Goal: Task Accomplishment & Management: Manage account settings

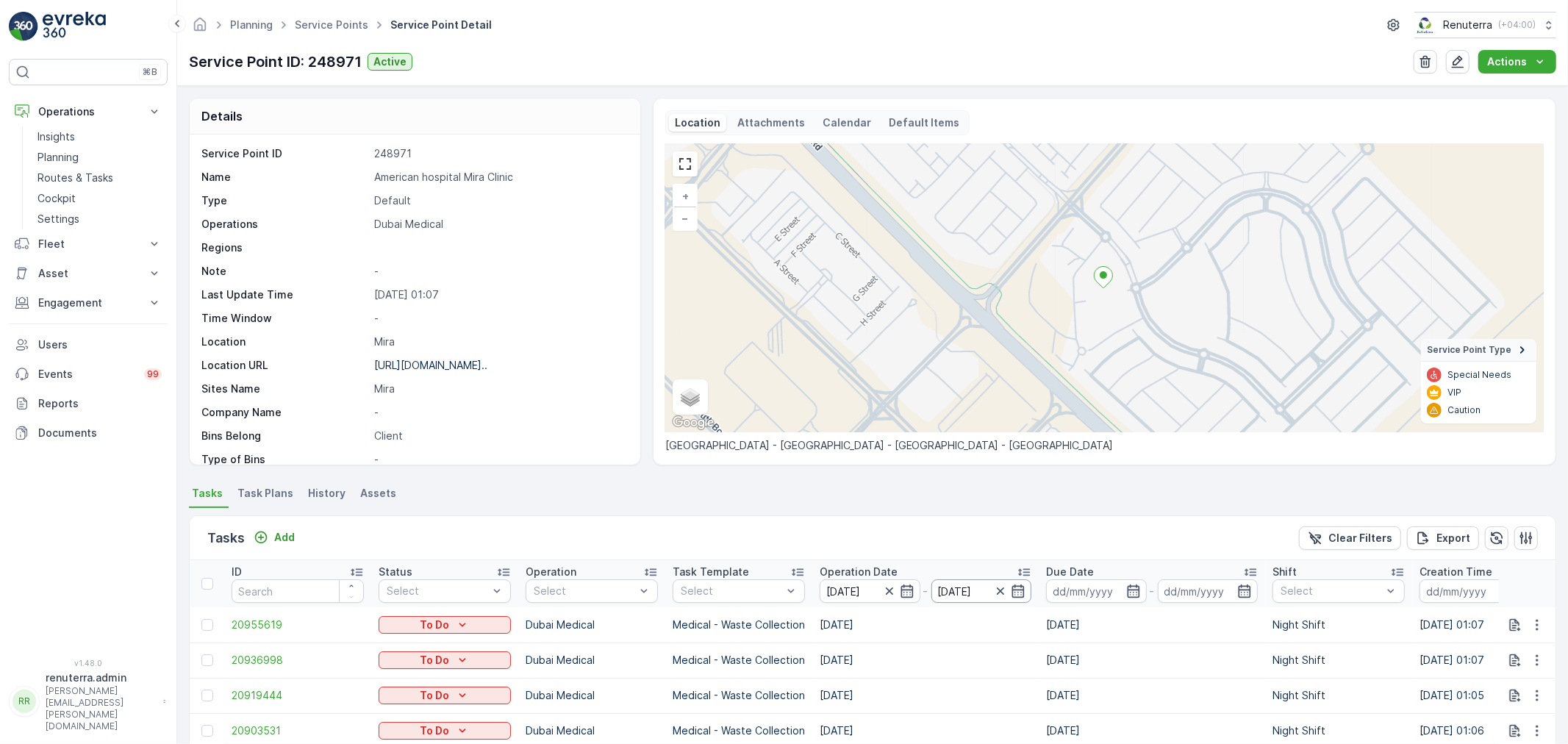
scroll to position [202, 0]
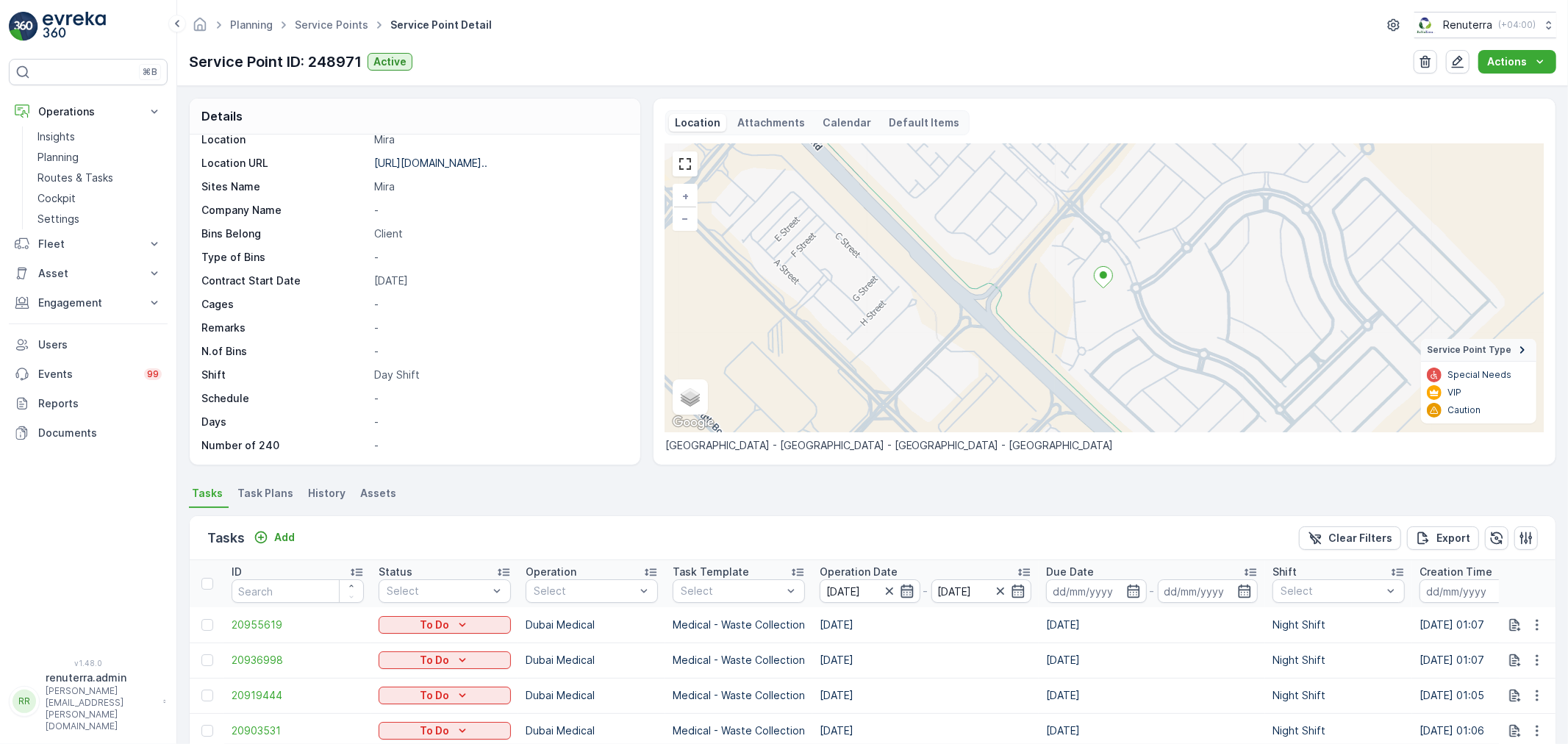
click at [900, 589] on icon "button" at bounding box center [908, 591] width 15 height 15
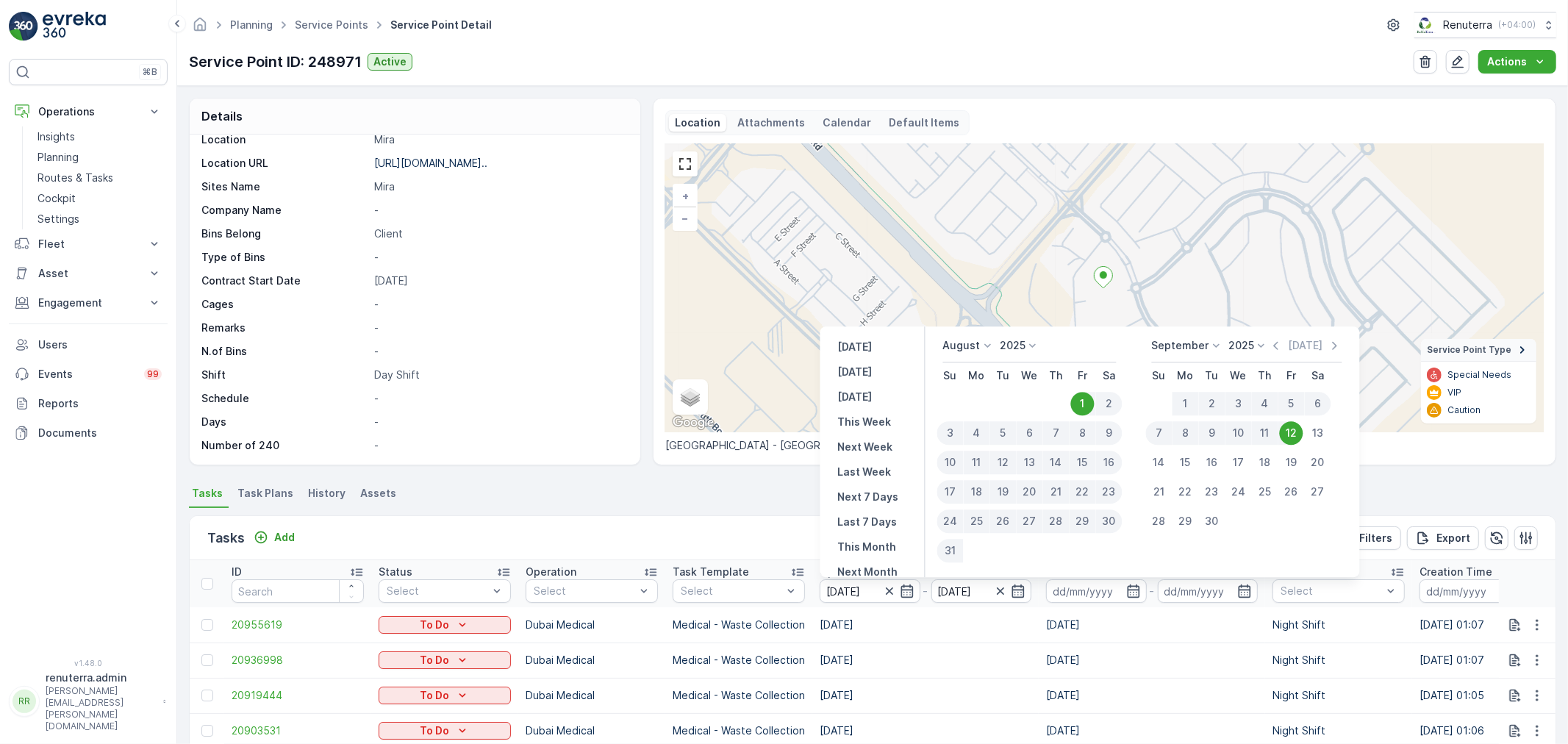
click at [984, 351] on icon at bounding box center [988, 346] width 15 height 15
click at [976, 398] on div "July" at bounding box center [962, 401] width 31 height 21
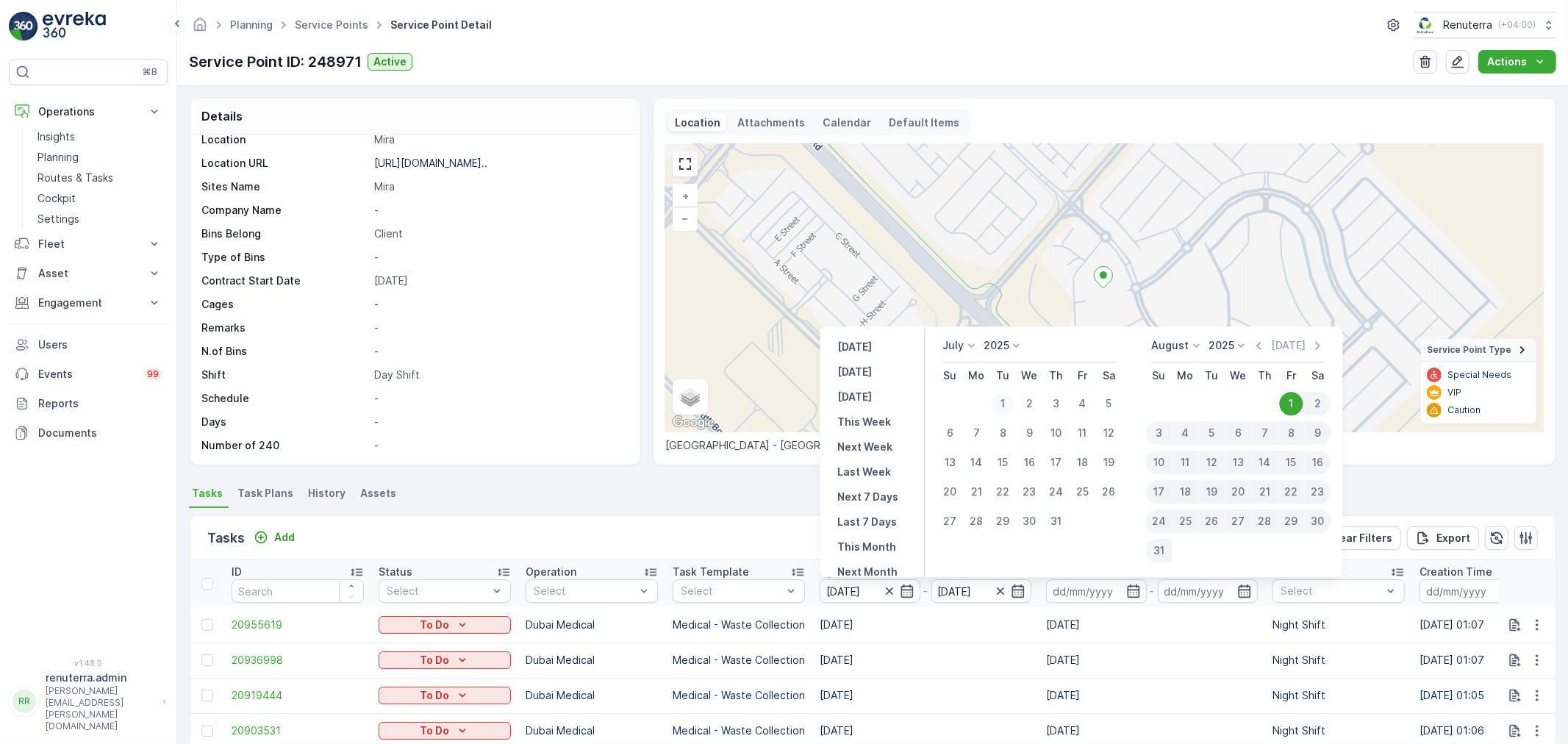
click at [1011, 398] on div "1" at bounding box center [1004, 404] width 24 height 24
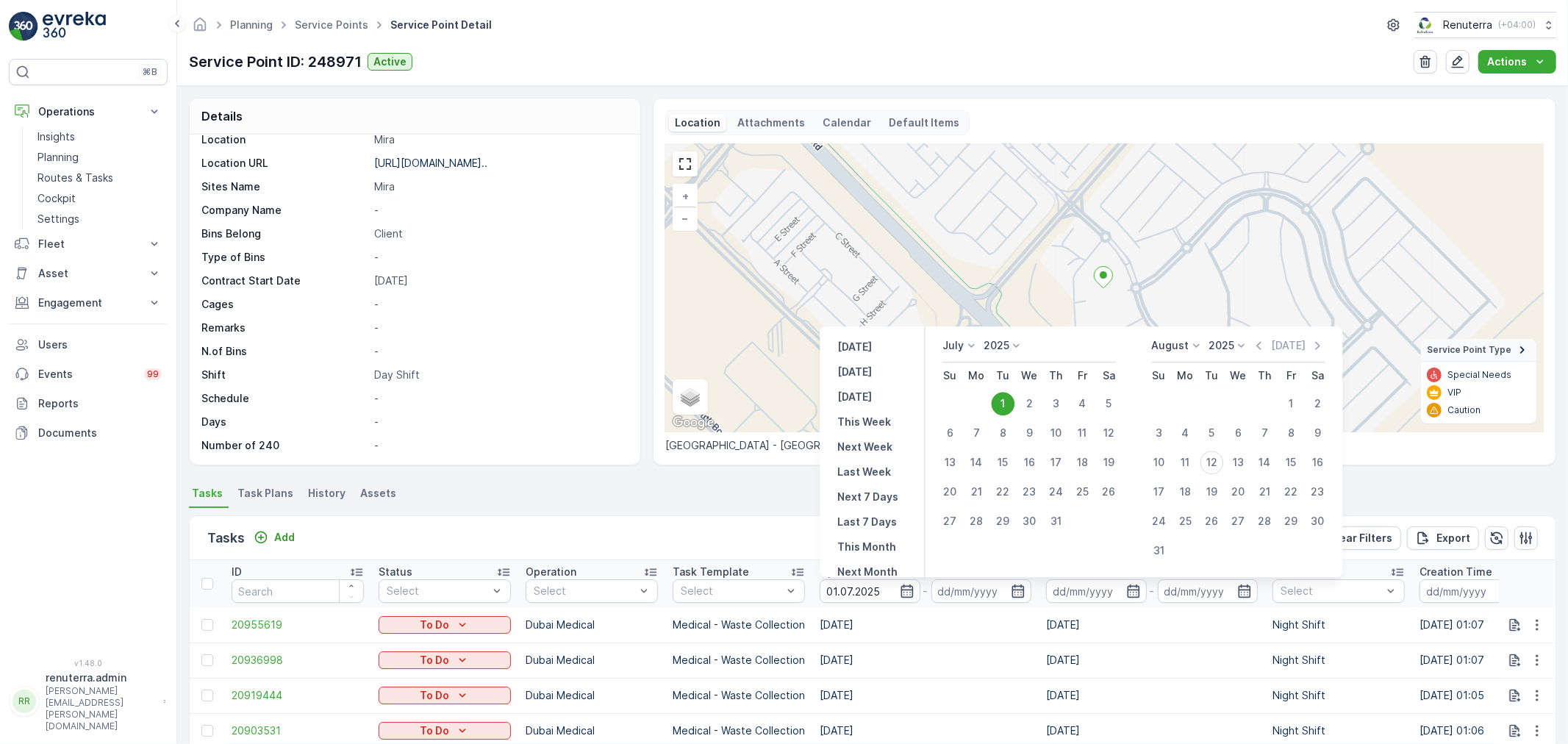
click at [1011, 399] on div "1" at bounding box center [1004, 404] width 24 height 24
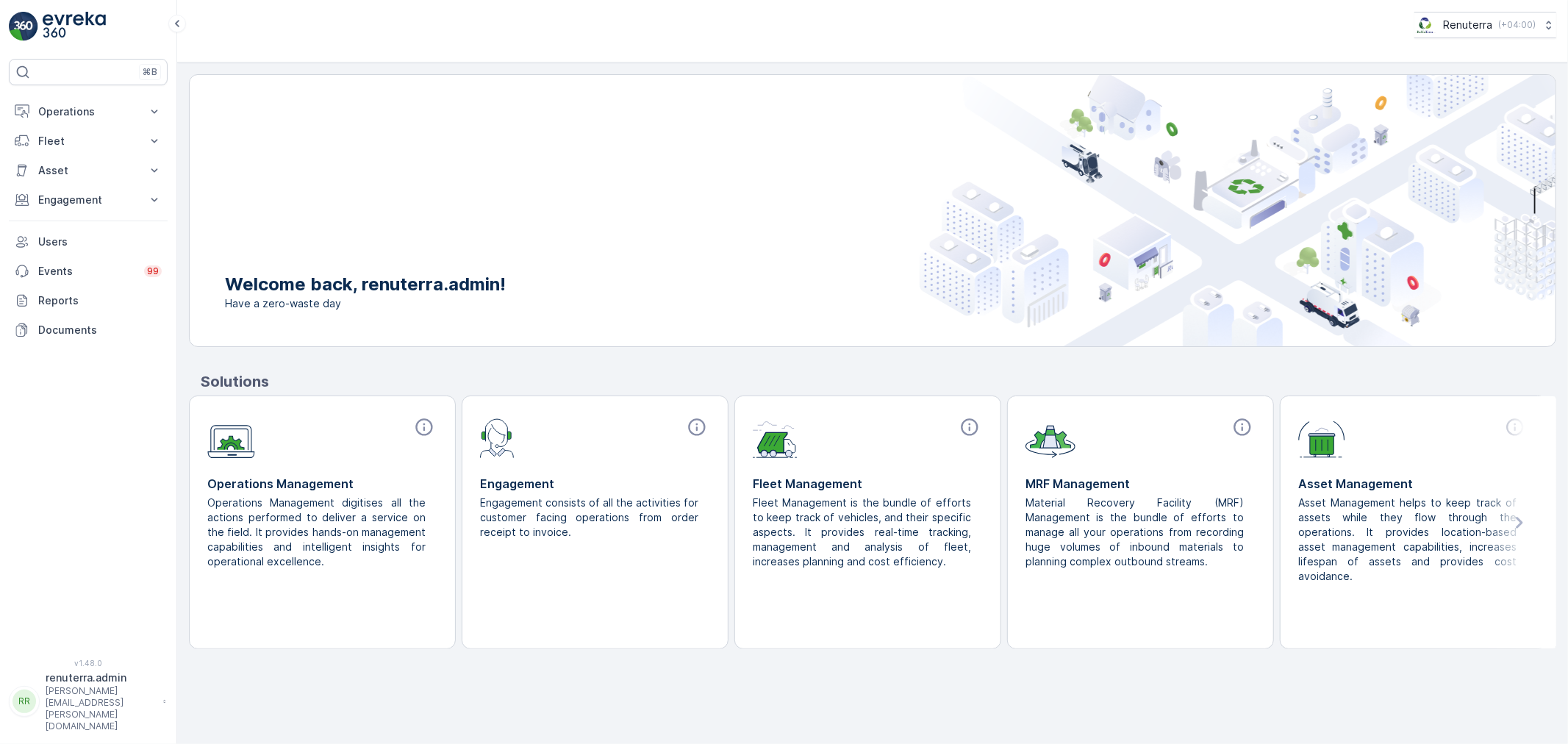
drag, startPoint x: 72, startPoint y: 113, endPoint x: 60, endPoint y: 163, distance: 51.4
click at [72, 113] on p "Operations" at bounding box center [88, 112] width 100 height 15
click at [59, 157] on p "Planning" at bounding box center [57, 157] width 41 height 15
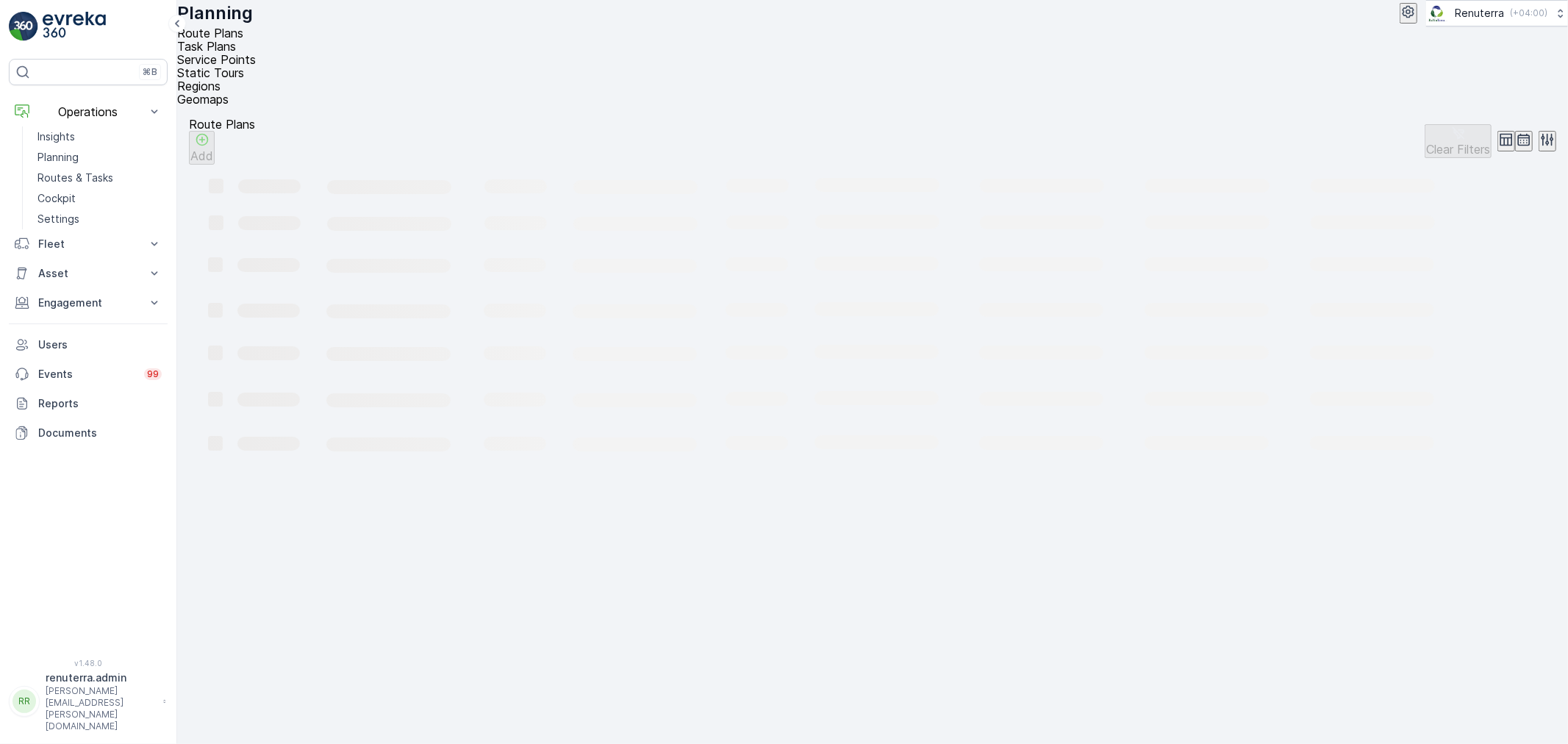
click at [256, 54] on span "Service Points" at bounding box center [216, 60] width 78 height 15
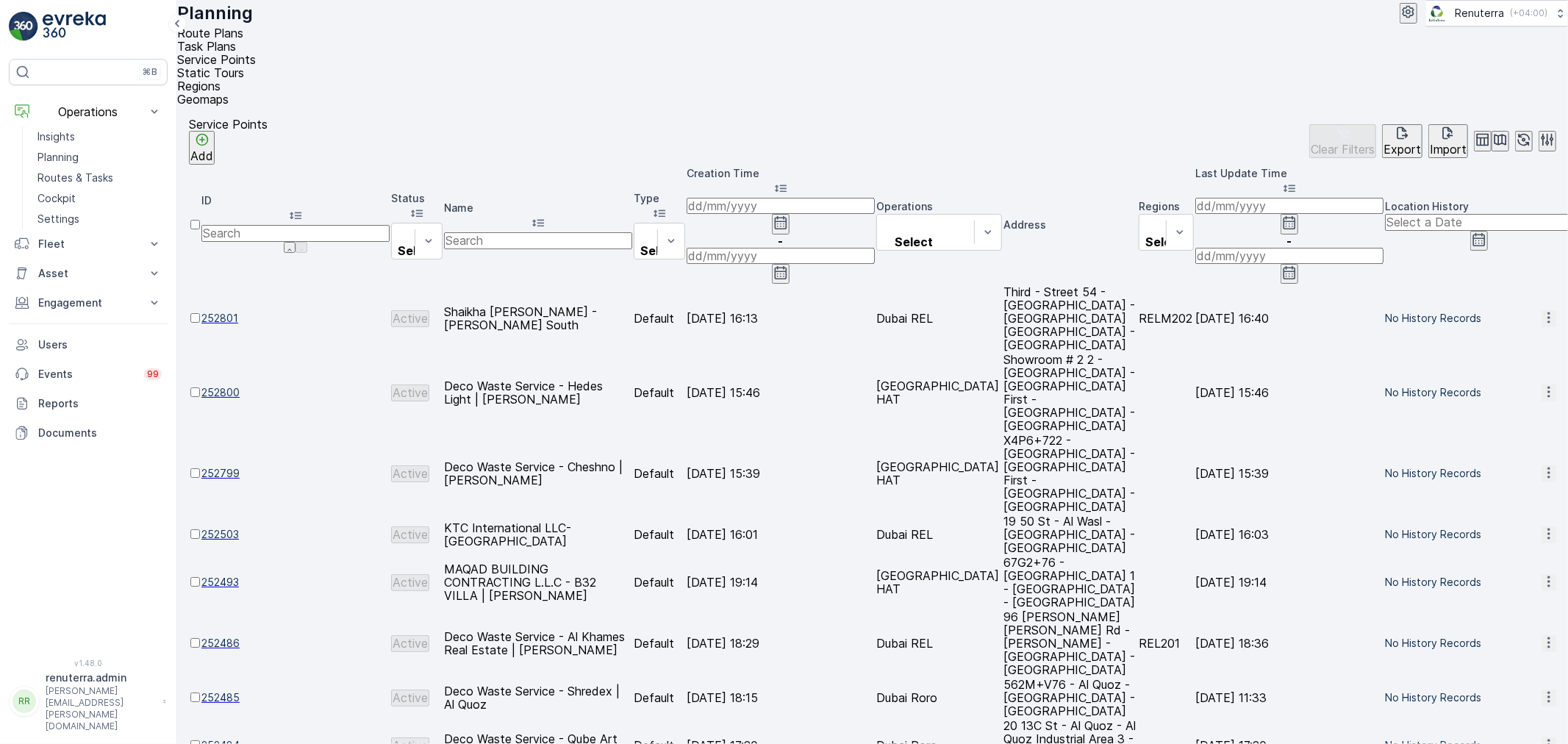
click at [577, 232] on input "text" at bounding box center [538, 240] width 188 height 16
type input "mira"
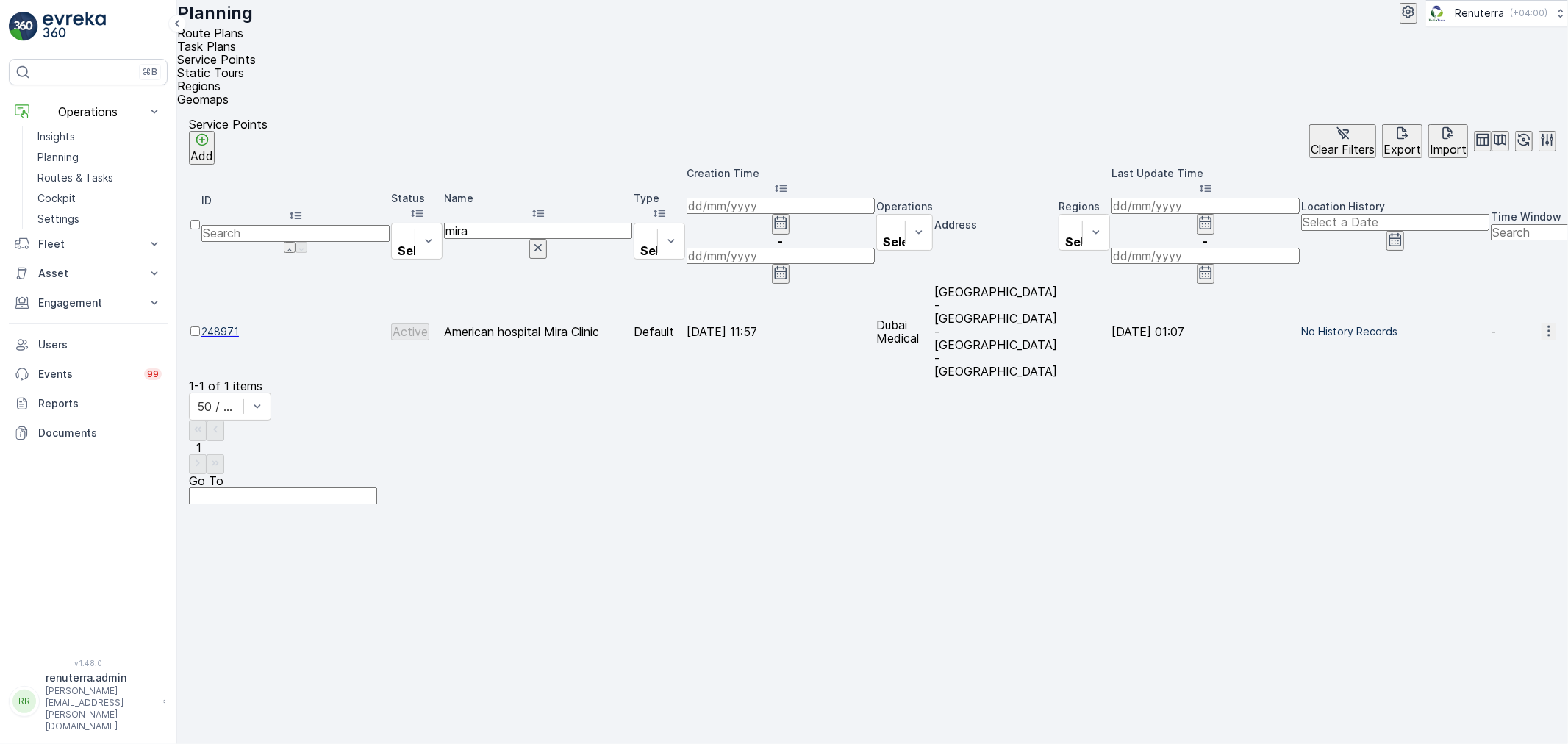
click at [259, 324] on span "248971" at bounding box center [296, 331] width 188 height 15
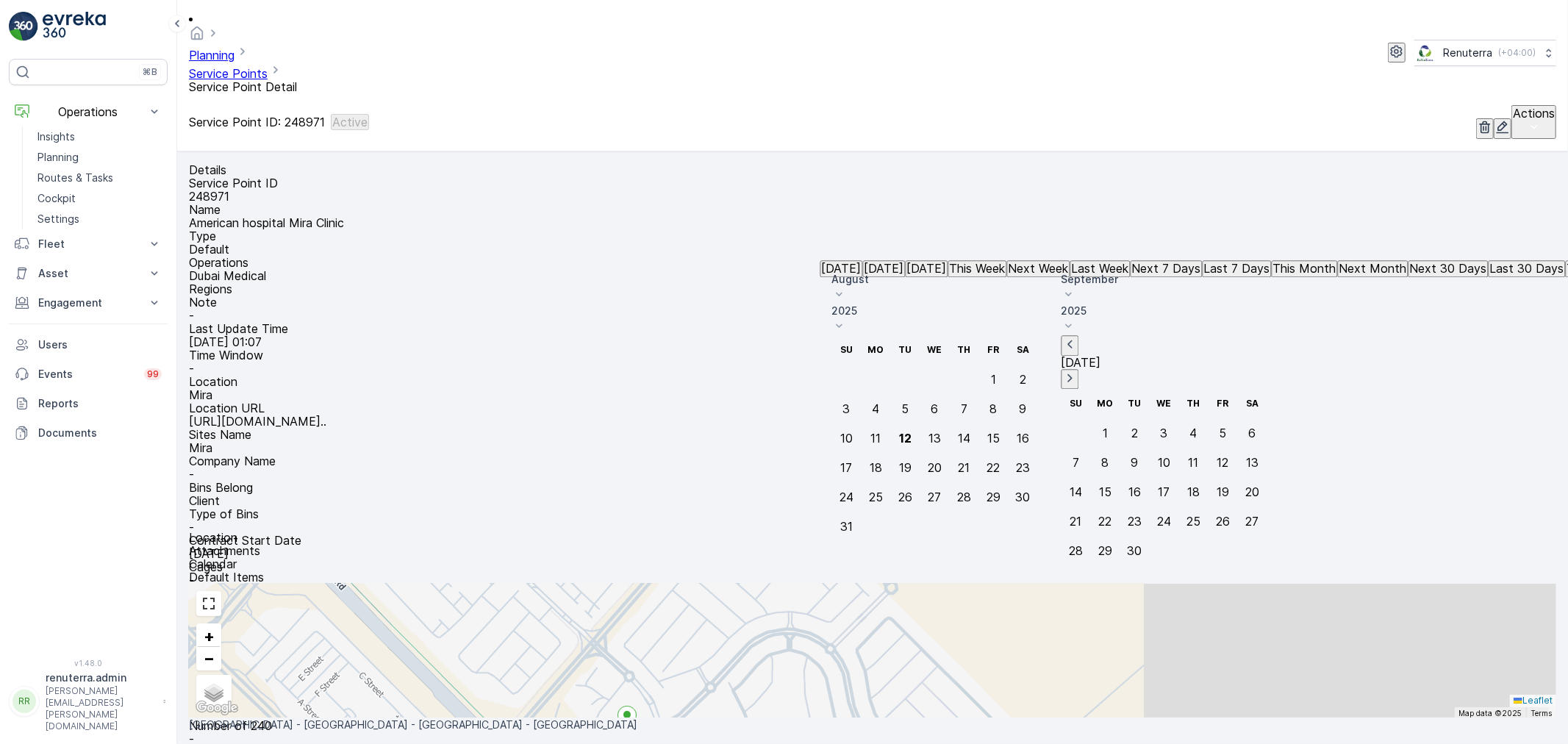
click at [847, 302] on icon at bounding box center [840, 295] width 15 height 15
click at [869, 476] on span "July" at bounding box center [860, 470] width 20 height 15
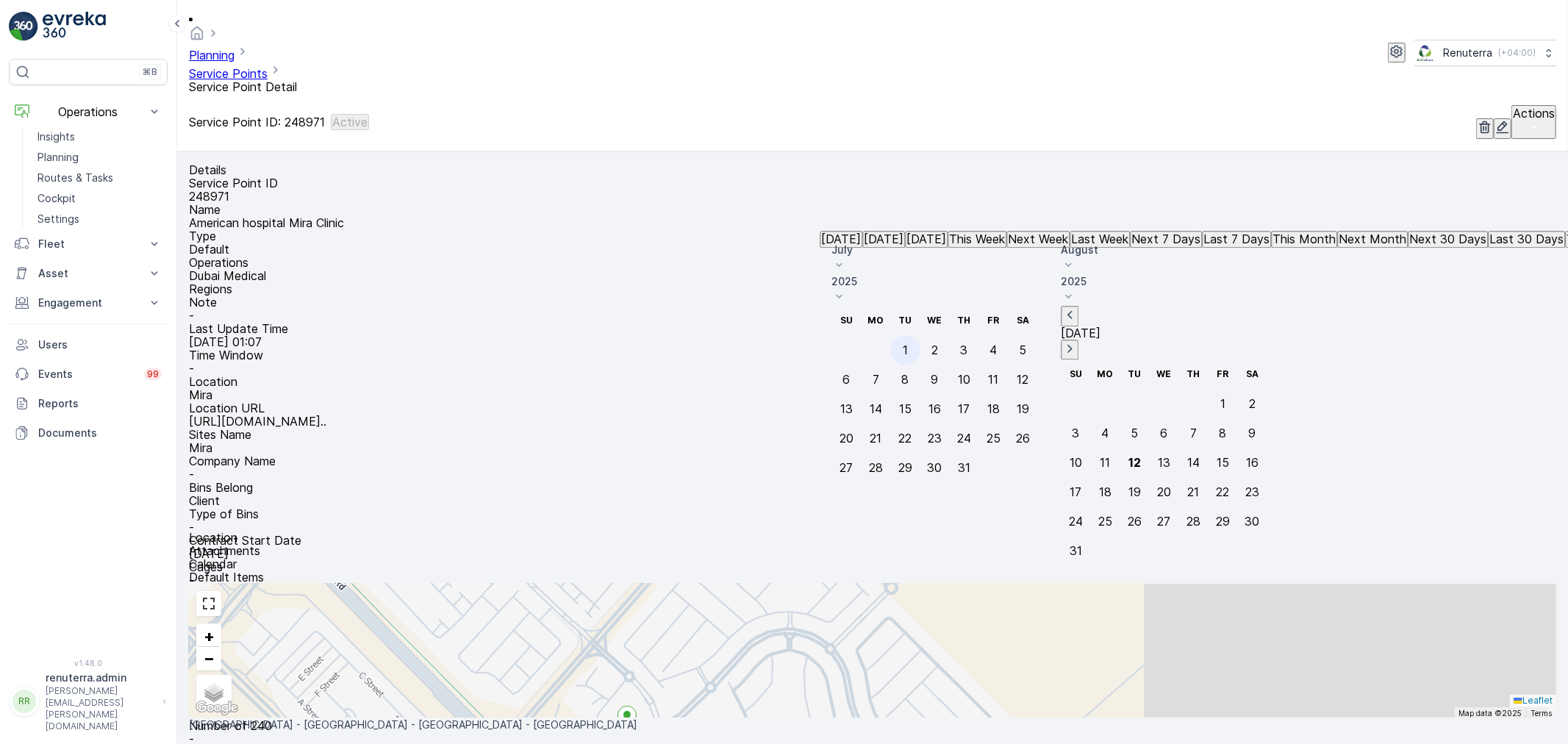
click at [908, 357] on div "1" at bounding box center [905, 351] width 5 height 13
type input "[DATE]"
click at [1082, 546] on div "31" at bounding box center [1075, 551] width 13 height 13
type input "31.08.2025"
click at [1082, 546] on div "31" at bounding box center [1075, 551] width 13 height 13
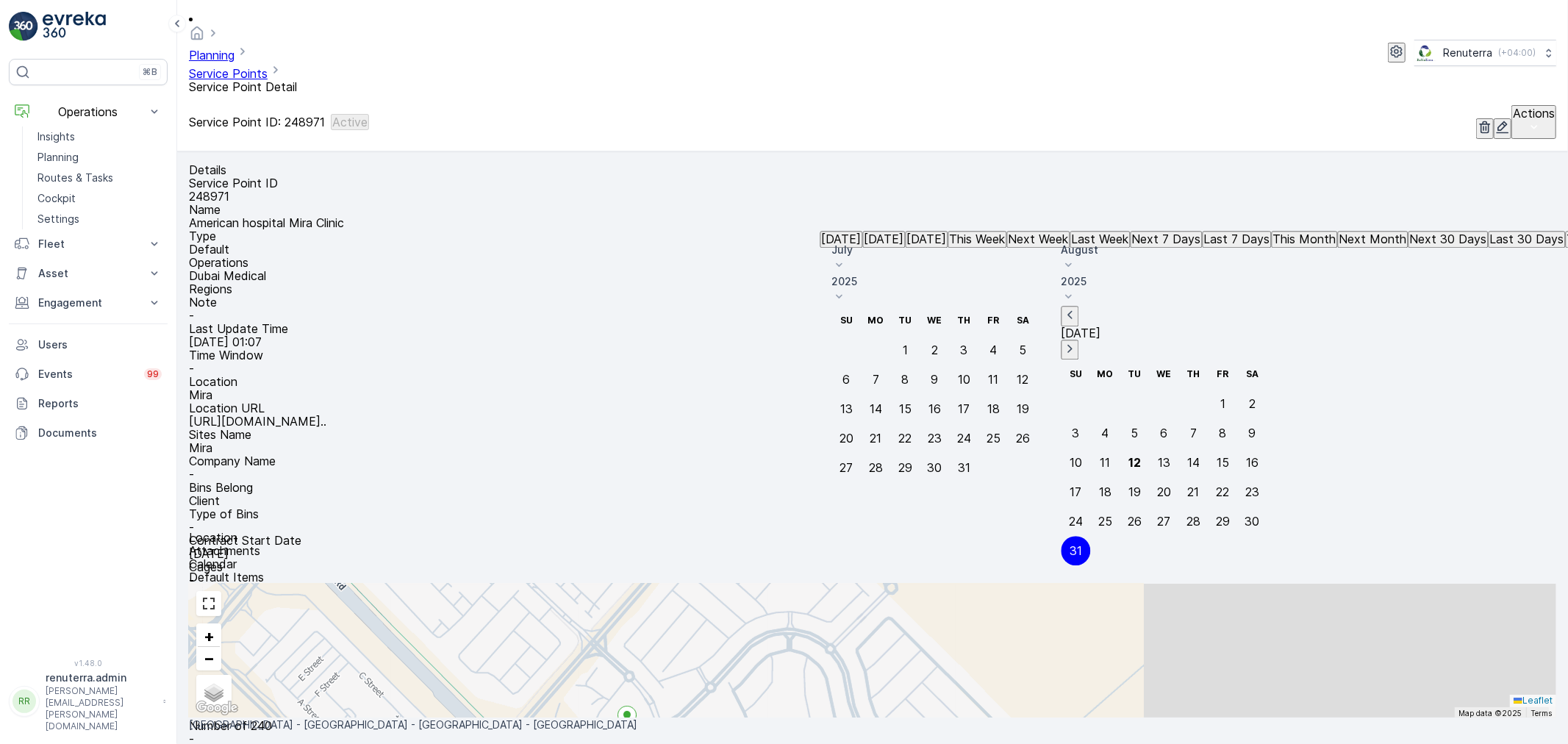
type input "31.08.2025"
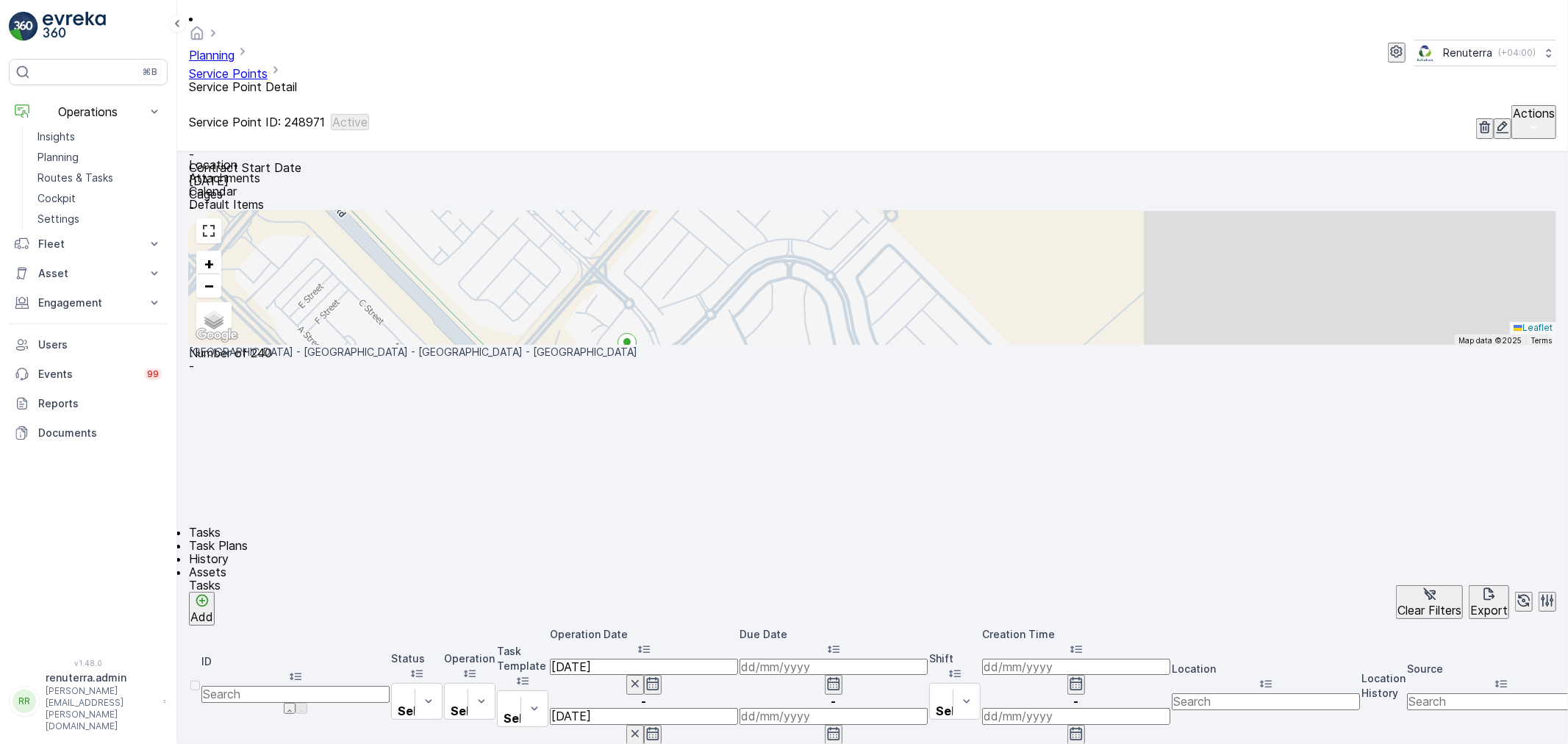
scroll to position [326, 0]
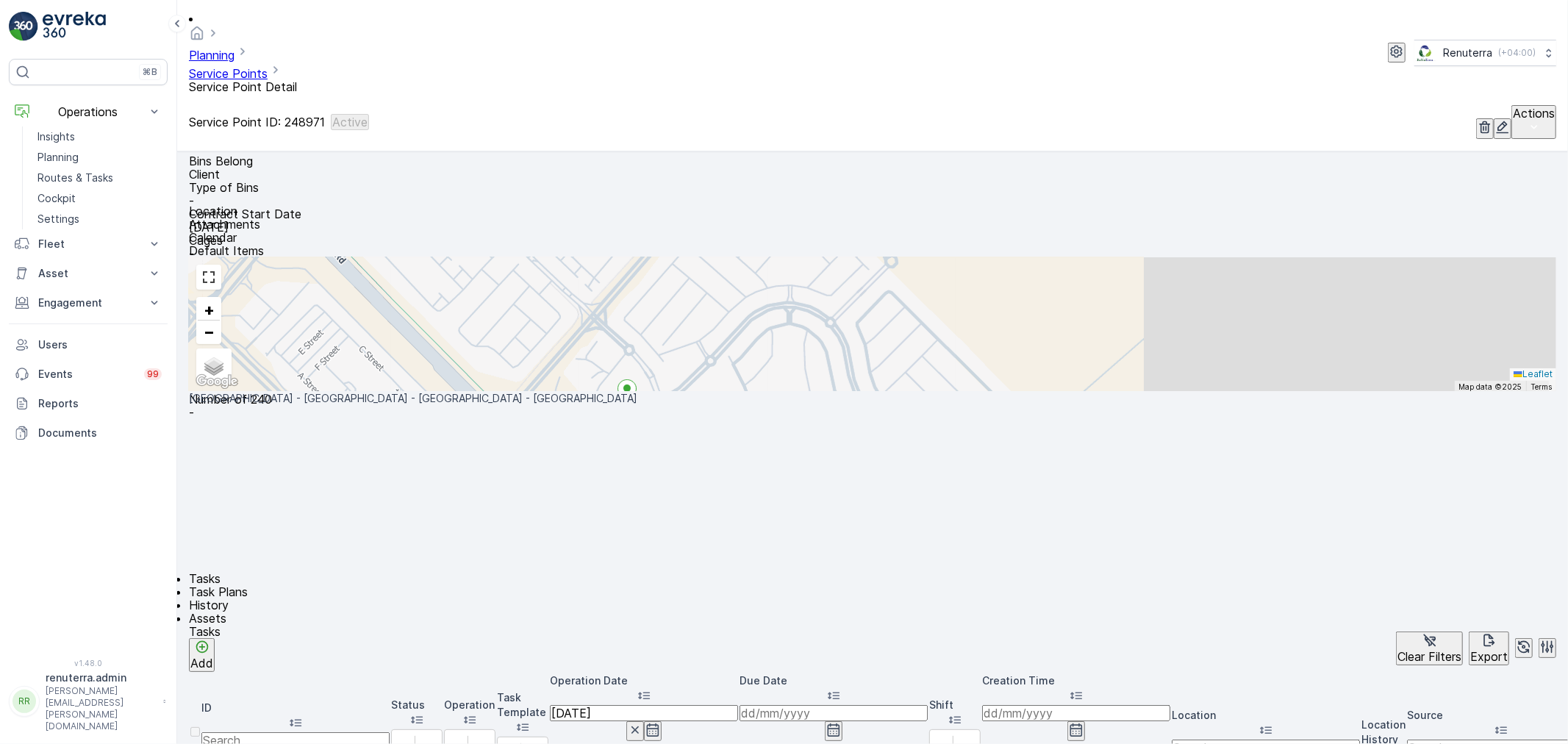
click at [660, 722] on icon "button" at bounding box center [653, 730] width 15 height 15
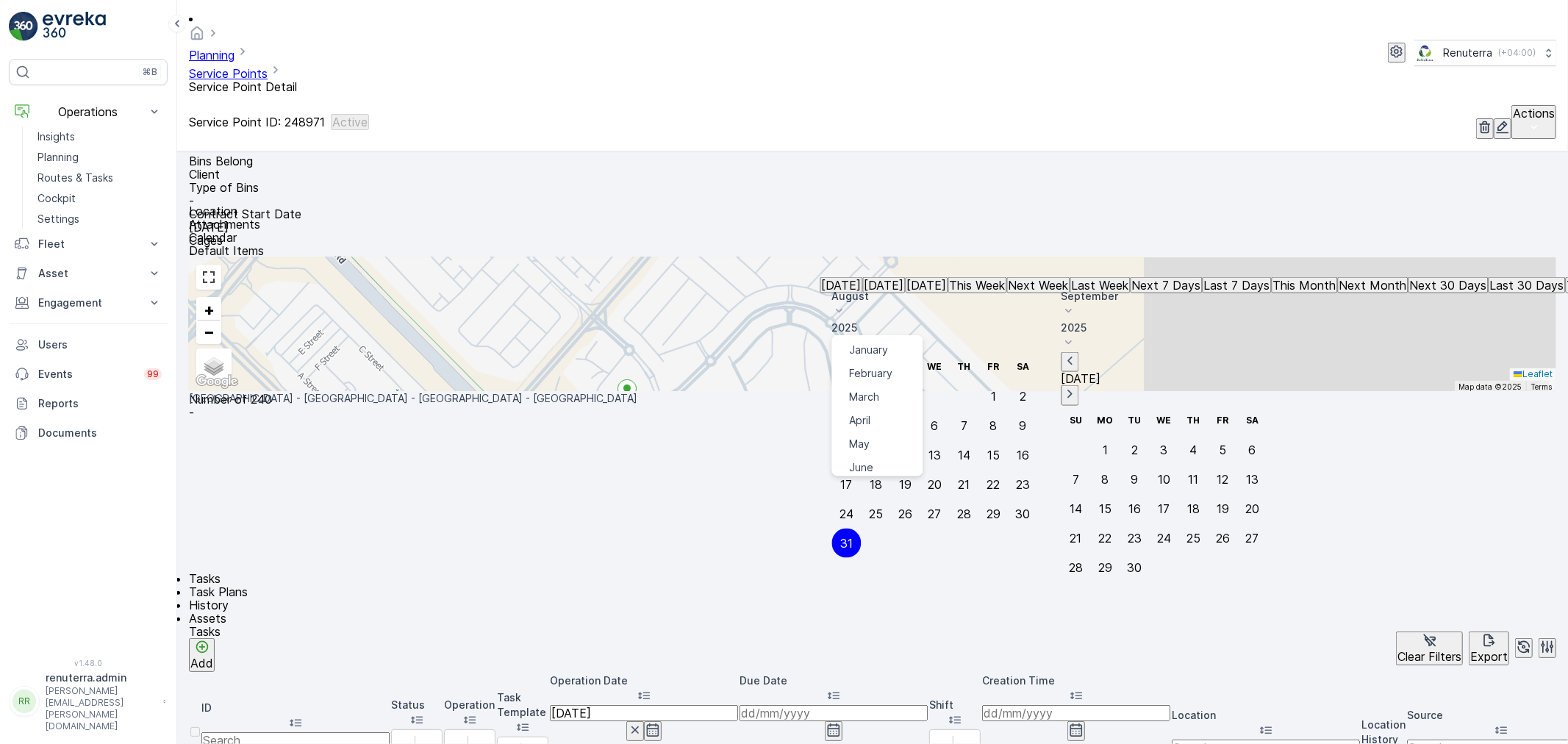
click at [847, 304] on icon at bounding box center [840, 311] width 15 height 15
click at [869, 478] on span "July" at bounding box center [860, 486] width 20 height 15
click at [920, 352] on th "Tu" at bounding box center [905, 366] width 29 height 29
click at [908, 390] on div "1" at bounding box center [905, 396] width 5 height 13
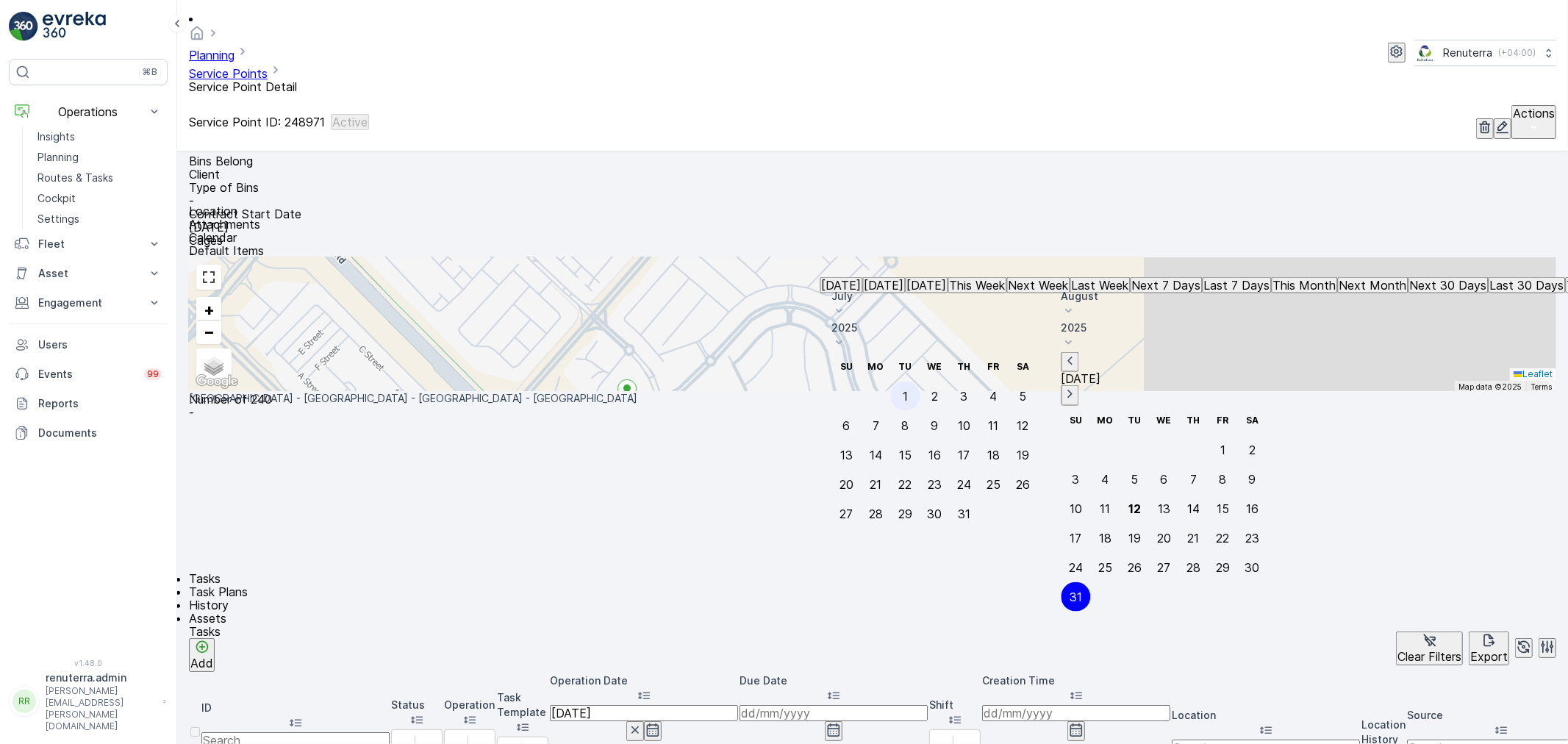
type input "[DATE]"
click at [1082, 590] on div "31" at bounding box center [1075, 596] width 13 height 13
type input "31.08.2025"
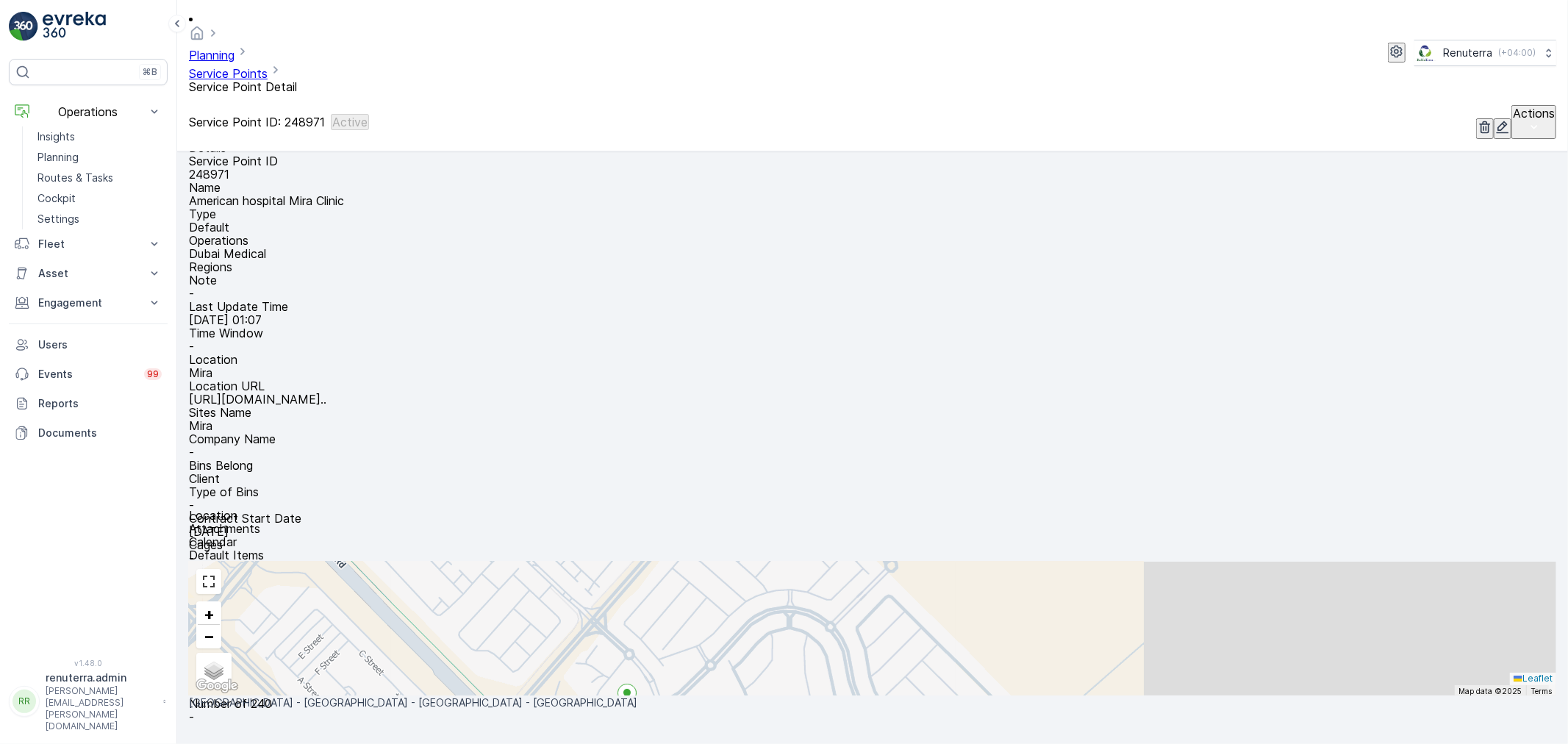
scroll to position [81, 0]
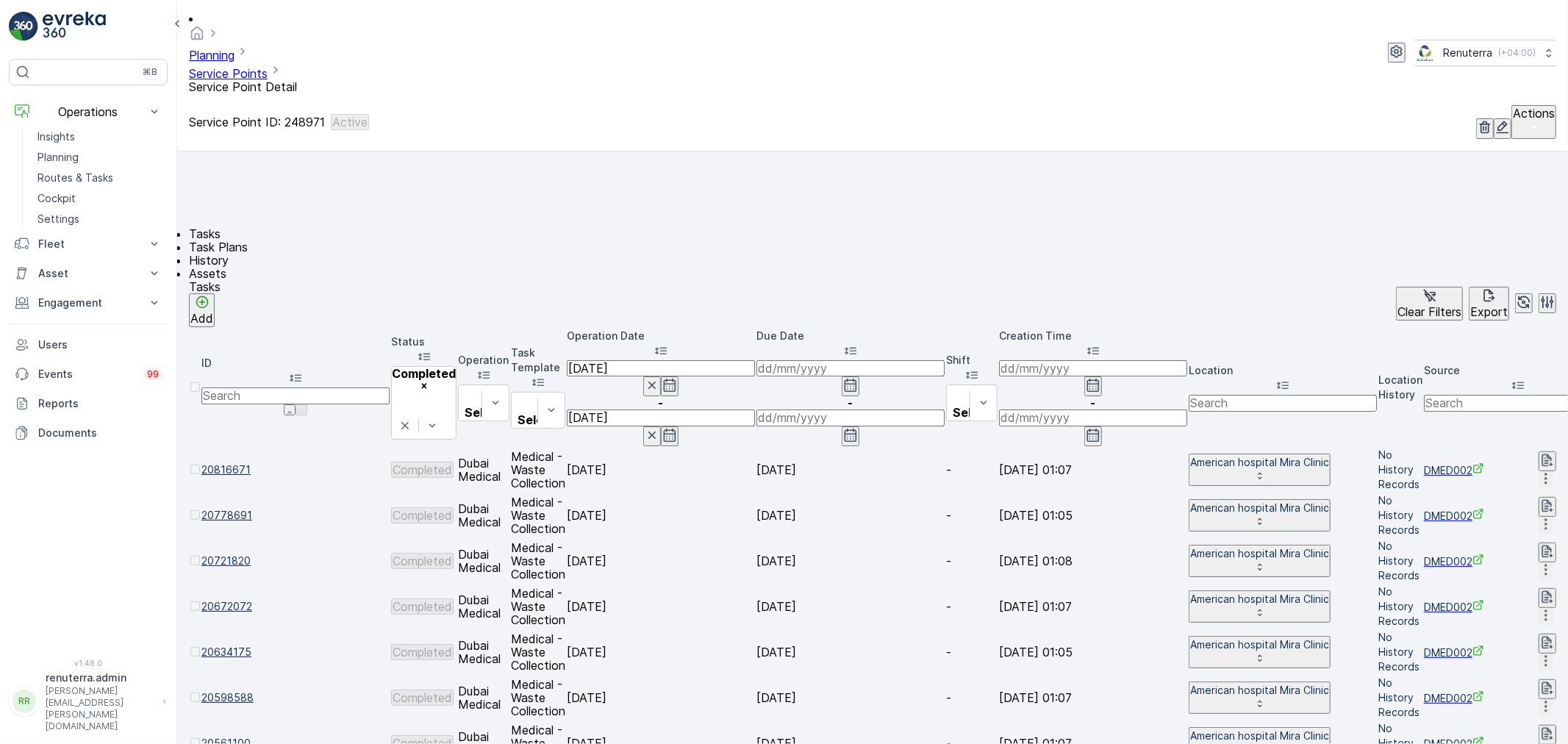
scroll to position [672, 0]
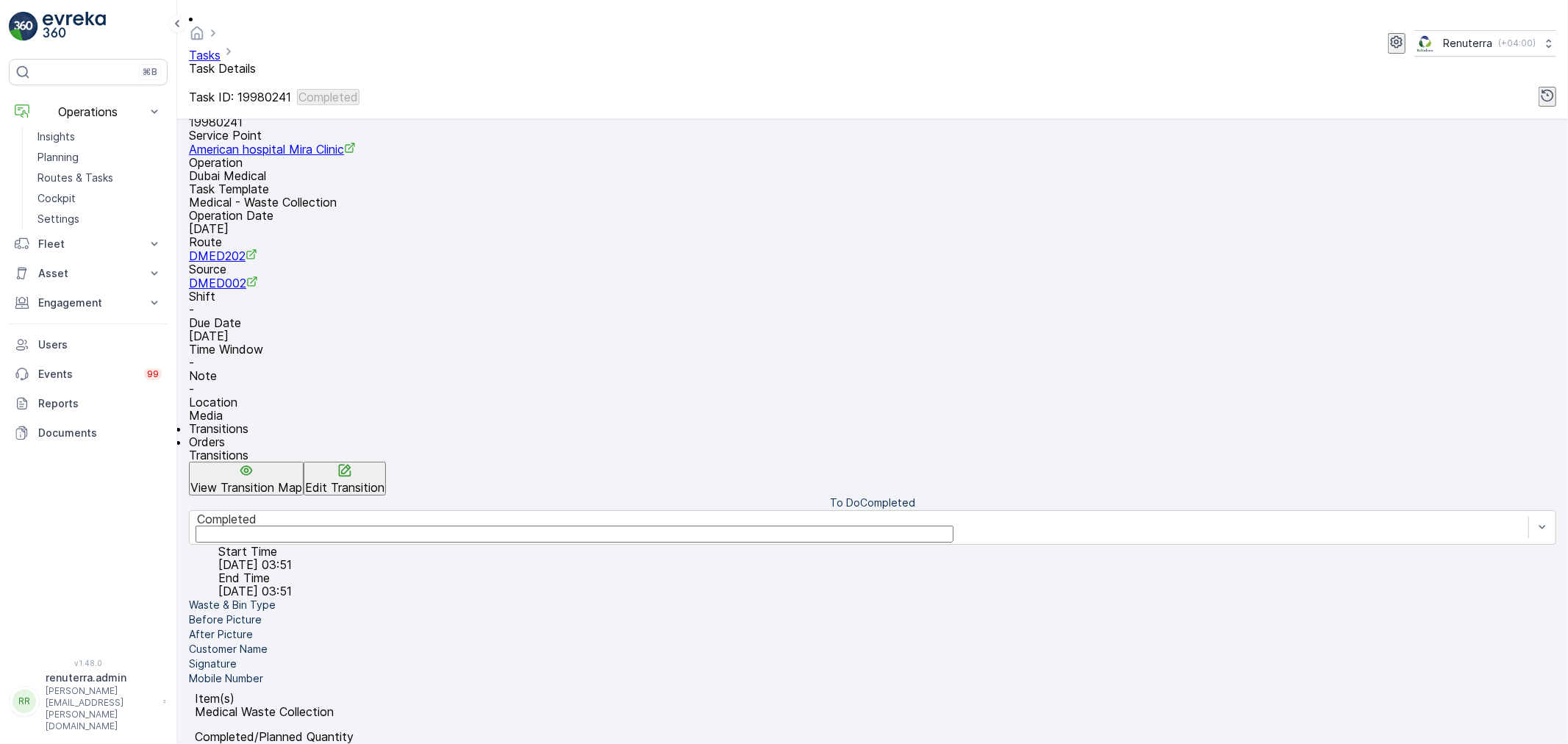
scroll to position [163, 0]
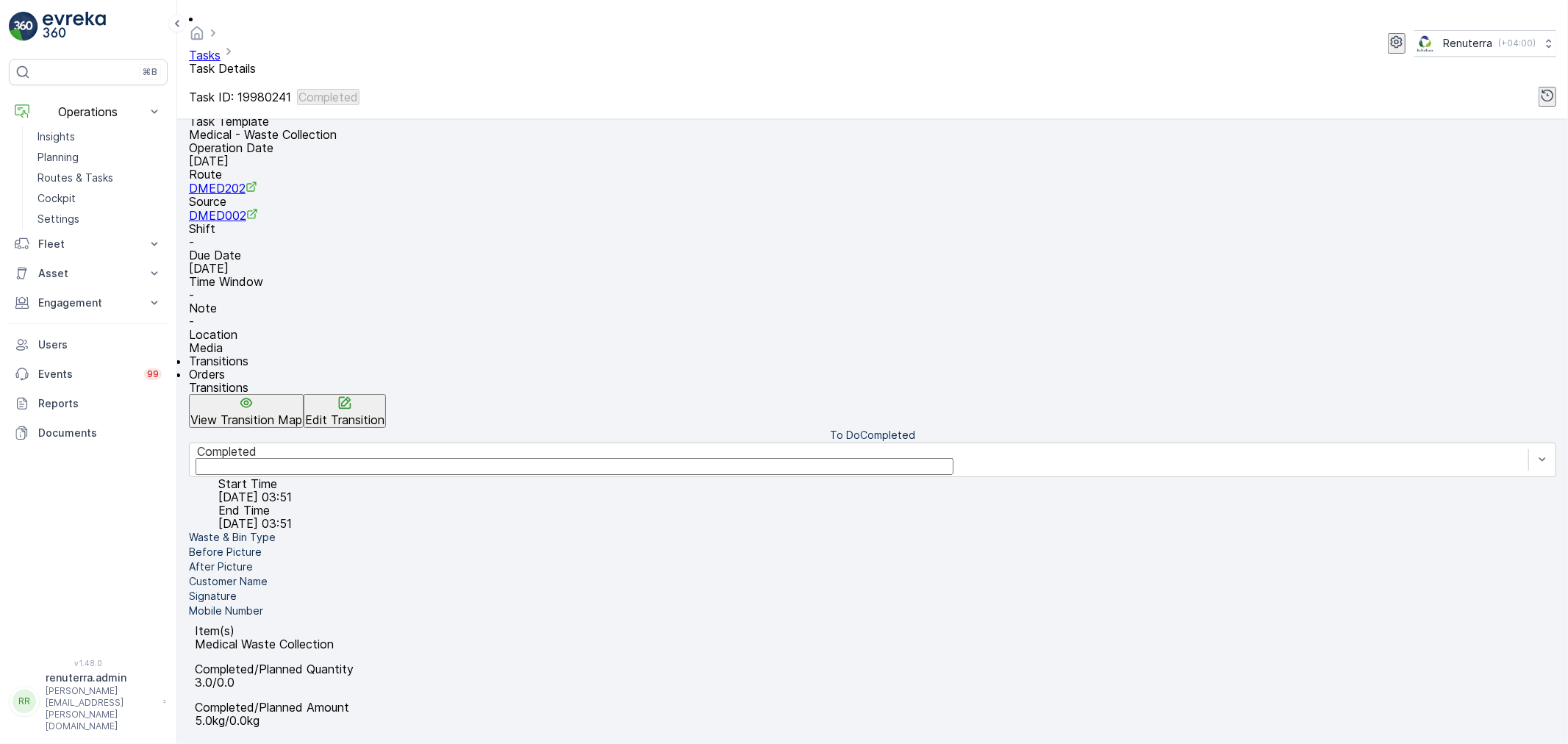
click at [335, 599] on li "Signature" at bounding box center [872, 596] width 1367 height 15
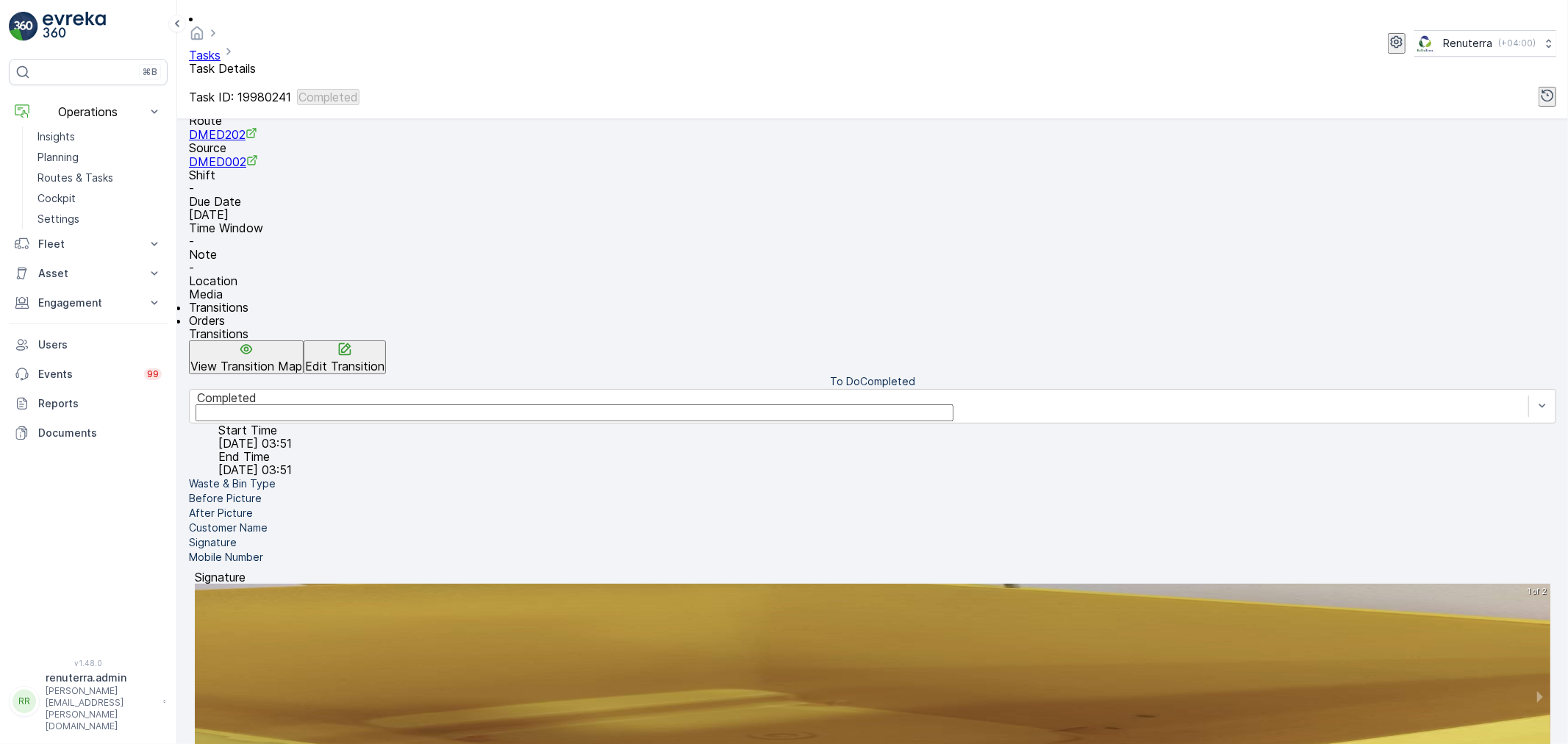
click at [325, 565] on li "Mobile Number" at bounding box center [872, 557] width 1367 height 15
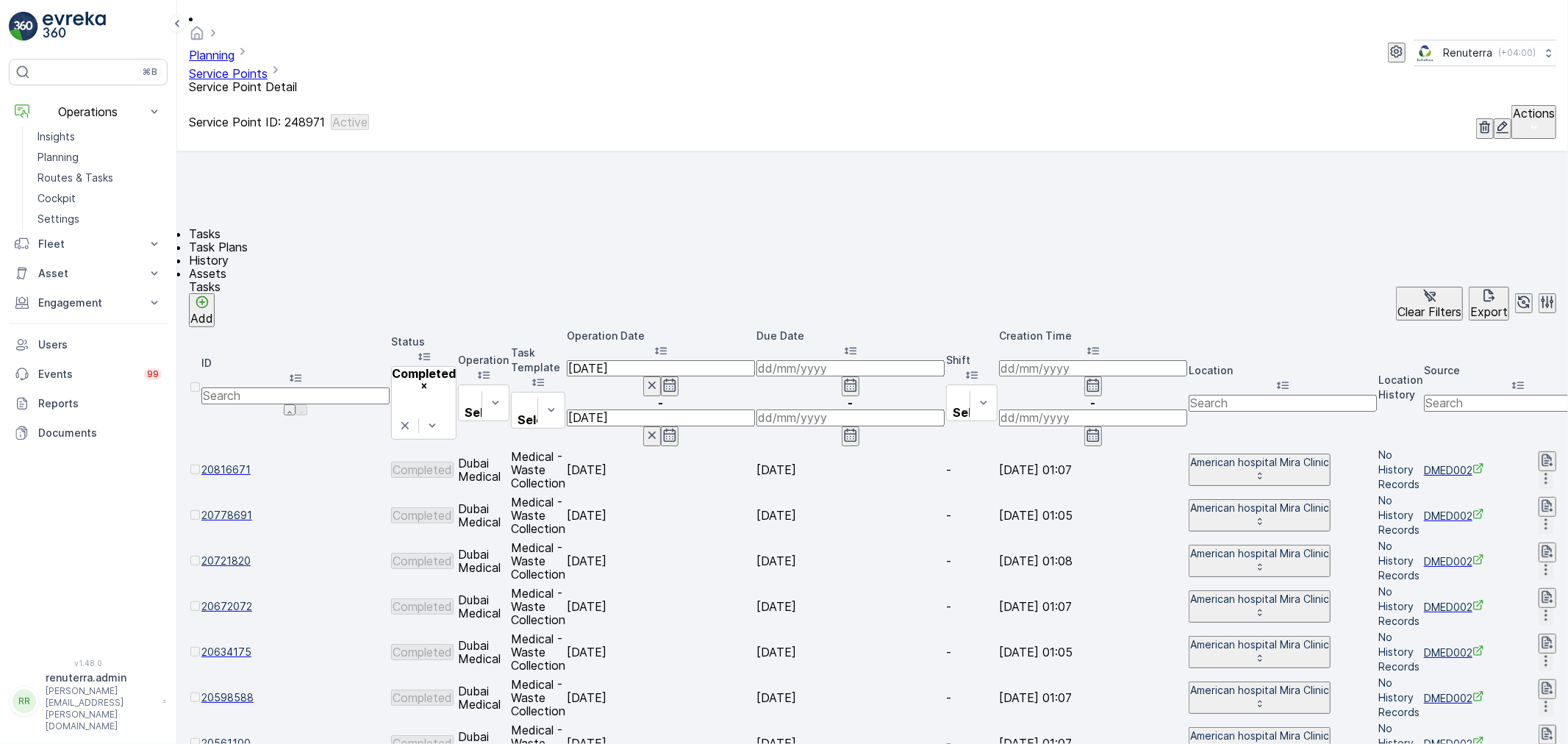
scroll to position [672, 0]
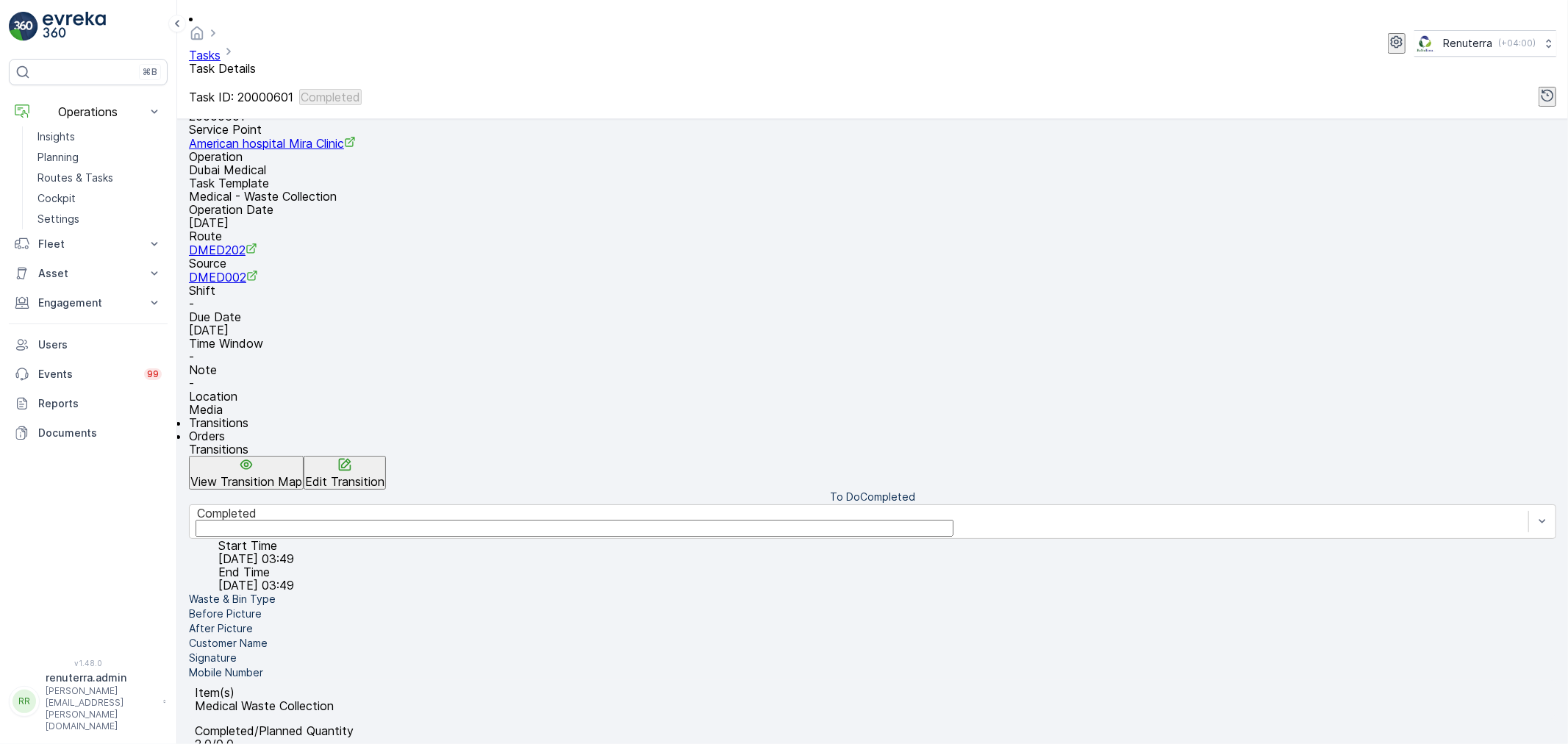
scroll to position [181, 0]
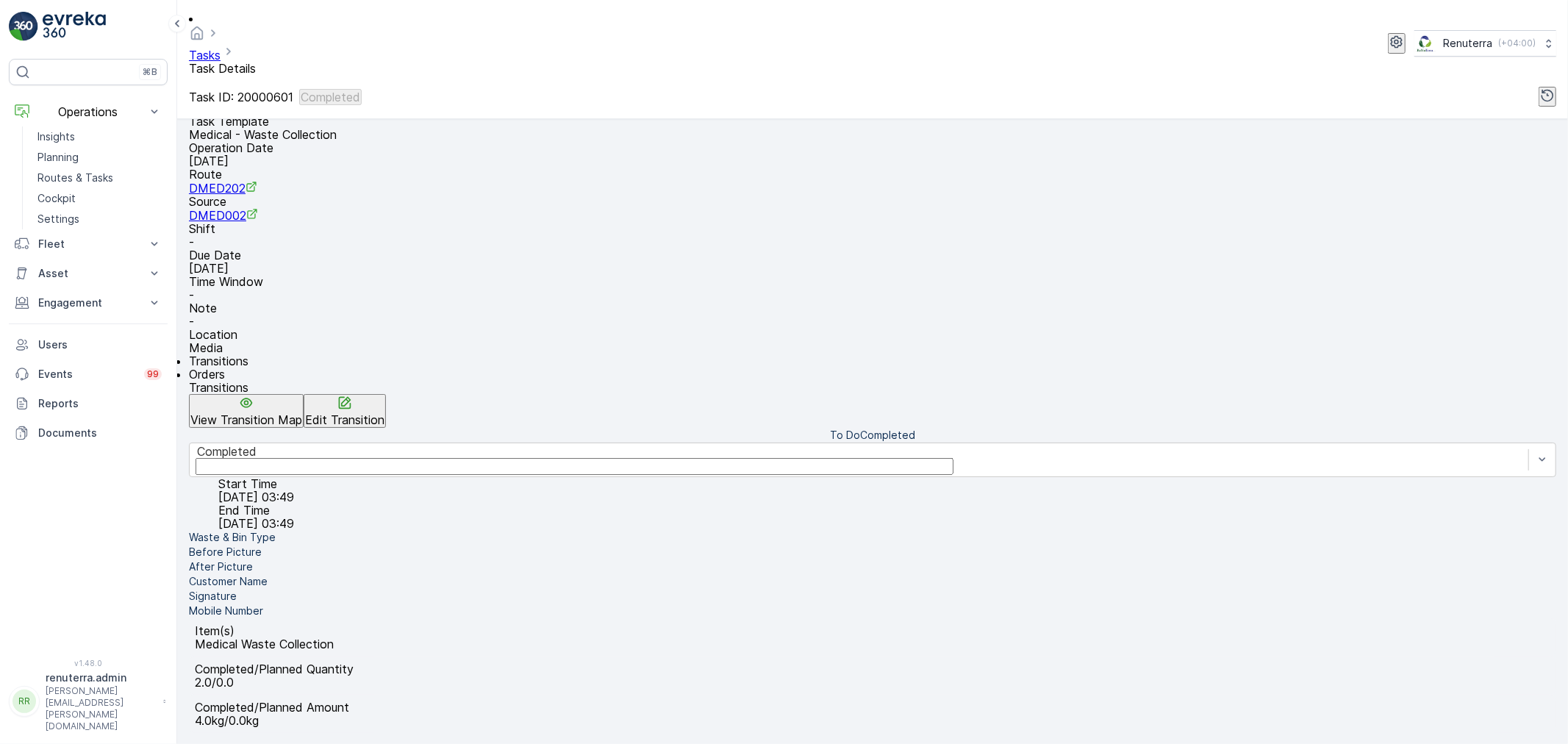
click at [306, 589] on li "Signature" at bounding box center [872, 596] width 1367 height 15
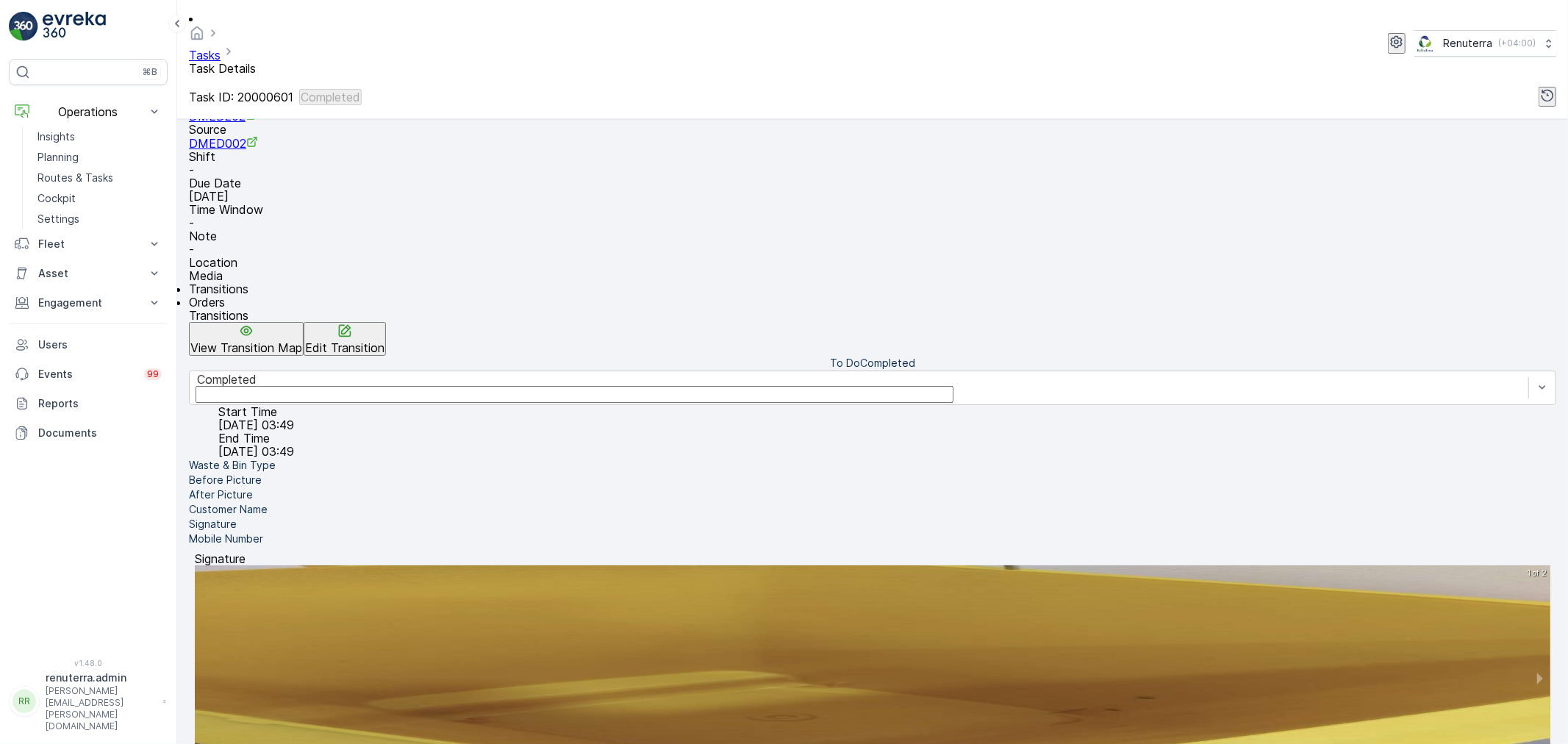
click at [309, 546] on li "Mobile Number" at bounding box center [872, 539] width 1367 height 15
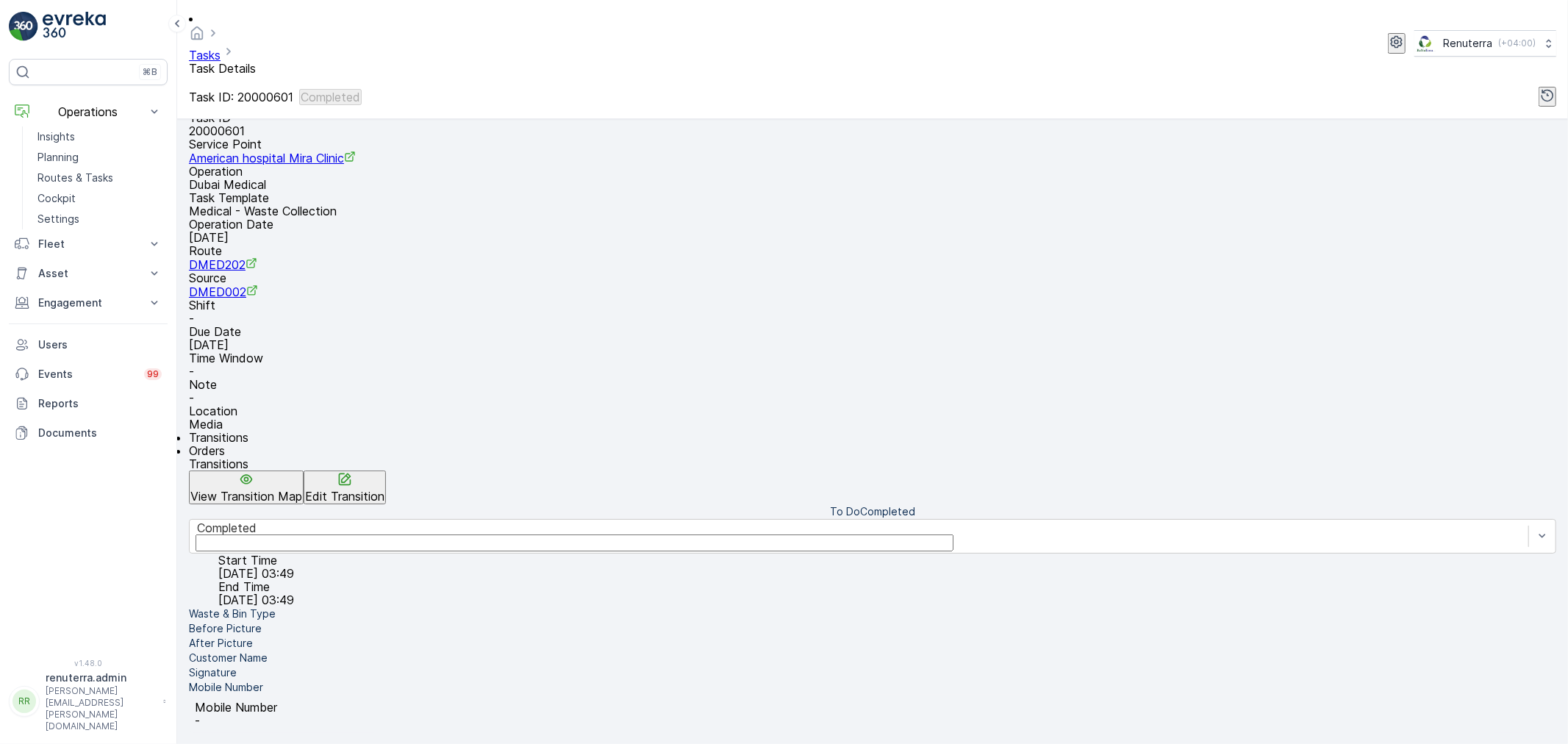
scroll to position [100, 0]
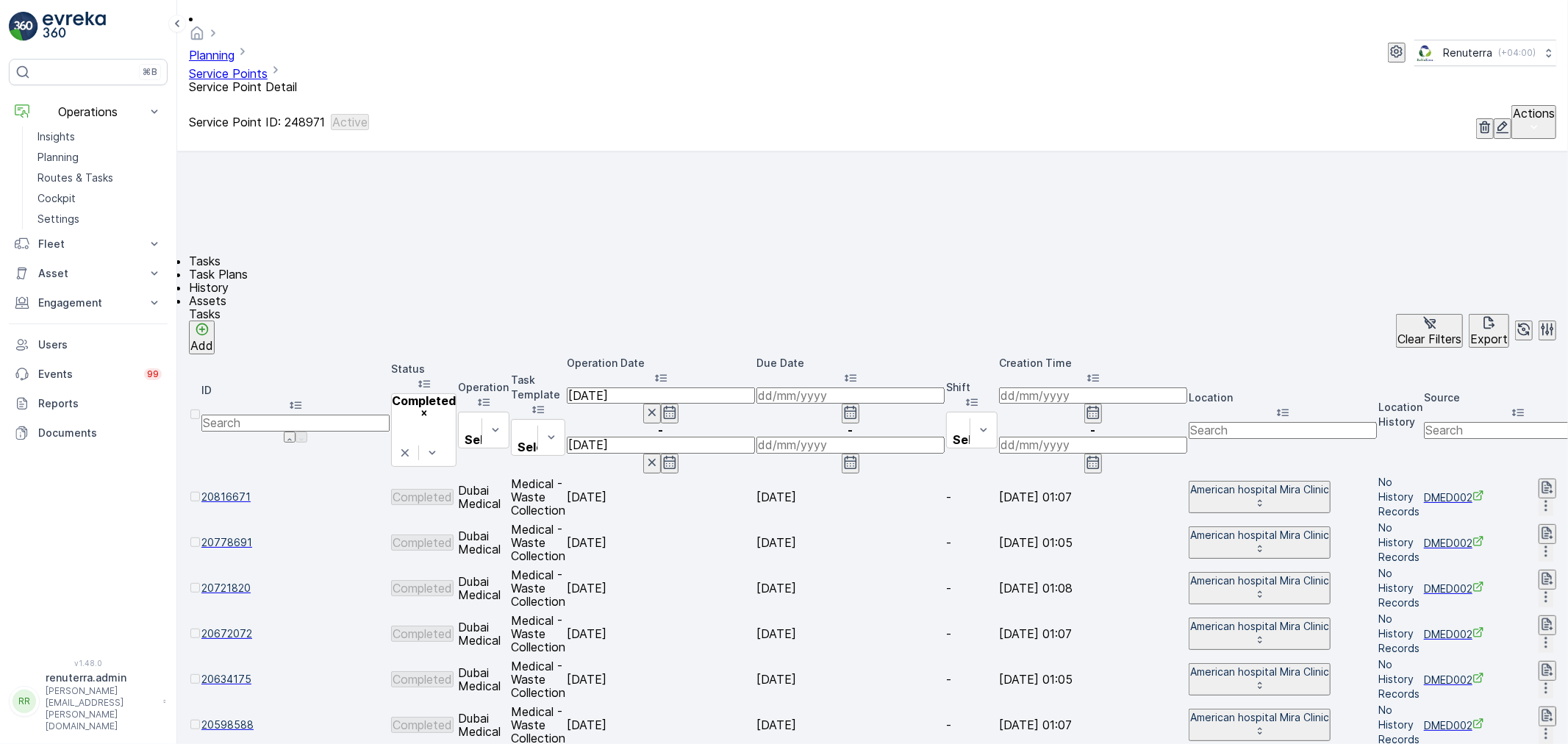
scroll to position [672, 0]
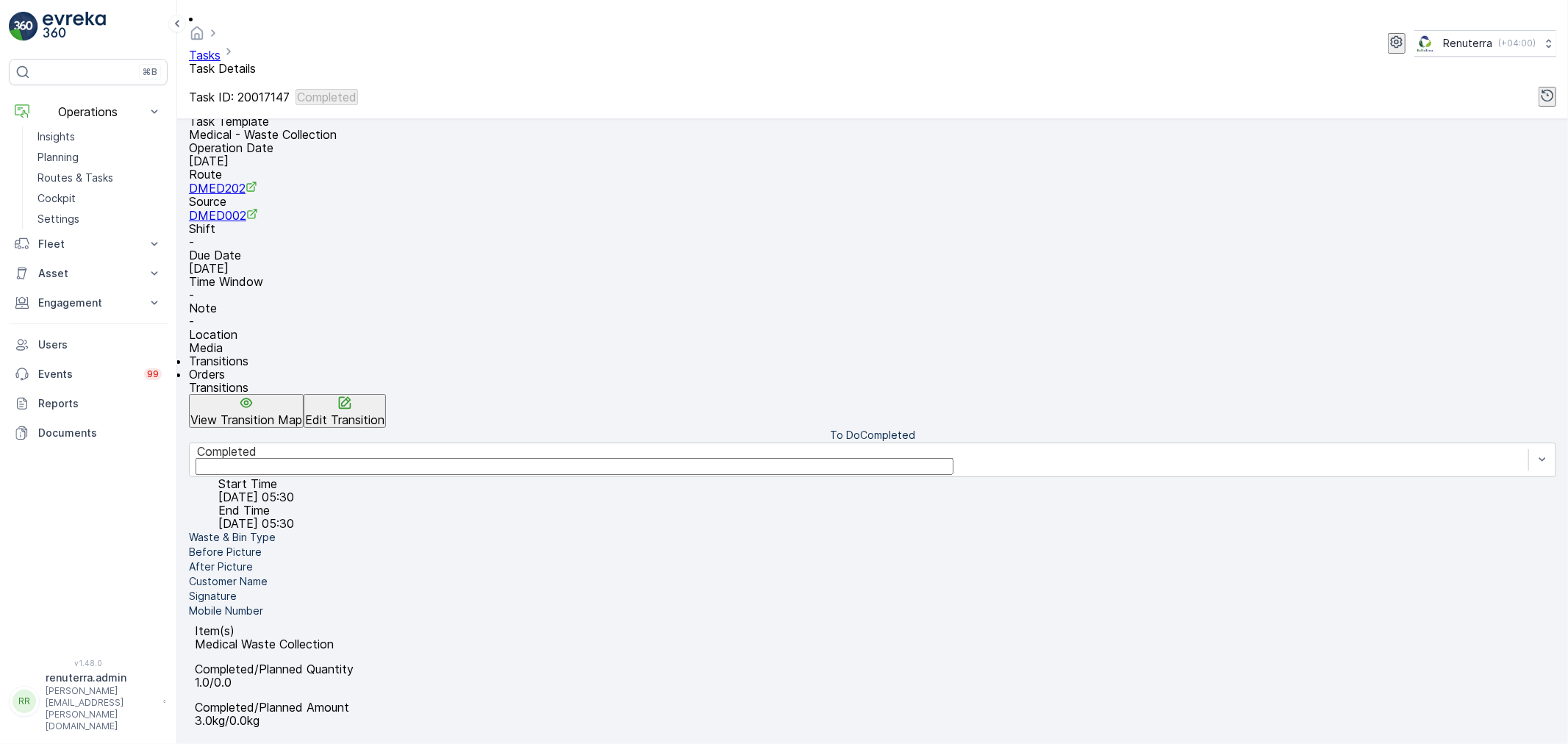
scroll to position [181, 0]
click at [299, 604] on li "Mobile Number" at bounding box center [872, 611] width 1367 height 15
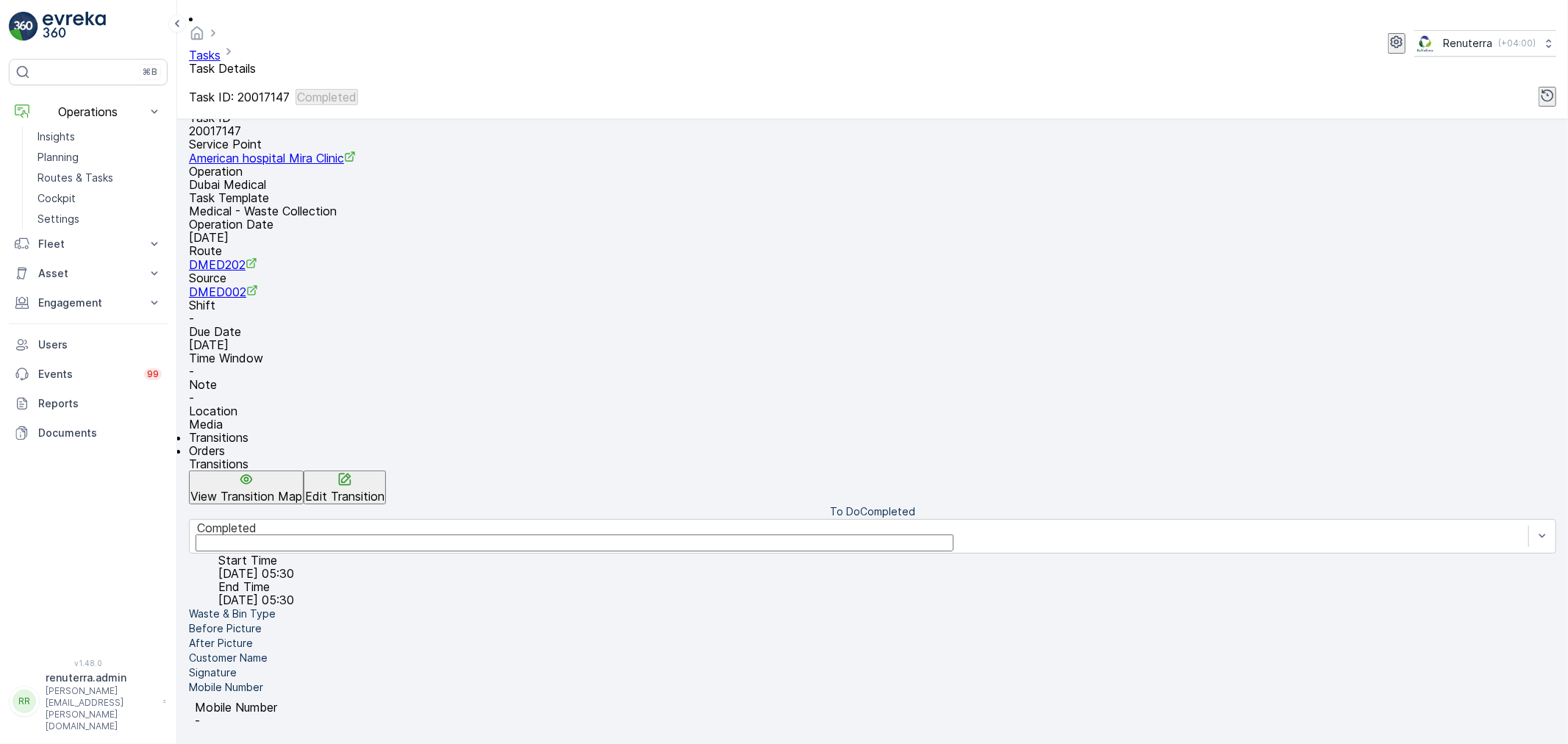
click at [309, 666] on li "Signature" at bounding box center [872, 673] width 1367 height 15
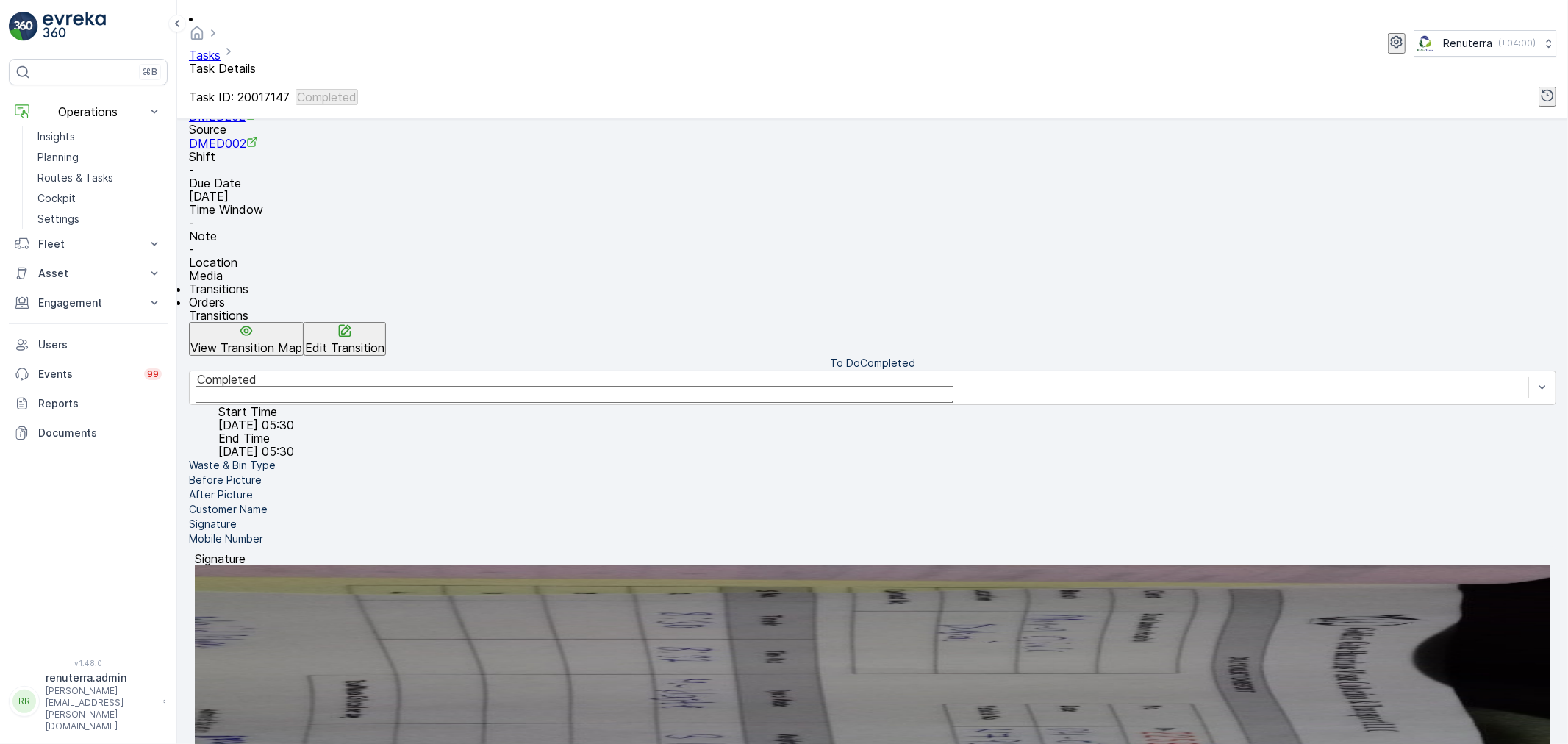
click at [858, 576] on img at bounding box center [872, 669] width 1356 height 206
drag, startPoint x: 1177, startPoint y: 437, endPoint x: 1160, endPoint y: 436, distance: 17.0
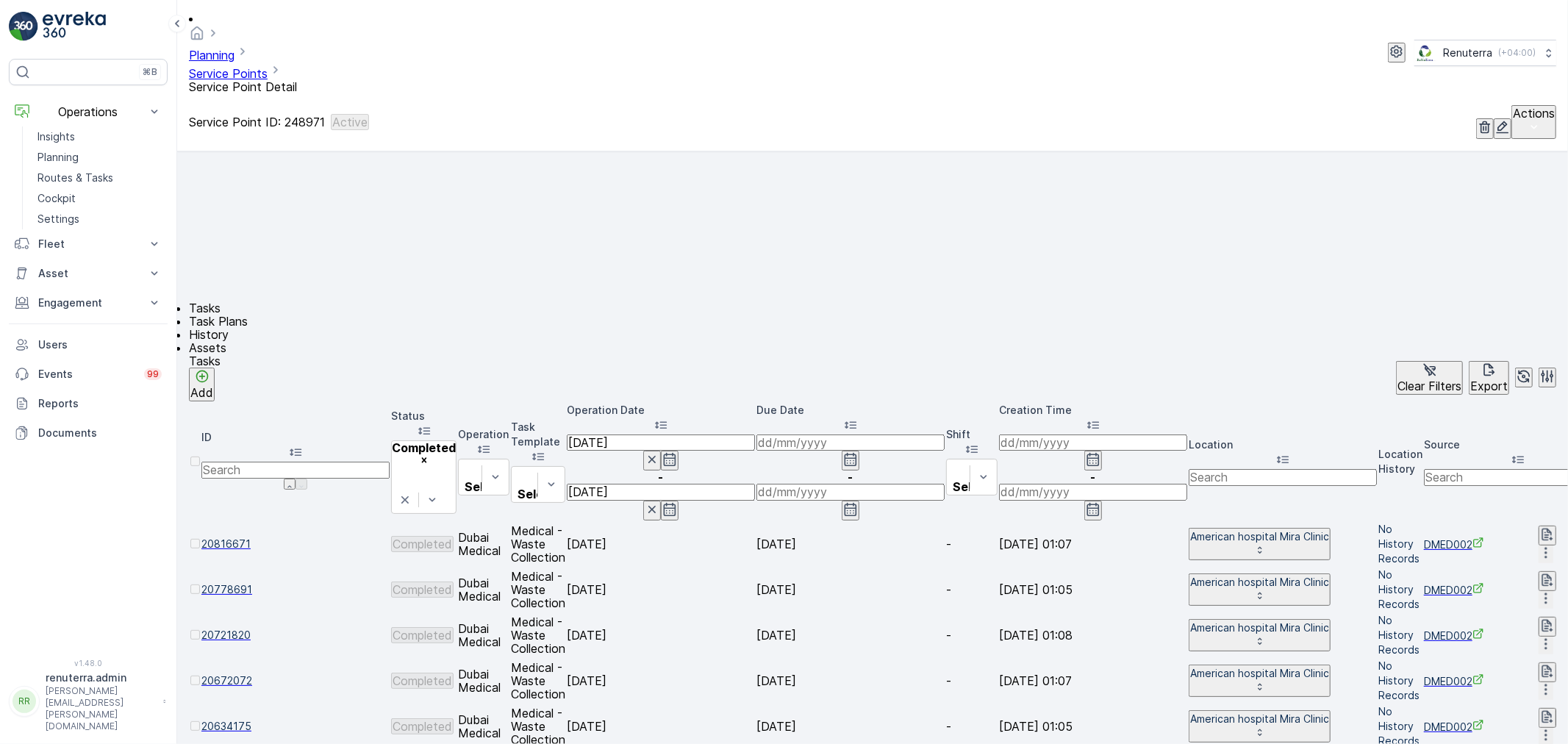
scroll to position [672, 0]
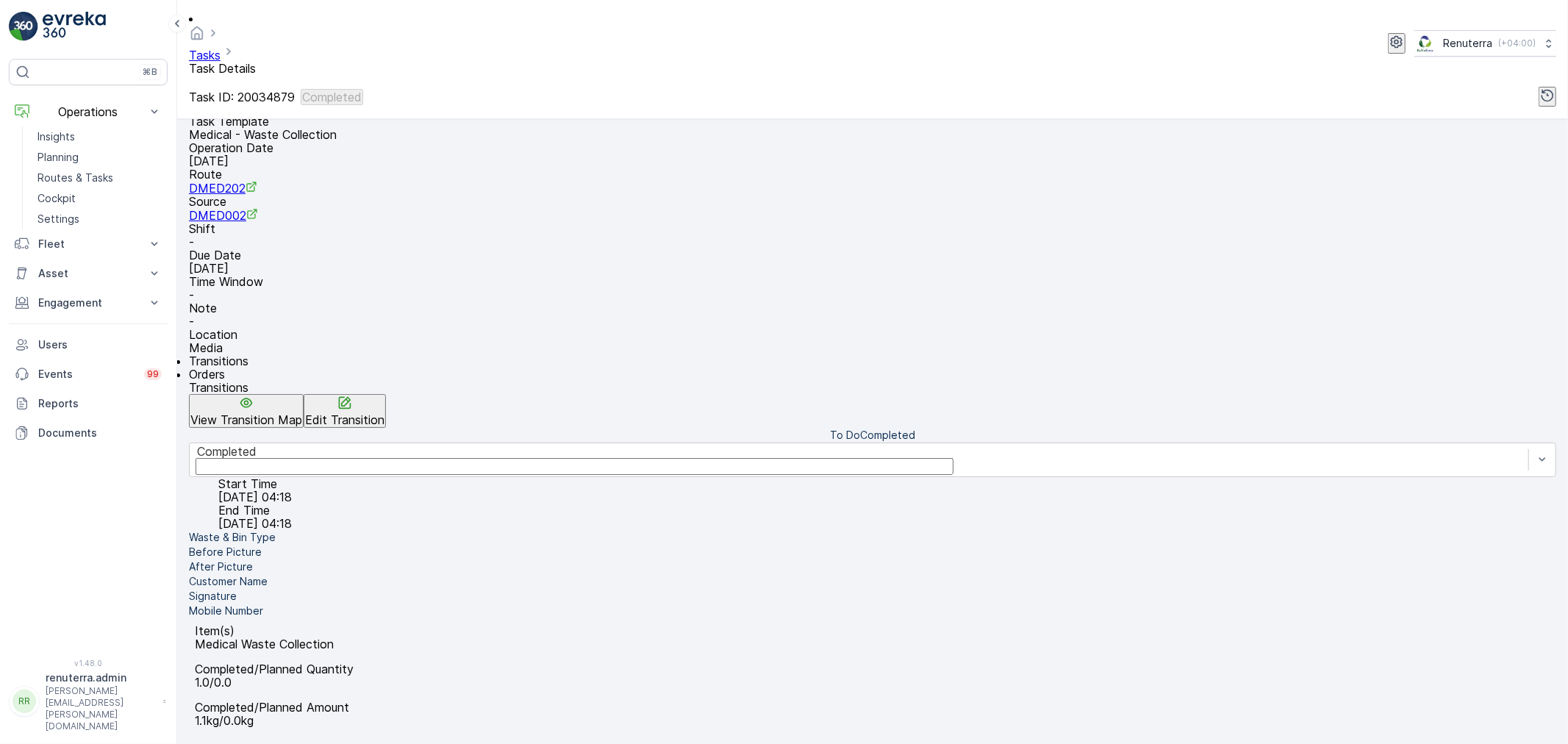
scroll to position [163, 0]
click at [271, 589] on li "Signature" at bounding box center [872, 596] width 1367 height 15
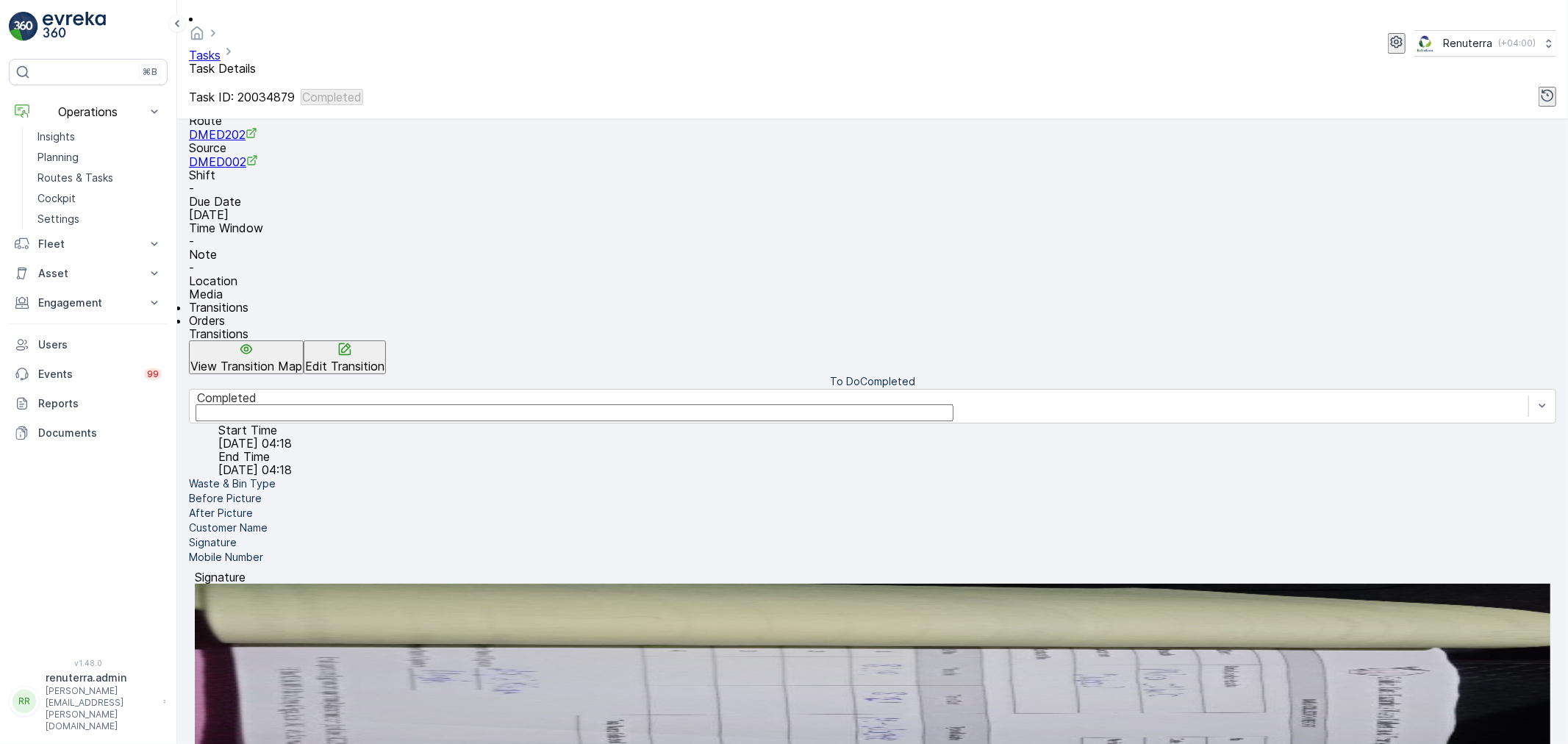
click at [290, 565] on li "Mobile Number" at bounding box center [872, 557] width 1367 height 15
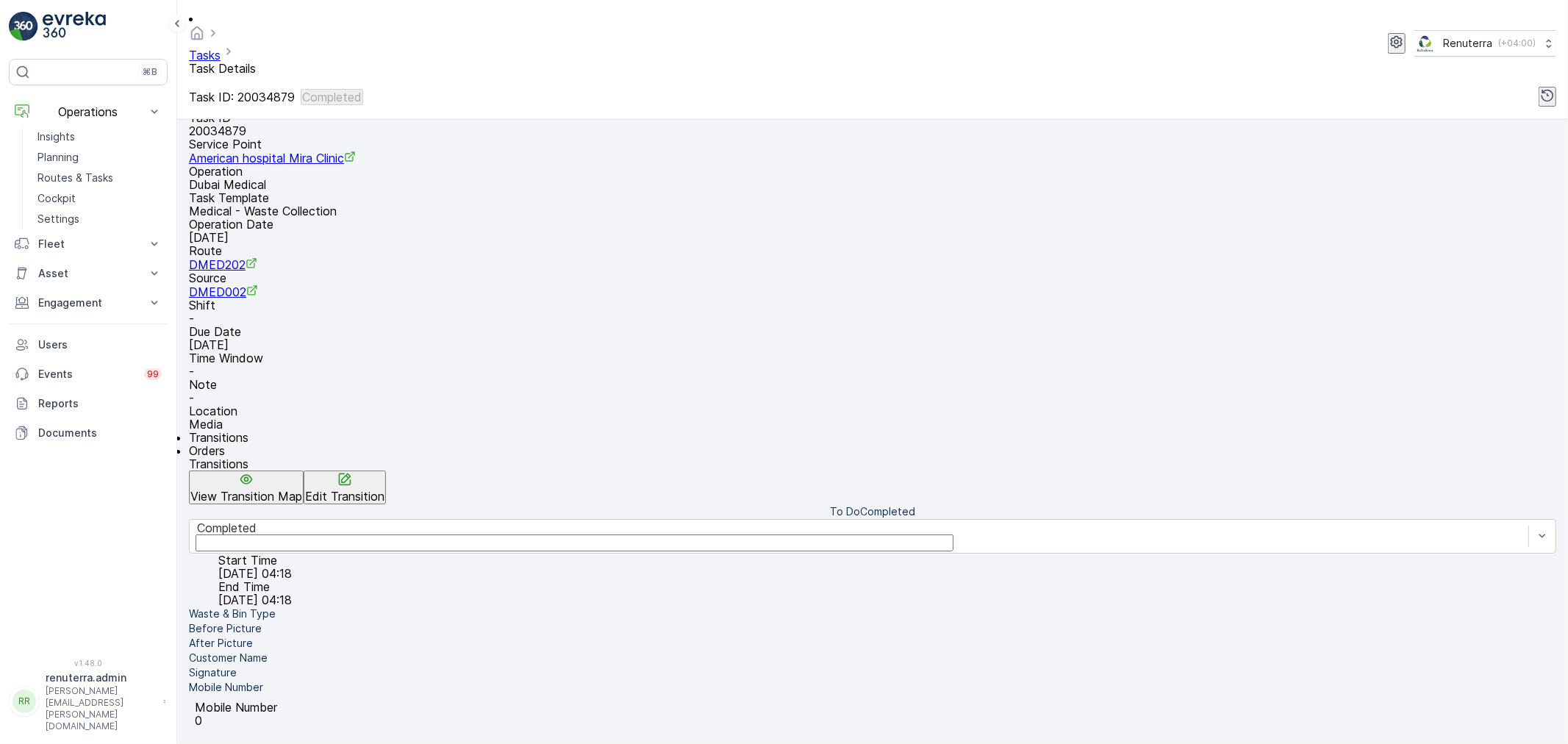
click at [297, 666] on li "Signature" at bounding box center [872, 673] width 1367 height 15
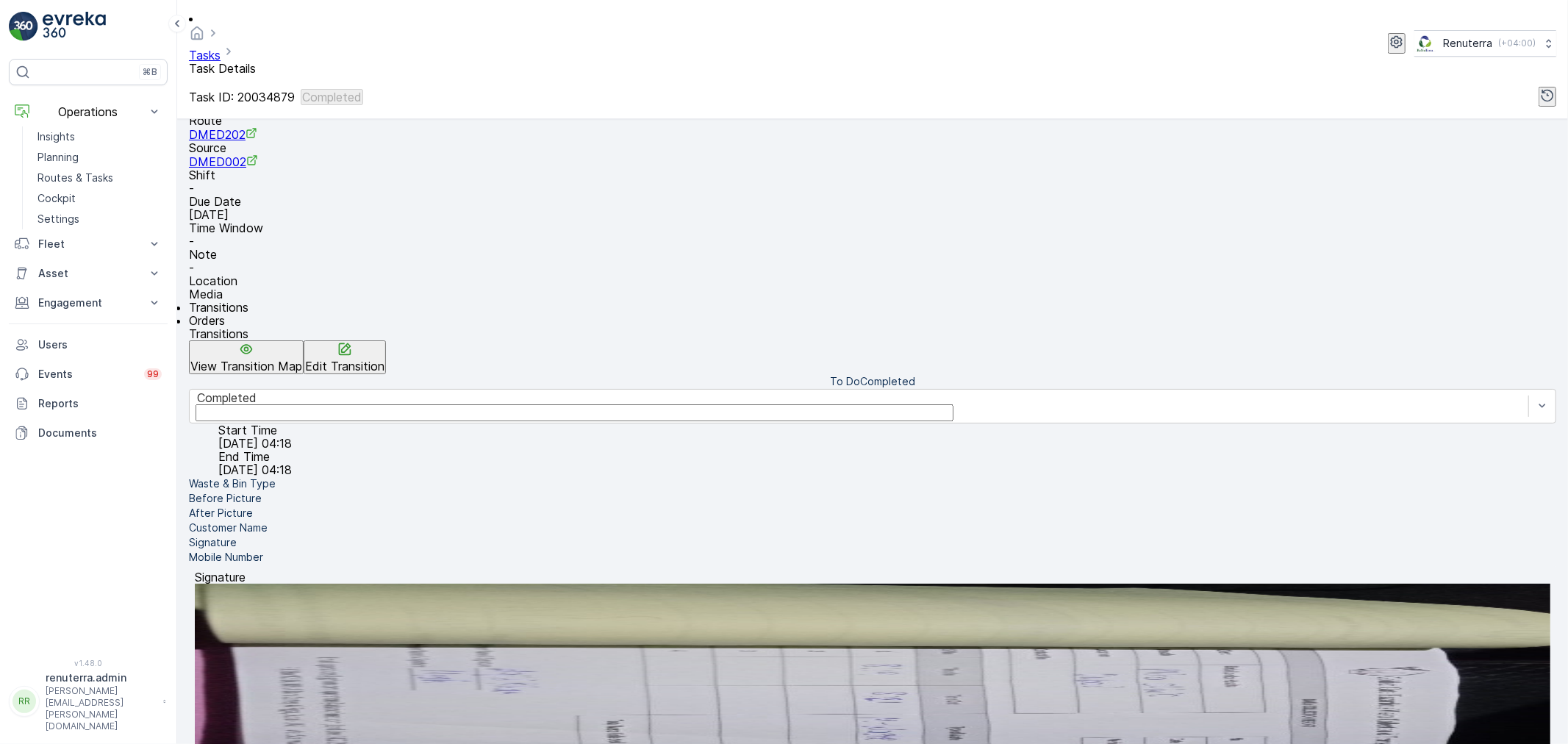
click at [854, 584] on img at bounding box center [872, 687] width 1356 height 206
click at [869, 656] on img at bounding box center [872, 687] width 1356 height 206
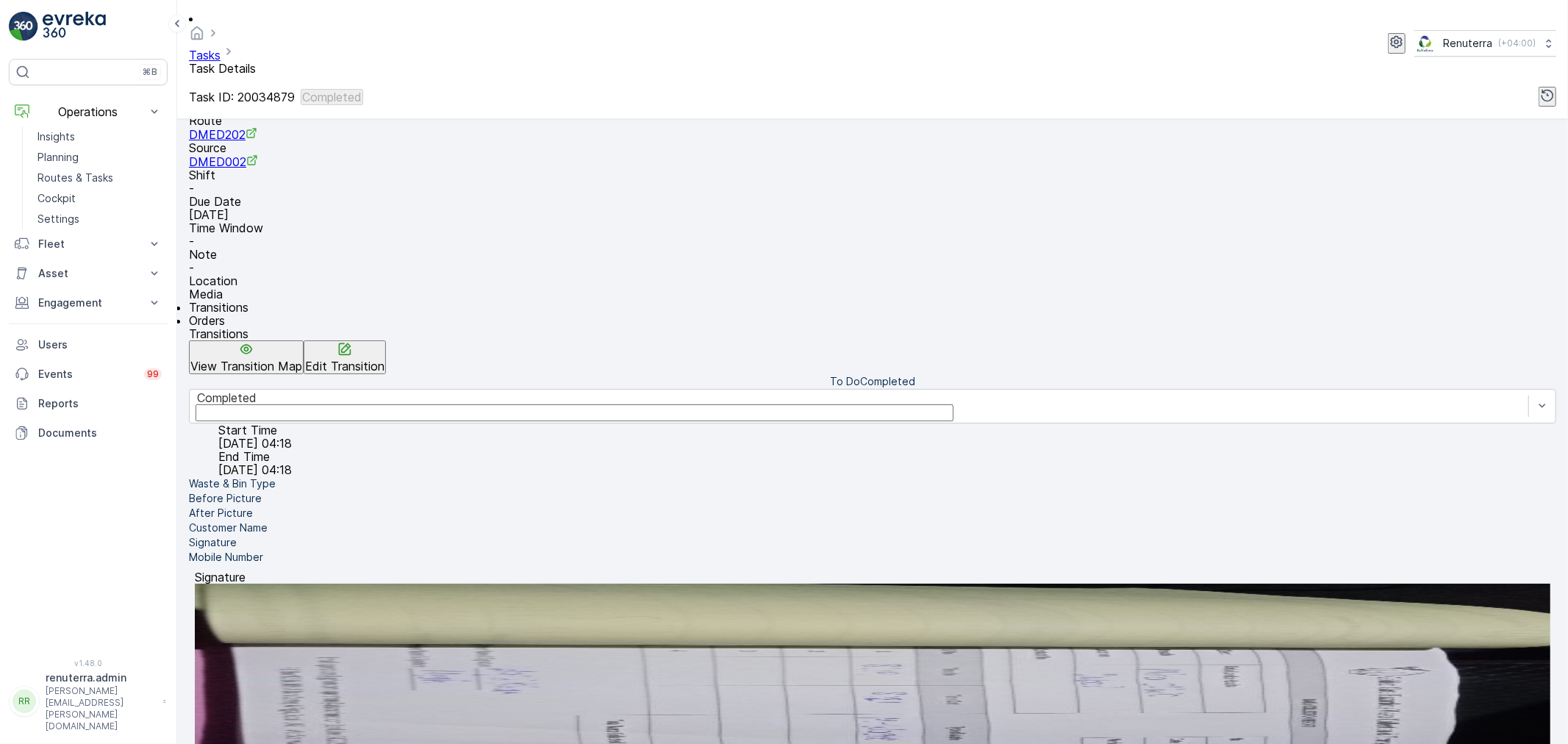
click at [268, 535] on p "Customer Name" at bounding box center [228, 528] width 78 height 15
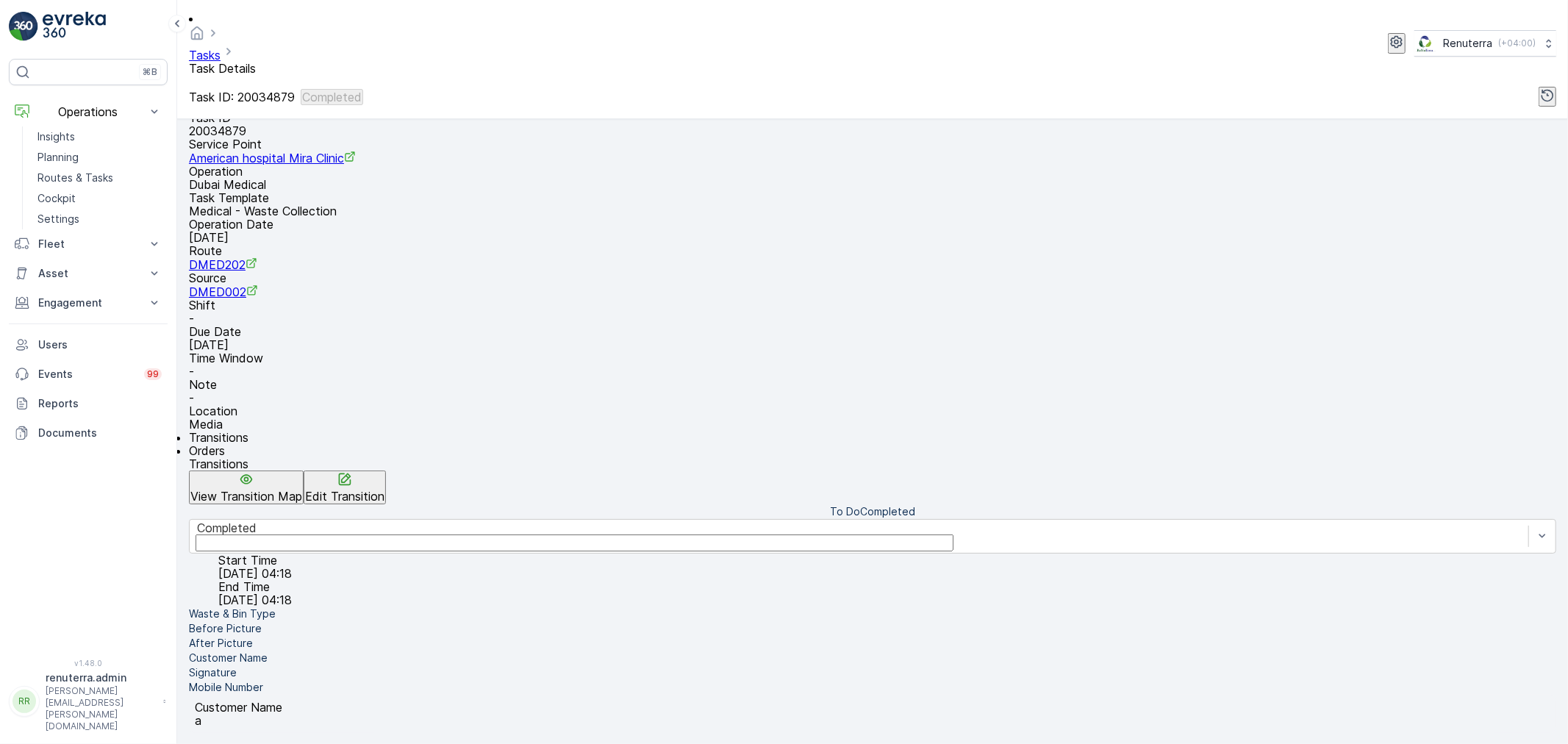
click at [305, 636] on li "After Picture" at bounding box center [872, 643] width 1367 height 15
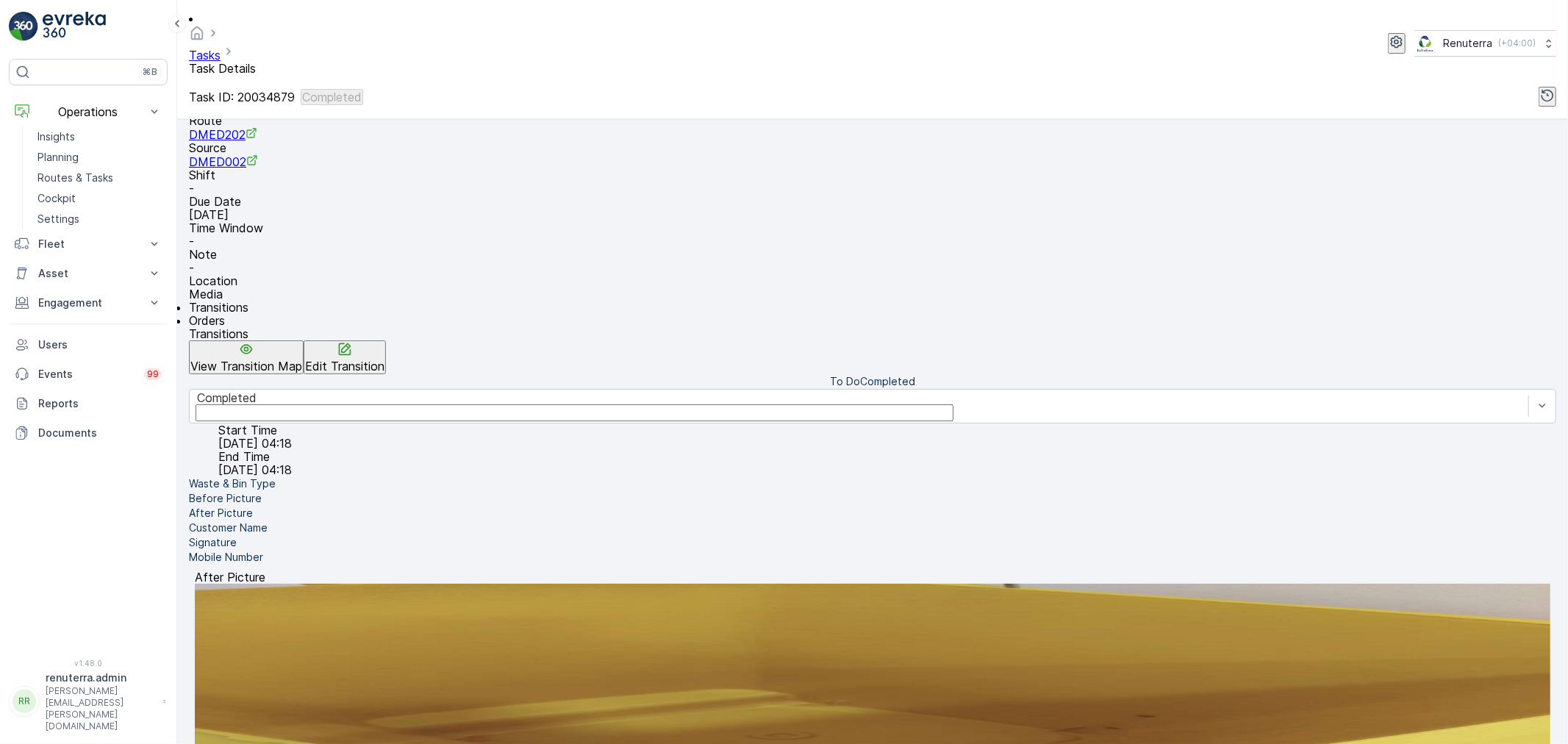
click at [299, 491] on li "Before Picture" at bounding box center [872, 498] width 1367 height 15
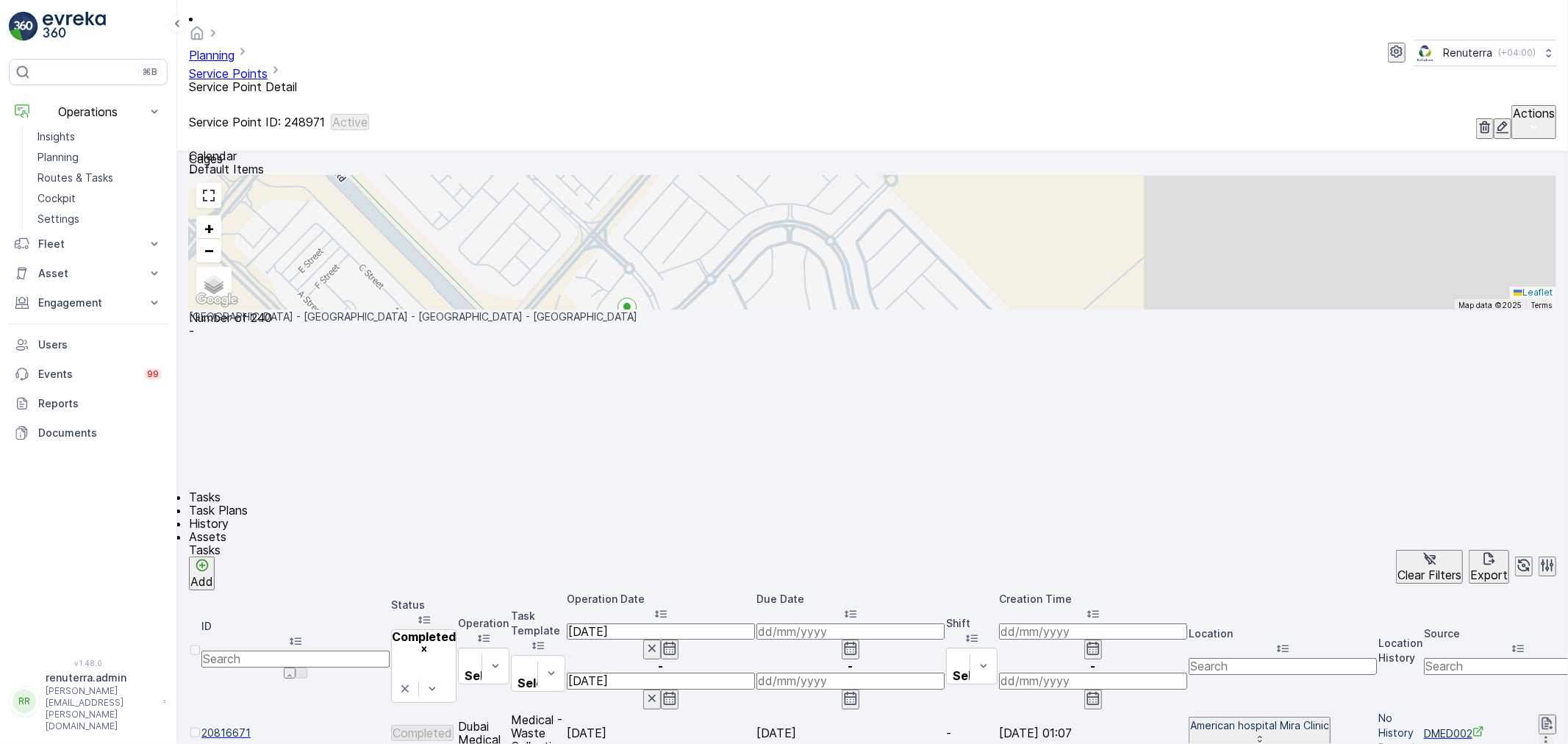
scroll to position [326, 0]
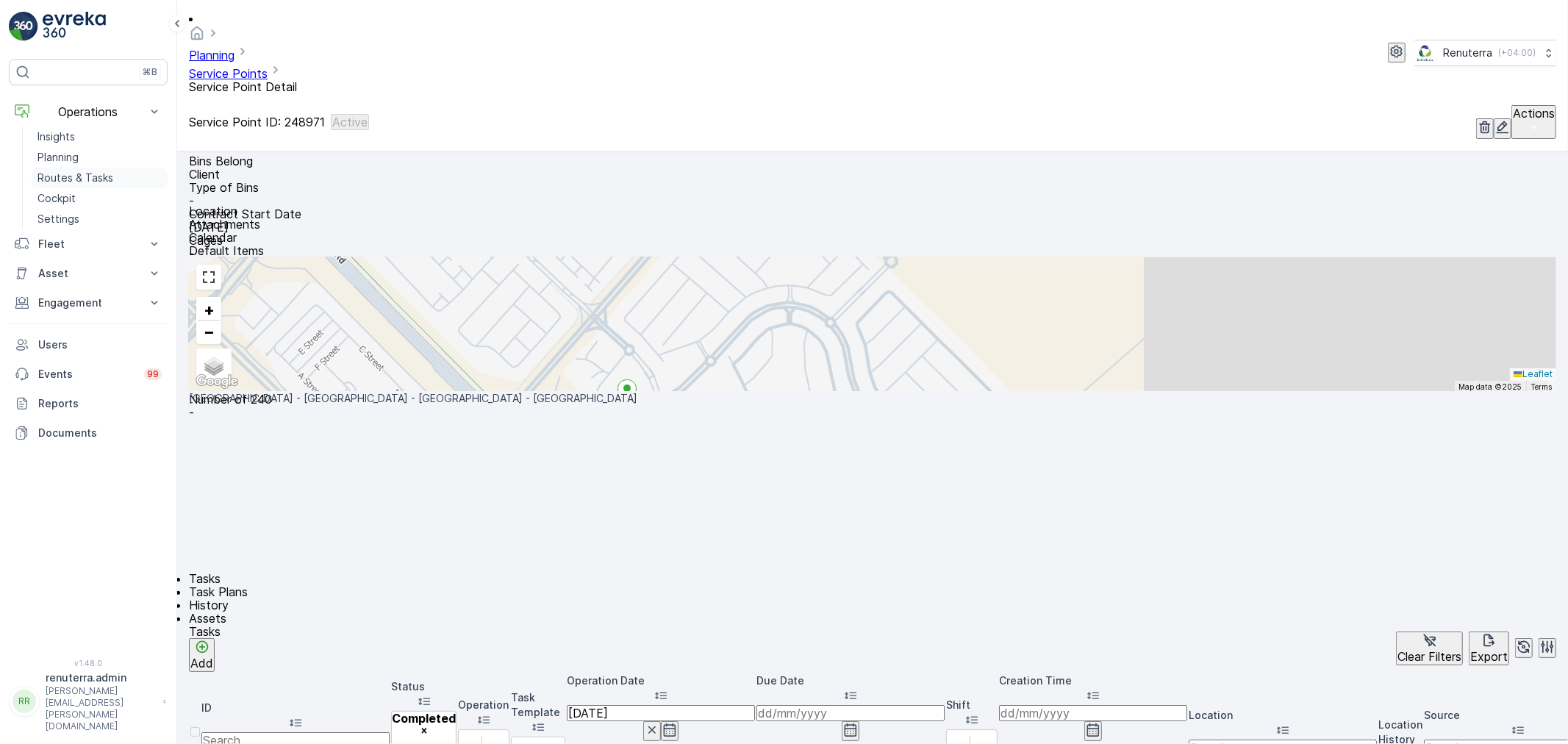
click at [93, 176] on p "Routes & Tasks" at bounding box center [75, 178] width 75 height 15
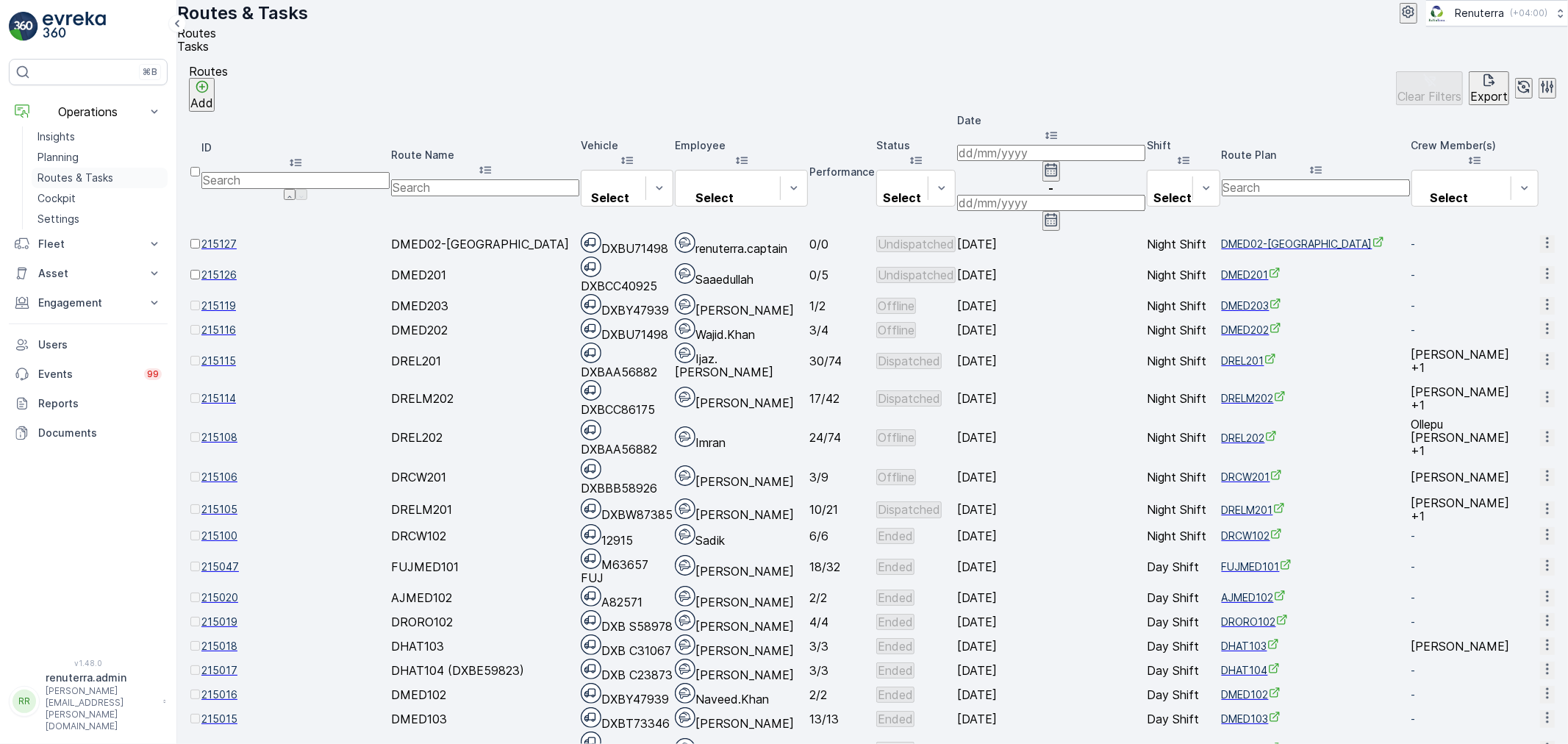
click at [52, 184] on p "Routes & Tasks" at bounding box center [75, 178] width 75 height 15
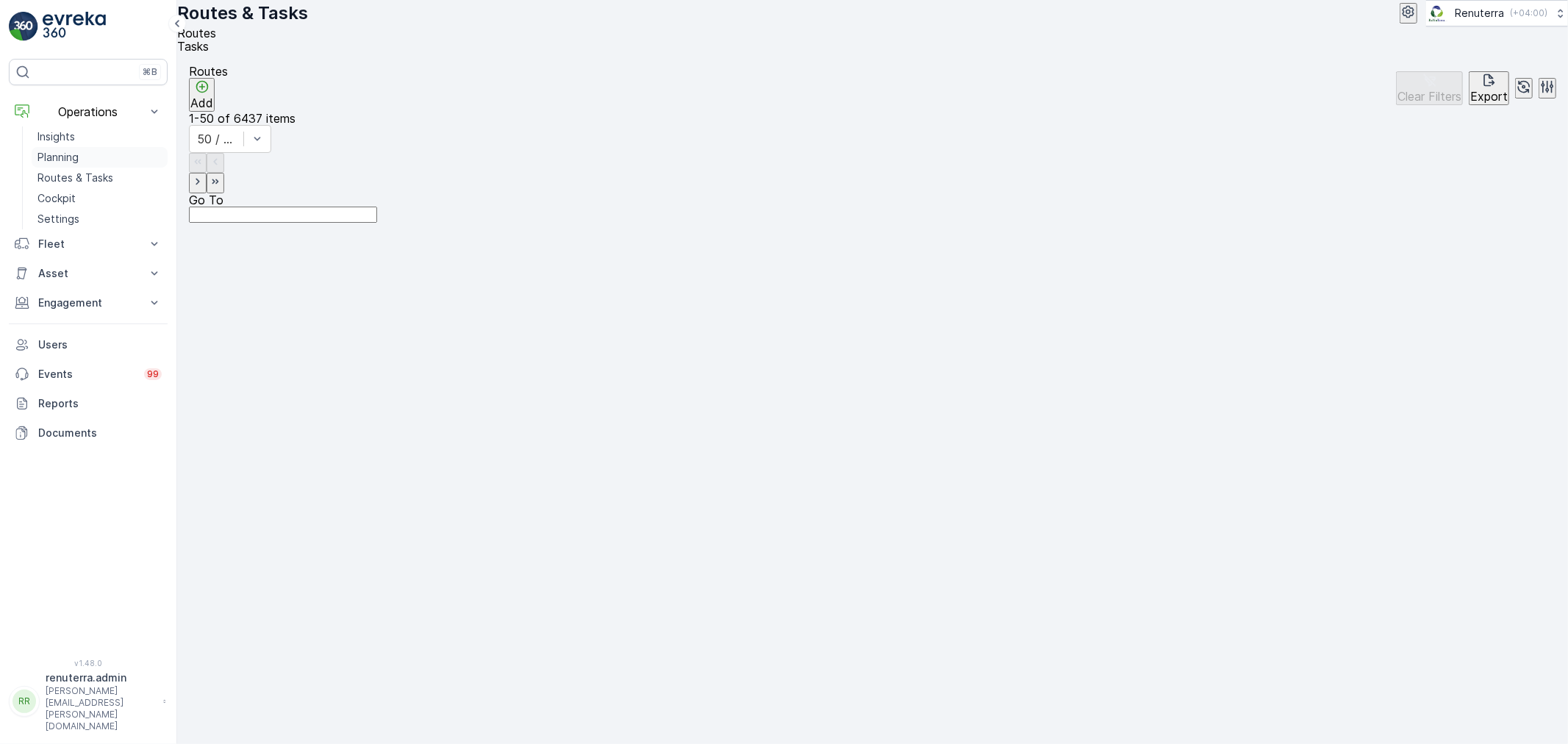
click at [60, 158] on p "Planning" at bounding box center [57, 157] width 41 height 15
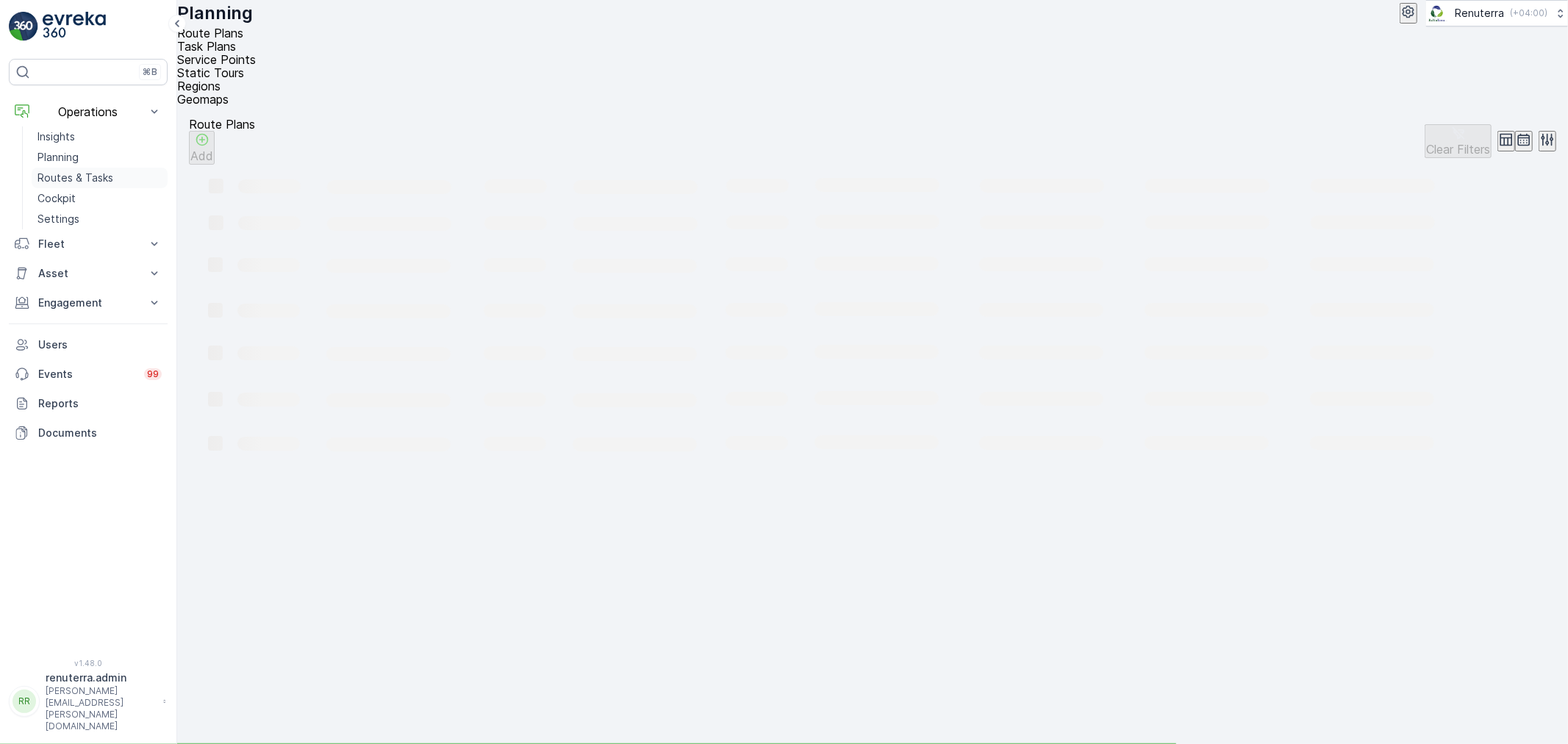
click at [48, 171] on p "Routes & Tasks" at bounding box center [75, 178] width 75 height 15
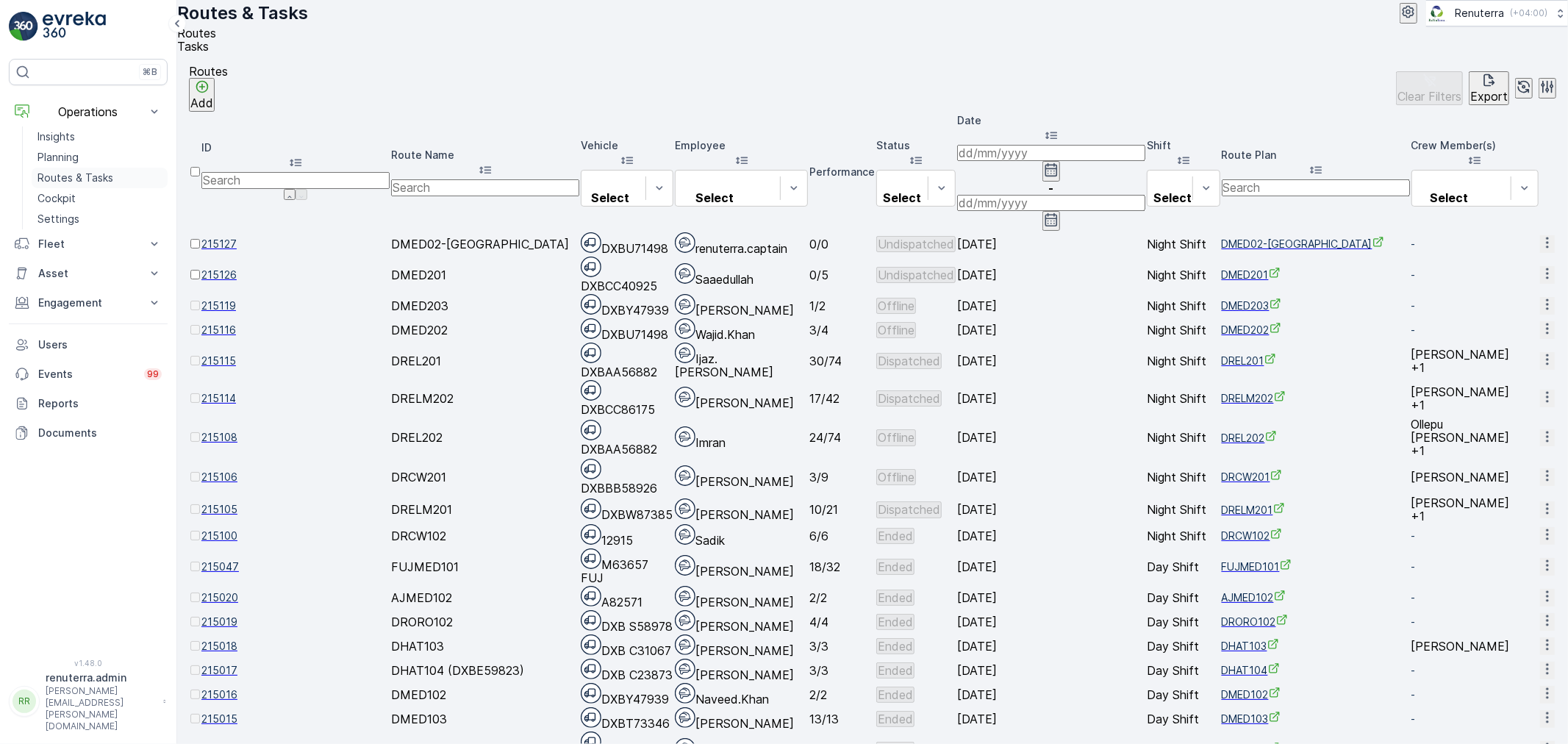
click at [90, 178] on p "Routes & Tasks" at bounding box center [75, 178] width 75 height 15
click at [263, 268] on span "215126" at bounding box center [296, 275] width 188 height 15
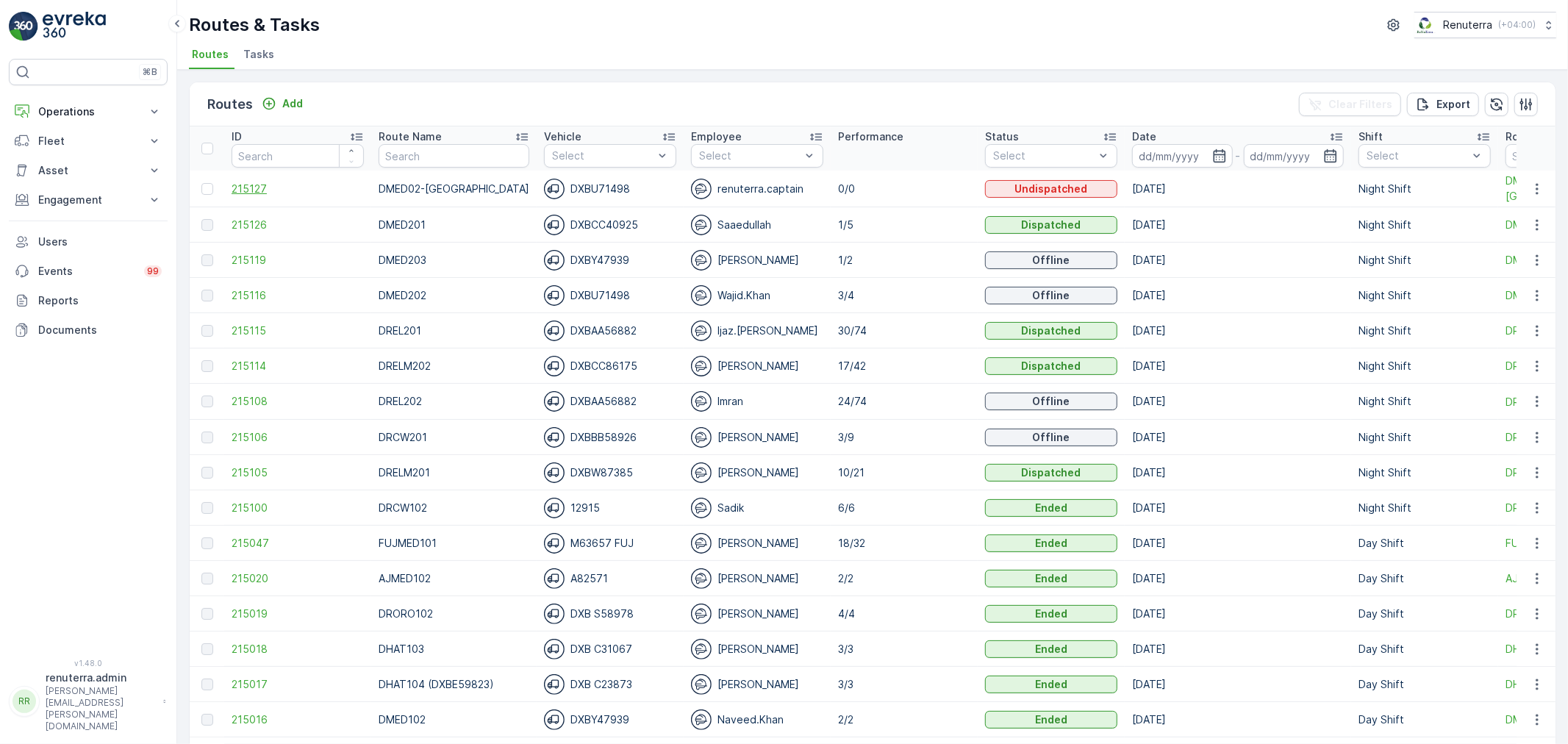
click at [258, 188] on span "215127" at bounding box center [297, 189] width 132 height 15
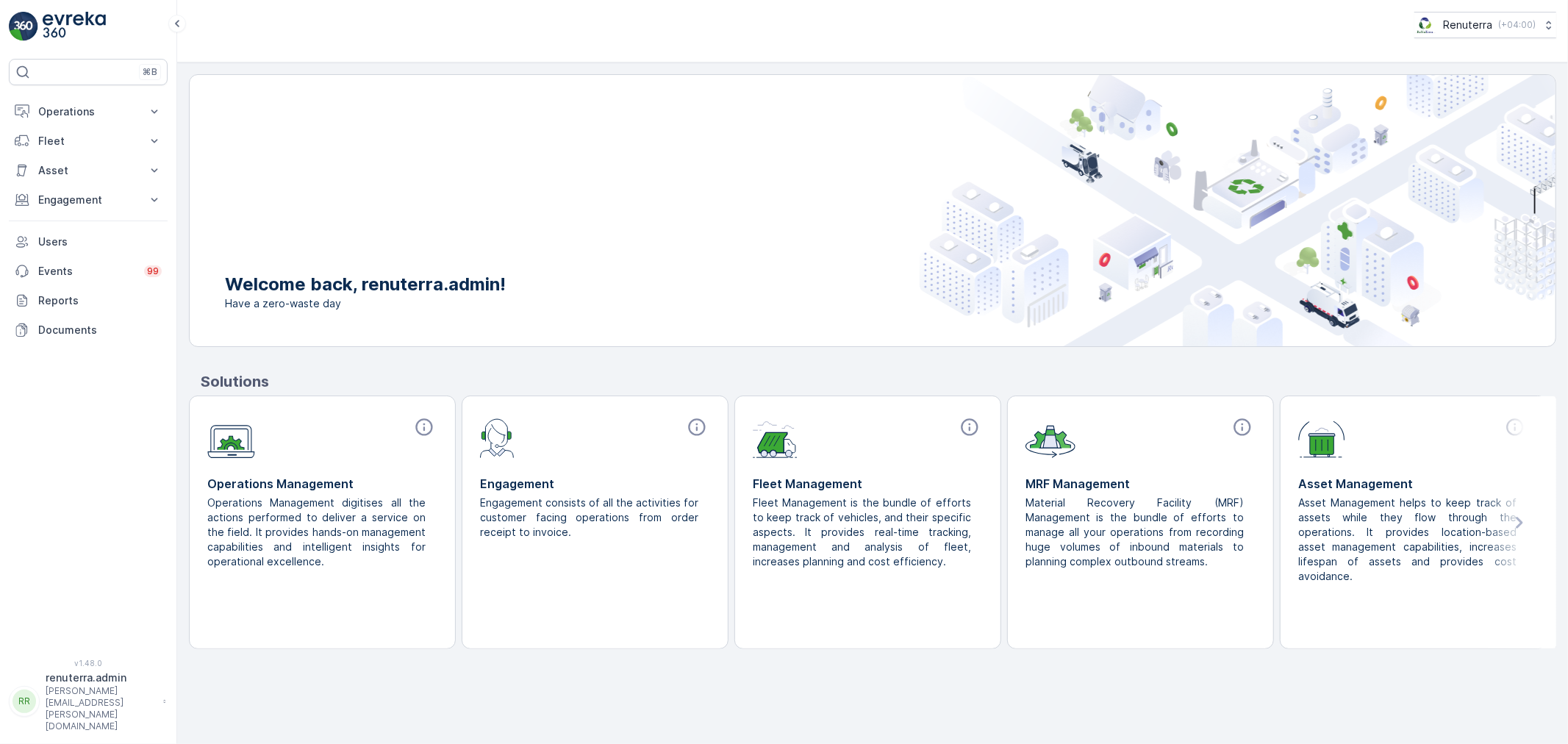
drag, startPoint x: 109, startPoint y: 106, endPoint x: 99, endPoint y: 140, distance: 35.4
click at [106, 107] on p "Operations" at bounding box center [88, 112] width 100 height 15
click at [90, 157] on link "Planning" at bounding box center [99, 157] width 136 height 21
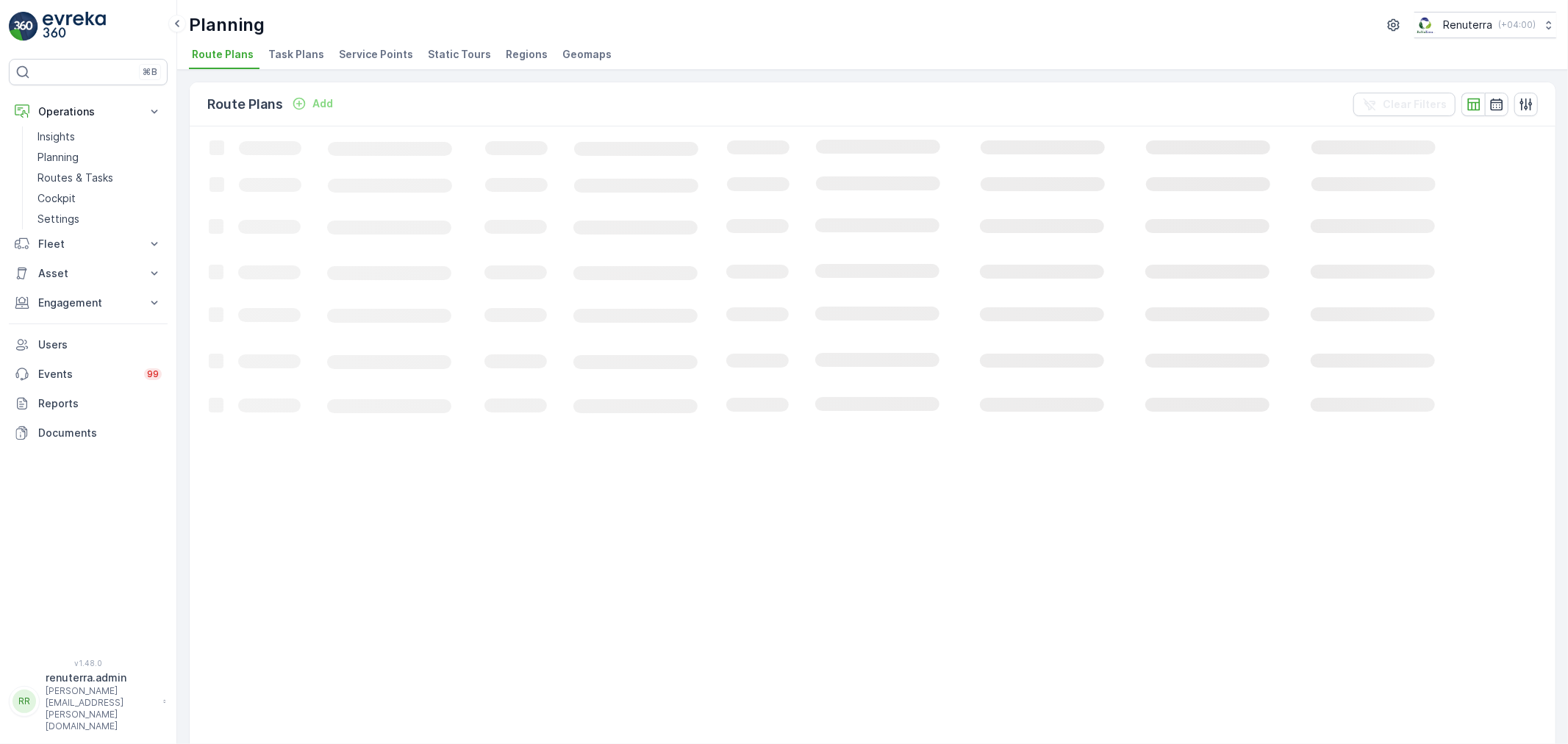
click at [385, 56] on span "Service Points" at bounding box center [376, 54] width 75 height 15
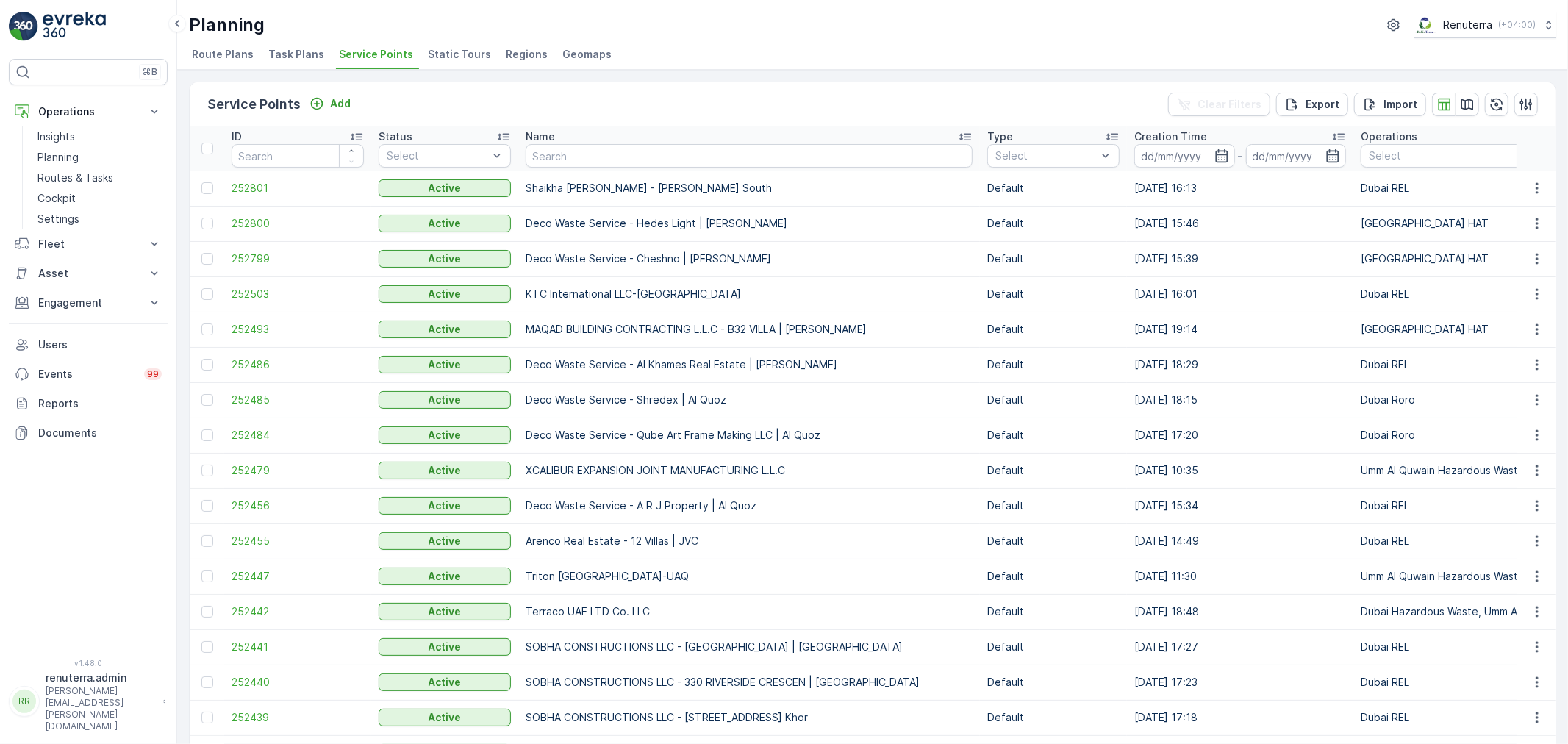
click at [599, 137] on div "Name" at bounding box center [749, 137] width 447 height 15
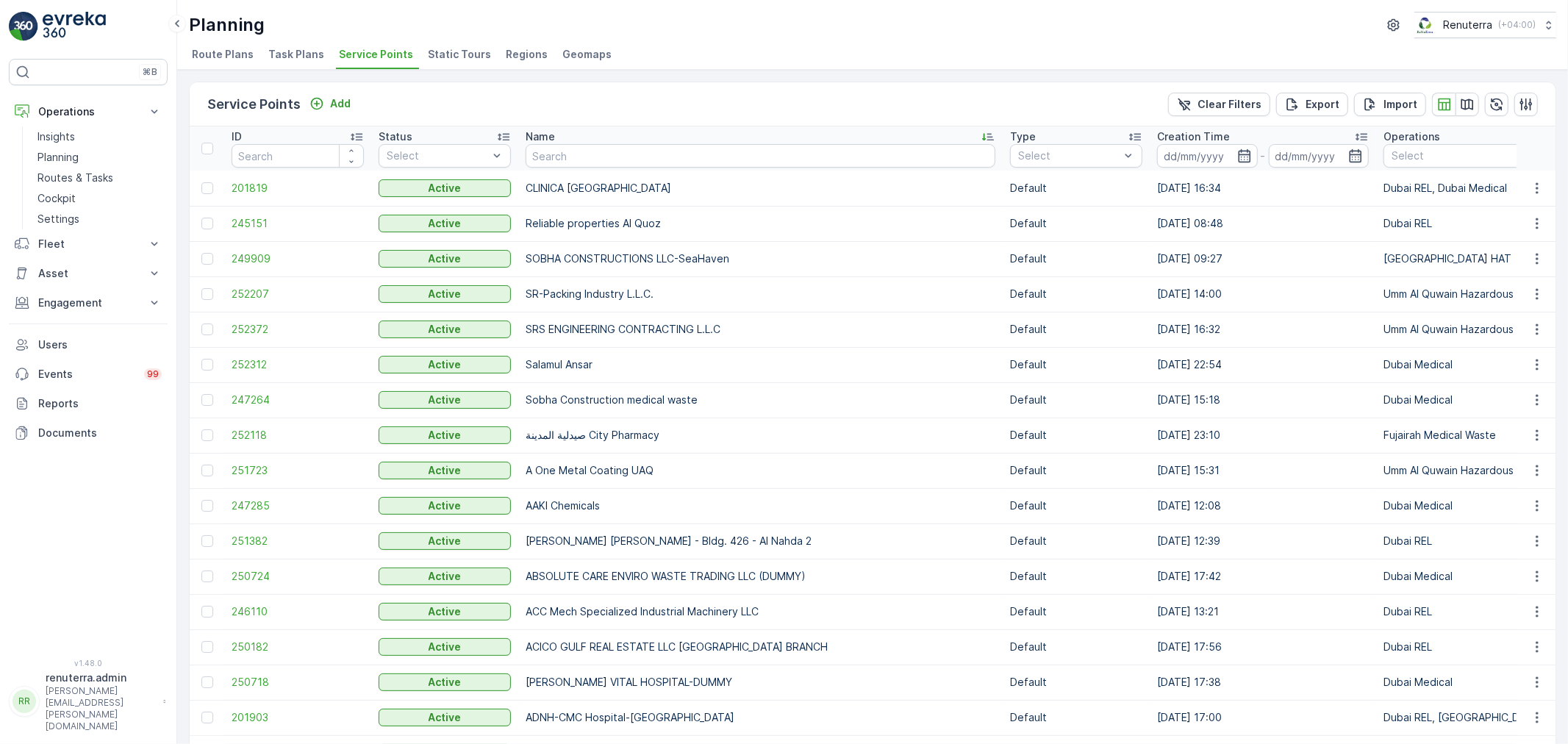
click at [586, 154] on input "text" at bounding box center [760, 156] width 470 height 24
type input "Salam"
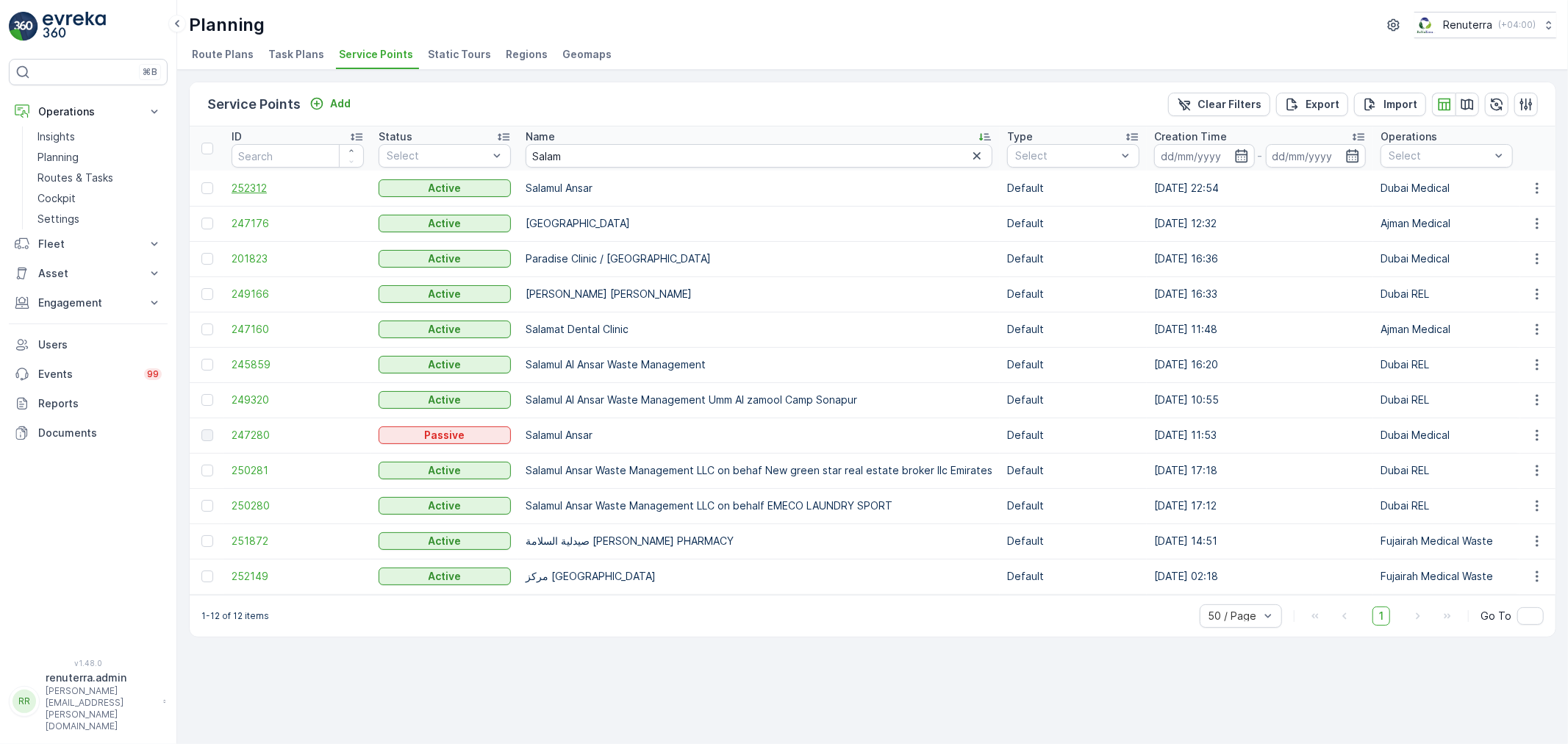
click at [266, 181] on span "252312" at bounding box center [297, 188] width 132 height 15
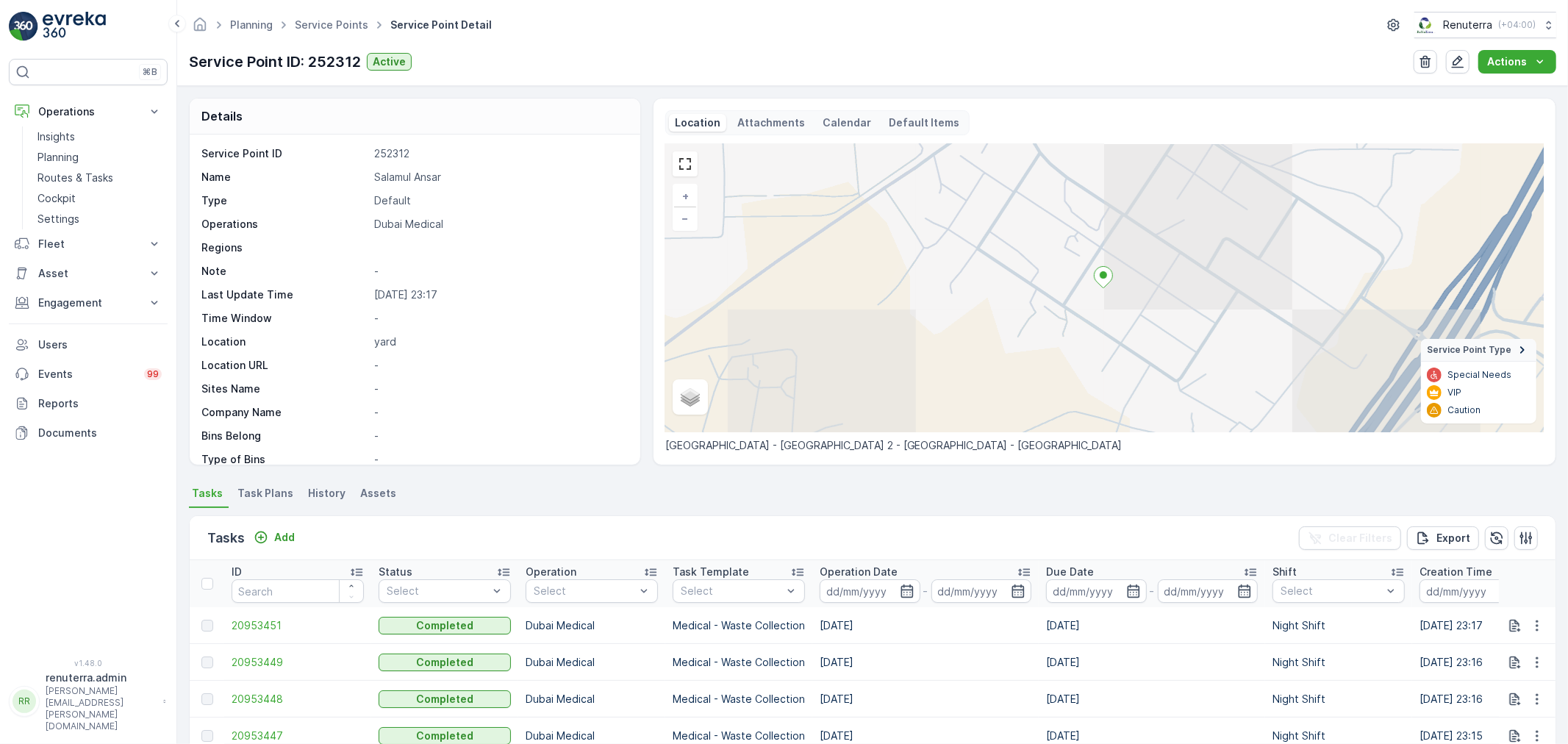
scroll to position [326, 0]
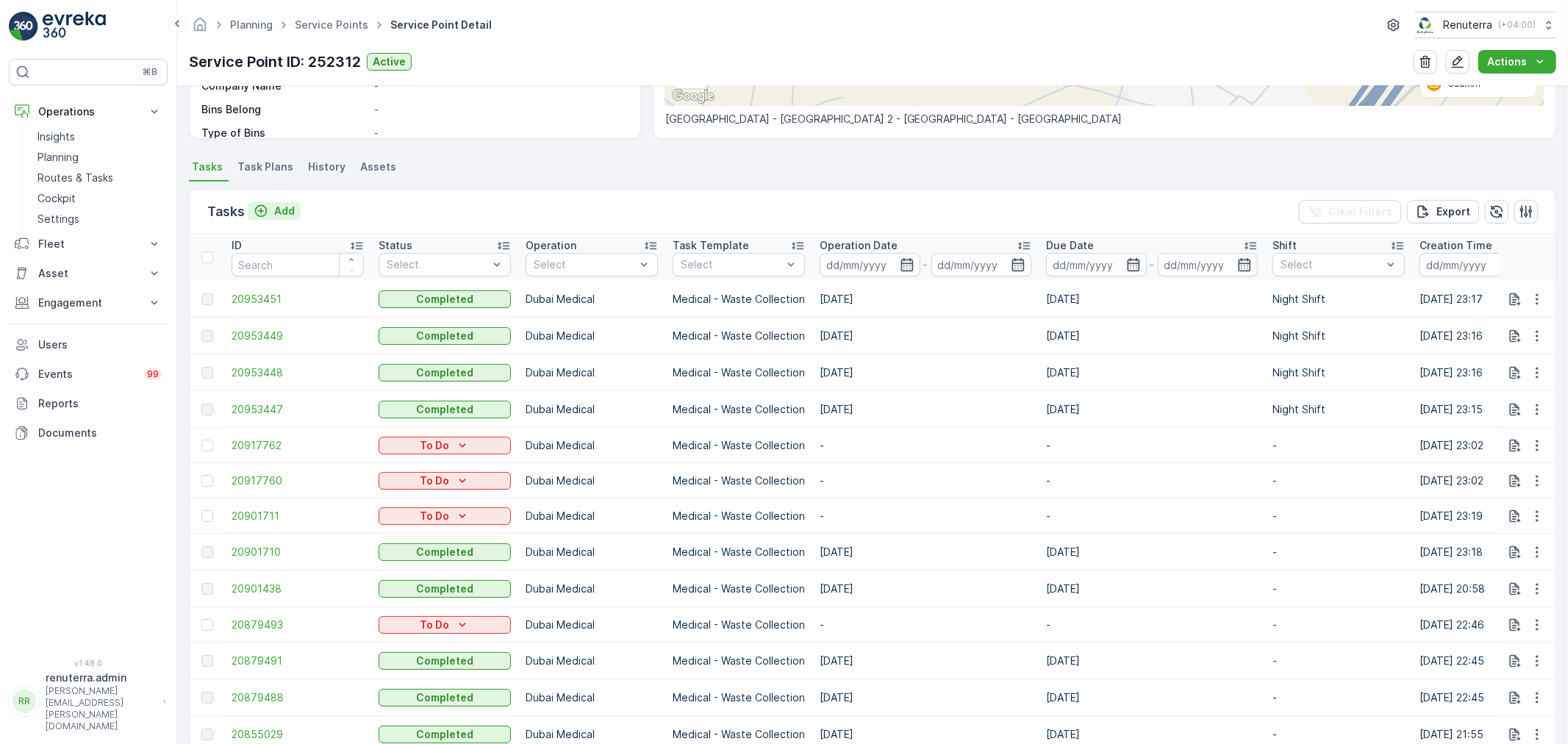
click at [271, 204] on div "Add" at bounding box center [274, 211] width 41 height 15
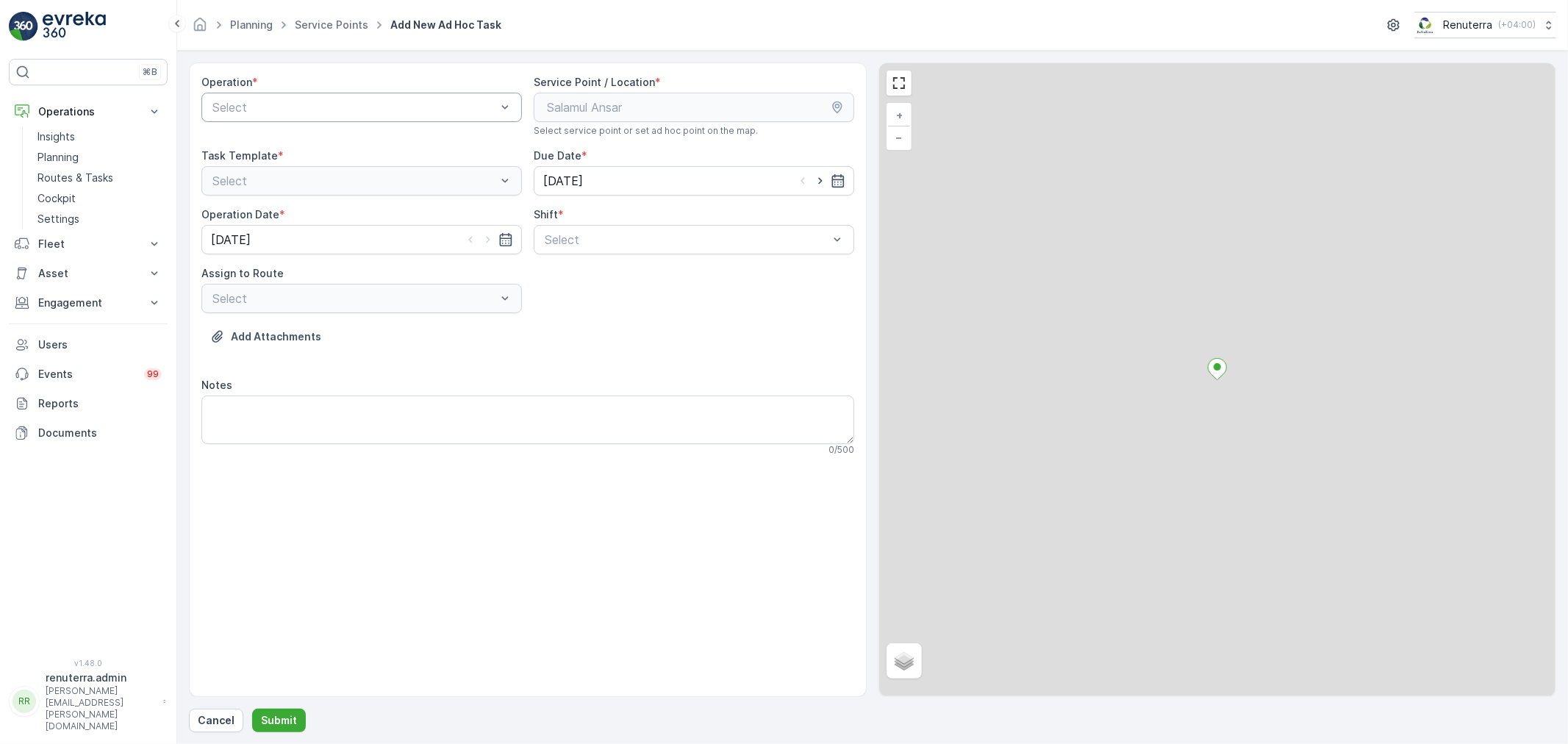
click at [310, 116] on div "Select" at bounding box center [362, 107] width 321 height 29
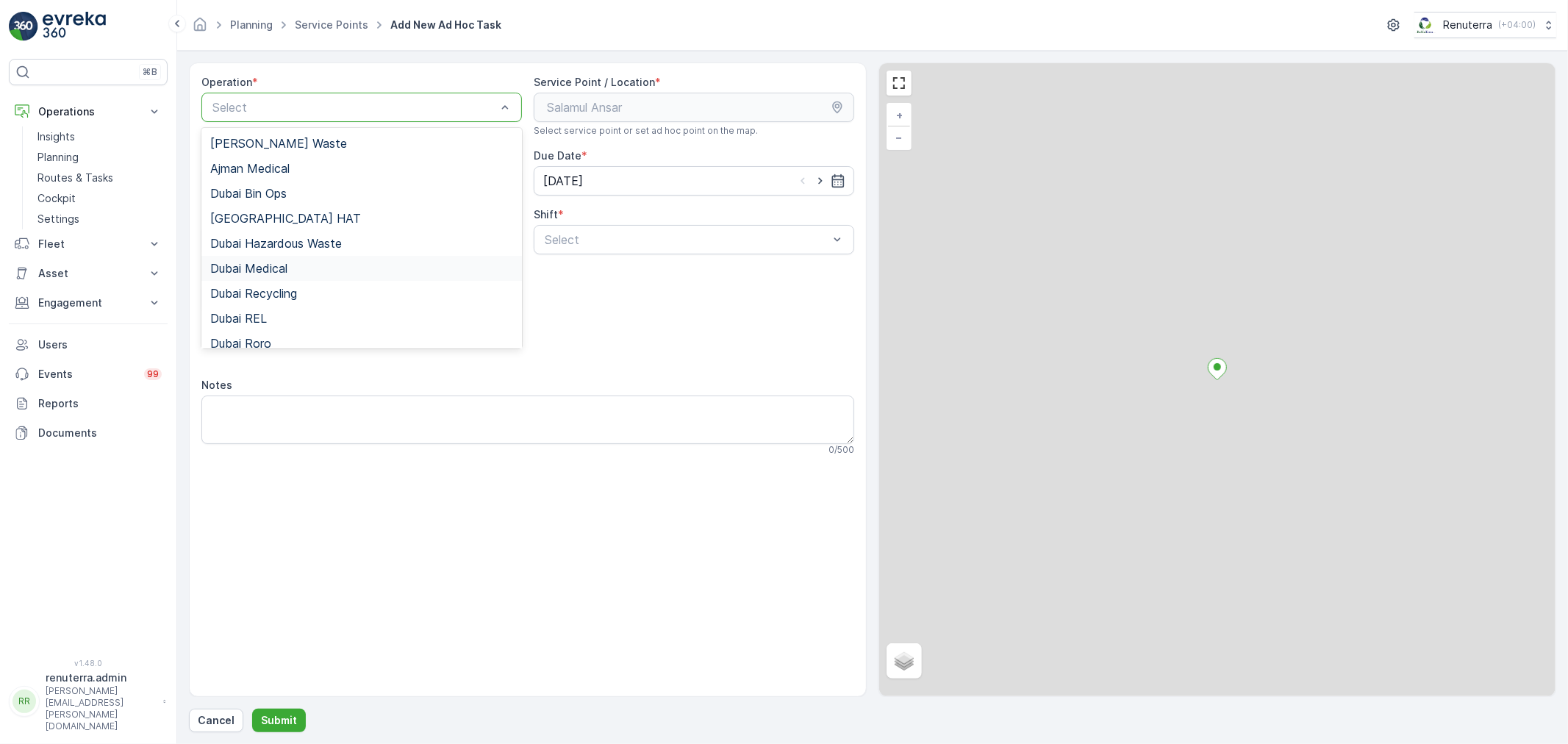
drag, startPoint x: 290, startPoint y: 263, endPoint x: 473, endPoint y: 255, distance: 183.2
click at [293, 262] on div "Dubai Medical" at bounding box center [362, 269] width 303 height 13
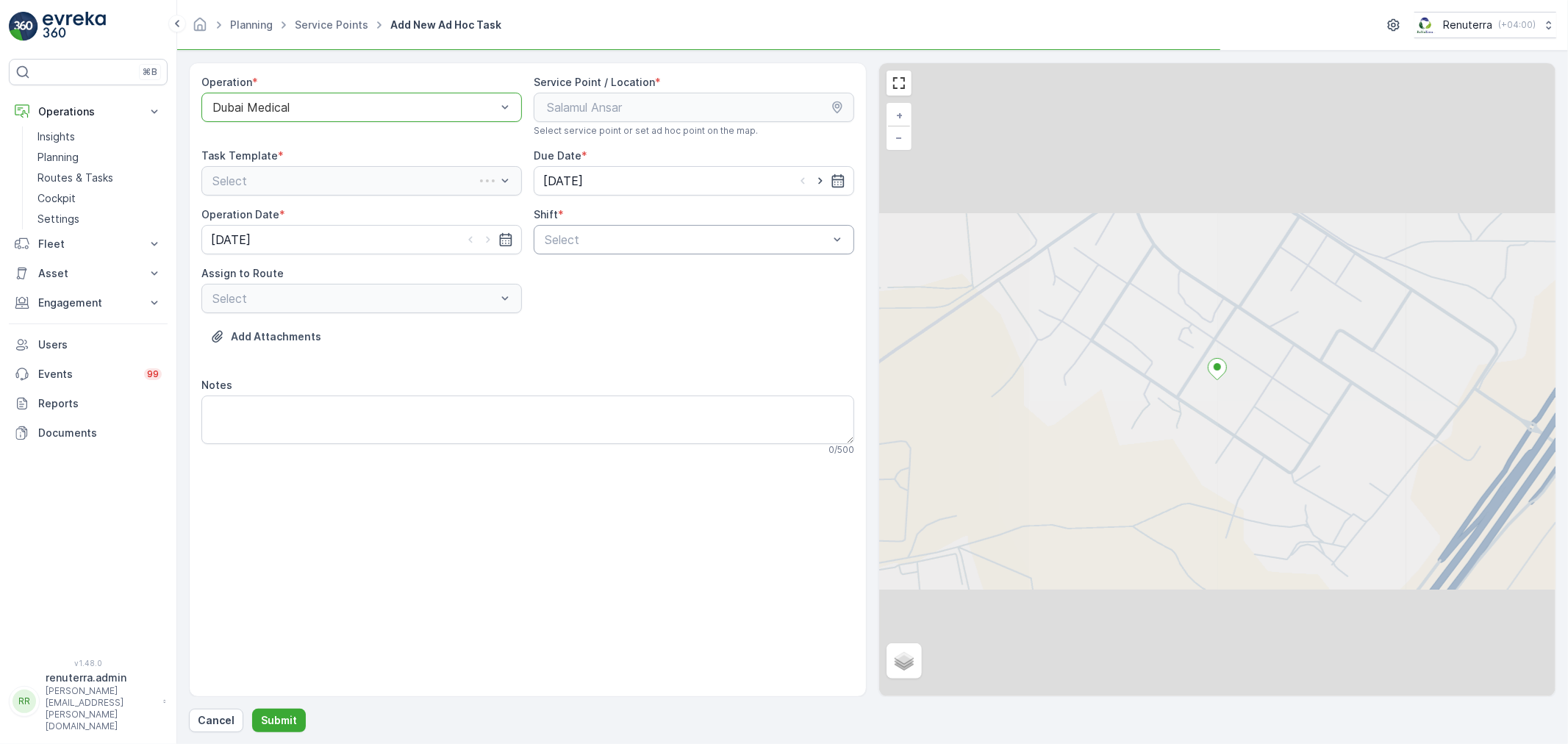
click at [711, 237] on div at bounding box center [687, 240] width 287 height 13
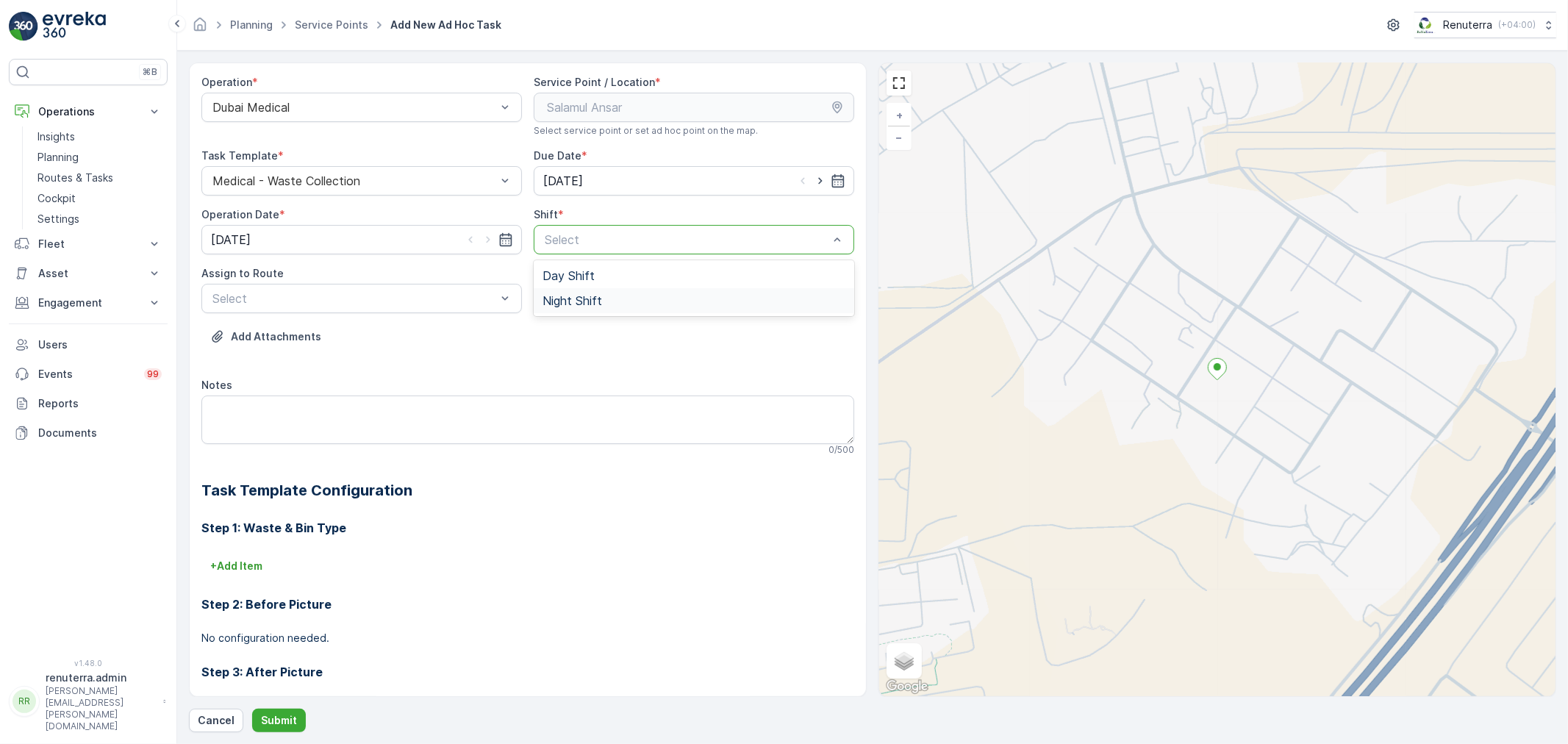
drag, startPoint x: 666, startPoint y: 302, endPoint x: 655, endPoint y: 303, distance: 11.0
click at [663, 302] on div "Night Shift" at bounding box center [694, 301] width 303 height 13
click at [315, 303] on div at bounding box center [354, 298] width 287 height 13
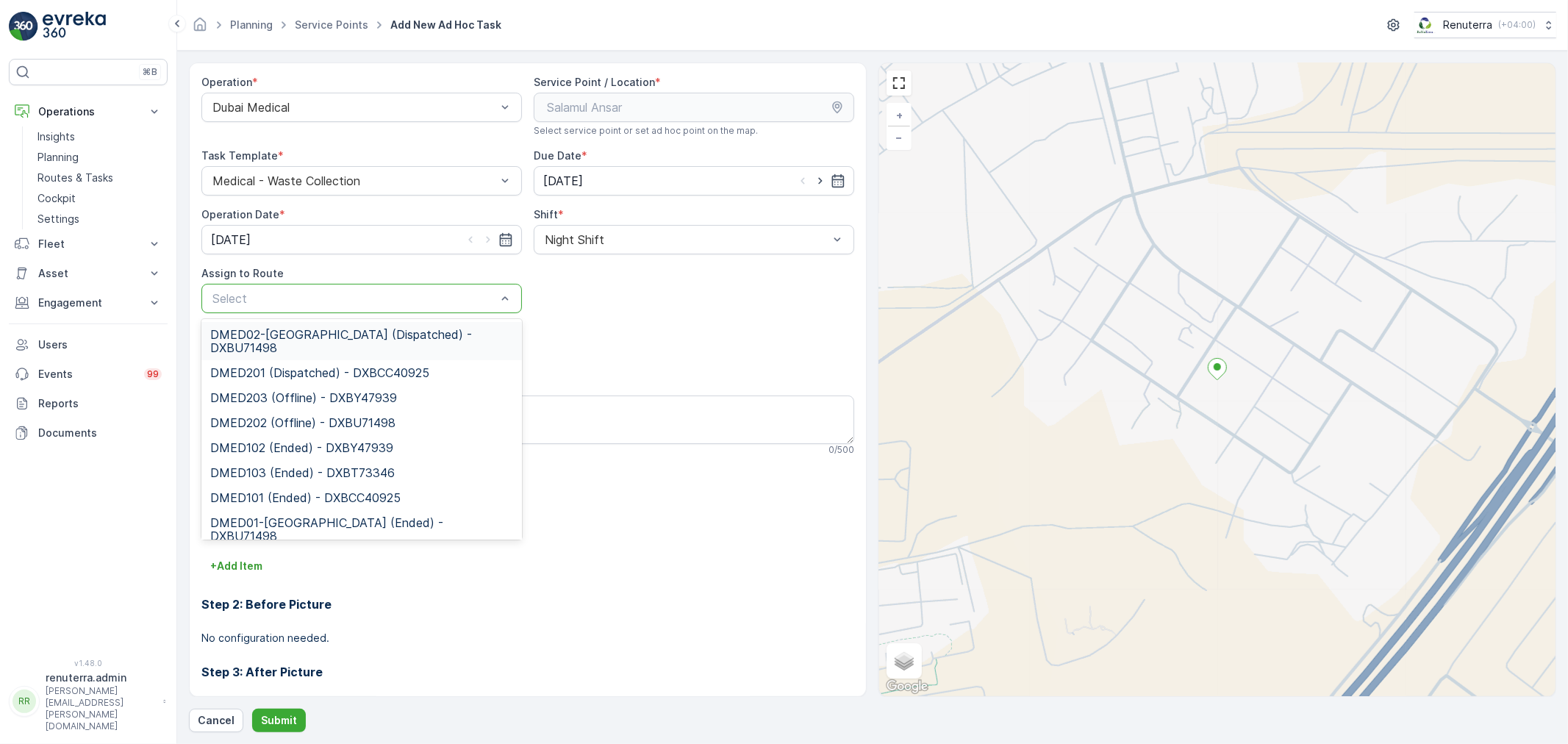
click at [318, 333] on span "DMED02-Khawaneej Yard (Dispatched) - DXBU71498" at bounding box center [362, 340] width 303 height 26
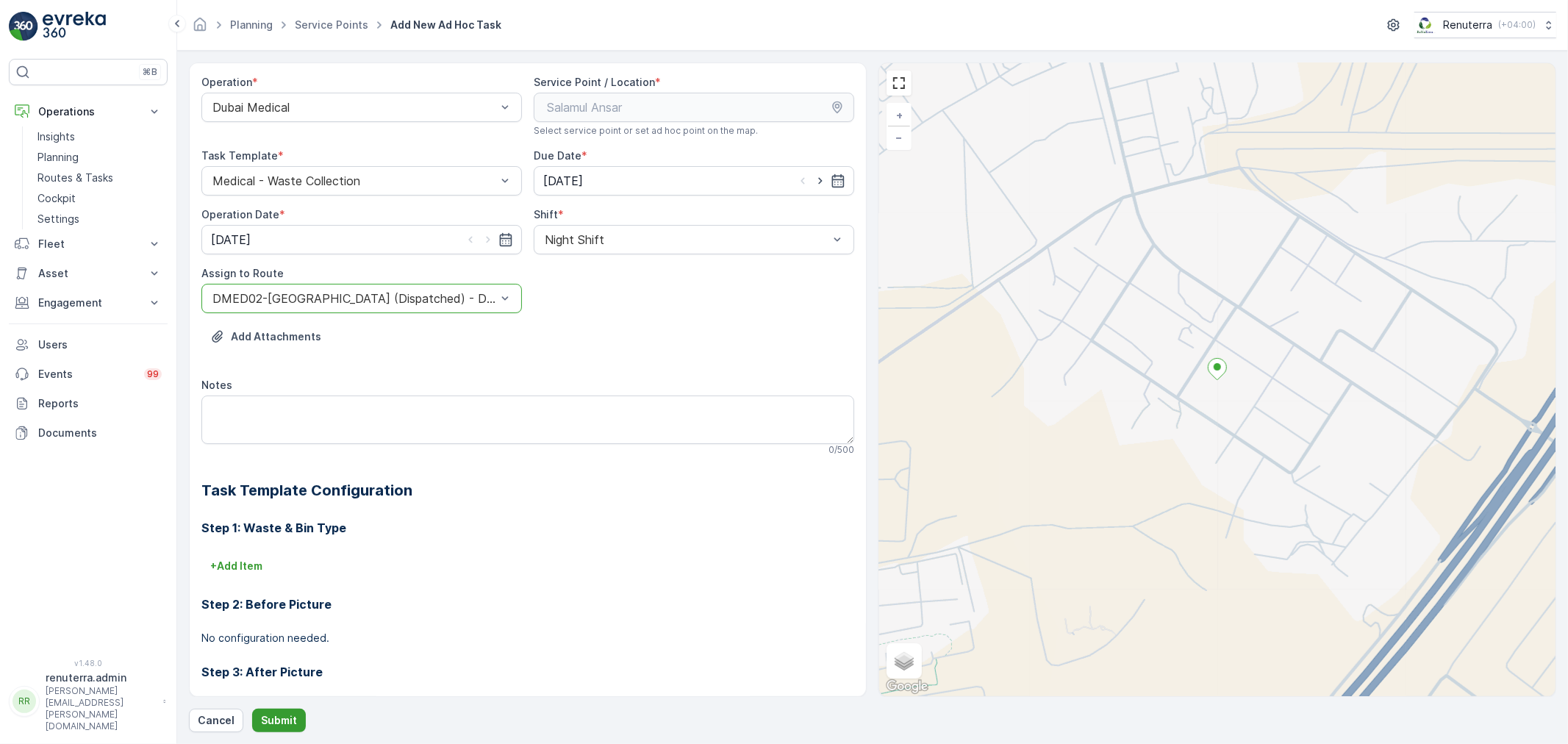
click at [265, 716] on p "Submit" at bounding box center [279, 721] width 36 height 15
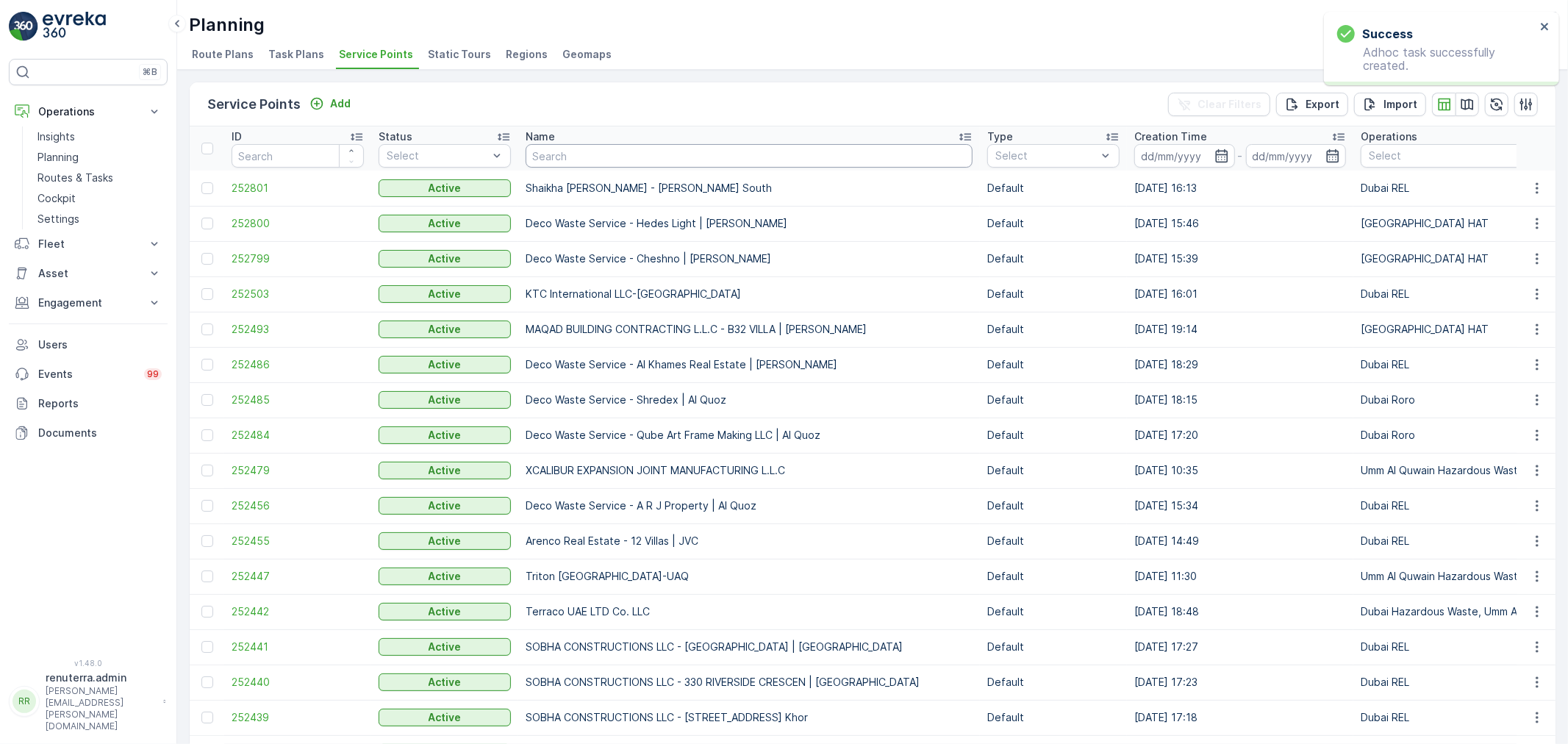
click at [588, 162] on input "text" at bounding box center [749, 156] width 447 height 24
type input "Sa"
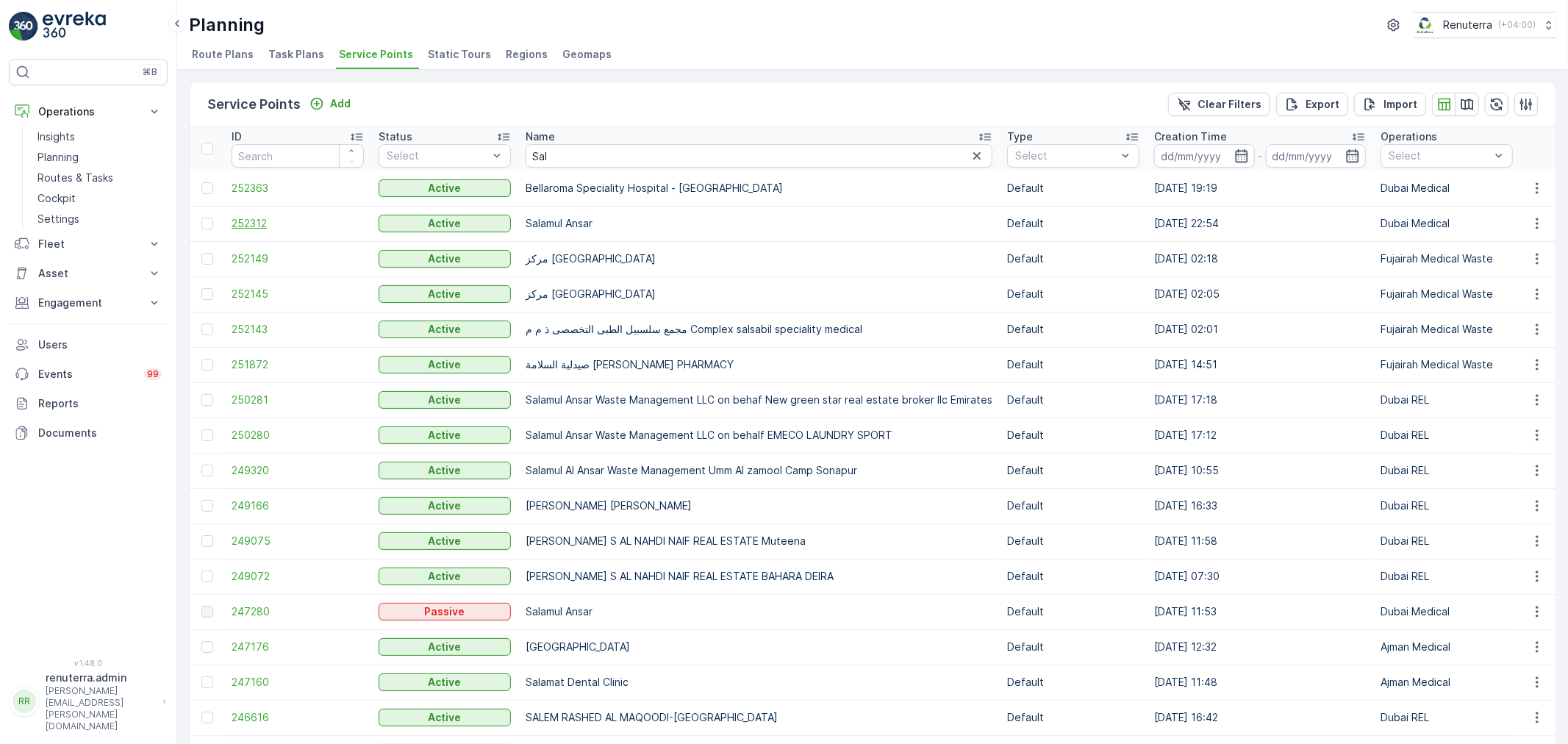
click at [266, 228] on span "252312" at bounding box center [297, 224] width 132 height 15
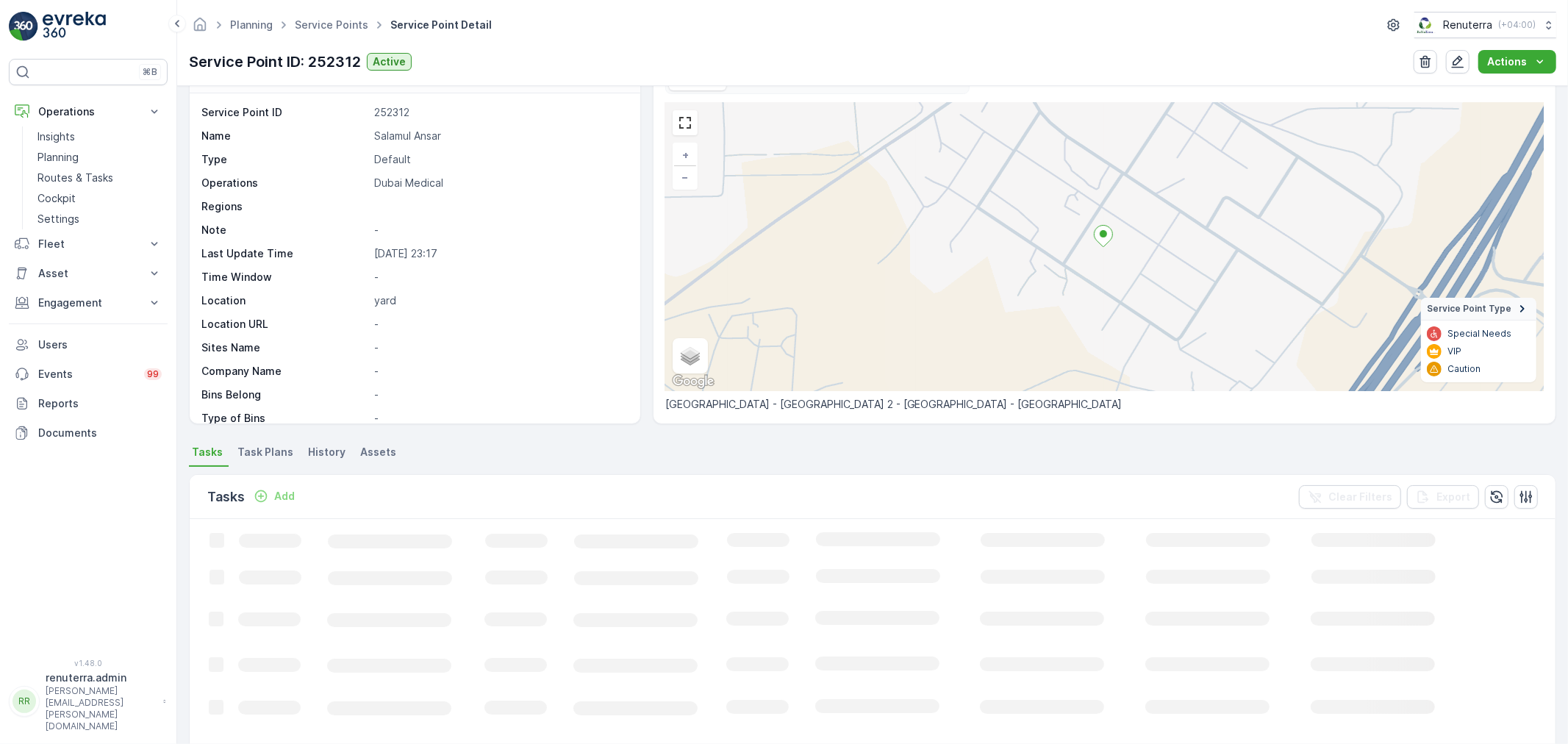
scroll to position [81, 0]
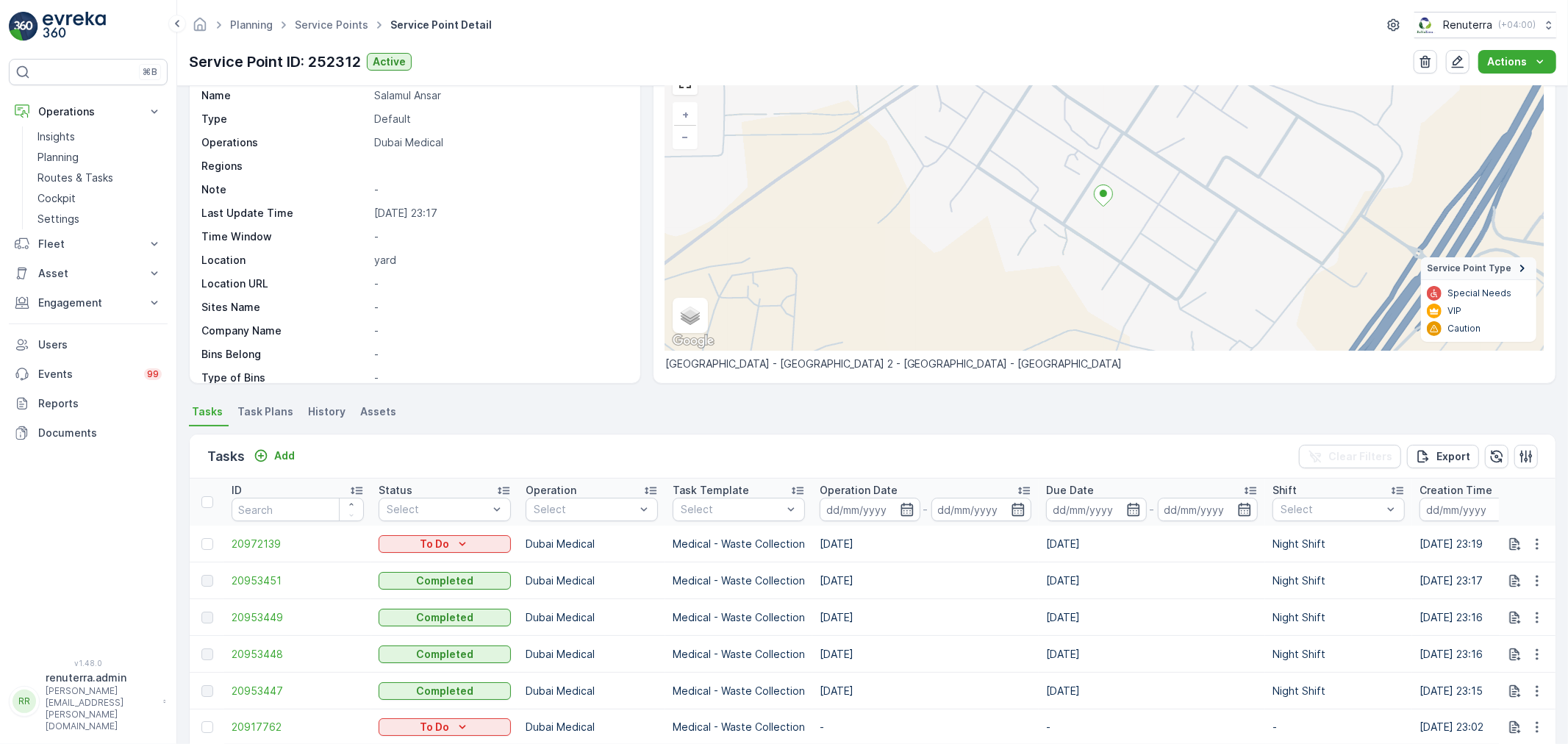
click at [284, 468] on div "Tasks Add Clear Filters Export" at bounding box center [872, 456] width 1366 height 44
click at [284, 460] on p "Add" at bounding box center [284, 456] width 21 height 15
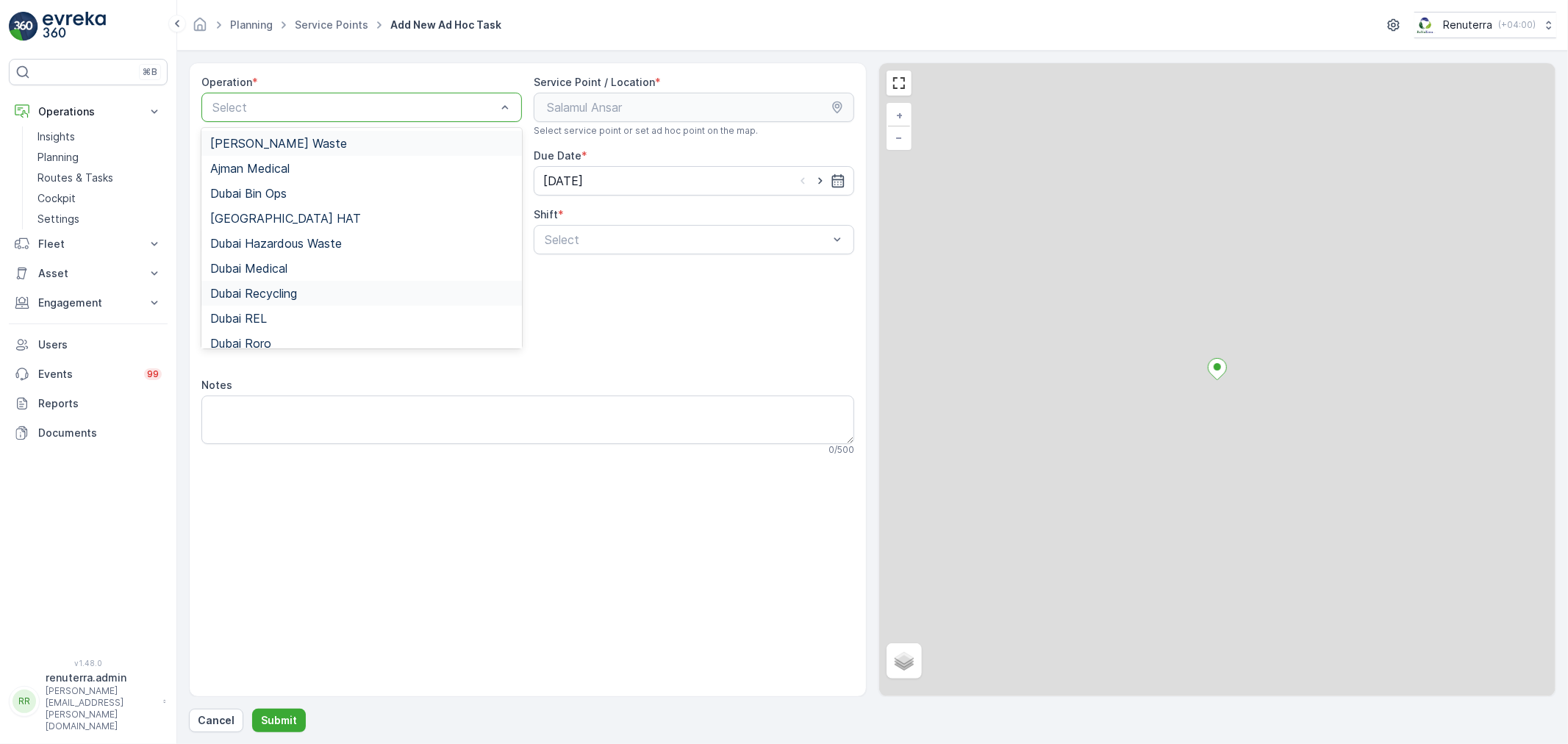
drag, startPoint x: 305, startPoint y: 108, endPoint x: 283, endPoint y: 290, distance: 183.3
click at [306, 123] on div "Operation * 15 results available. Use Up and Down to choose options, press Ente…" at bounding box center [362, 105] width 321 height 62
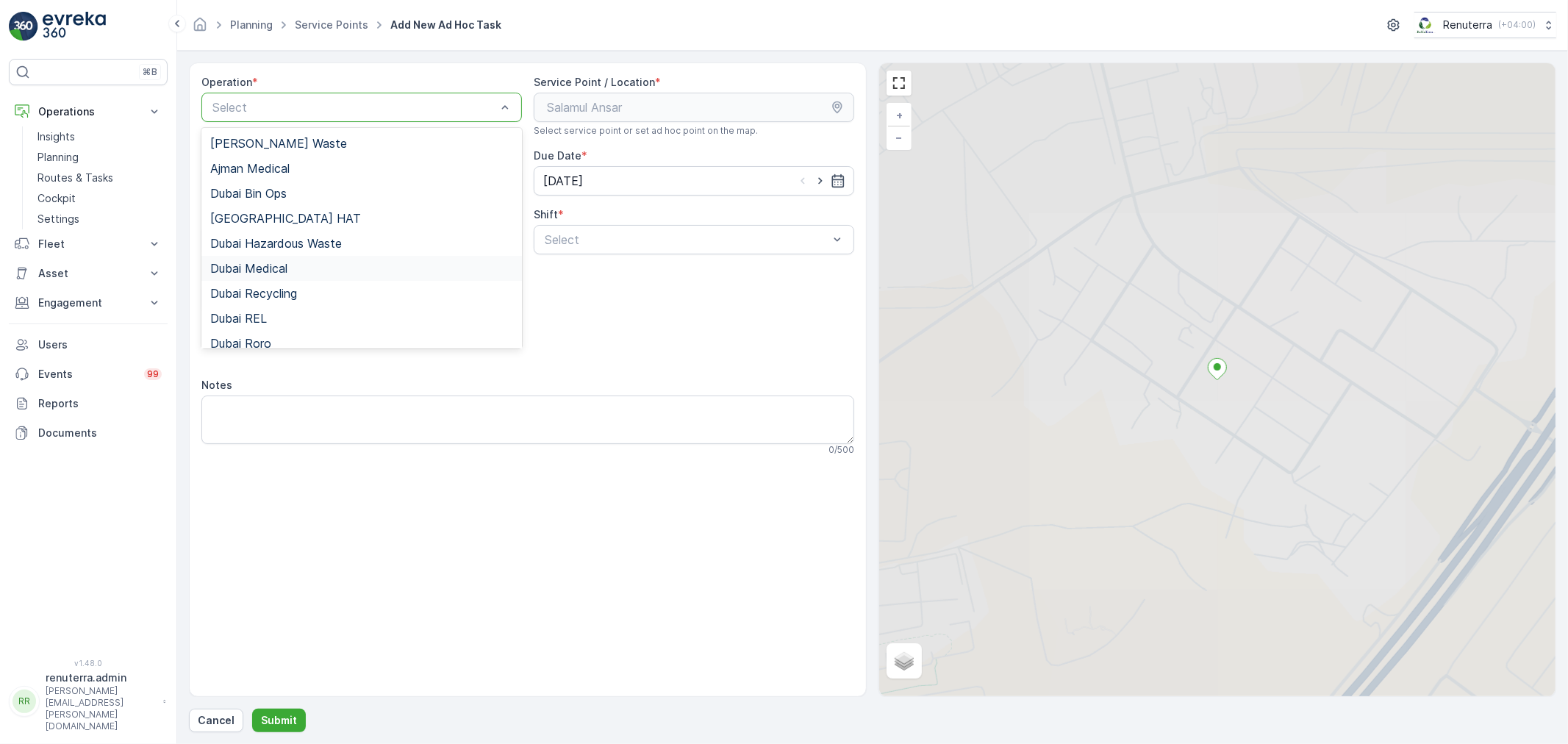
drag, startPoint x: 294, startPoint y: 267, endPoint x: 323, endPoint y: 263, distance: 29.3
click at [296, 266] on div "Dubai Medical" at bounding box center [362, 269] width 303 height 13
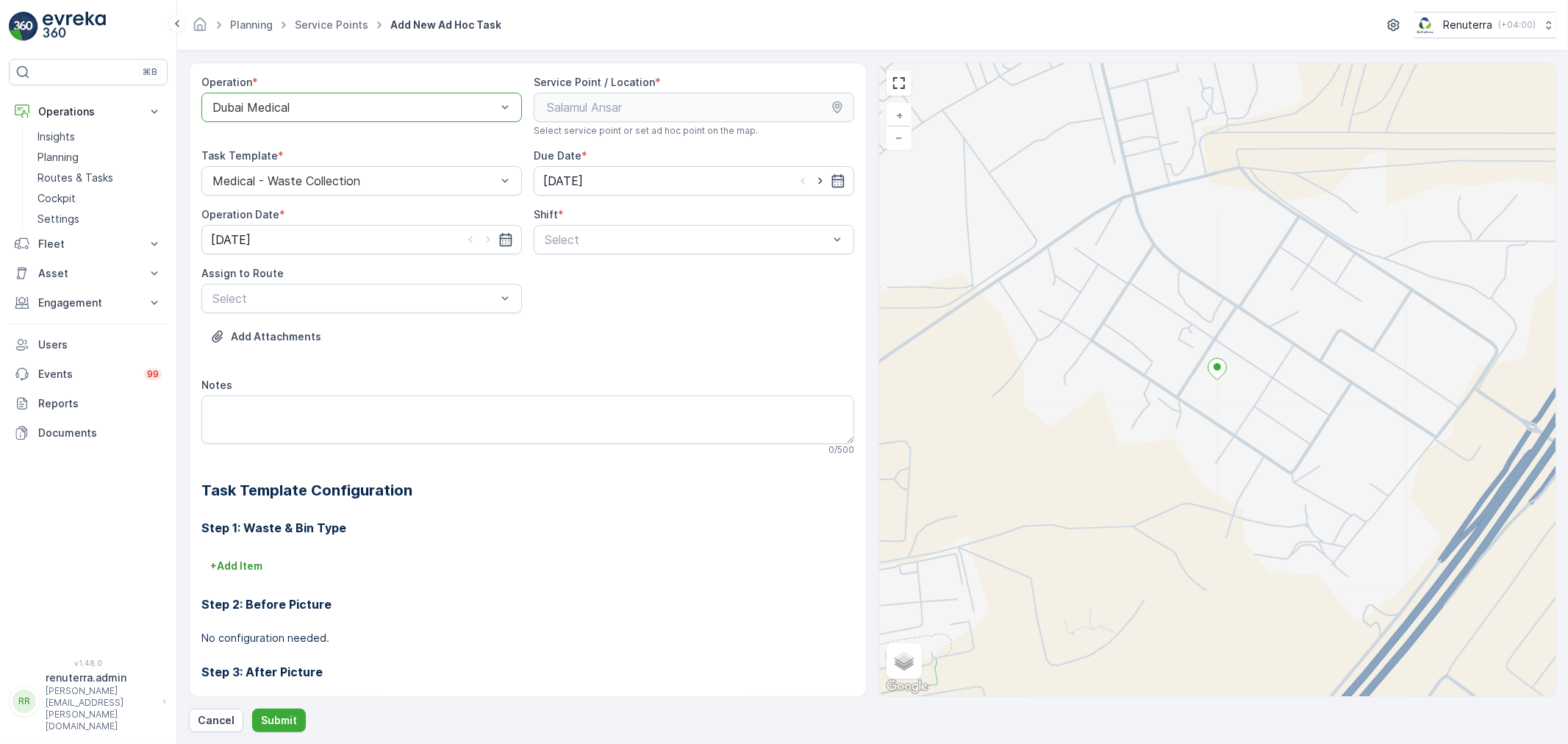
click at [575, 246] on div "Select" at bounding box center [687, 240] width 287 height 18
click at [565, 290] on div "Night Shift" at bounding box center [694, 300] width 321 height 25
drag, startPoint x: 354, startPoint y: 297, endPoint x: 346, endPoint y: 300, distance: 8.5
click at [353, 297] on div at bounding box center [354, 298] width 287 height 13
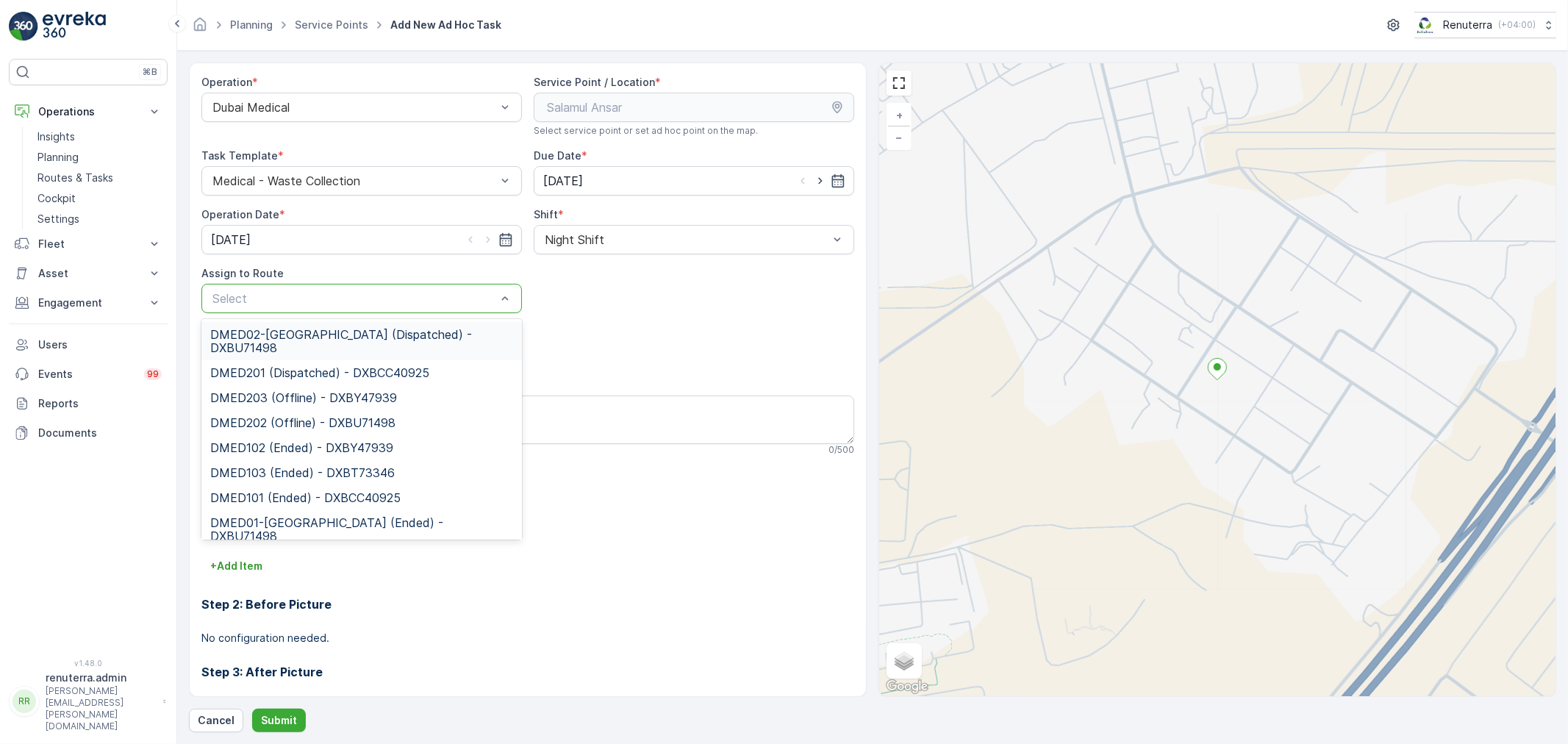
click at [326, 339] on span "DMED02-Khawaneej Yard (Dispatched) - DXBU71498" at bounding box center [362, 340] width 303 height 26
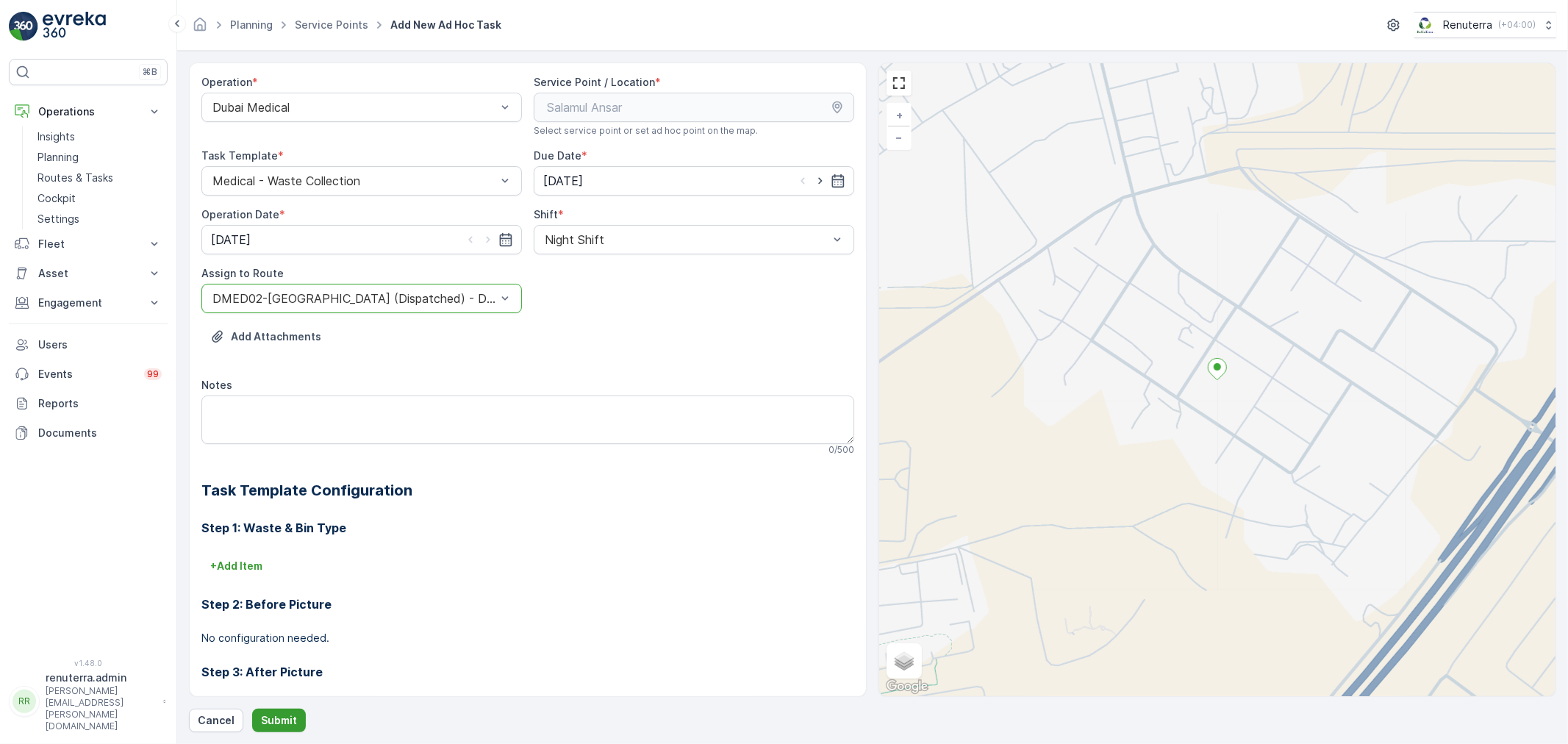
click at [284, 717] on p "Submit" at bounding box center [279, 721] width 36 height 15
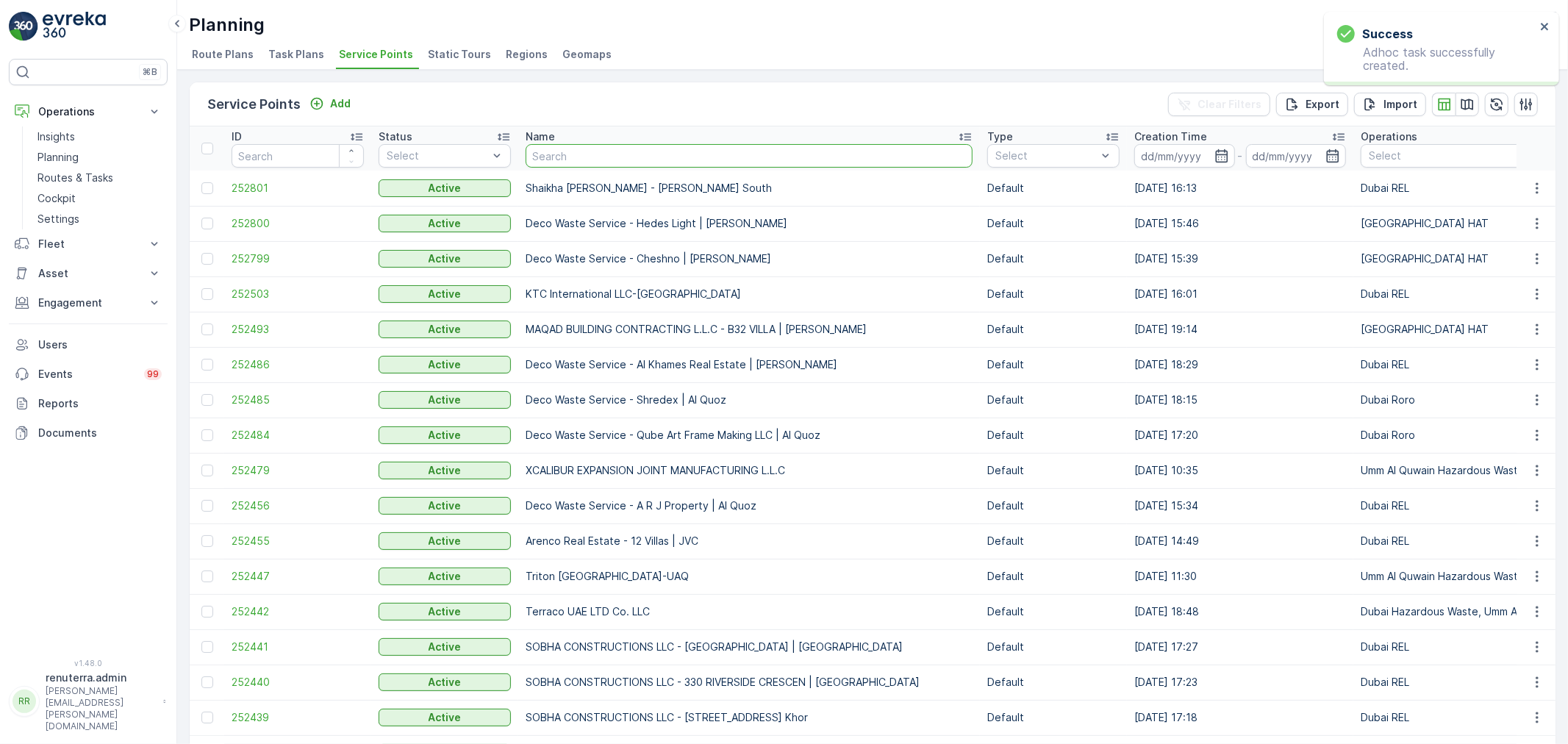
click at [578, 154] on input "text" at bounding box center [749, 156] width 447 height 24
type input "dott"
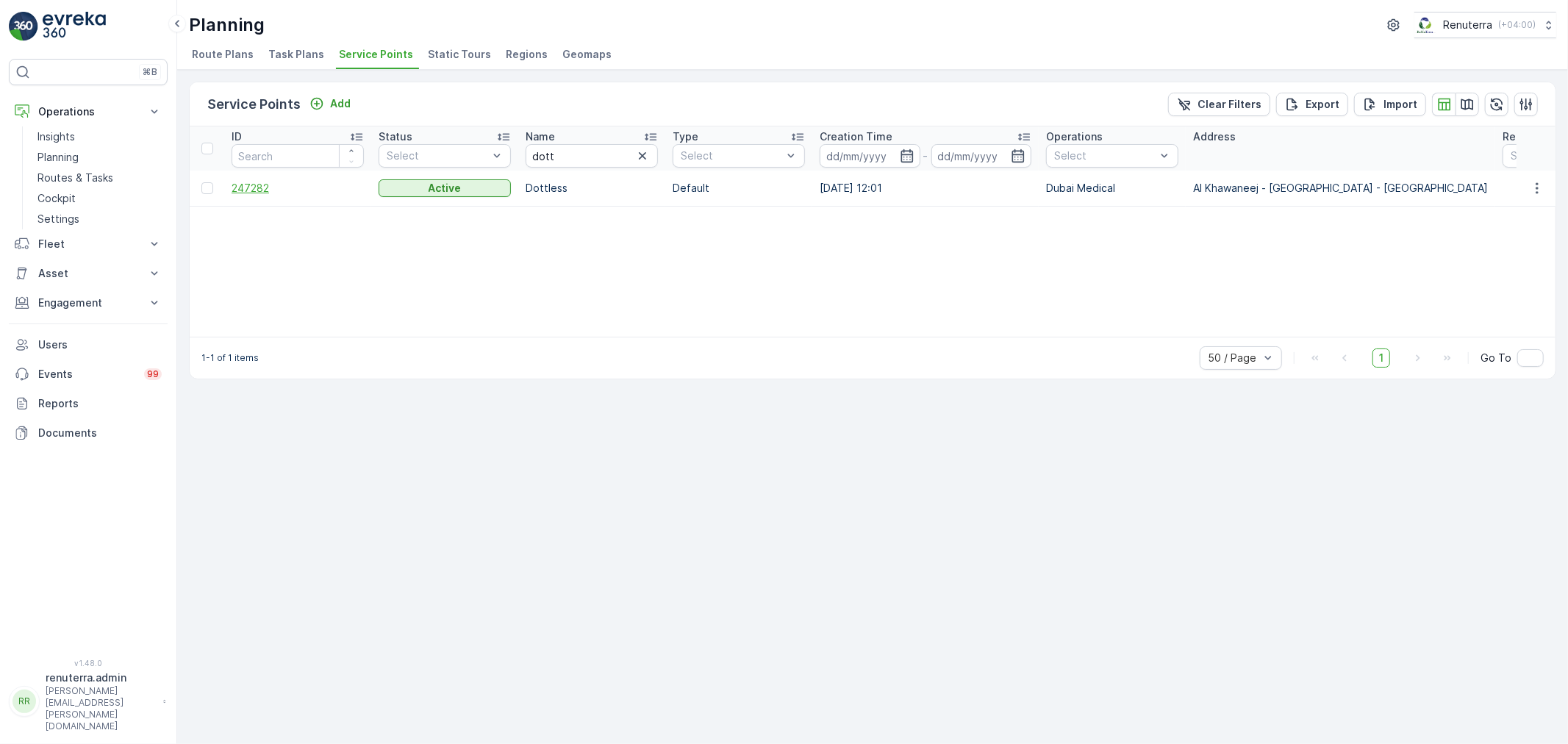
click at [239, 182] on span "247282" at bounding box center [297, 188] width 132 height 15
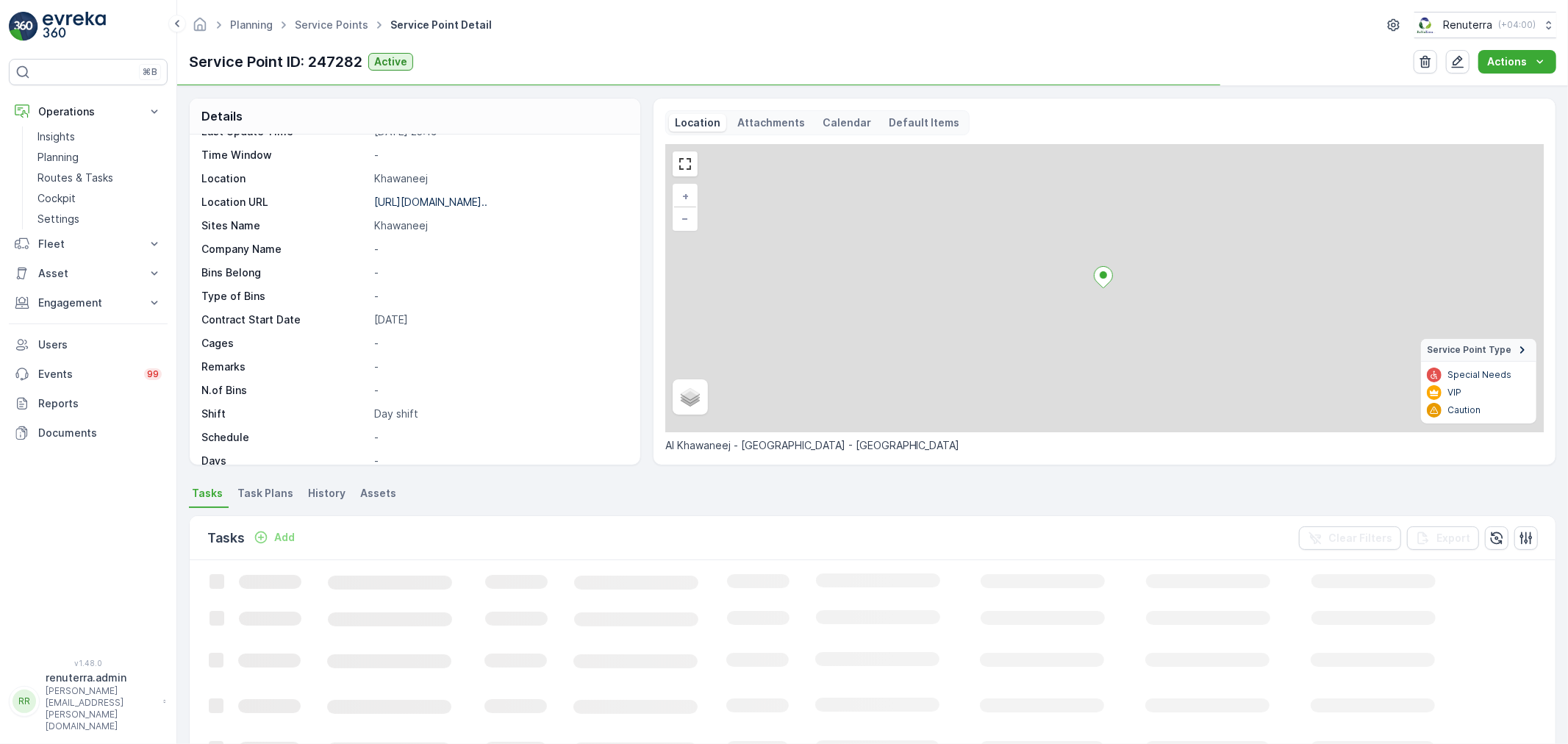
scroll to position [202, 0]
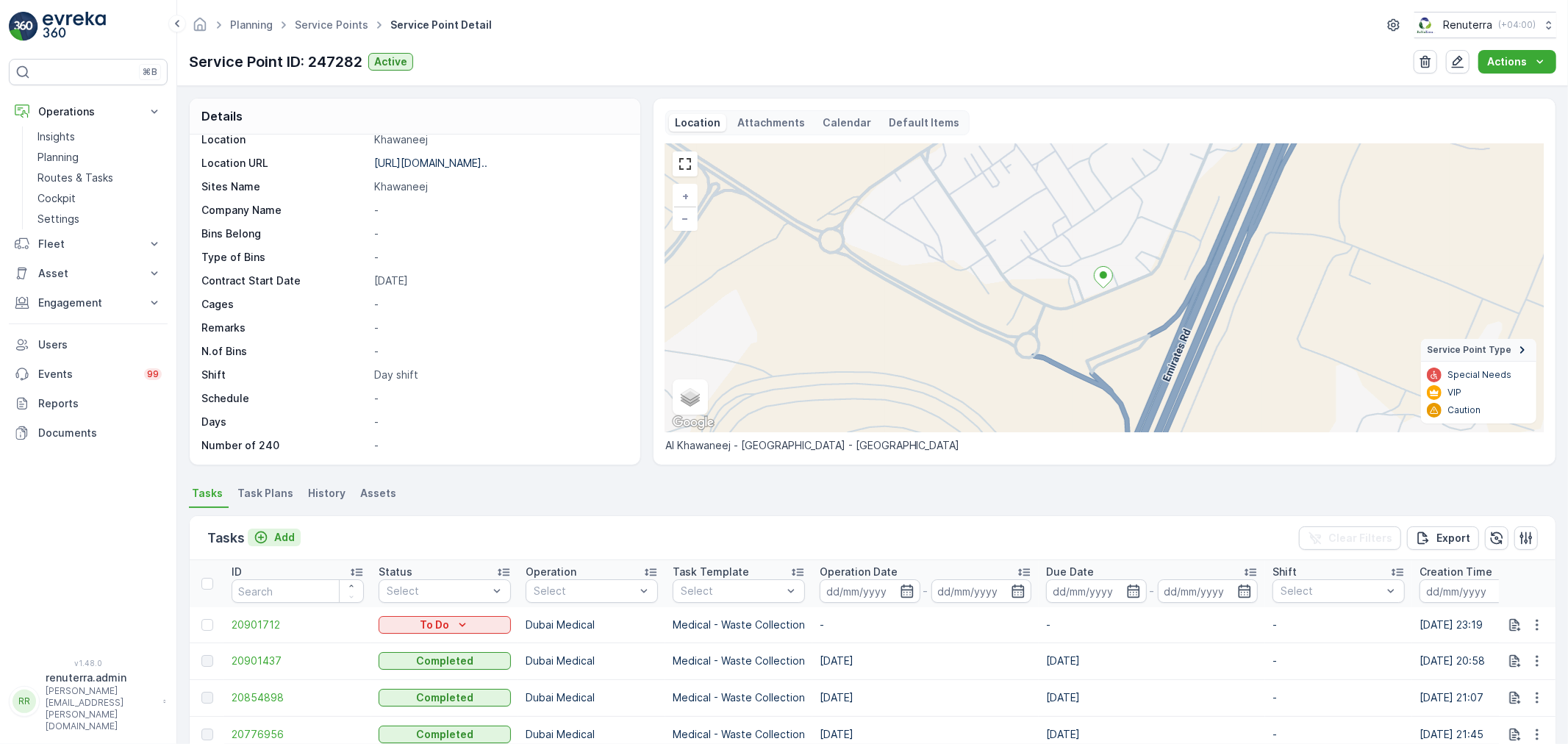
click at [277, 532] on p "Add" at bounding box center [284, 537] width 21 height 15
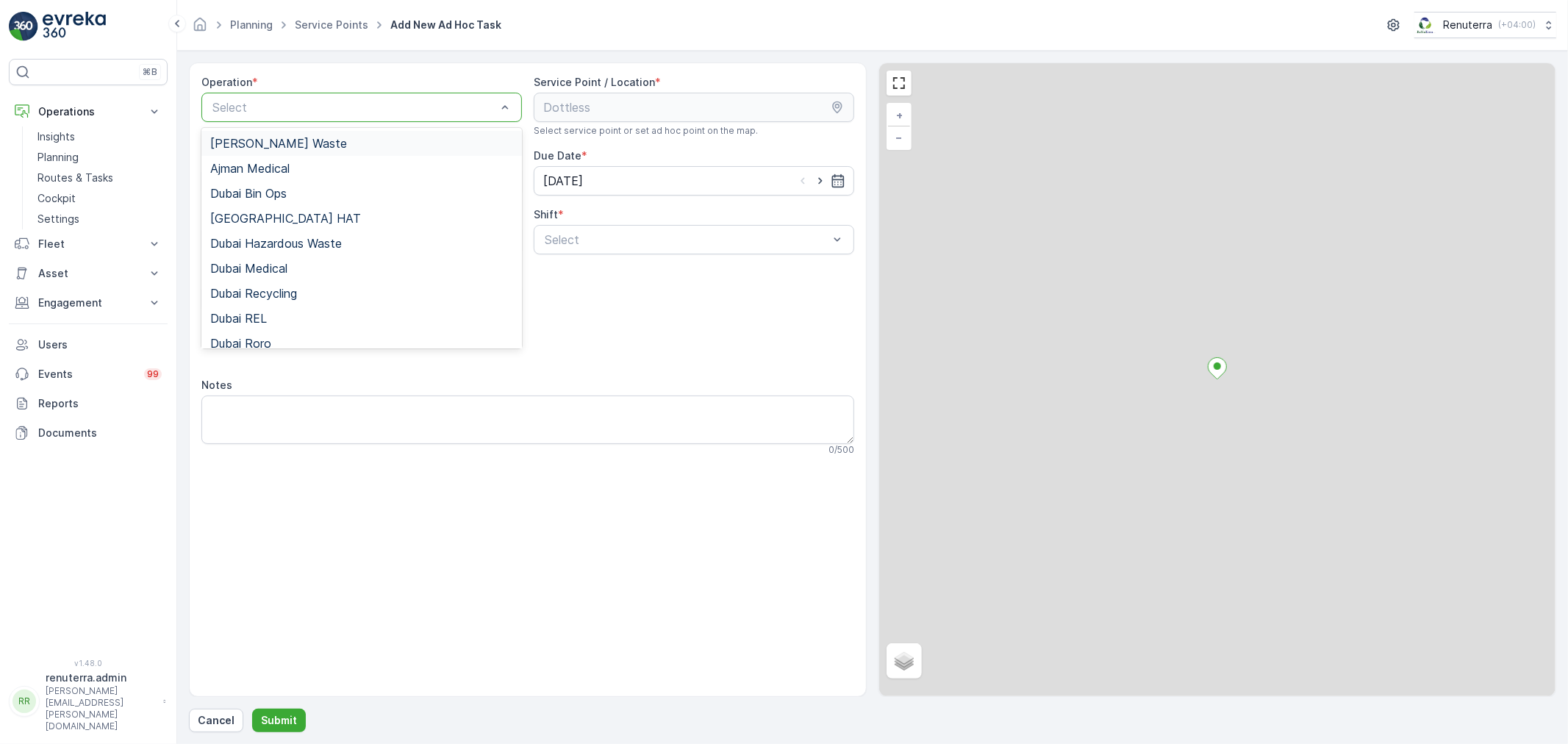
click at [304, 107] on div at bounding box center [354, 107] width 287 height 13
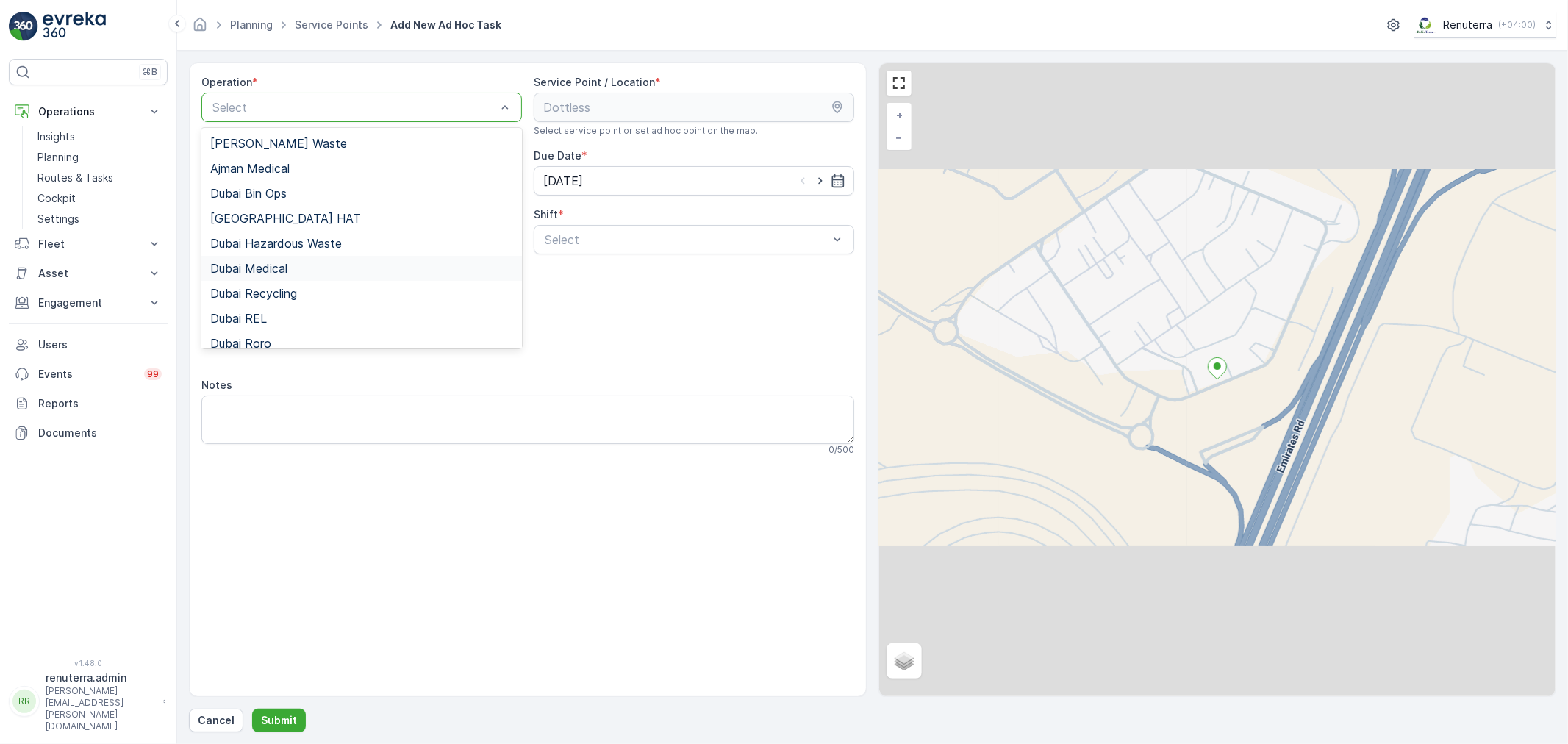
click at [298, 271] on div "Dubai Medical" at bounding box center [362, 269] width 303 height 13
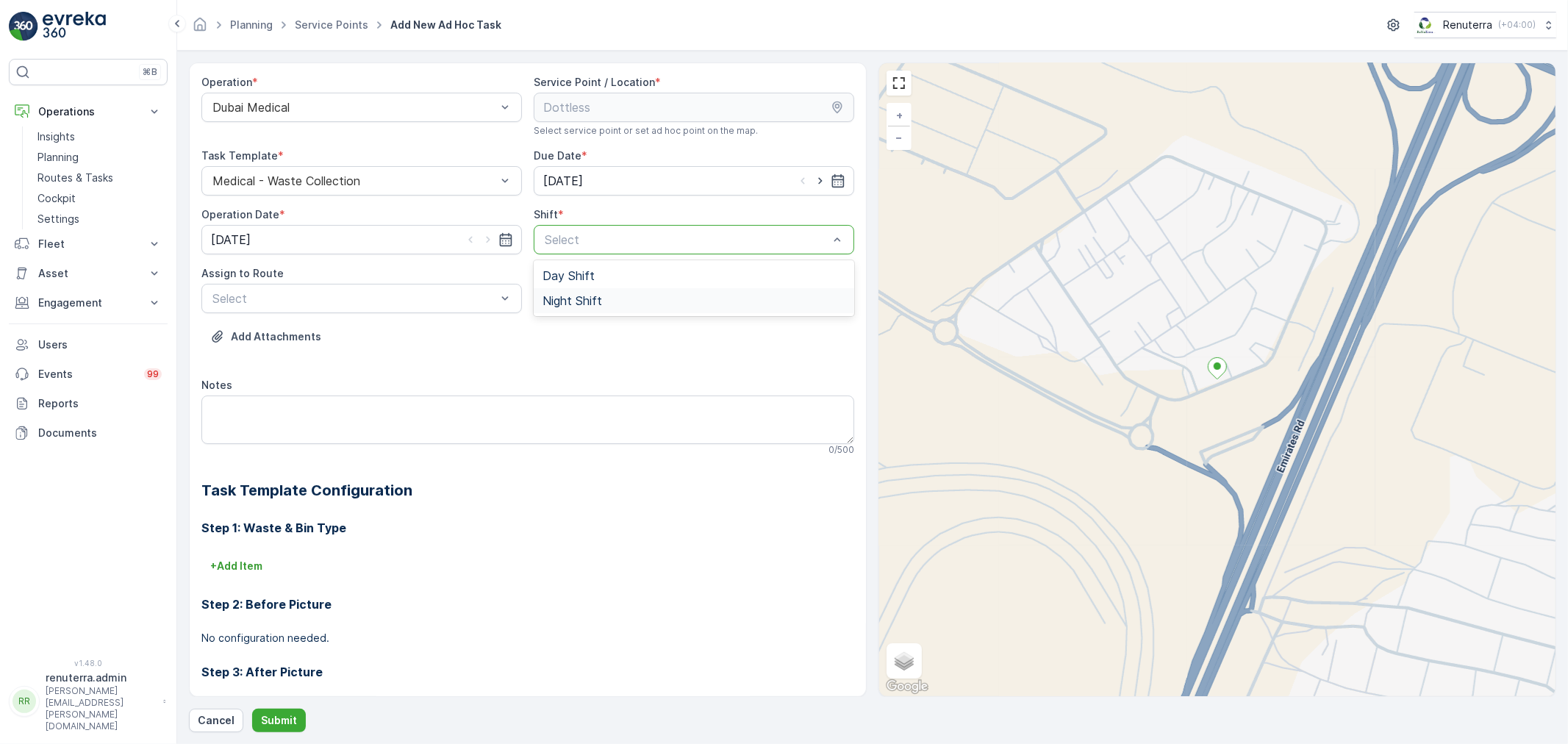
click at [567, 300] on span "Night Shift" at bounding box center [572, 301] width 60 height 13
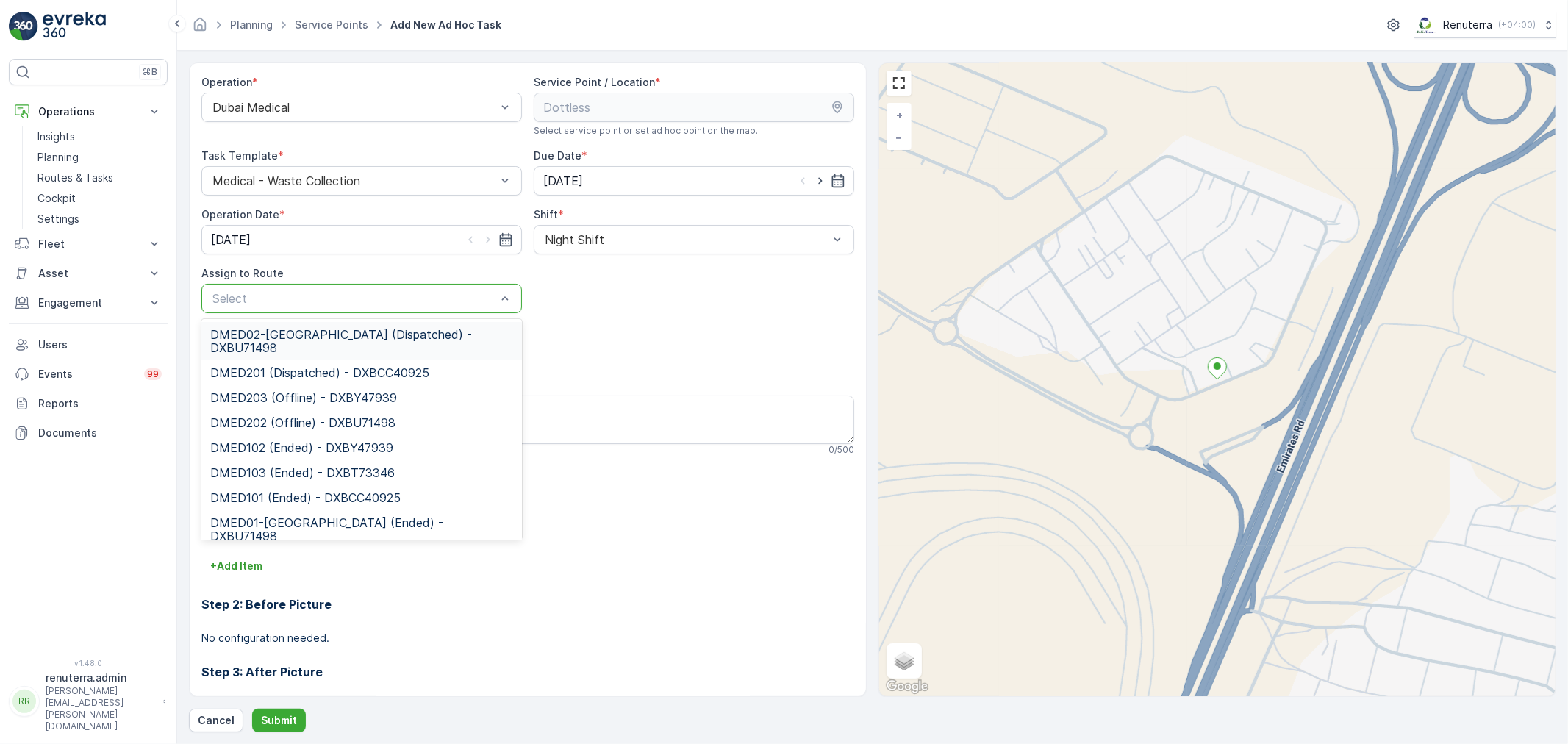
click at [287, 328] on span "DMED02-Khawaneej Yard (Dispatched) - DXBU71498" at bounding box center [362, 340] width 303 height 26
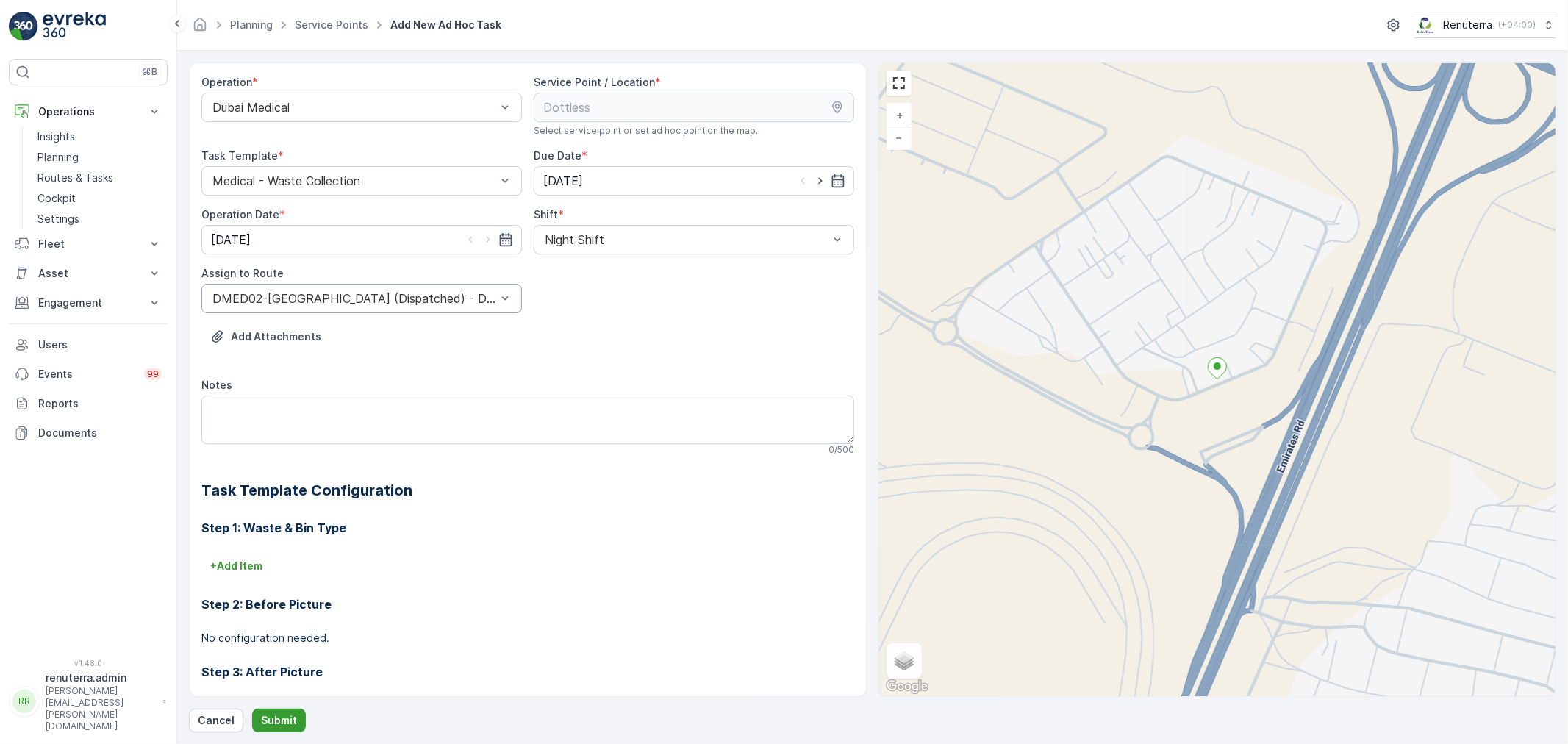
click at [275, 710] on button "Submit" at bounding box center [279, 721] width 54 height 24
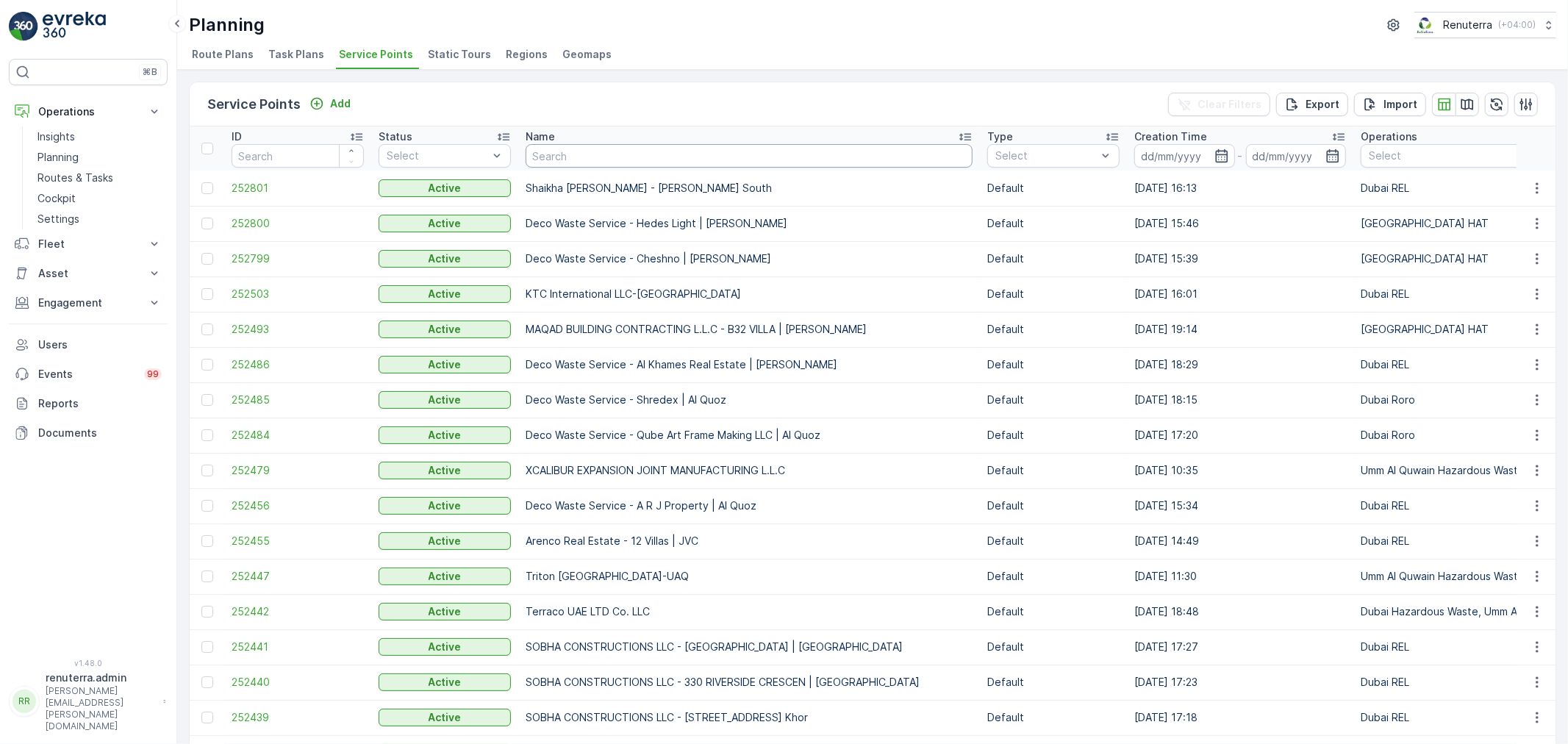
click at [537, 154] on input "text" at bounding box center [749, 156] width 447 height 24
type input "nep"
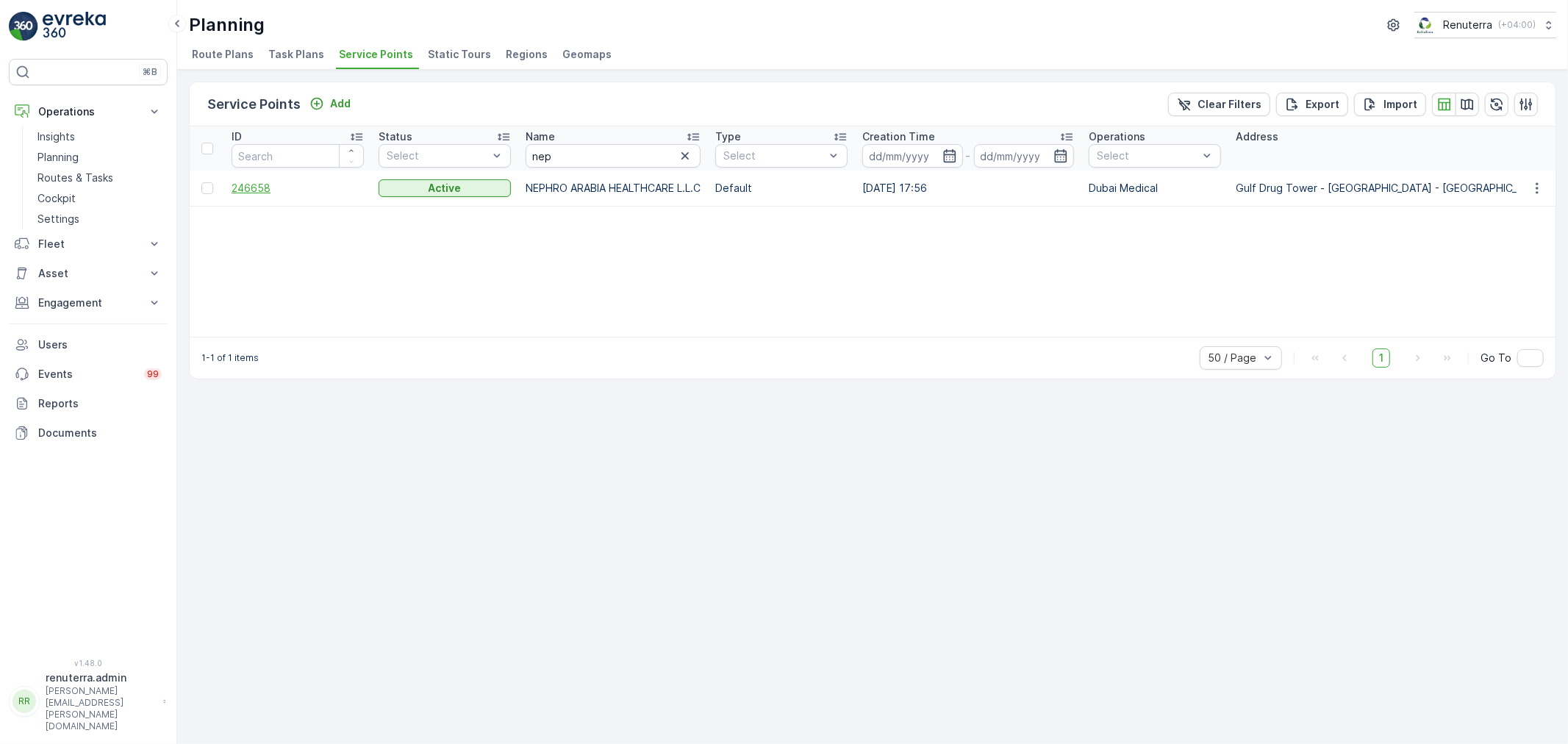
click at [239, 187] on span "246658" at bounding box center [297, 188] width 132 height 15
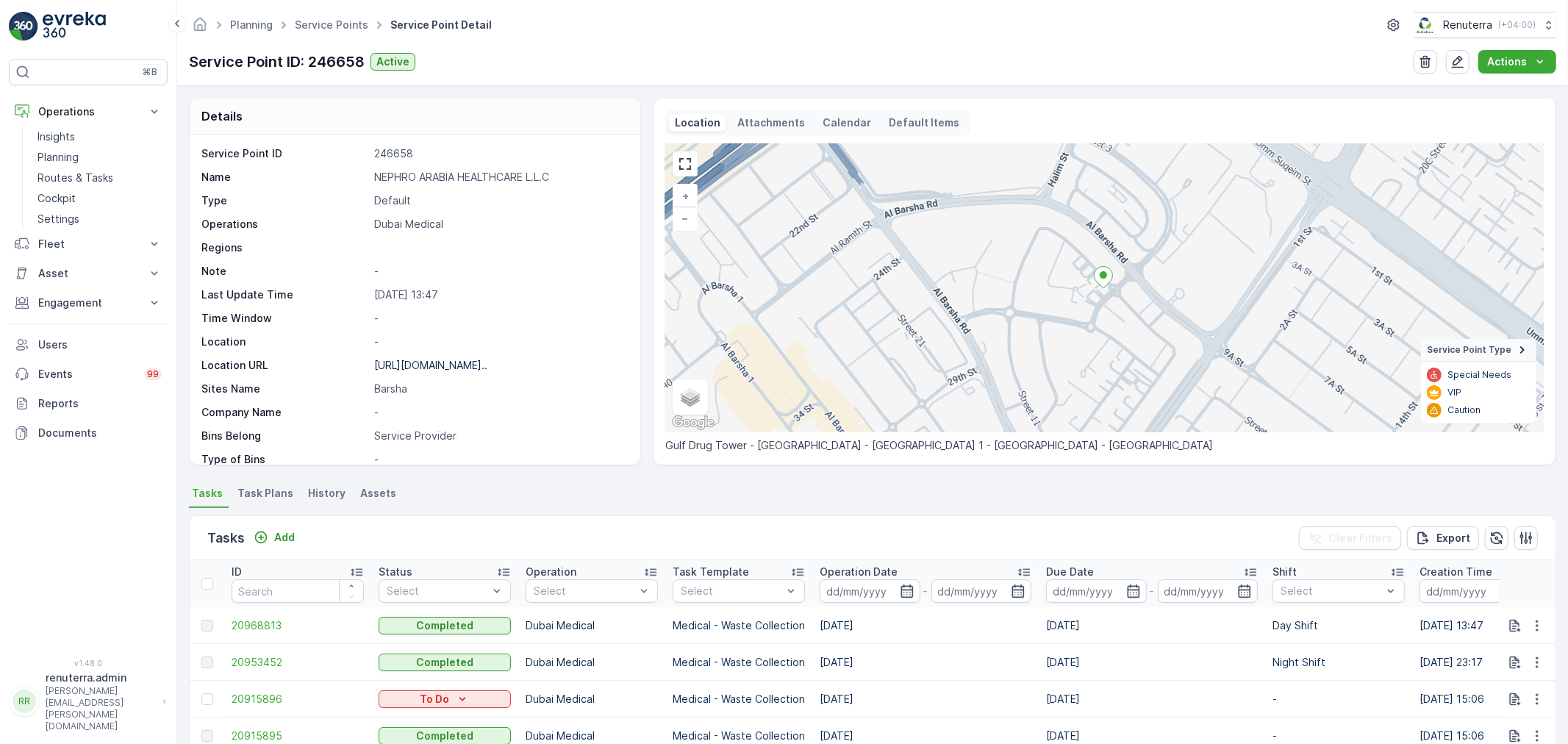
scroll to position [81, 0]
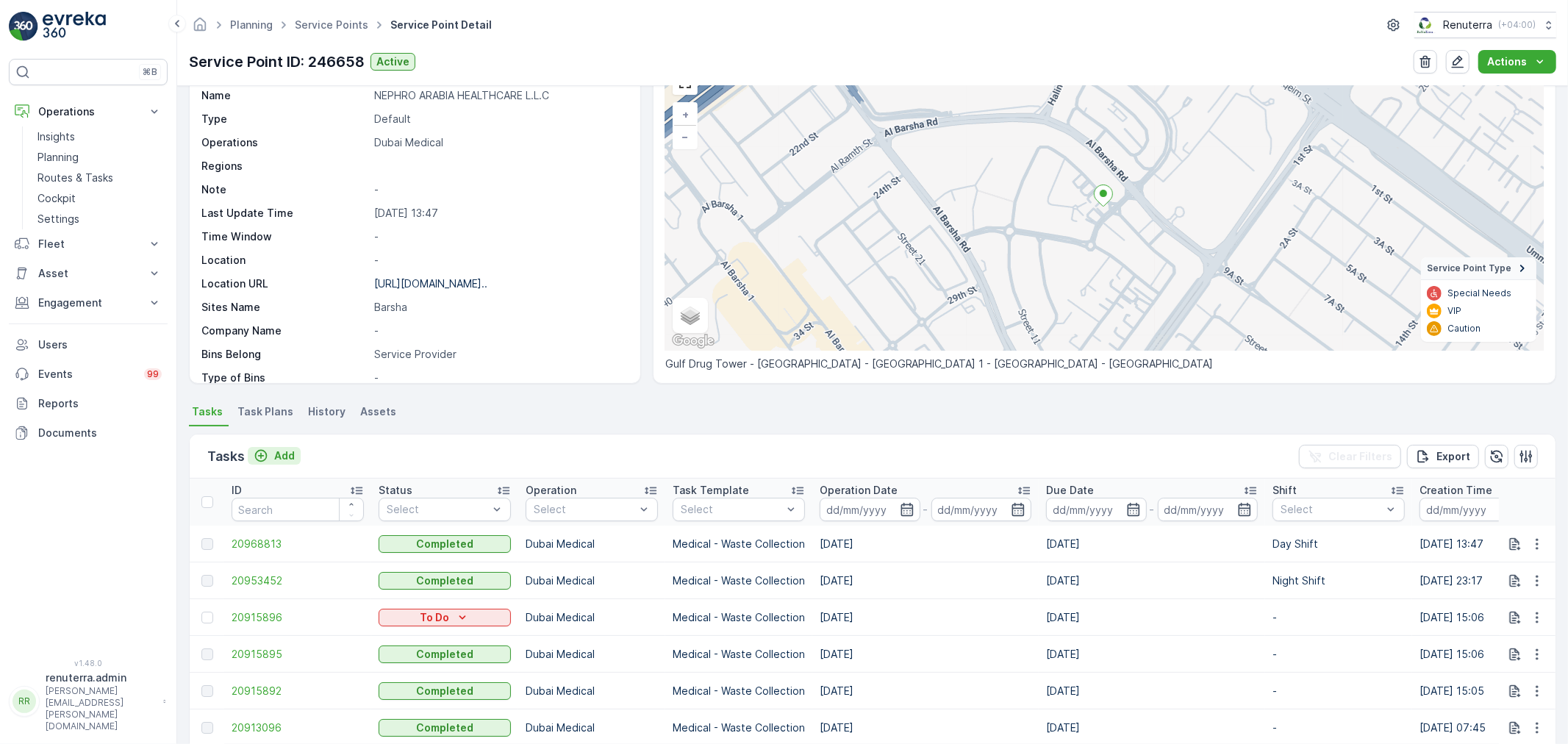
click at [281, 456] on p "Add" at bounding box center [284, 456] width 21 height 15
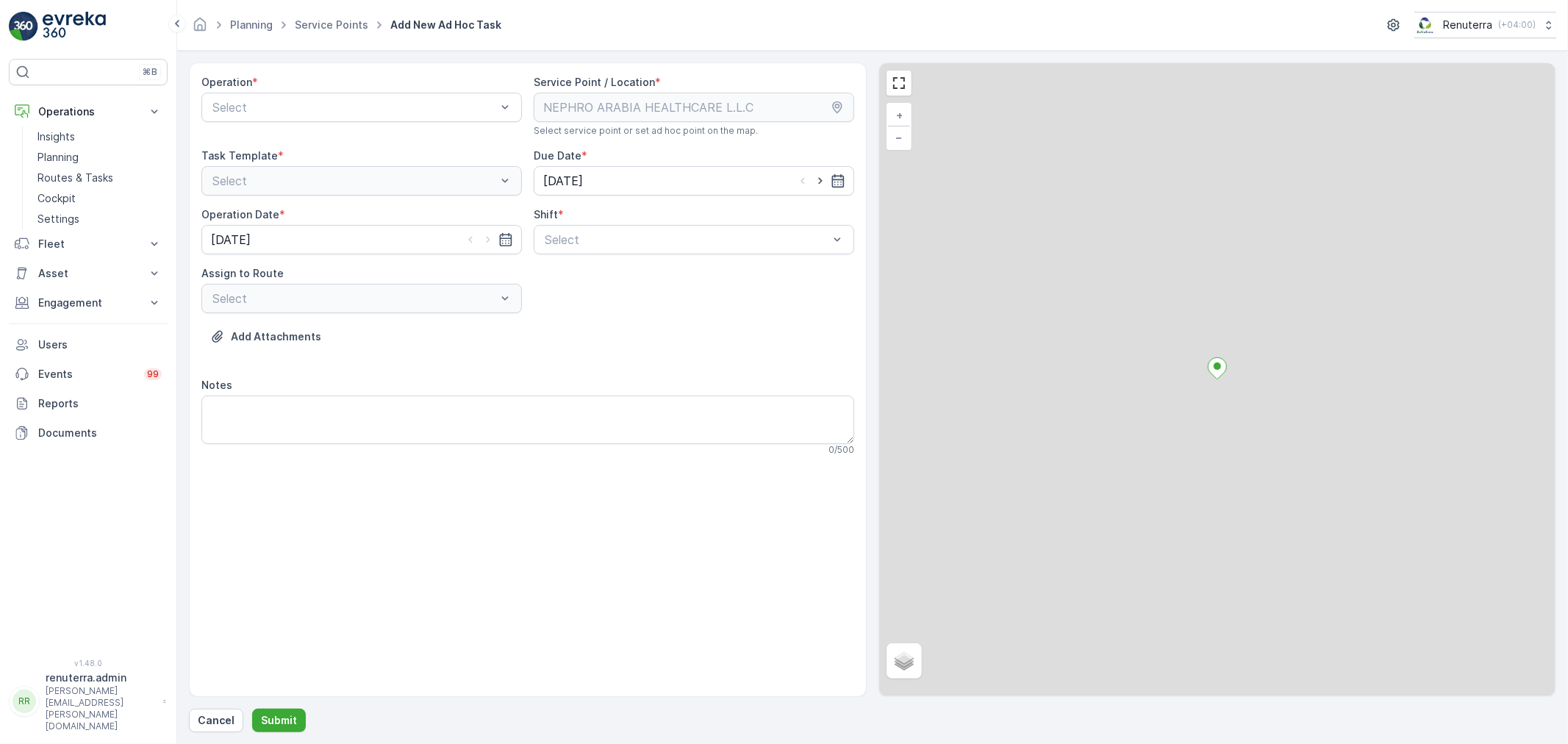
click at [284, 84] on div "Operation *" at bounding box center [362, 82] width 321 height 15
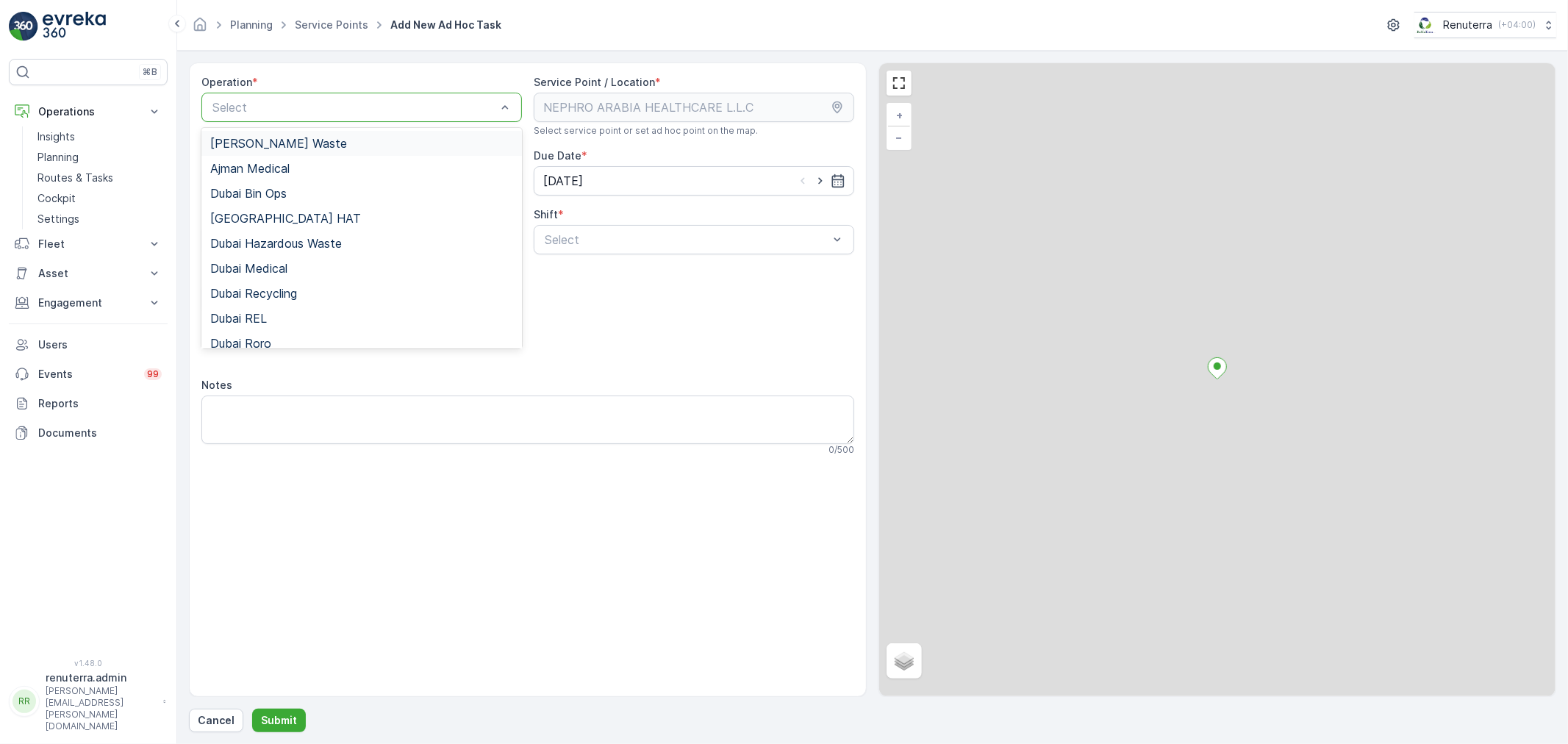
click at [277, 93] on div "Select" at bounding box center [362, 107] width 321 height 29
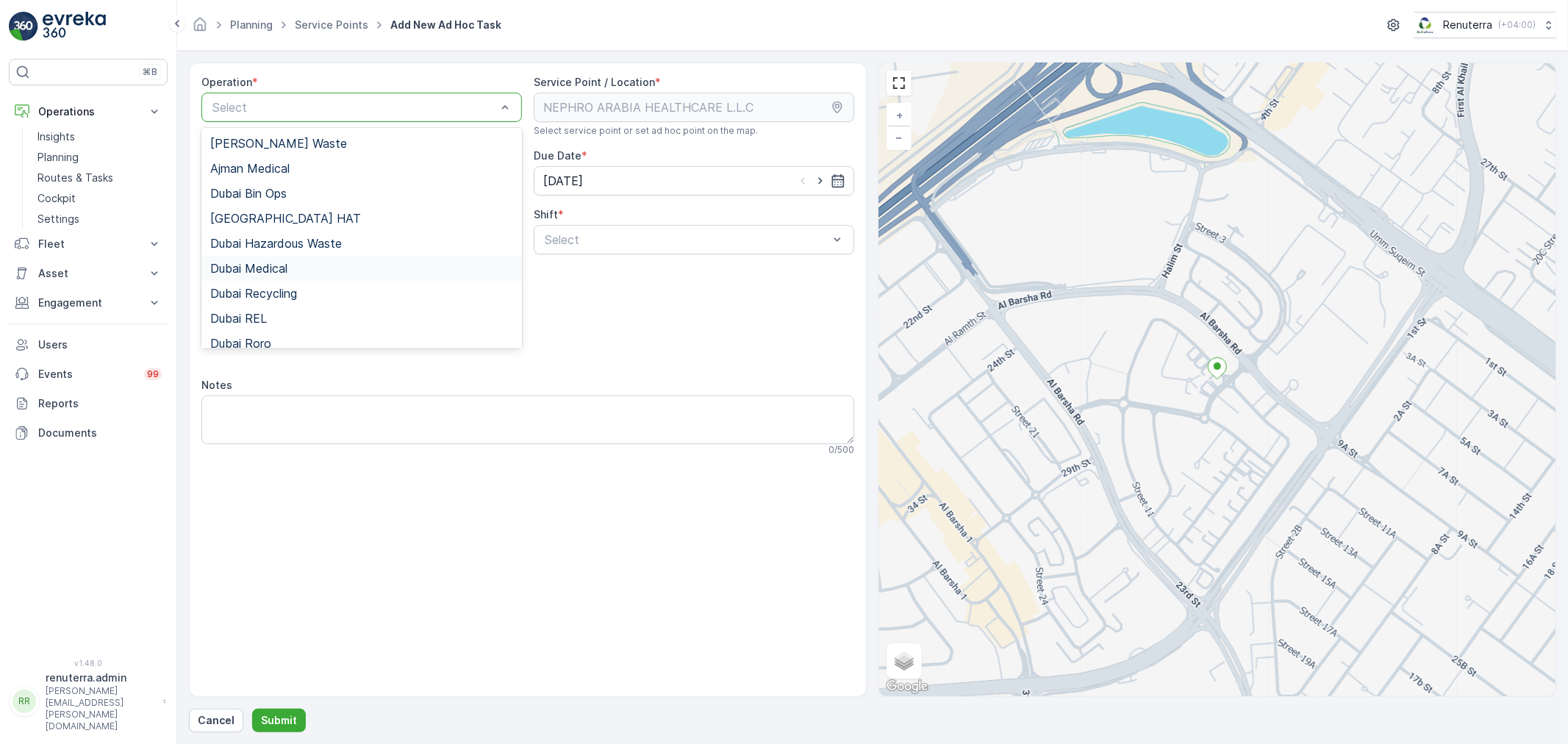
drag, startPoint x: 310, startPoint y: 272, endPoint x: 402, endPoint y: 266, distance: 92.2
click at [312, 271] on div "Dubai Medical" at bounding box center [362, 269] width 303 height 13
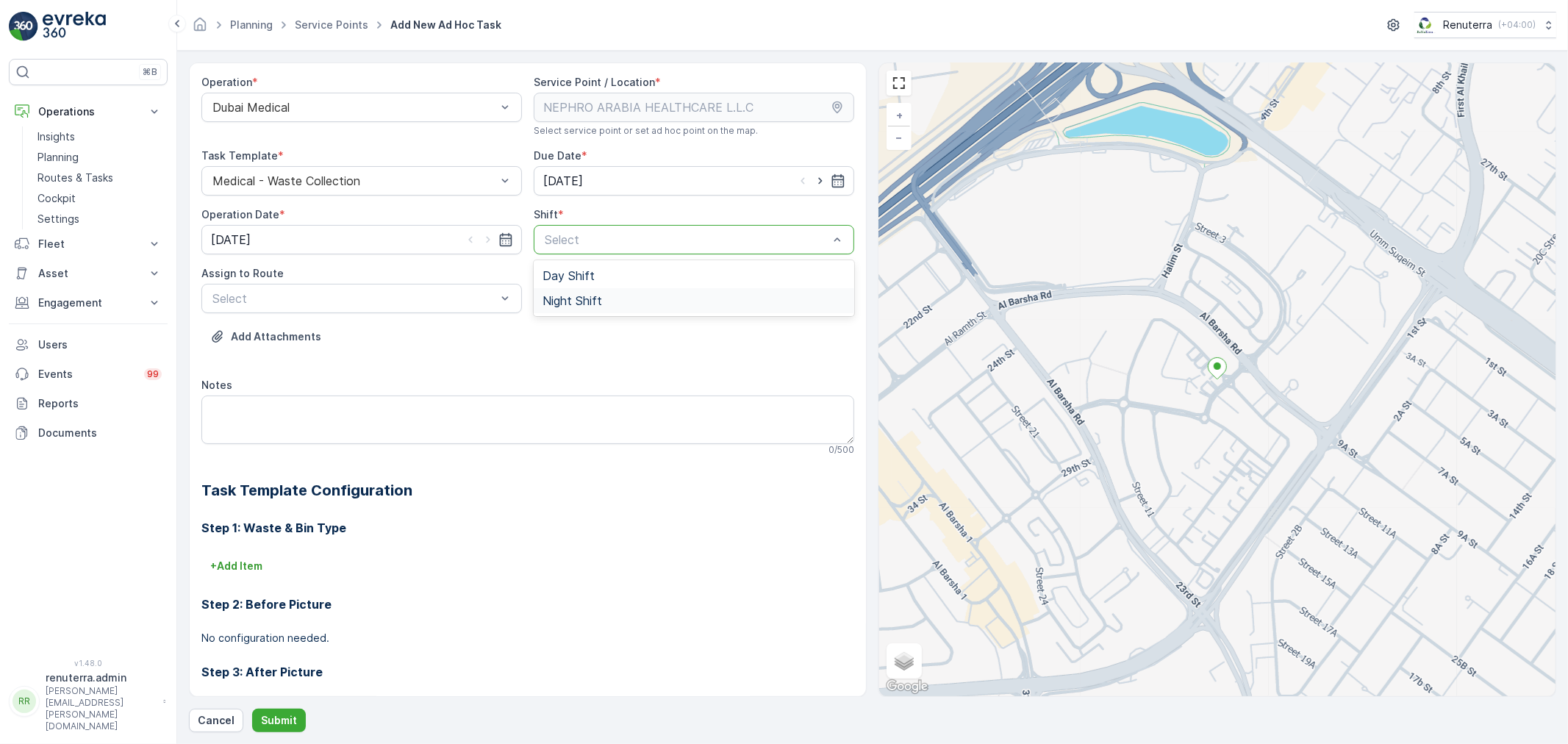
click at [572, 300] on span "Night Shift" at bounding box center [572, 301] width 60 height 13
click at [378, 303] on div at bounding box center [354, 298] width 287 height 13
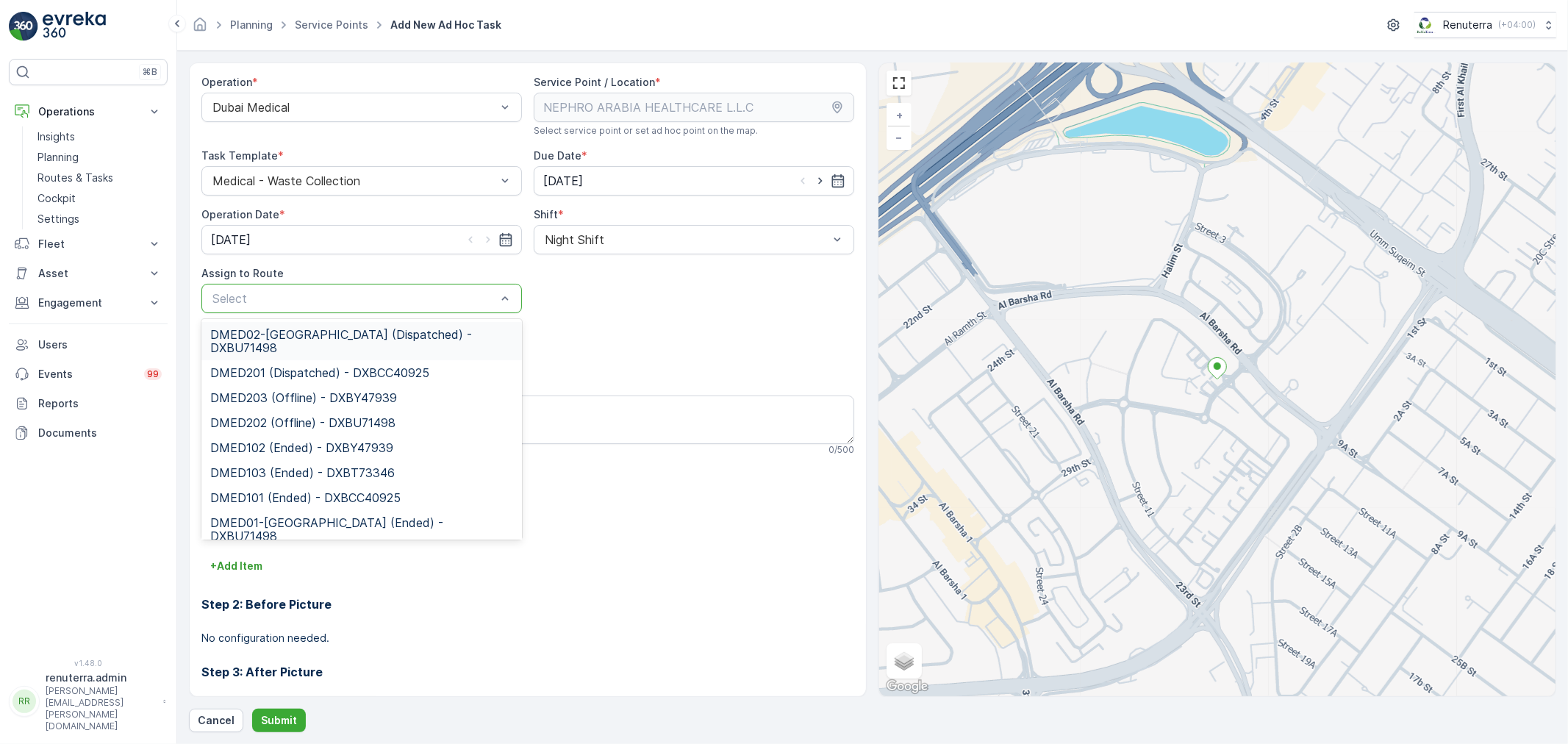
click at [333, 343] on div "DMED02-Khawaneej Yard (Dispatched) - DXBU71498" at bounding box center [362, 340] width 321 height 38
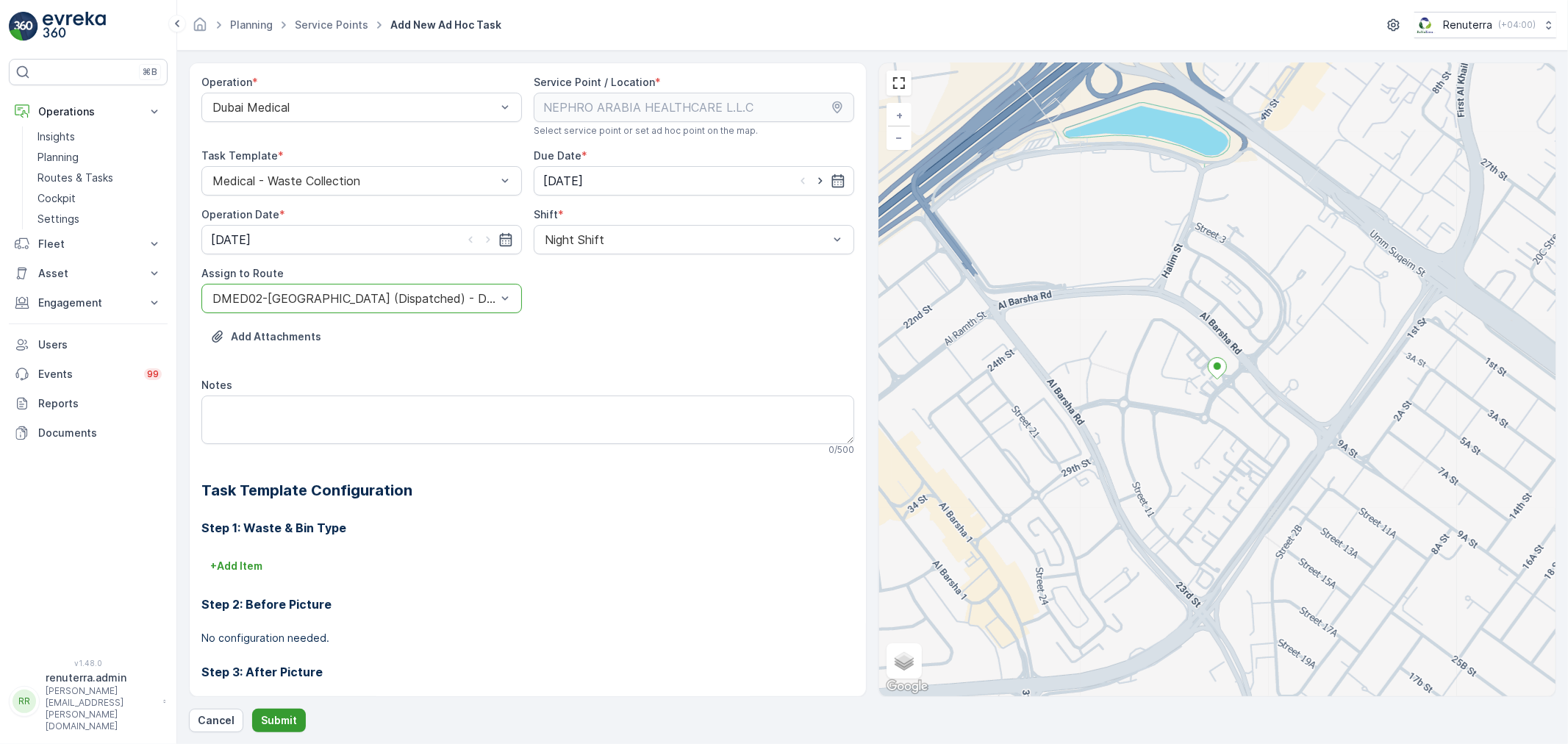
click at [280, 716] on p "Submit" at bounding box center [279, 721] width 36 height 15
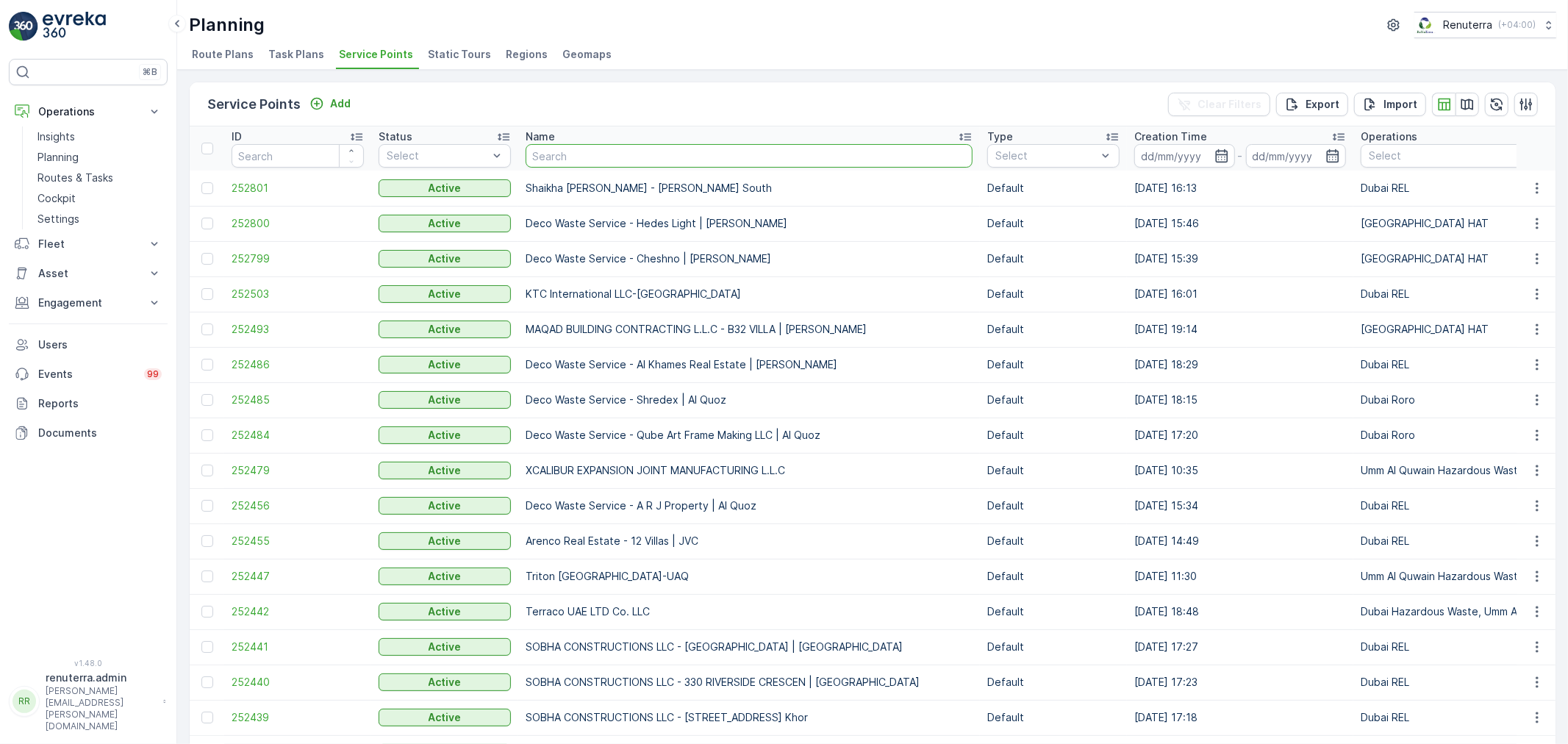
click at [633, 165] on input "text" at bounding box center [749, 156] width 447 height 24
type input "dott"
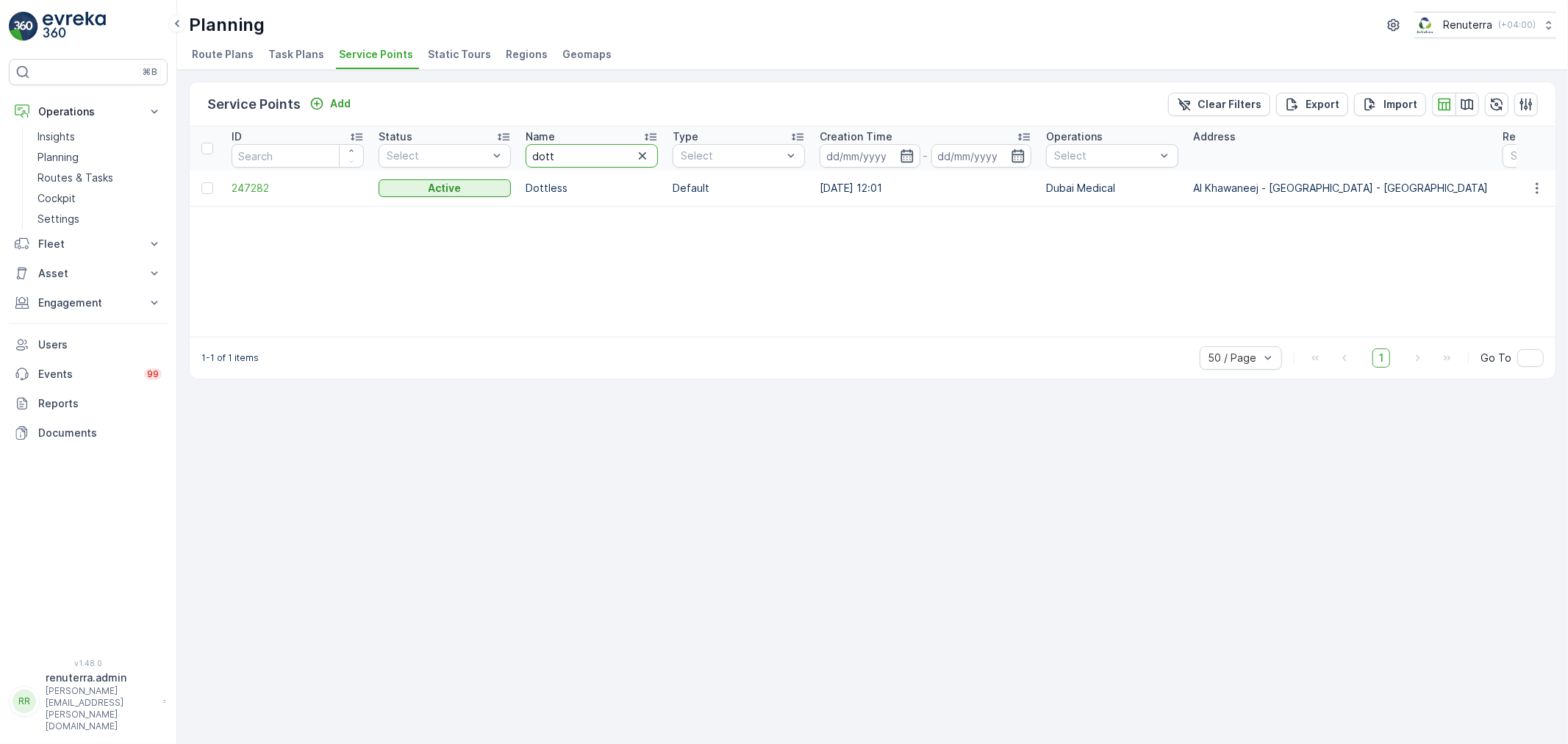
click at [550, 159] on input "dott" at bounding box center [591, 156] width 132 height 24
click at [552, 159] on input "dott" at bounding box center [591, 156] width 132 height 24
type input "sa"
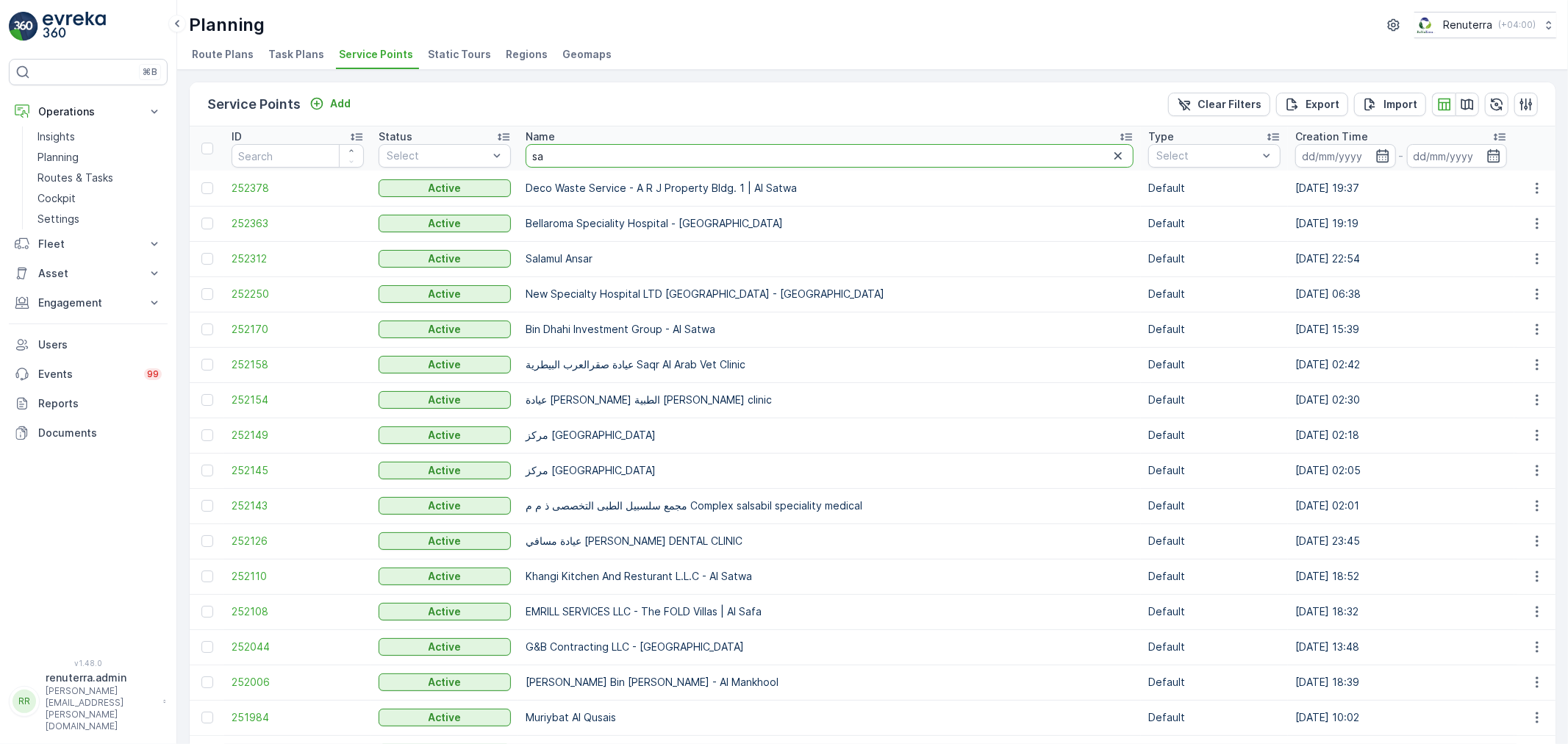
click at [555, 153] on input "sa" at bounding box center [829, 156] width 608 height 24
type input "salam"
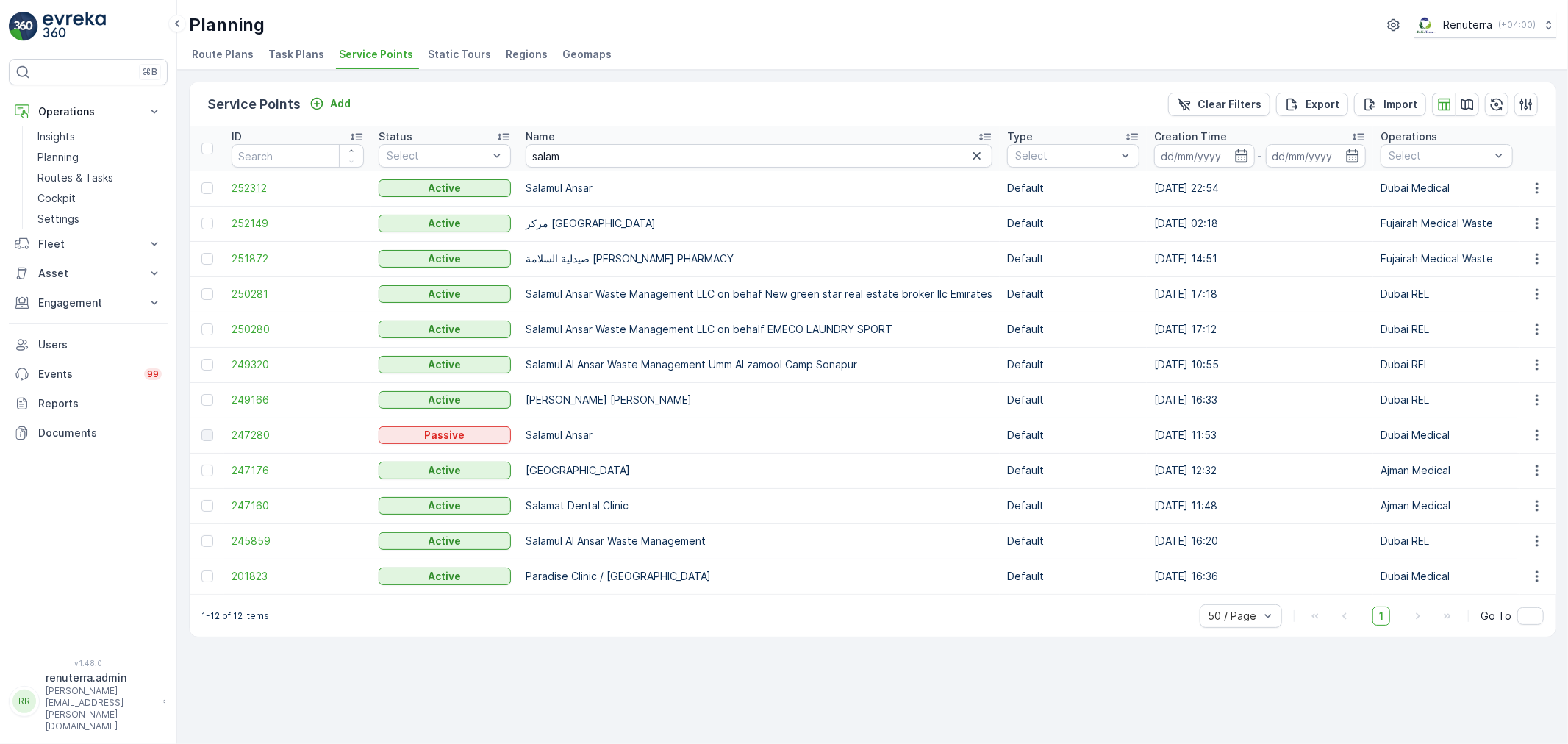
click at [254, 191] on span "252312" at bounding box center [297, 188] width 132 height 15
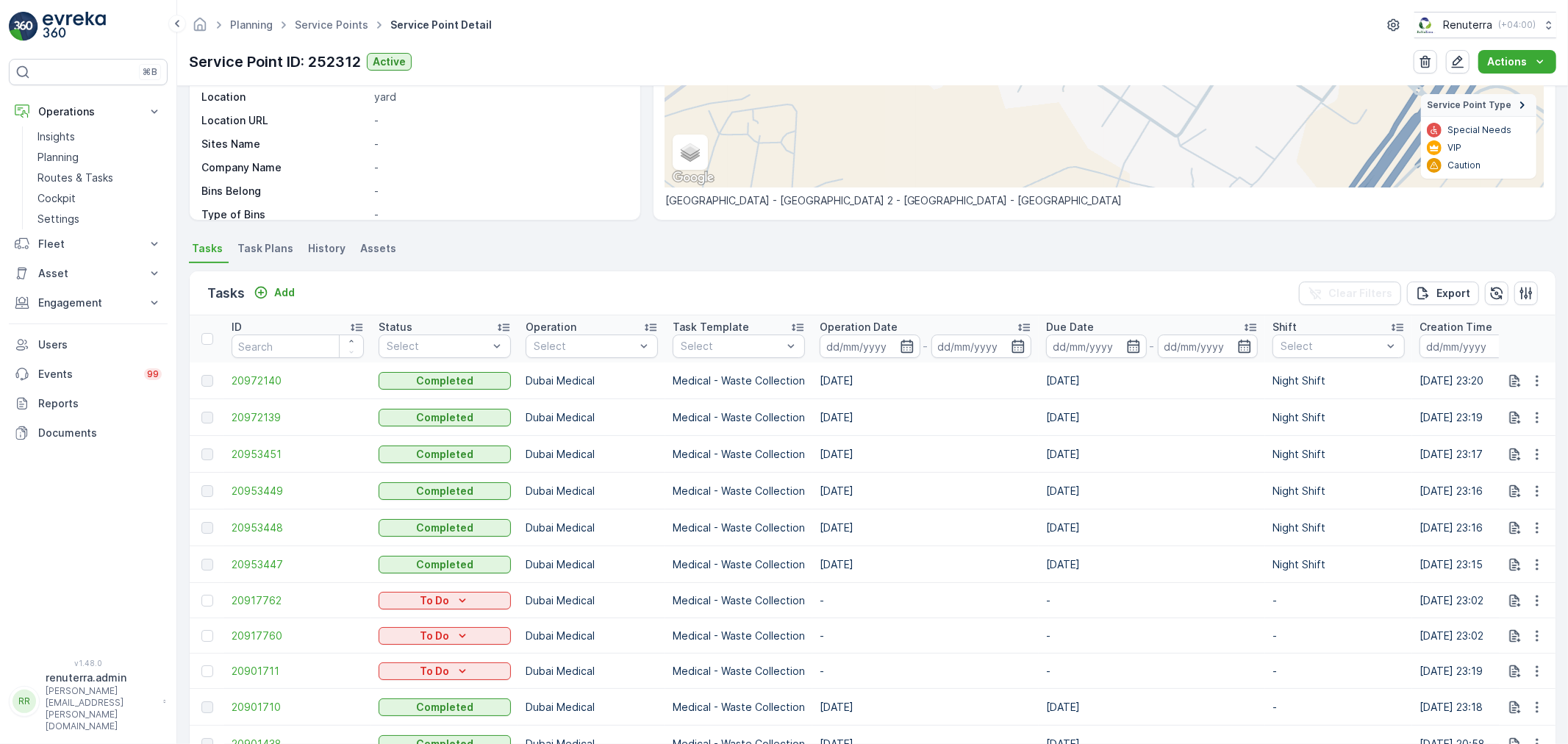
scroll to position [490, 0]
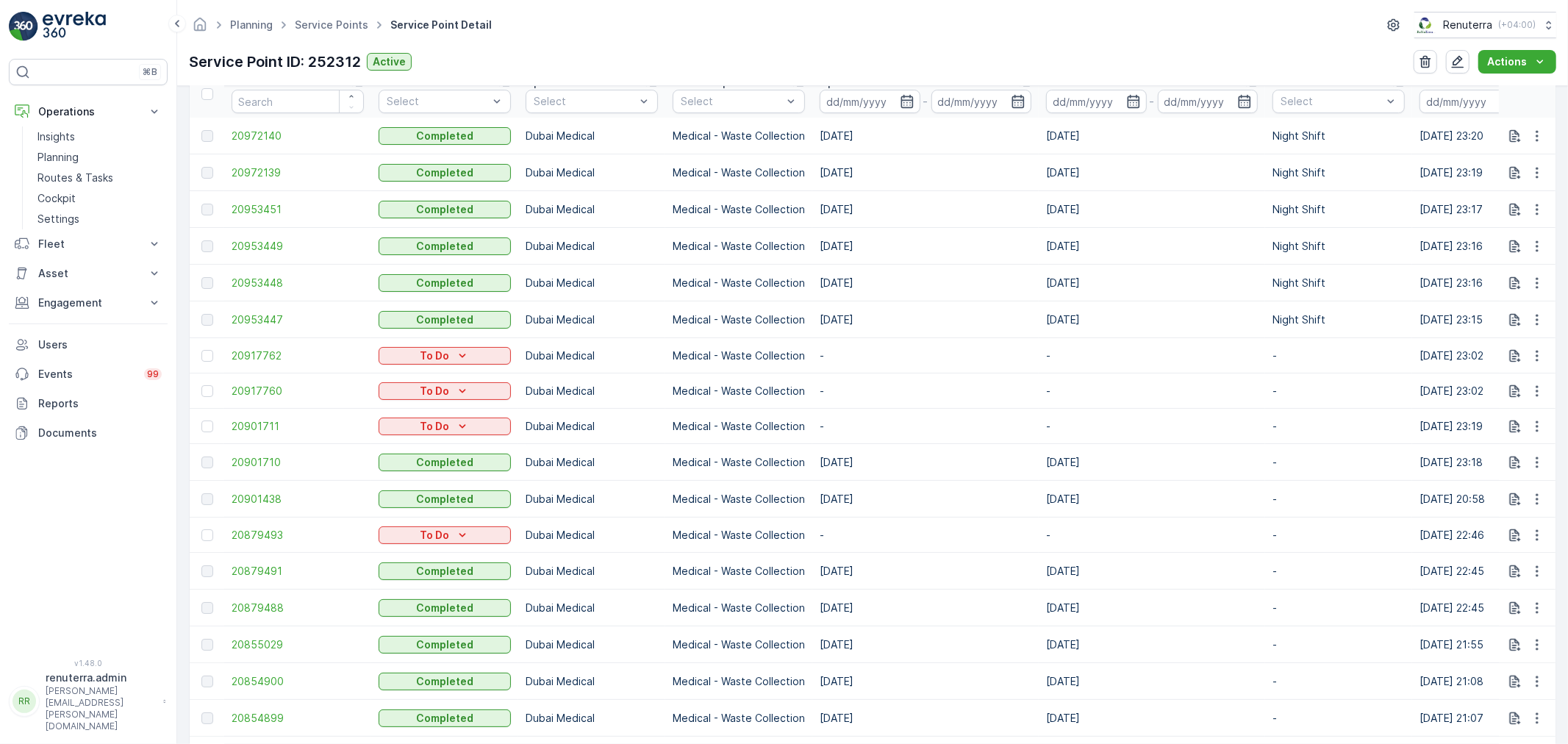
drag, startPoint x: 979, startPoint y: 296, endPoint x: 1061, endPoint y: 416, distance: 145.3
click at [978, 297] on td "11.08.2025" at bounding box center [925, 283] width 226 height 37
drag, startPoint x: 208, startPoint y: 535, endPoint x: 1237, endPoint y: 693, distance: 1041.1
click at [203, 534] on div at bounding box center [207, 535] width 12 height 12
click at [202, 529] on input "checkbox" at bounding box center [202, 529] width 0 height 0
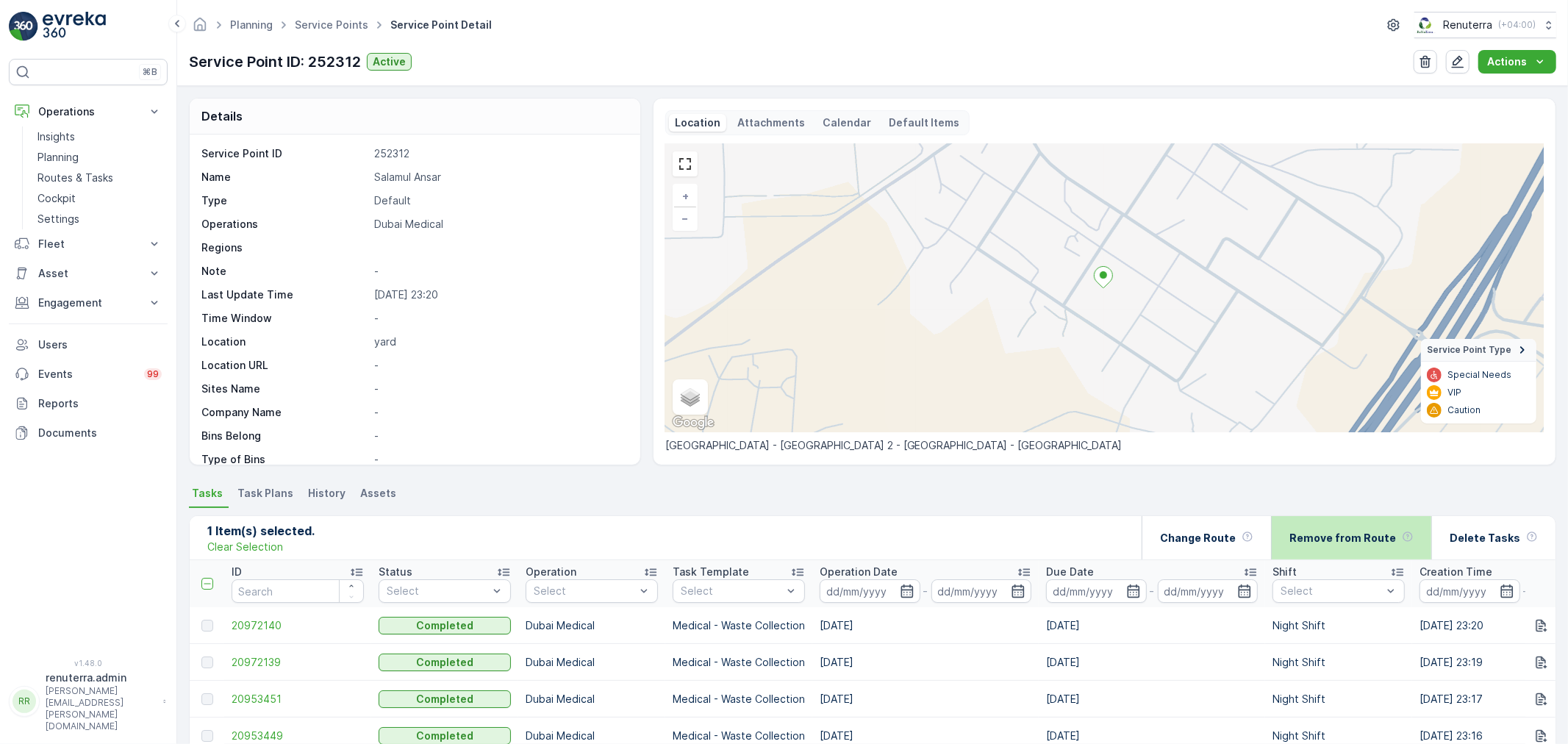
scroll to position [326, 0]
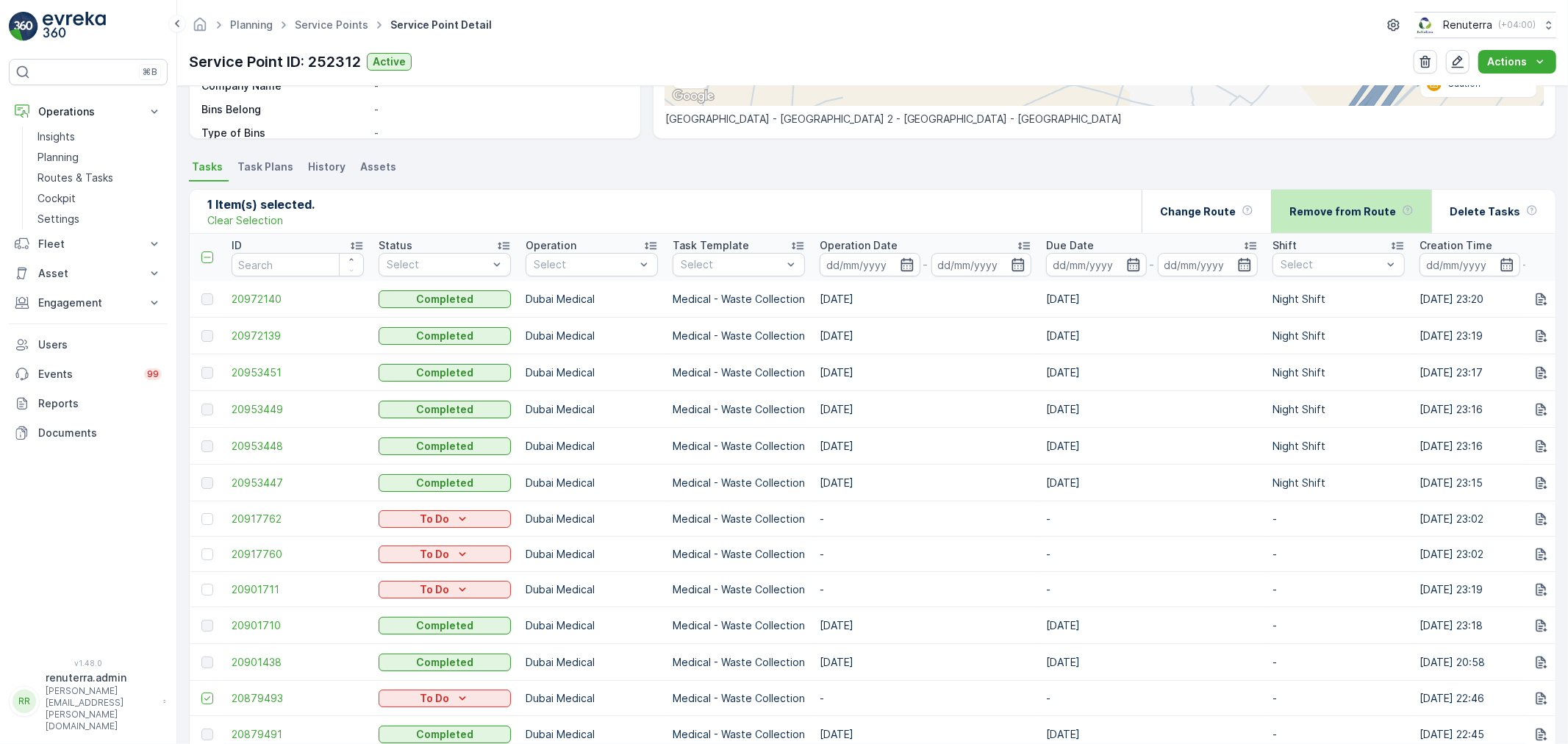
click at [1378, 207] on p "Remove from Route" at bounding box center [1343, 212] width 107 height 15
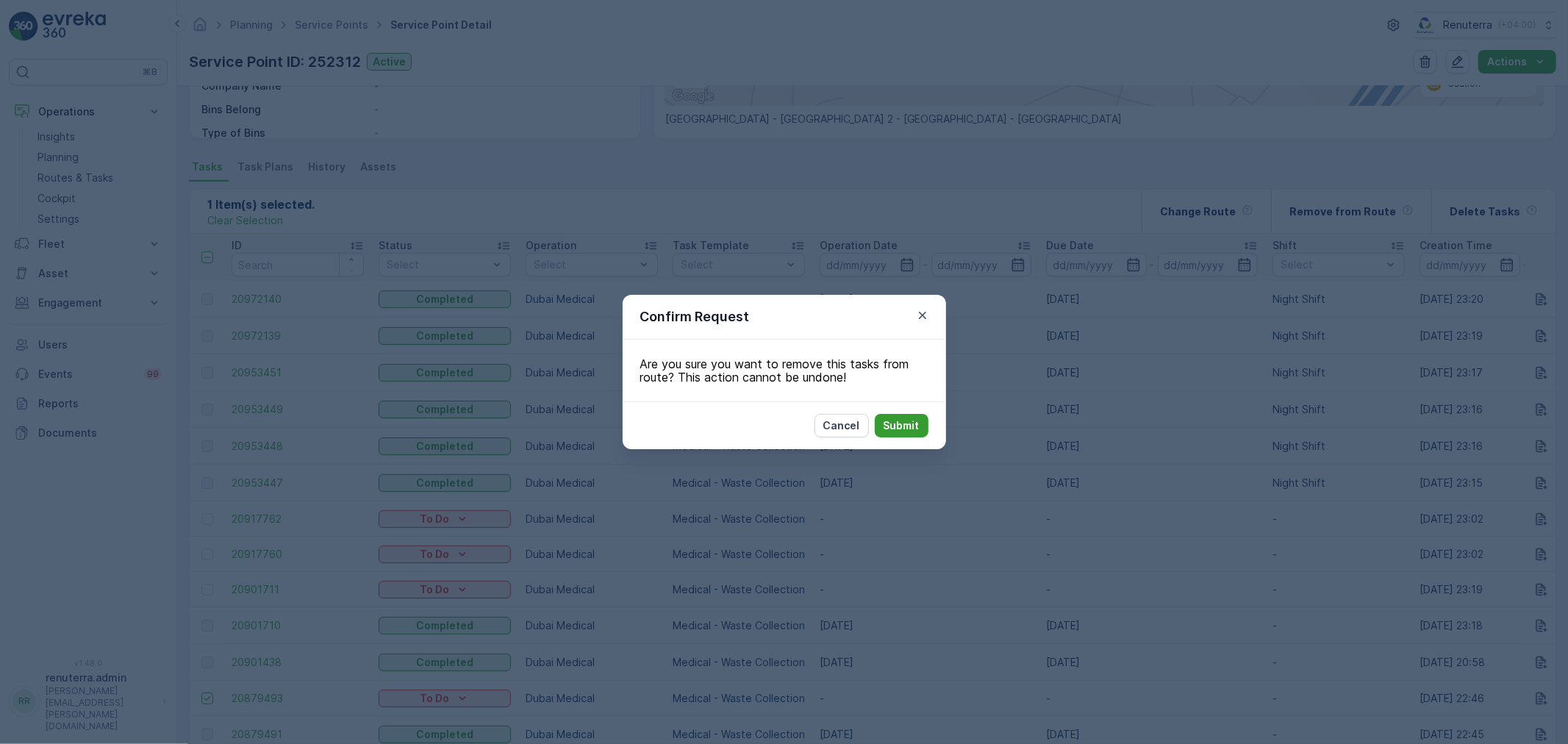
click at [907, 421] on p "Submit" at bounding box center [902, 426] width 36 height 15
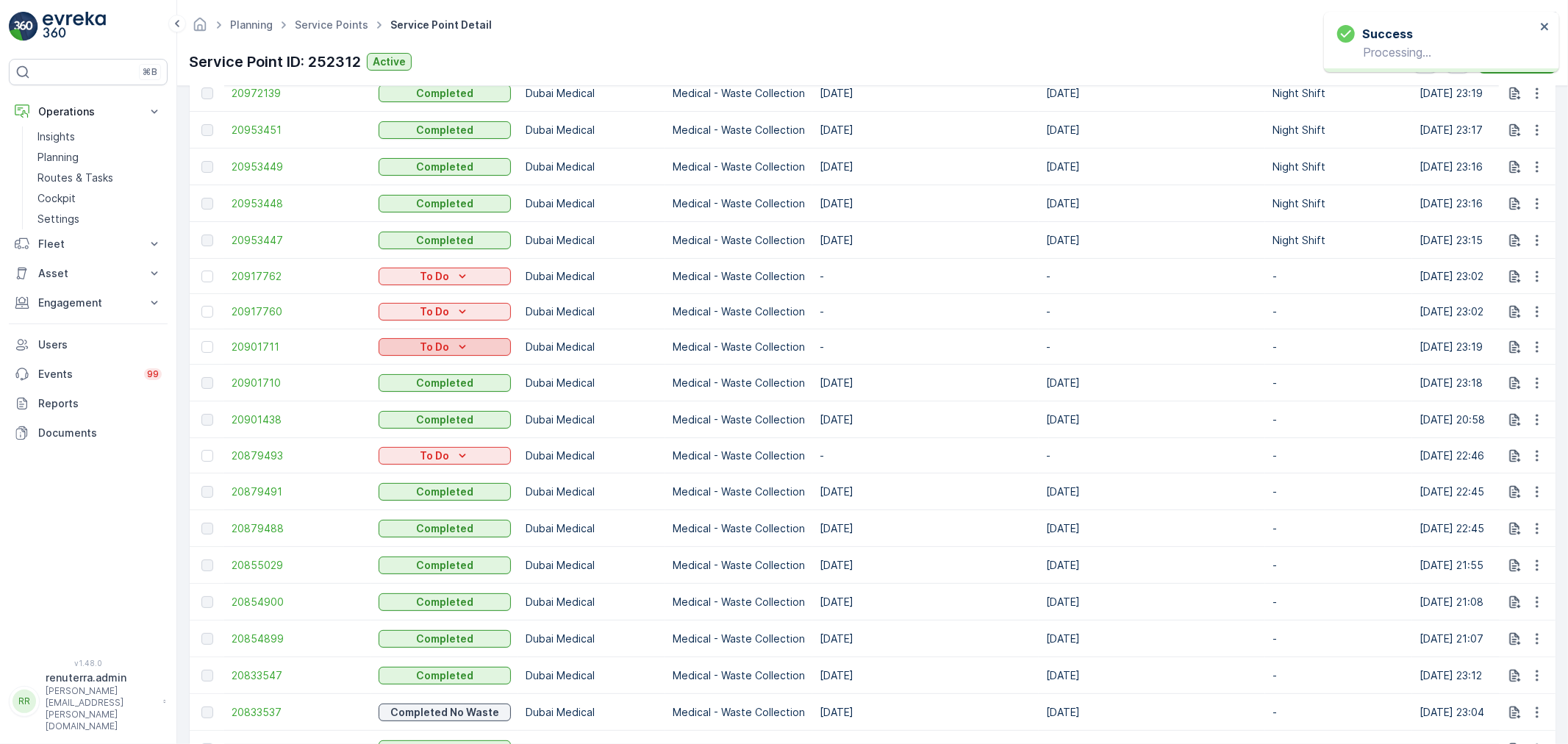
scroll to position [571, 0]
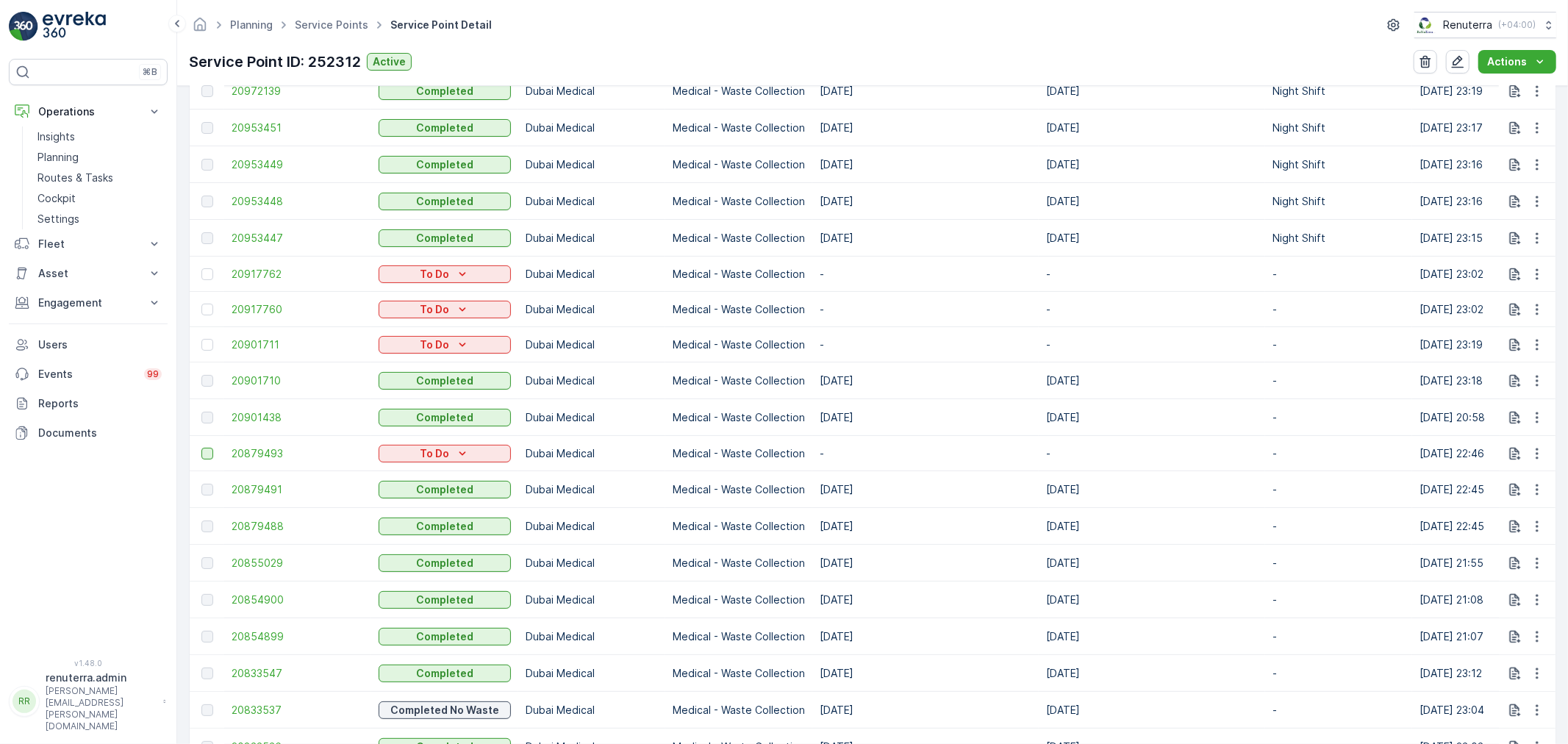
click at [209, 453] on div at bounding box center [207, 454] width 12 height 12
click at [202, 448] on input "checkbox" at bounding box center [202, 448] width 0 height 0
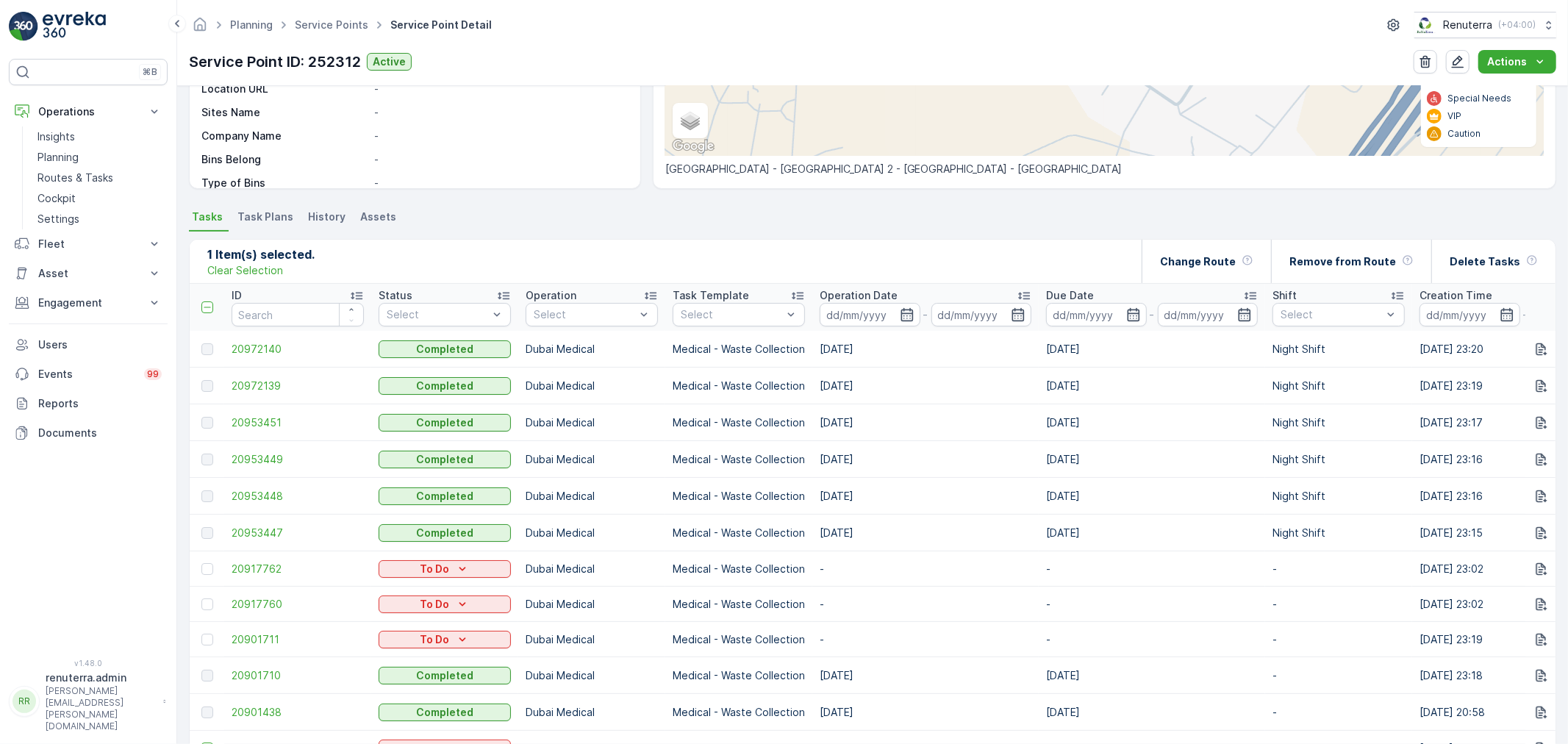
scroll to position [245, 0]
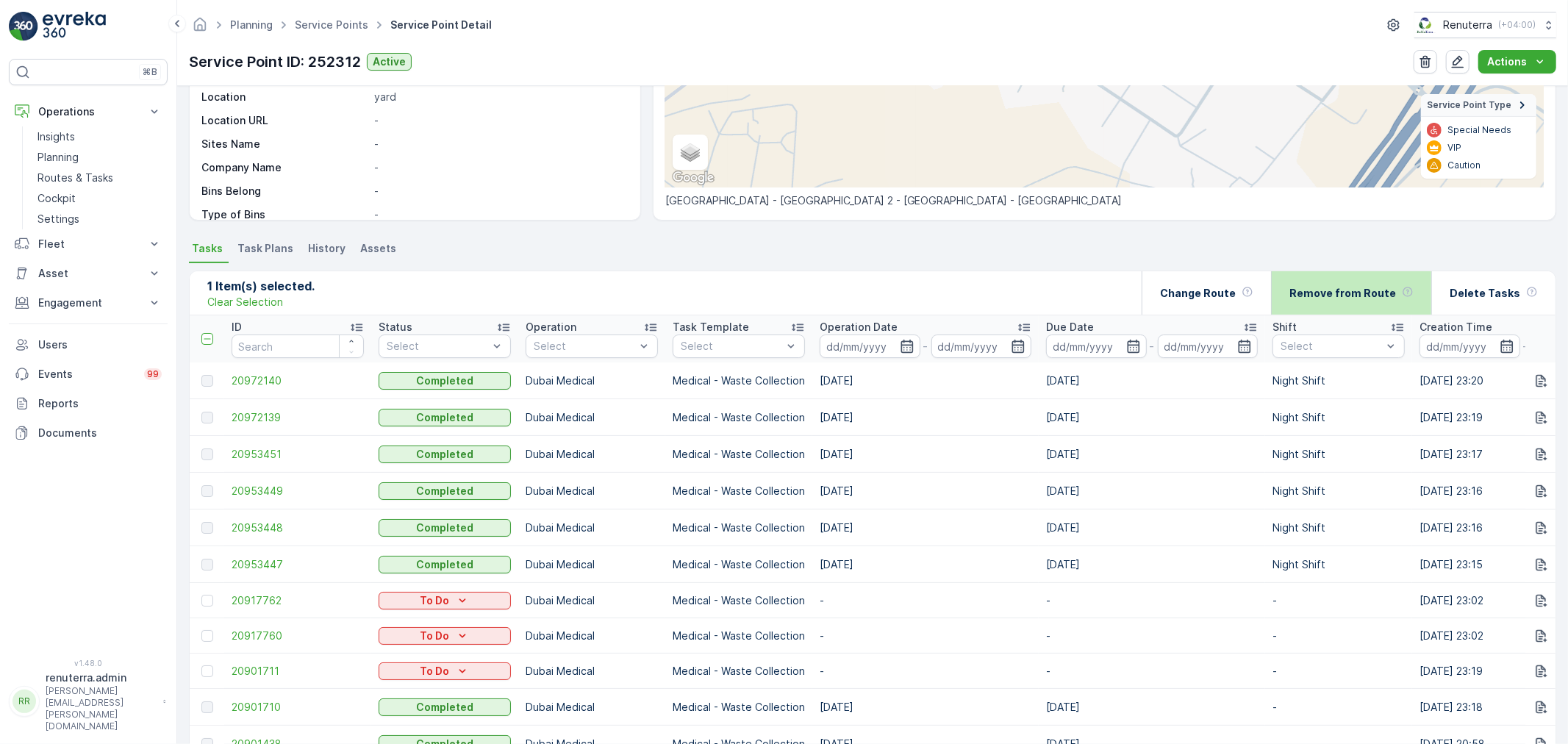
click at [1349, 294] on p "Remove from Route" at bounding box center [1343, 293] width 107 height 15
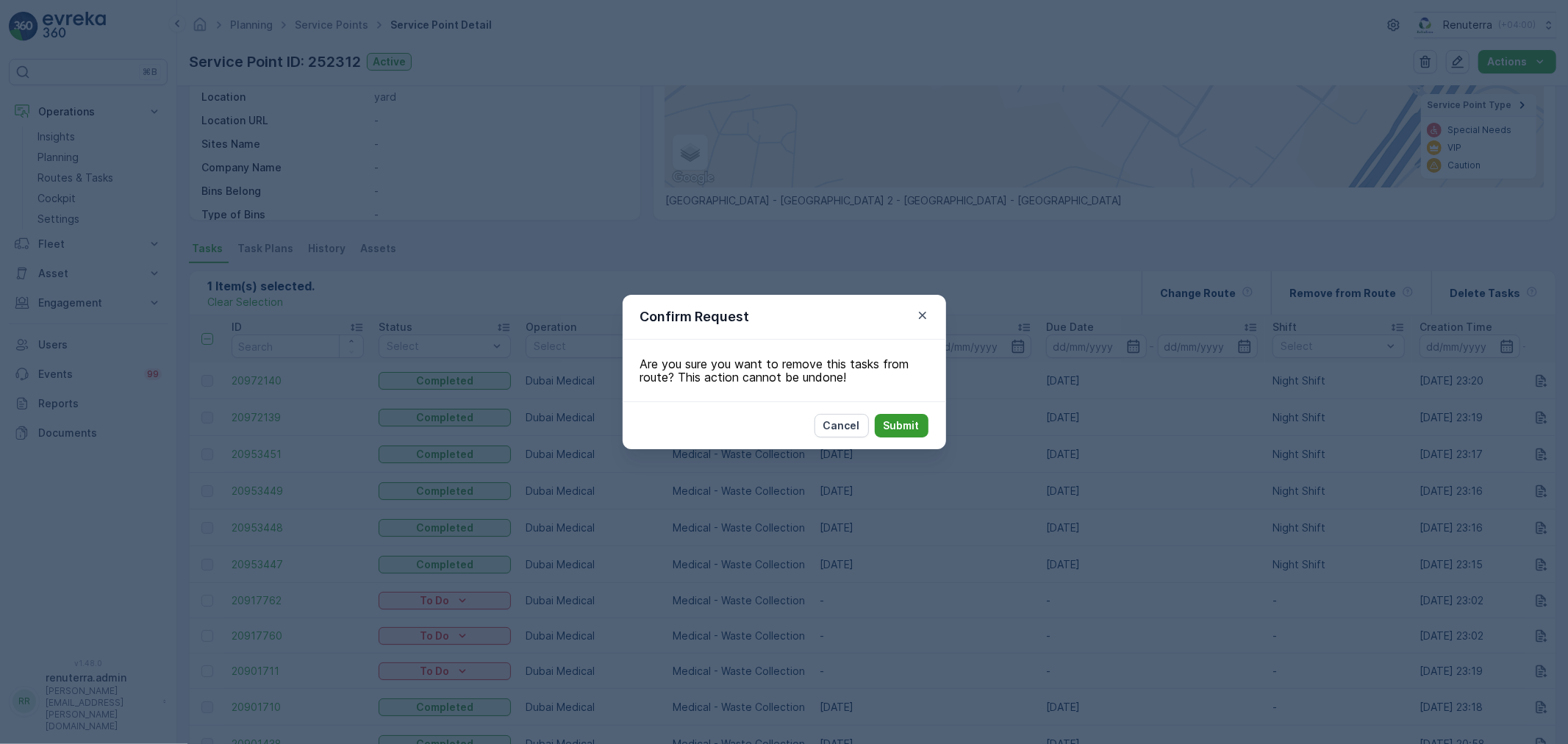
click at [919, 419] on button "Submit" at bounding box center [902, 426] width 54 height 24
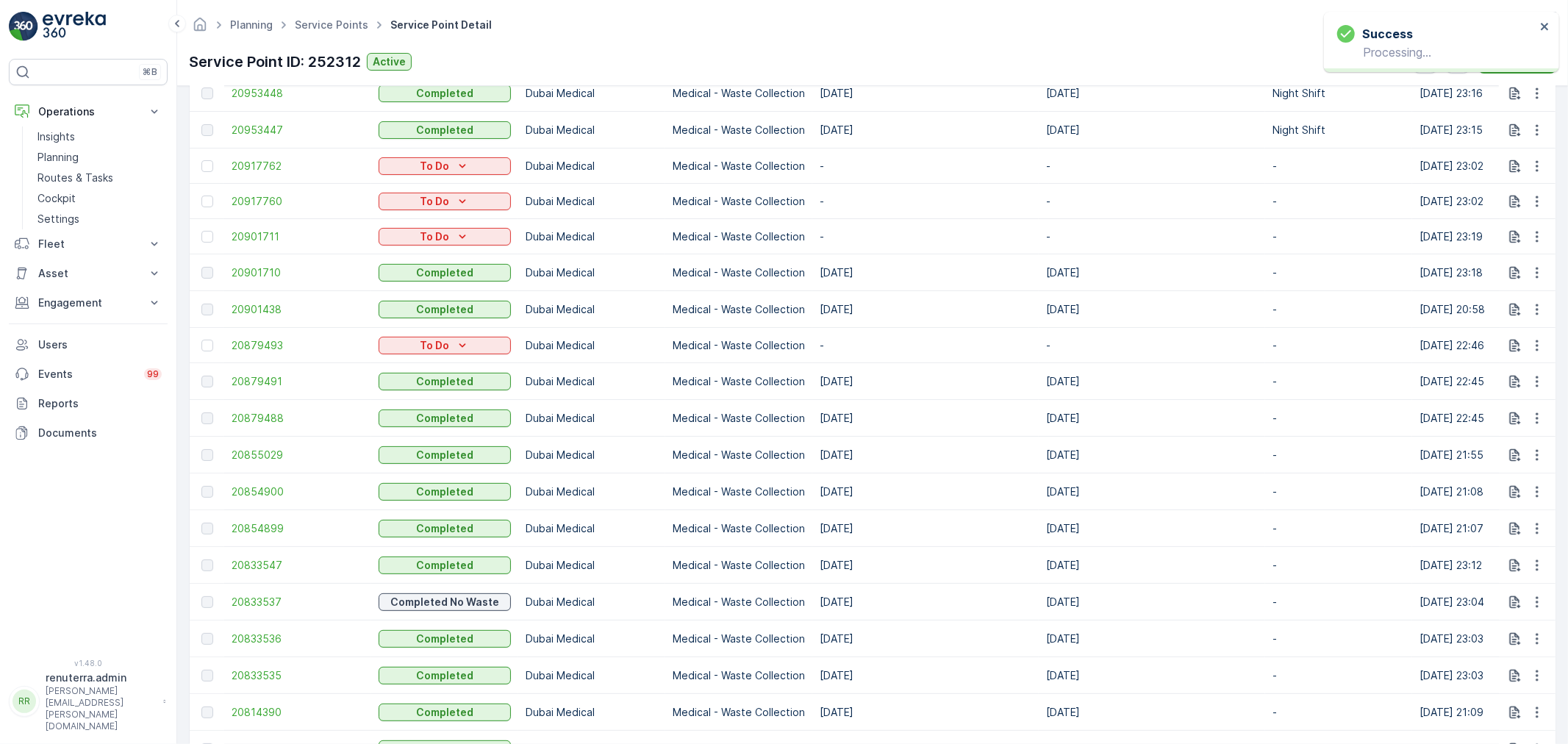
scroll to position [571, 0]
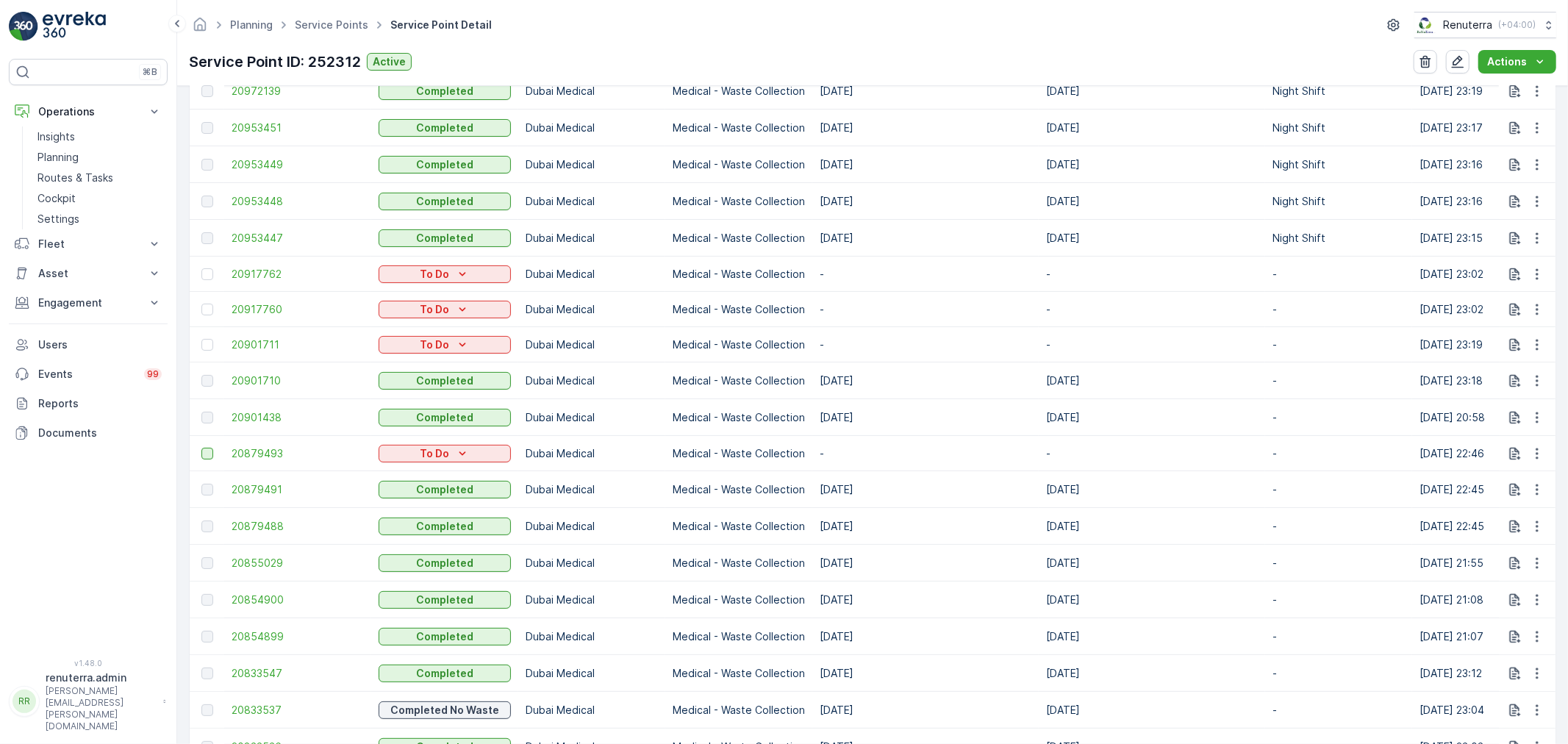
click at [206, 457] on div at bounding box center [207, 454] width 12 height 12
click at [202, 448] on input "checkbox" at bounding box center [202, 448] width 0 height 0
drag, startPoint x: 209, startPoint y: 461, endPoint x: 263, endPoint y: 458, distance: 54.1
click at [210, 460] on div at bounding box center [209, 454] width 16 height 12
click at [202, 448] on input "checkbox" at bounding box center [202, 448] width 0 height 0
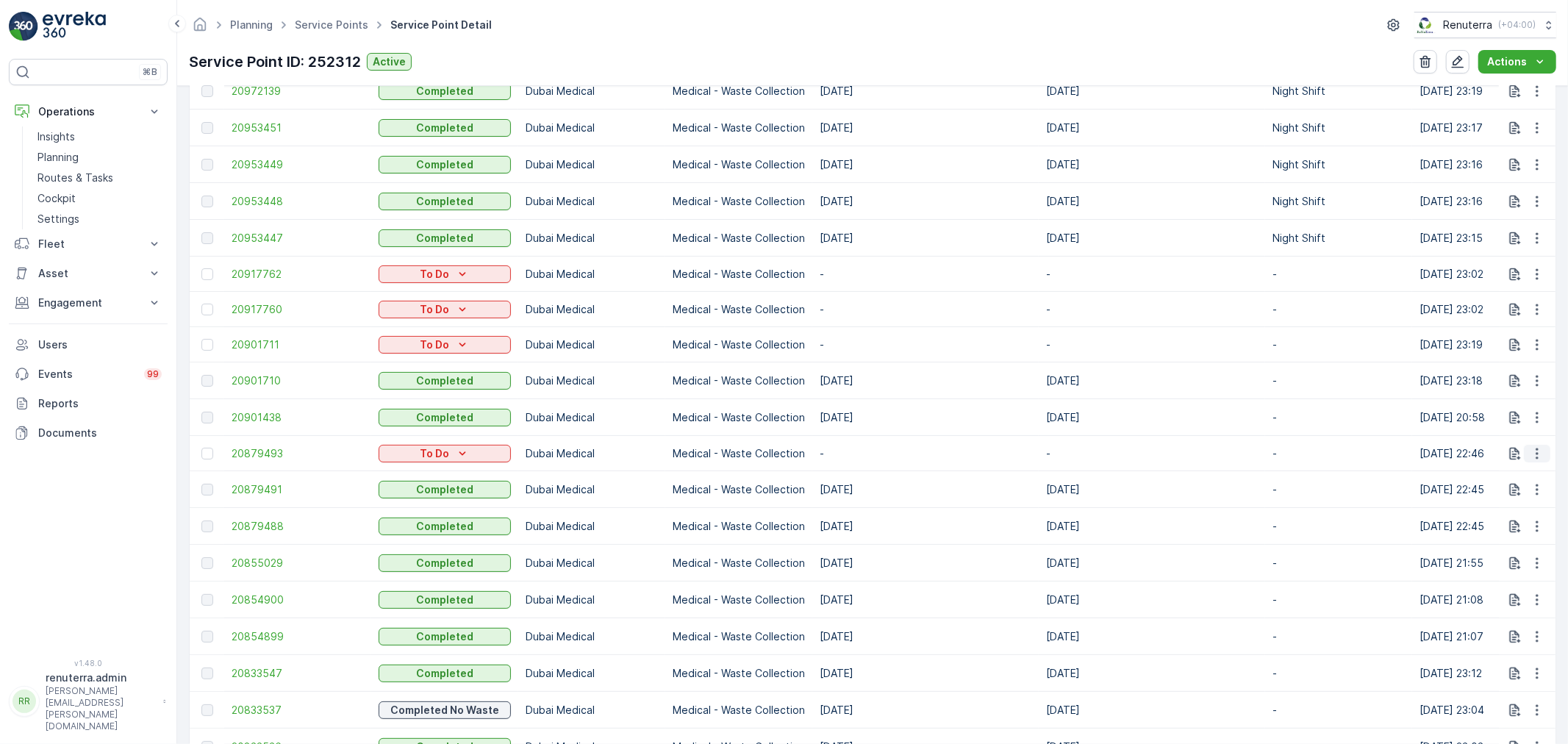
click at [1535, 458] on icon "button" at bounding box center [1537, 454] width 15 height 15
click at [1491, 555] on ul "See More Details History Change Route Remove from Route Delete" at bounding box center [1514, 522] width 117 height 116
click at [1487, 562] on span "Delete" at bounding box center [1480, 567] width 34 height 15
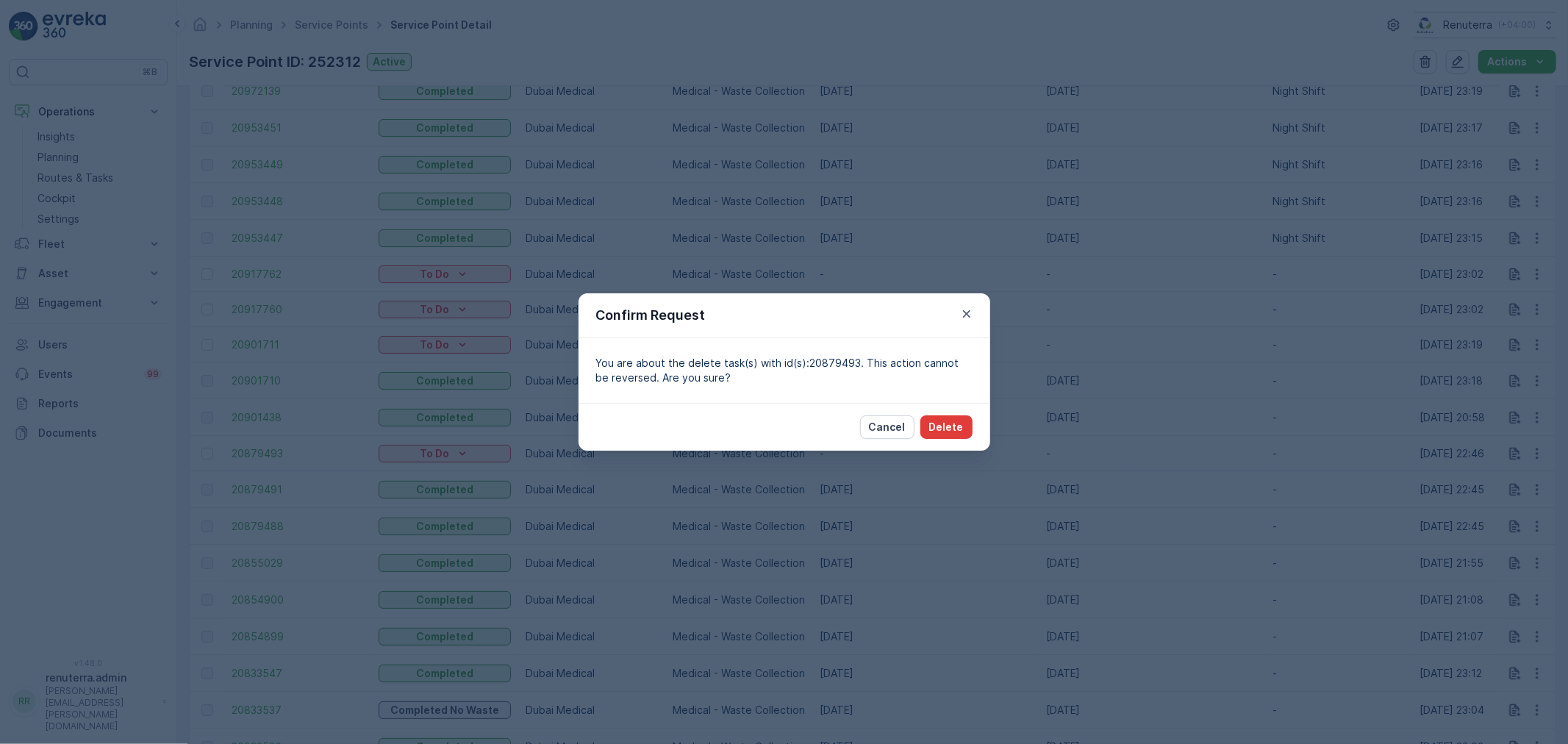
click at [964, 436] on button "Delete" at bounding box center [946, 428] width 52 height 24
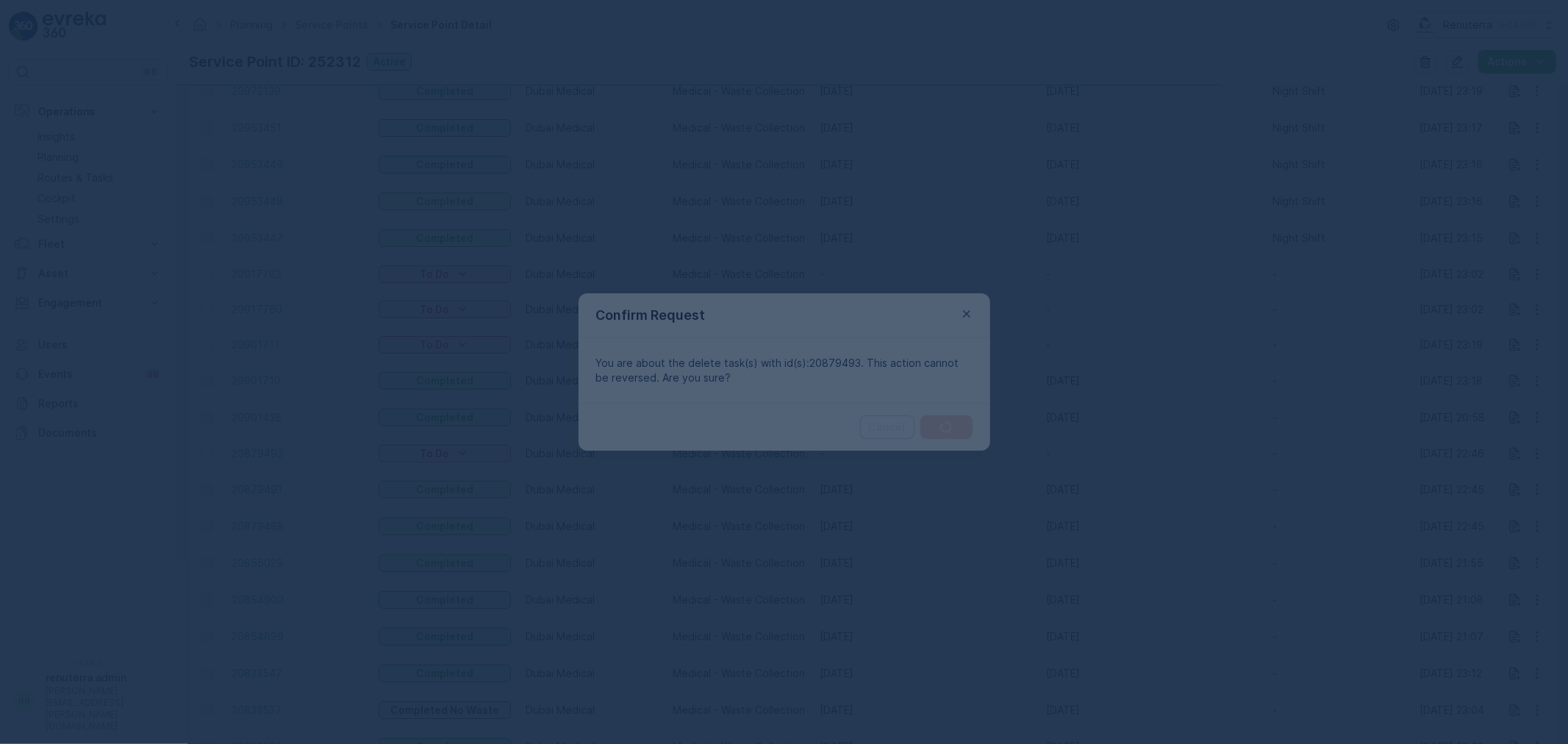
click at [957, 421] on div at bounding box center [784, 372] width 1568 height 744
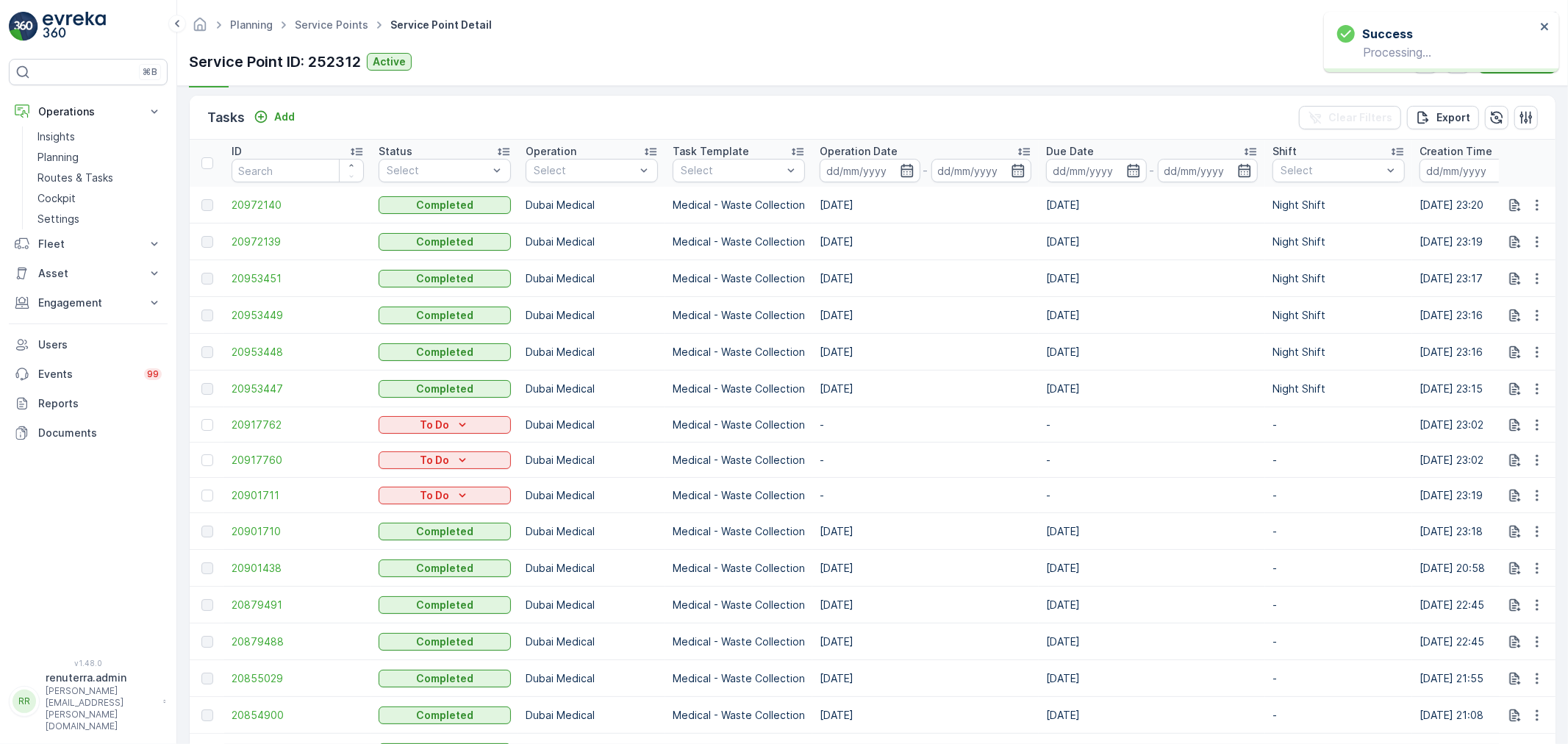
scroll to position [408, 0]
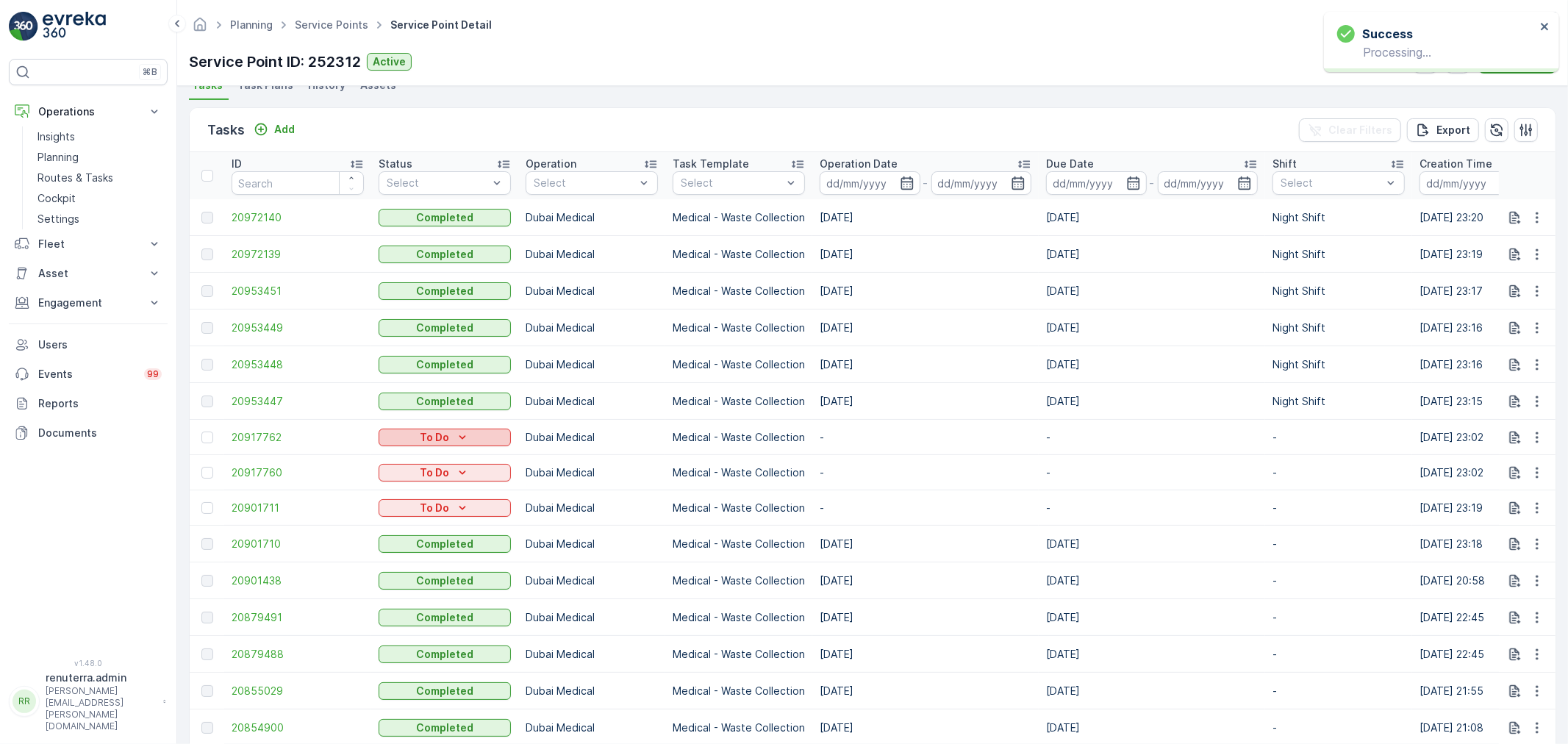
click at [461, 445] on icon "To Do" at bounding box center [463, 437] width 15 height 15
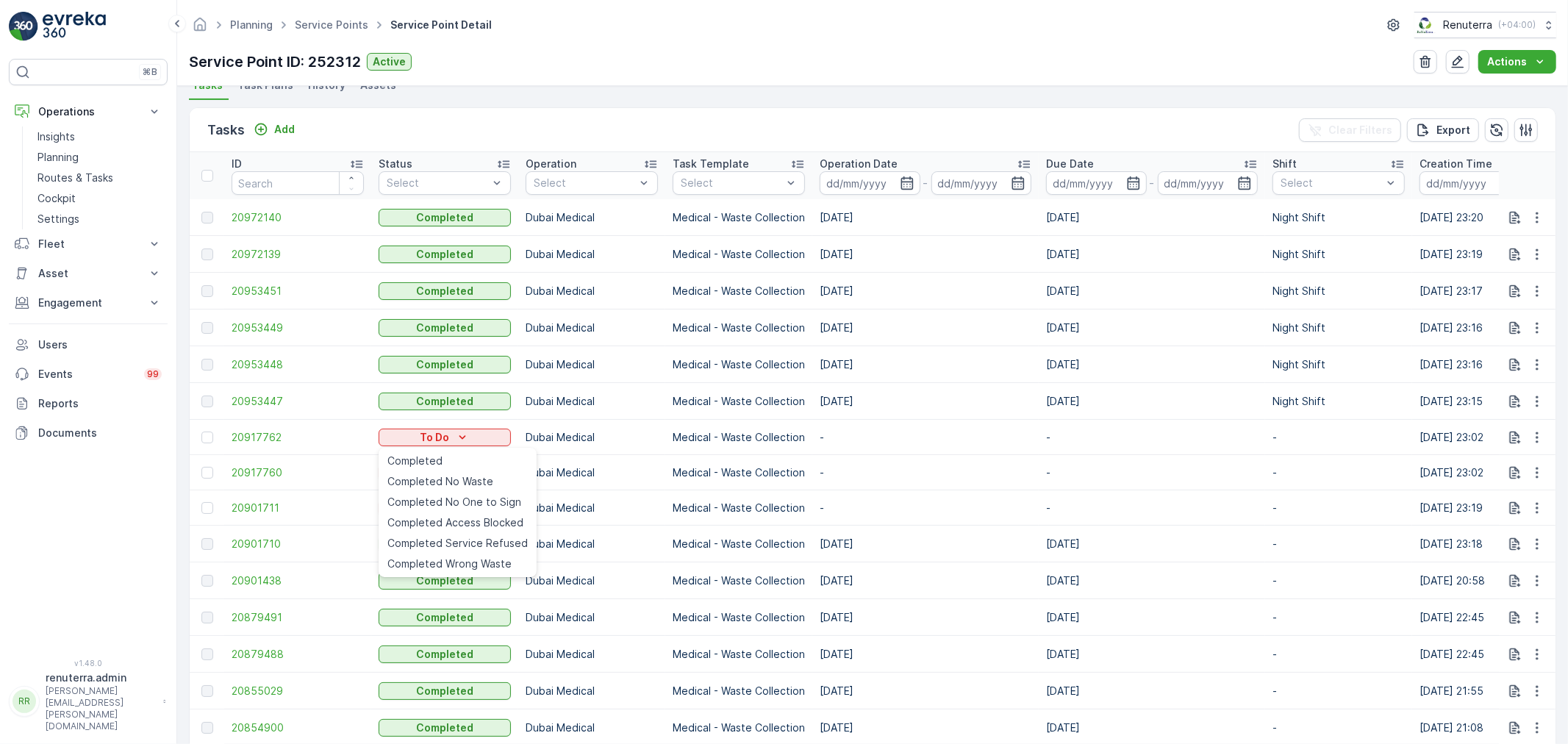
click at [962, 473] on td "-" at bounding box center [925, 472] width 226 height 35
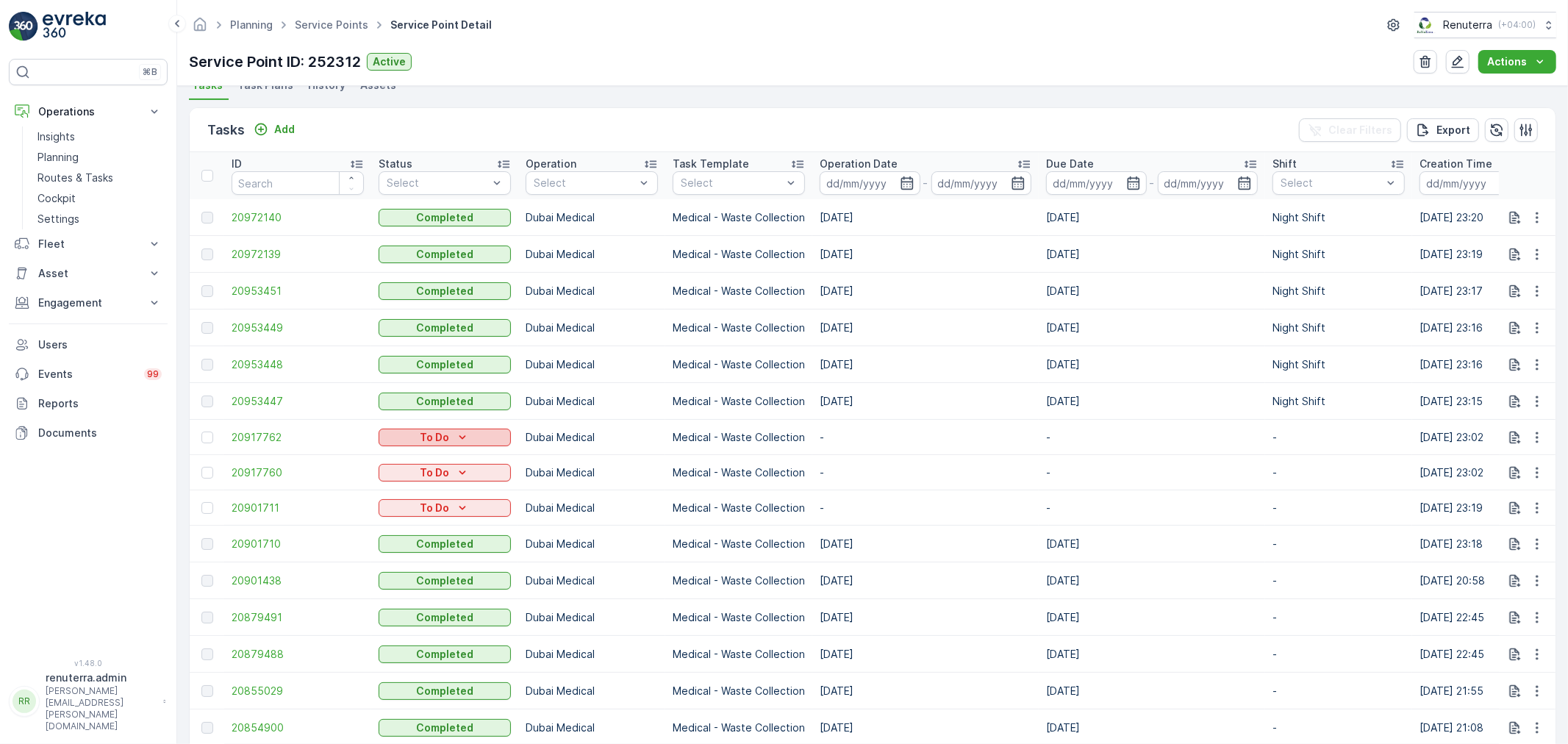
click at [429, 439] on p "To Do" at bounding box center [434, 437] width 29 height 15
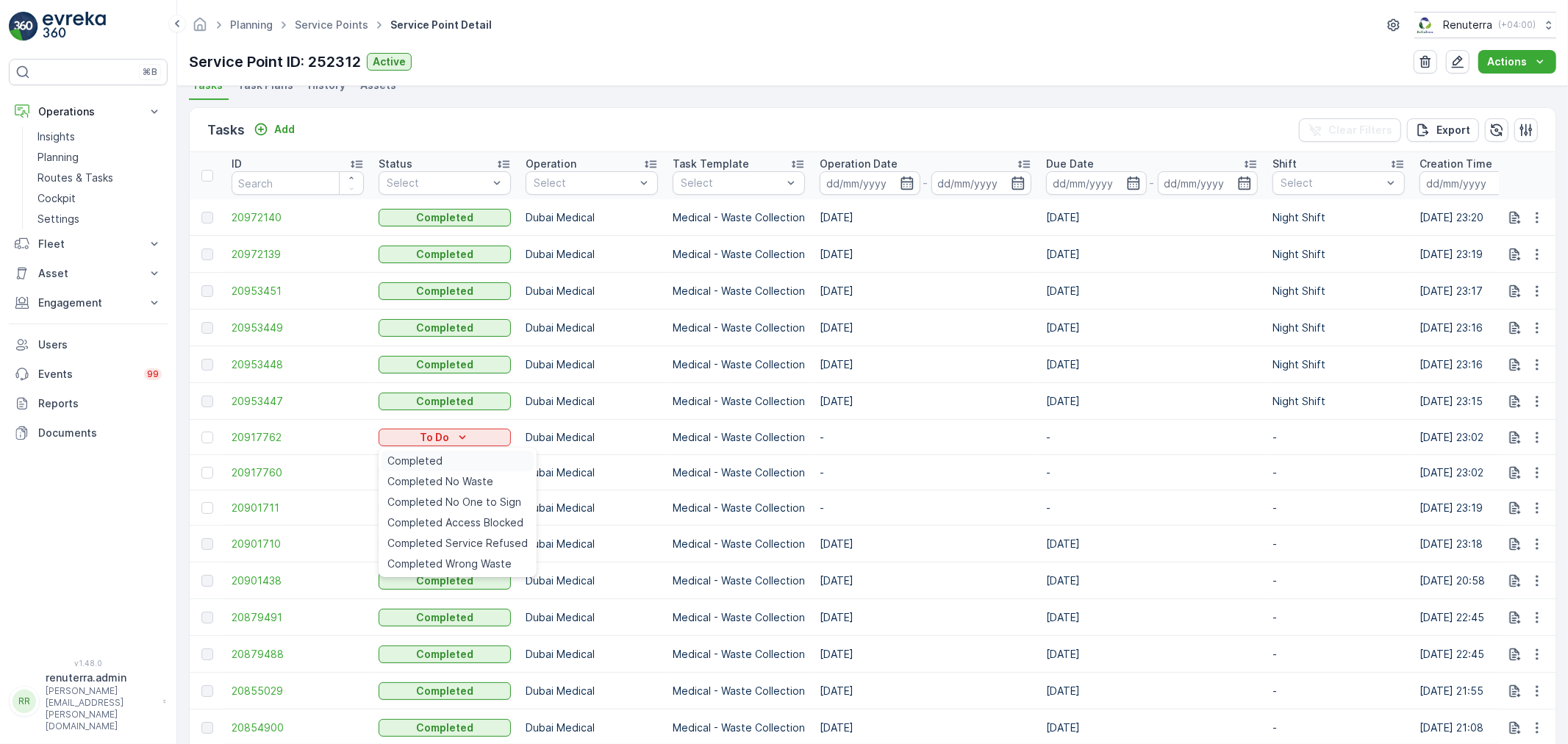
click at [416, 457] on span "Completed" at bounding box center [415, 461] width 55 height 15
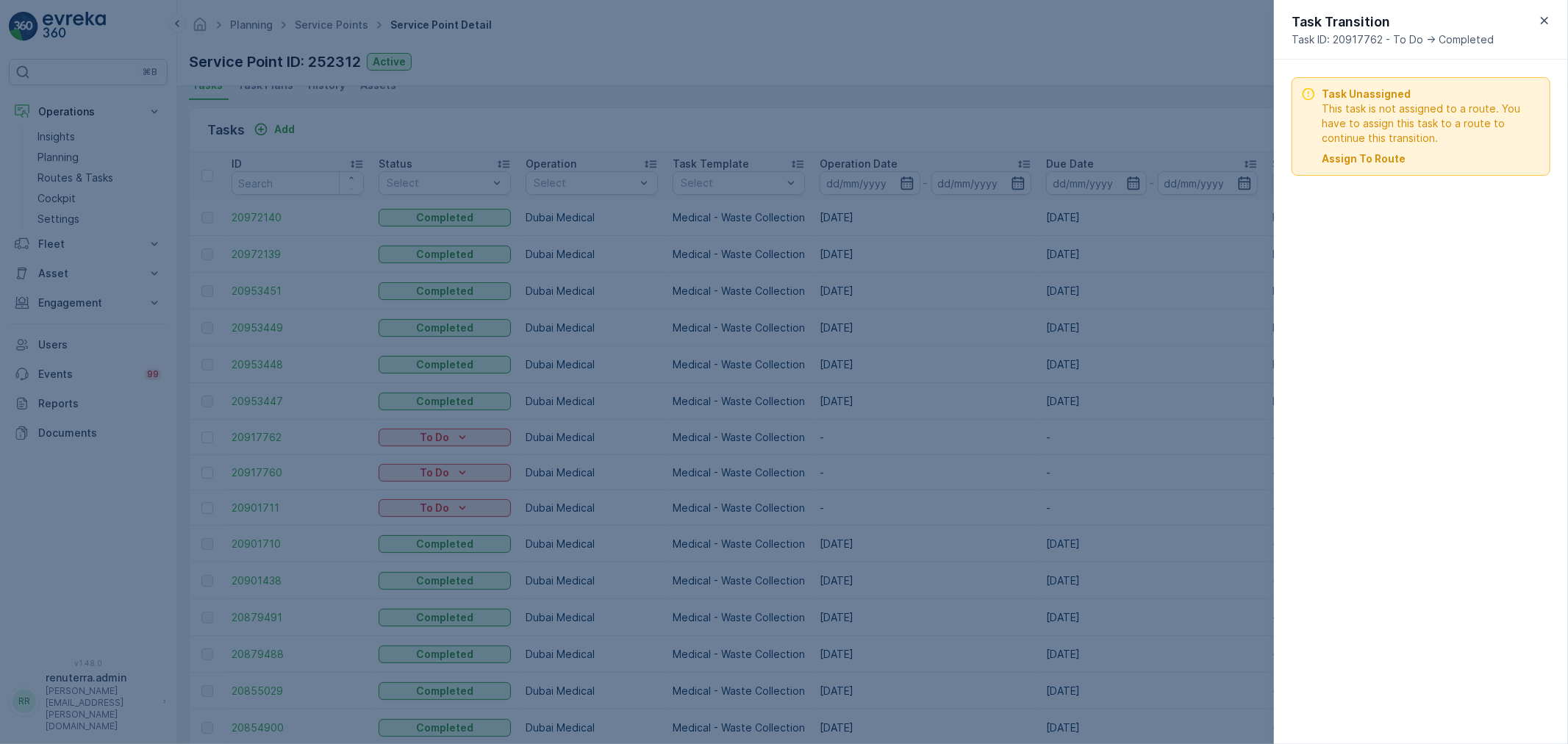
click at [1355, 152] on p "Assign To Route" at bounding box center [1364, 159] width 84 height 15
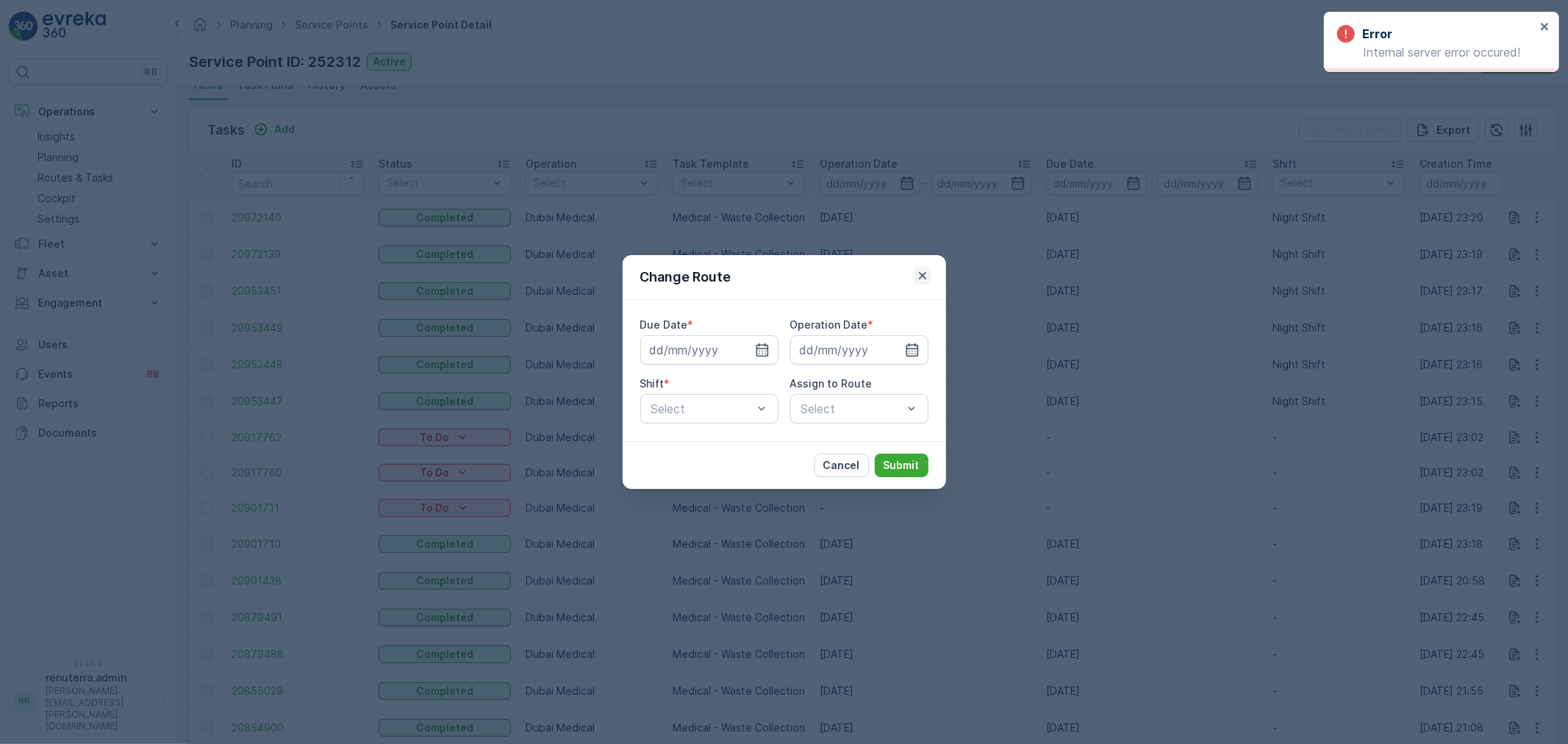
click at [920, 270] on icon "button" at bounding box center [923, 276] width 15 height 15
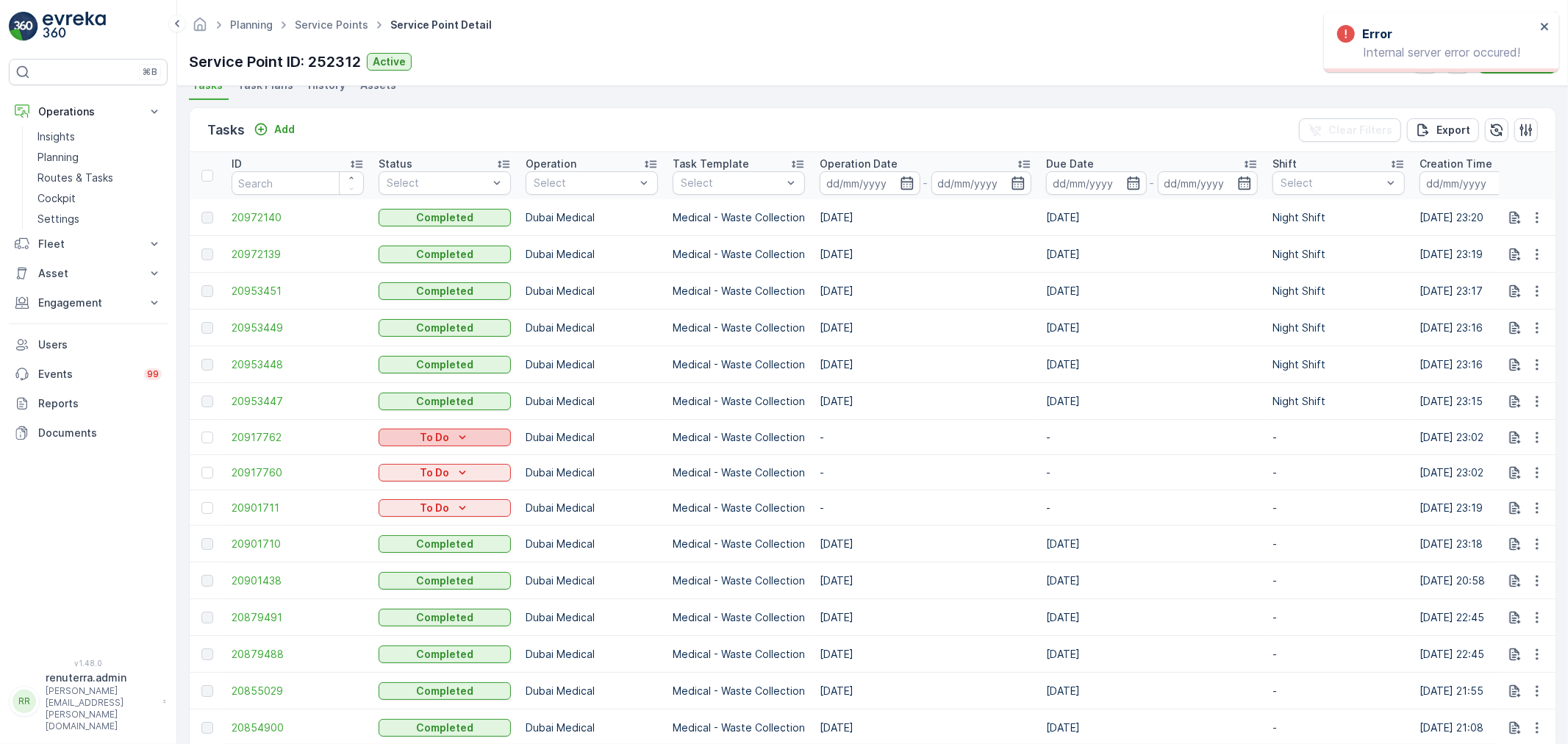
click at [416, 443] on div "To Do" at bounding box center [445, 437] width 121 height 15
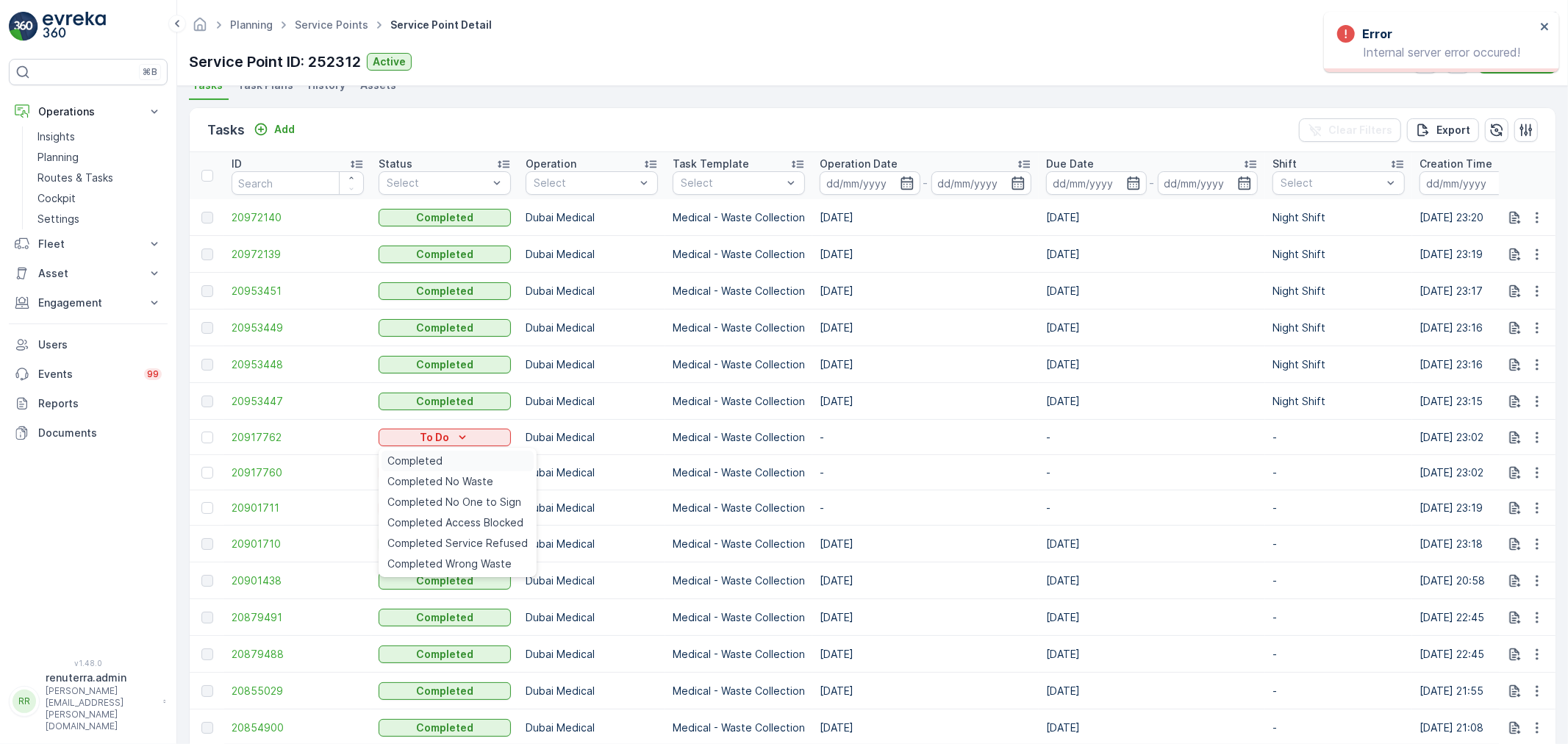
click at [421, 461] on span "Completed" at bounding box center [415, 461] width 55 height 15
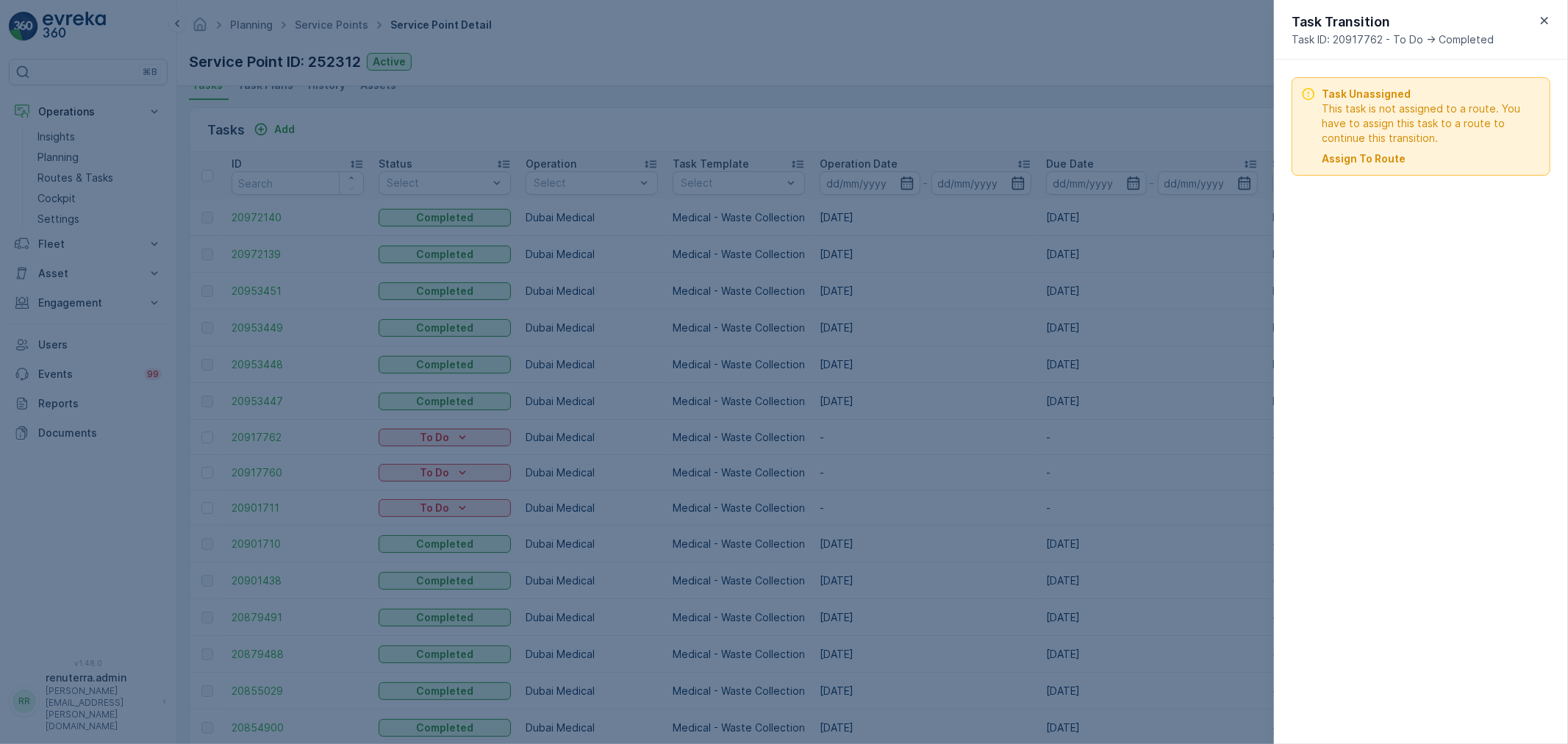
click at [1346, 158] on p "Assign To Route" at bounding box center [1364, 159] width 84 height 15
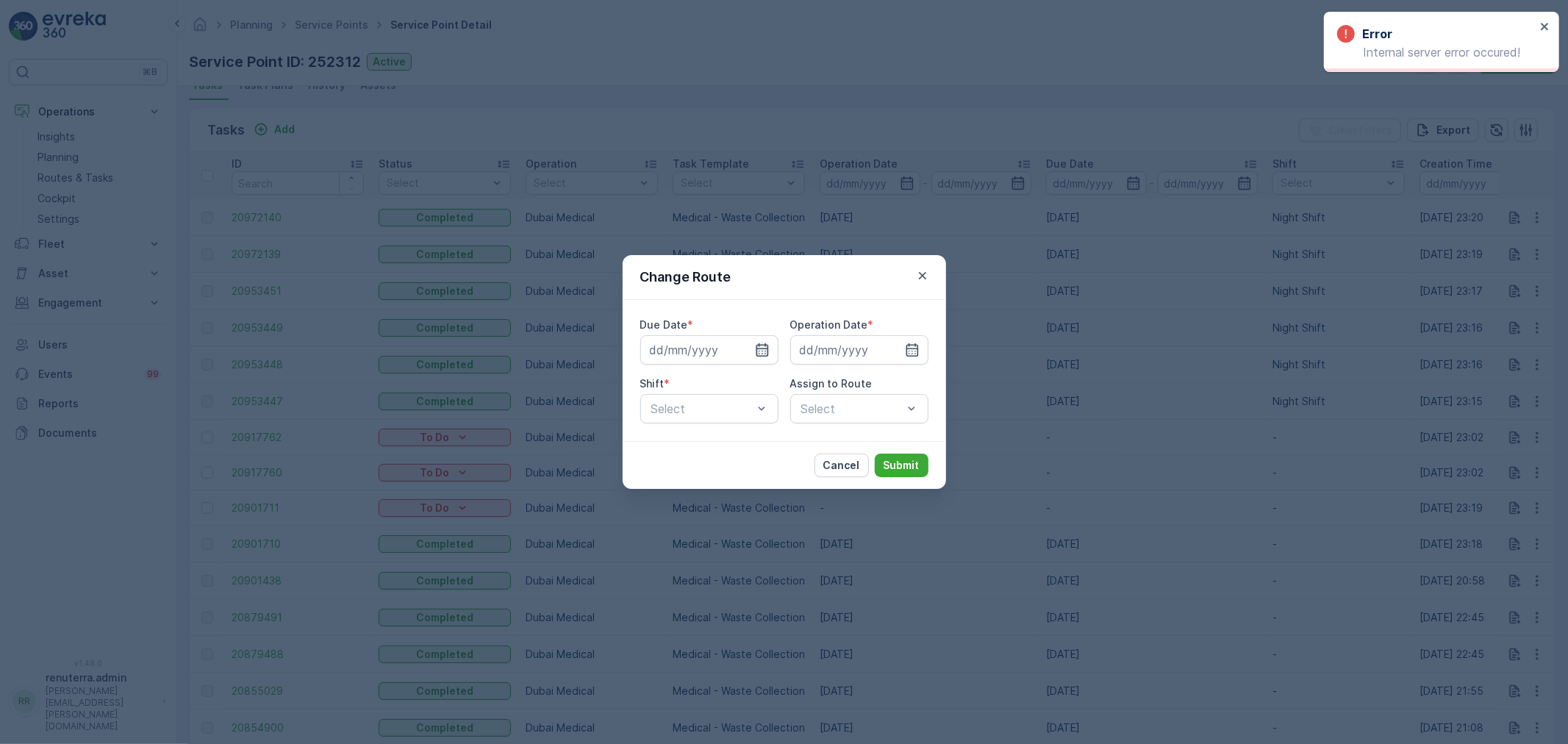
click at [755, 347] on icon "button" at bounding box center [763, 350] width 15 height 15
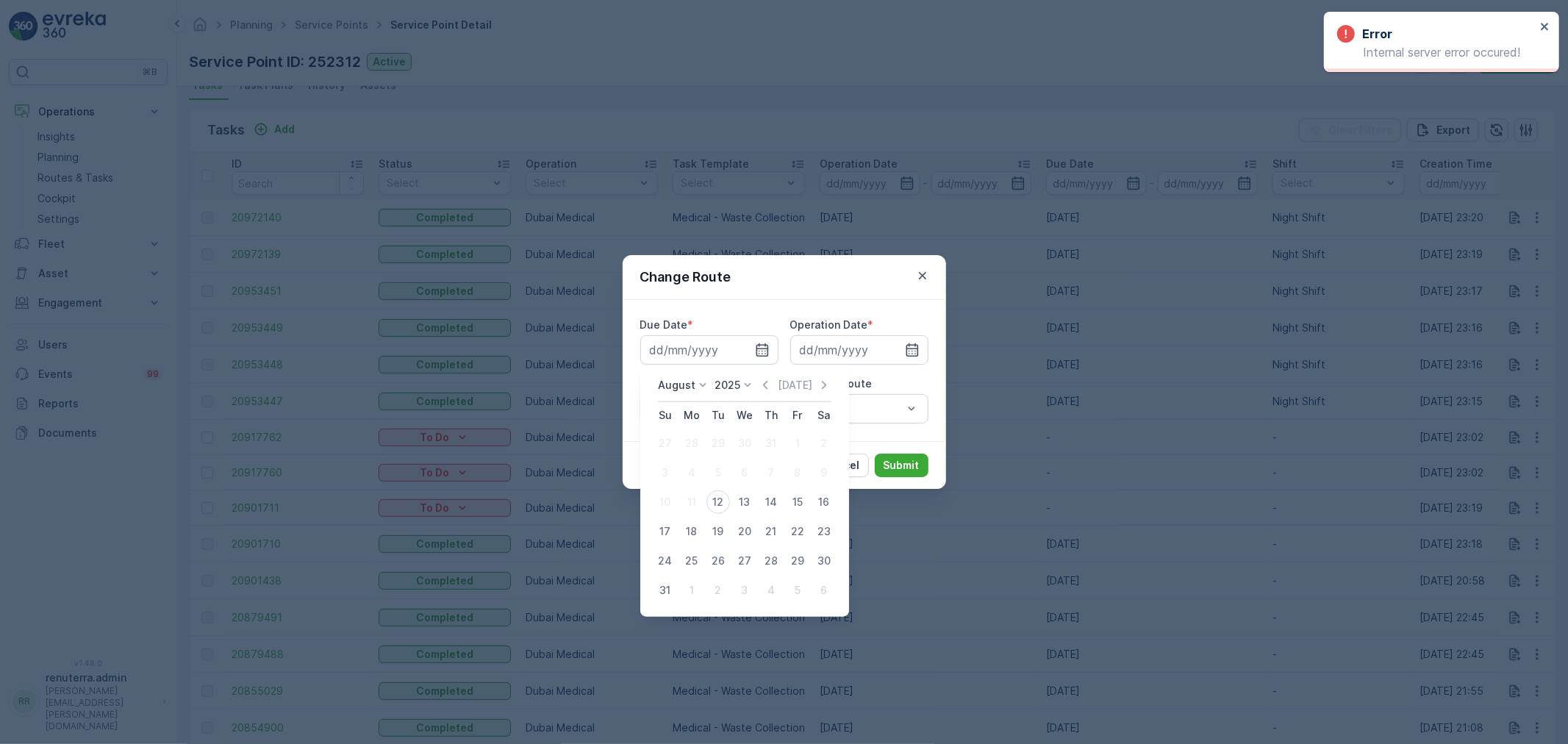
click at [916, 304] on div "Due Date * Operation Date * Shift * Select Assign to Route Select" at bounding box center [784, 370] width 323 height 141
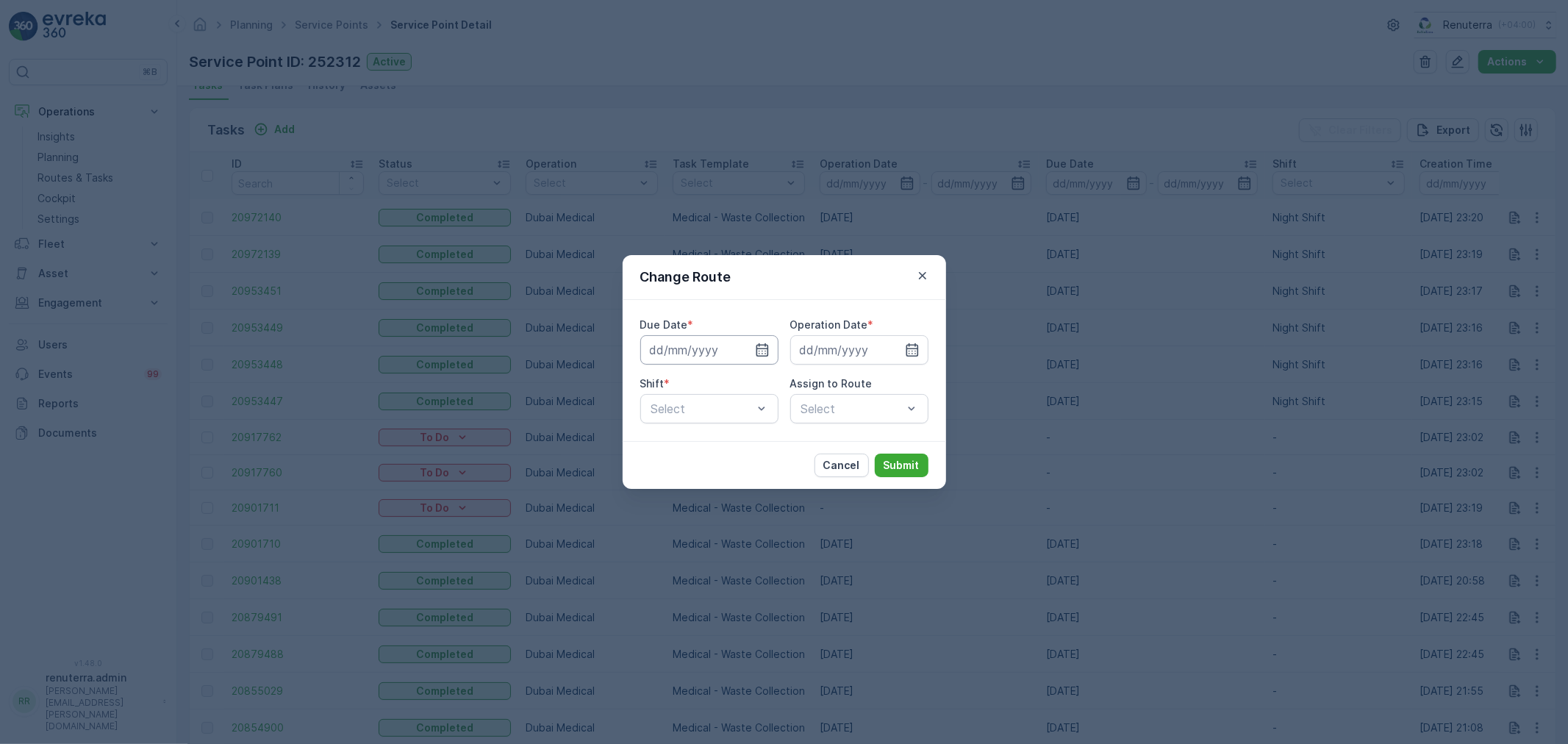
click at [702, 356] on input at bounding box center [709, 349] width 138 height 29
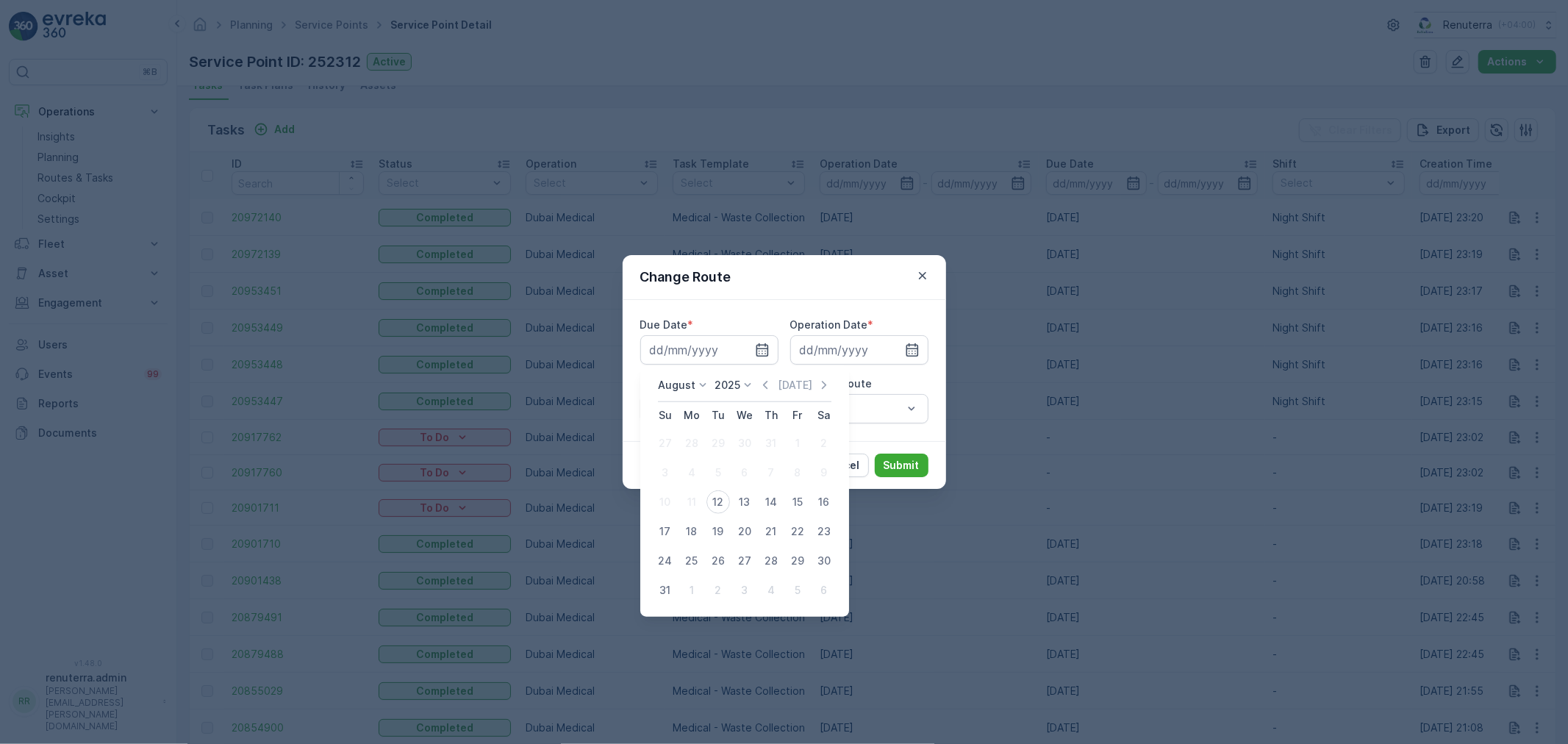
click at [825, 287] on div "Change Route" at bounding box center [784, 278] width 323 height 45
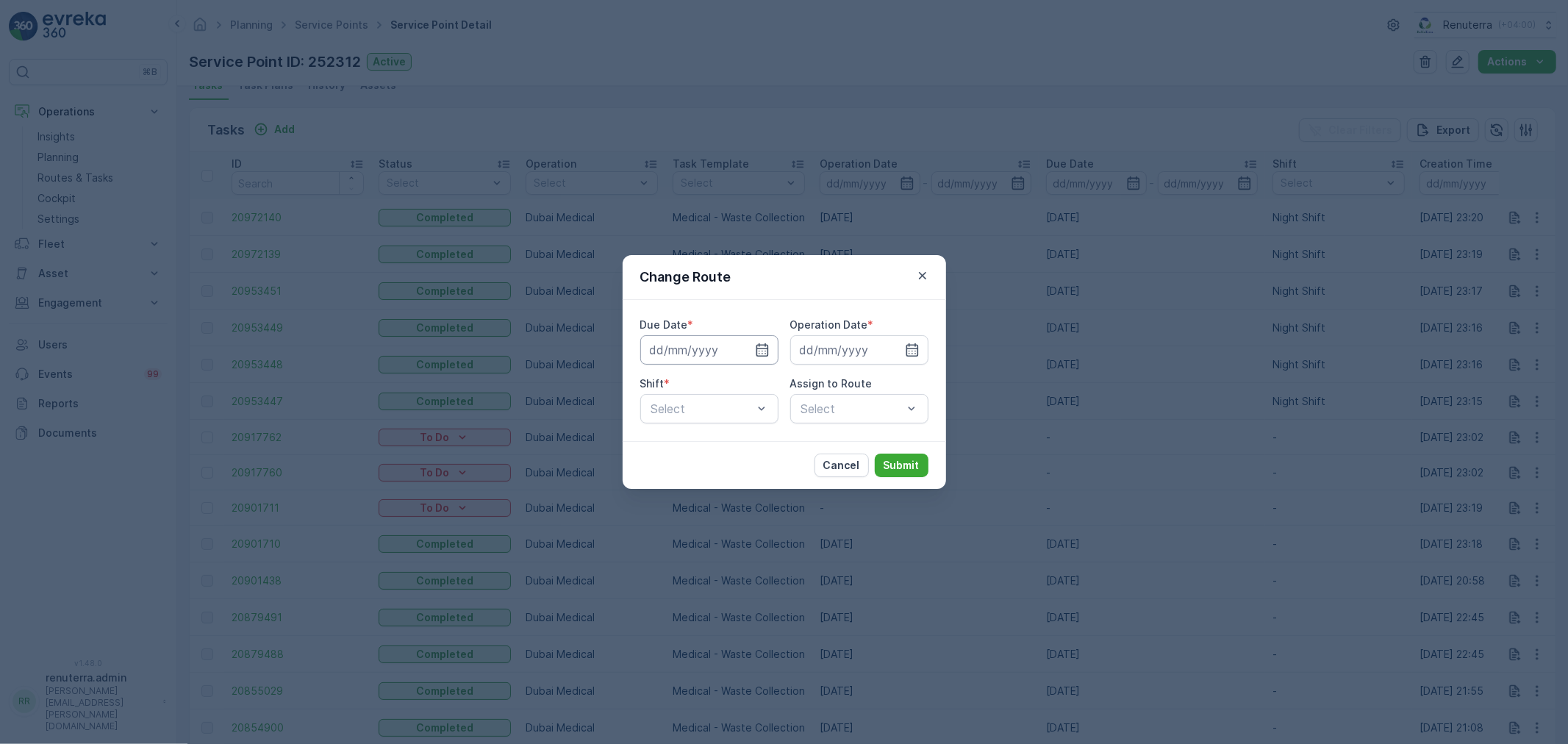
click at [695, 351] on input at bounding box center [709, 349] width 138 height 29
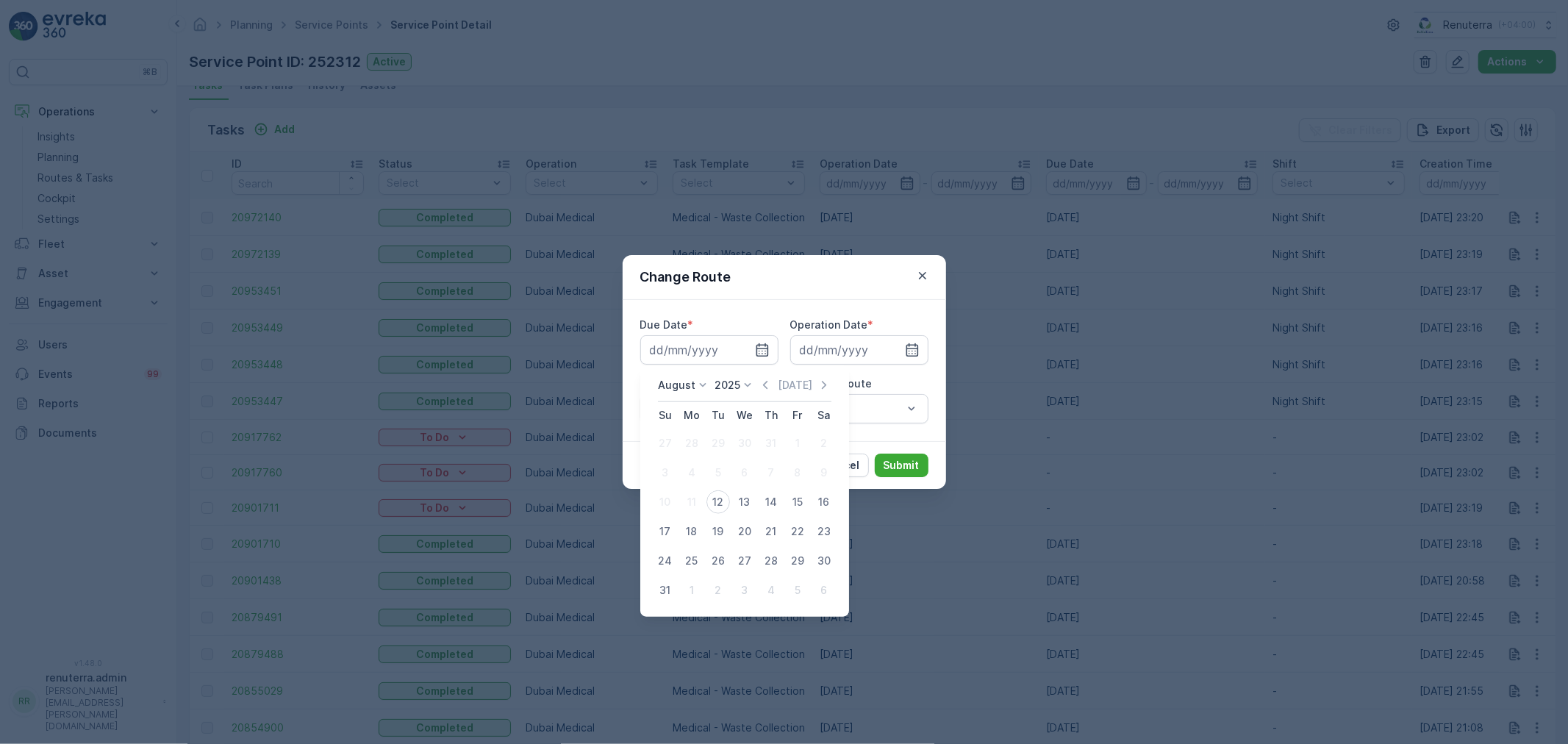
click at [908, 382] on div "Assign to Route" at bounding box center [859, 384] width 138 height 15
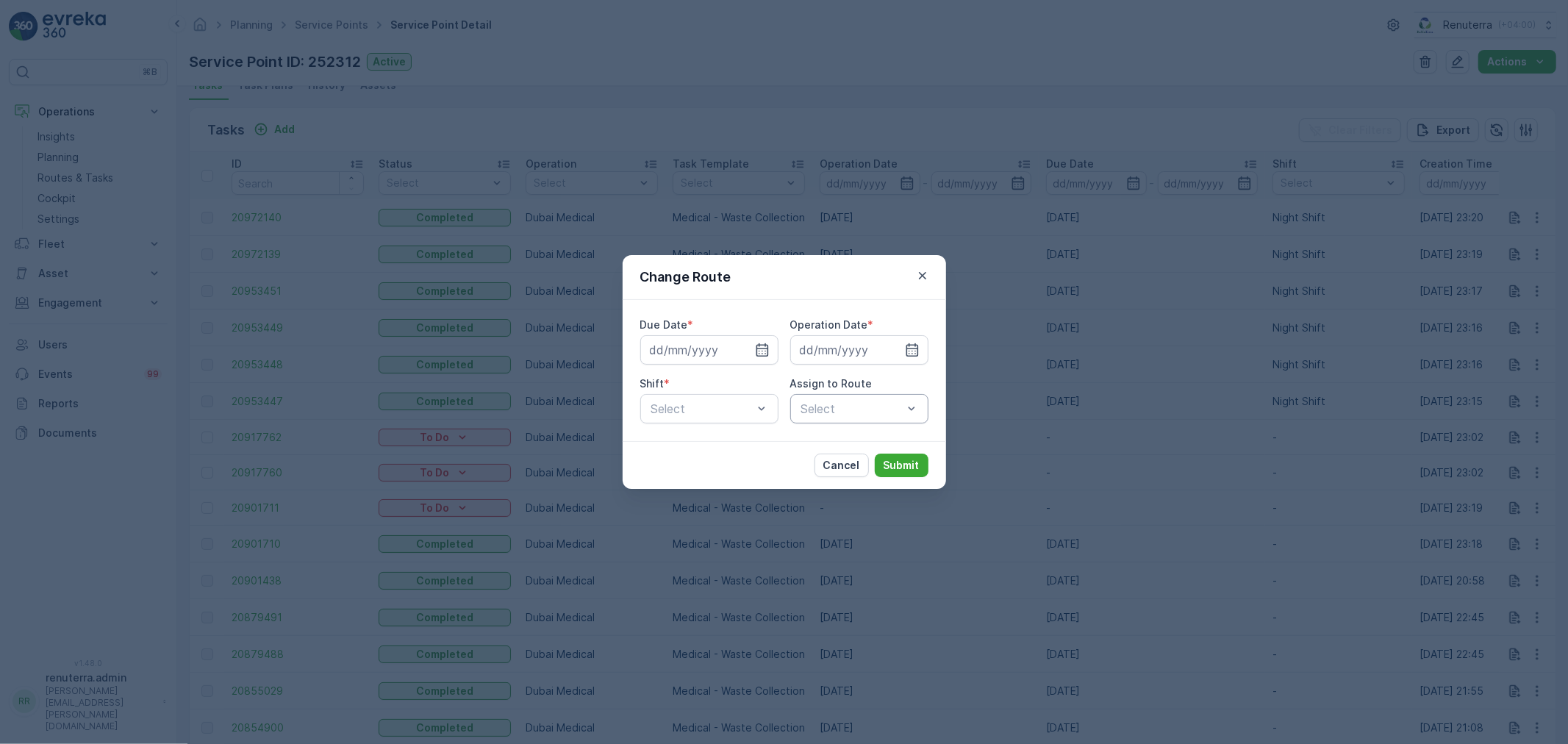
click at [839, 398] on div "Select" at bounding box center [859, 408] width 138 height 29
click at [732, 457] on div "Cancel Submit" at bounding box center [784, 465] width 323 height 48
click at [924, 270] on icon "button" at bounding box center [923, 276] width 15 height 15
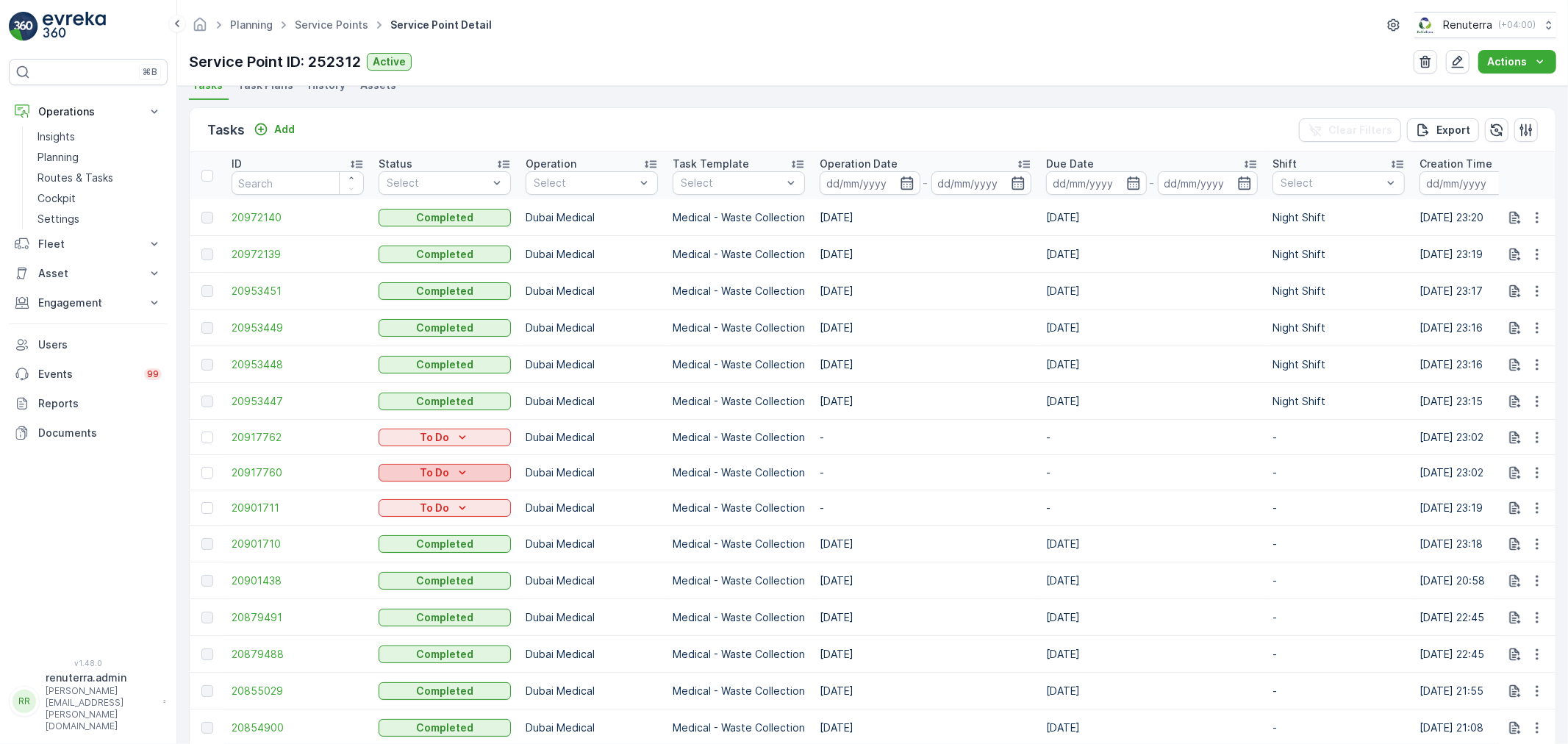
click at [430, 480] on p "To Do" at bounding box center [434, 473] width 29 height 15
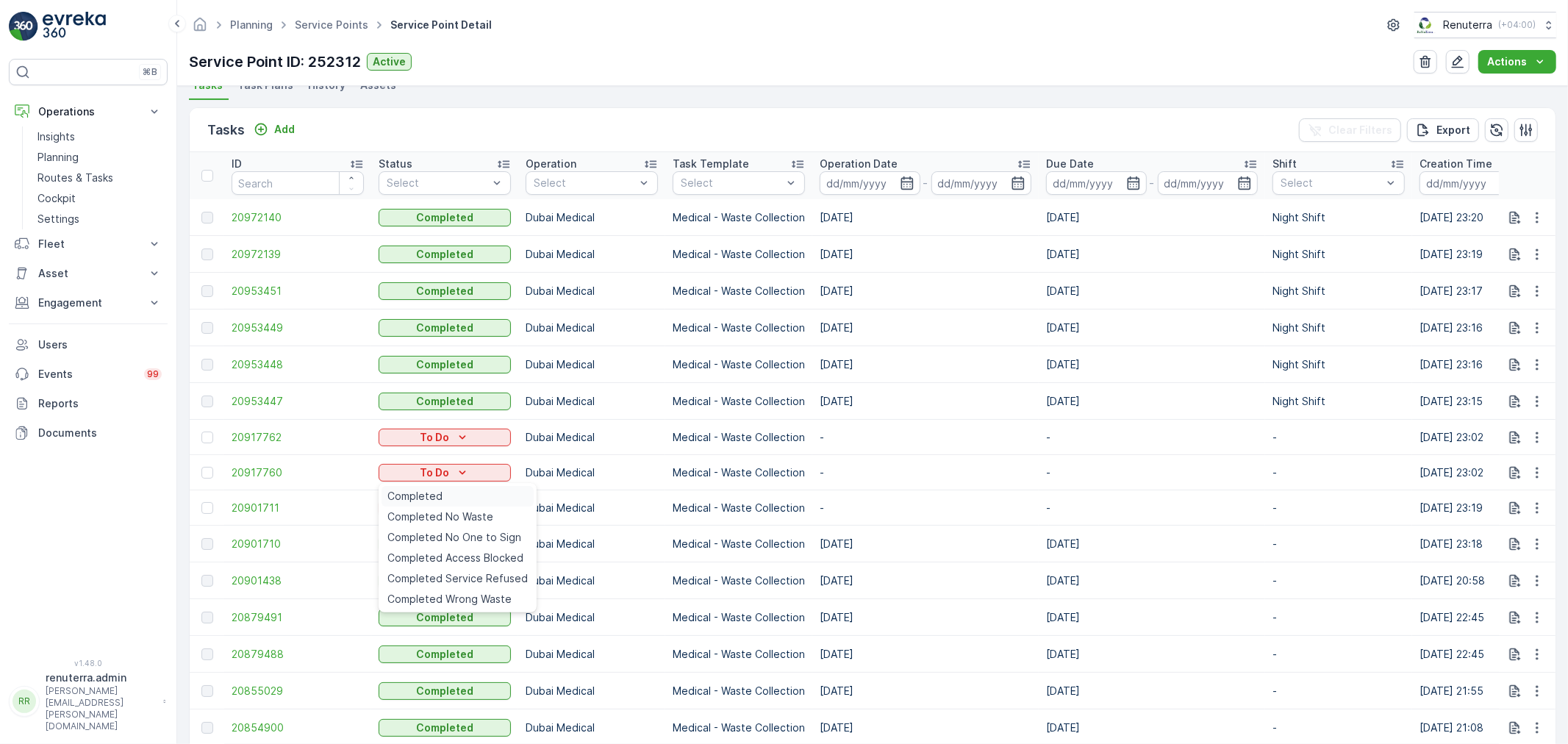
click at [430, 489] on span "Completed" at bounding box center [415, 496] width 55 height 15
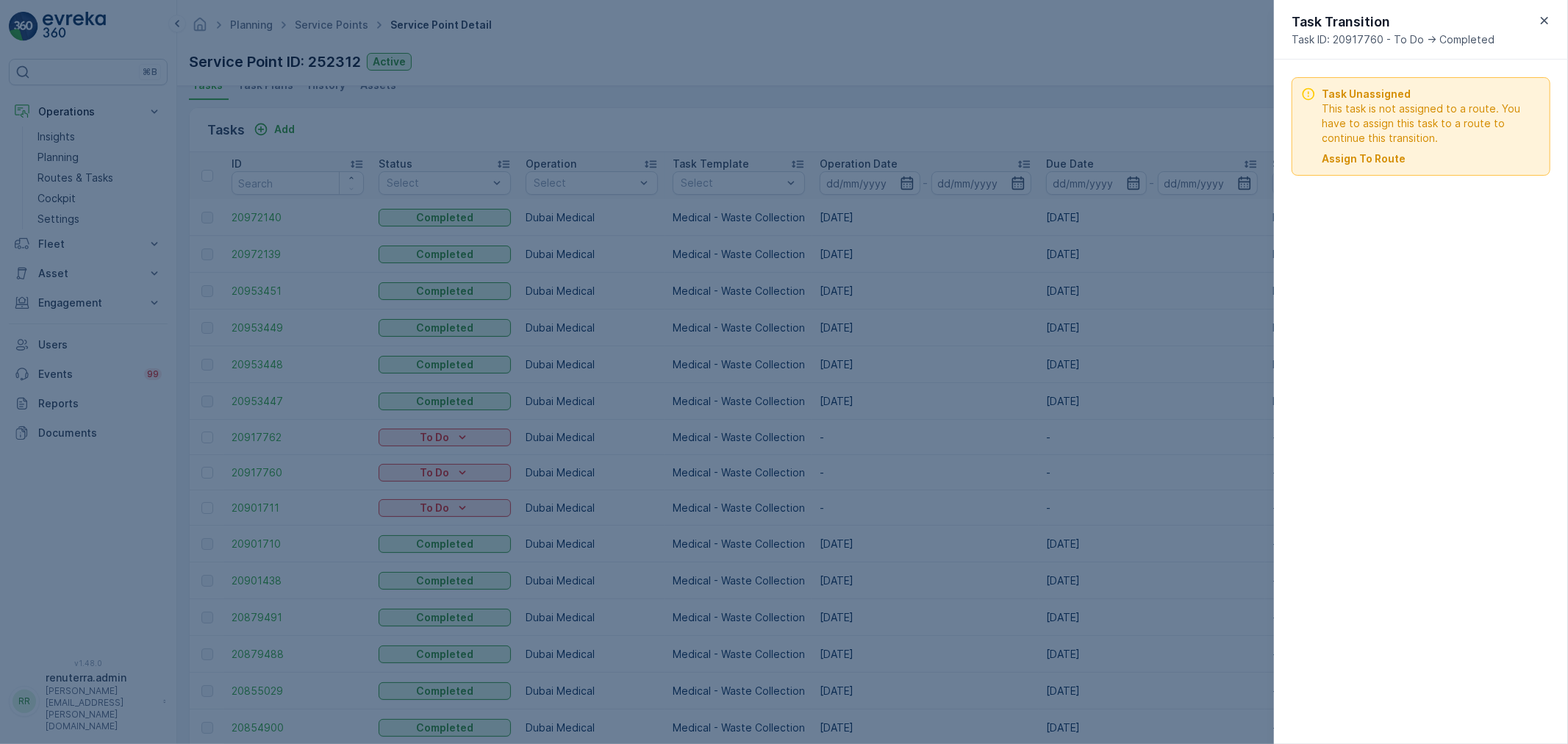
click at [1369, 162] on p "Assign To Route" at bounding box center [1364, 159] width 84 height 15
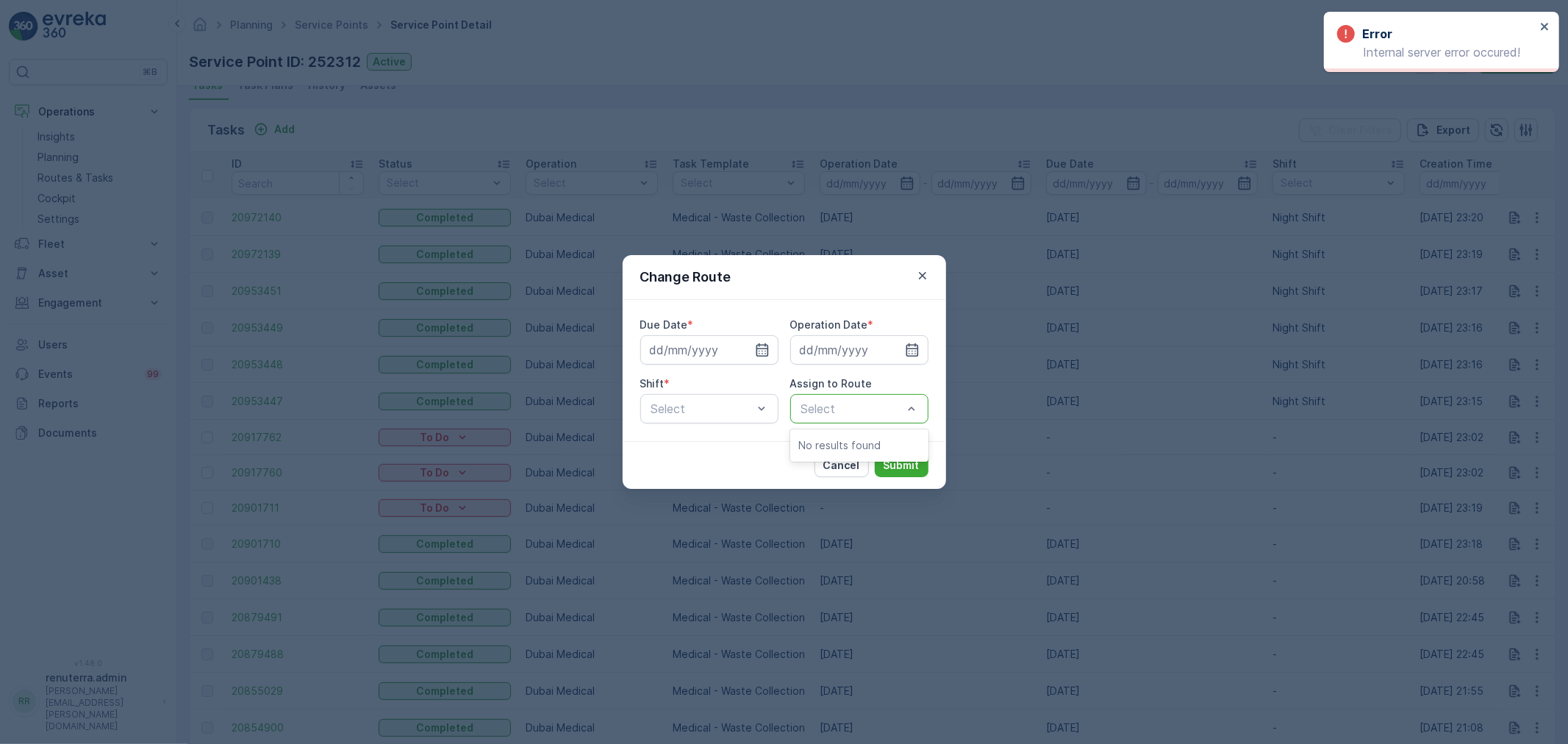
click at [831, 413] on div at bounding box center [852, 409] width 104 height 13
drag, startPoint x: 719, startPoint y: 444, endPoint x: 744, endPoint y: 435, distance: 26.6
click at [718, 445] on div "Cancel Submit" at bounding box center [784, 465] width 323 height 48
drag, startPoint x: 926, startPoint y: 279, endPoint x: 903, endPoint y: 282, distance: 23.2
click at [925, 278] on icon "button" at bounding box center [923, 276] width 15 height 15
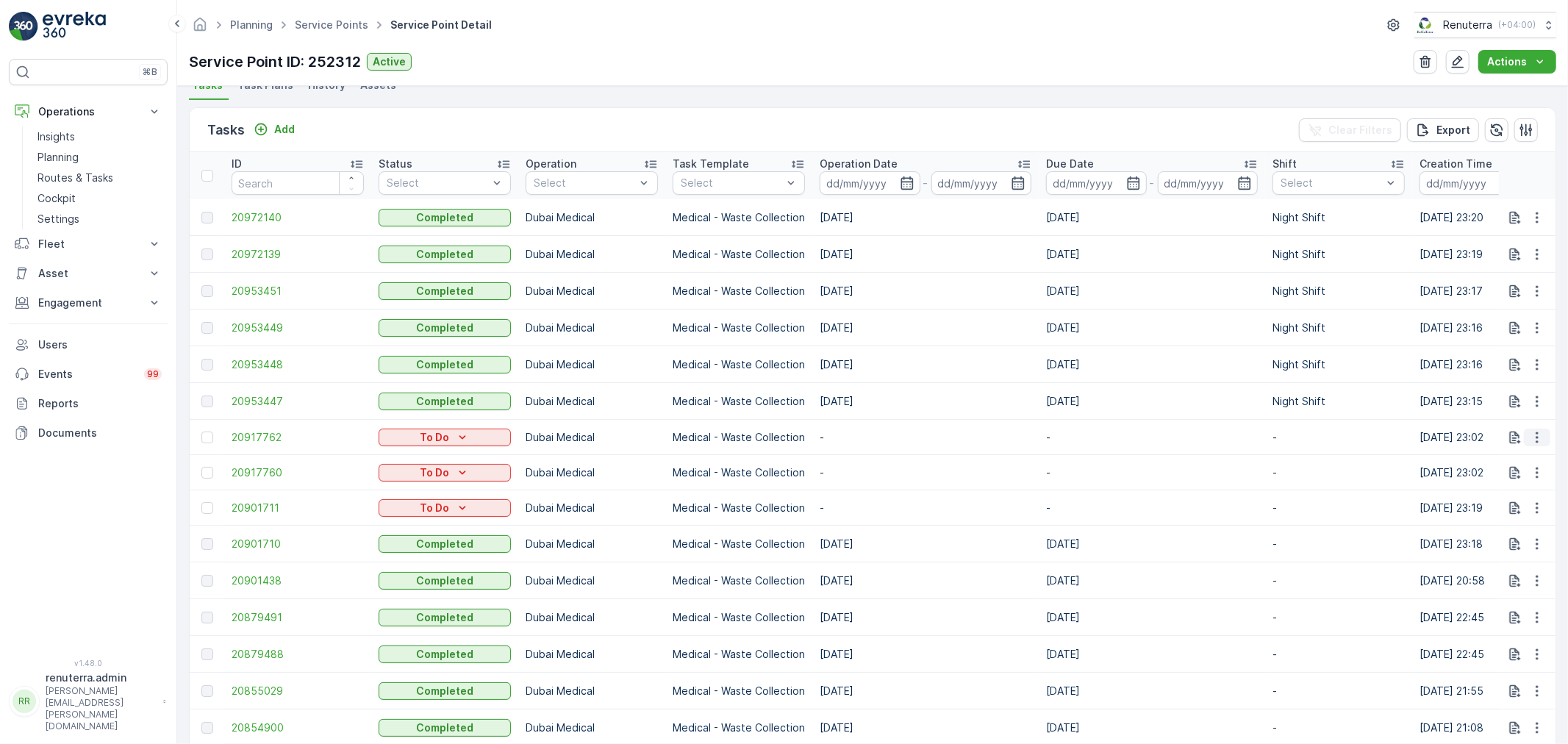
click at [1544, 437] on button "button" at bounding box center [1537, 437] width 26 height 18
click at [1511, 556] on div "Delete" at bounding box center [1514, 550] width 111 height 21
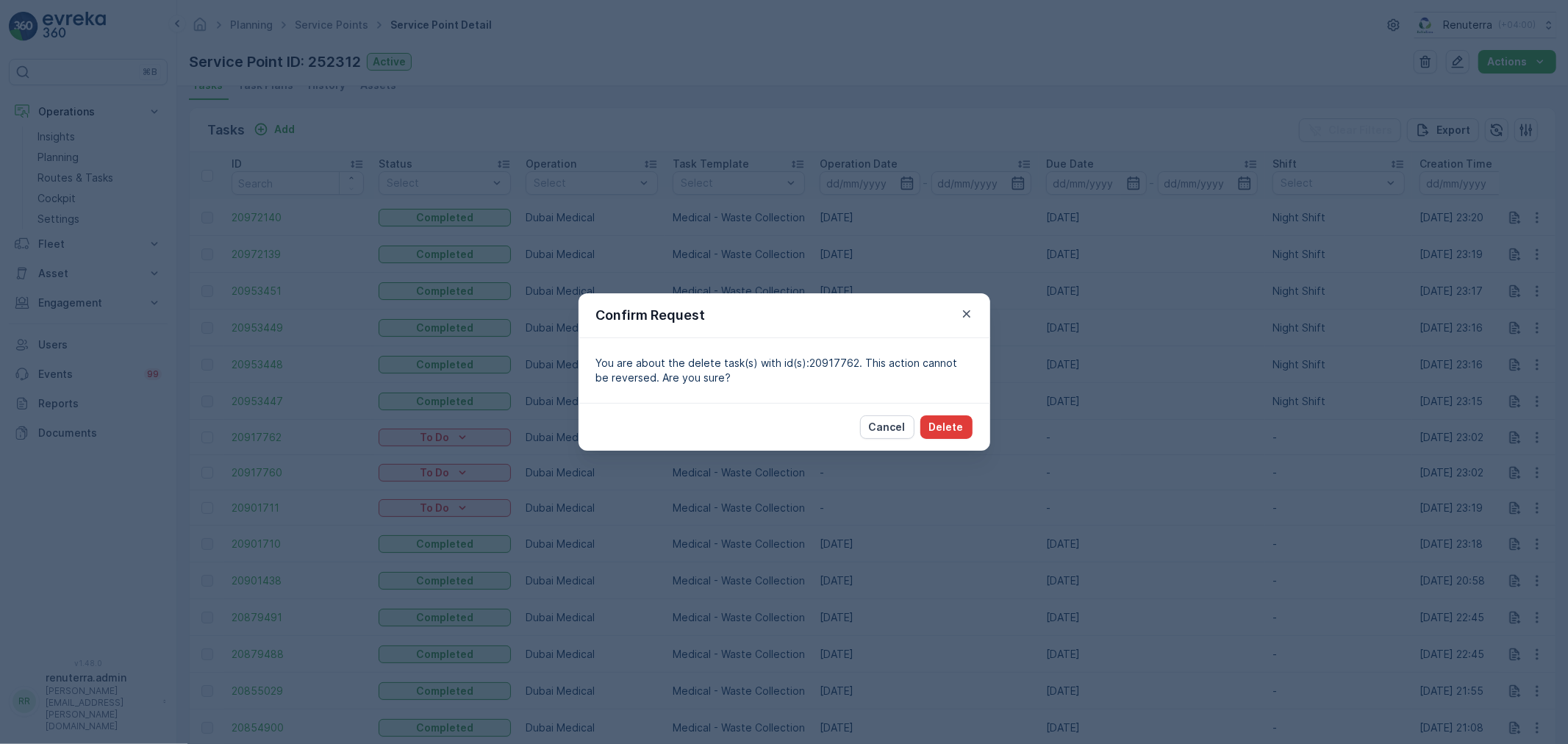
click at [964, 431] on button "Delete" at bounding box center [946, 428] width 52 height 24
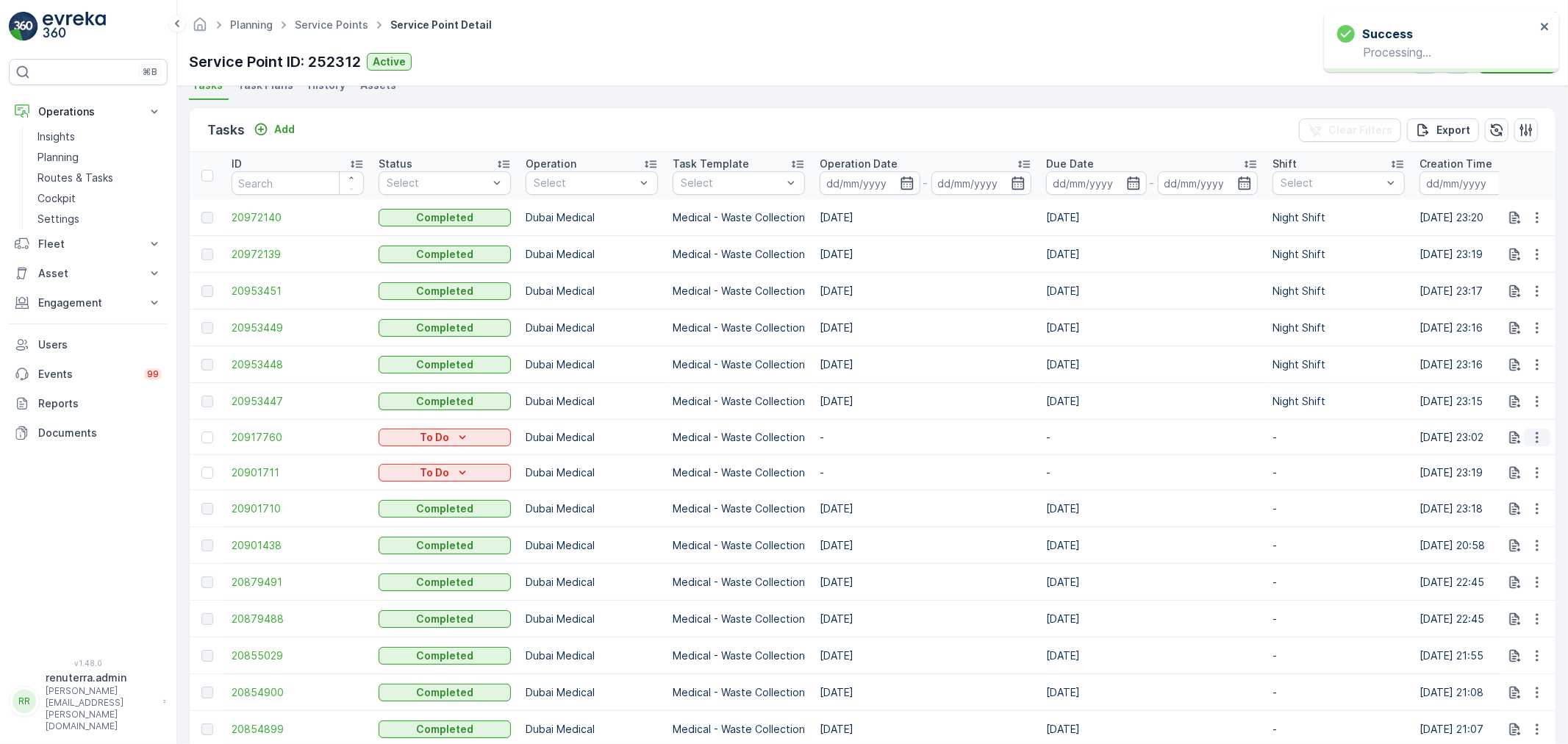
click at [1530, 440] on icon "button" at bounding box center [1537, 437] width 15 height 15
click at [1490, 554] on span "Delete" at bounding box center [1480, 550] width 34 height 15
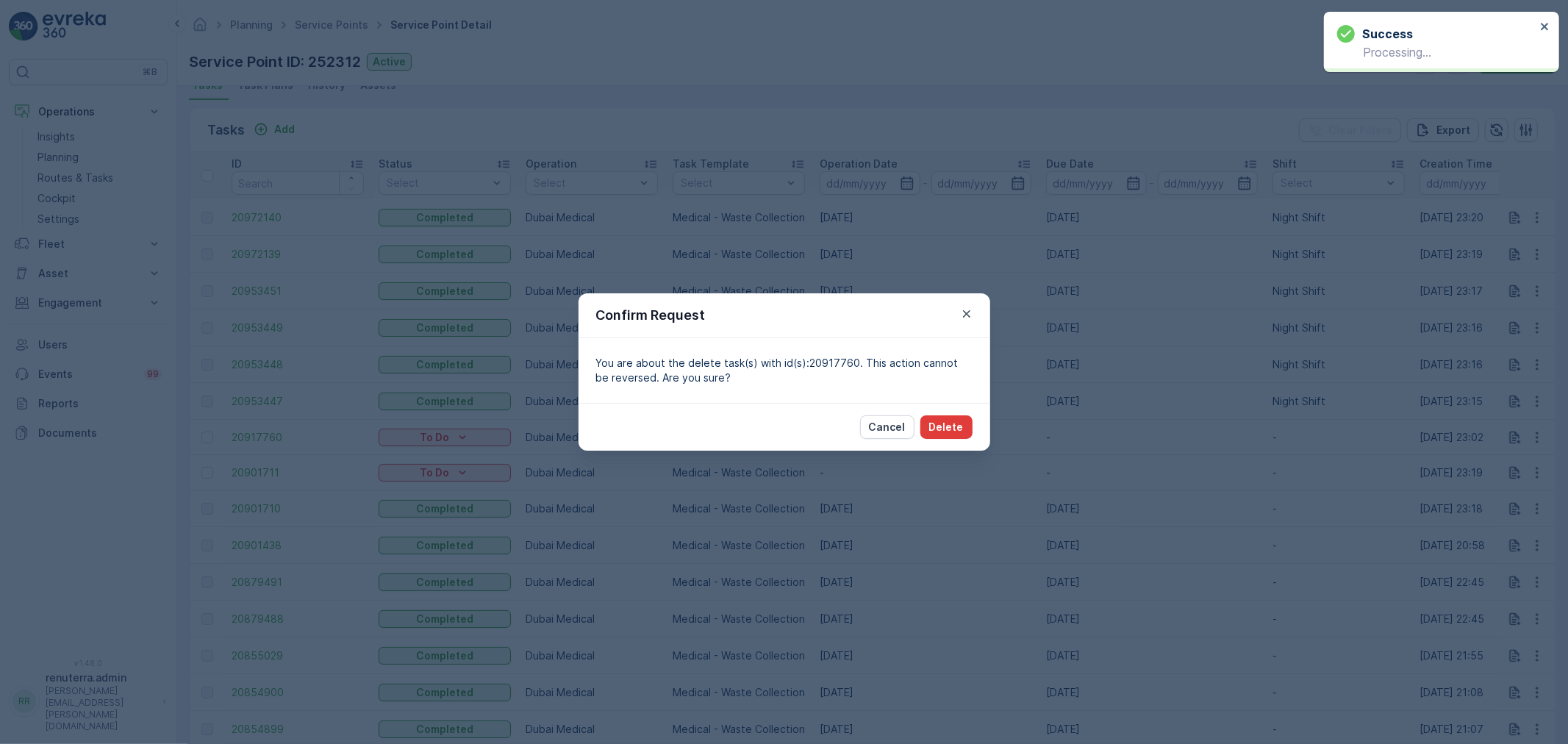
click at [971, 422] on button "Delete" at bounding box center [946, 428] width 52 height 24
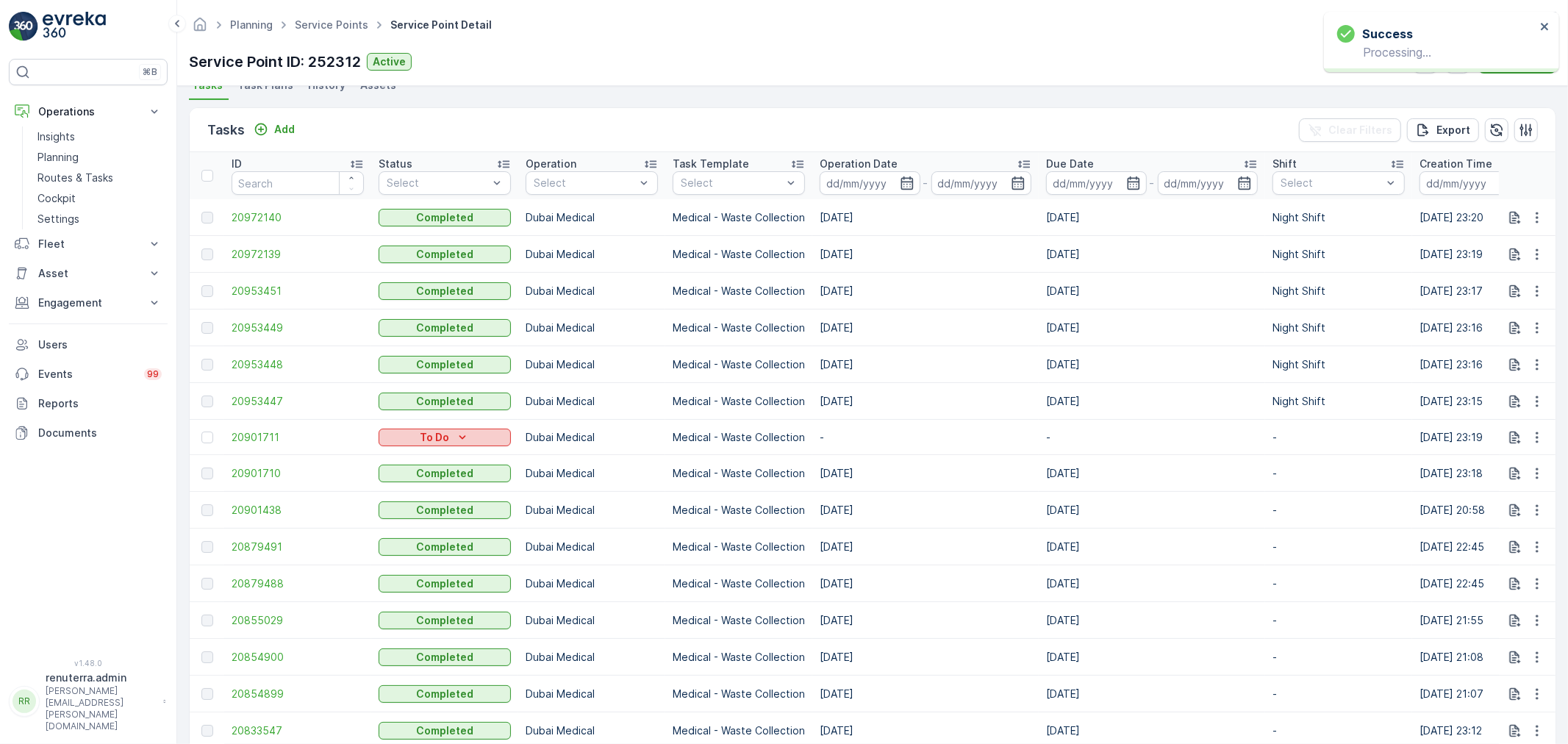
click at [428, 437] on p "To Do" at bounding box center [434, 437] width 29 height 15
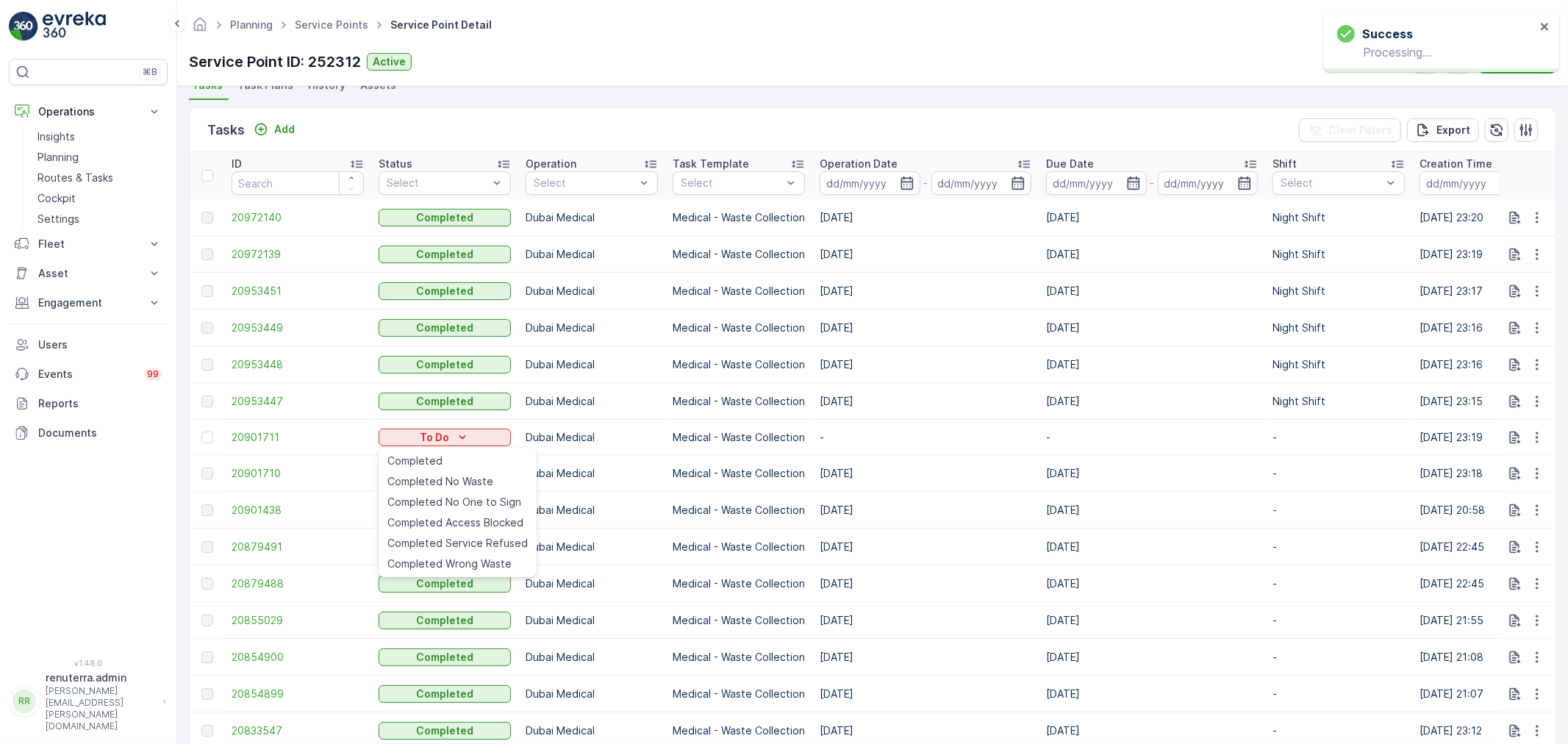
click at [428, 450] on ul "Completed Completed No Waste Completed No One to Sign Completed Access Blocked …" at bounding box center [457, 512] width 158 height 129
click at [423, 461] on span "Completed" at bounding box center [415, 461] width 55 height 15
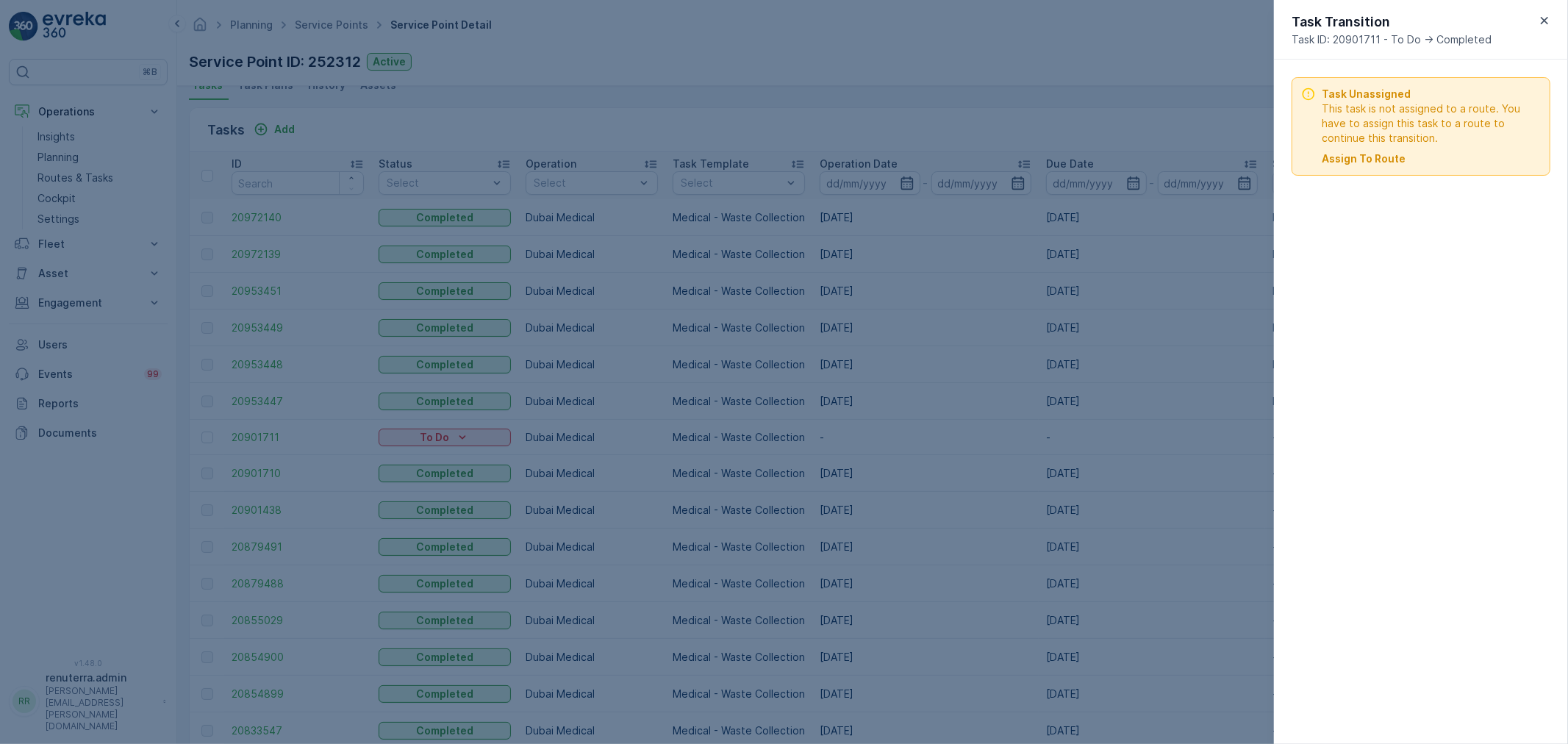
click at [1373, 164] on p "Assign To Route" at bounding box center [1364, 159] width 84 height 15
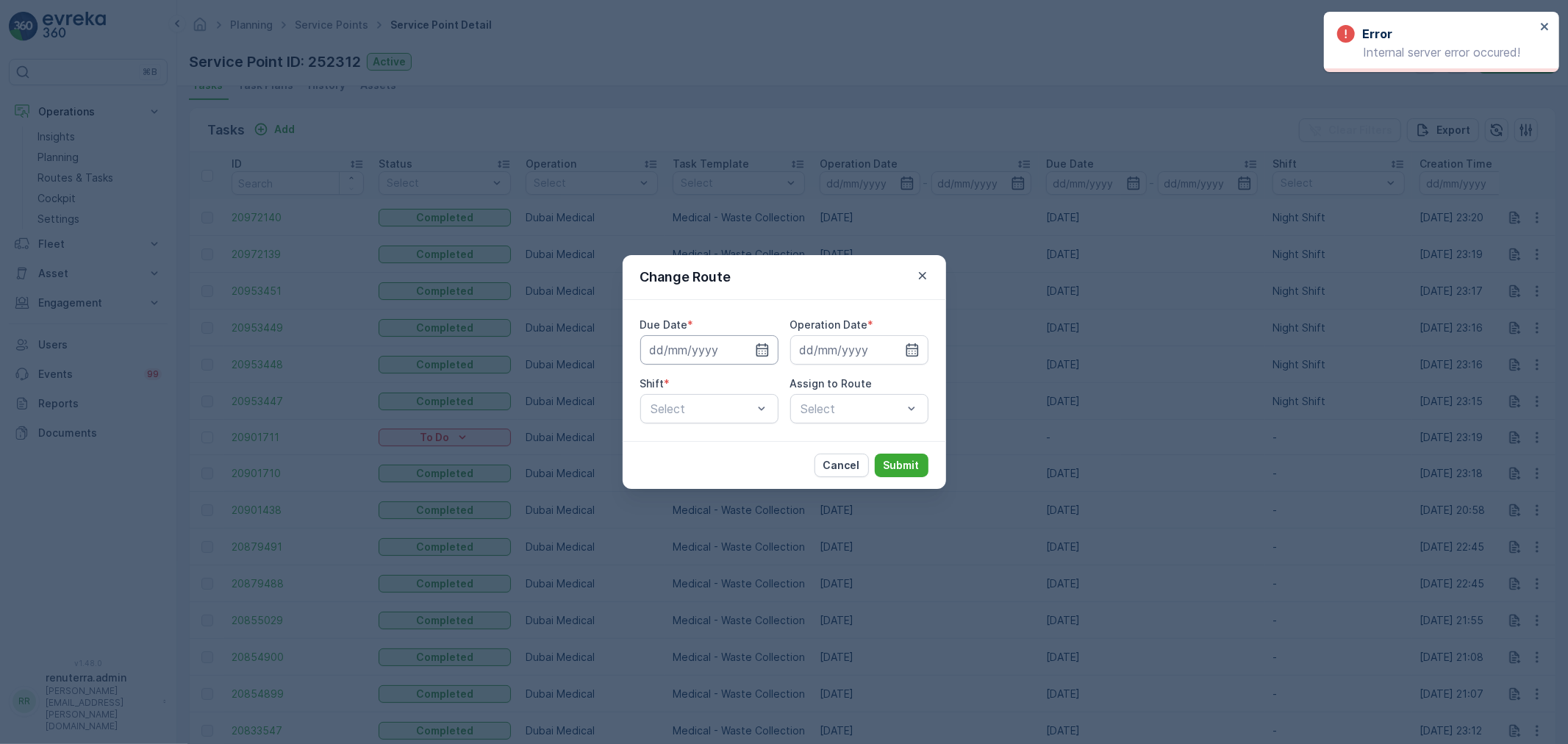
click at [712, 353] on input at bounding box center [709, 349] width 138 height 29
drag, startPoint x: 831, startPoint y: 287, endPoint x: 913, endPoint y: 284, distance: 82.1
click at [831, 285] on div "Change Route" at bounding box center [784, 278] width 323 height 45
click at [922, 275] on icon "button" at bounding box center [922, 276] width 7 height 7
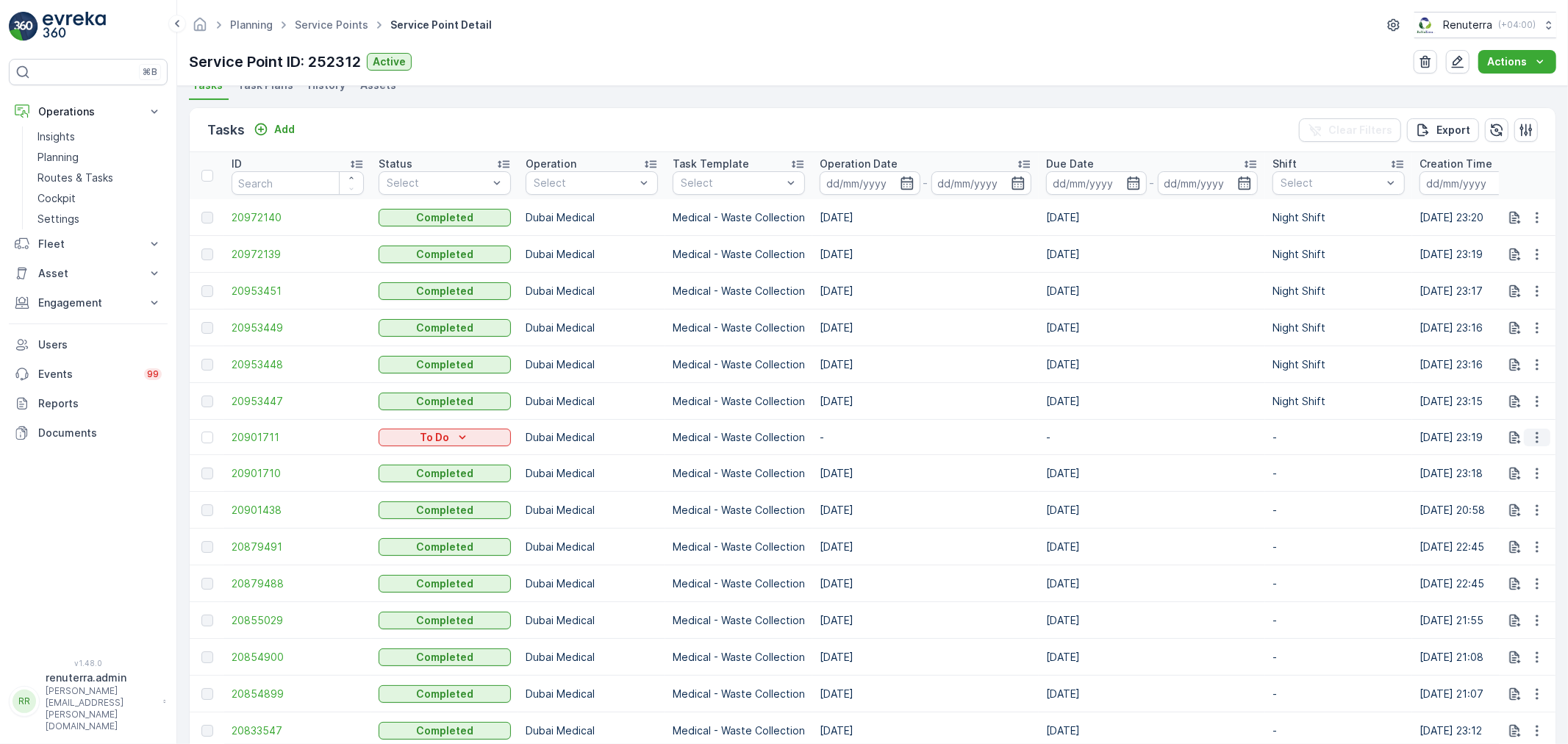
click at [1544, 431] on button "button" at bounding box center [1537, 437] width 26 height 18
click at [1485, 540] on div "Delete" at bounding box center [1514, 550] width 111 height 21
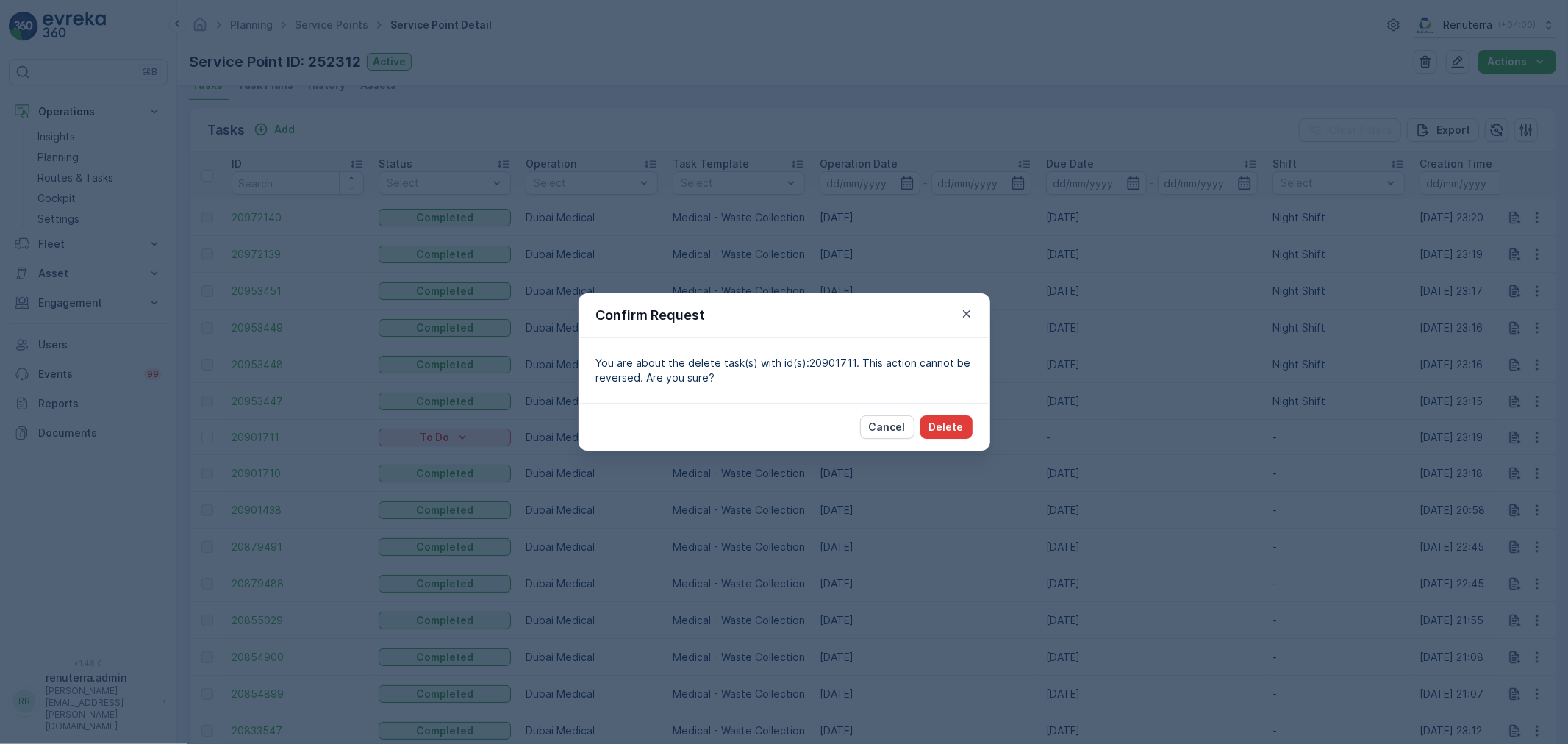
click at [966, 429] on button "Delete" at bounding box center [946, 428] width 52 height 24
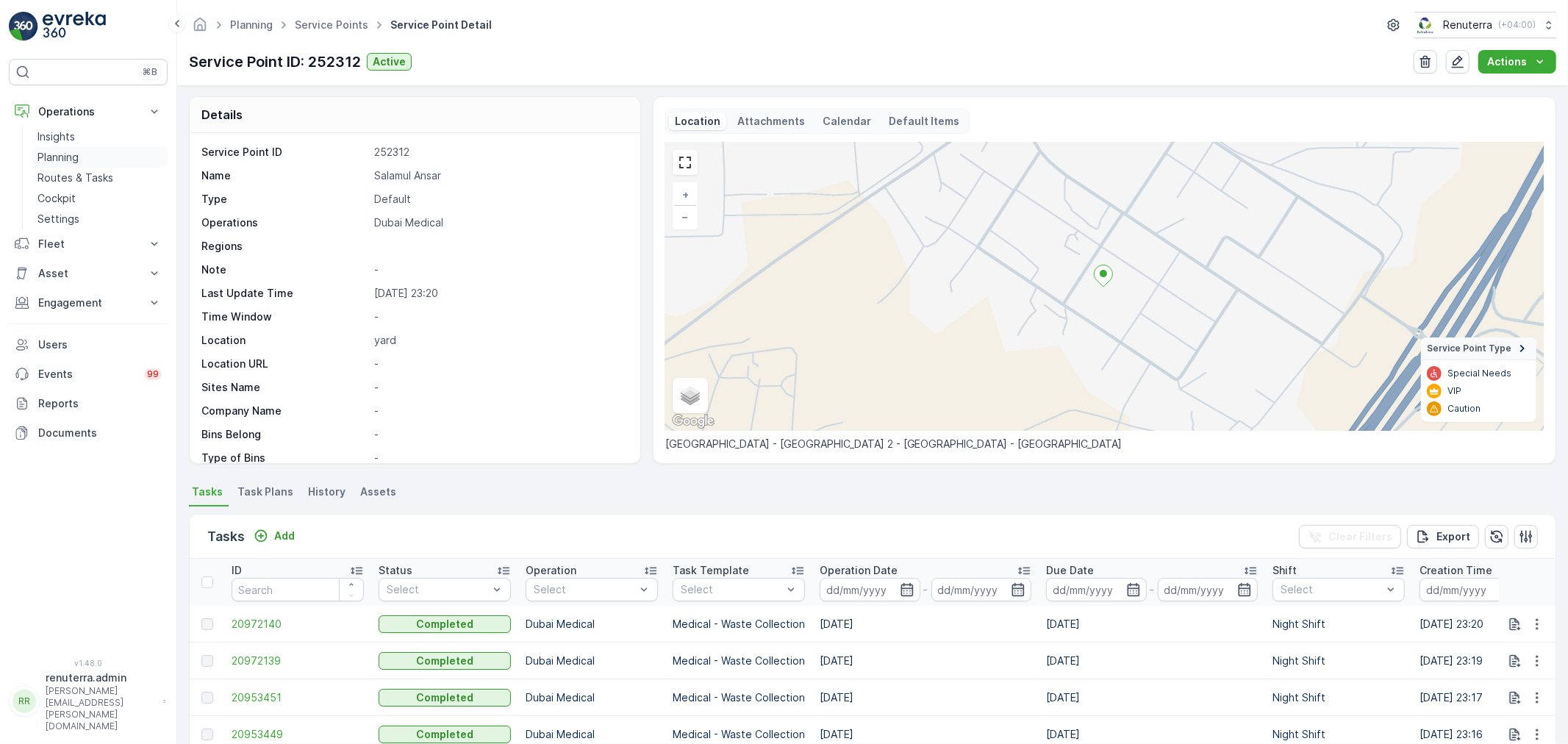
scroll to position [0, 0]
drag, startPoint x: 37, startPoint y: 154, endPoint x: 150, endPoint y: 152, distance: 113.0
click at [39, 152] on p "Planning" at bounding box center [57, 157] width 41 height 15
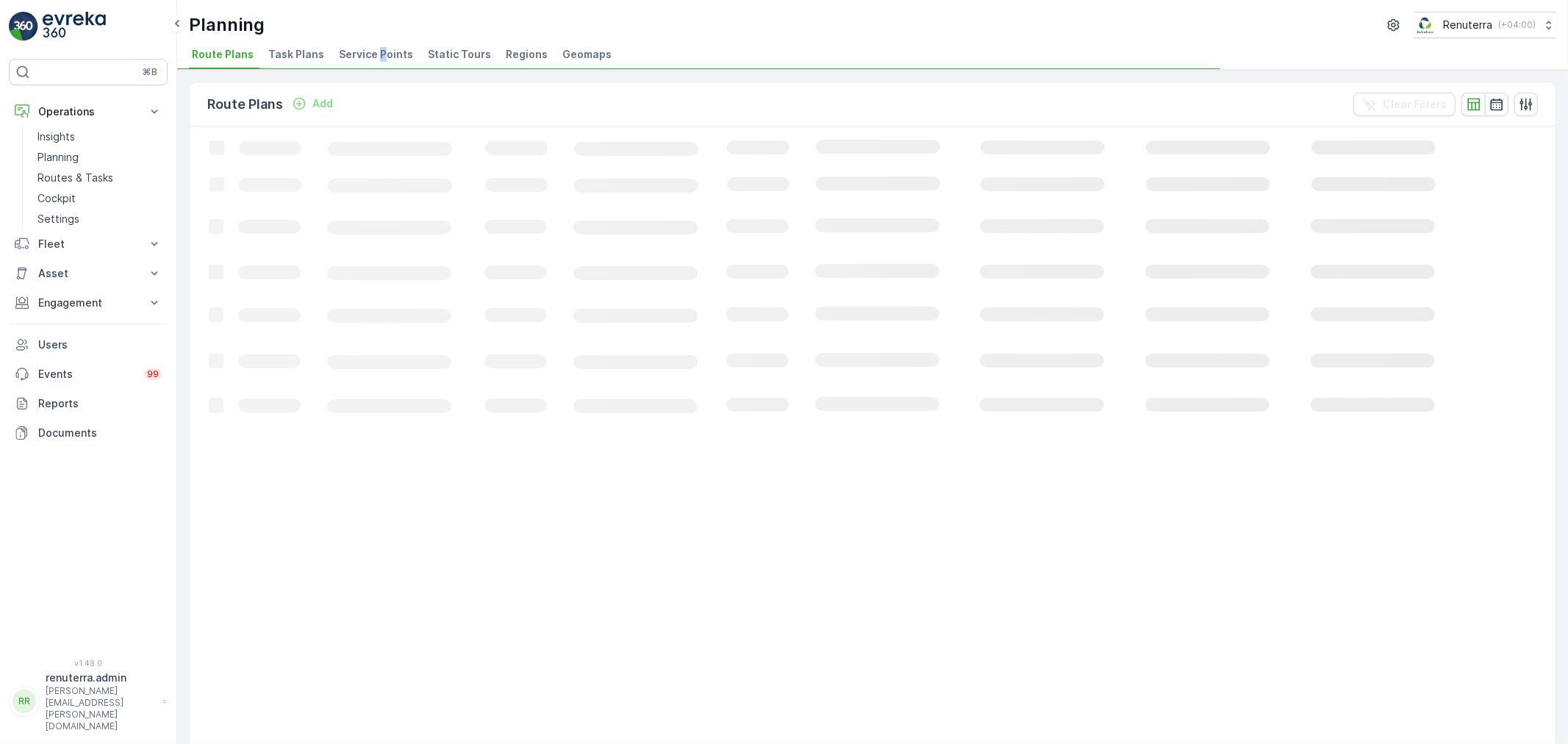
click at [376, 69] on div "Planning Renuterra ( +04:00 ) Route Plans Task Plans Service Points Static Tour…" at bounding box center [872, 35] width 1391 height 70
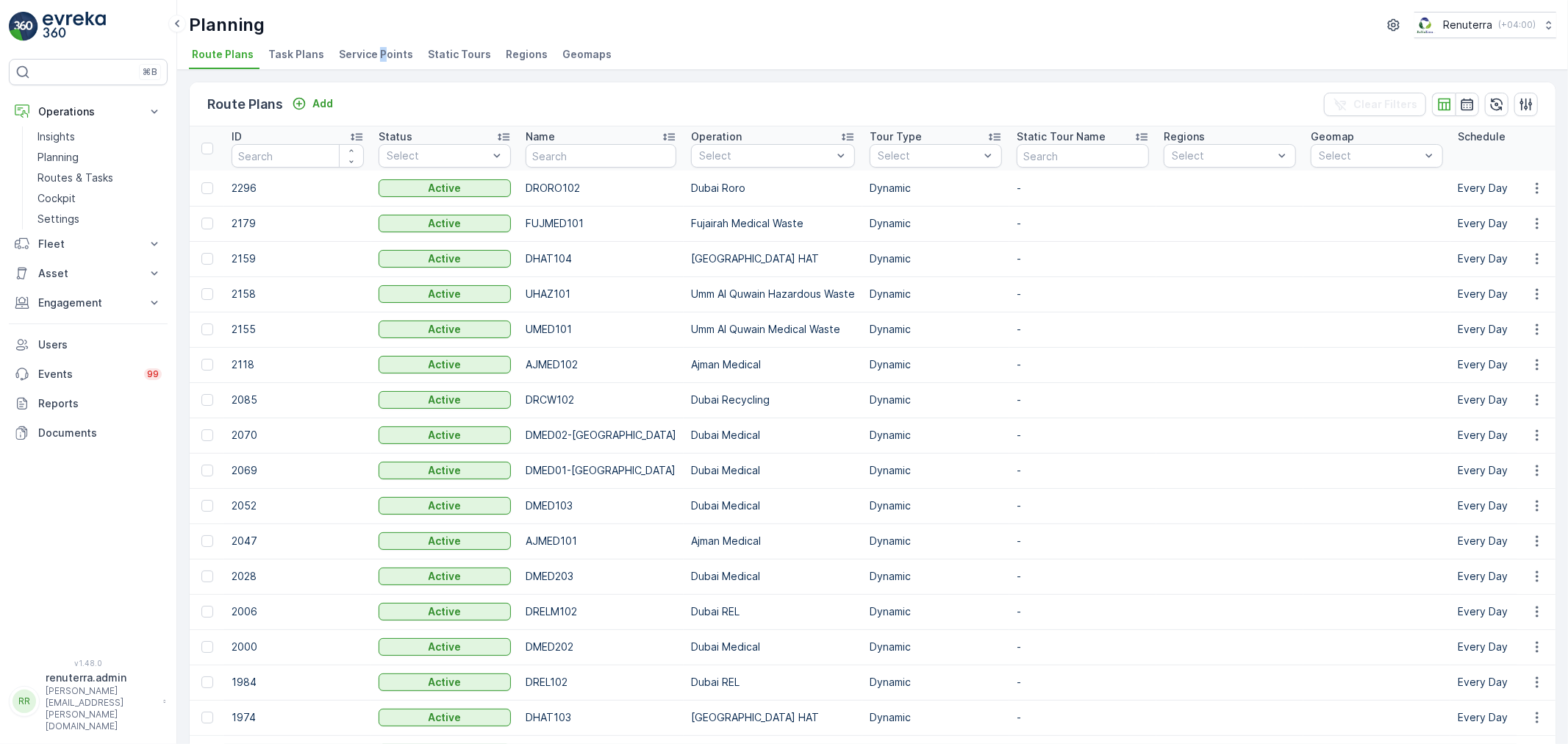
click at [385, 60] on span "Service Points" at bounding box center [376, 54] width 75 height 15
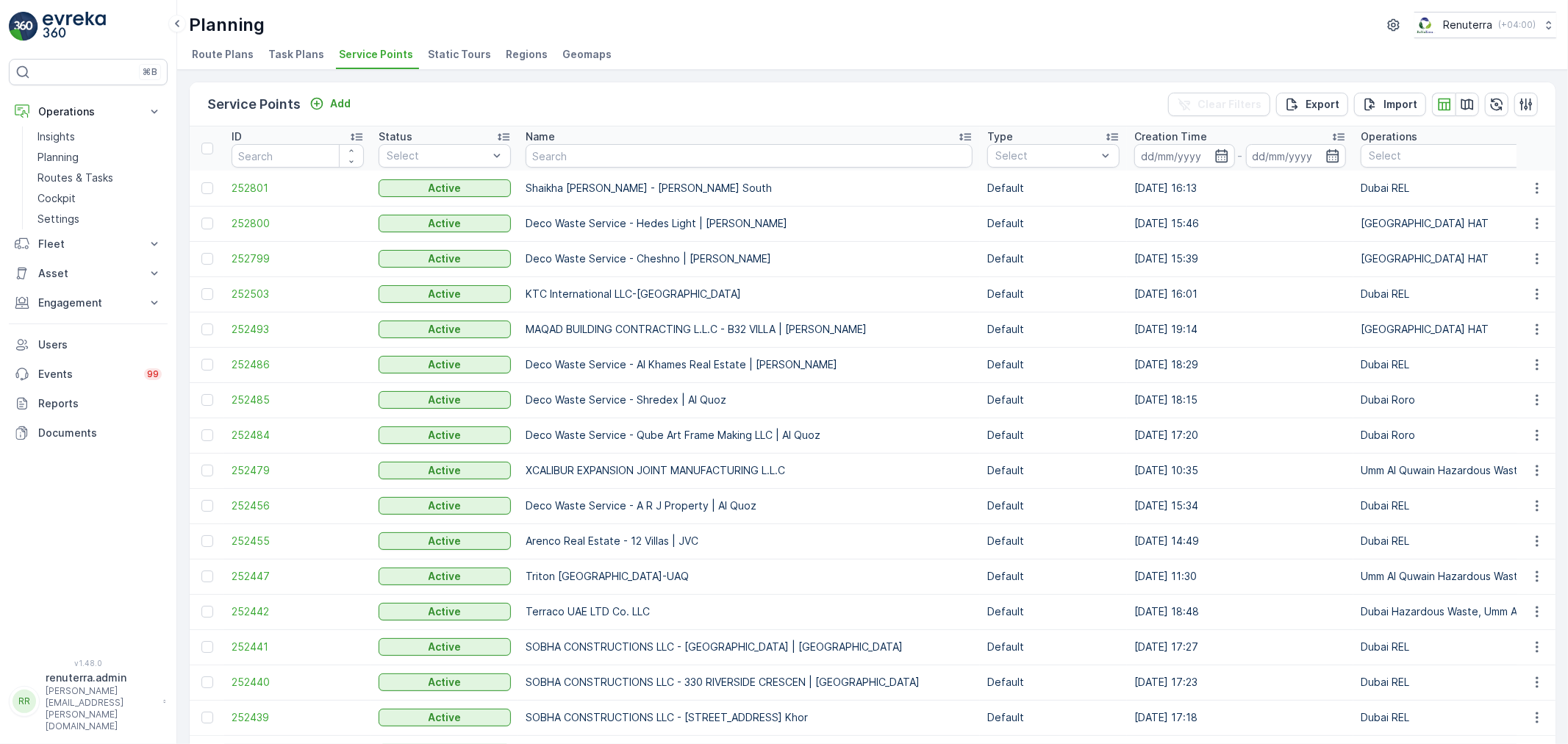
click at [581, 155] on input "text" at bounding box center [749, 156] width 447 height 24
type input "global"
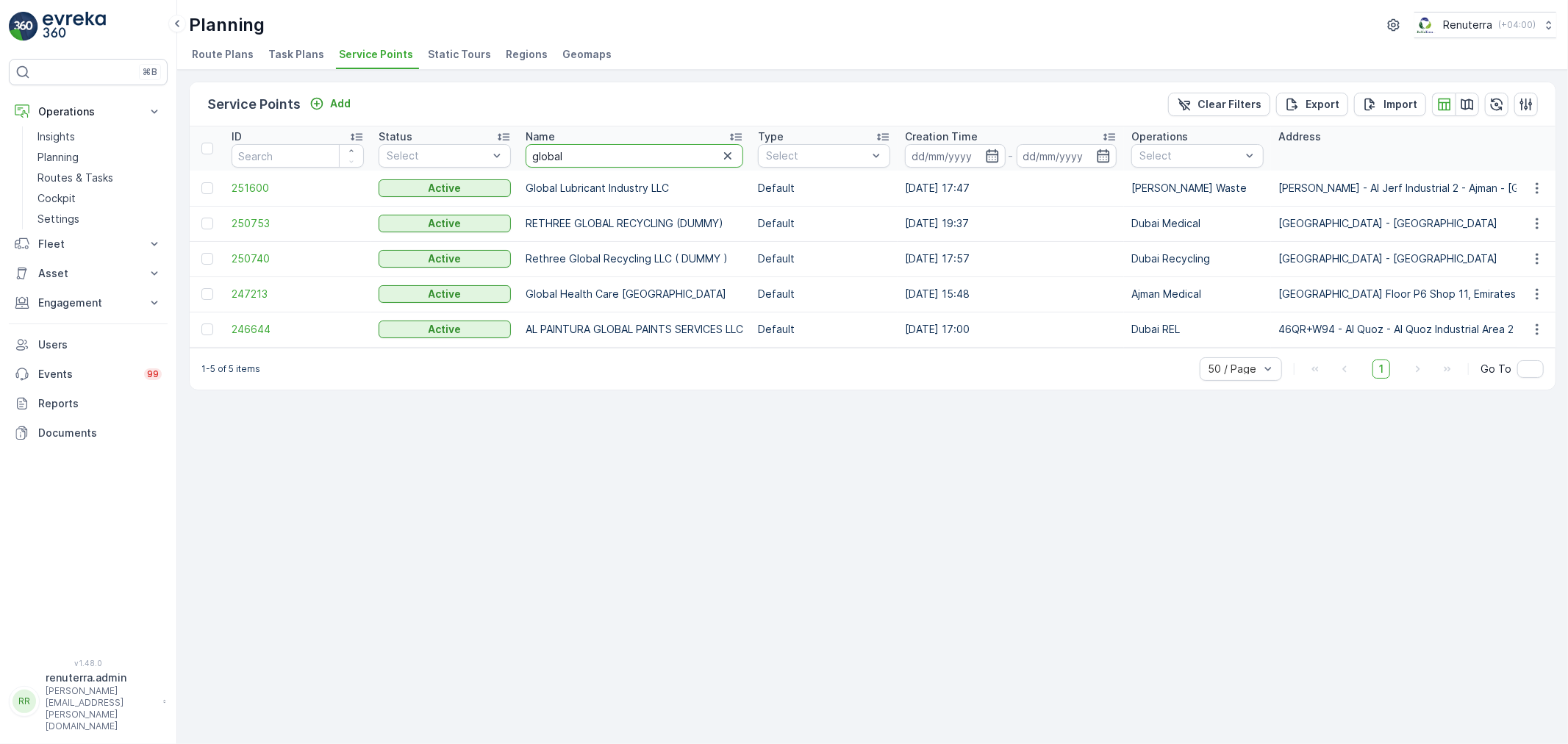
click at [563, 147] on input "global" at bounding box center [634, 156] width 218 height 24
type input "globales"
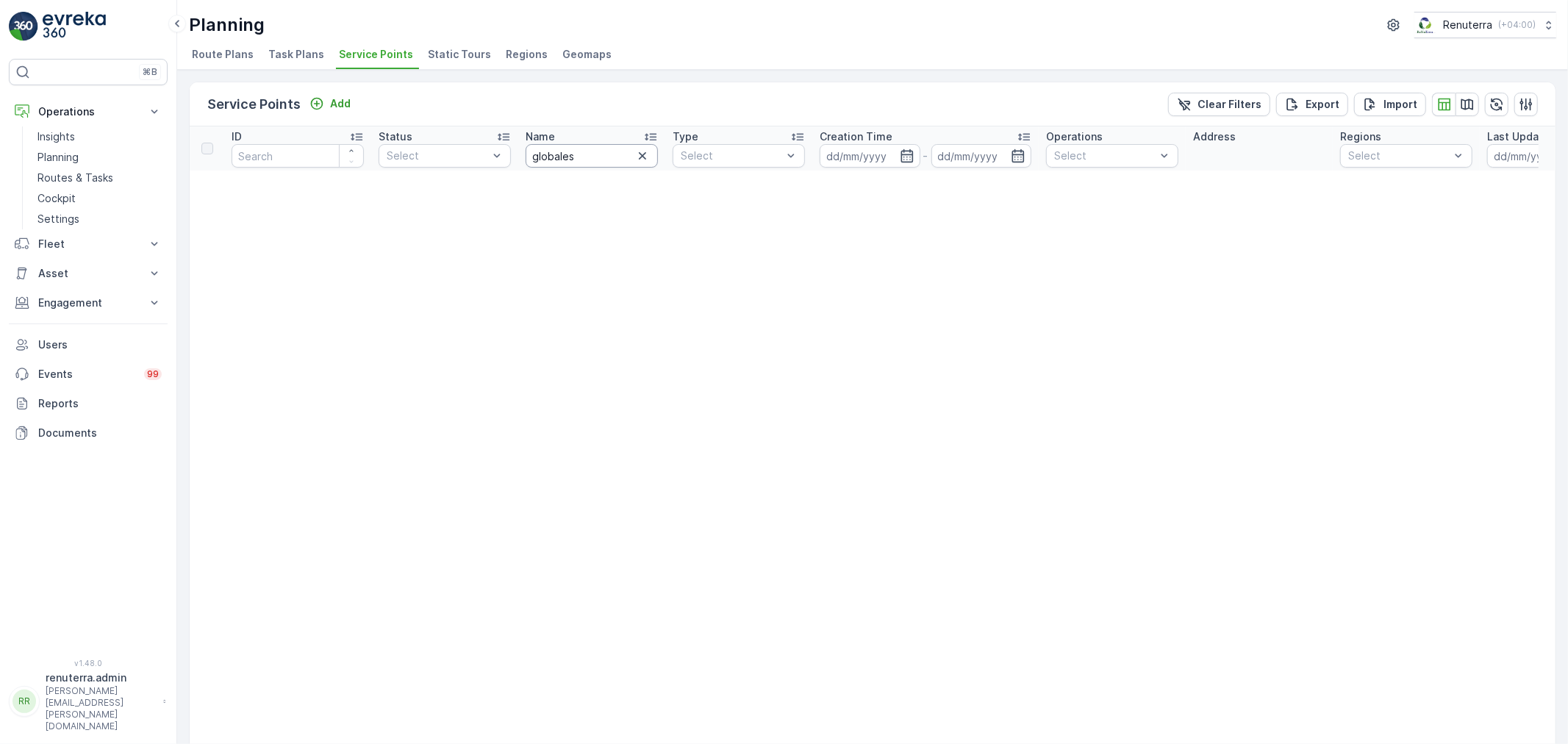
click at [589, 164] on input "globales" at bounding box center [591, 156] width 132 height 24
type input "global"
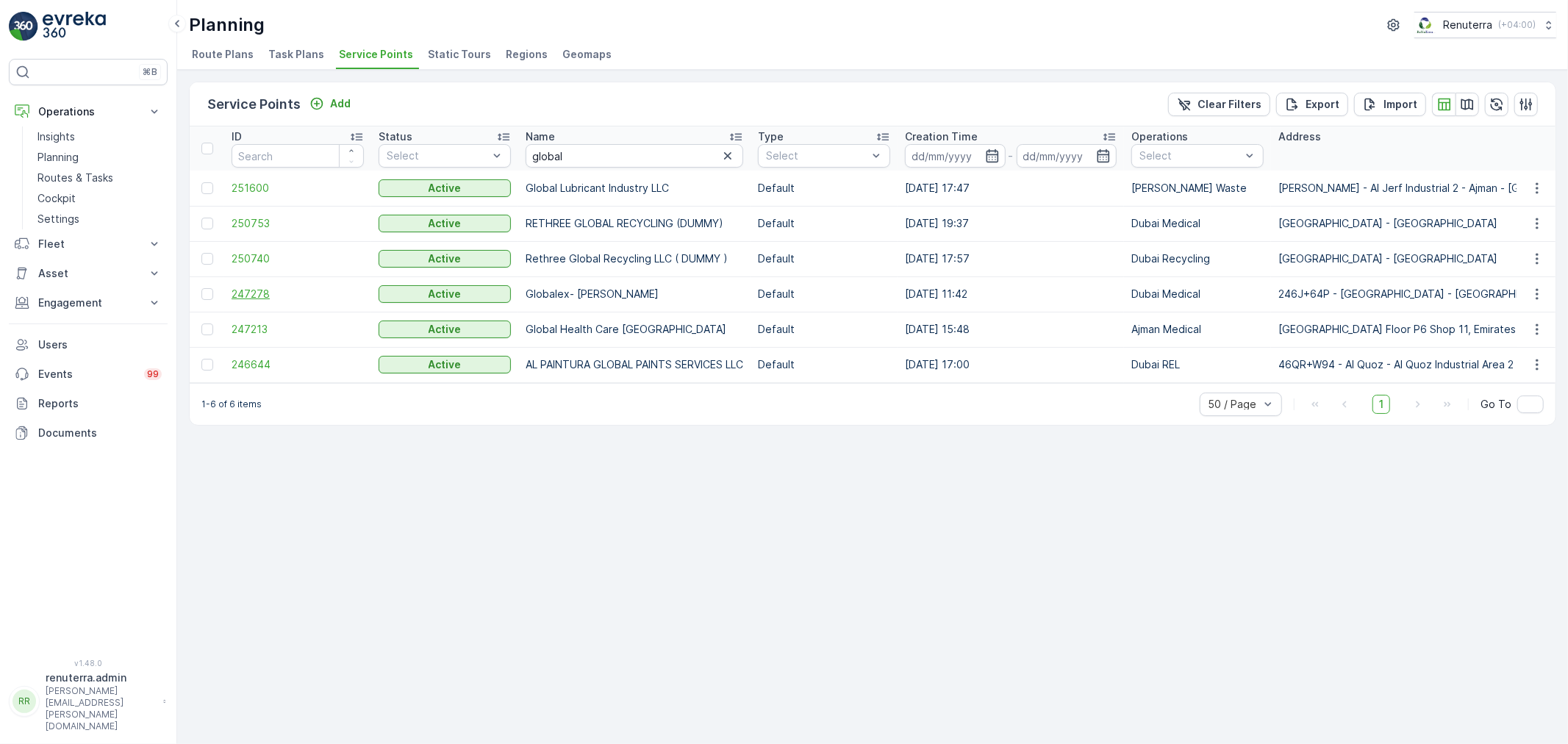
click at [259, 289] on span "247278" at bounding box center [297, 294] width 132 height 15
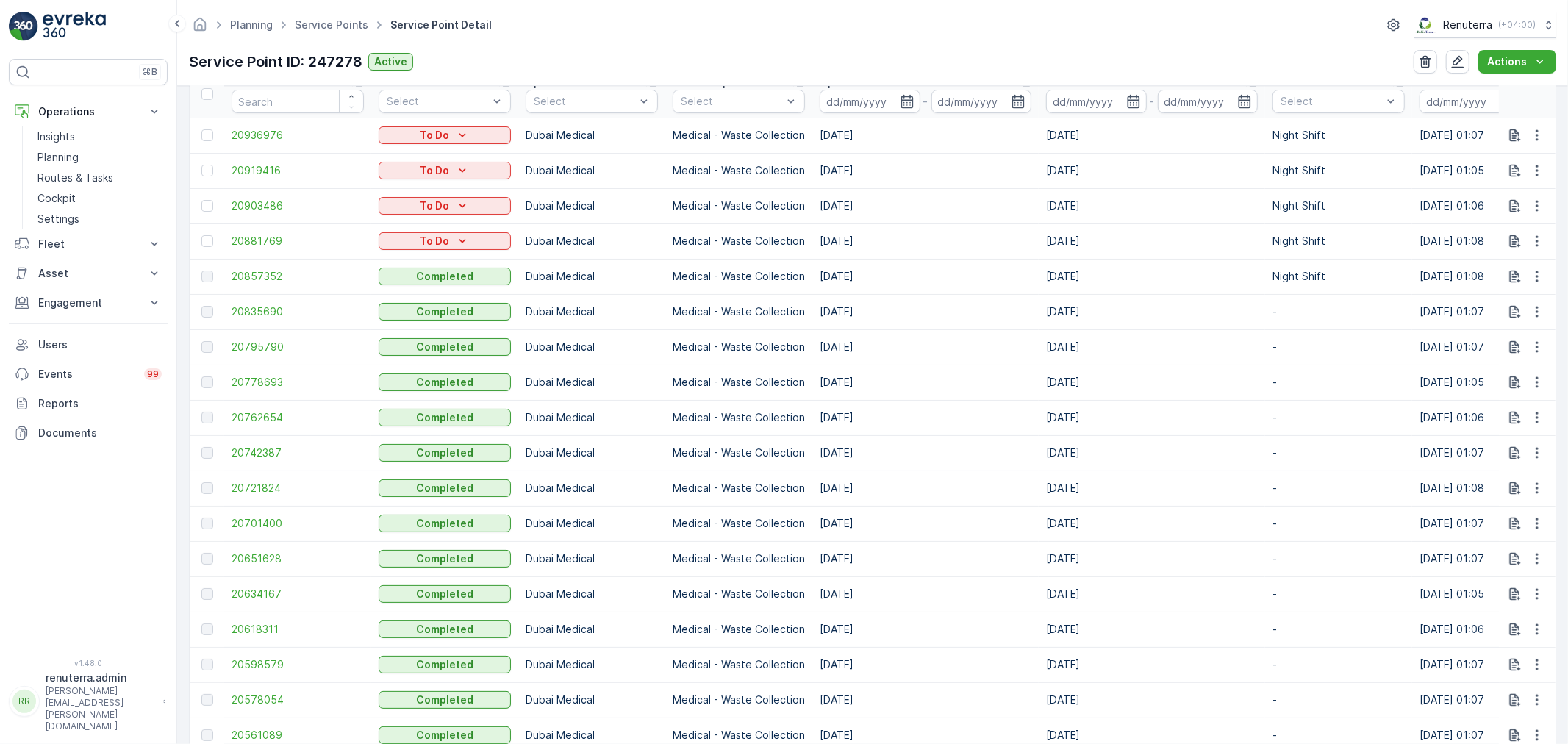
scroll to position [245, 0]
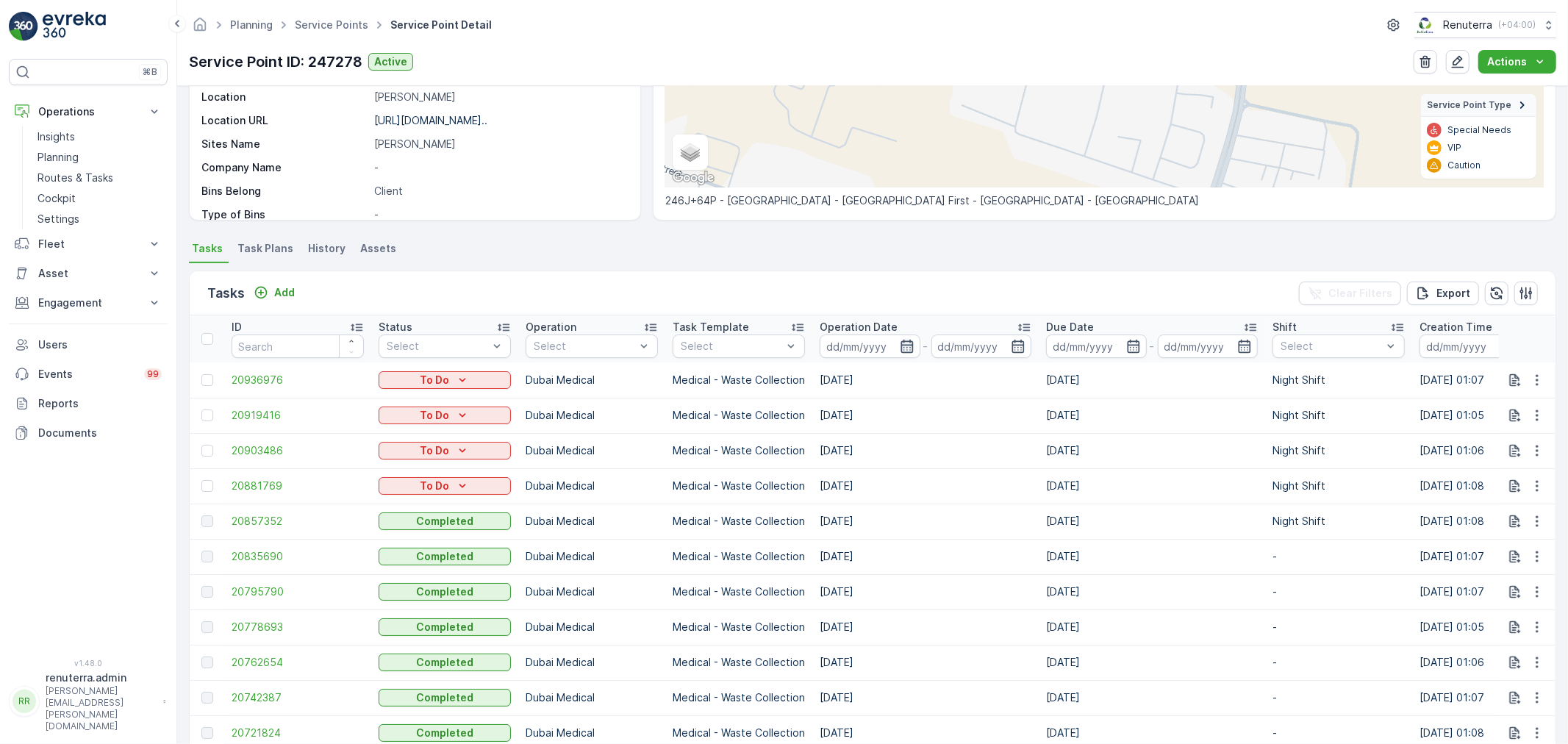
click at [908, 343] on icon "button" at bounding box center [908, 346] width 15 height 15
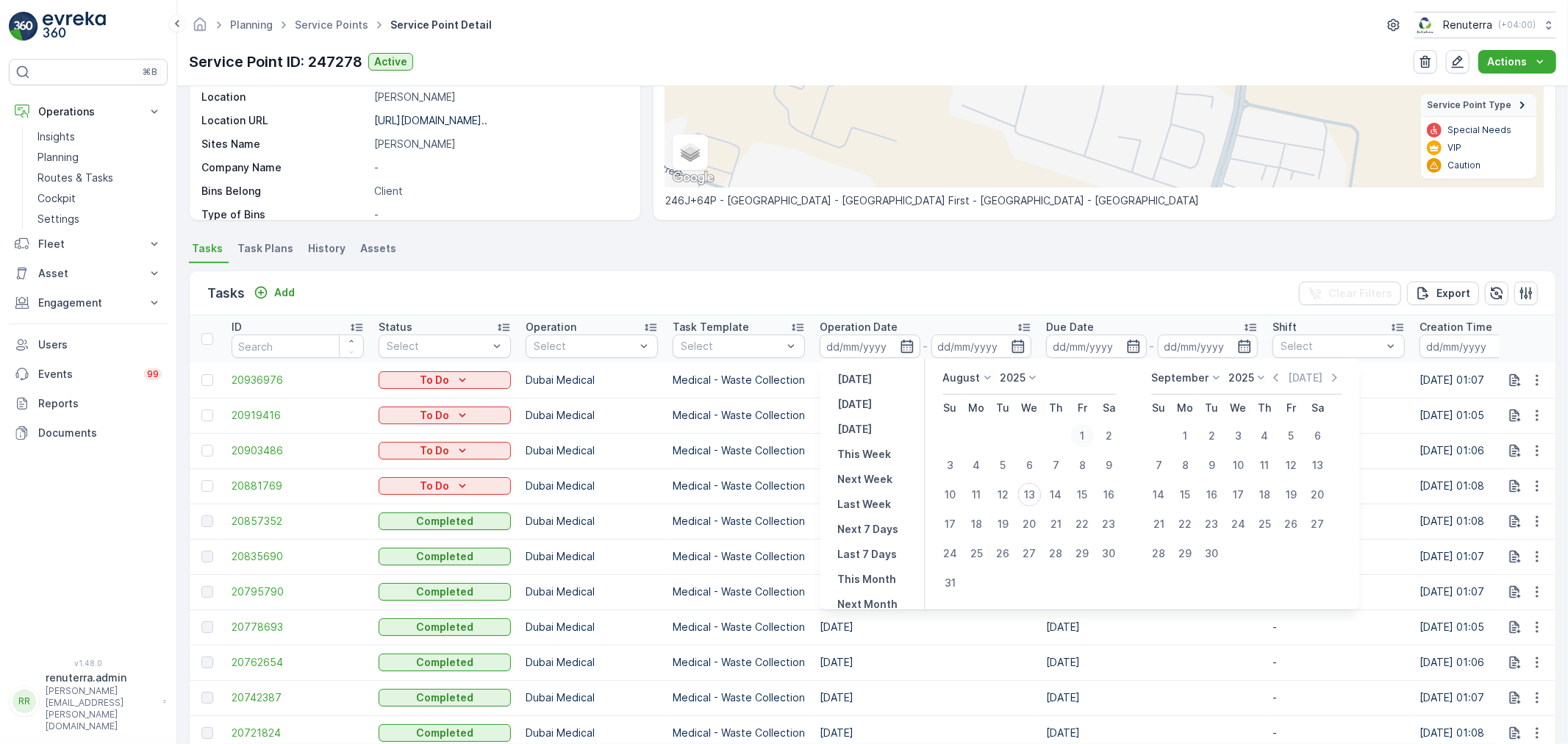
click at [1092, 430] on div "1" at bounding box center [1083, 436] width 24 height 24
type input "[DATE]"
click at [1298, 468] on div "12" at bounding box center [1292, 466] width 24 height 24
type input "12.09.2025"
click at [1298, 468] on div "12" at bounding box center [1292, 466] width 24 height 24
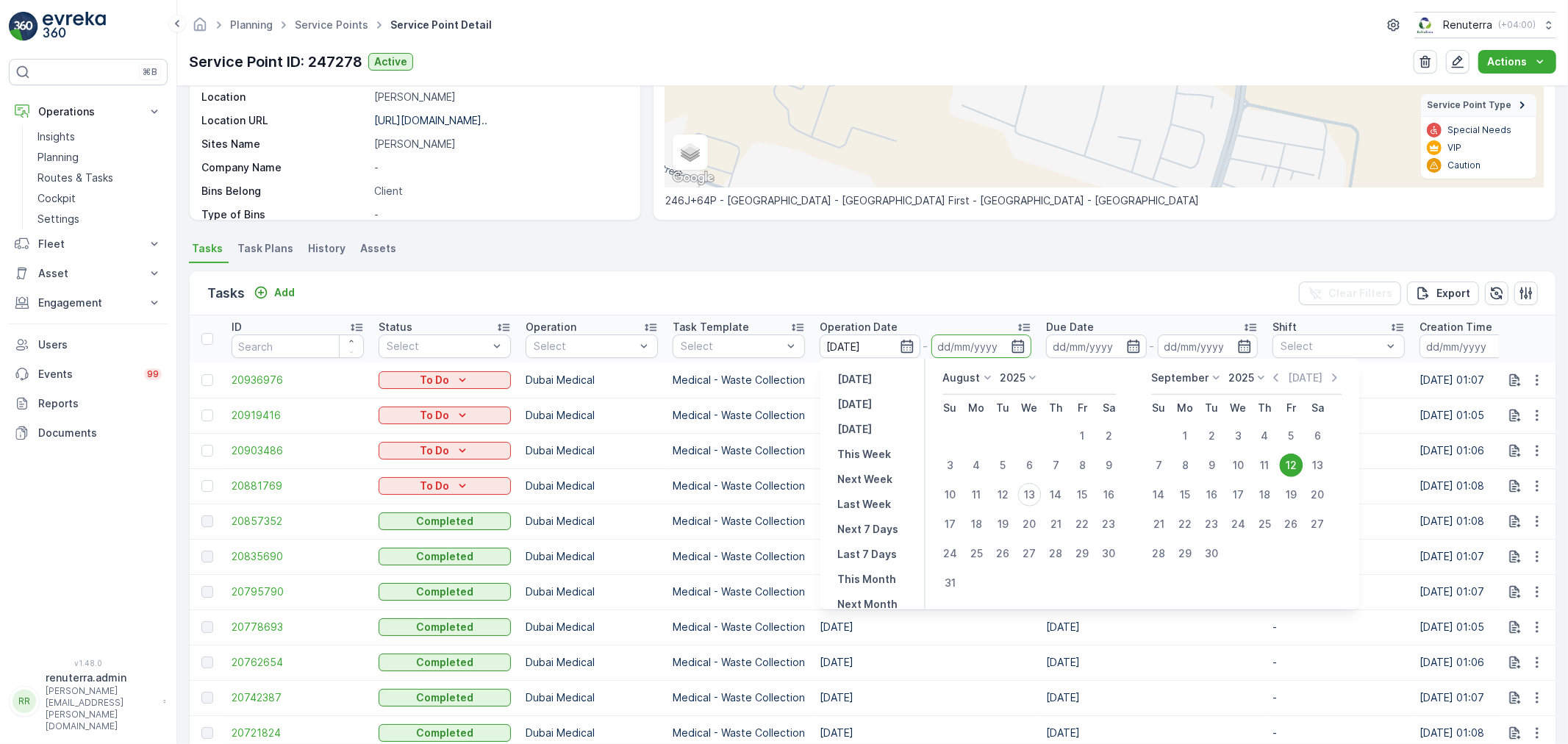
type input "12.09.2025"
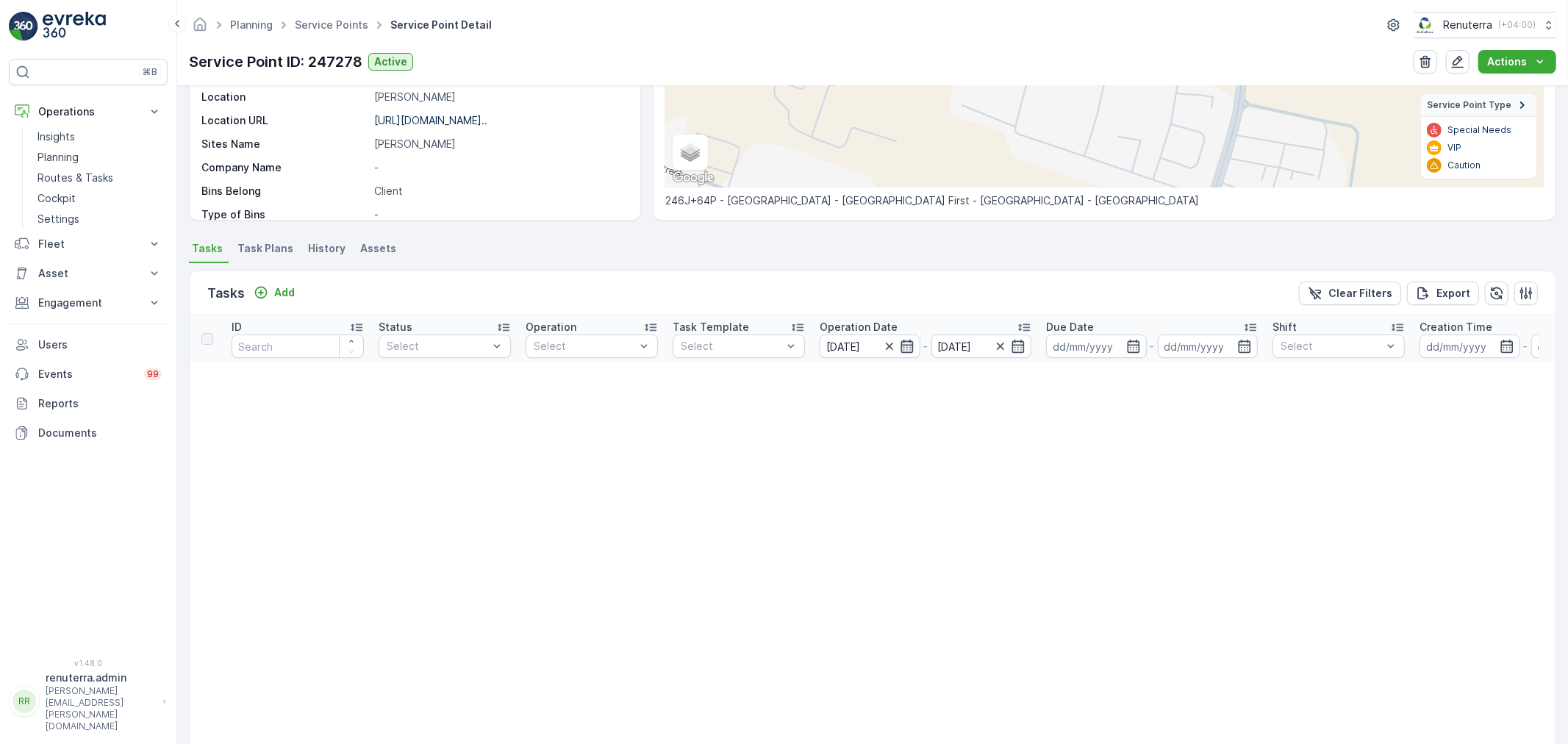
click at [905, 343] on icon "button" at bounding box center [908, 346] width 15 height 15
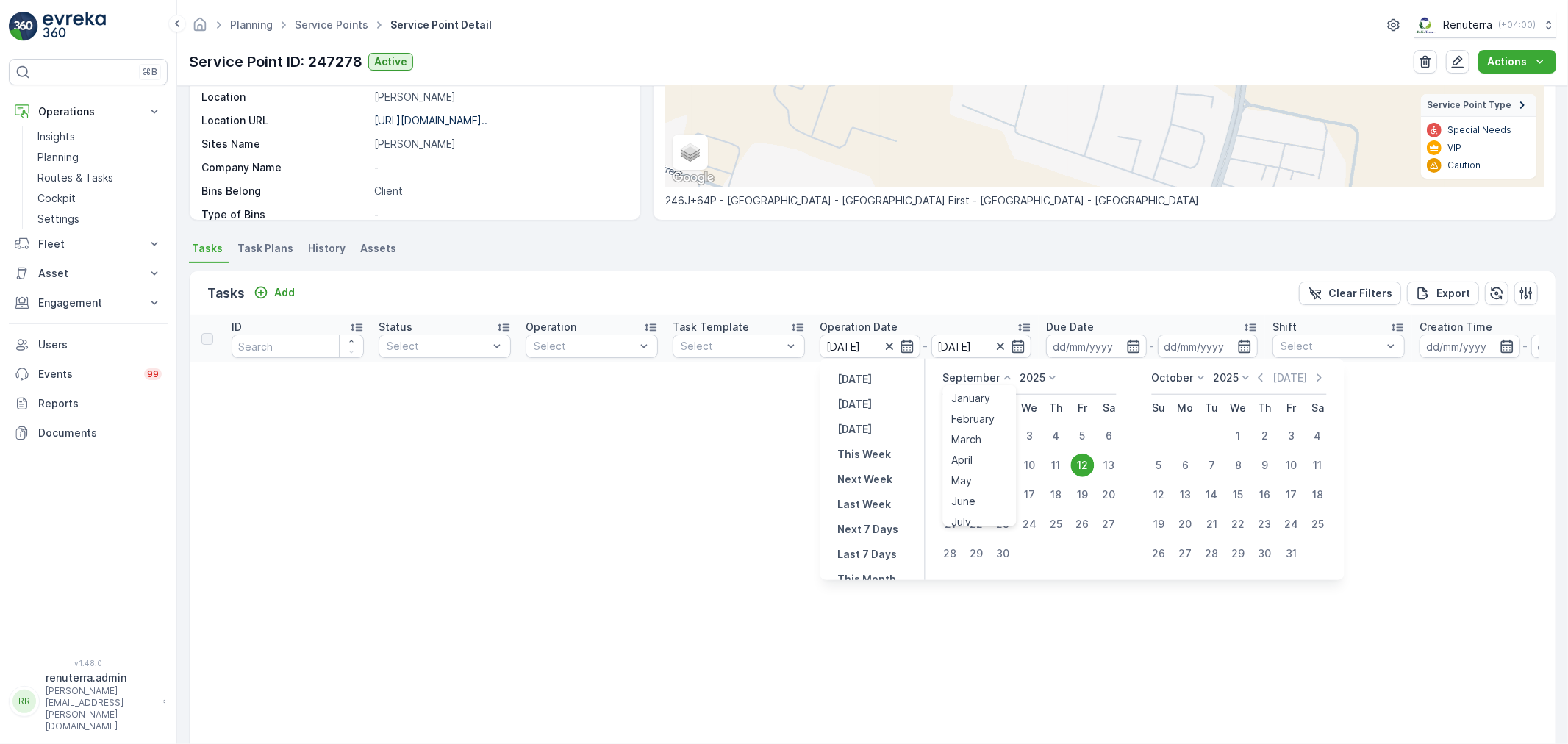
click at [999, 371] on div "September January February March April May June July August September October N…" at bounding box center [979, 378] width 72 height 15
click at [978, 459] on span "August" at bounding box center [969, 461] width 34 height 15
click at [1076, 434] on div "1" at bounding box center [1083, 436] width 24 height 24
type input "[DATE]"
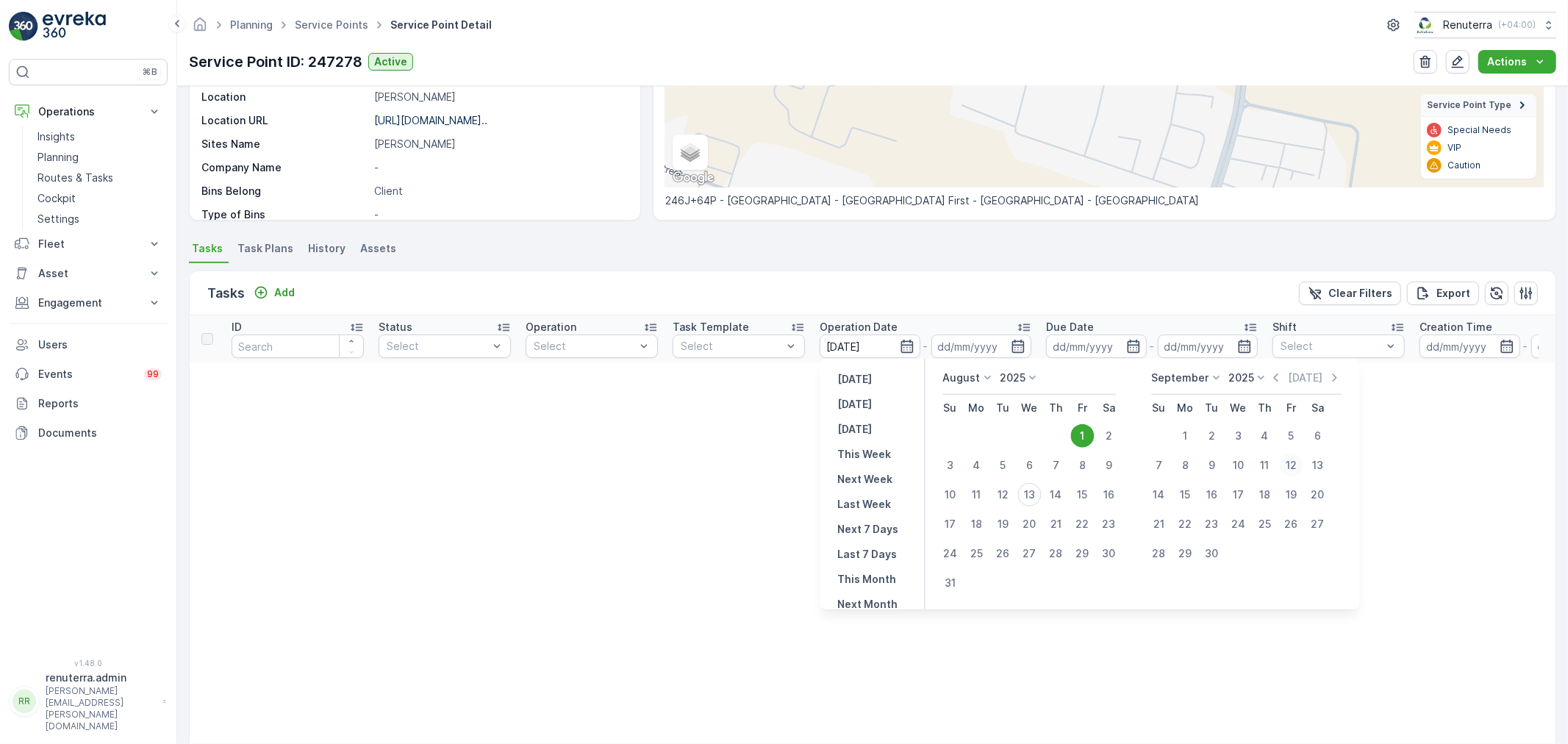
click at [1287, 468] on div "12" at bounding box center [1292, 466] width 24 height 24
type input "12.09.2025"
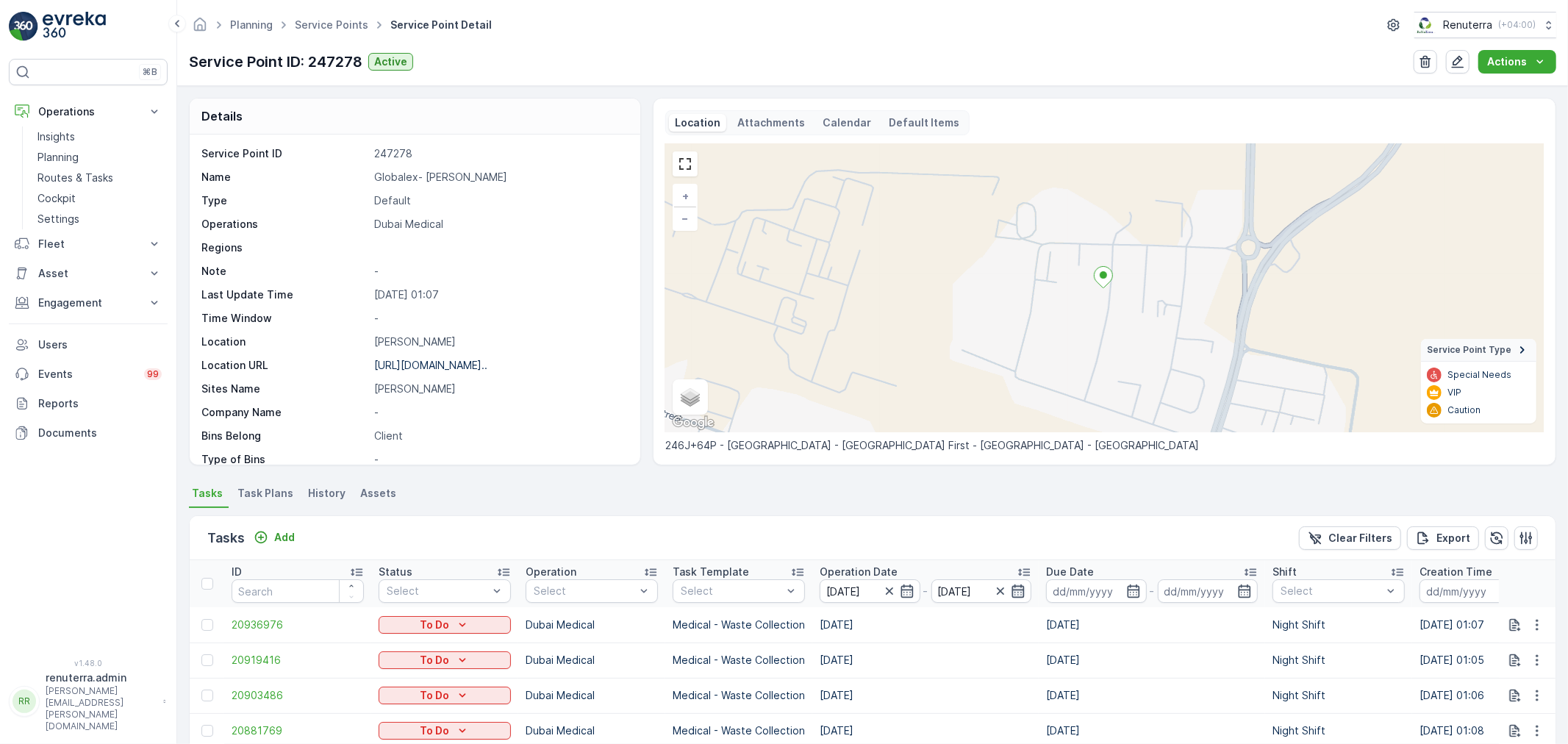
click at [1013, 584] on icon "button" at bounding box center [1019, 591] width 15 height 15
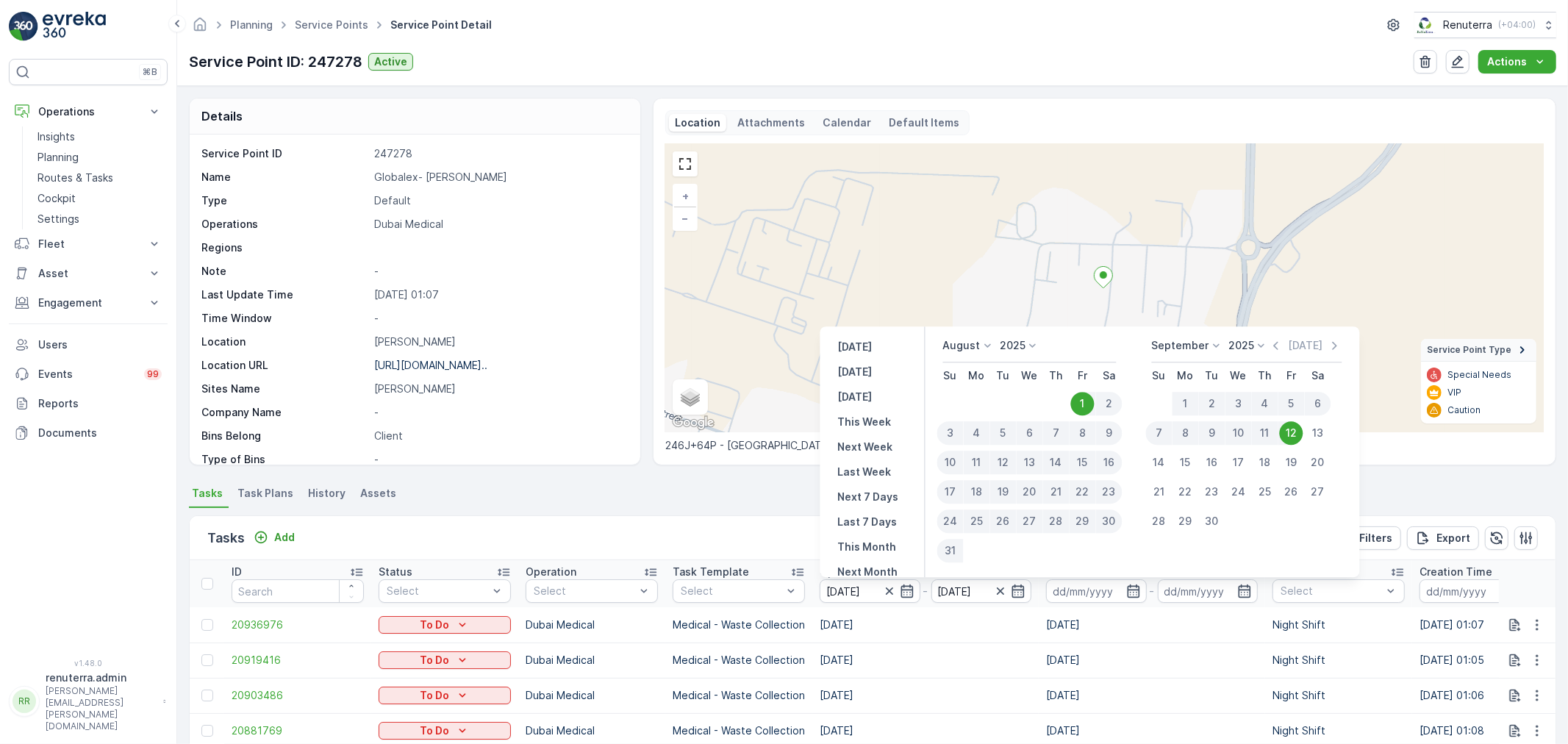
click at [1200, 340] on p "September" at bounding box center [1181, 346] width 57 height 15
click at [1180, 424] on span "August" at bounding box center [1178, 428] width 34 height 15
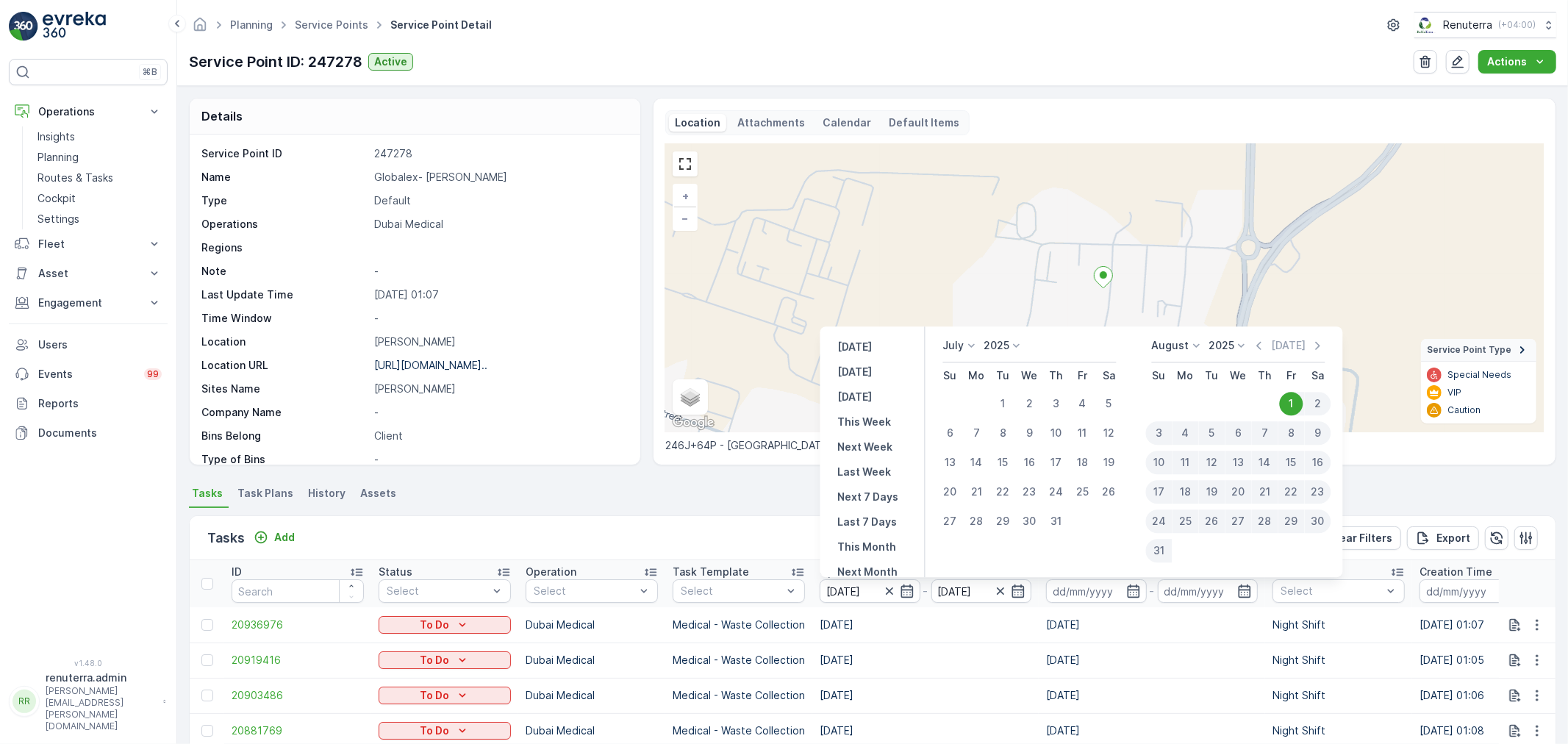
click at [1240, 465] on div "13" at bounding box center [1238, 463] width 26 height 24
type input "[DATE]"
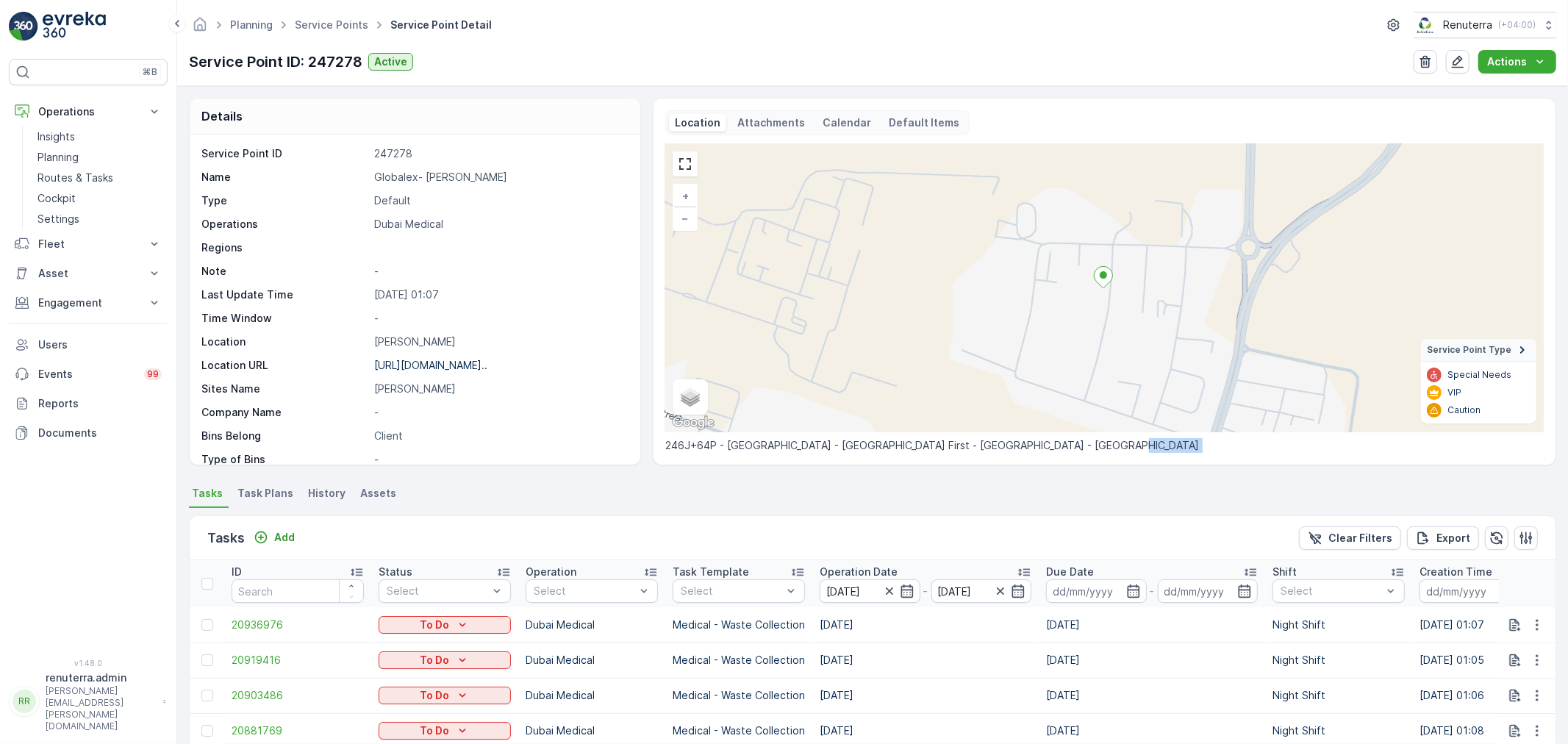
click at [1240, 465] on div "Location Attachments Calendar Default Items + − Satellite Roadmap Terrain Hybri…" at bounding box center [1105, 281] width 904 height 368
click at [1240, 464] on div "Location Attachments Calendar Default Items + − Satellite Roadmap Terrain Hybri…" at bounding box center [1105, 281] width 904 height 368
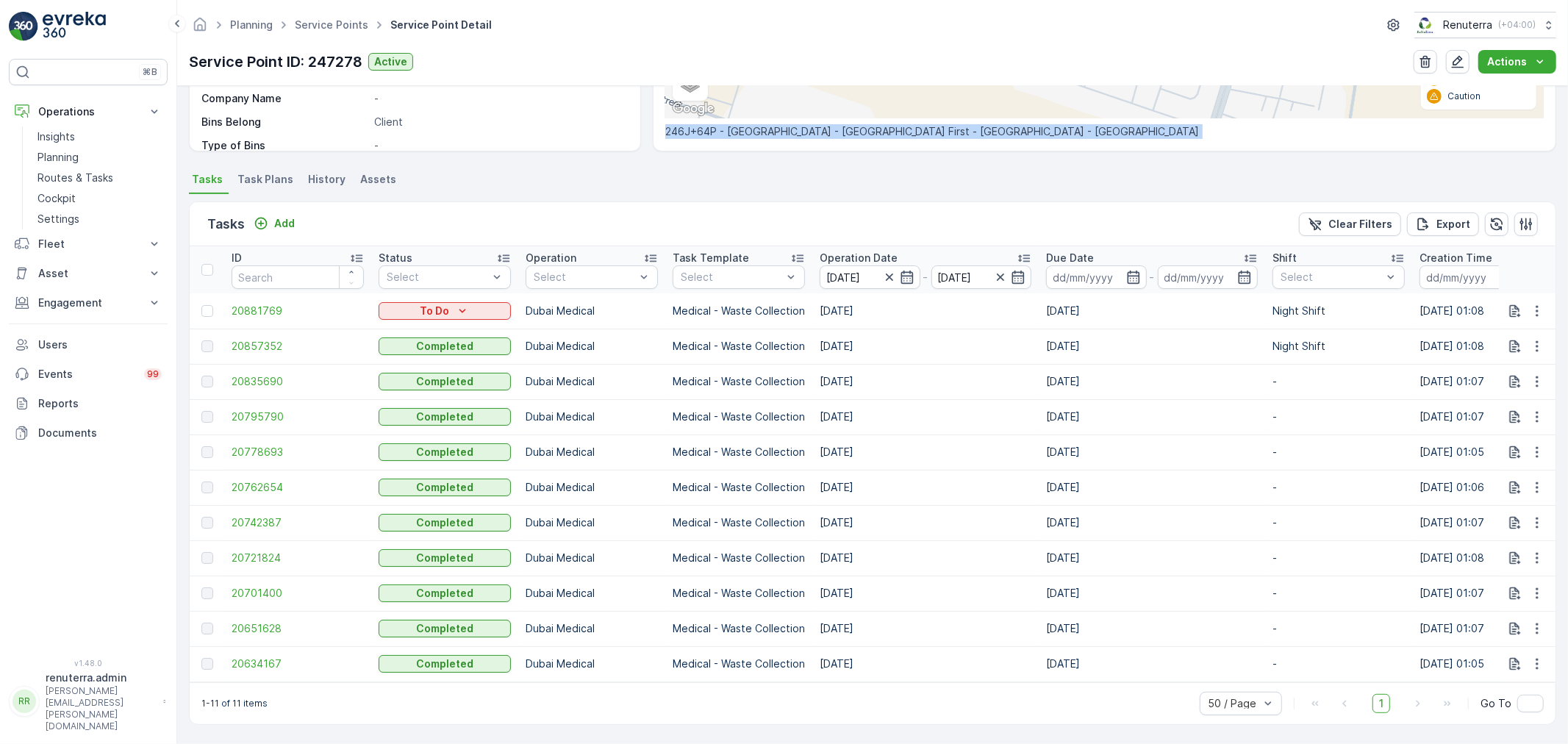
scroll to position [320, 0]
click at [249, 657] on span "20634167" at bounding box center [297, 664] width 132 height 15
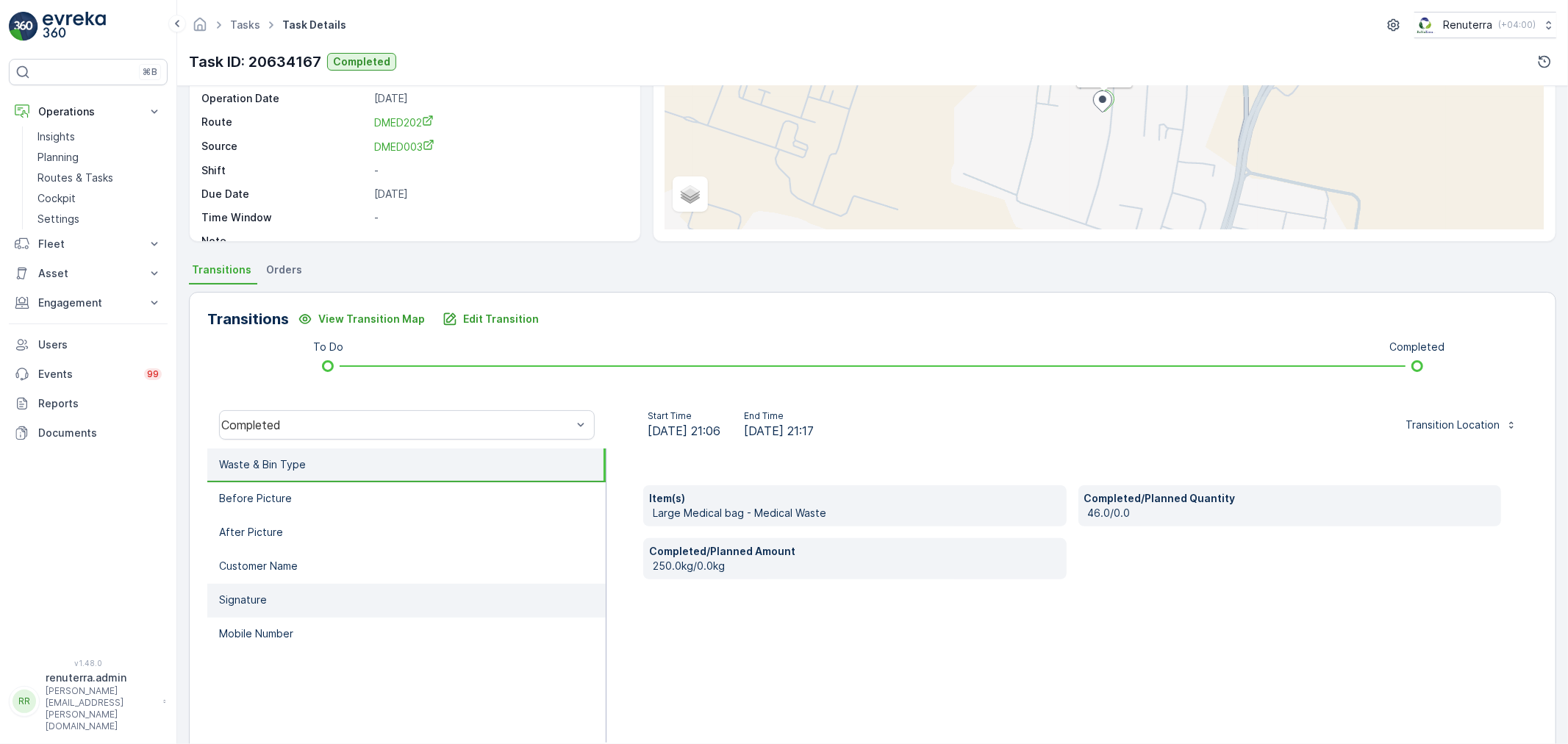
scroll to position [163, 0]
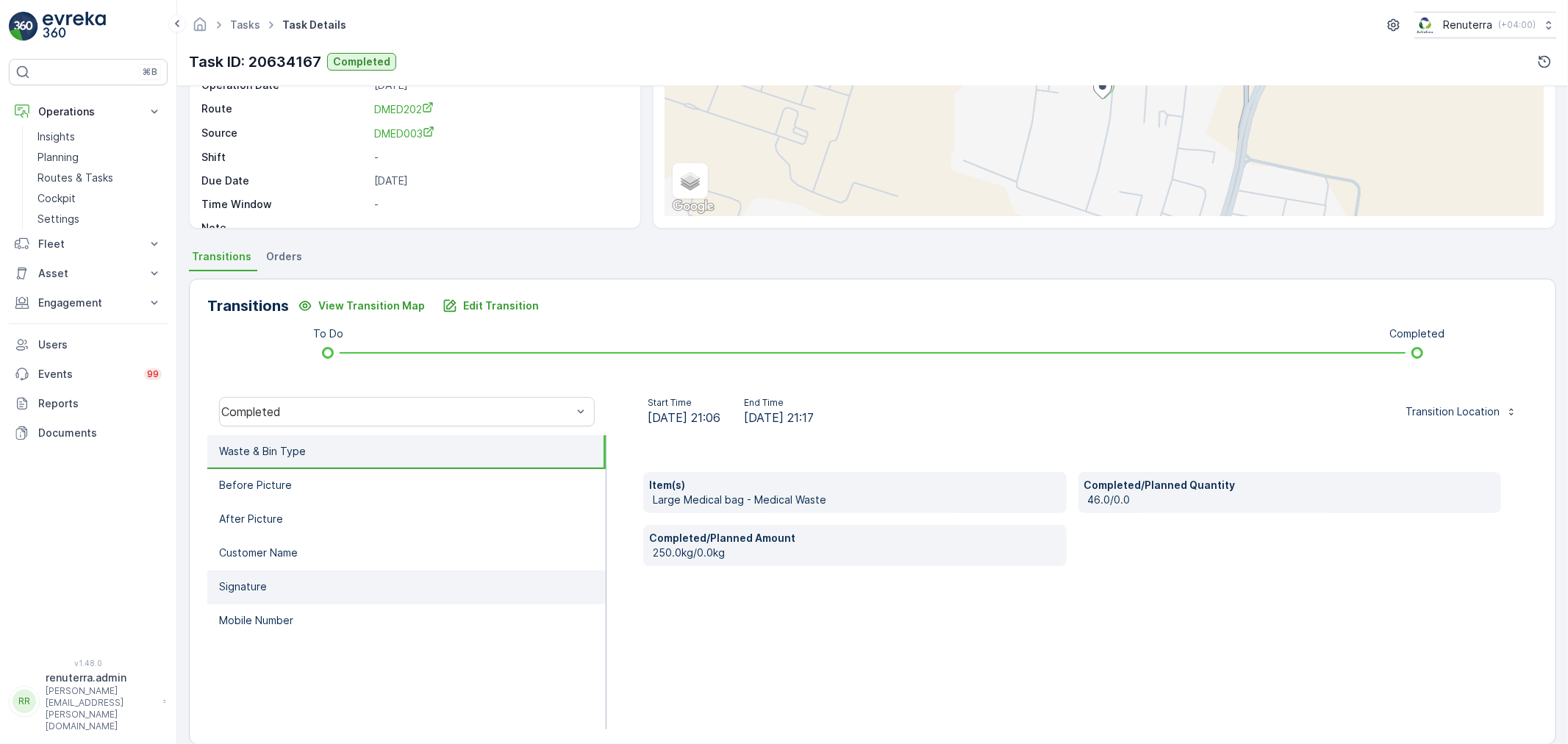
click at [251, 579] on p "Signature" at bounding box center [243, 587] width 48 height 15
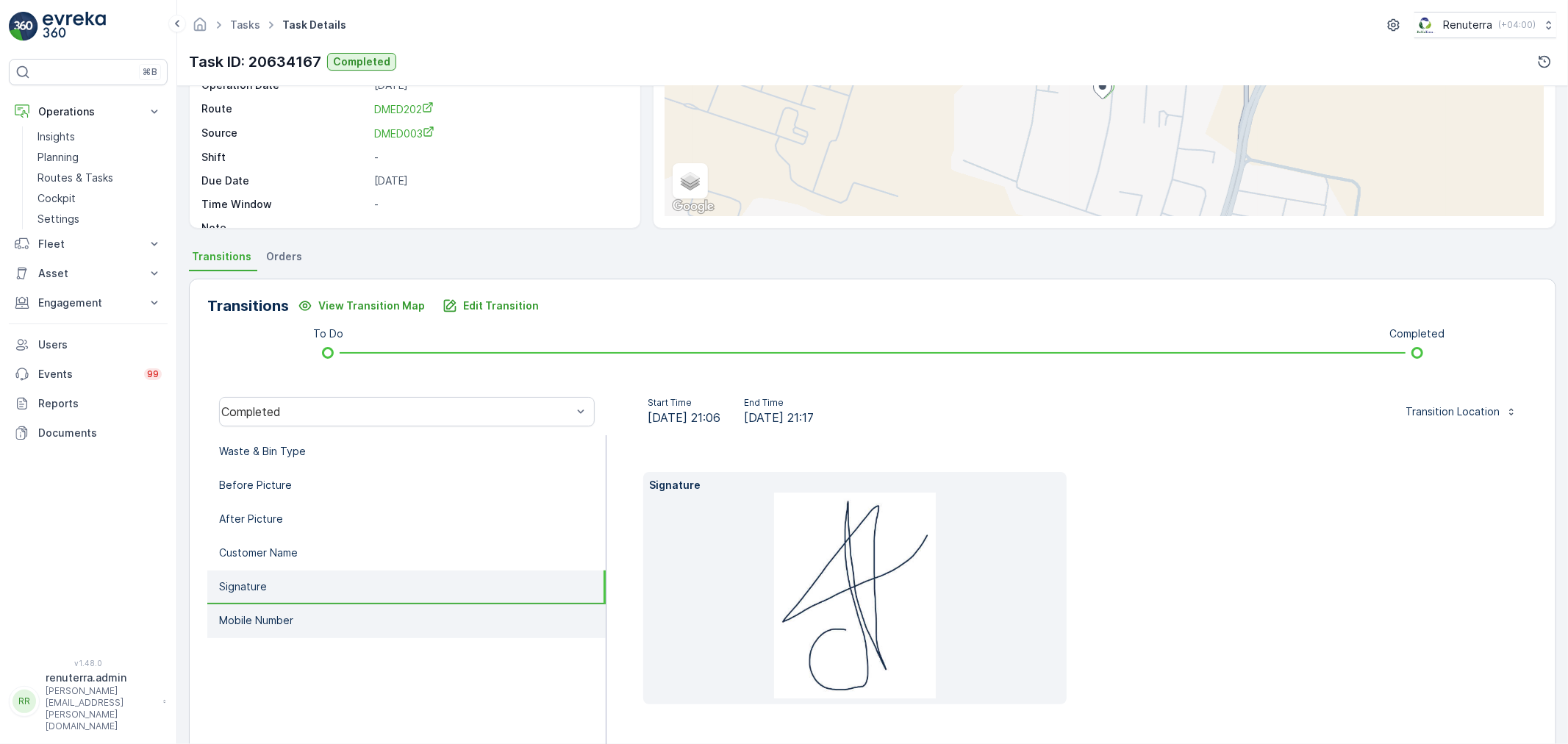
click at [253, 619] on p "Mobile Number" at bounding box center [257, 621] width 75 height 15
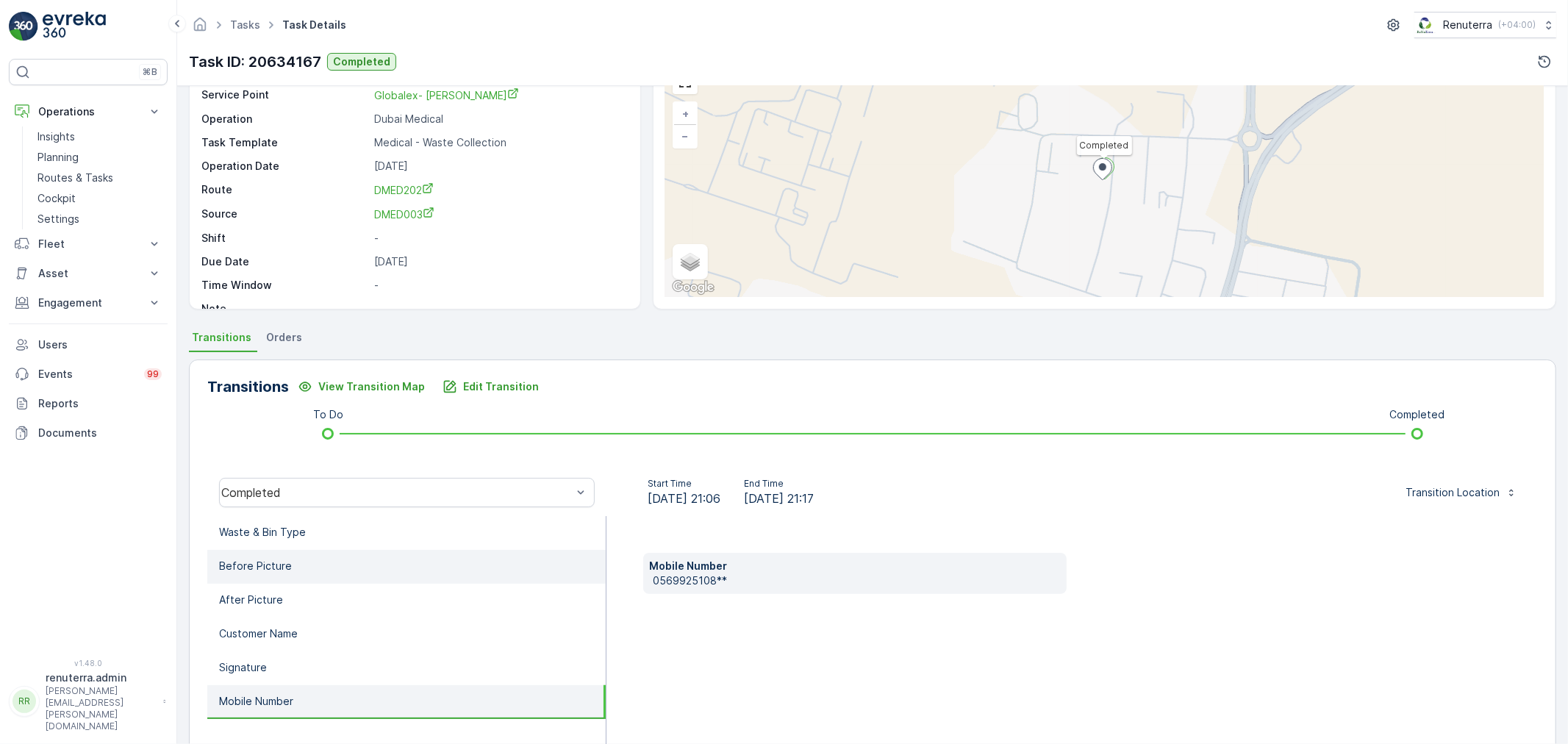
scroll to position [81, 0]
click at [747, 560] on p "Mobile Number" at bounding box center [855, 567] width 412 height 15
click at [746, 573] on div "Mobile Number 0569925108**" at bounding box center [855, 574] width 423 height 41
click at [529, 489] on div "Completed" at bounding box center [397, 493] width 351 height 13
drag, startPoint x: 808, startPoint y: 567, endPoint x: 758, endPoint y: 569, distance: 50.0
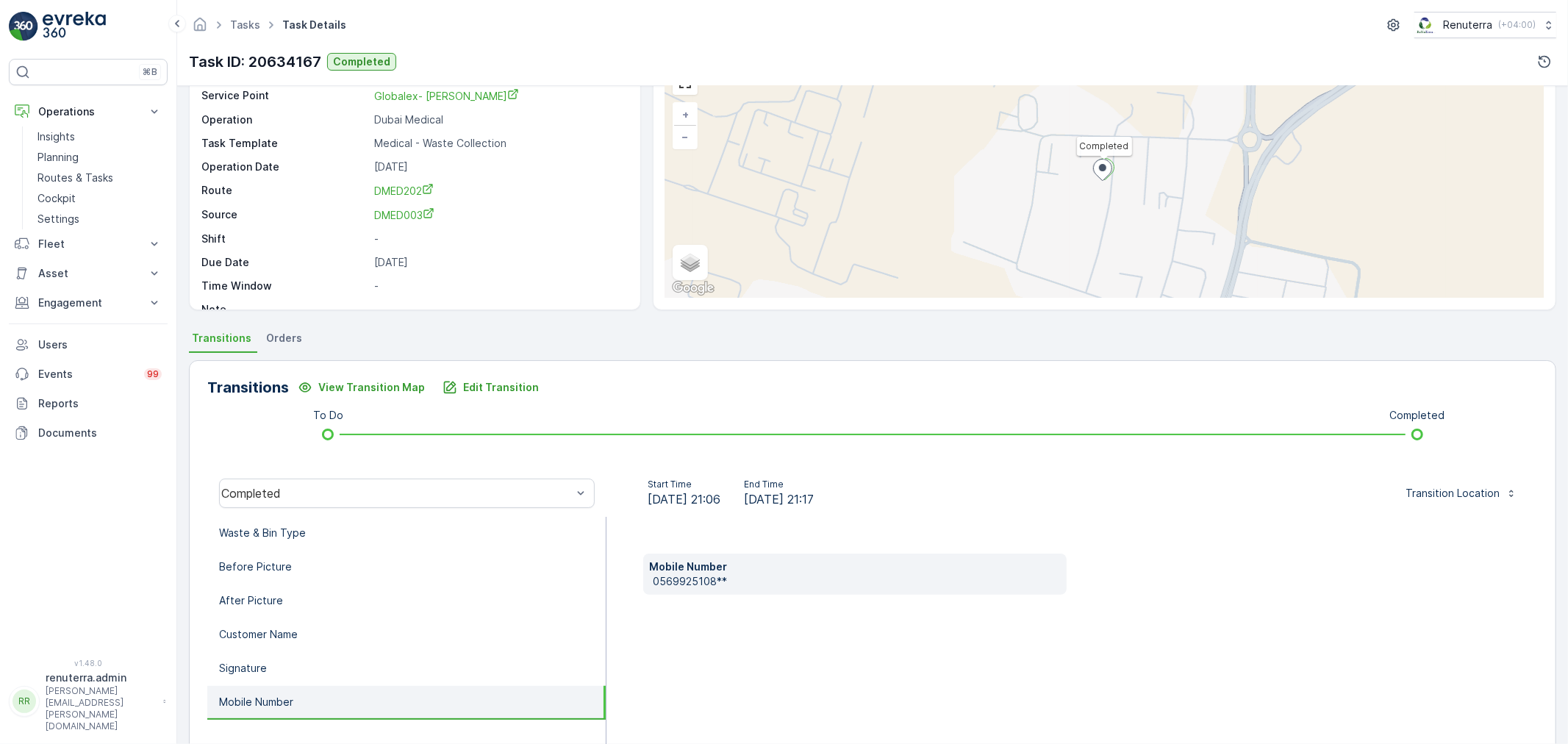
click at [805, 565] on p "Mobile Number" at bounding box center [855, 567] width 412 height 15
drag, startPoint x: 650, startPoint y: 578, endPoint x: 711, endPoint y: 578, distance: 61.0
click at [711, 578] on div "Mobile Number 0569925108**" at bounding box center [855, 574] width 423 height 41
copy p "0569925108"
click at [487, 384] on p "Edit Transition" at bounding box center [501, 387] width 75 height 15
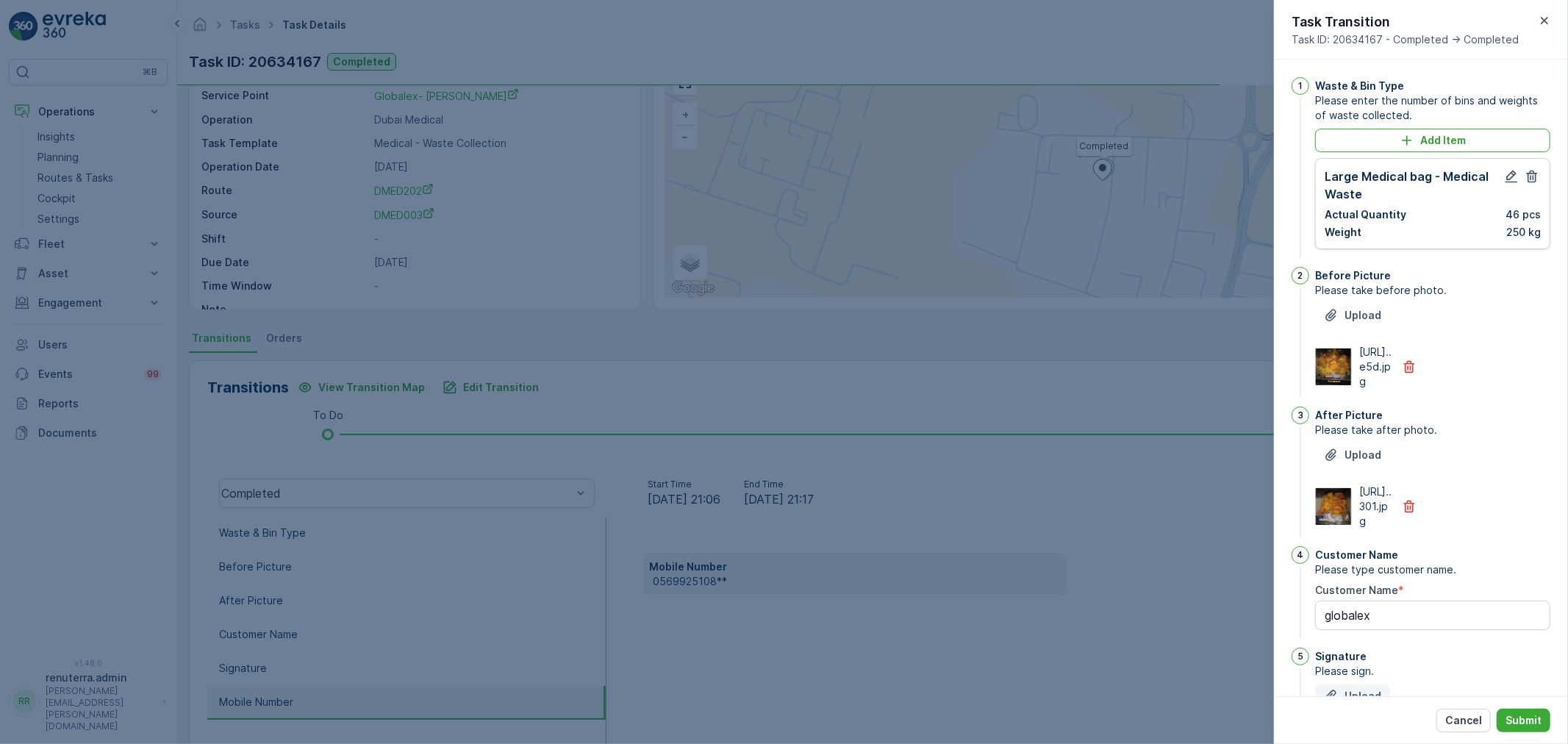
scroll to position [304, 0]
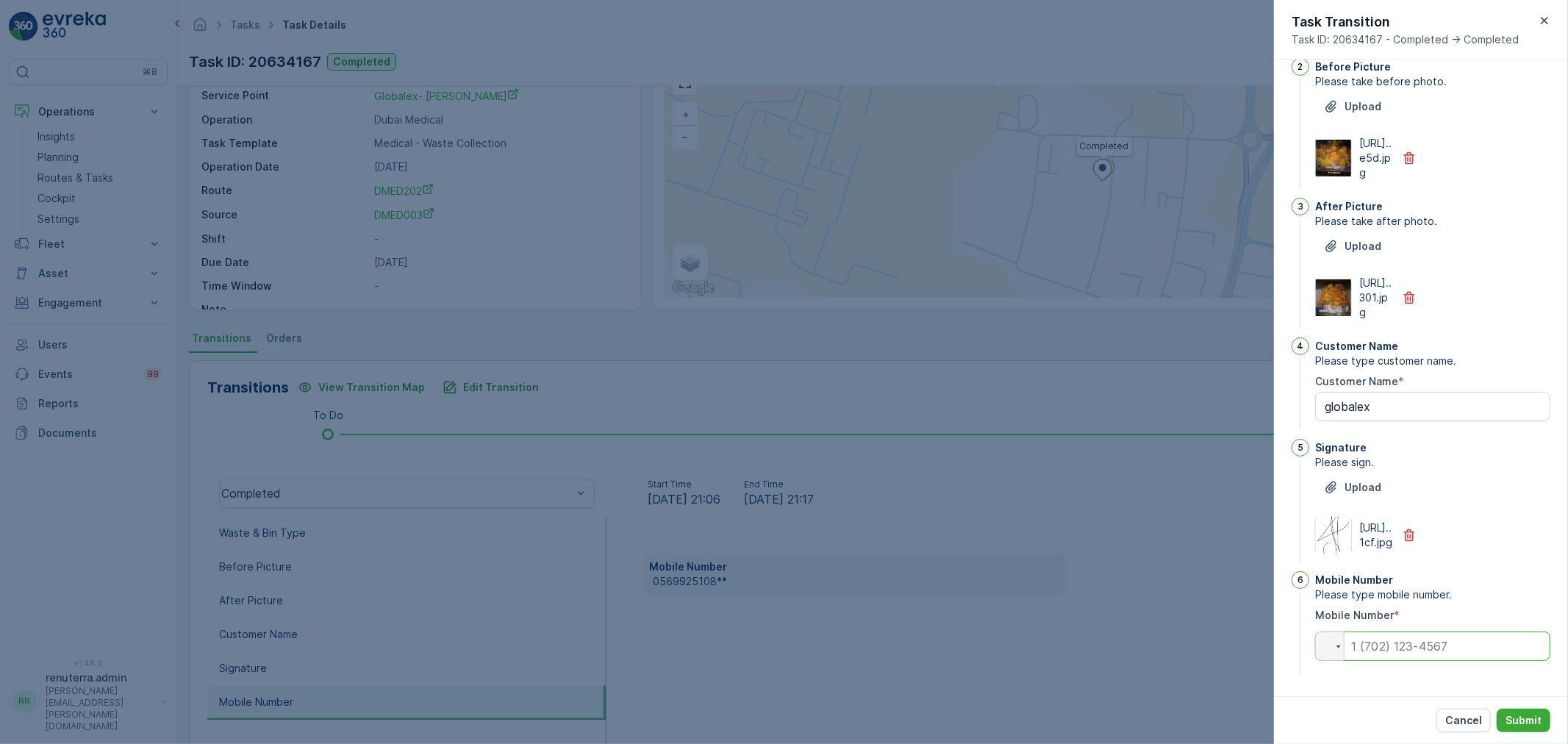
click at [1422, 651] on input "tel" at bounding box center [1432, 645] width 235 height 29
paste input "0569925108"
type input "0569925108"
click at [1511, 721] on p "Submit" at bounding box center [1524, 721] width 36 height 15
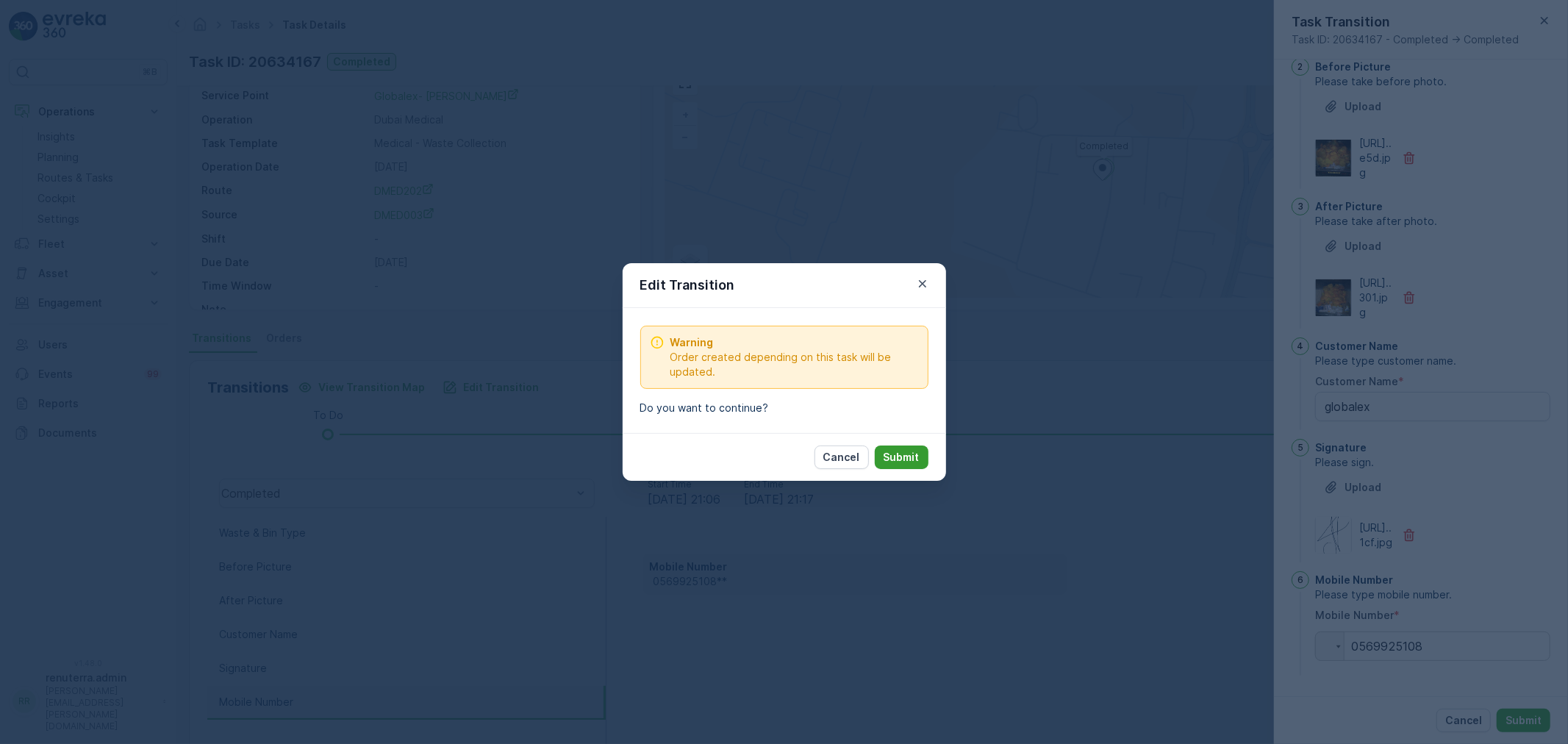
click at [919, 457] on p "Submit" at bounding box center [902, 457] width 36 height 15
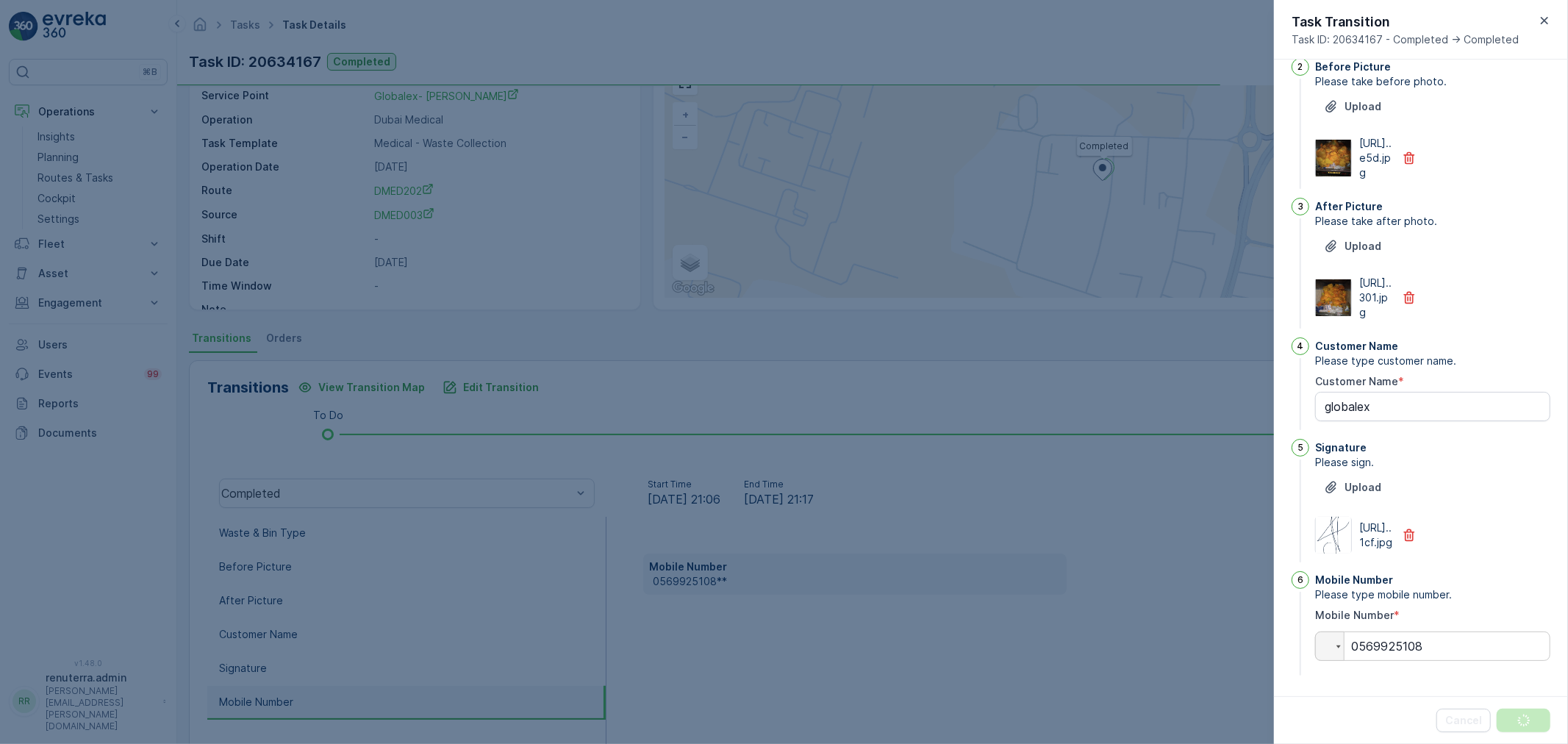
scroll to position [0, 0]
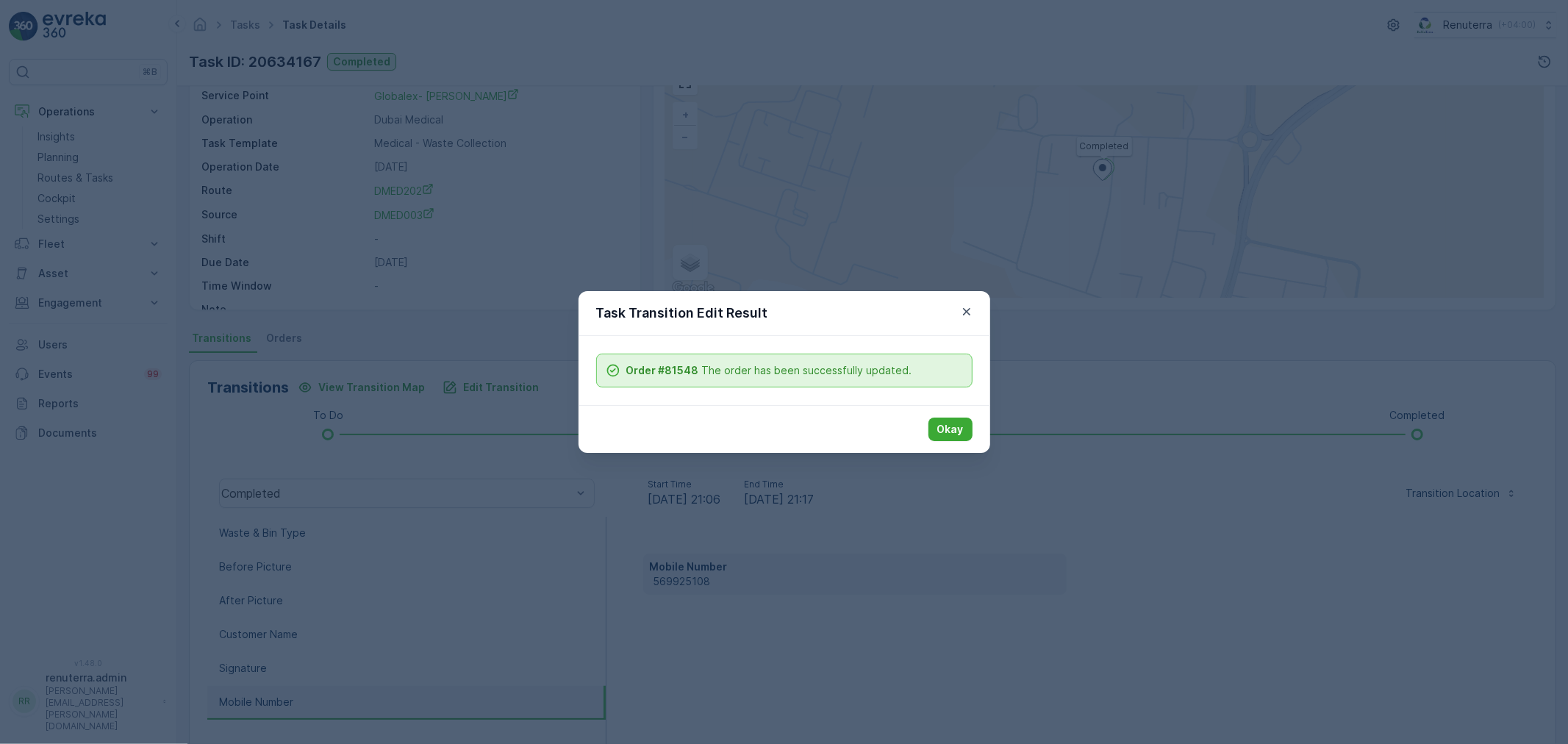
click at [975, 424] on div "Okay" at bounding box center [784, 429] width 412 height 48
click at [962, 438] on button "Okay" at bounding box center [950, 430] width 44 height 24
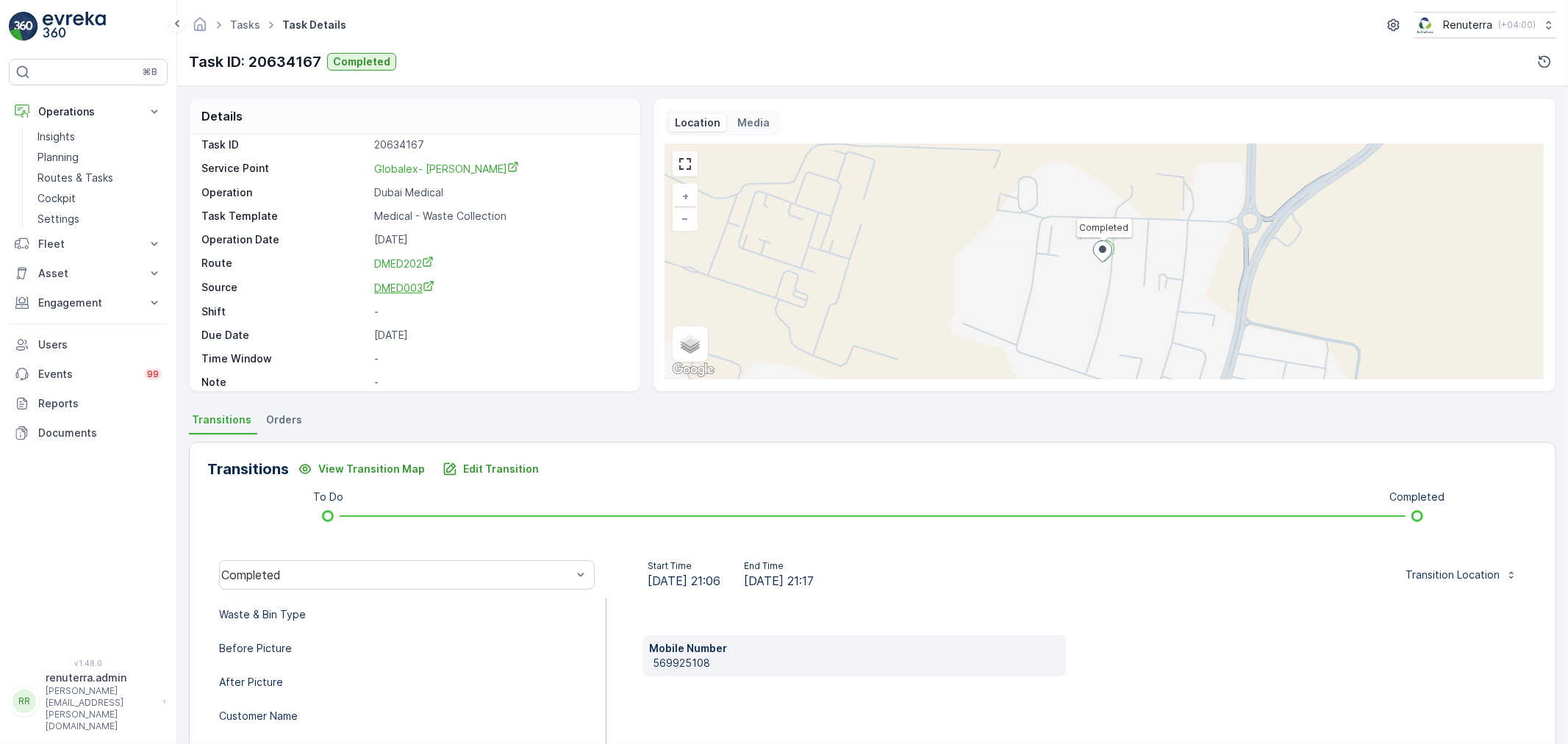
scroll to position [20, 0]
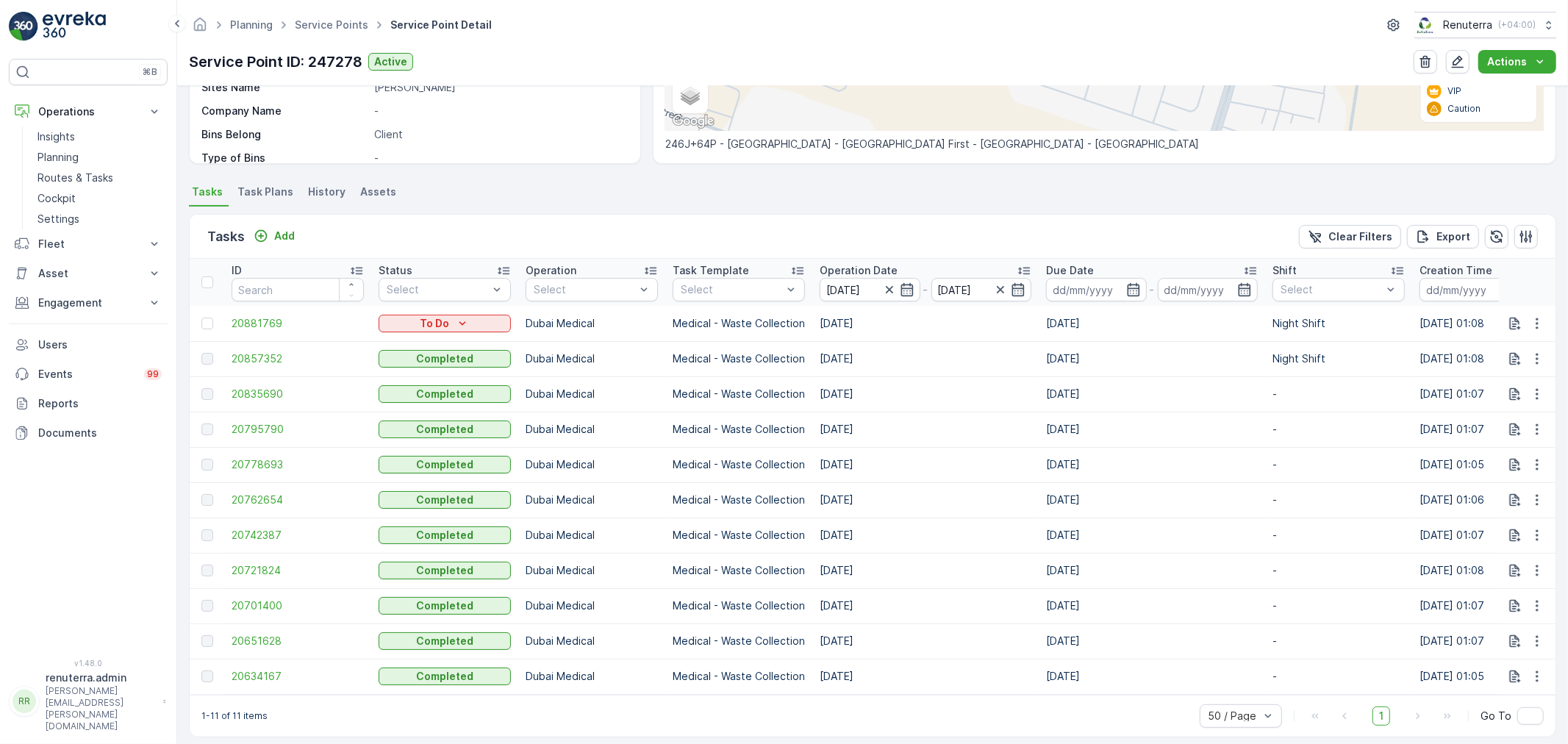
scroll to position [320, 0]
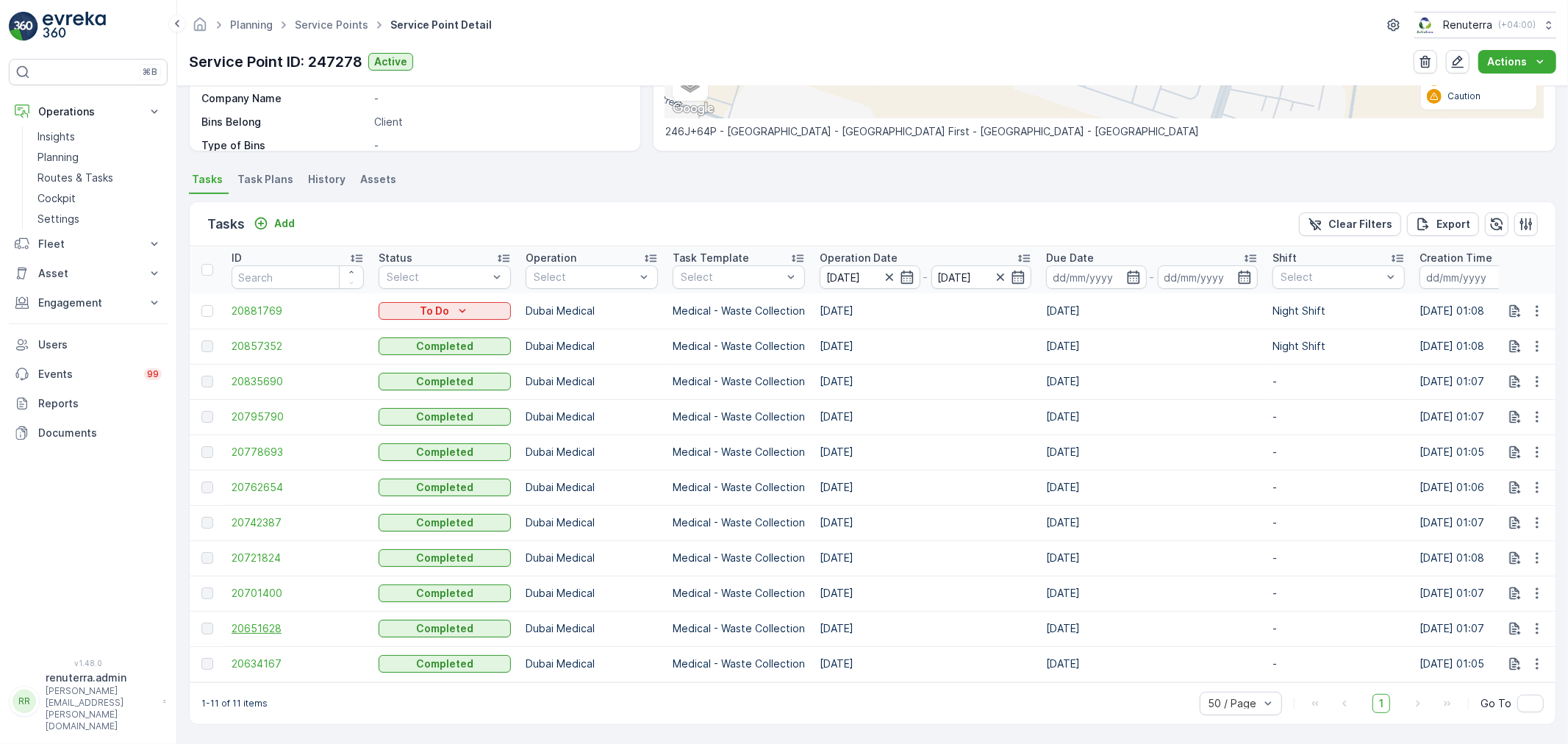
click at [267, 626] on span "20651628" at bounding box center [297, 628] width 132 height 15
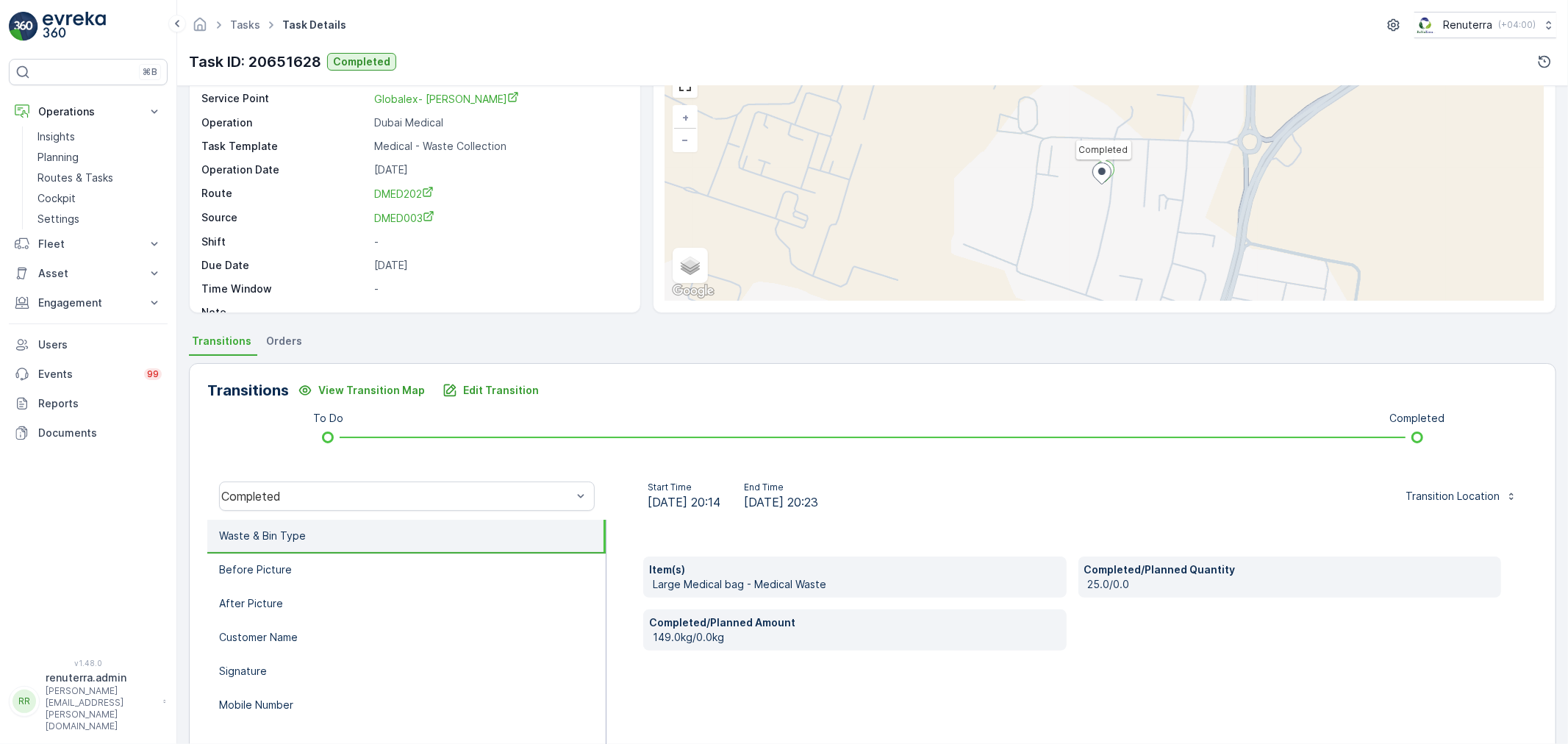
scroll to position [81, 0]
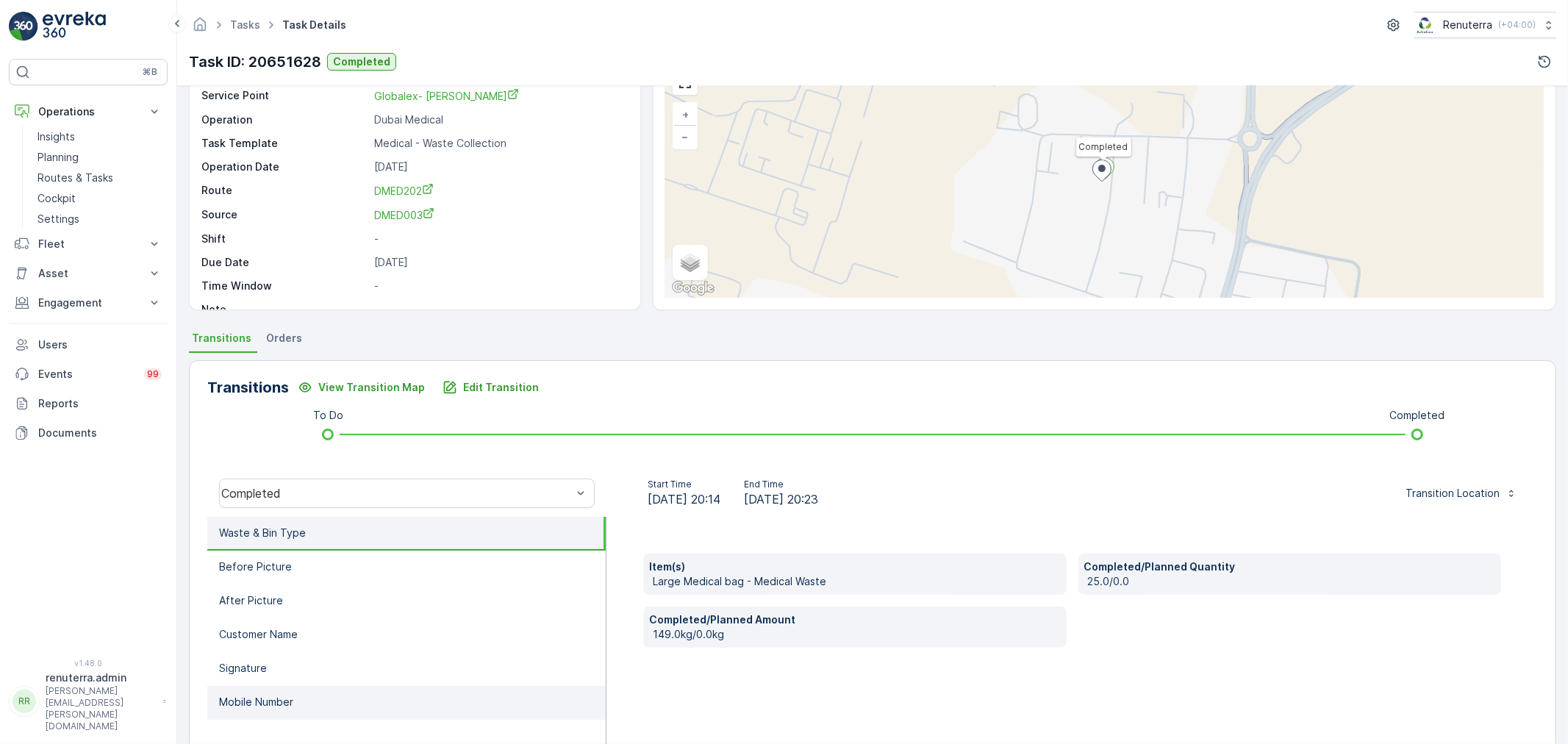
click at [355, 689] on li "Mobile Number" at bounding box center [407, 702] width 399 height 34
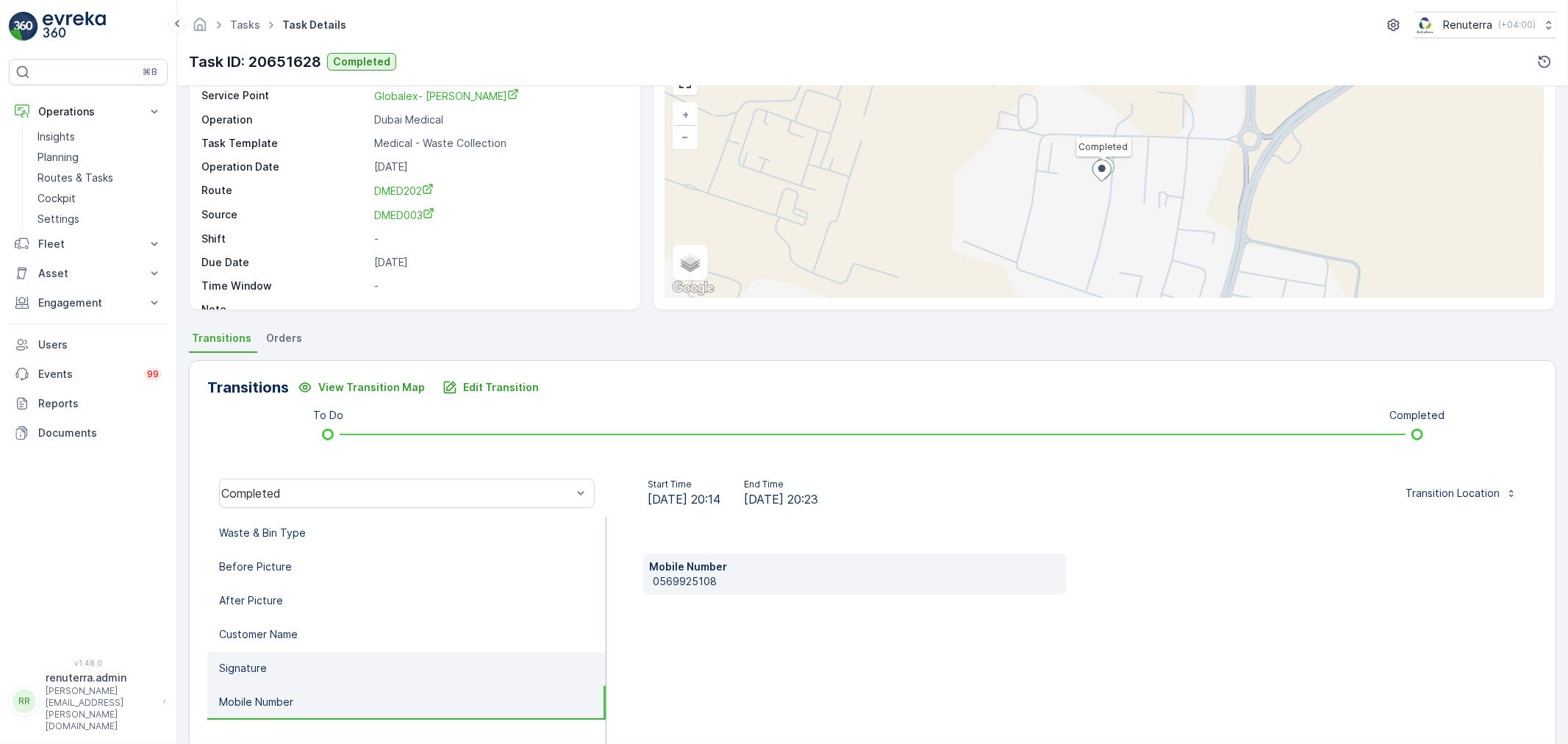
click at [346, 666] on li "Signature" at bounding box center [407, 669] width 399 height 34
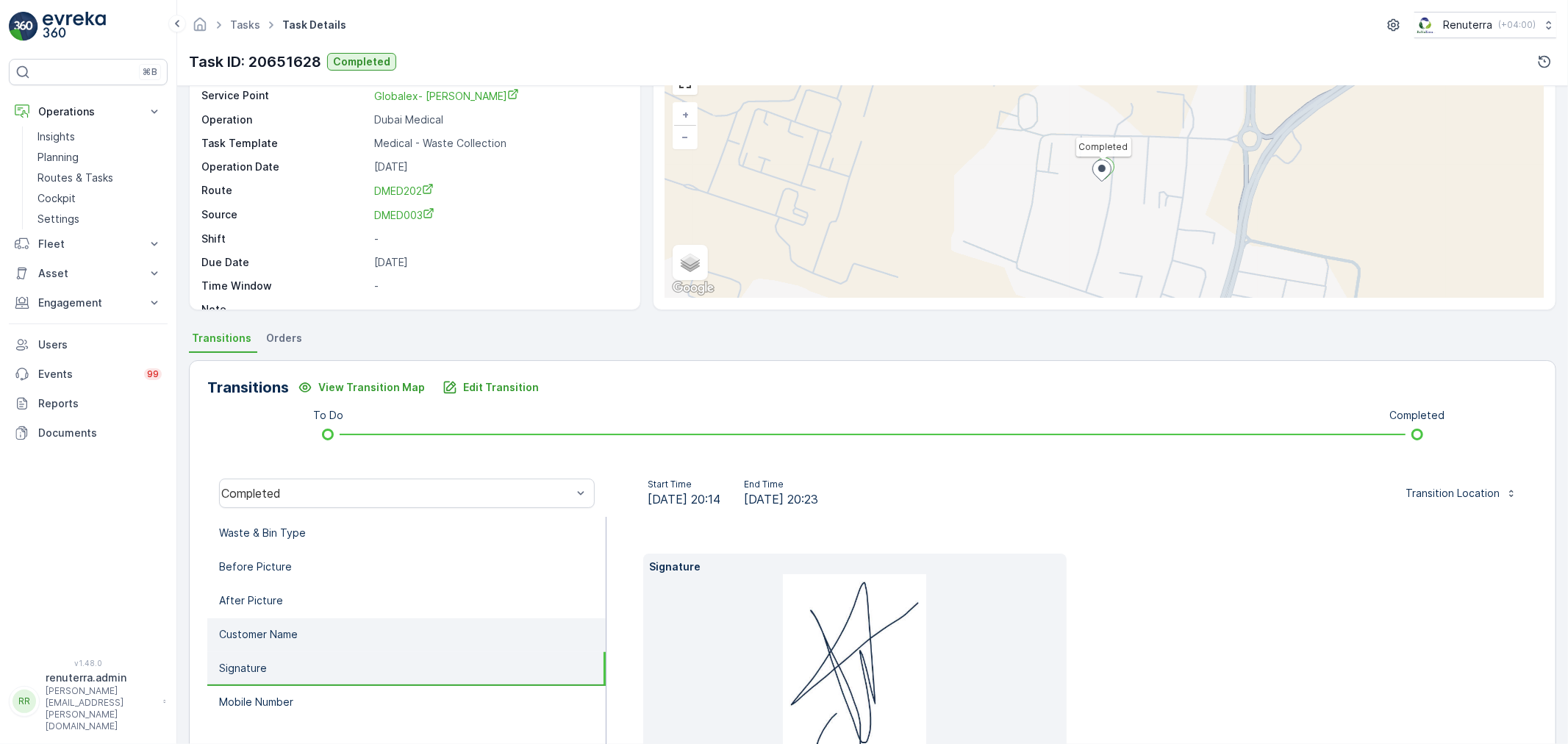
click at [346, 647] on li "Customer Name" at bounding box center [407, 635] width 399 height 34
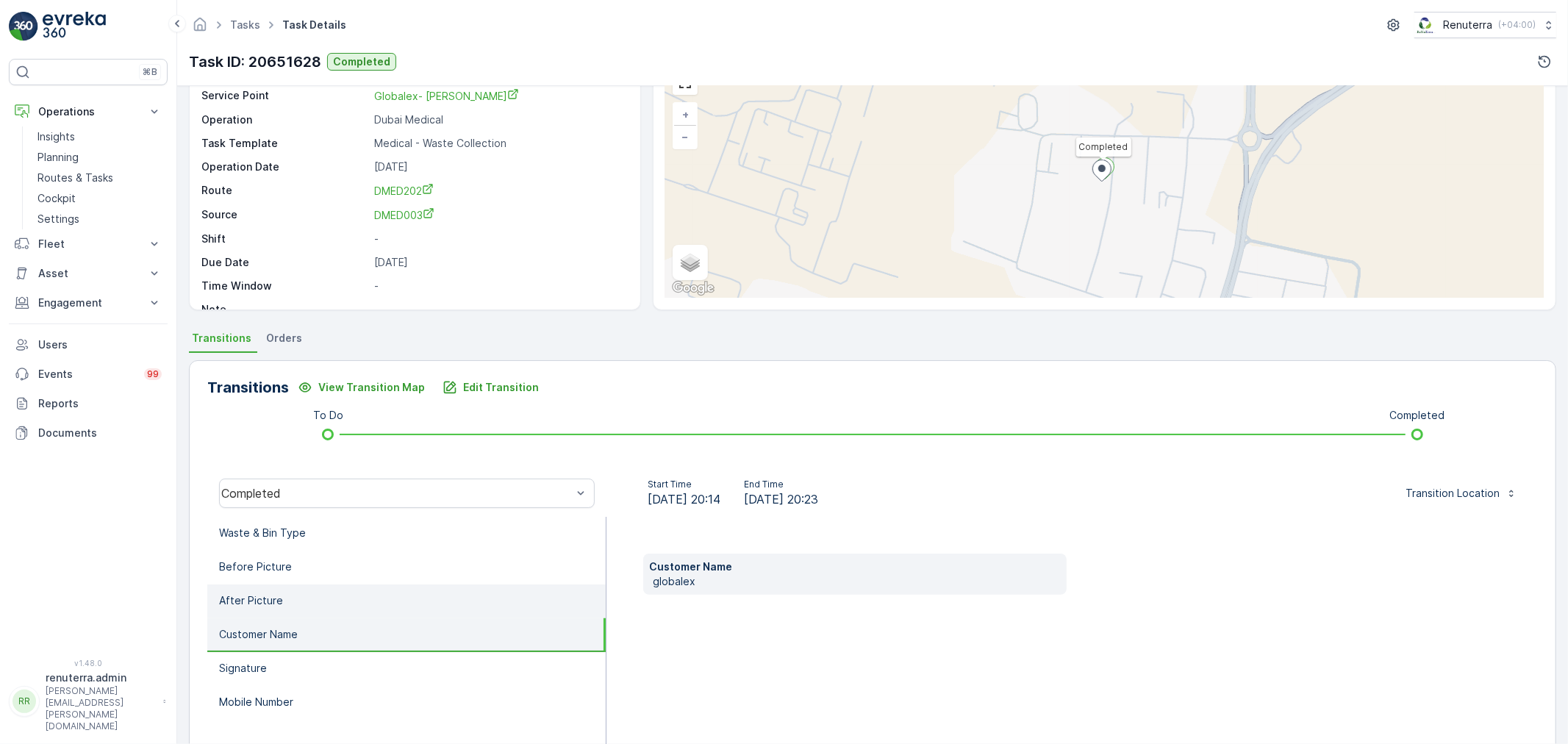
click at [354, 601] on li "After Picture" at bounding box center [407, 601] width 399 height 34
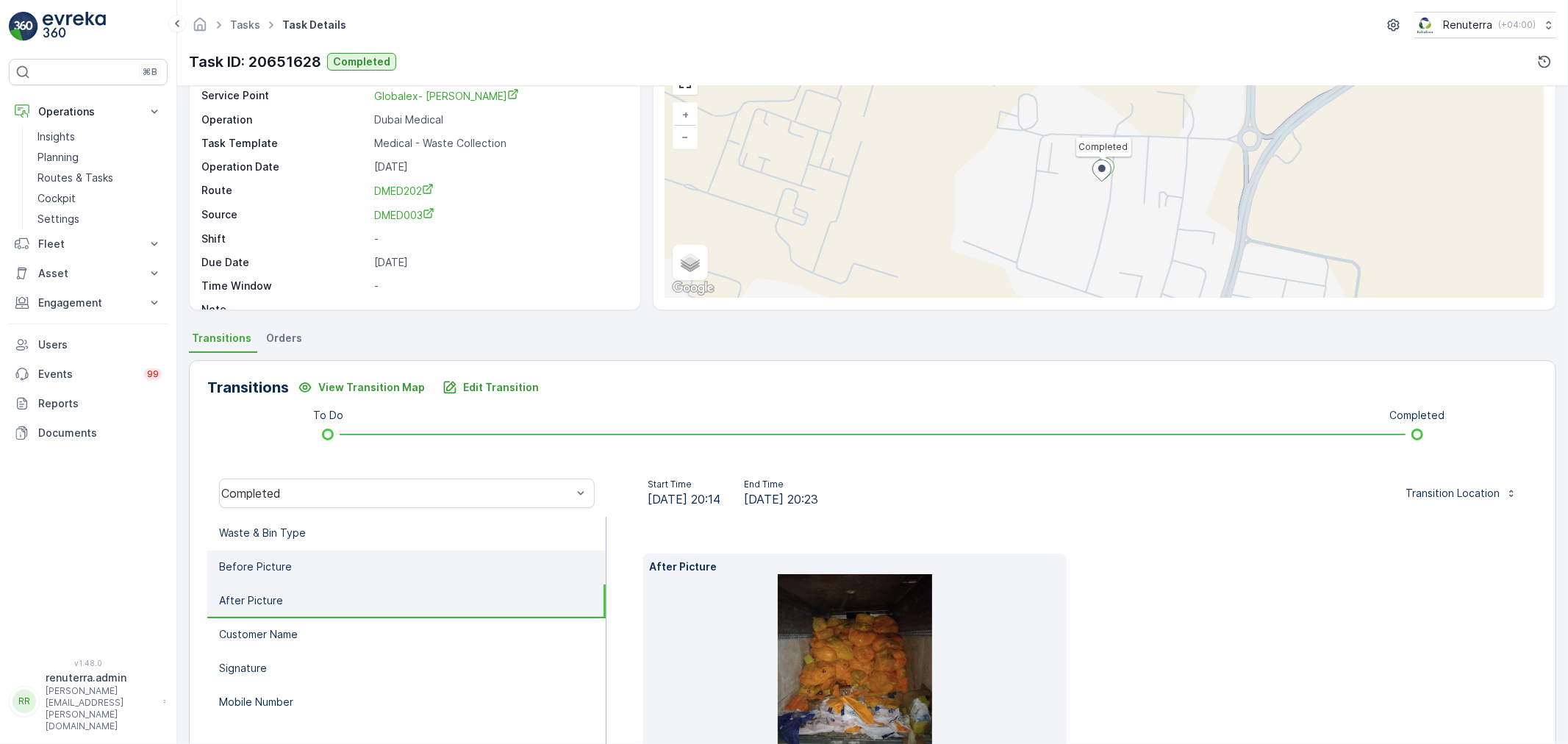
click at [370, 565] on li "Before Picture" at bounding box center [407, 567] width 399 height 34
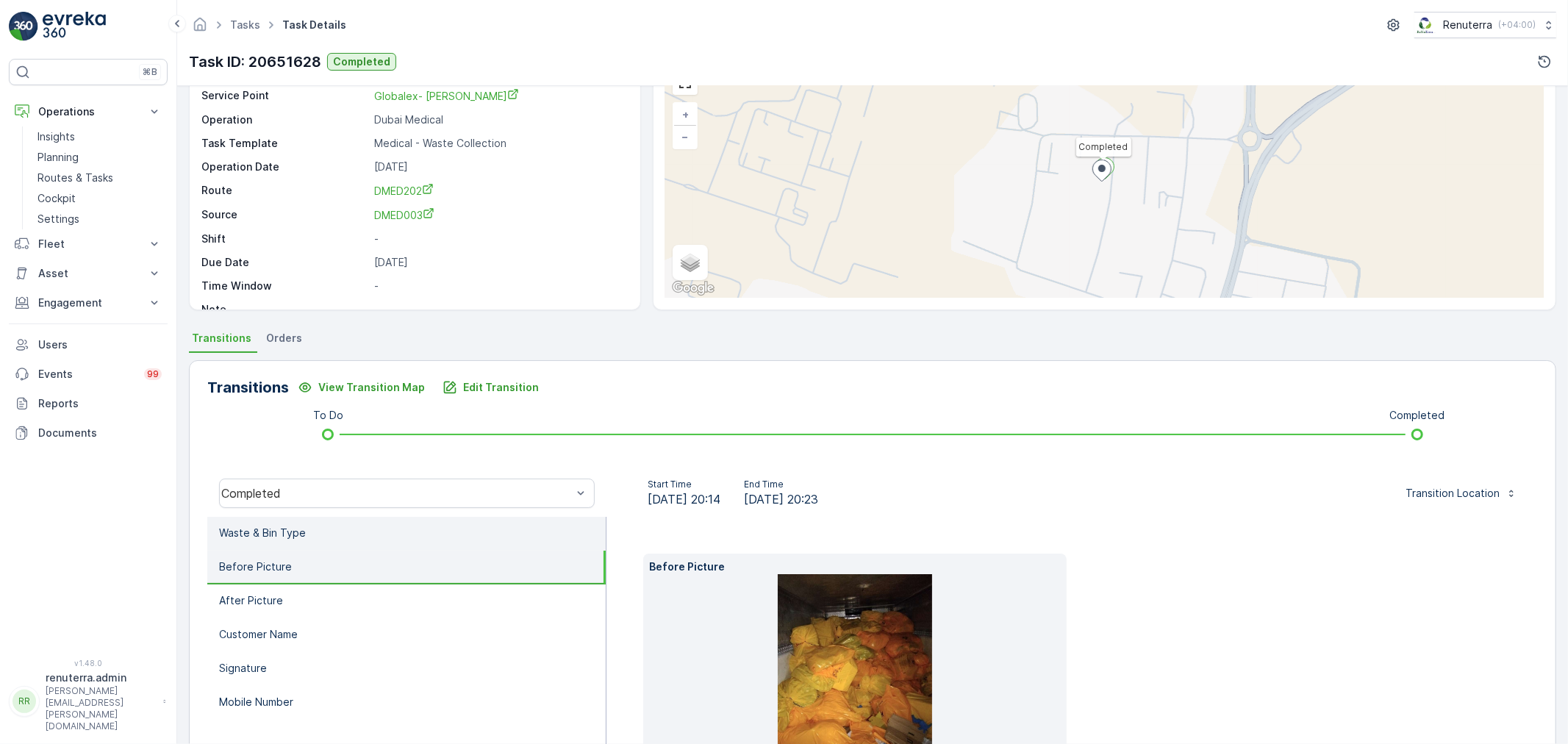
click at [371, 537] on li "Waste & Bin Type" at bounding box center [407, 534] width 399 height 34
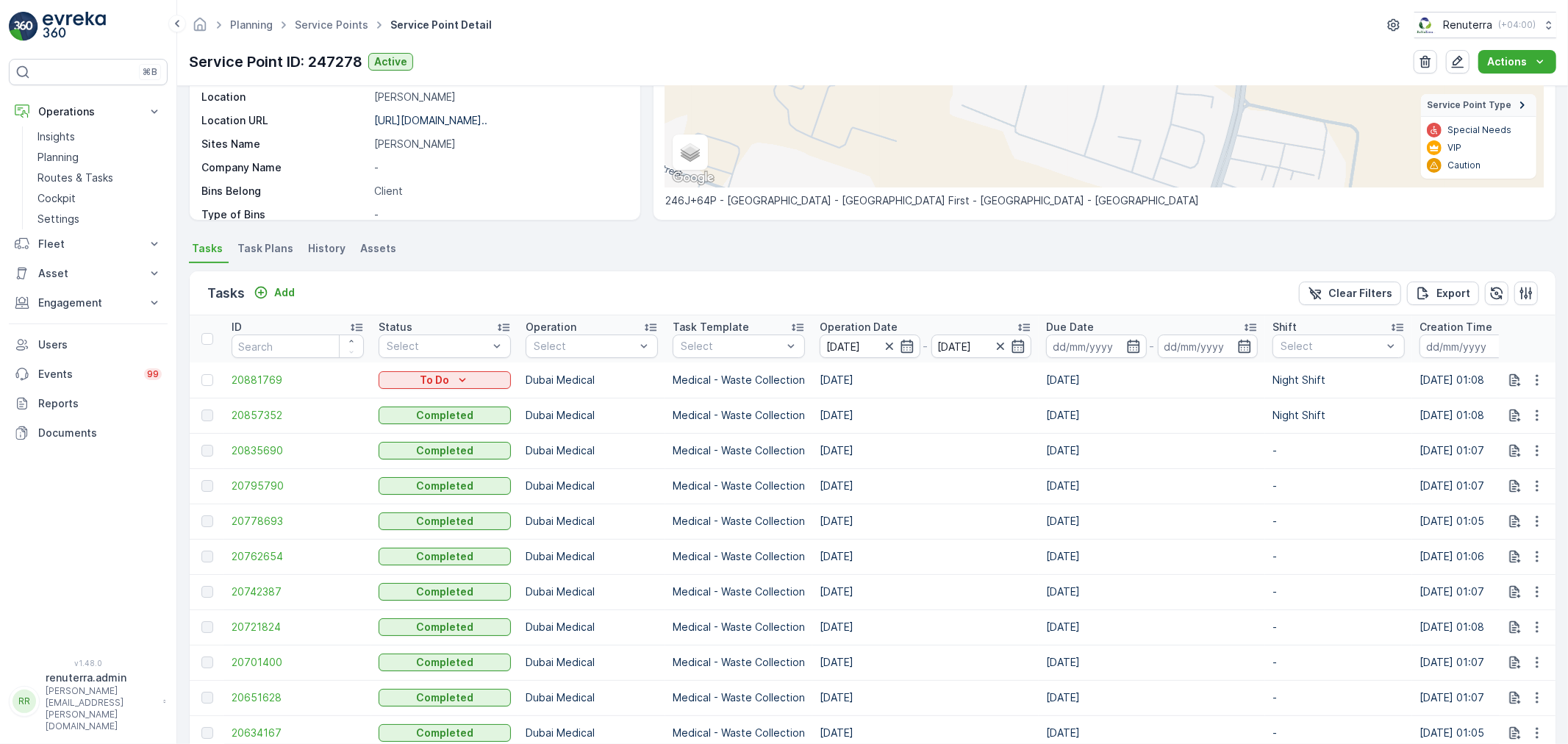
scroll to position [320, 0]
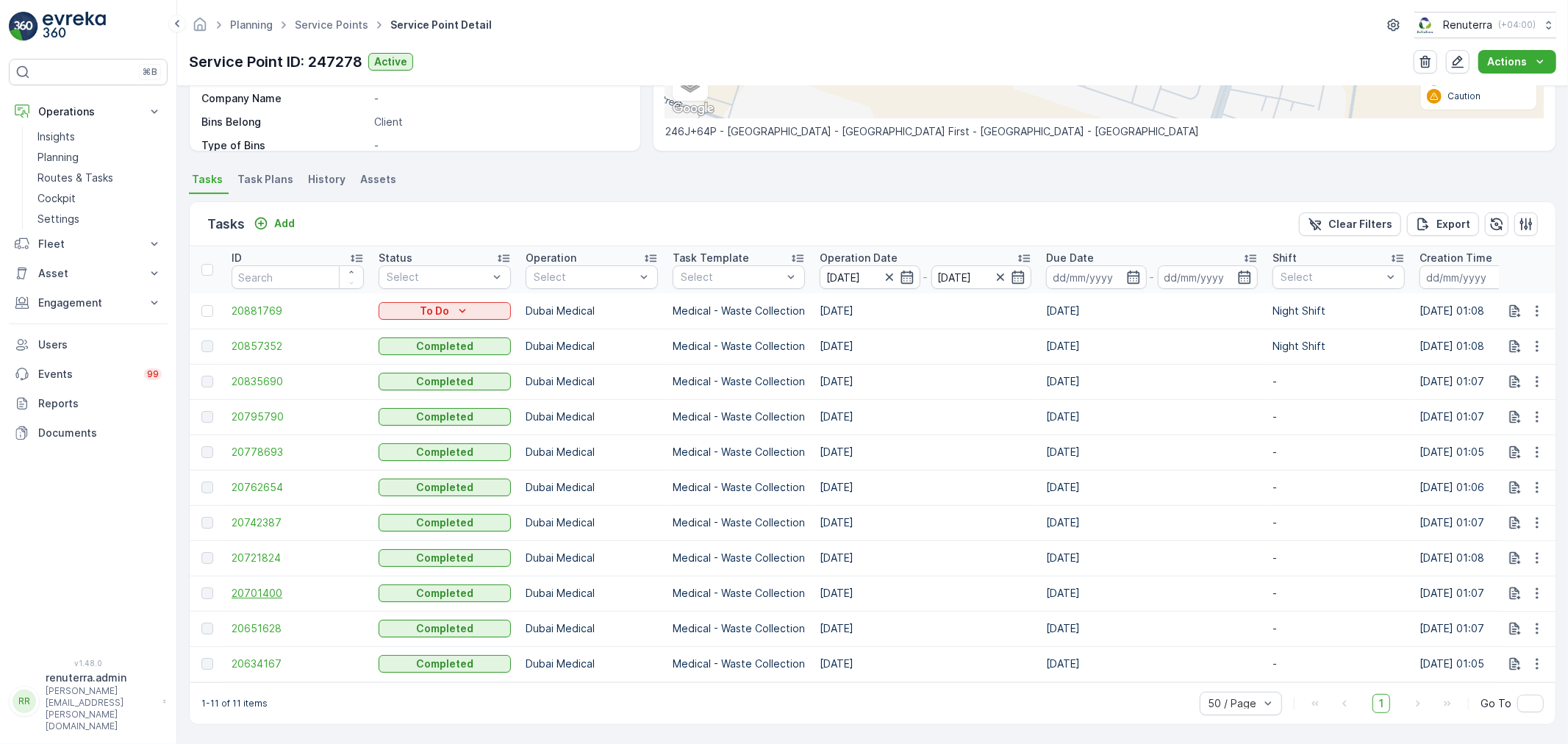
click at [248, 590] on span "20701400" at bounding box center [297, 593] width 132 height 15
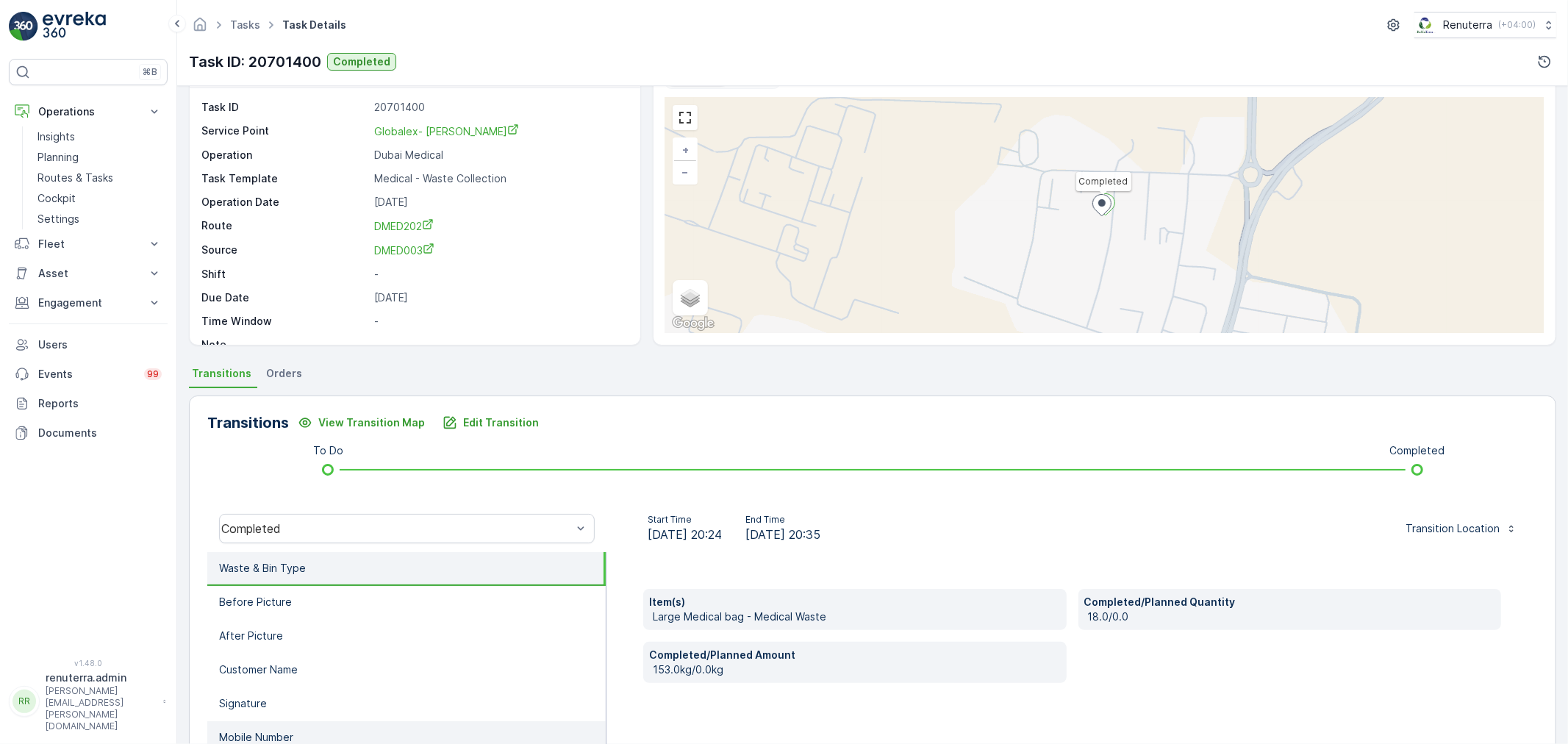
scroll to position [163, 0]
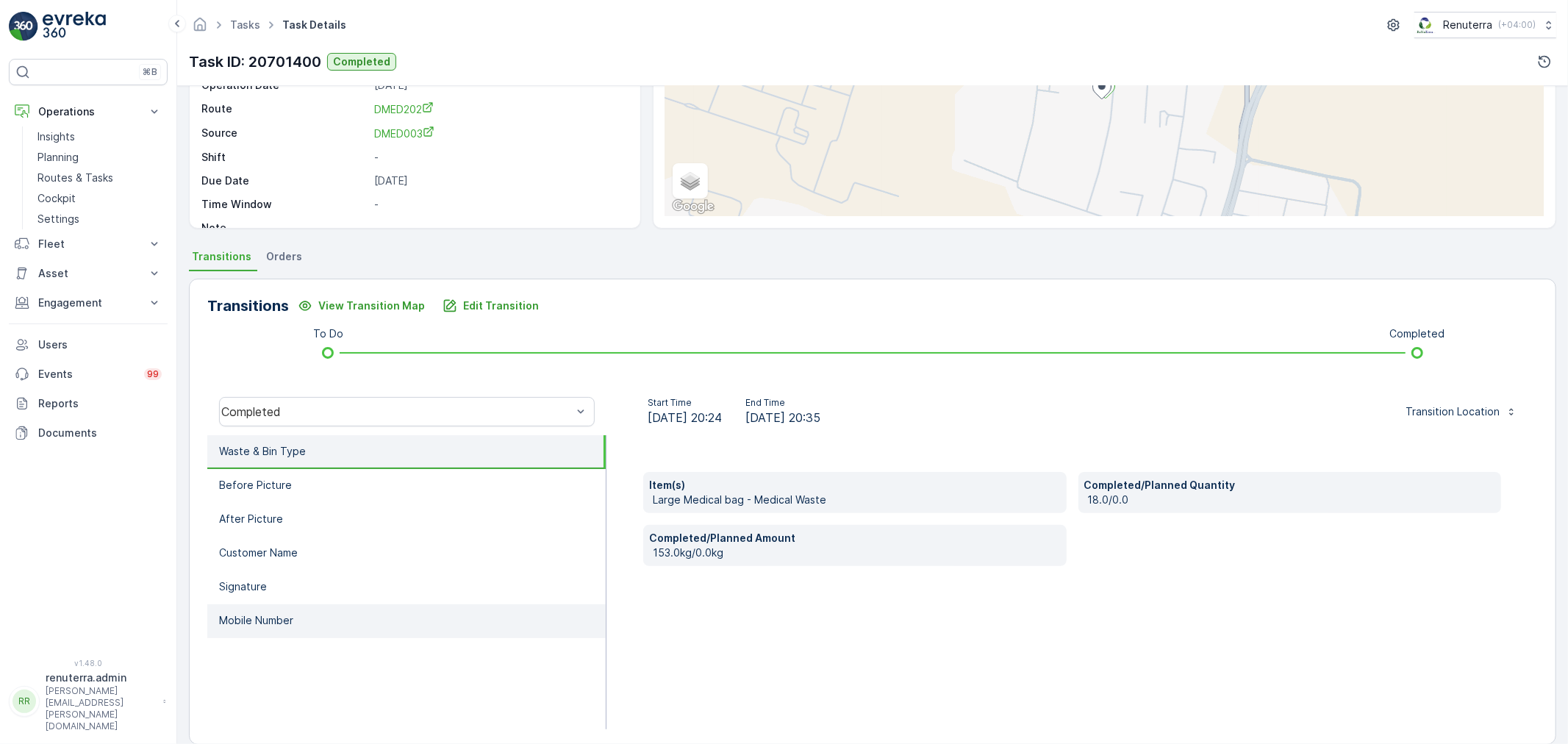
click at [405, 628] on li "Mobile Number" at bounding box center [407, 621] width 399 height 34
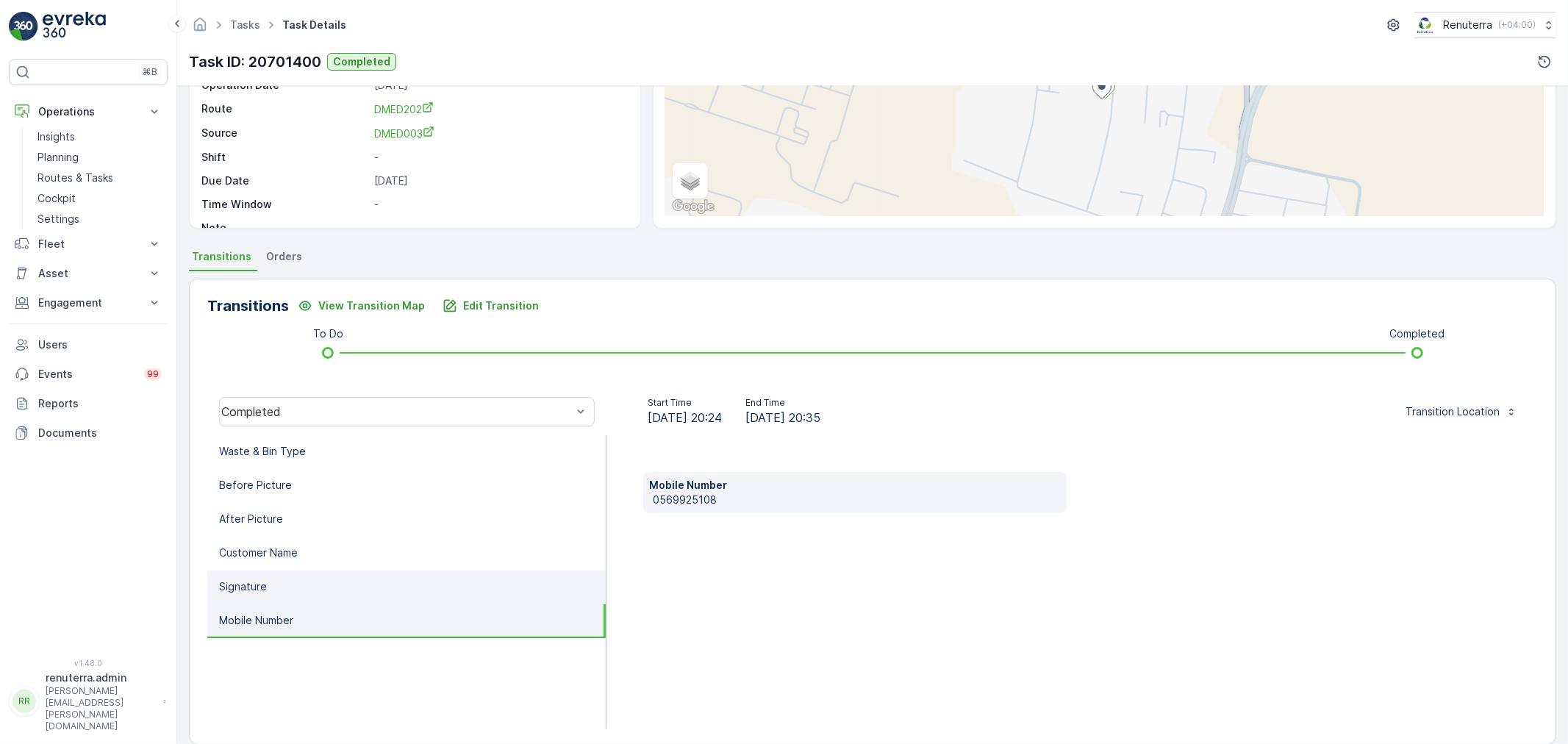
click at [402, 588] on li "Signature" at bounding box center [407, 587] width 399 height 34
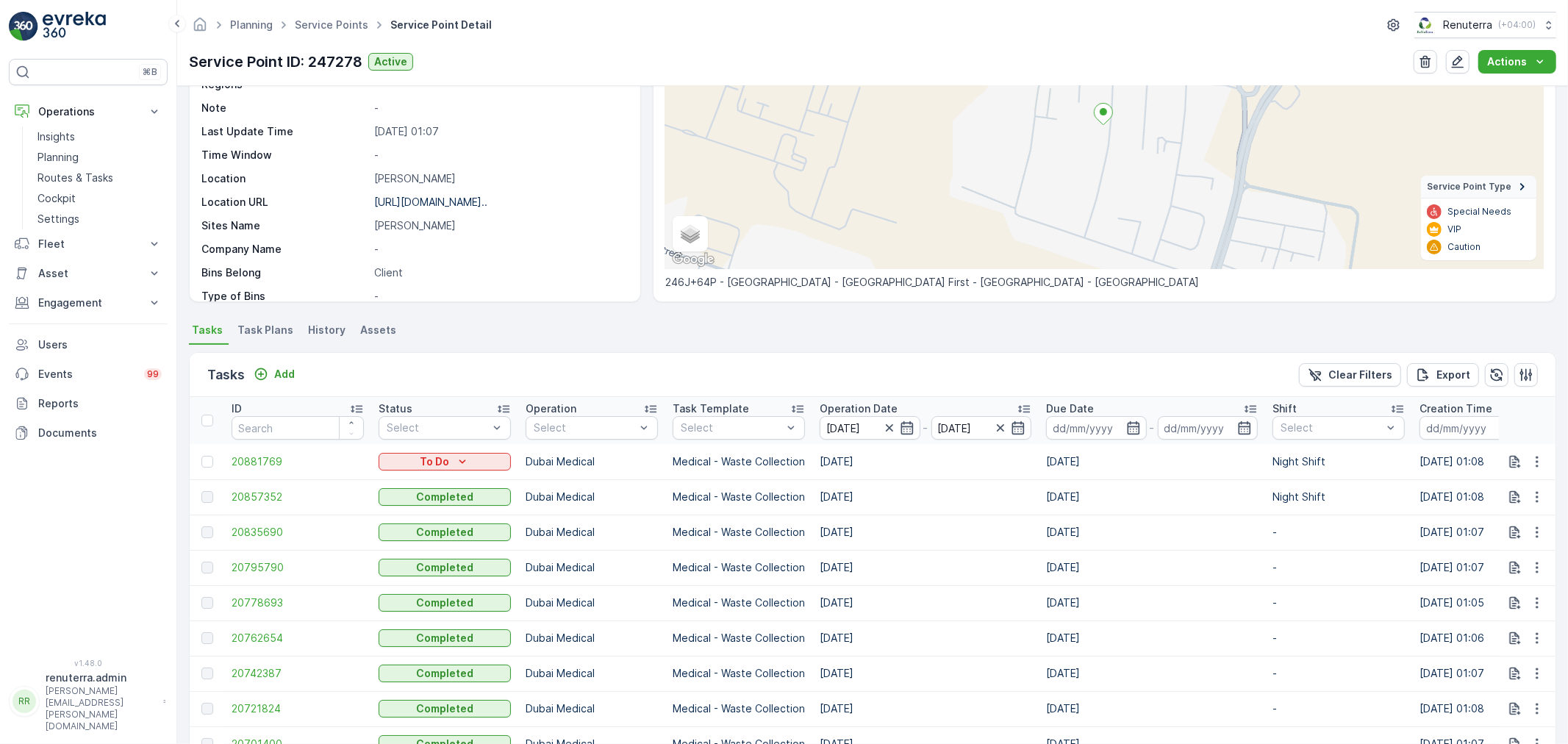
scroll to position [320, 0]
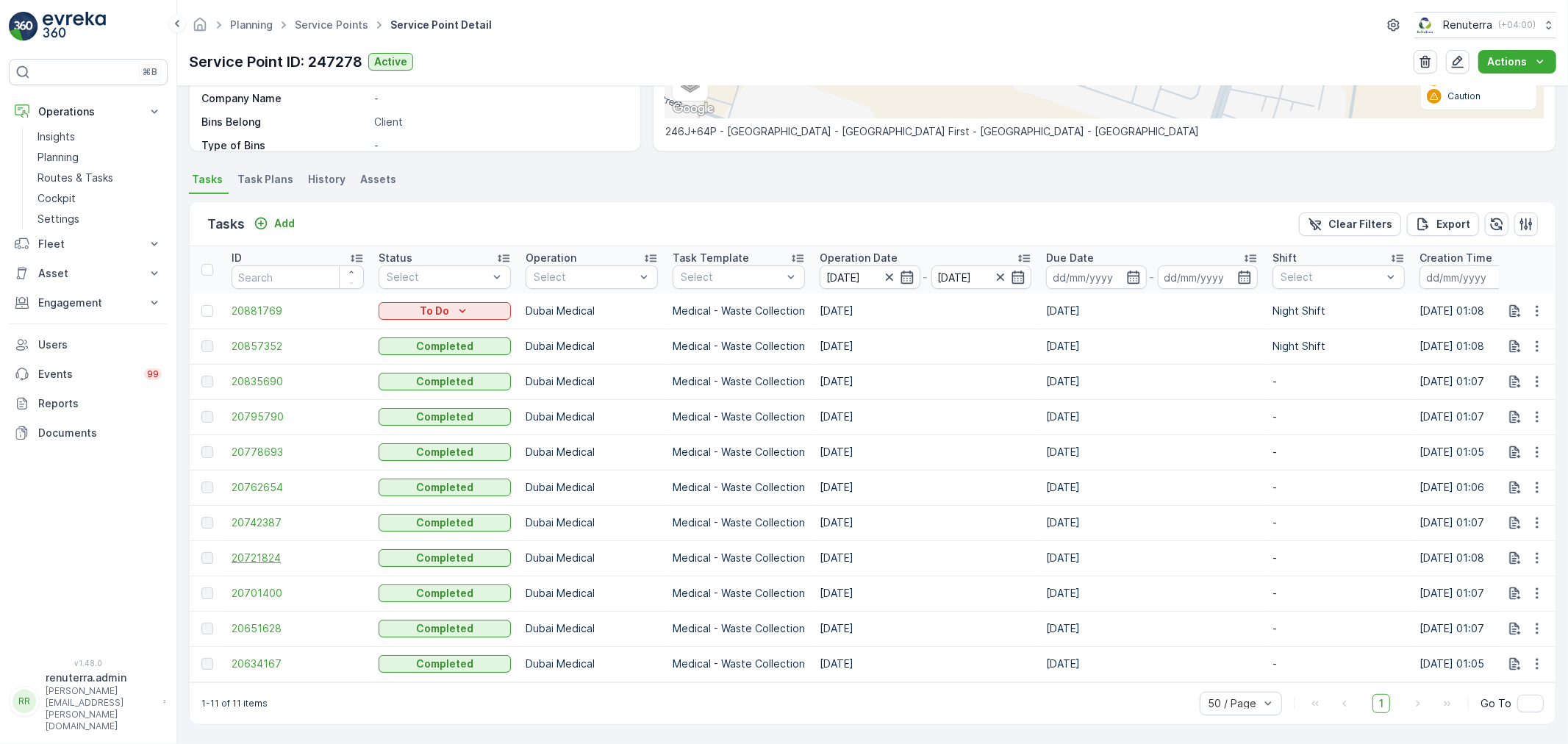
click at [269, 551] on span "20721824" at bounding box center [297, 558] width 132 height 15
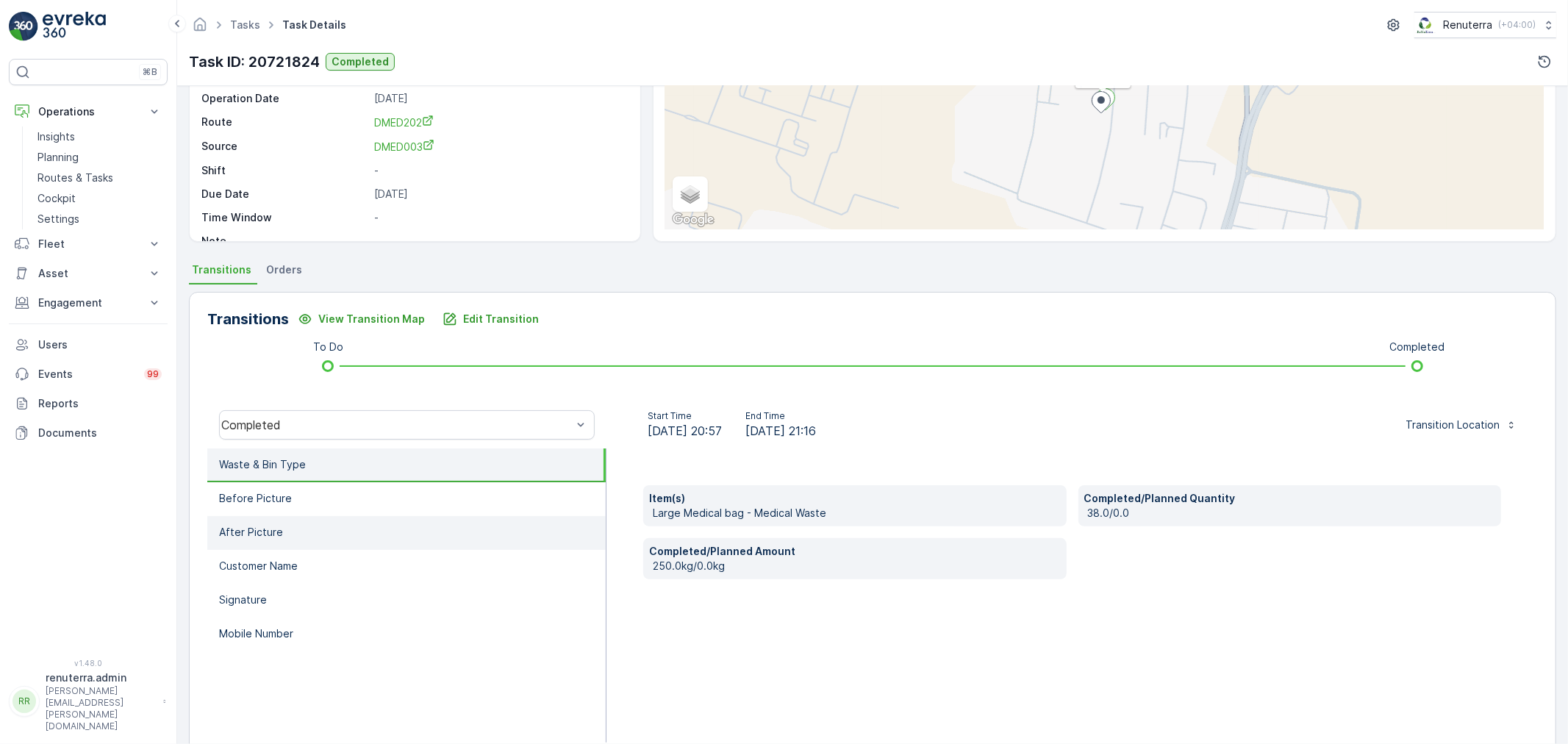
scroll to position [163, 0]
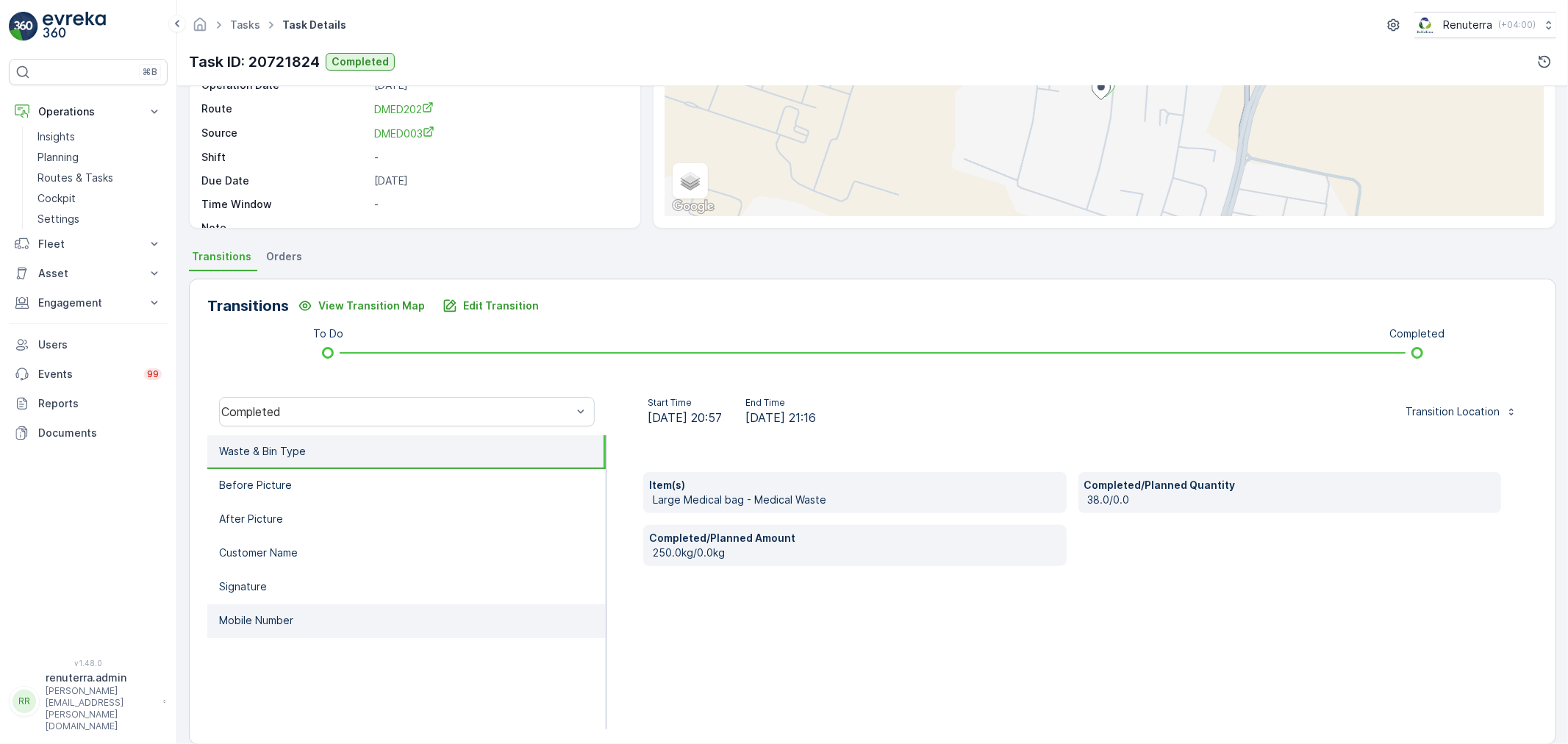
click at [265, 607] on li "Mobile Number" at bounding box center [407, 621] width 399 height 34
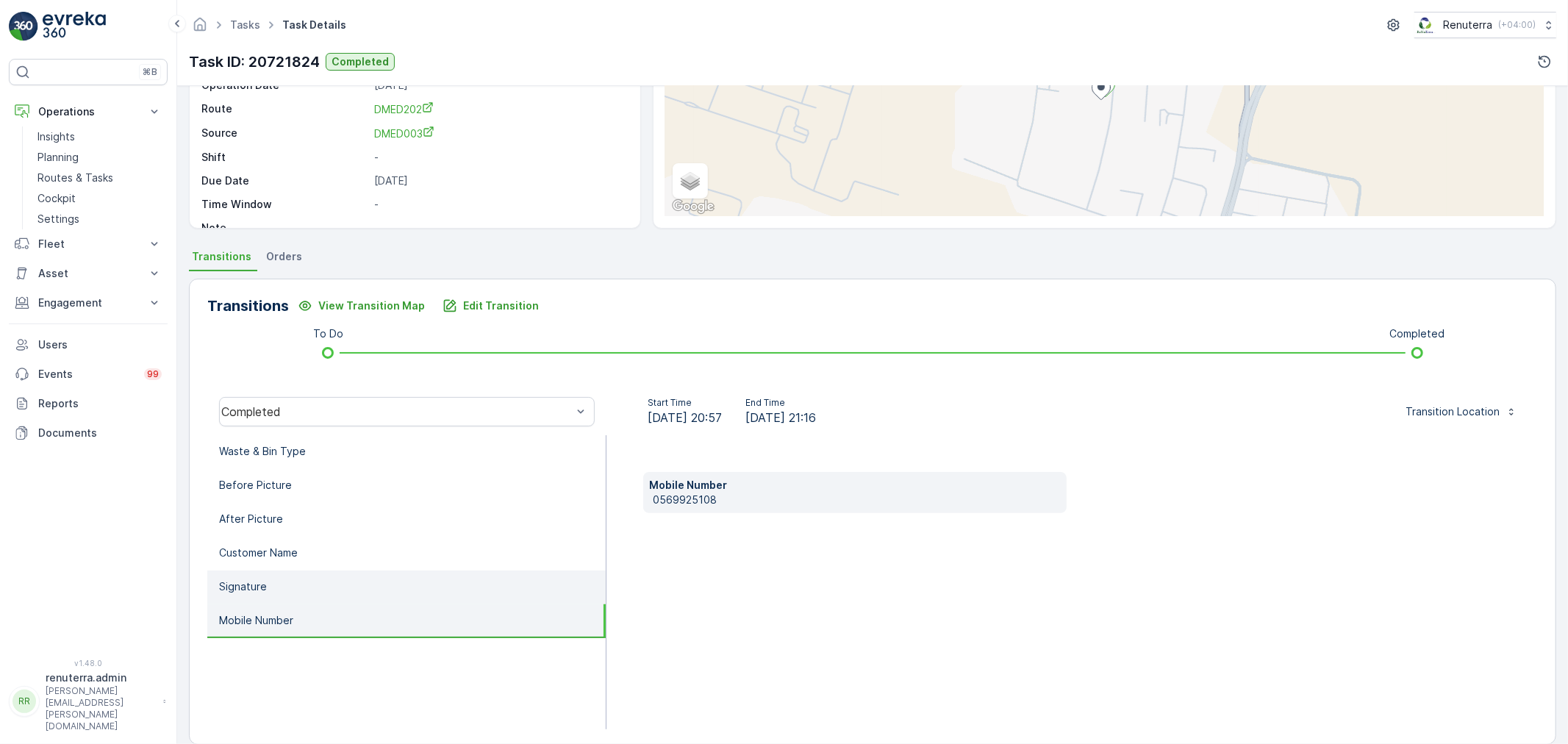
click at [254, 573] on li "Signature" at bounding box center [407, 587] width 399 height 34
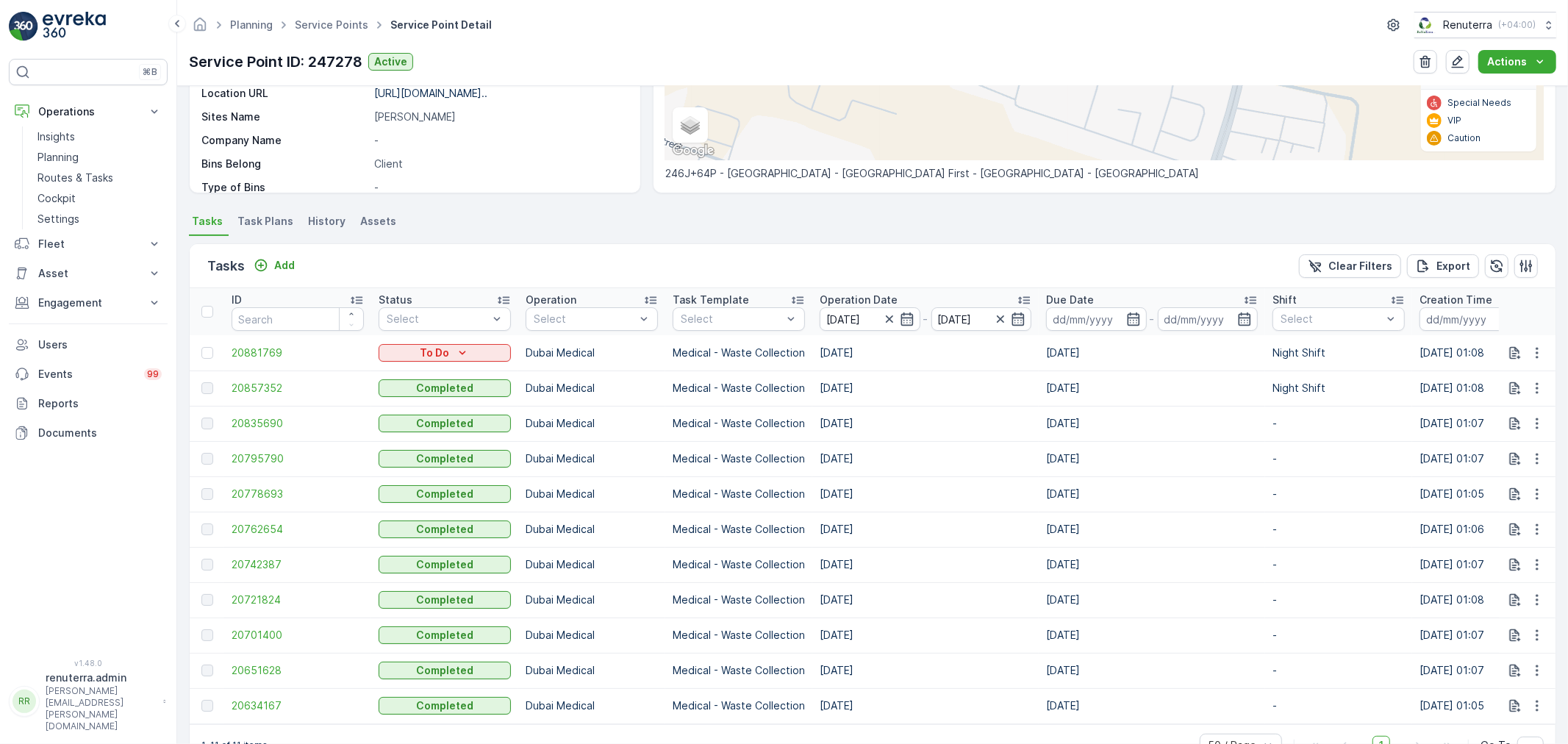
scroll to position [320, 0]
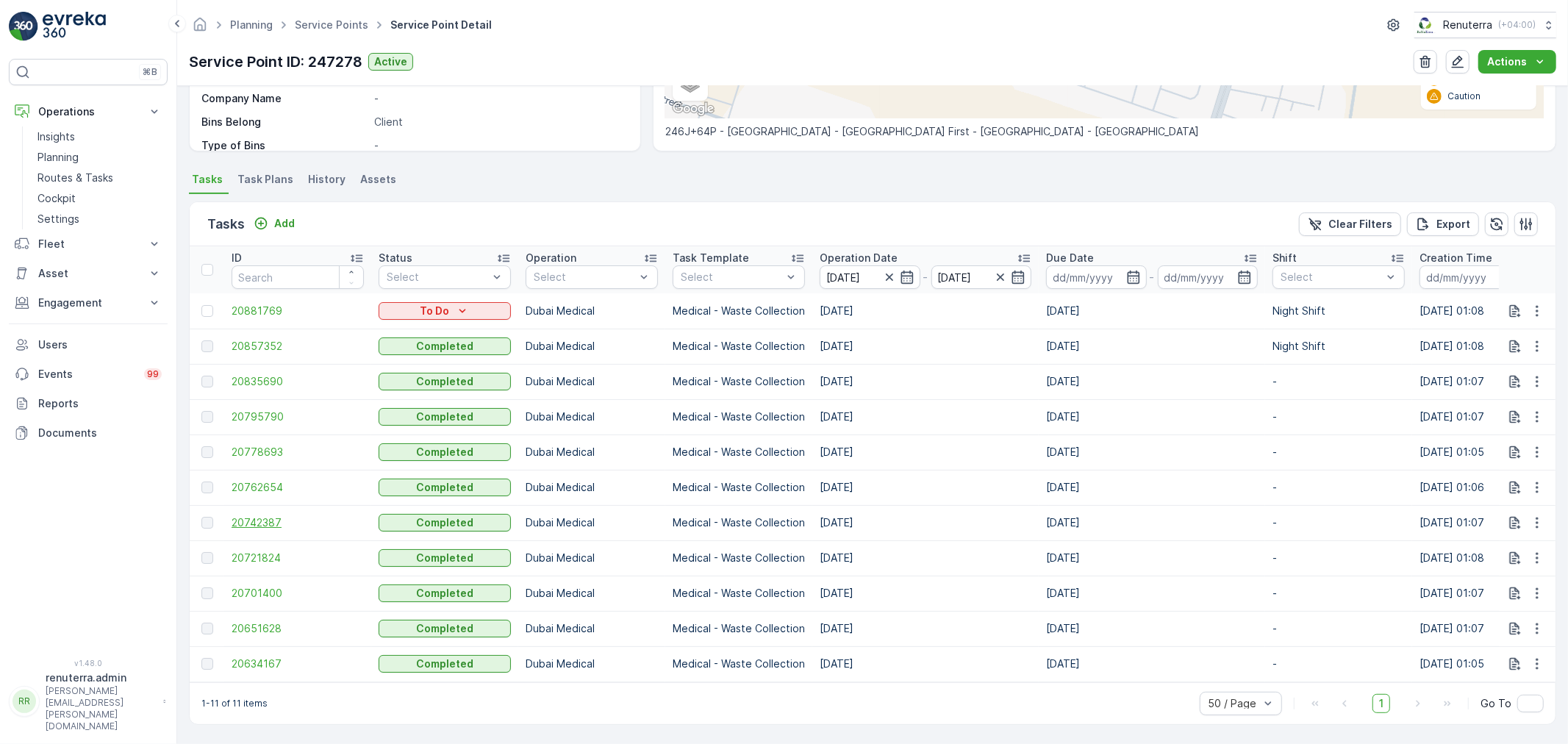
click at [275, 516] on span "20742387" at bounding box center [297, 523] width 132 height 15
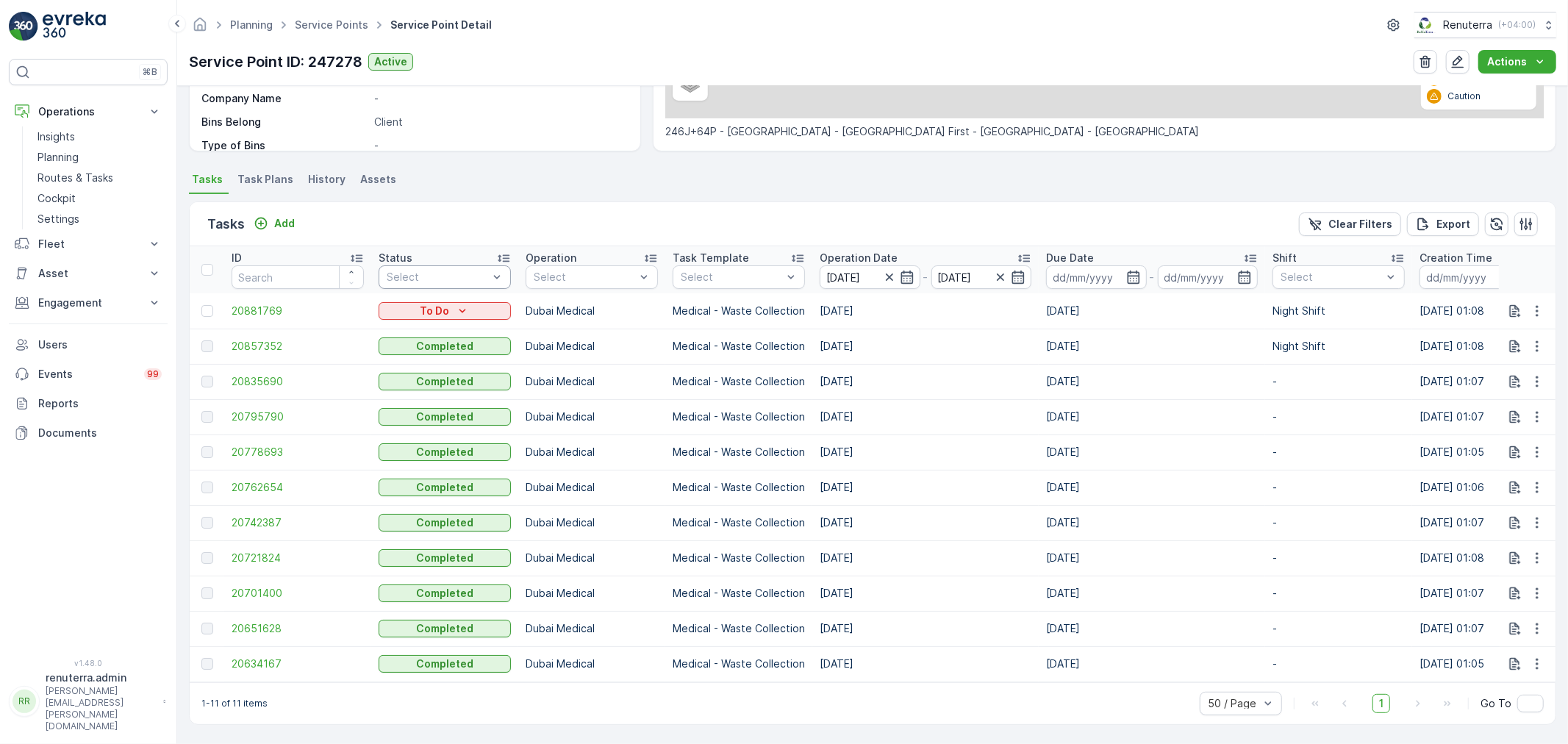
scroll to position [320, 0]
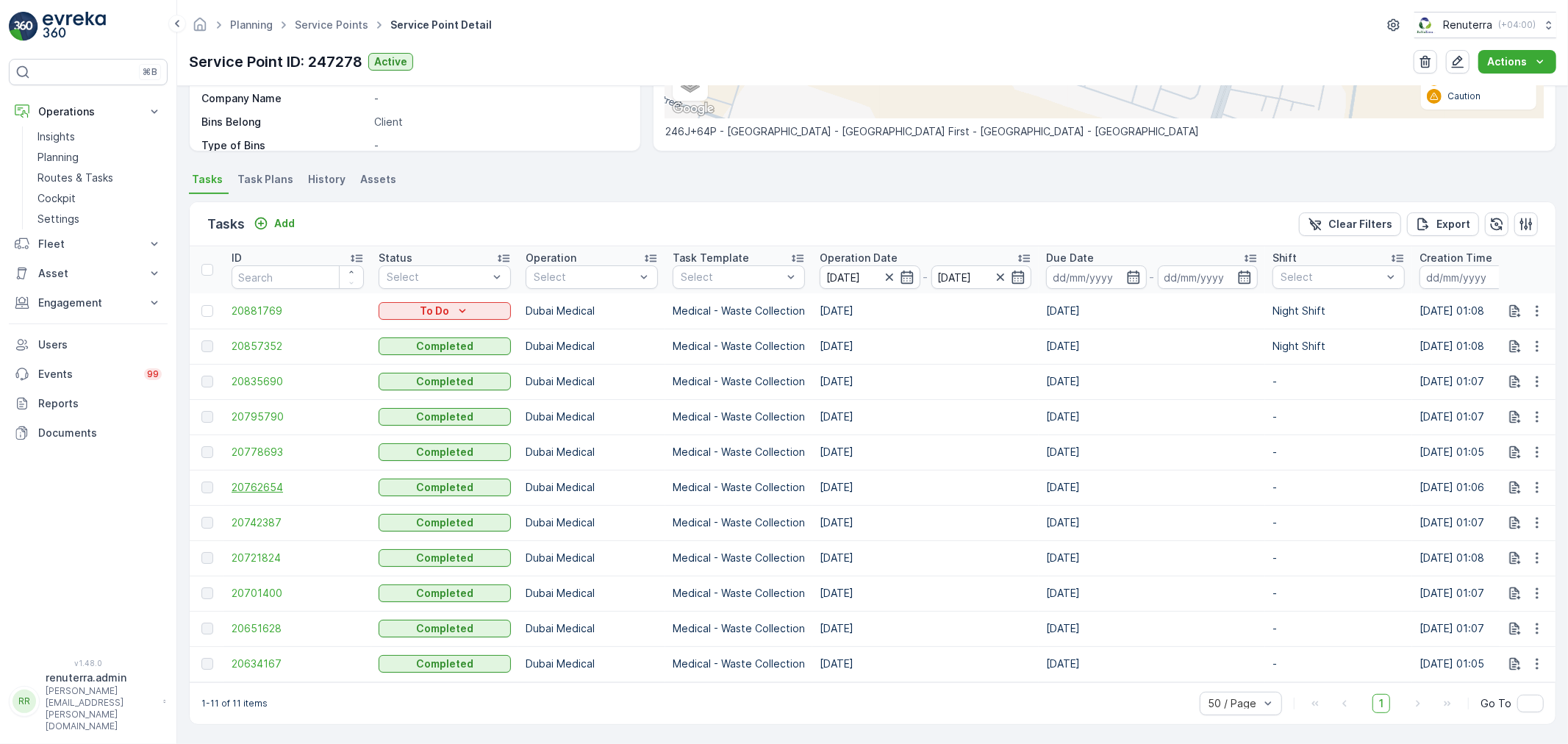
click at [266, 480] on span "20762654" at bounding box center [297, 487] width 132 height 15
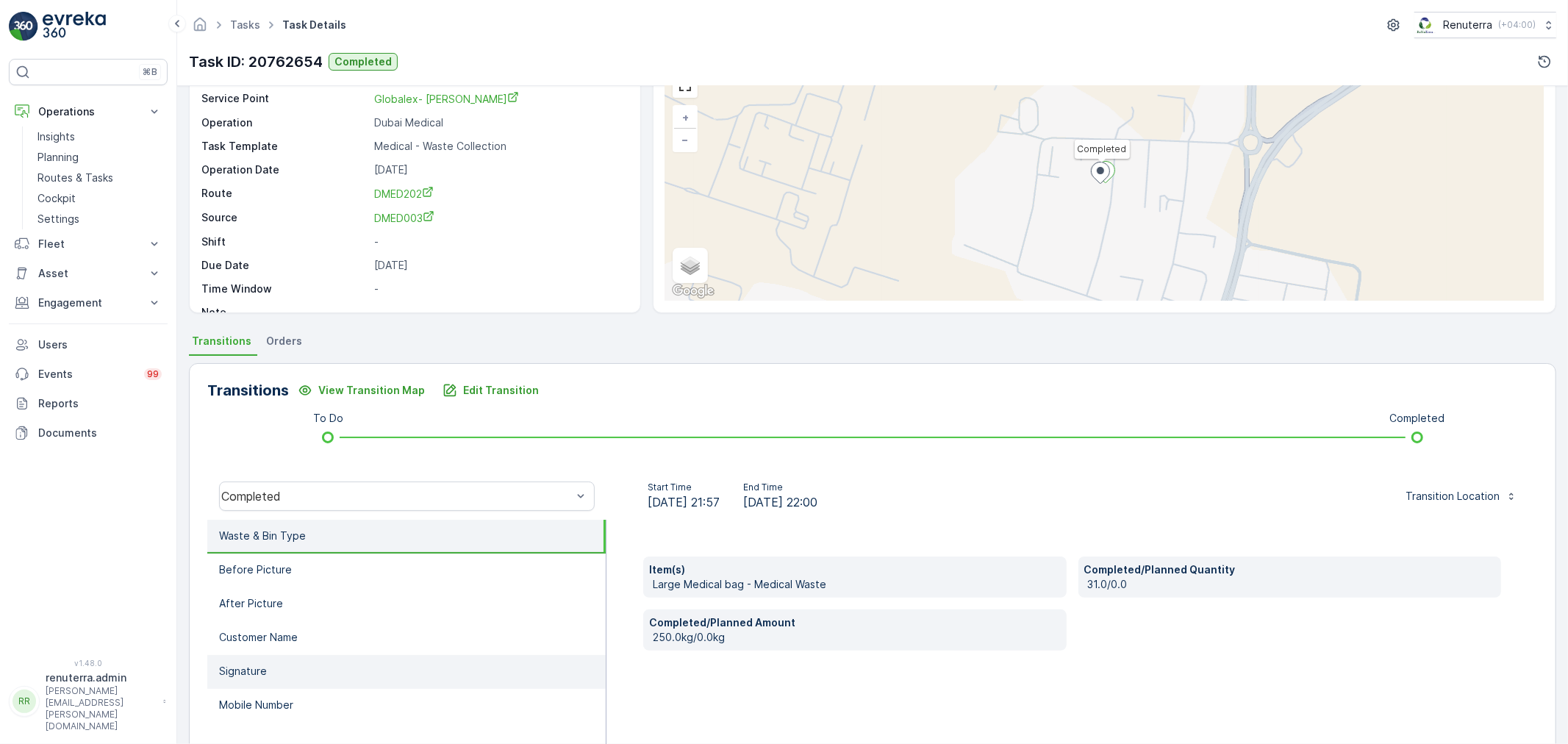
scroll to position [81, 0]
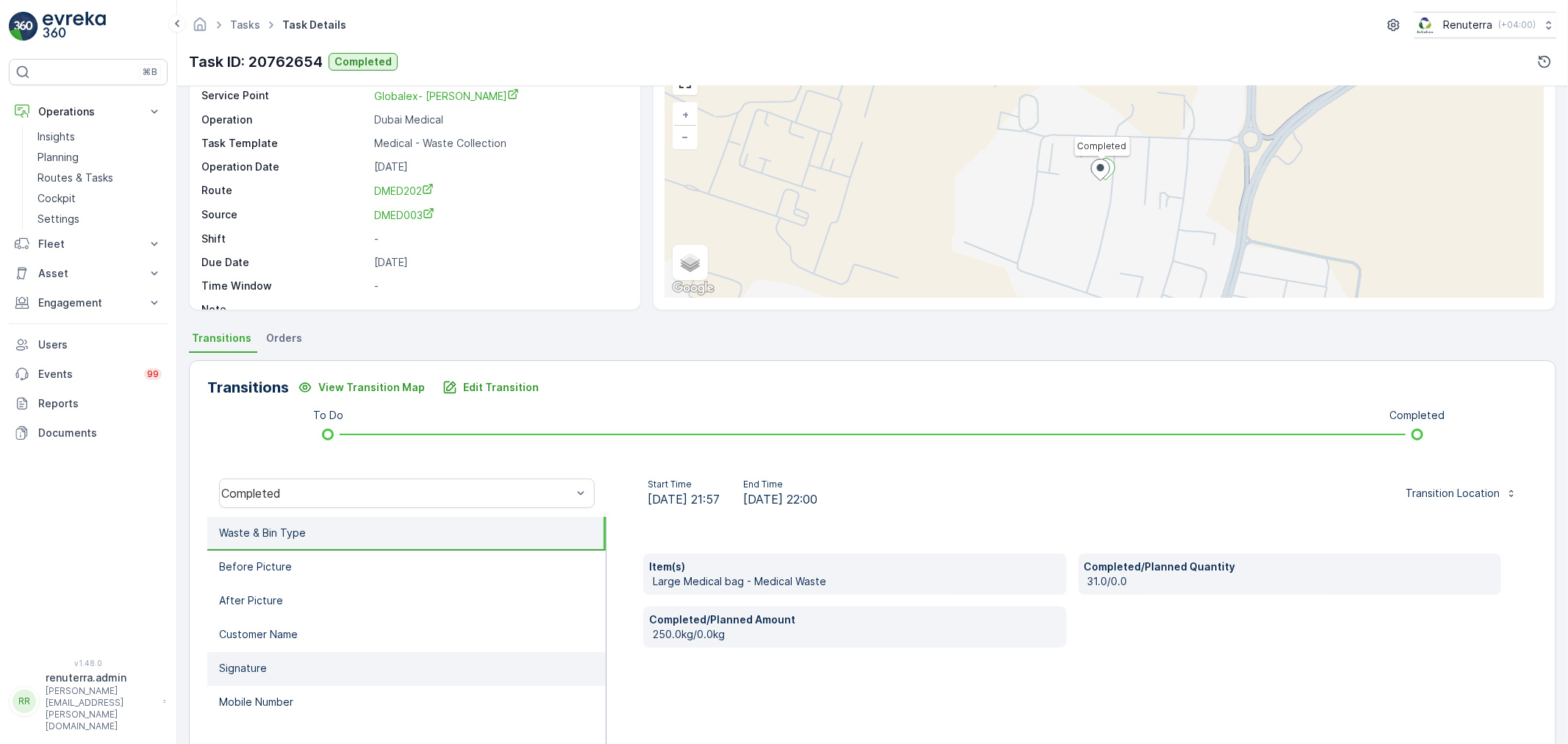
click at [287, 666] on li "Signature" at bounding box center [407, 669] width 399 height 34
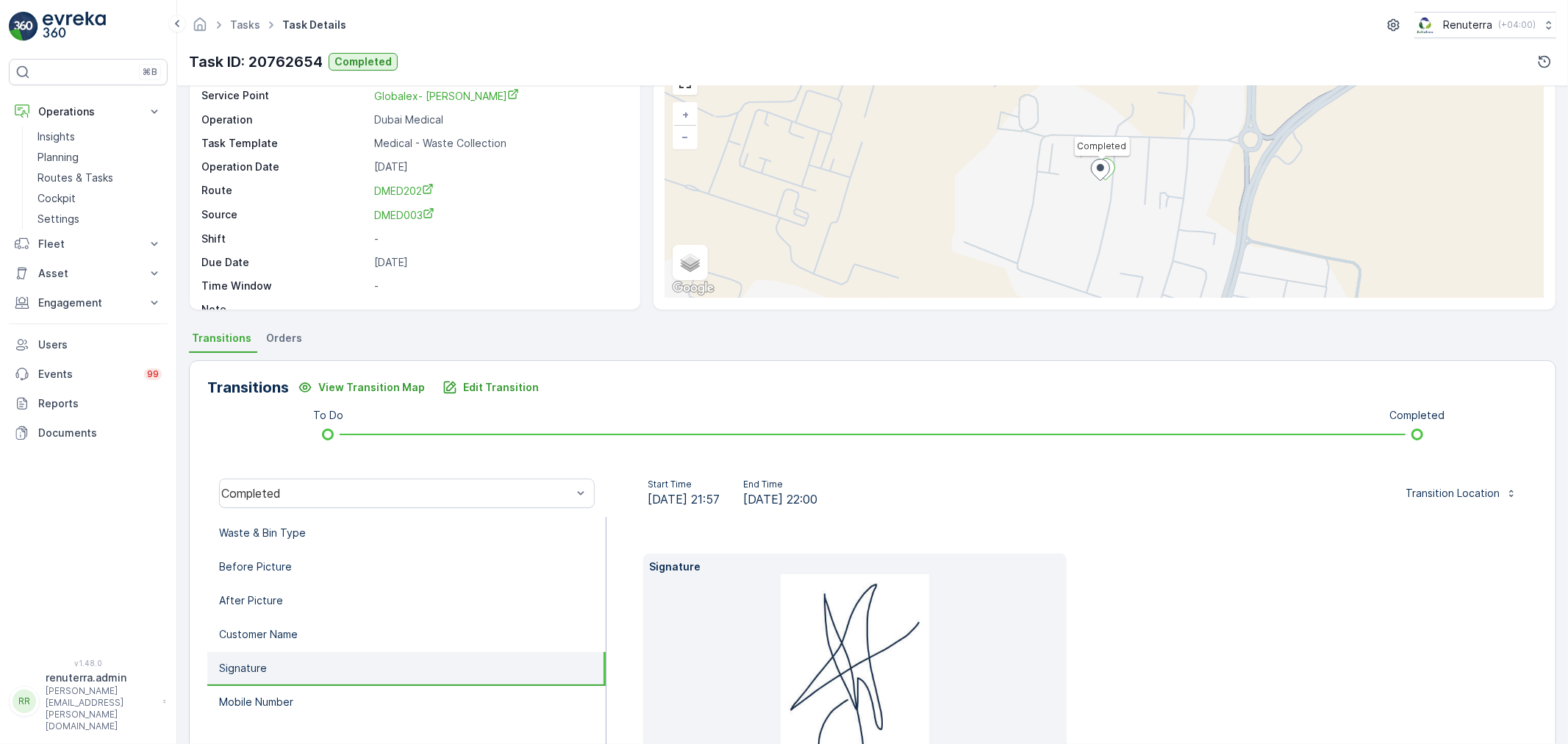
click at [287, 716] on ul "Waste & Bin Type Before Picture After Picture Customer Name Signature Mobile Nu…" at bounding box center [407, 676] width 399 height 318
click at [293, 695] on p "Mobile Number" at bounding box center [257, 702] width 75 height 15
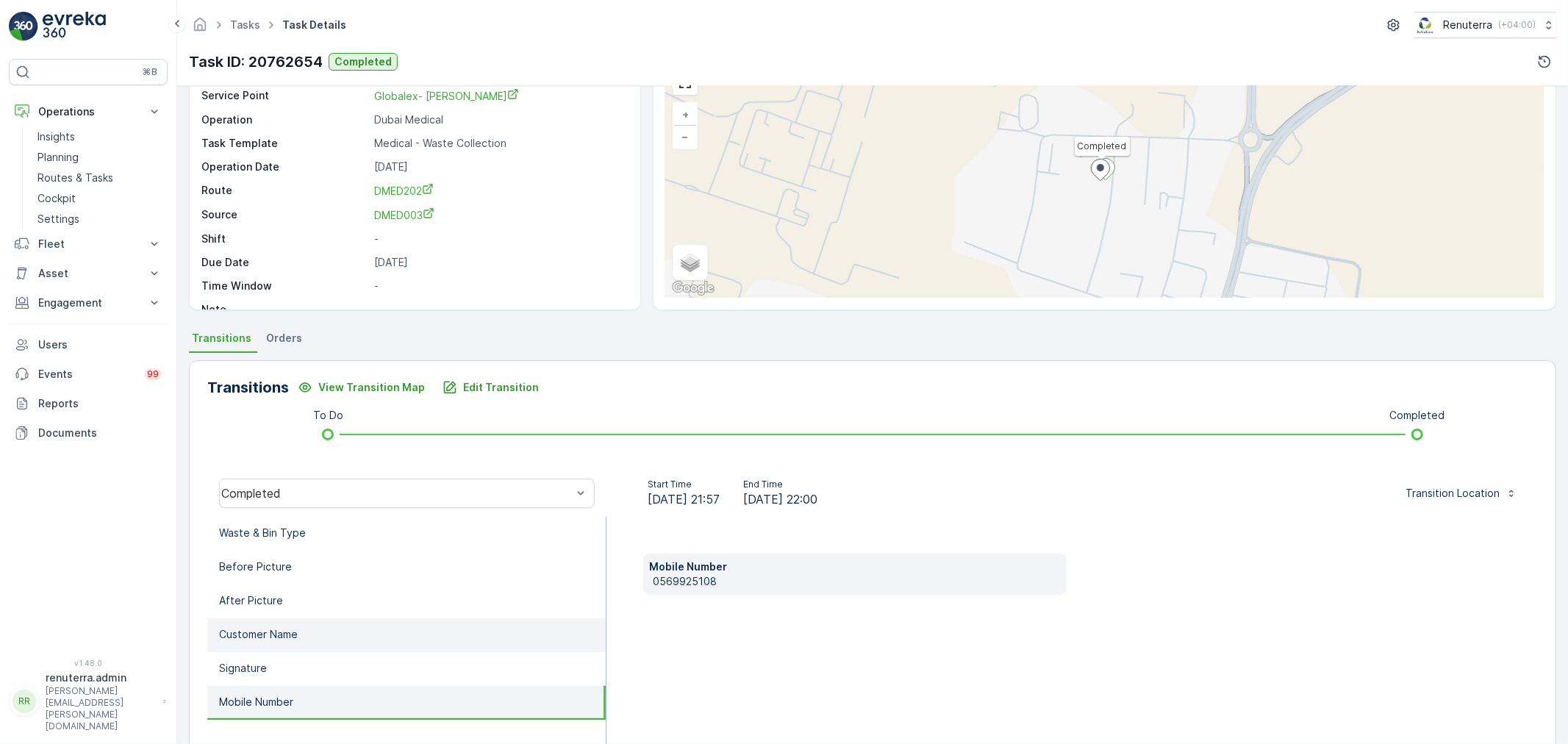
click at [297, 632] on p "Customer Name" at bounding box center [258, 634] width 78 height 15
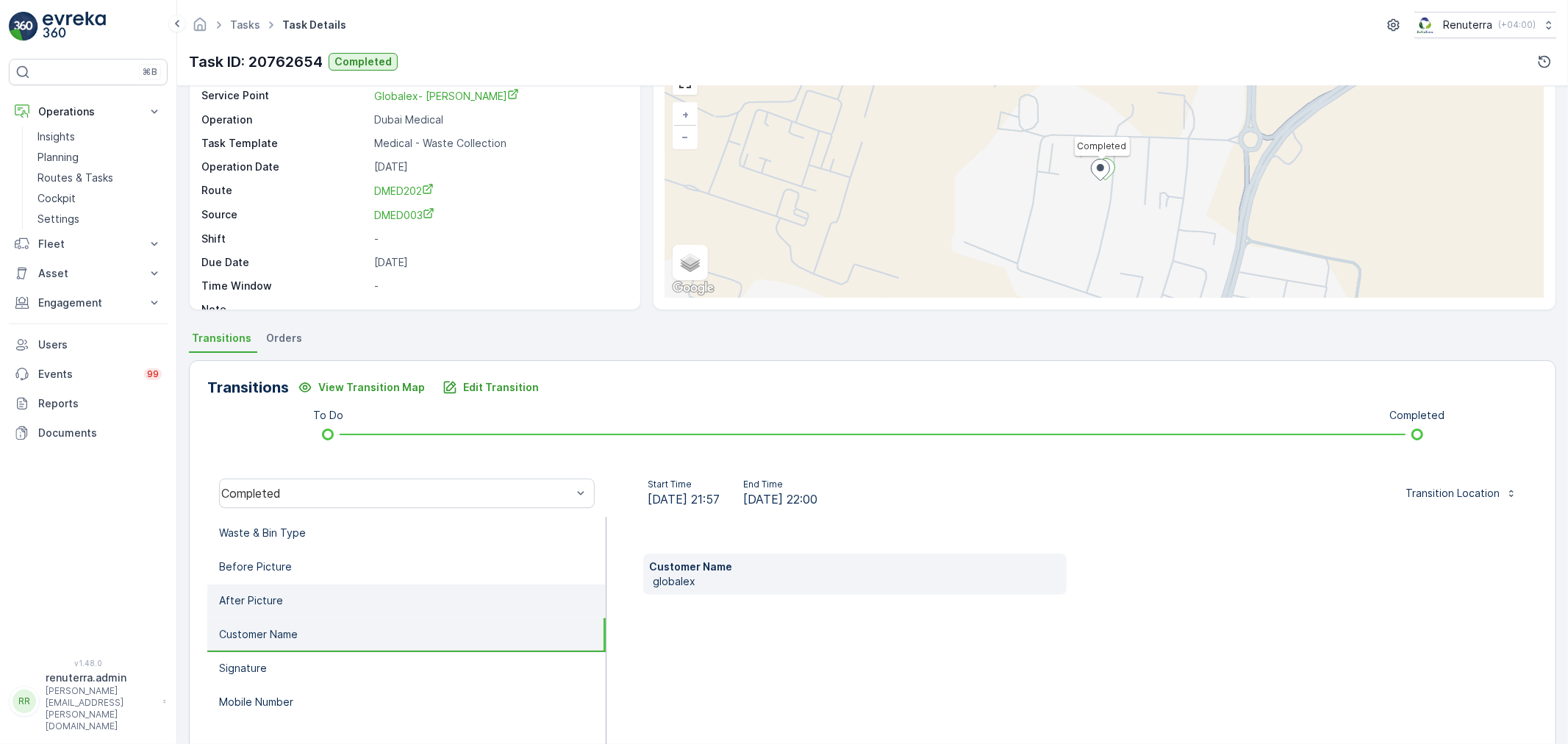
click at [299, 584] on li "After Picture" at bounding box center [407, 601] width 399 height 34
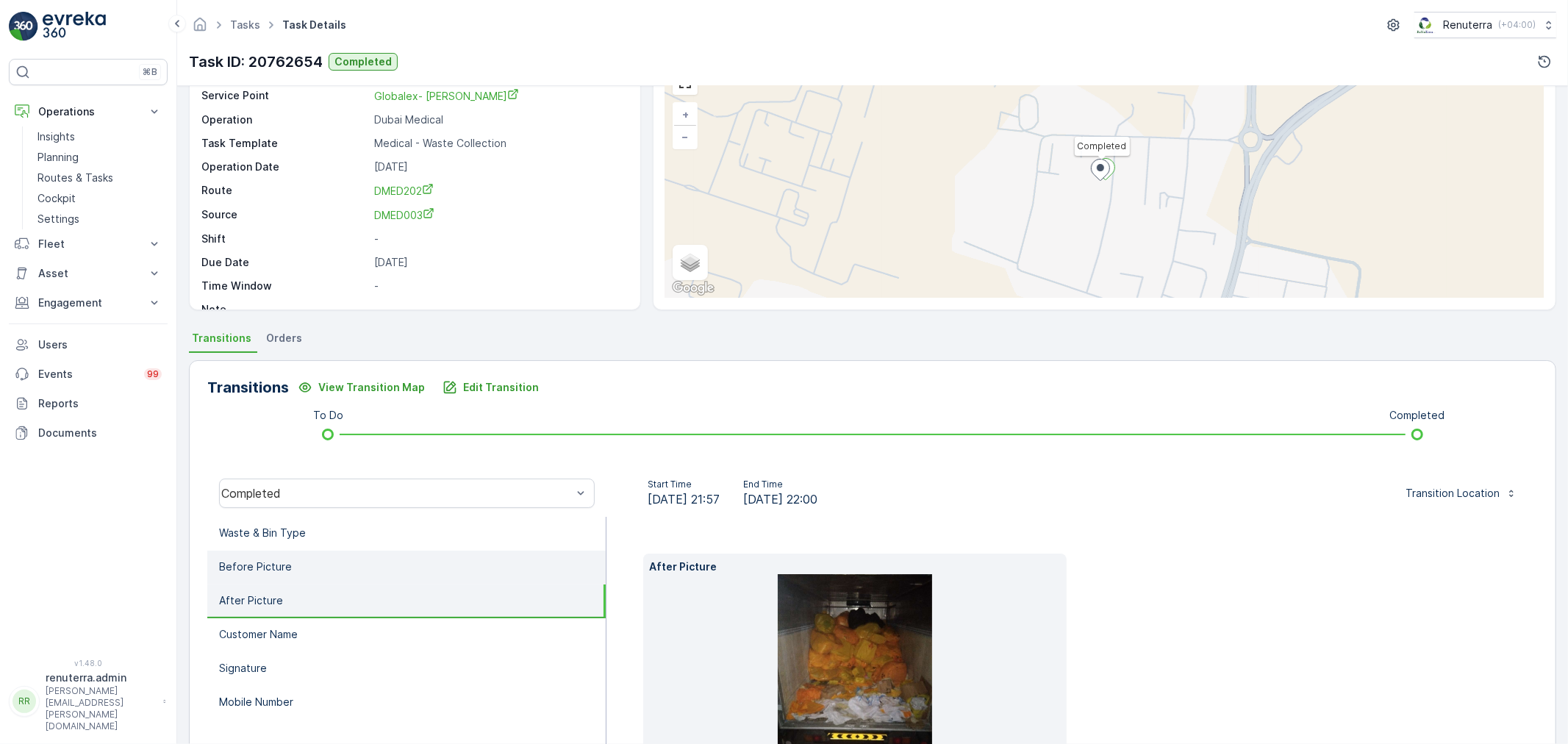
click at [296, 566] on li "Before Picture" at bounding box center [407, 567] width 399 height 34
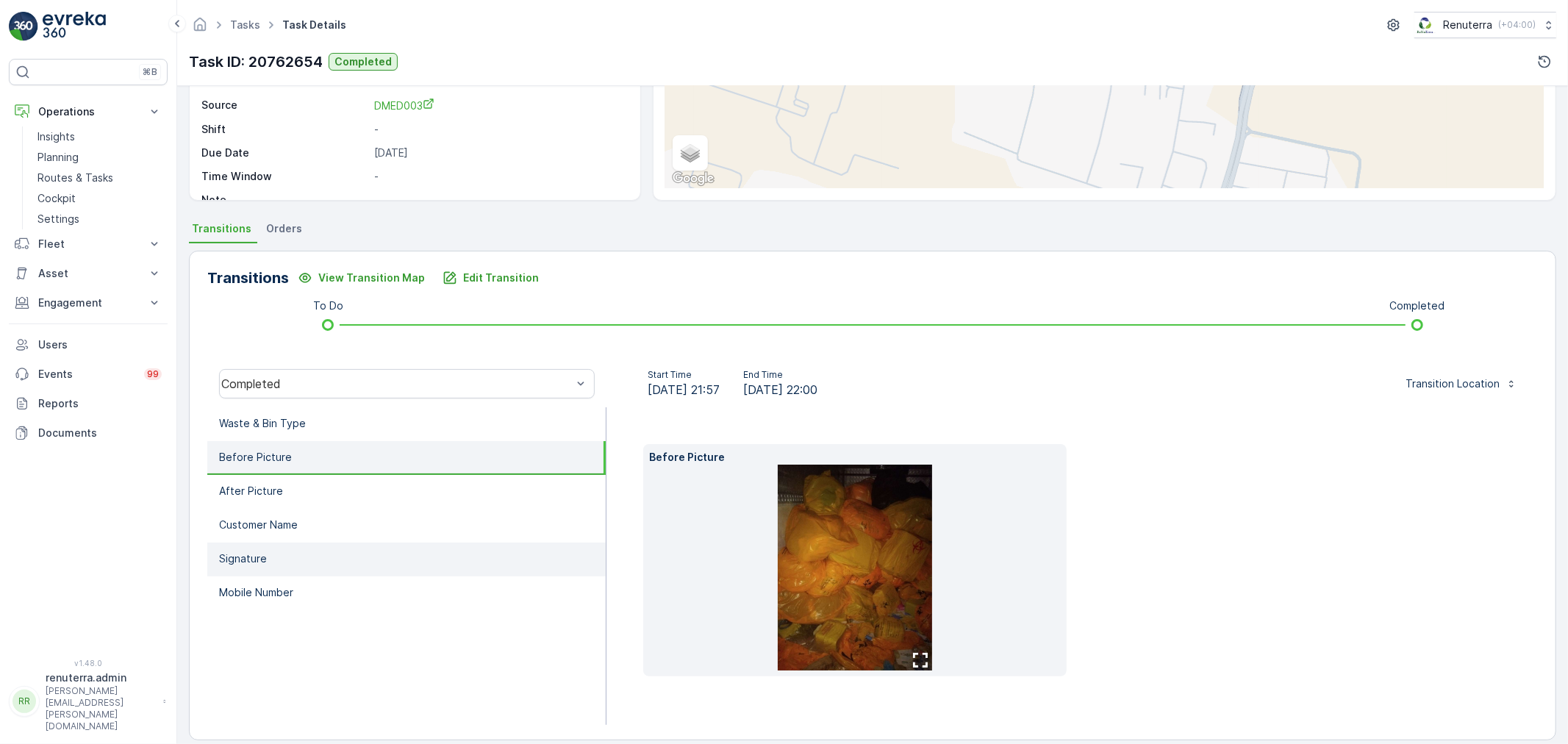
scroll to position [206, 0]
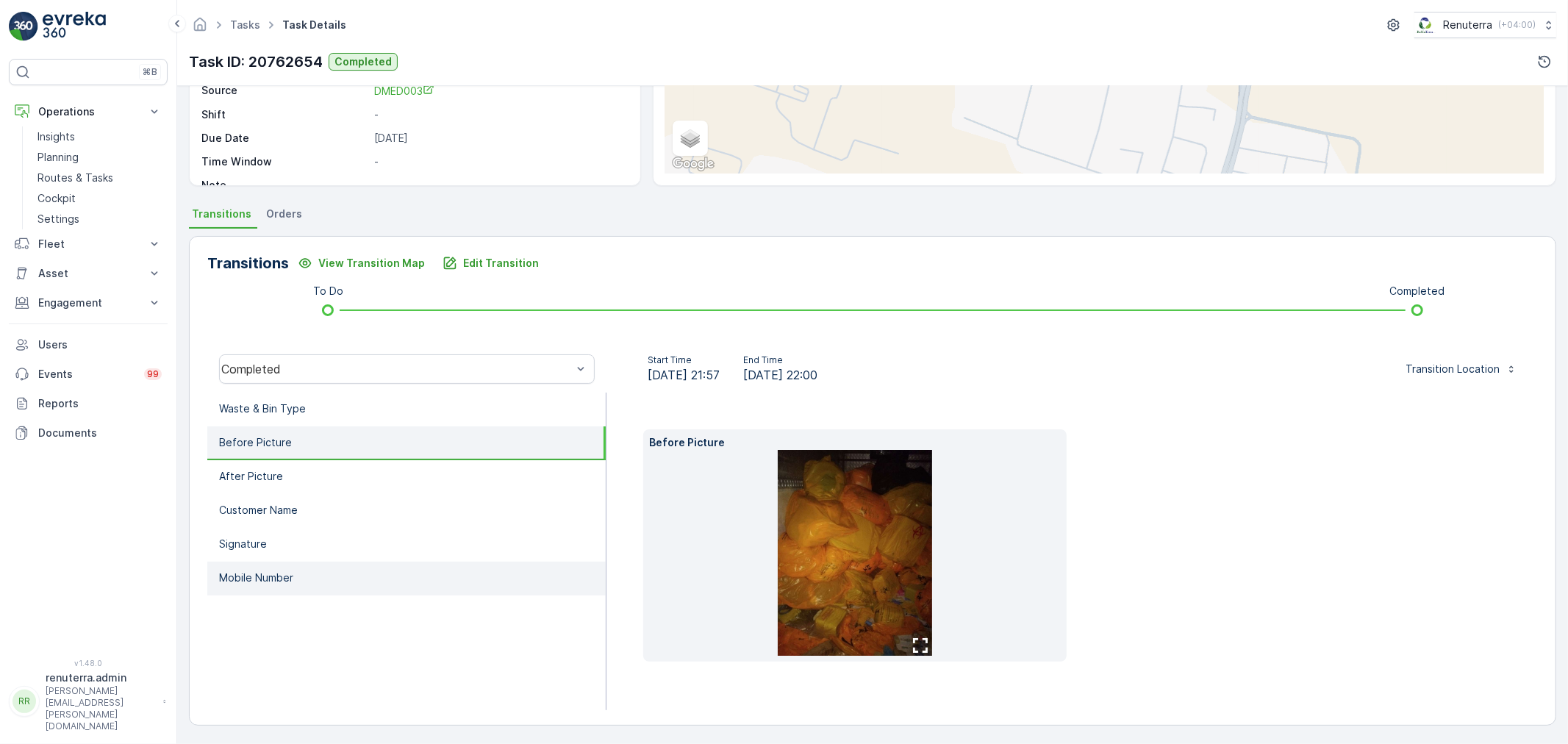
click at [295, 570] on li "Mobile Number" at bounding box center [407, 578] width 399 height 34
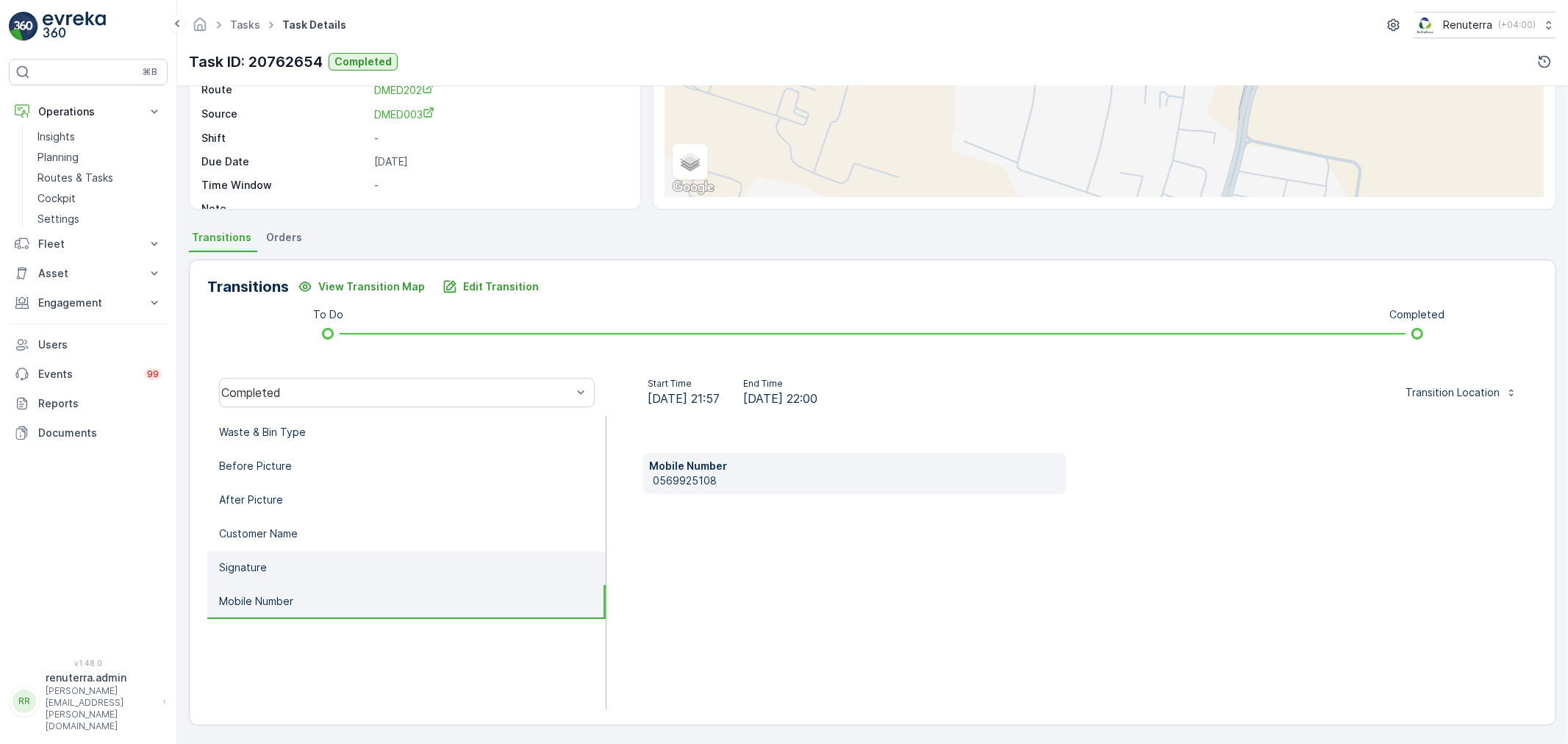
click at [305, 559] on li "Signature" at bounding box center [407, 568] width 399 height 34
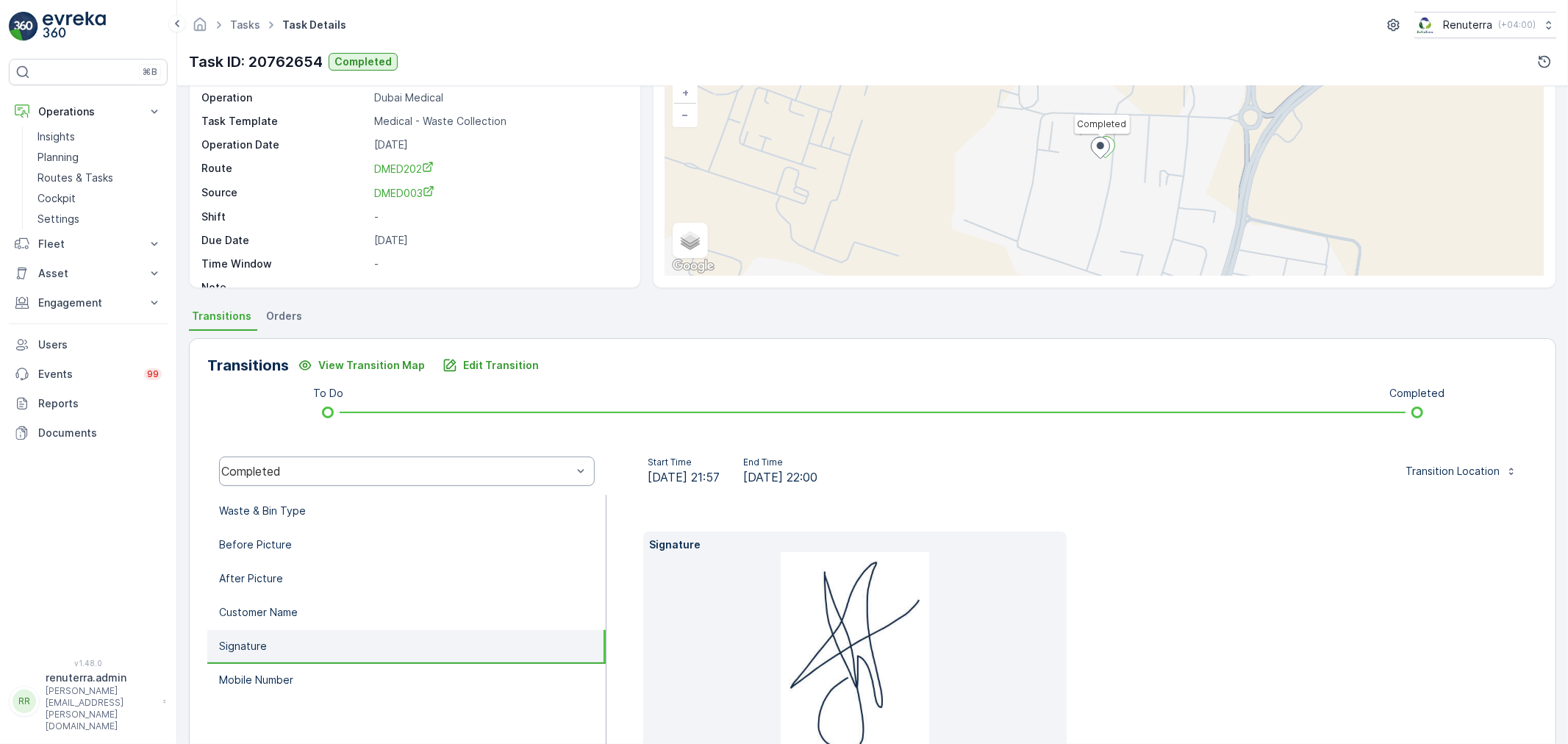
scroll to position [101, 0]
click at [300, 498] on li "Waste & Bin Type" at bounding box center [407, 514] width 399 height 34
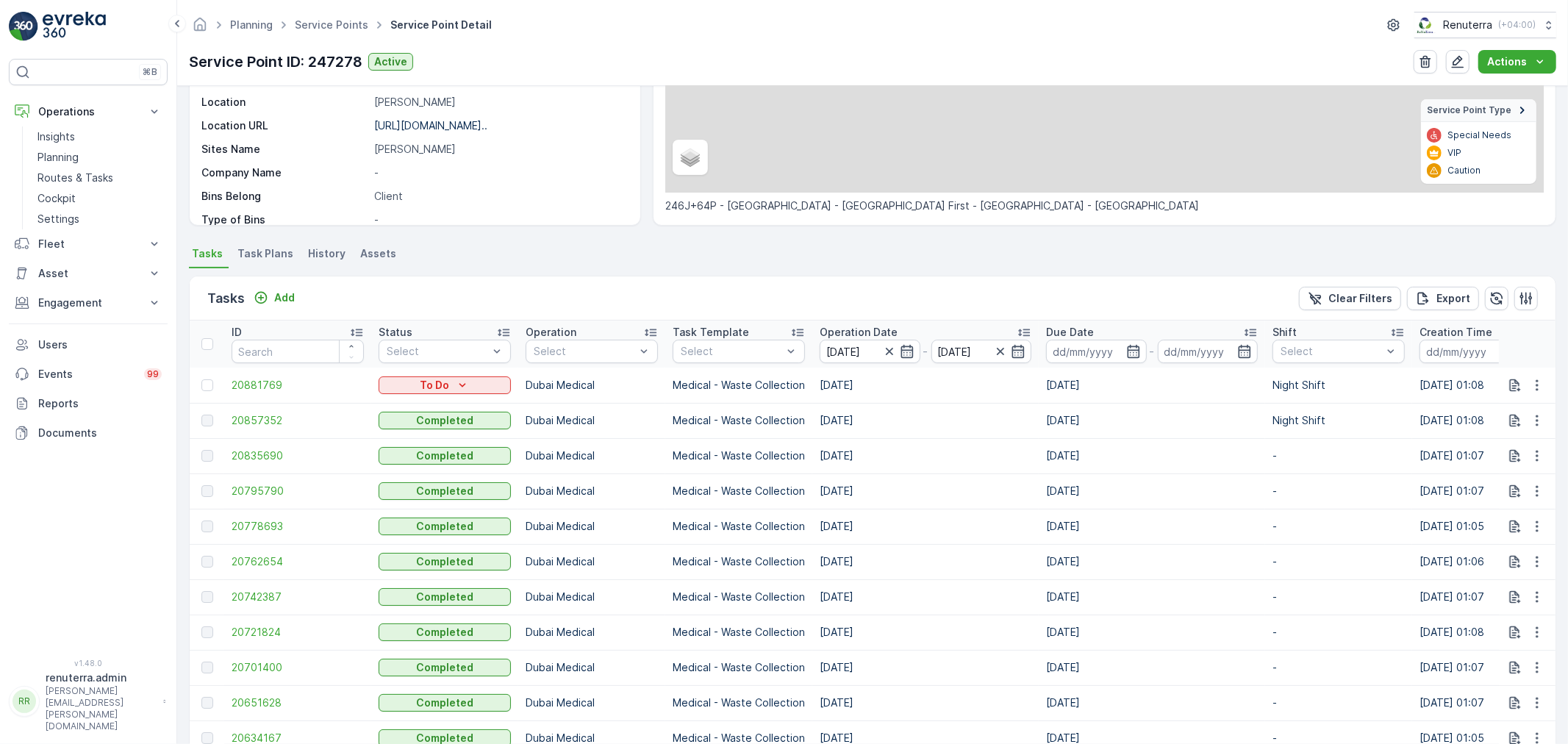
scroll to position [245, 0]
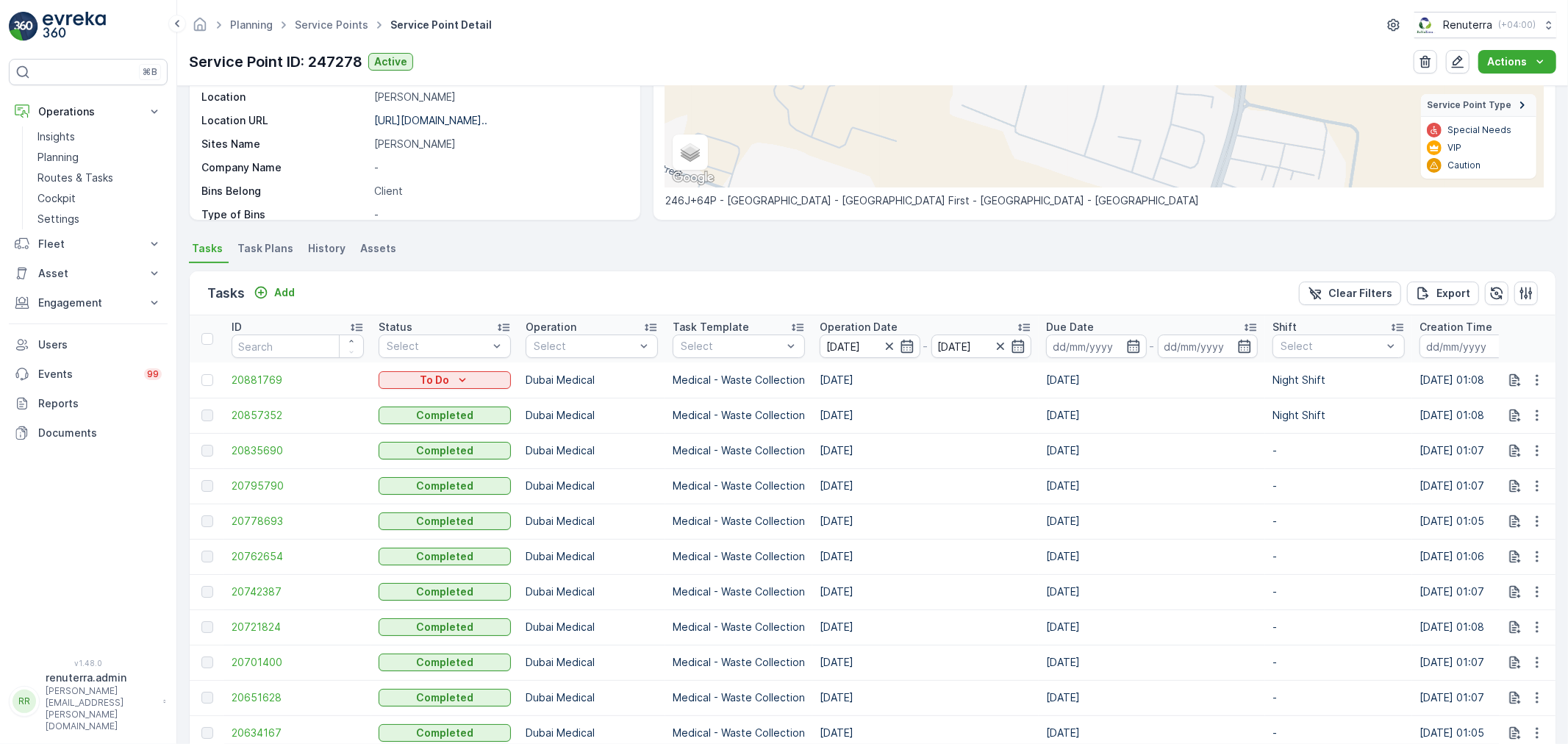
click at [251, 512] on td "20778693" at bounding box center [297, 521] width 147 height 35
click at [250, 520] on span "20778693" at bounding box center [297, 522] width 132 height 15
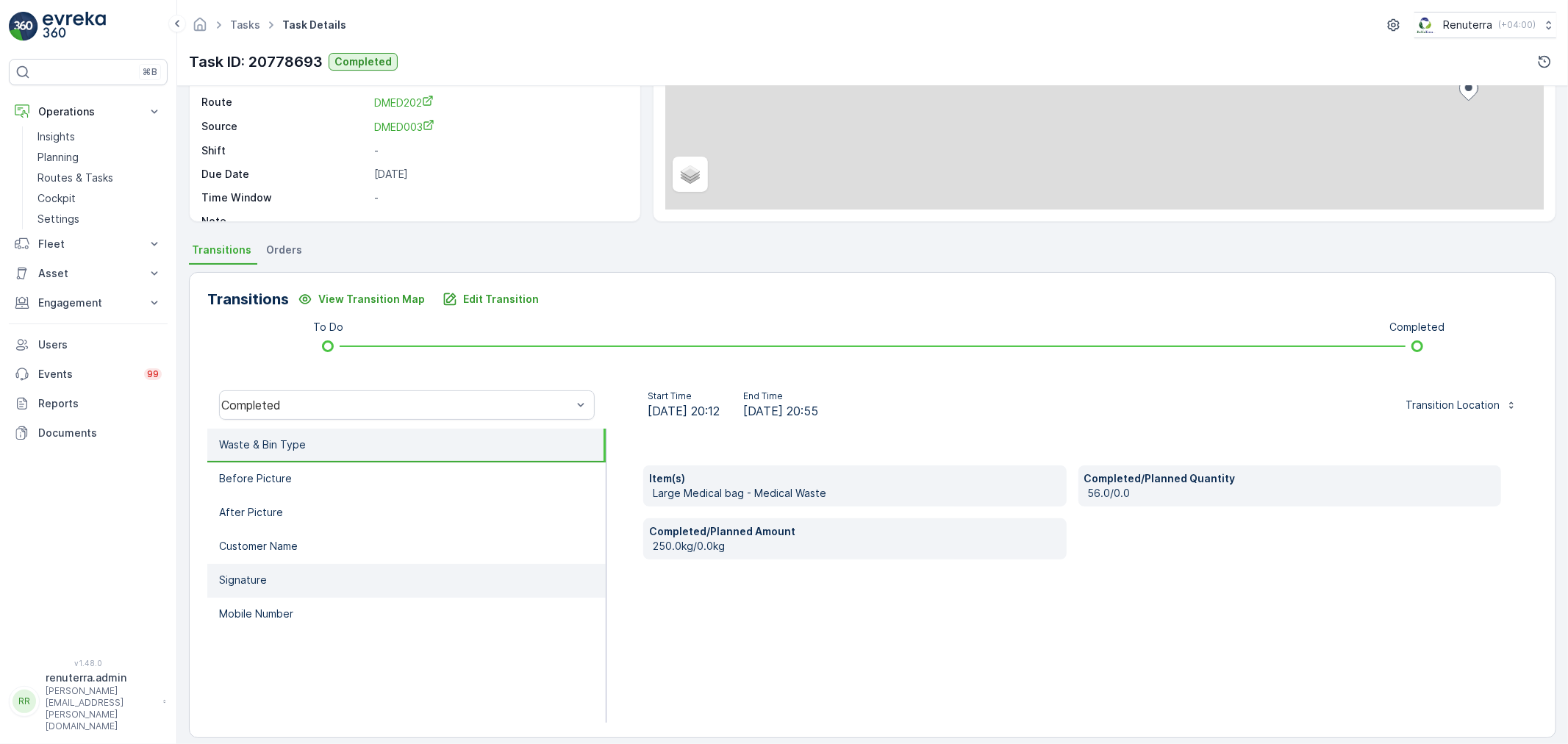
scroll to position [181, 0]
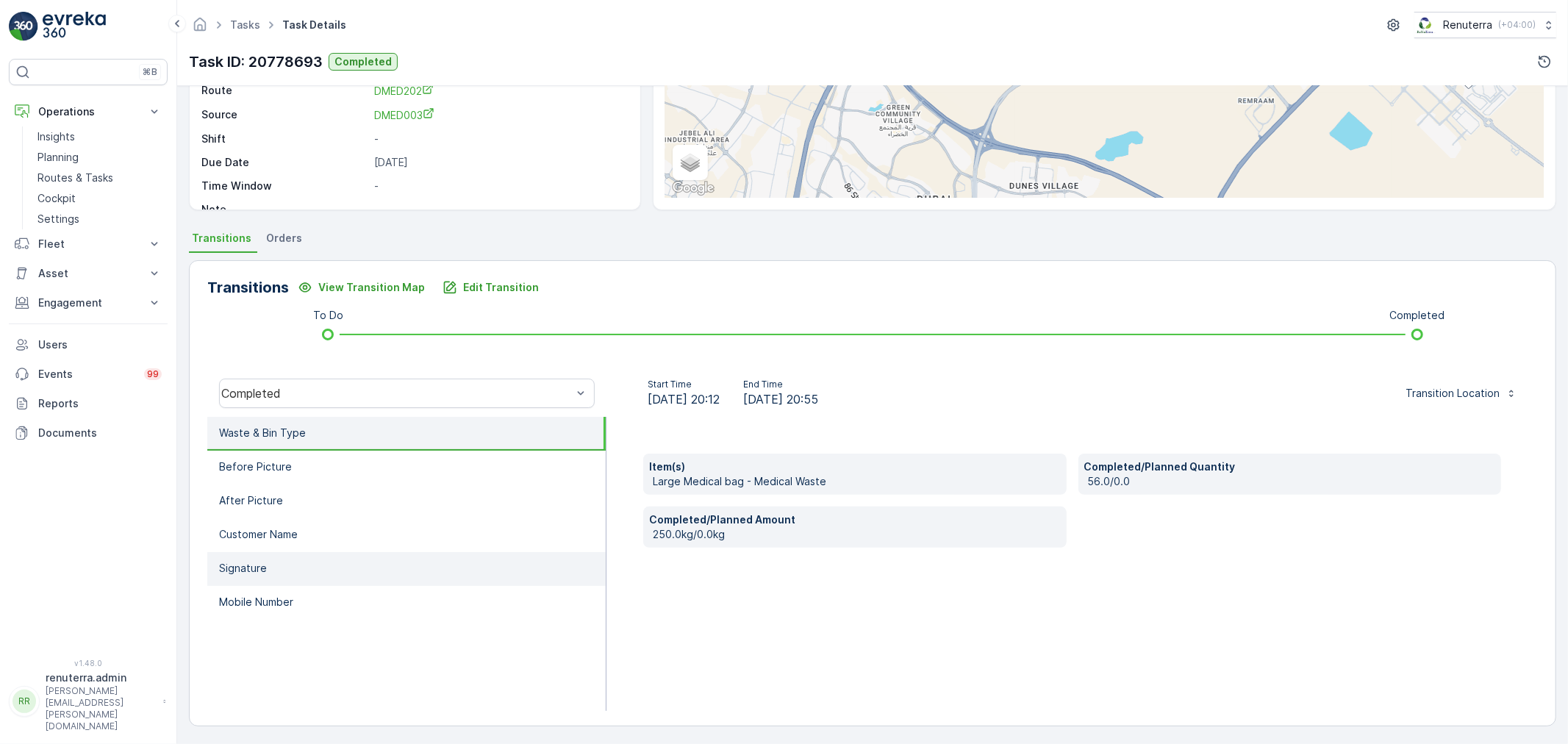
click at [228, 552] on li "Signature" at bounding box center [407, 569] width 399 height 34
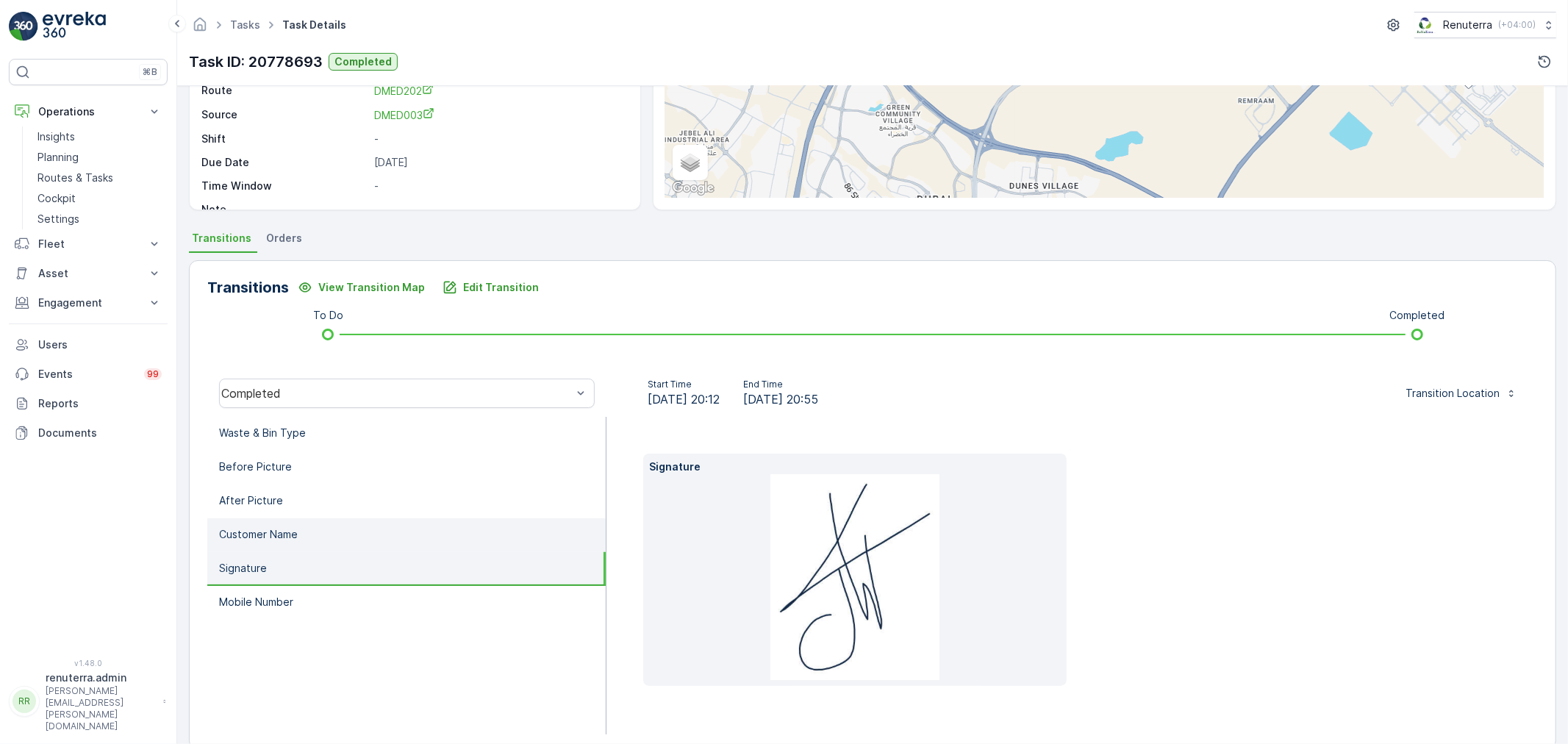
click at [255, 527] on p "Customer Name" at bounding box center [258, 534] width 78 height 15
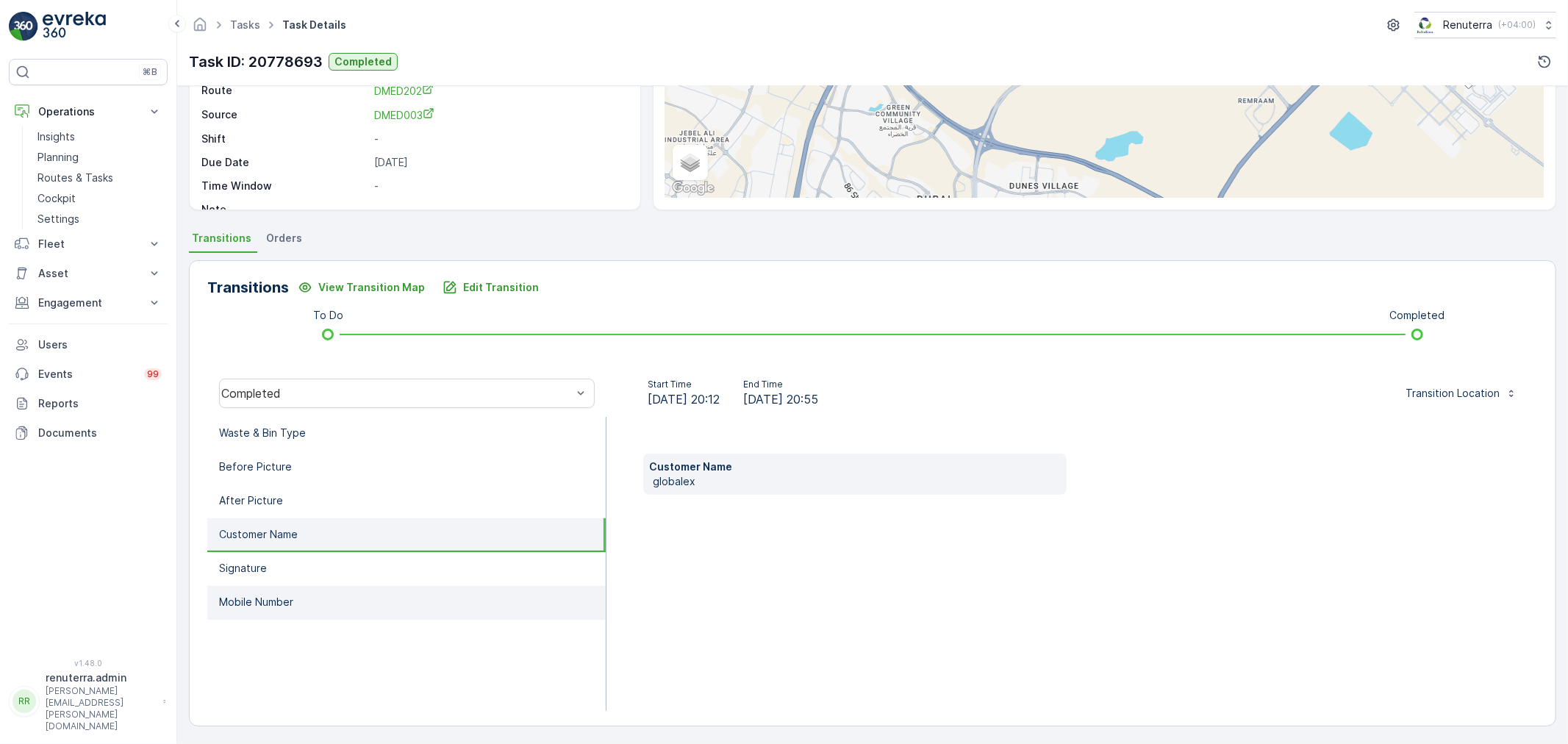
click at [251, 586] on li "Mobile Number" at bounding box center [407, 602] width 399 height 34
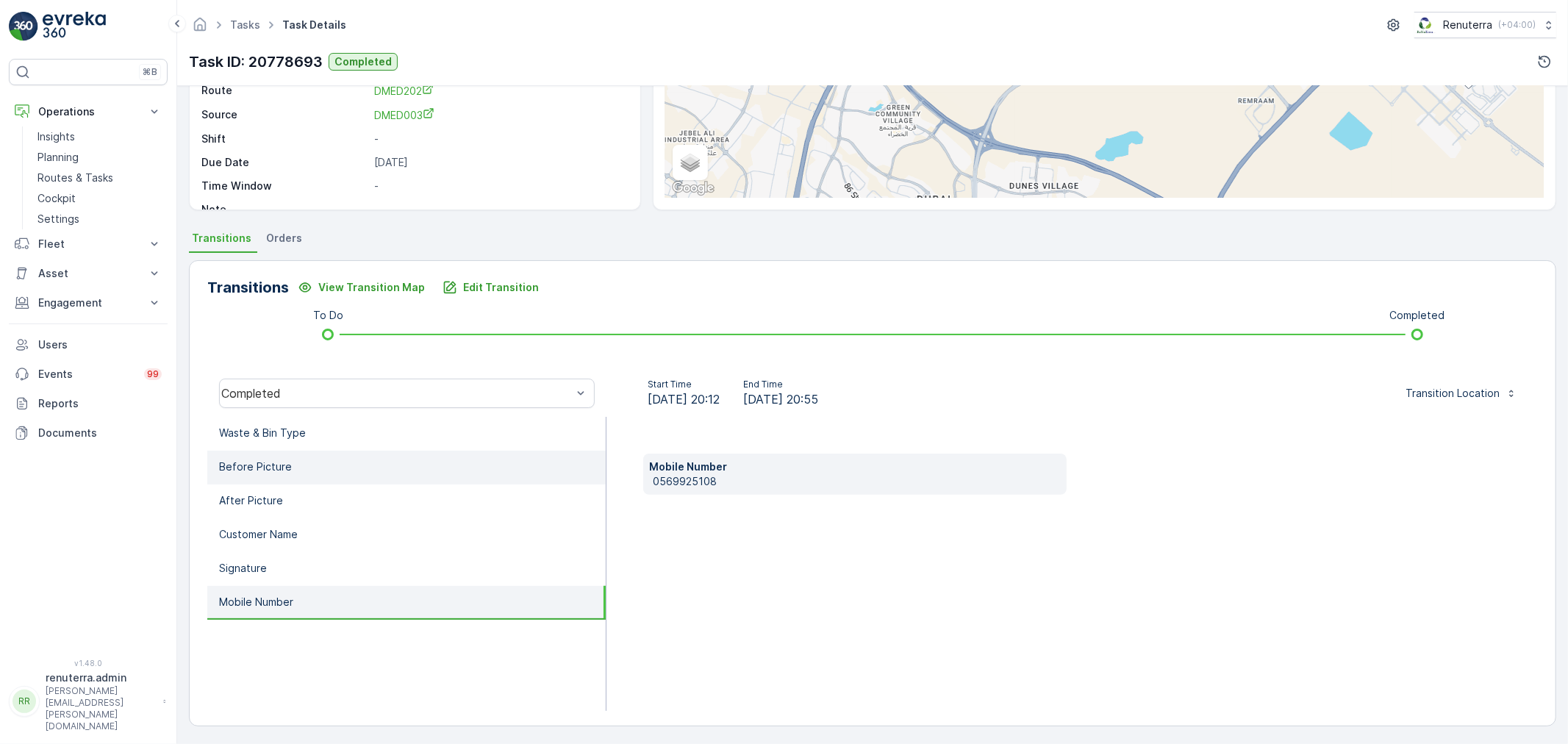
click at [258, 464] on p "Before Picture" at bounding box center [256, 467] width 73 height 15
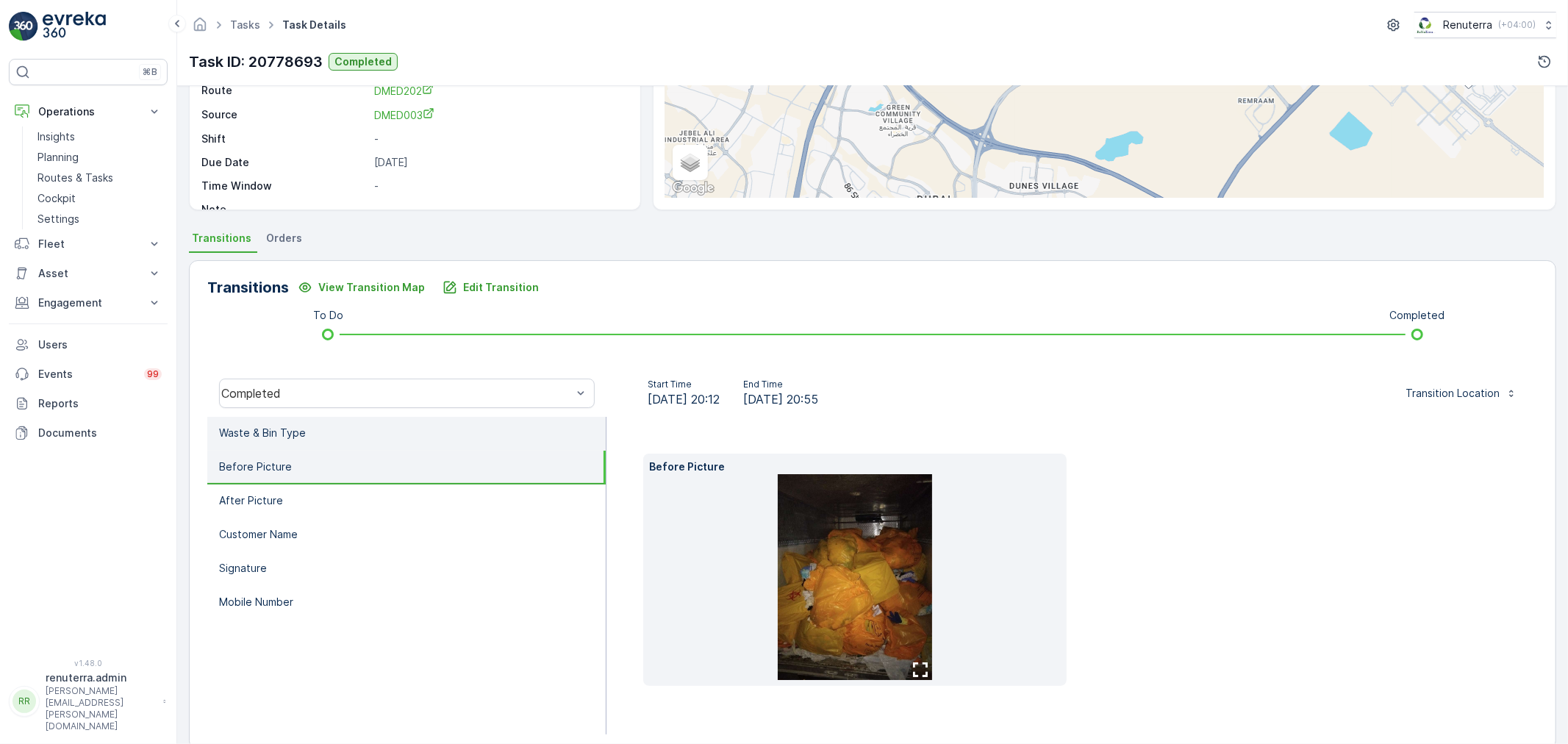
click at [295, 438] on p "Waste & Bin Type" at bounding box center [263, 433] width 87 height 15
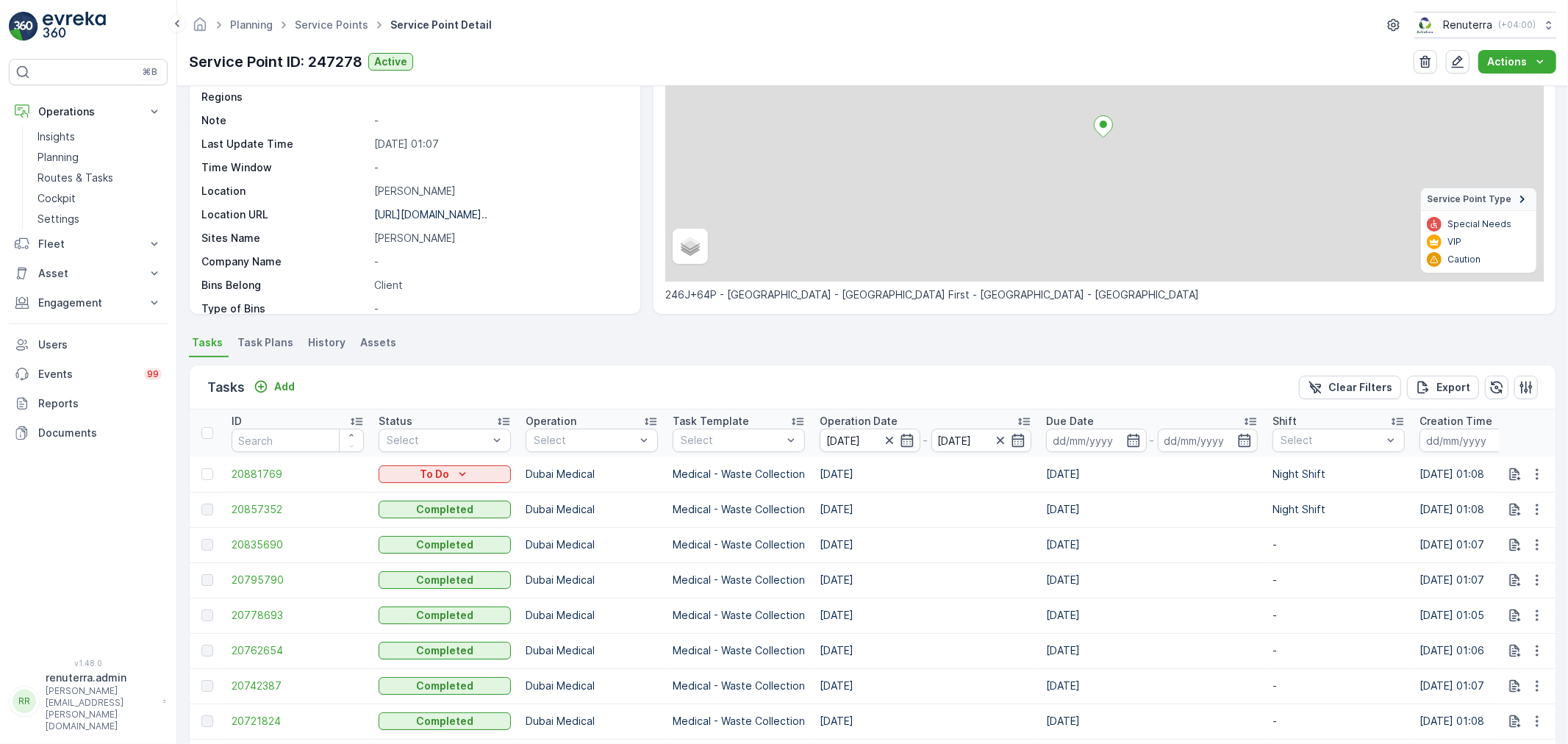
scroll to position [163, 0]
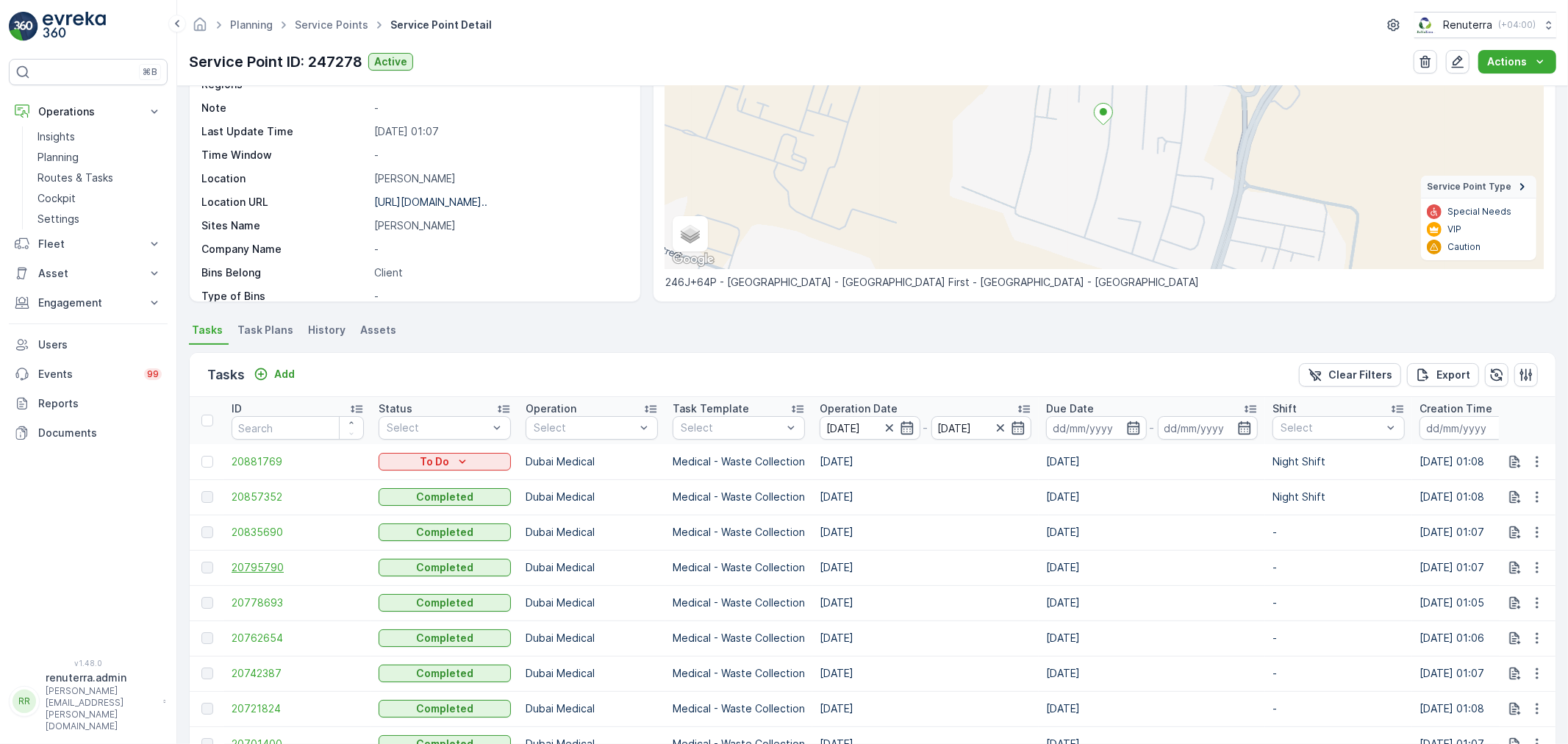
click at [276, 567] on span "20795790" at bounding box center [297, 568] width 132 height 15
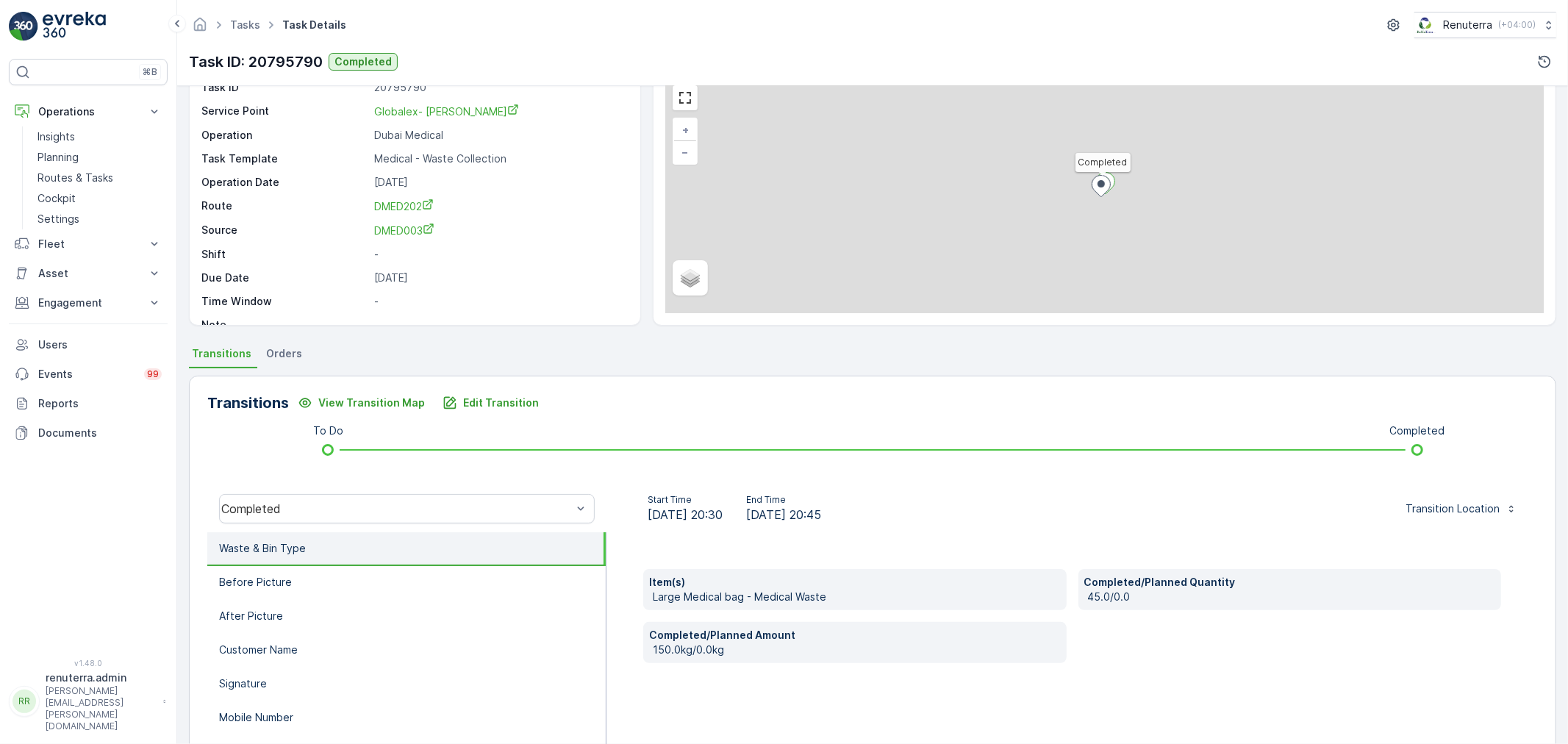
scroll to position [163, 0]
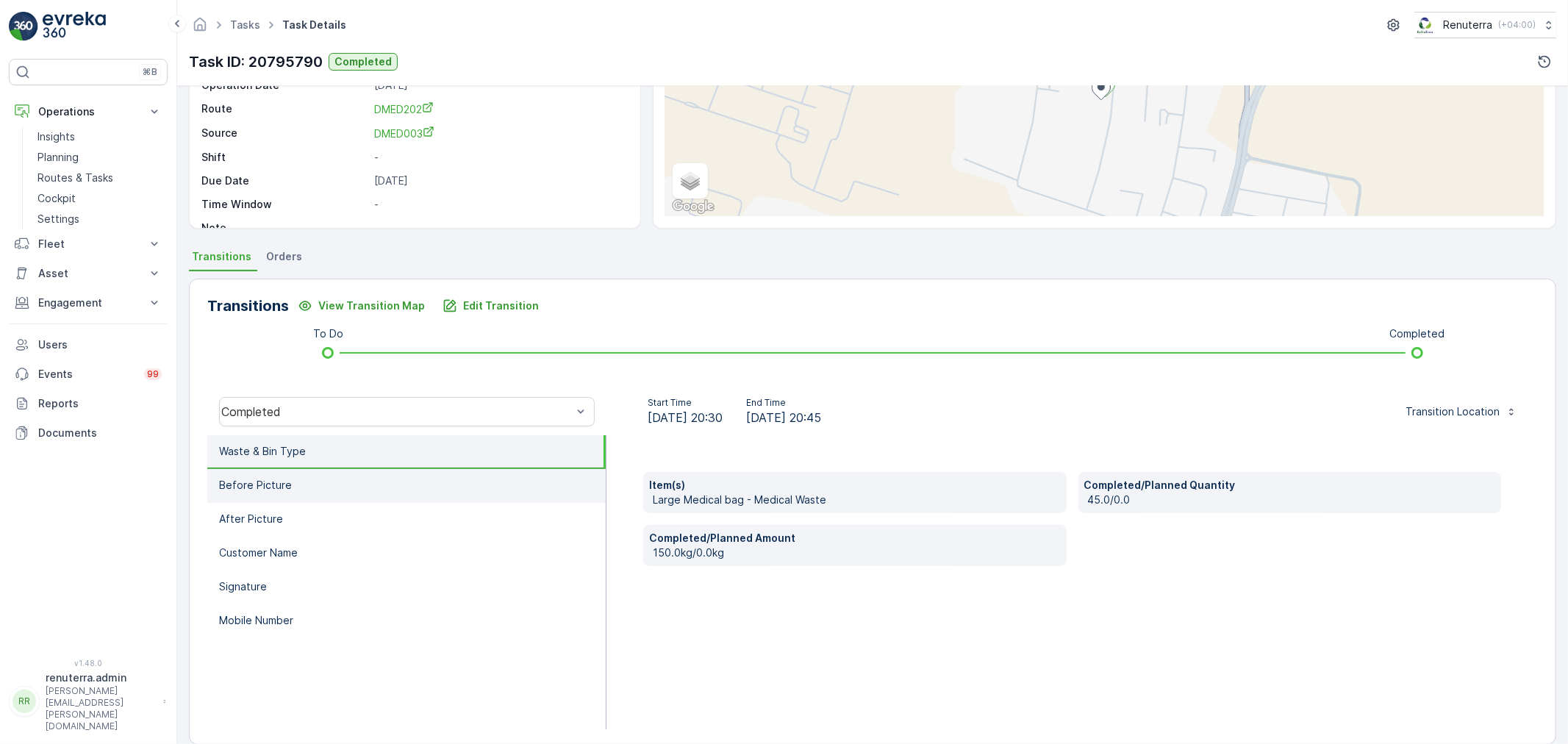
click at [287, 481] on p "Before Picture" at bounding box center [256, 485] width 73 height 15
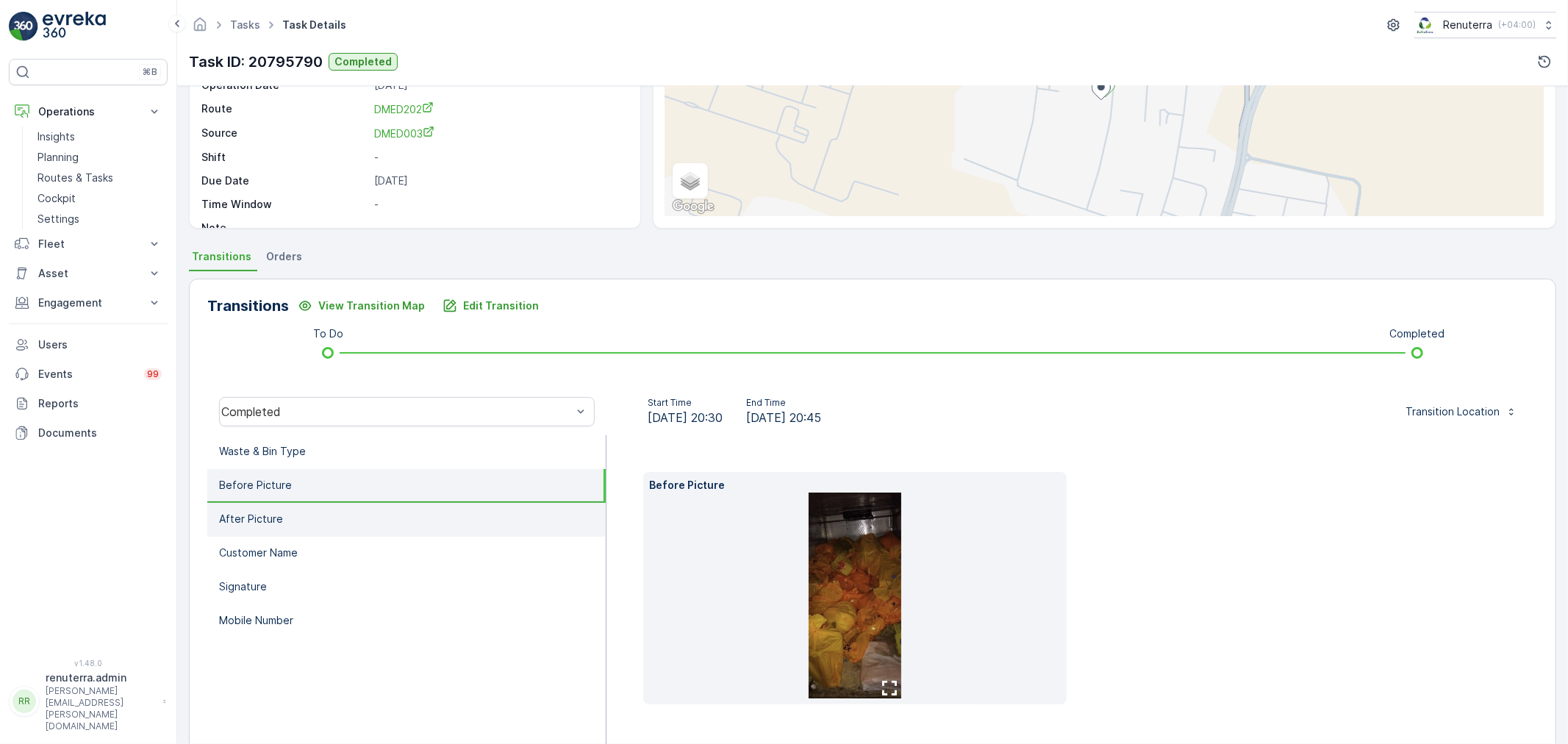
click at [290, 509] on li "After Picture" at bounding box center [407, 519] width 399 height 34
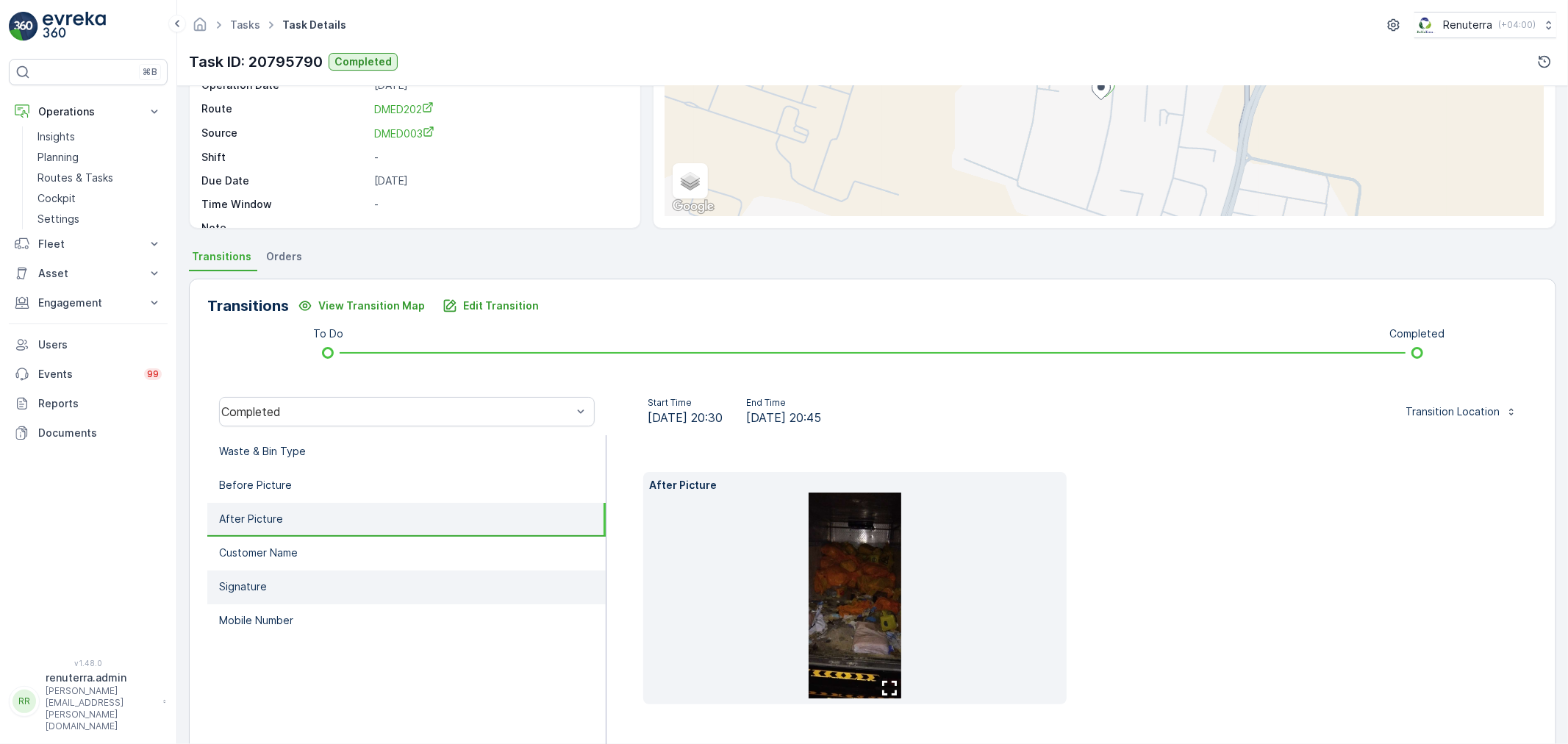
click at [294, 593] on li "Signature" at bounding box center [407, 587] width 399 height 34
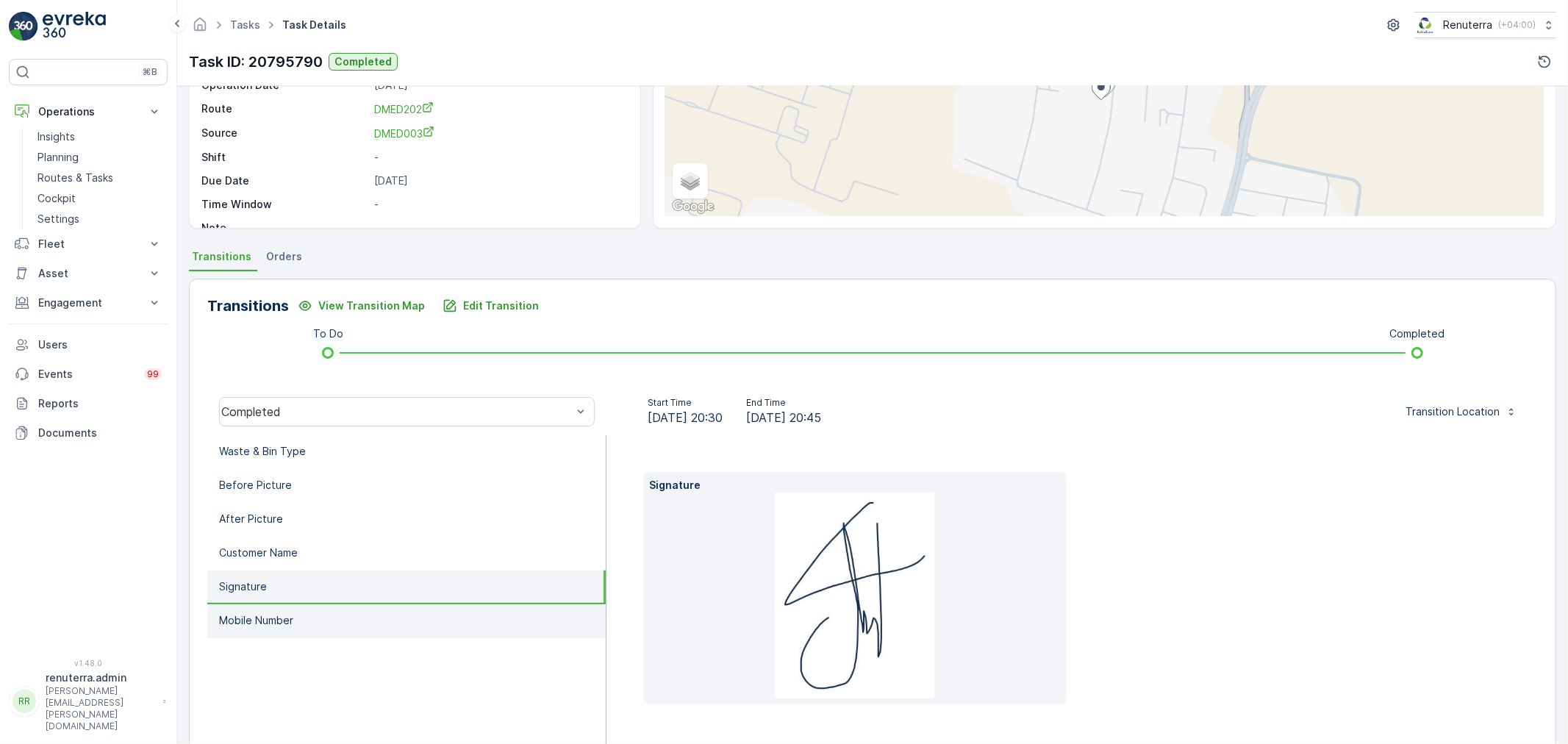
click at [294, 619] on li "Mobile Number" at bounding box center [407, 621] width 399 height 34
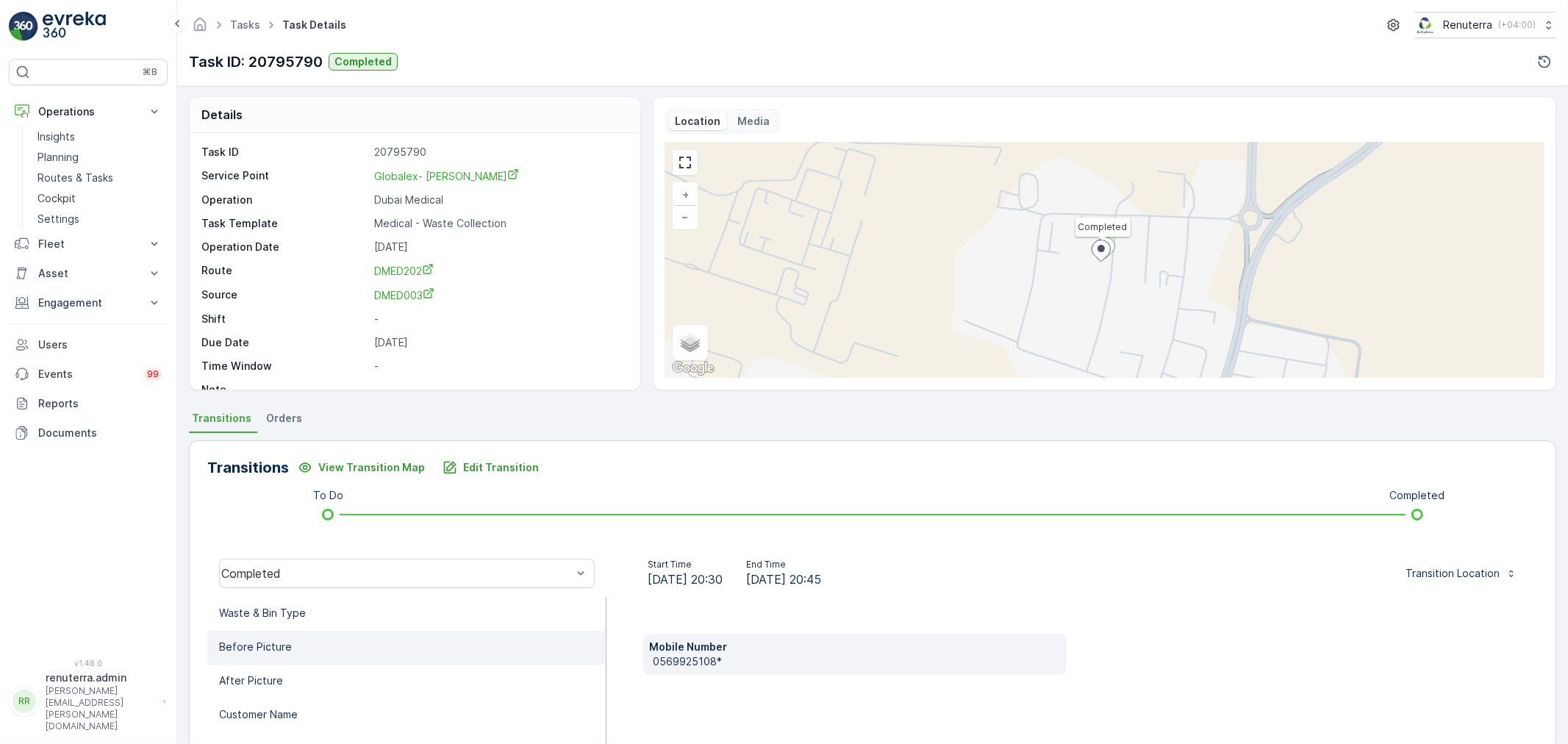
scroll to position [0, 0]
click at [124, 160] on link "Planning" at bounding box center [99, 157] width 136 height 21
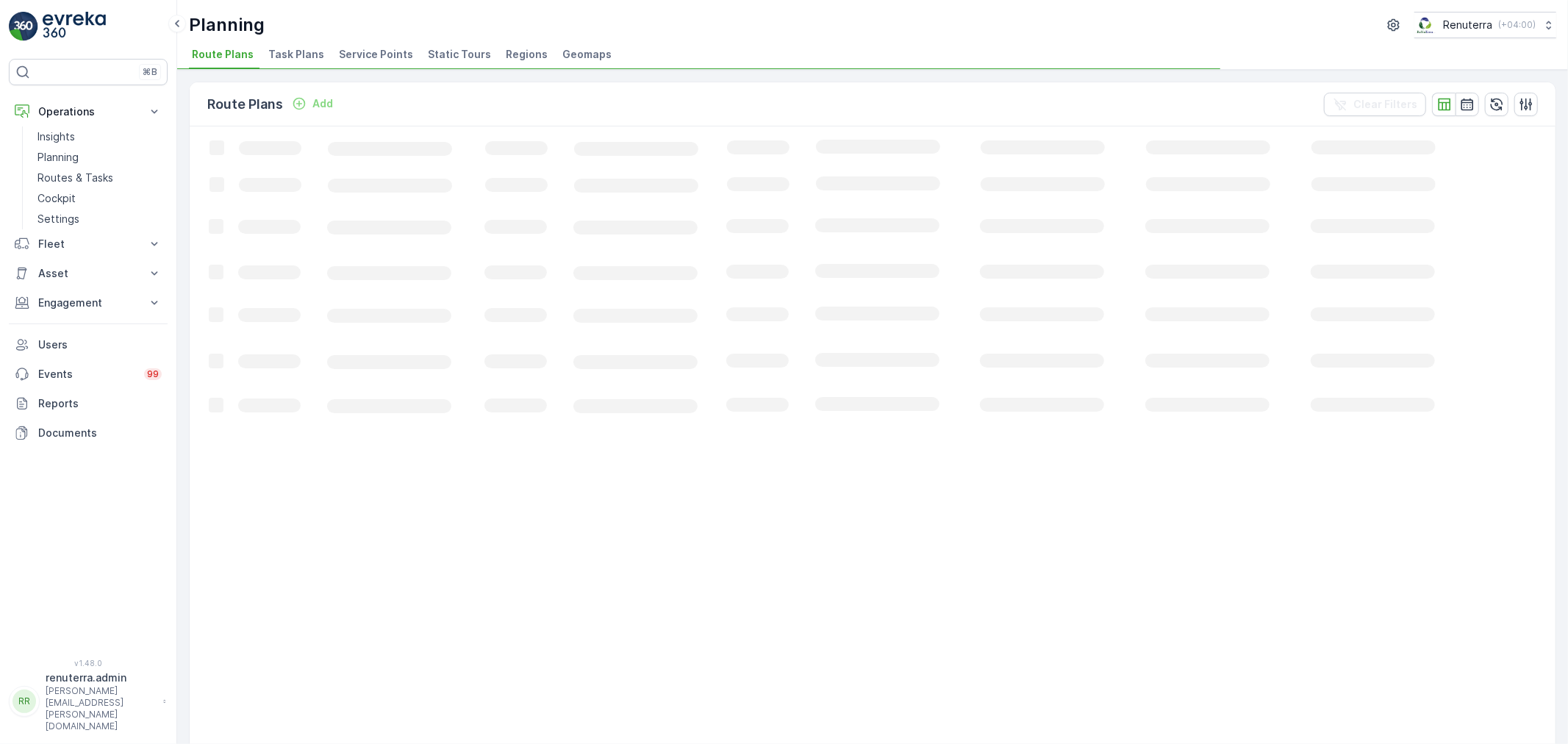
click at [379, 54] on span "Service Points" at bounding box center [376, 54] width 75 height 15
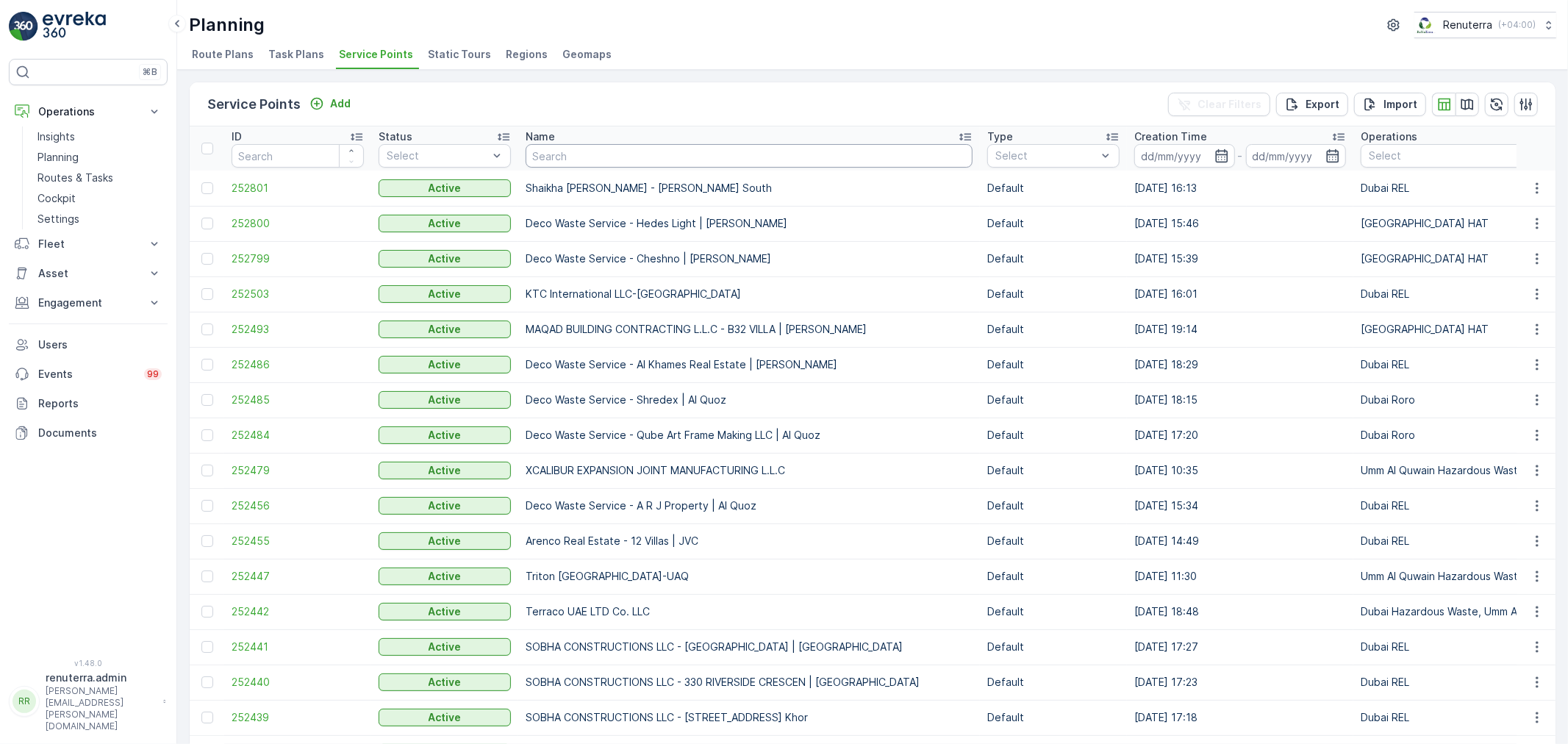
click at [572, 158] on input "text" at bounding box center [749, 156] width 447 height 24
type input "nmc"
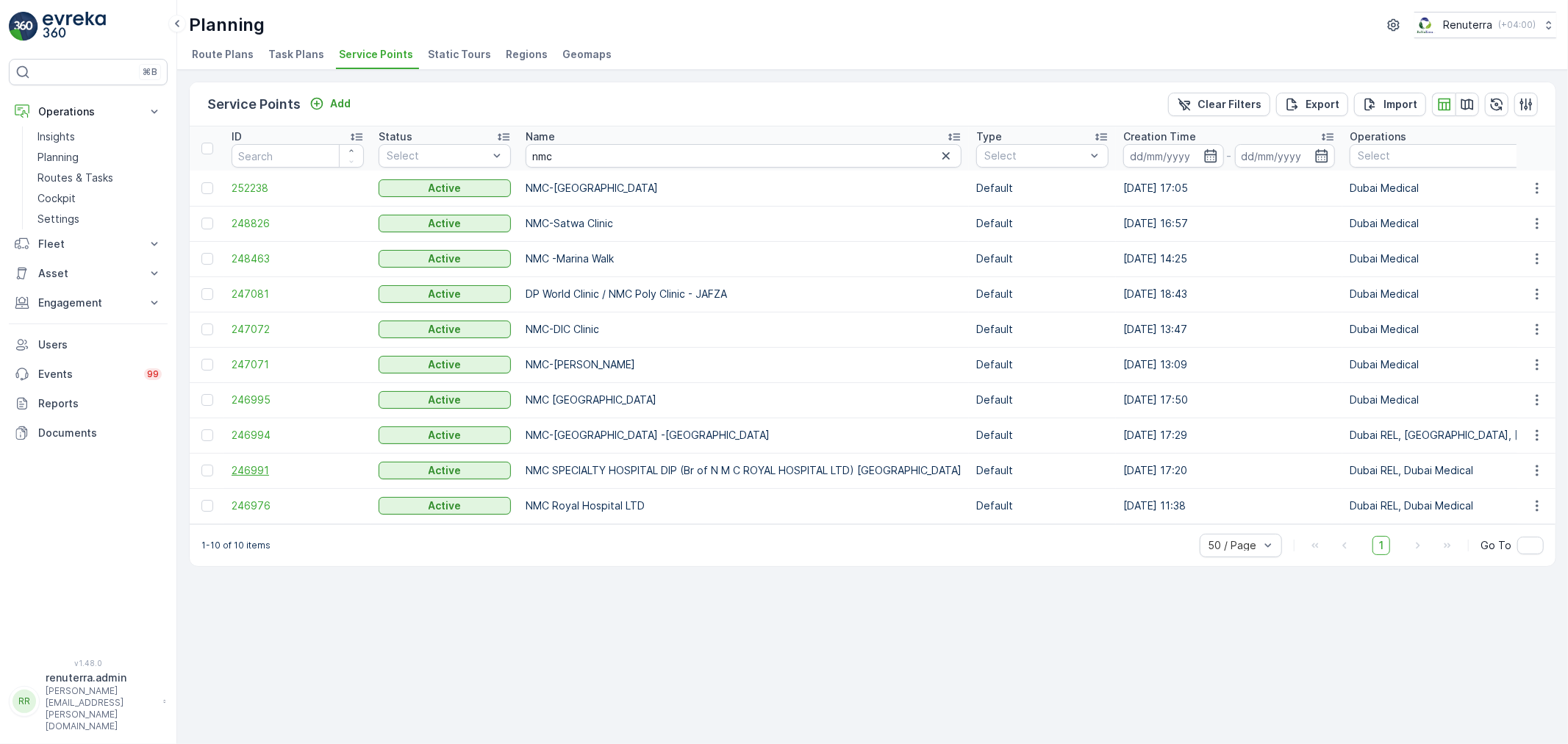
click at [266, 472] on span "246991" at bounding box center [297, 471] width 132 height 15
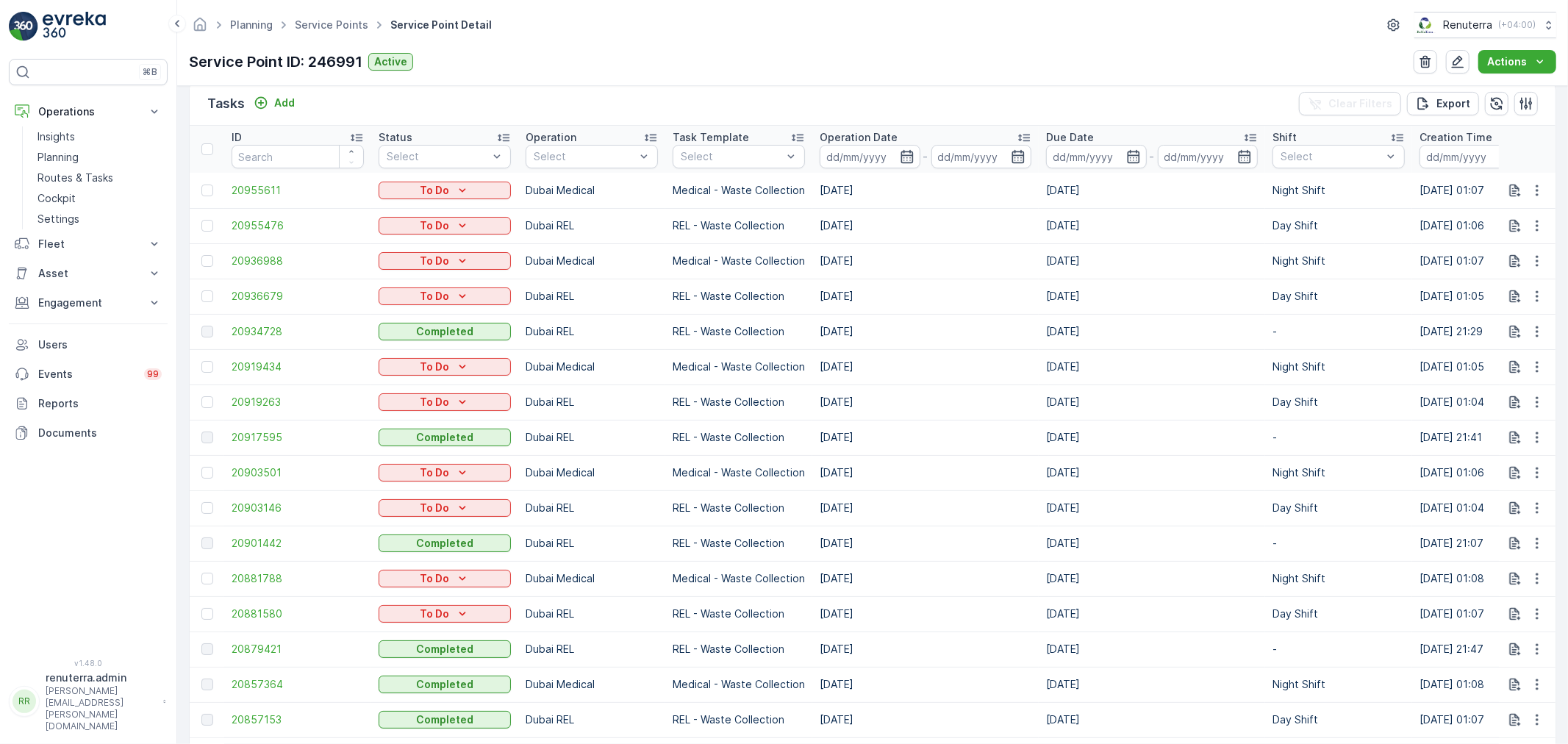
scroll to position [408, 0]
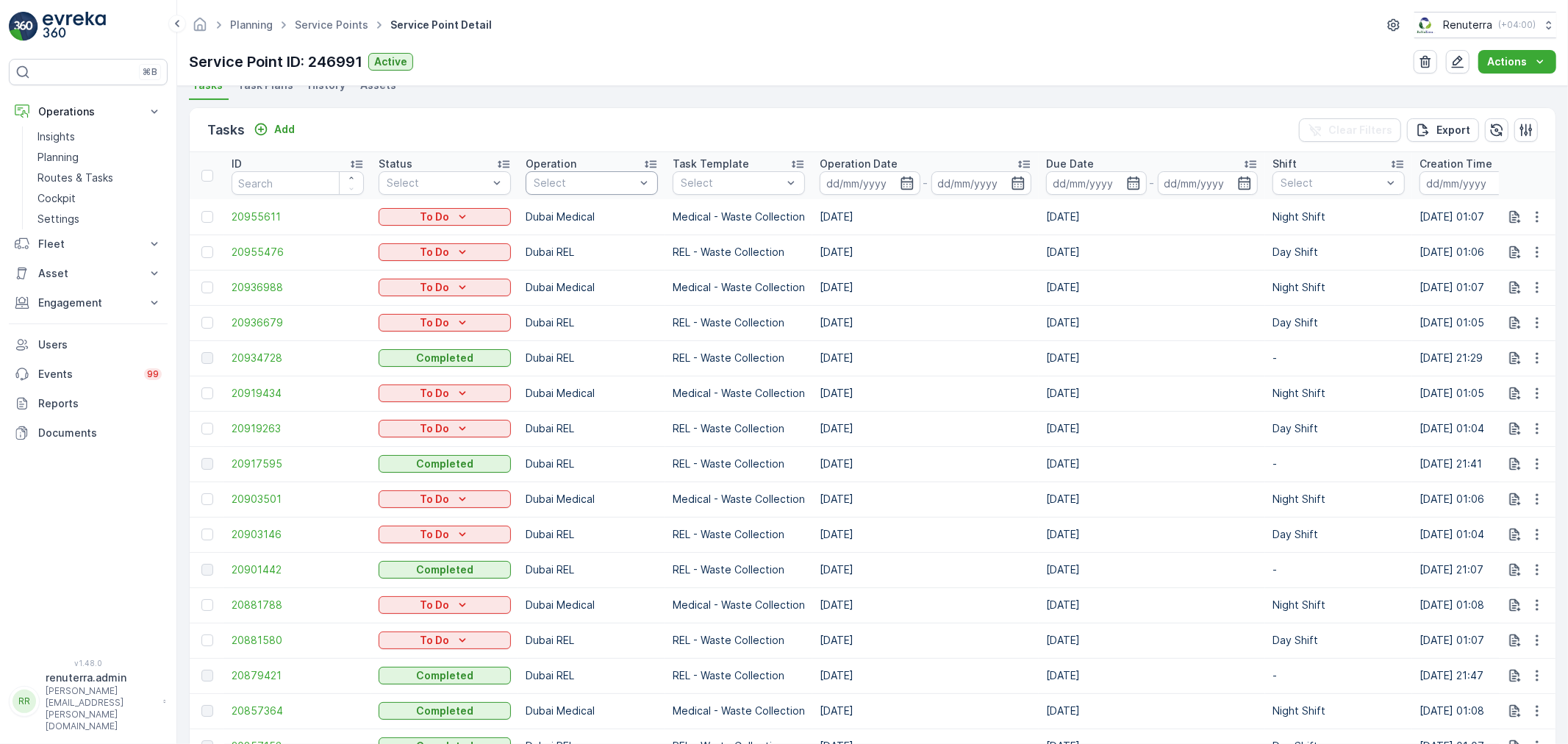
click at [575, 191] on div "Select" at bounding box center [591, 184] width 132 height 24
click at [569, 347] on p "Dubai Medical" at bounding box center [587, 352] width 73 height 15
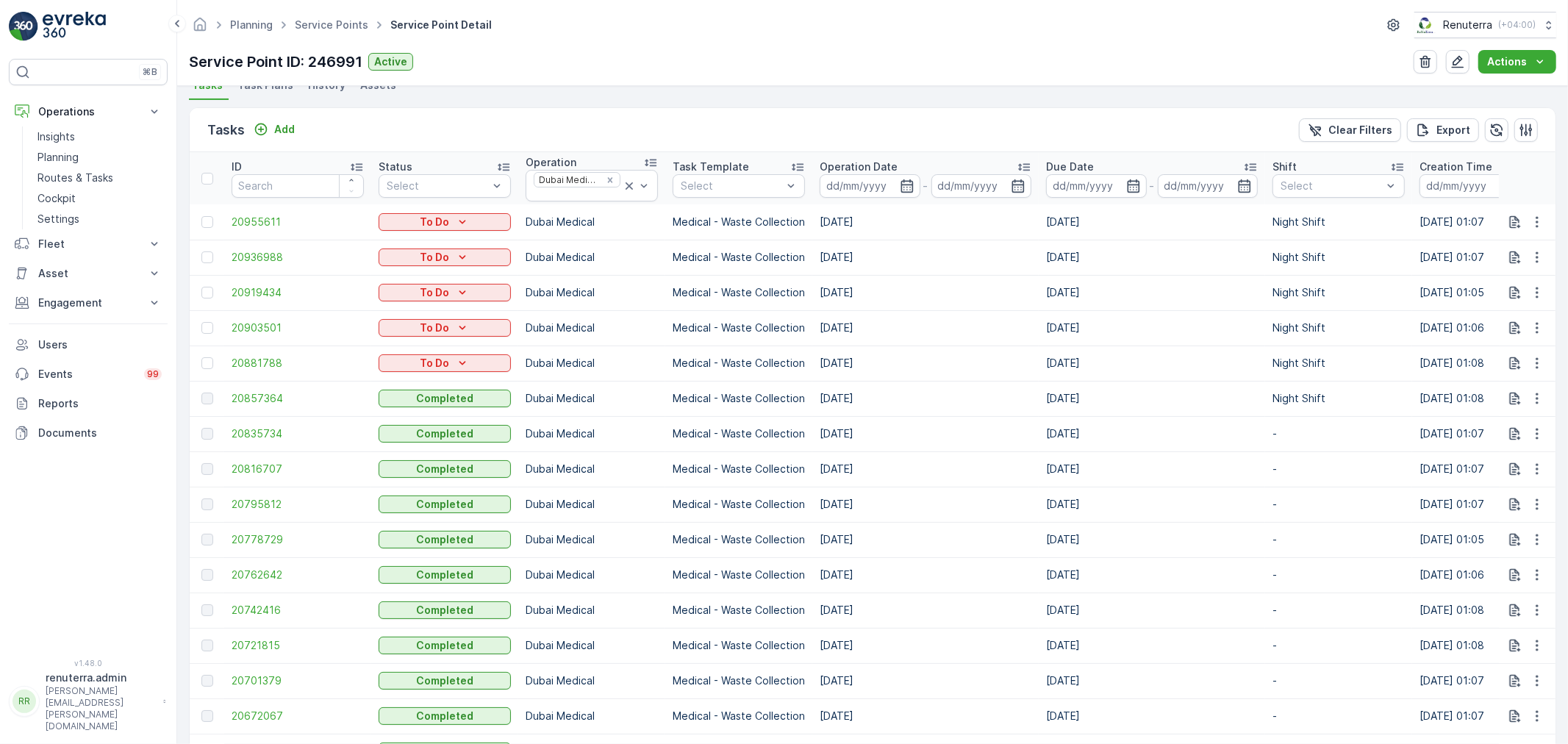
scroll to position [817, 0]
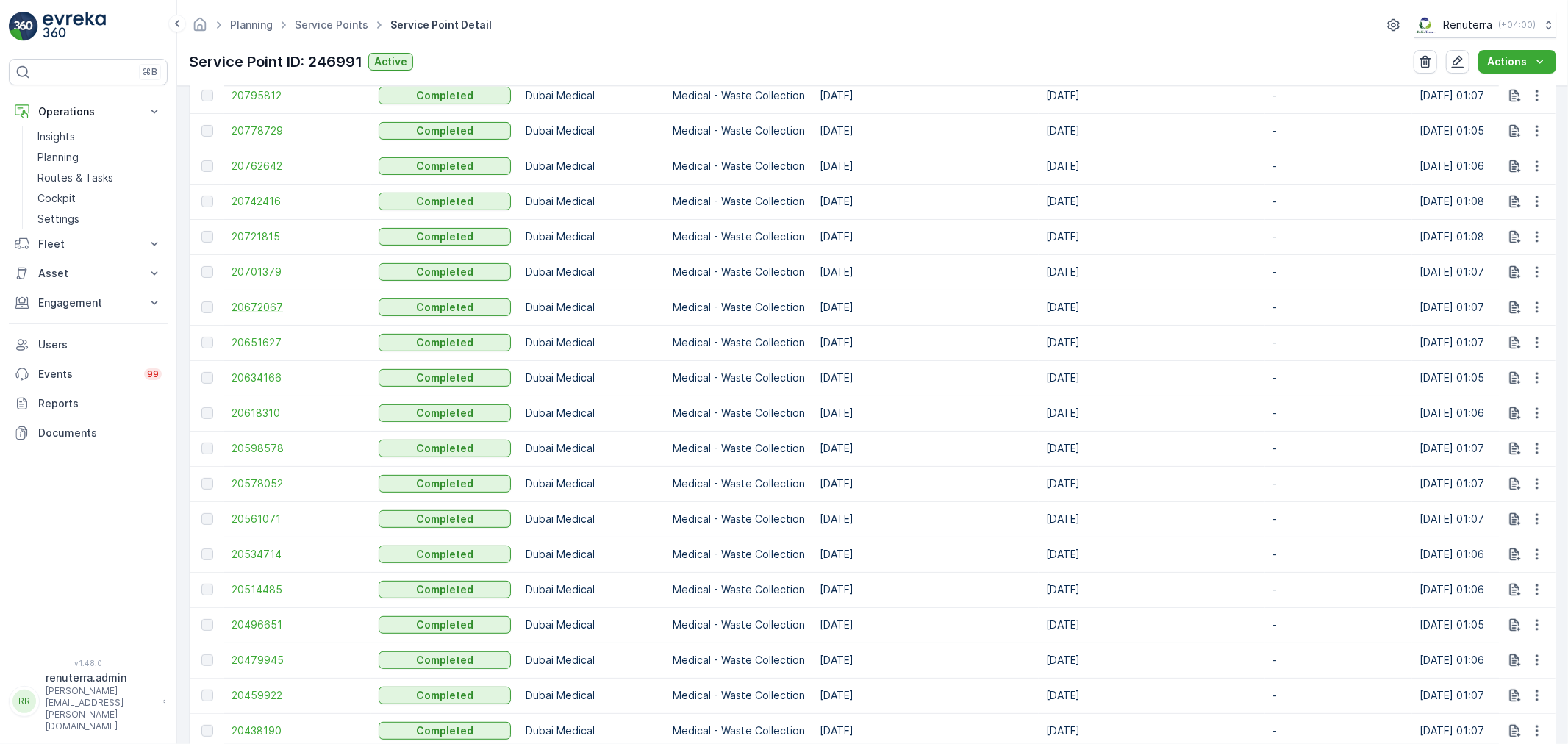
click at [259, 307] on span "20672067" at bounding box center [297, 307] width 132 height 15
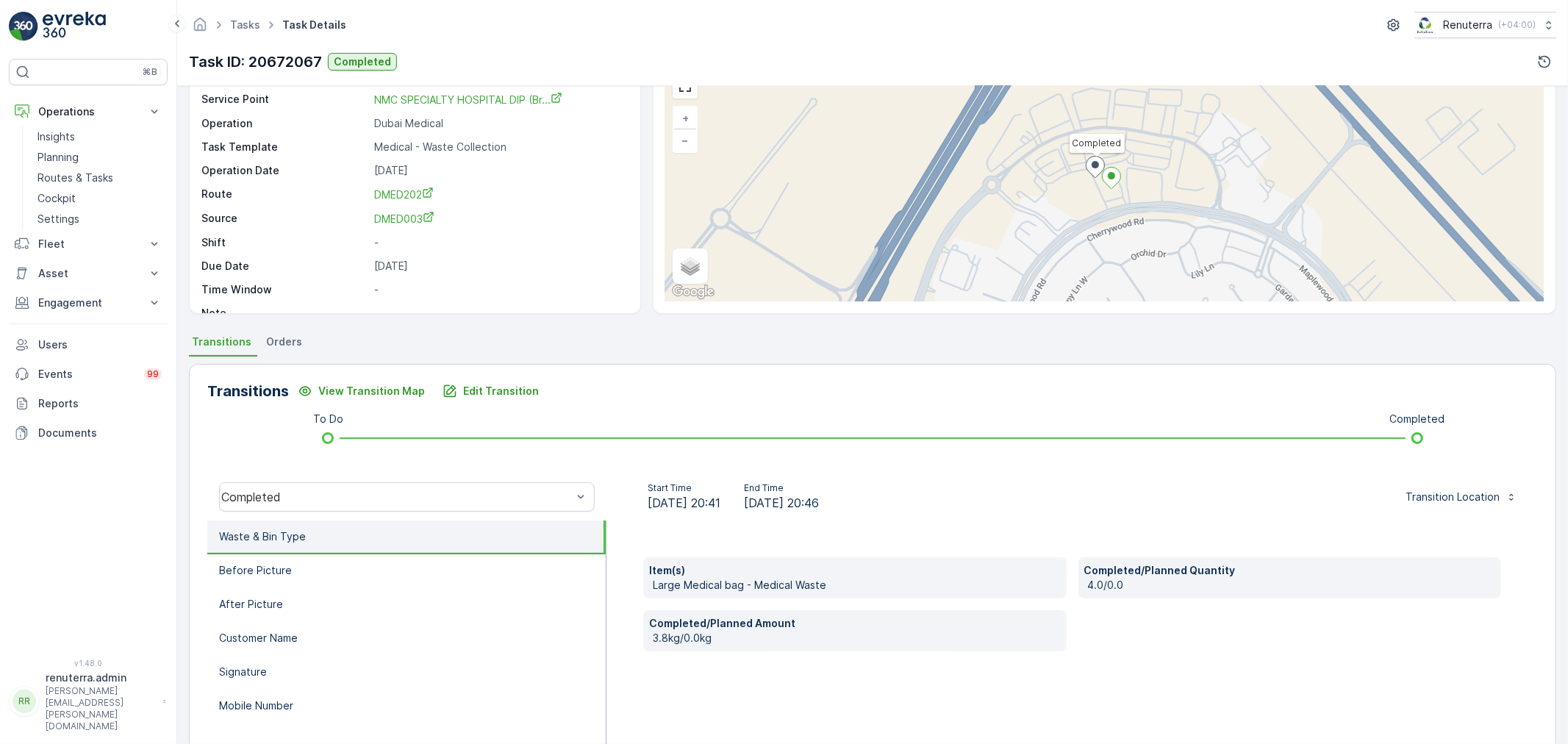
scroll to position [81, 0]
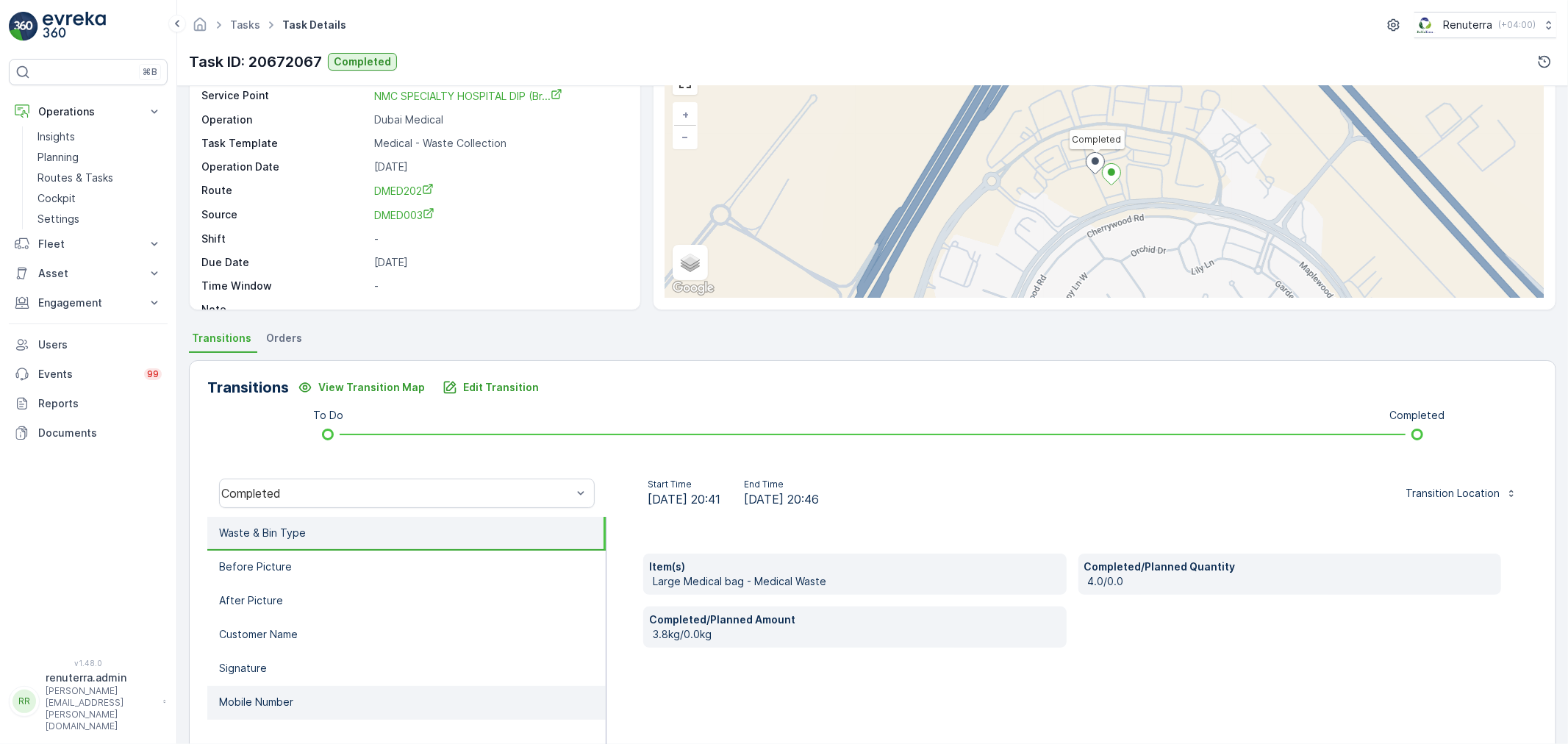
click at [302, 704] on li "Mobile Number" at bounding box center [407, 702] width 399 height 34
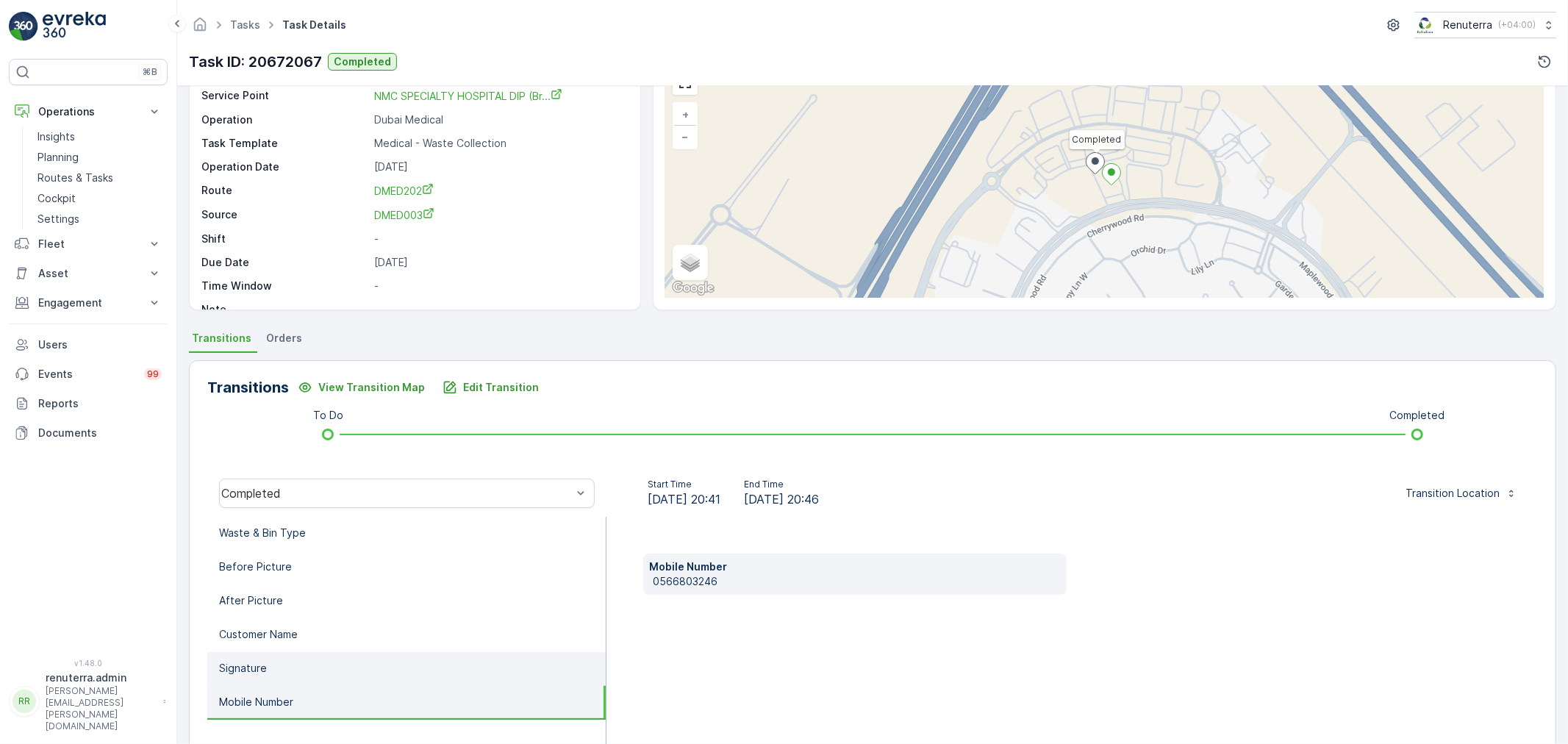
click at [311, 666] on li "Signature" at bounding box center [407, 669] width 399 height 34
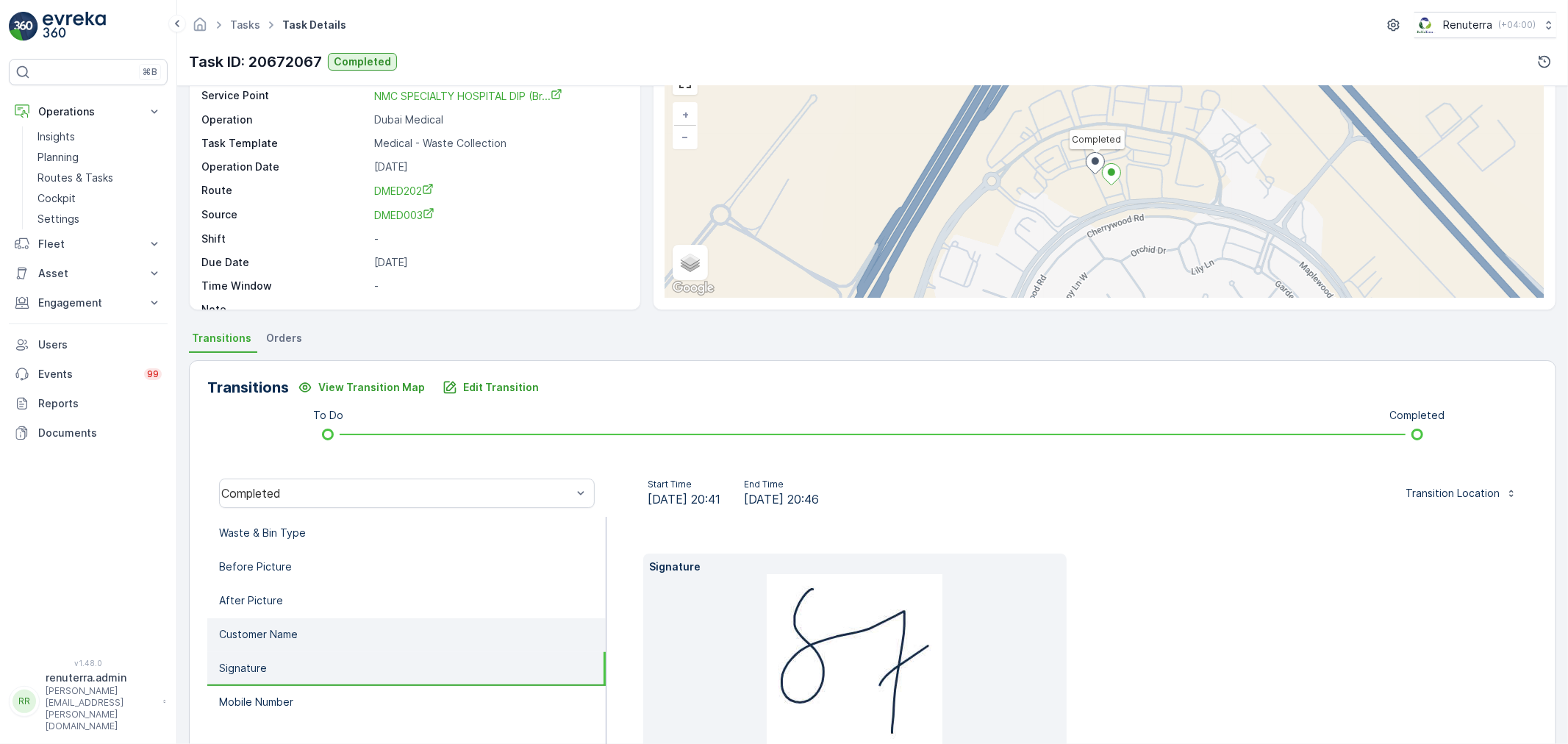
click at [324, 637] on li "Customer Name" at bounding box center [407, 635] width 399 height 34
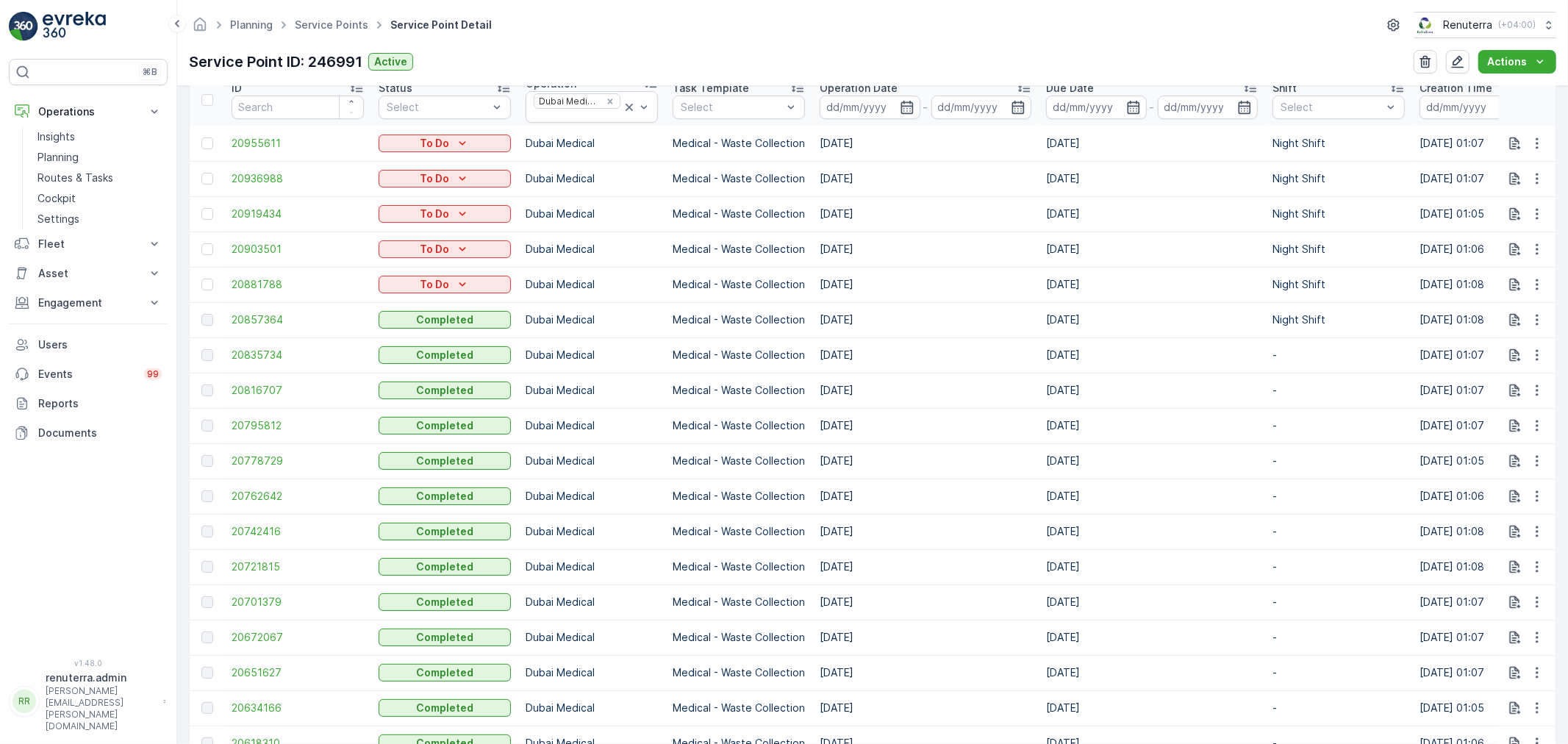
scroll to position [490, 0]
click at [275, 703] on span "20634166" at bounding box center [297, 705] width 132 height 15
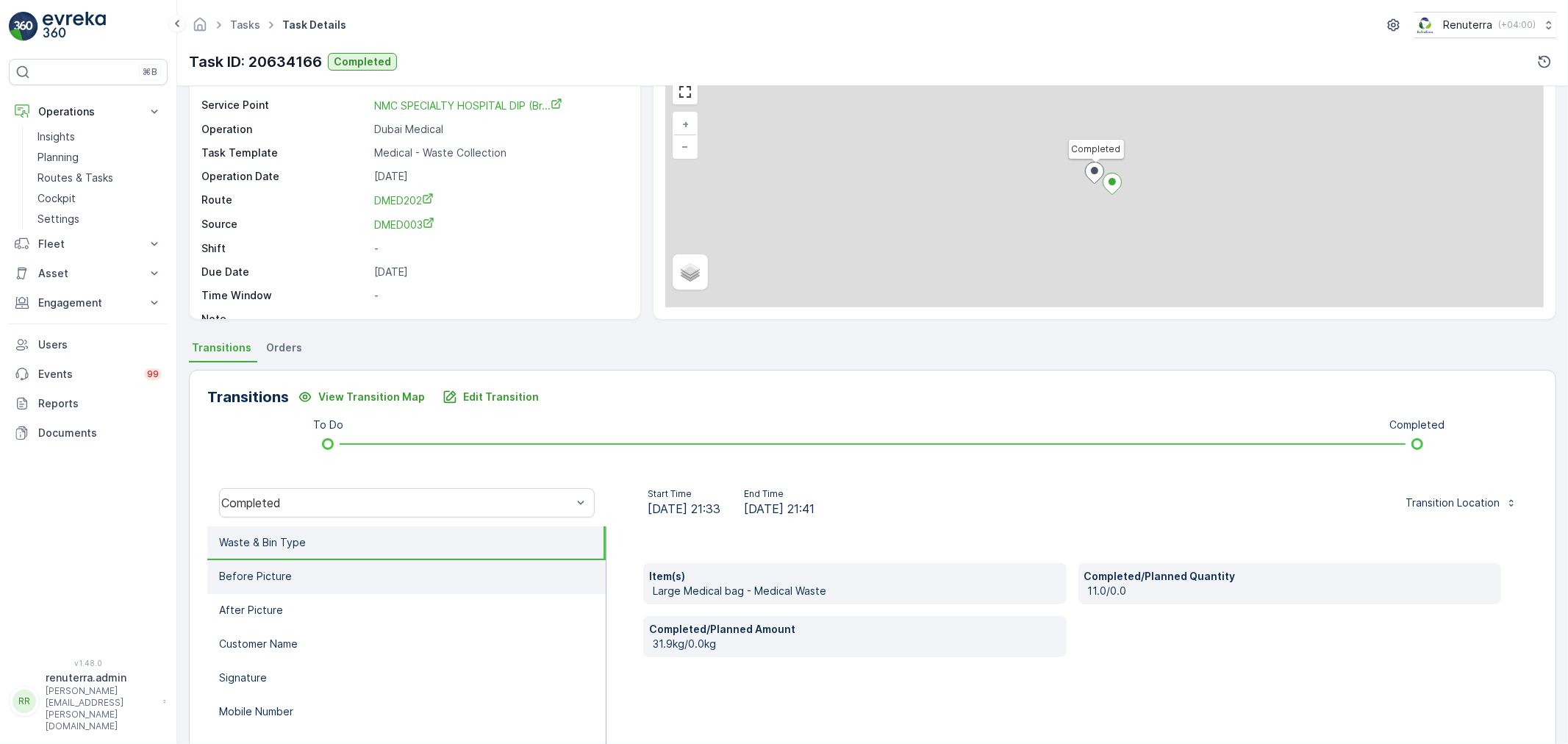
scroll to position [81, 0]
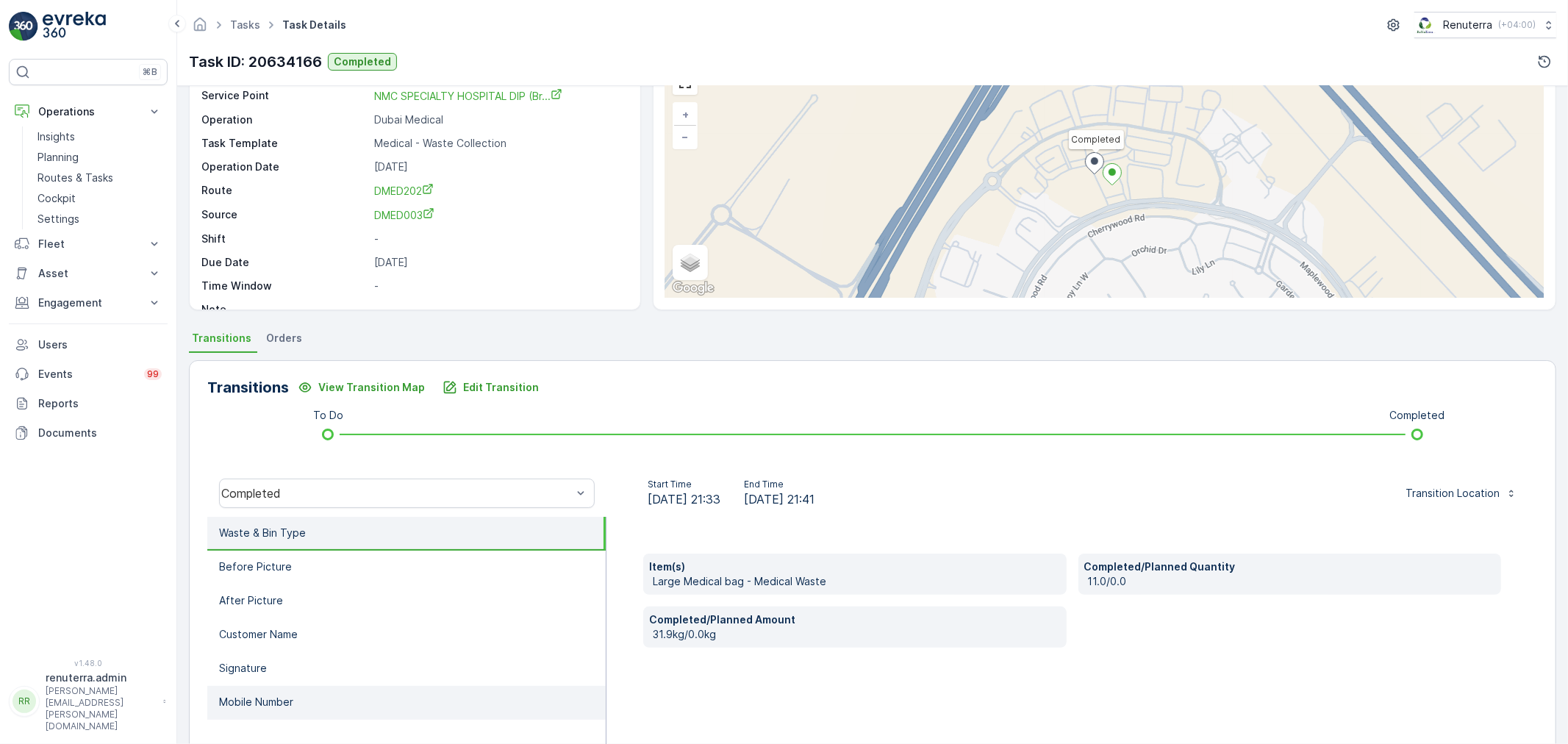
click at [296, 704] on li "Mobile Number" at bounding box center [407, 702] width 399 height 34
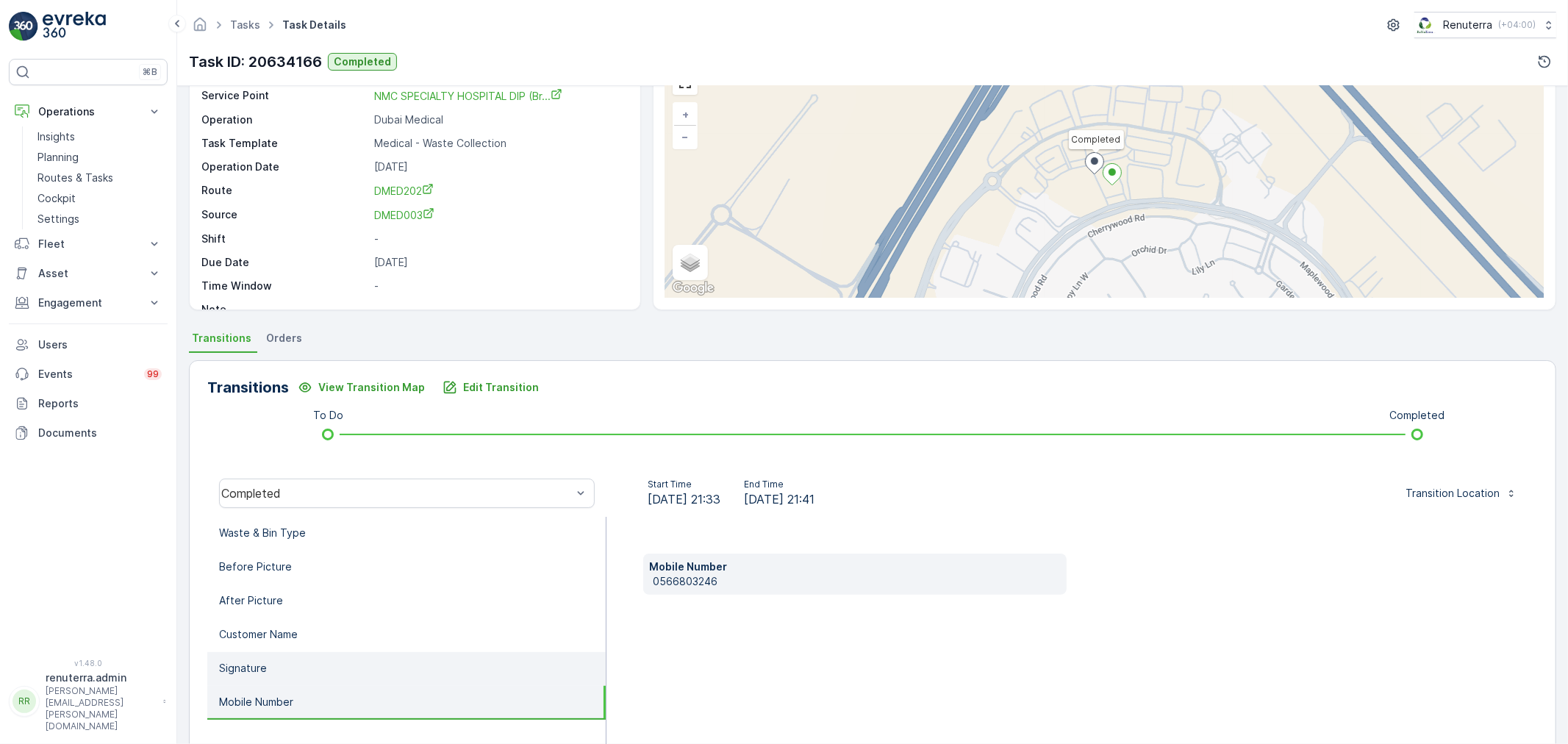
click at [304, 669] on li "Signature" at bounding box center [407, 669] width 399 height 34
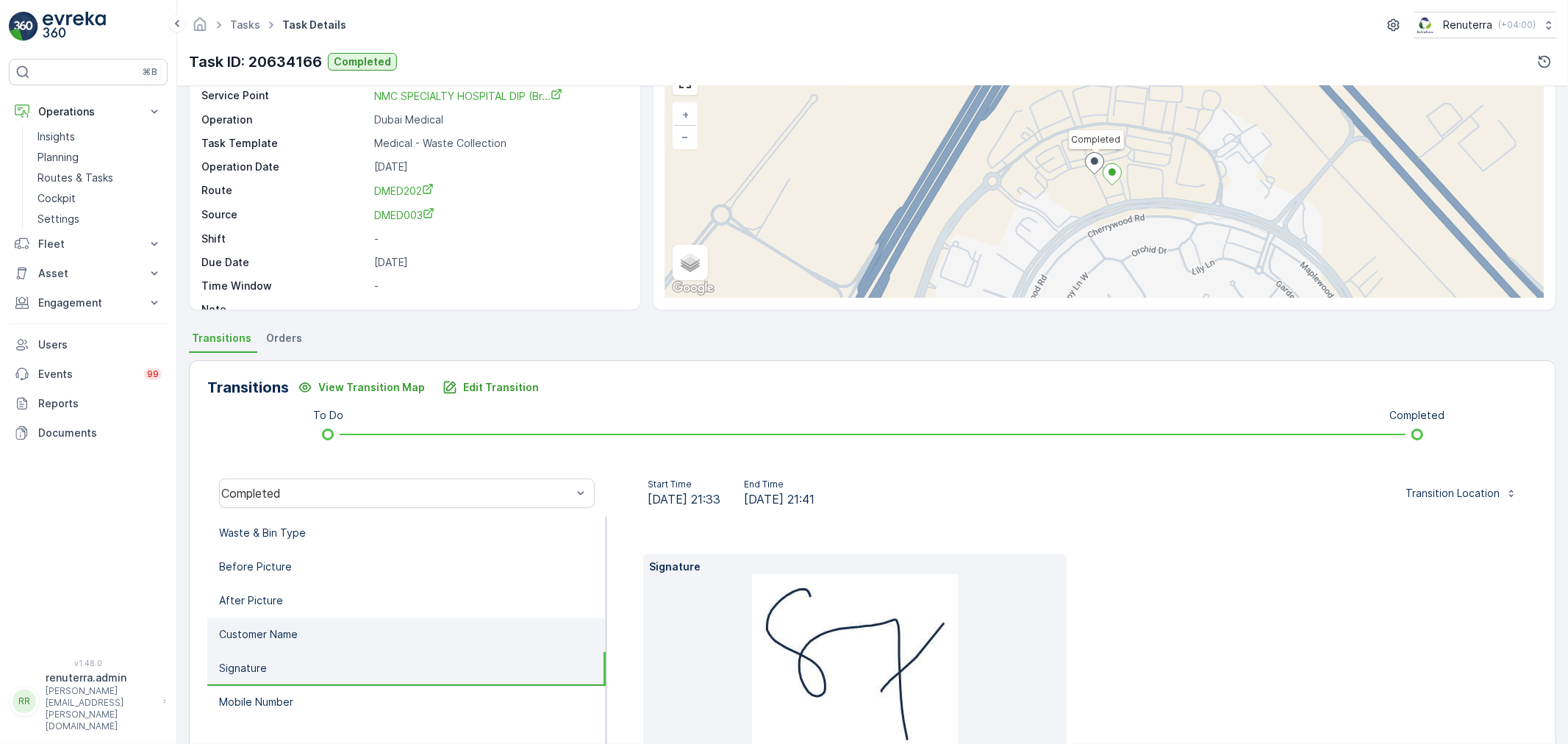
click at [310, 625] on li "Customer Name" at bounding box center [407, 635] width 399 height 34
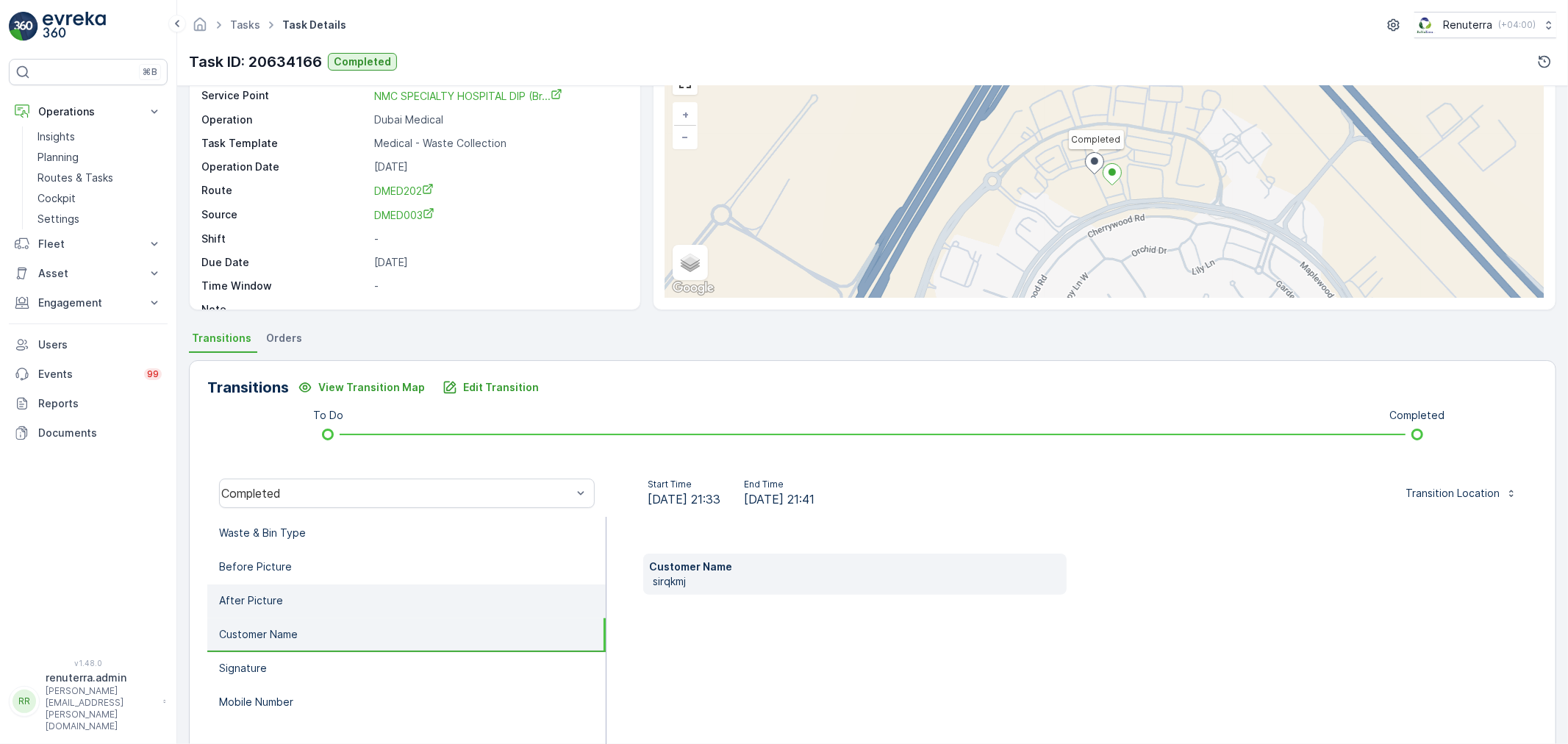
click at [304, 601] on li "After Picture" at bounding box center [407, 601] width 399 height 34
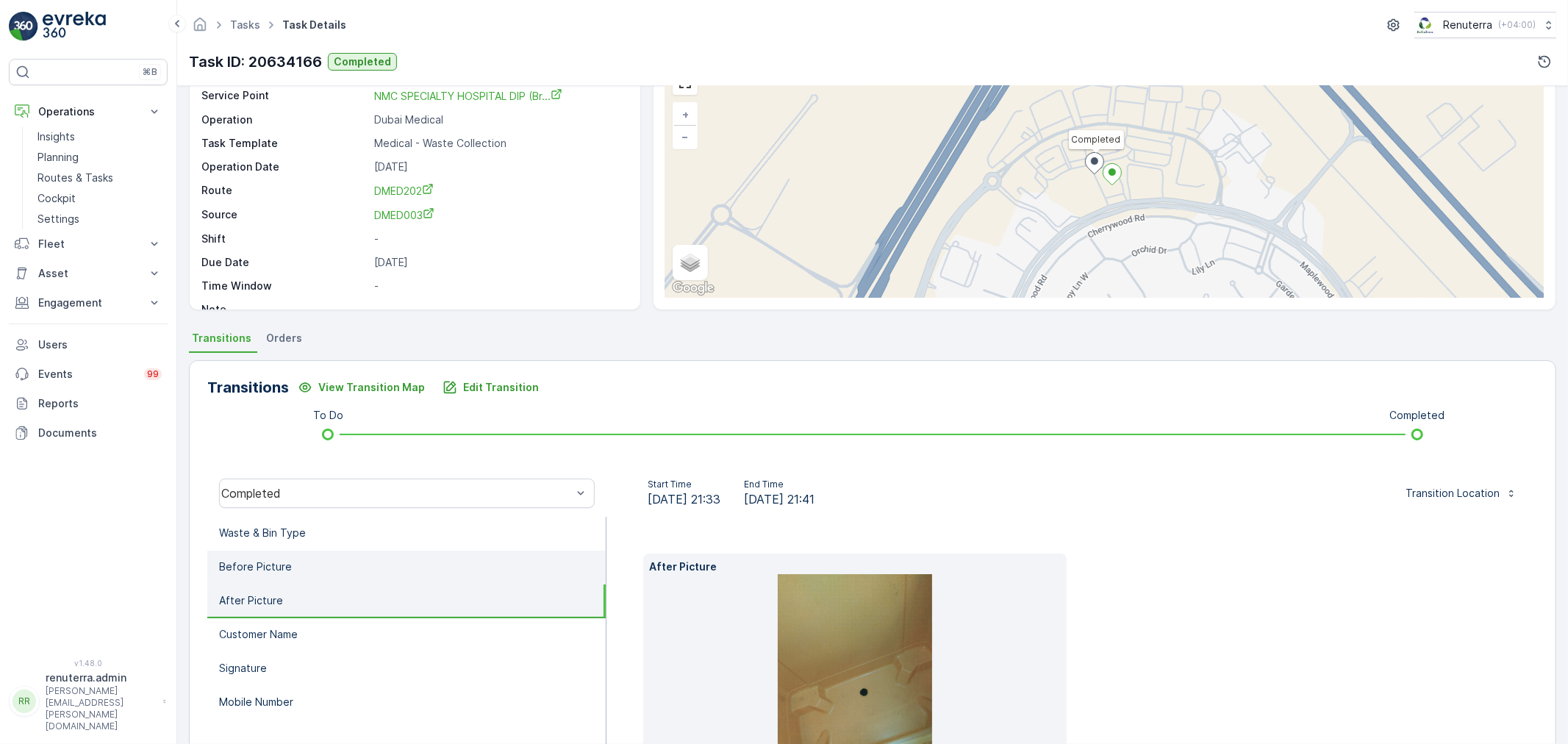
click at [300, 565] on li "Before Picture" at bounding box center [407, 567] width 399 height 34
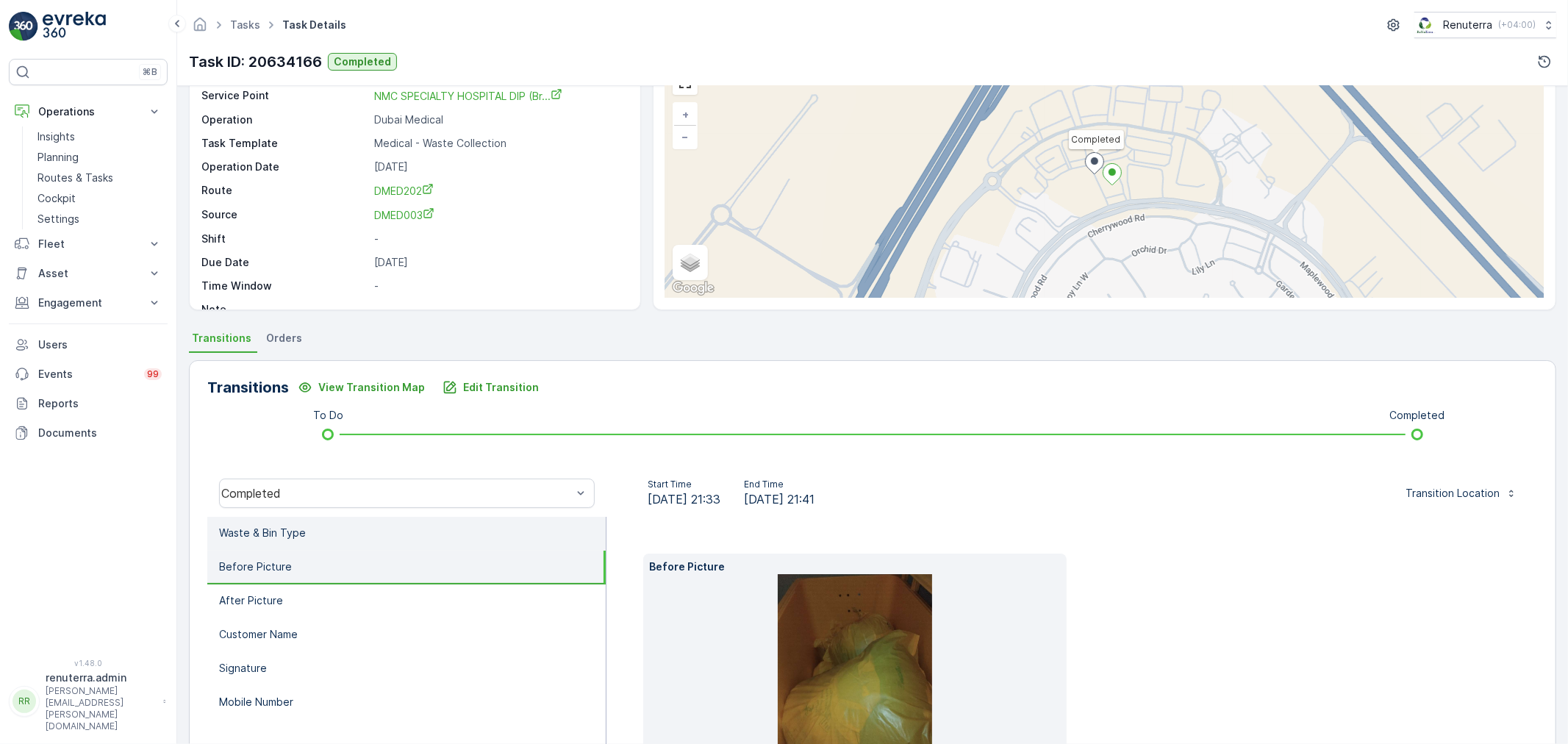
click at [324, 537] on li "Waste & Bin Type" at bounding box center [407, 534] width 399 height 34
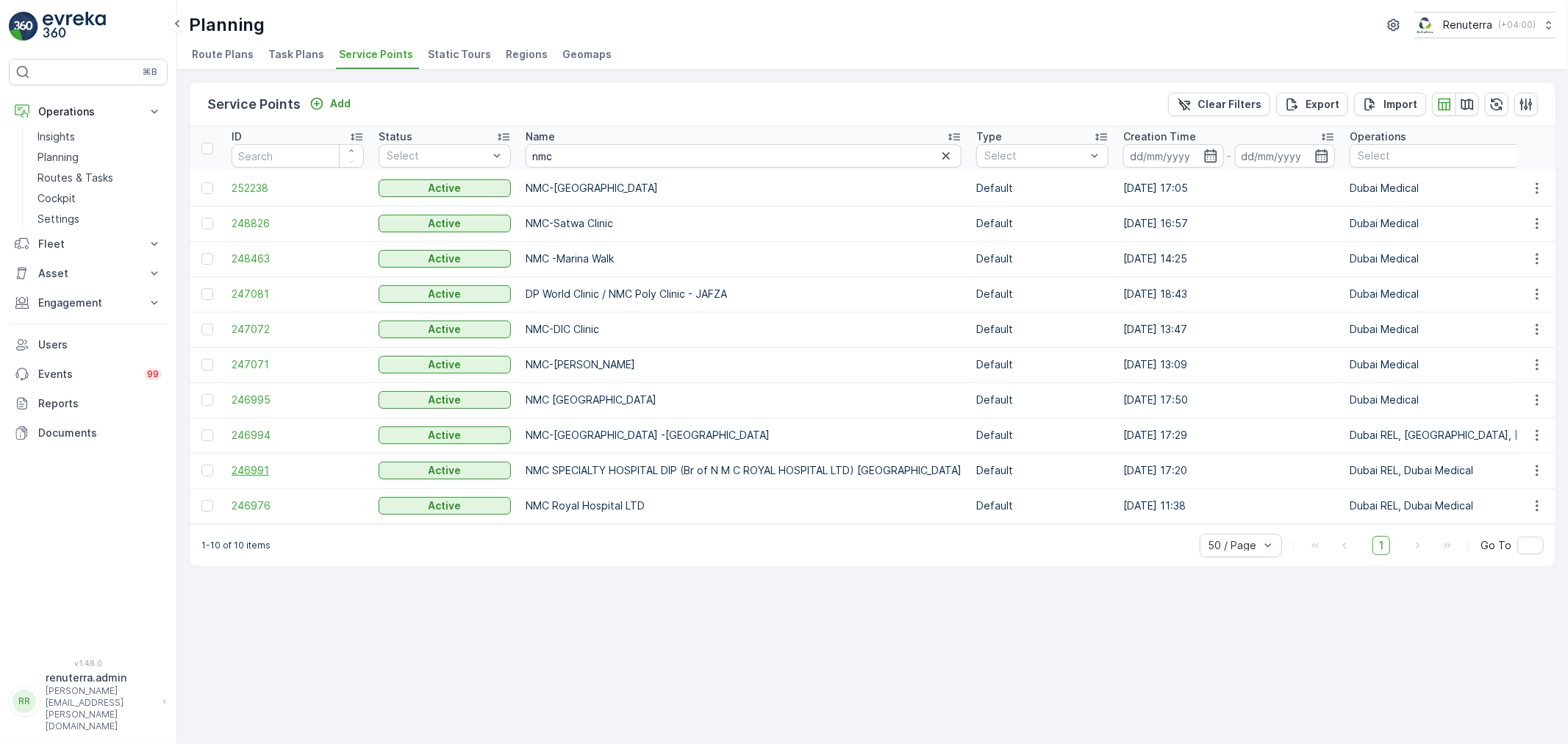
click at [263, 463] on span "246991" at bounding box center [297, 471] width 132 height 15
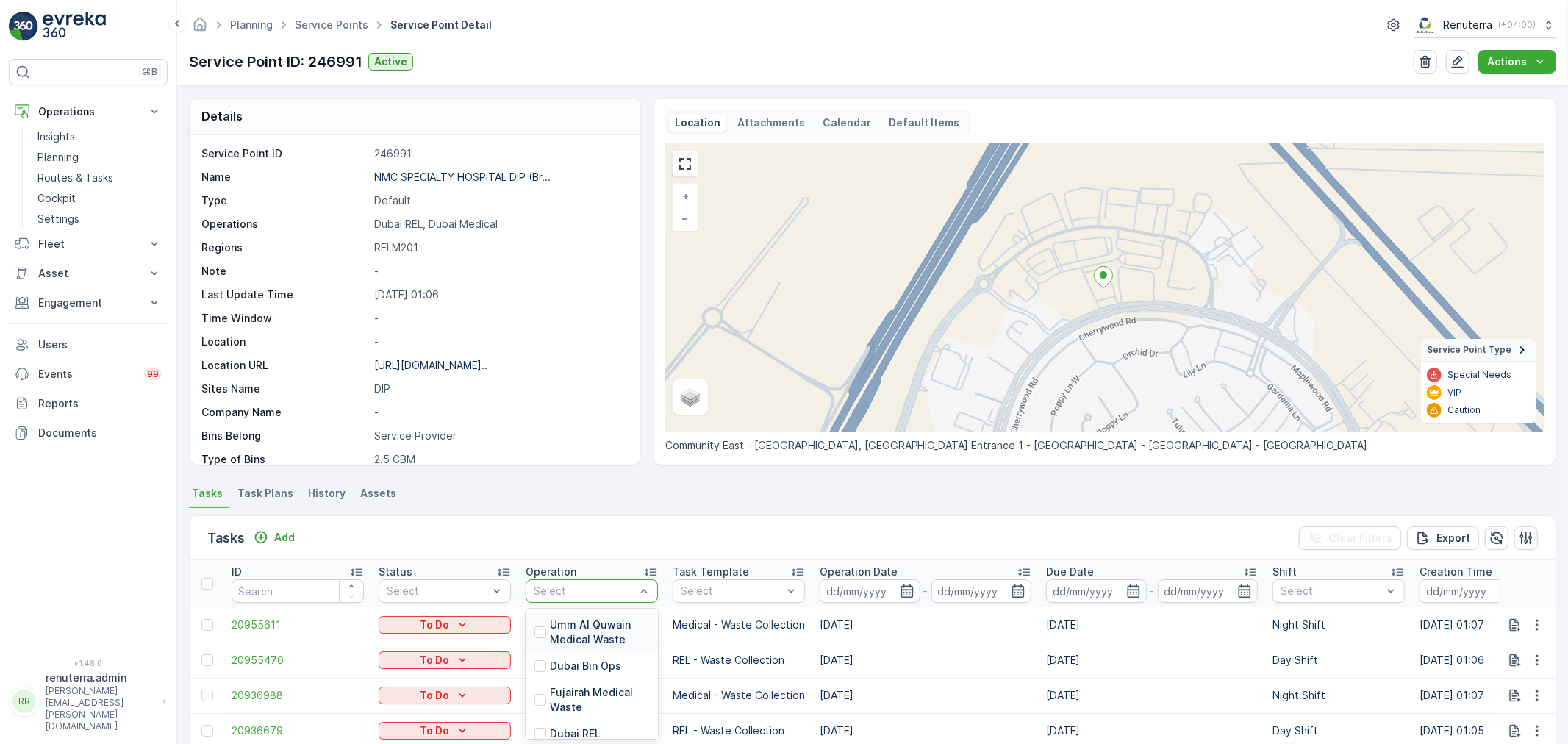
click at [547, 595] on div at bounding box center [584, 591] width 104 height 12
click at [597, 675] on p "Dubai Medical" at bounding box center [587, 678] width 73 height 15
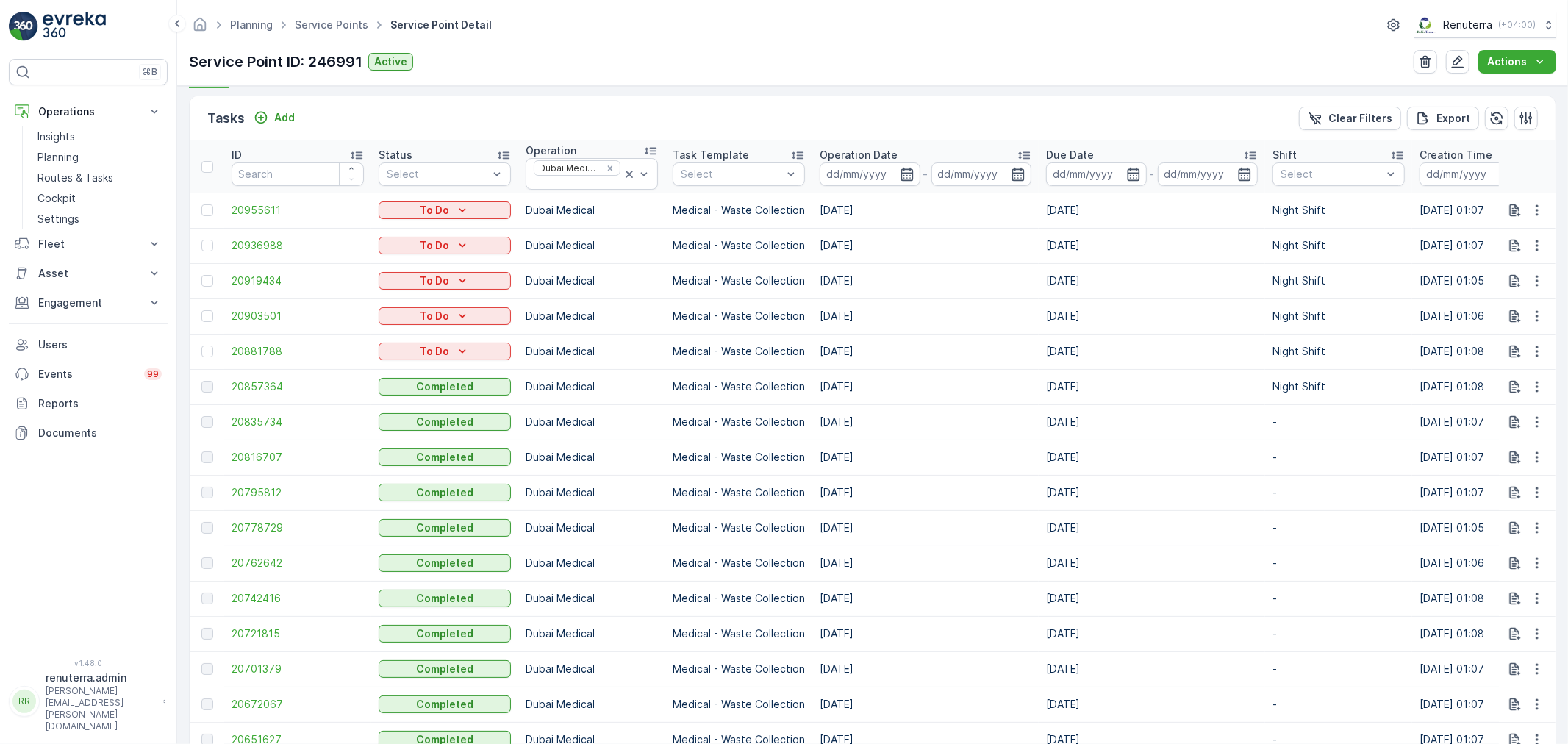
scroll to position [490, 0]
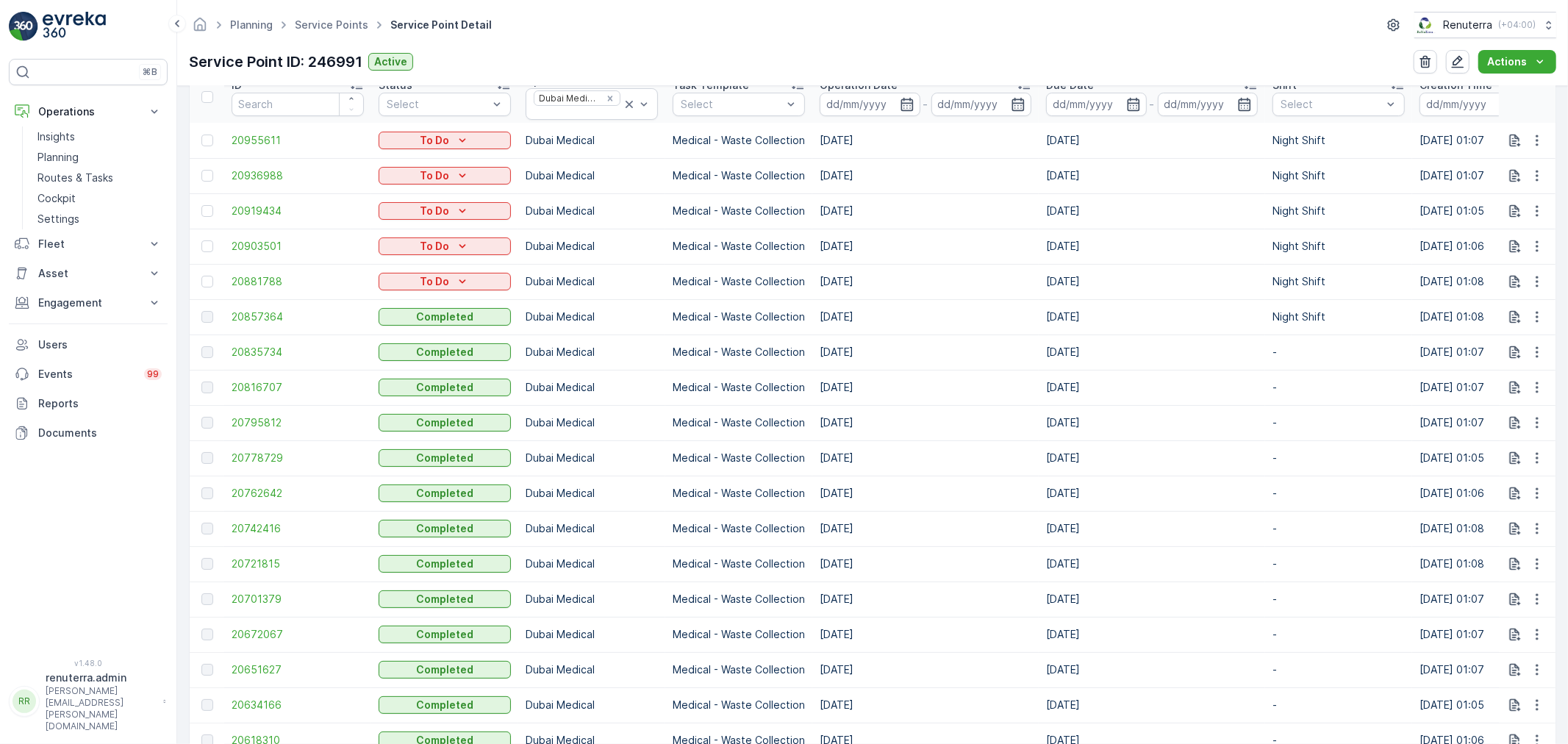
click at [278, 660] on td "20651627" at bounding box center [297, 669] width 147 height 35
click at [275, 660] on td "20651627" at bounding box center [297, 669] width 147 height 35
click at [275, 666] on span "20651627" at bounding box center [297, 670] width 132 height 15
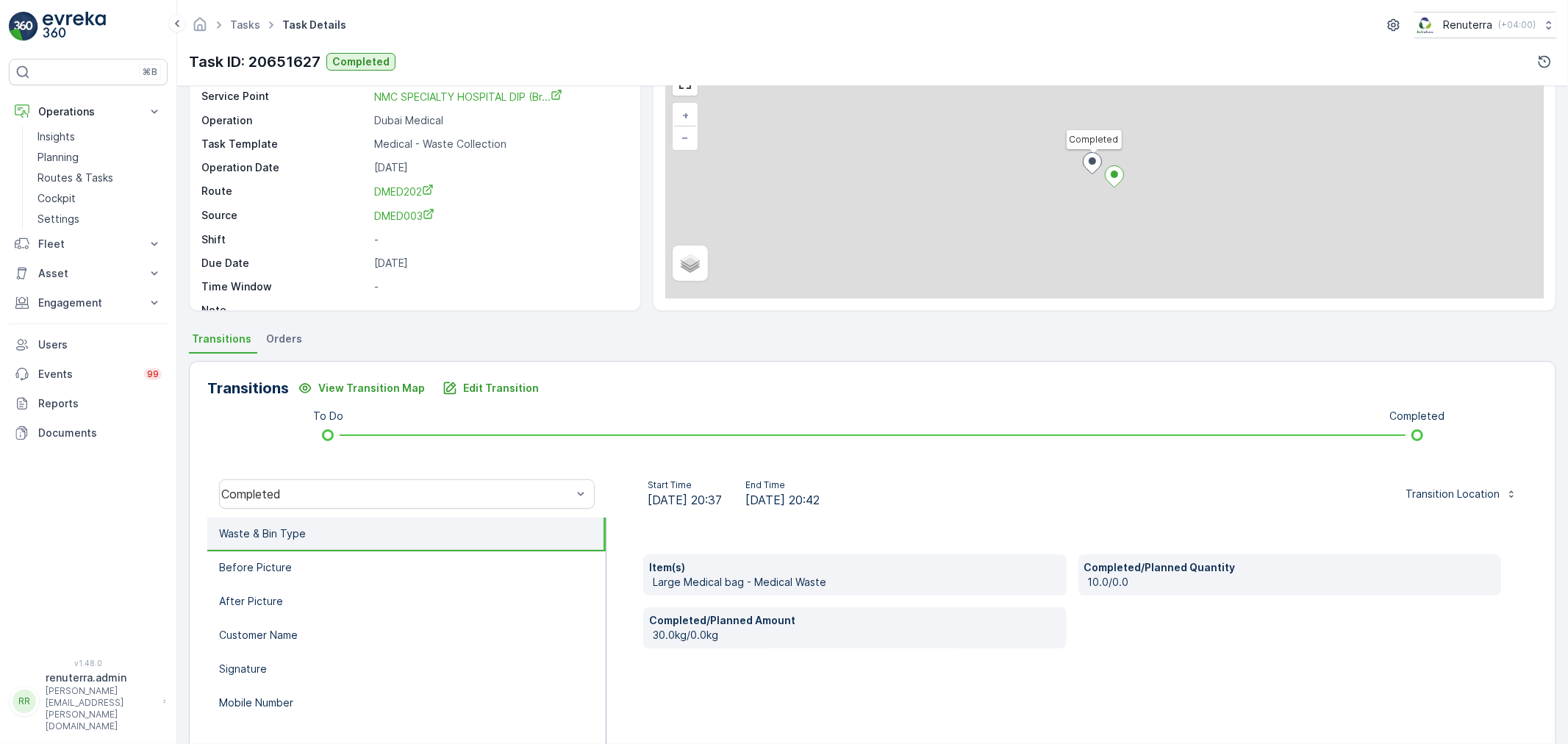
scroll to position [81, 0]
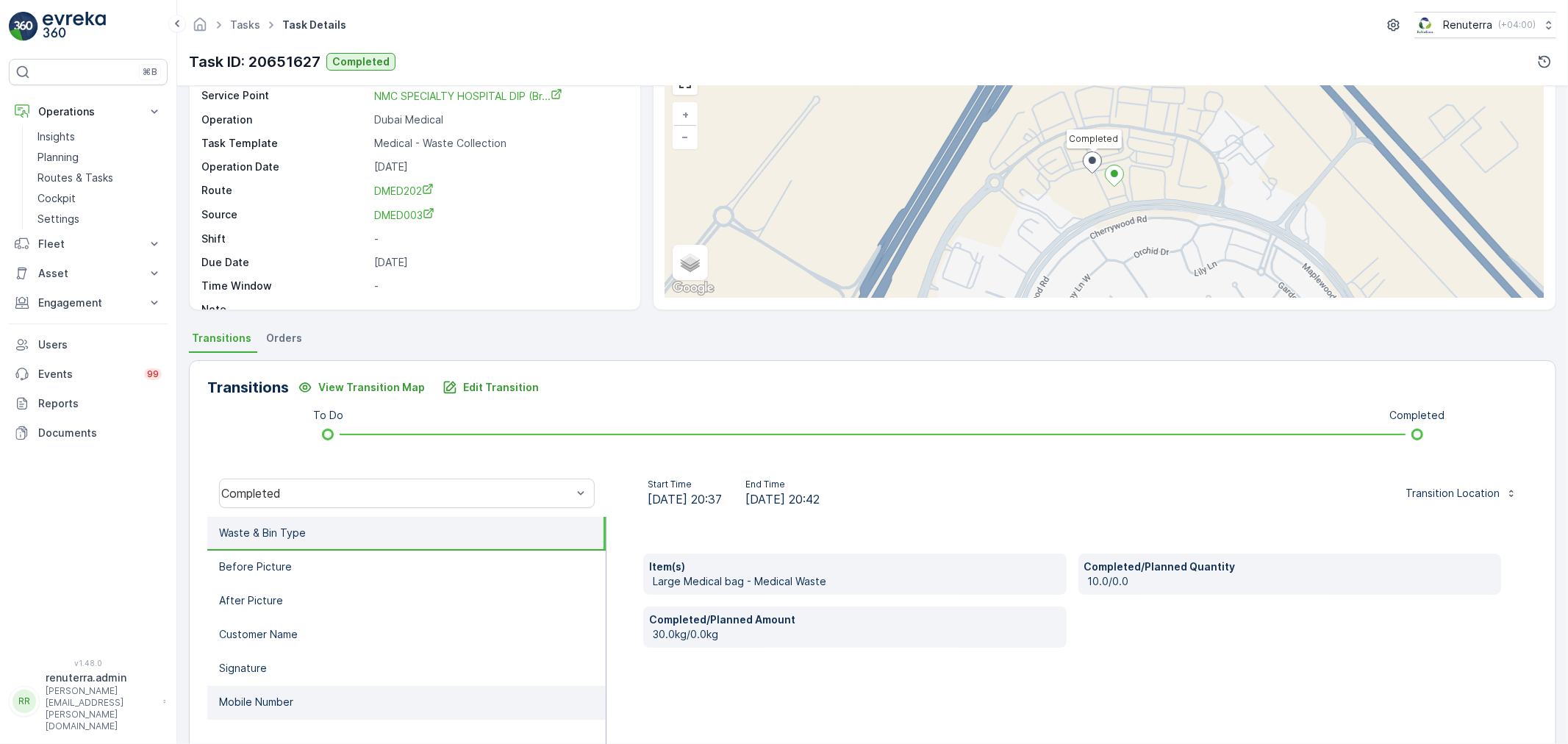
click at [456, 702] on li "Mobile Number" at bounding box center [407, 702] width 399 height 34
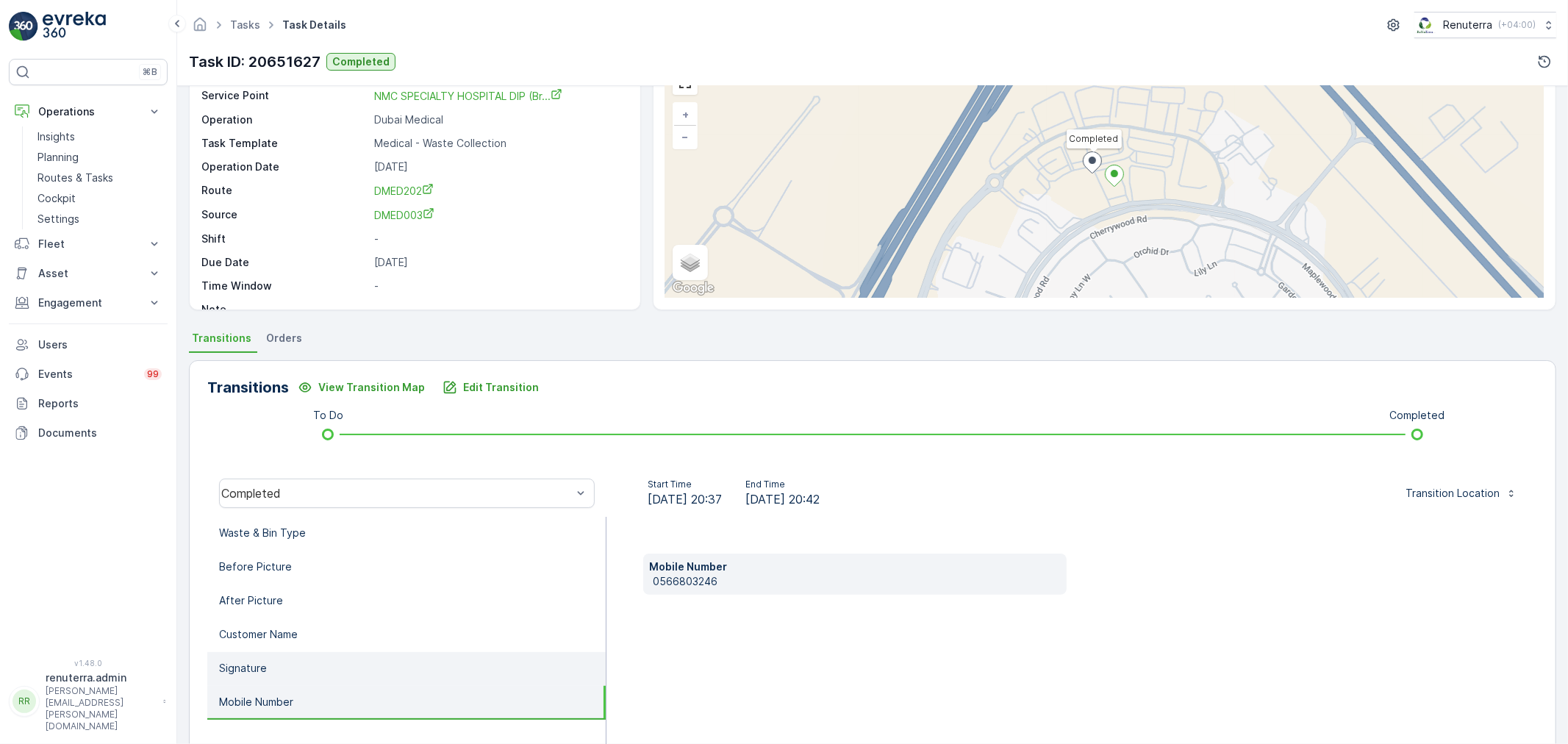
click at [434, 664] on li "Signature" at bounding box center [407, 669] width 399 height 34
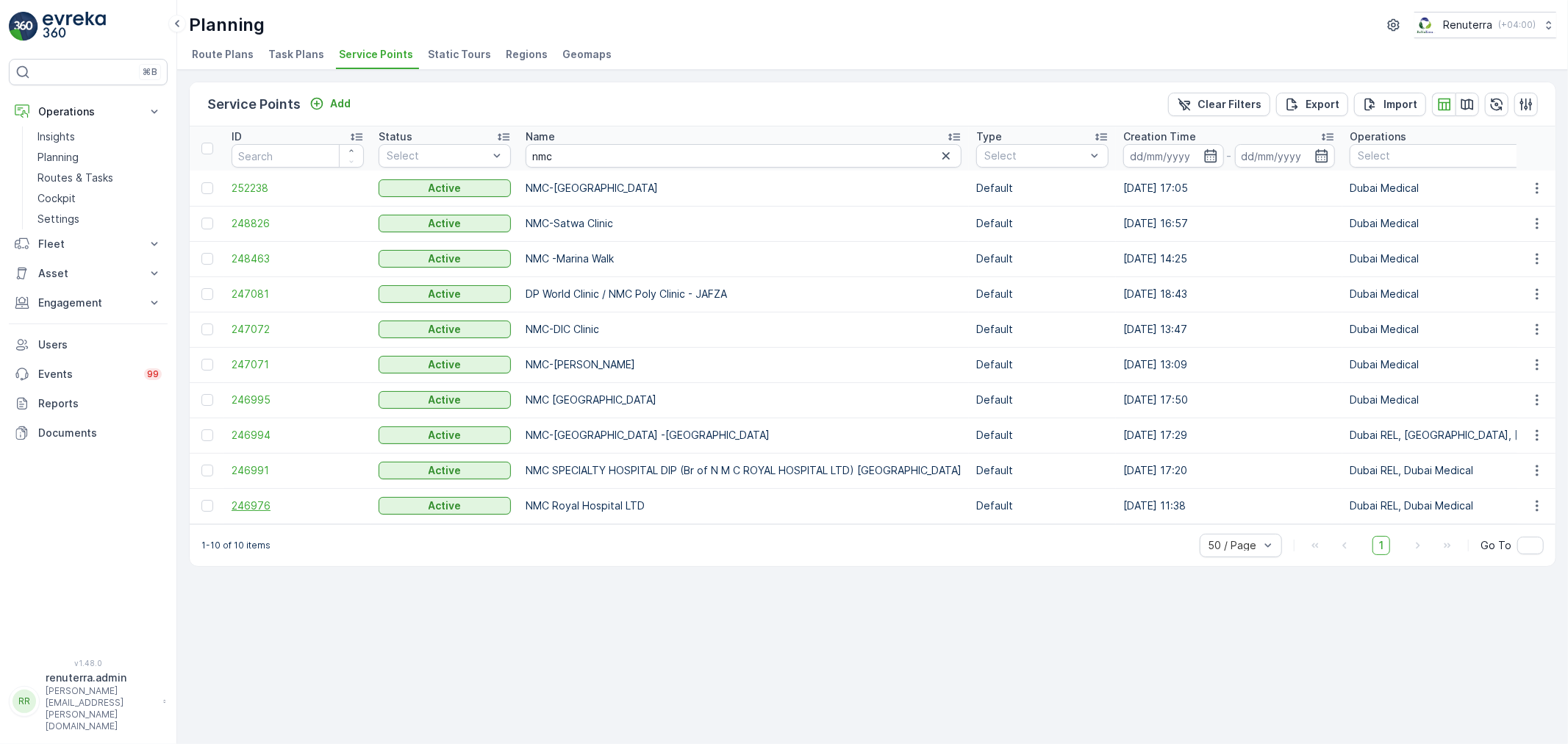
click at [246, 498] on span "246976" at bounding box center [297, 506] width 132 height 15
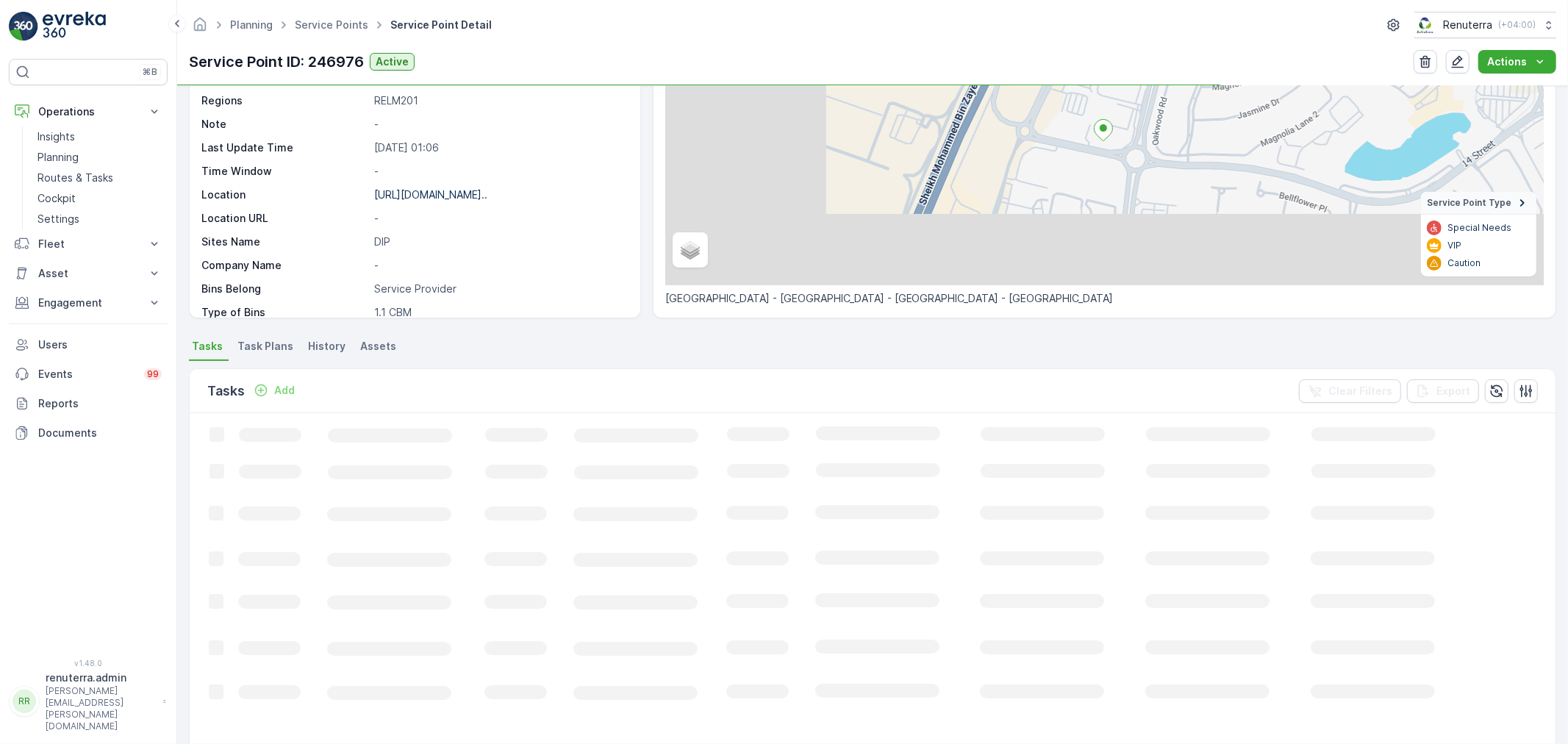
scroll to position [163, 0]
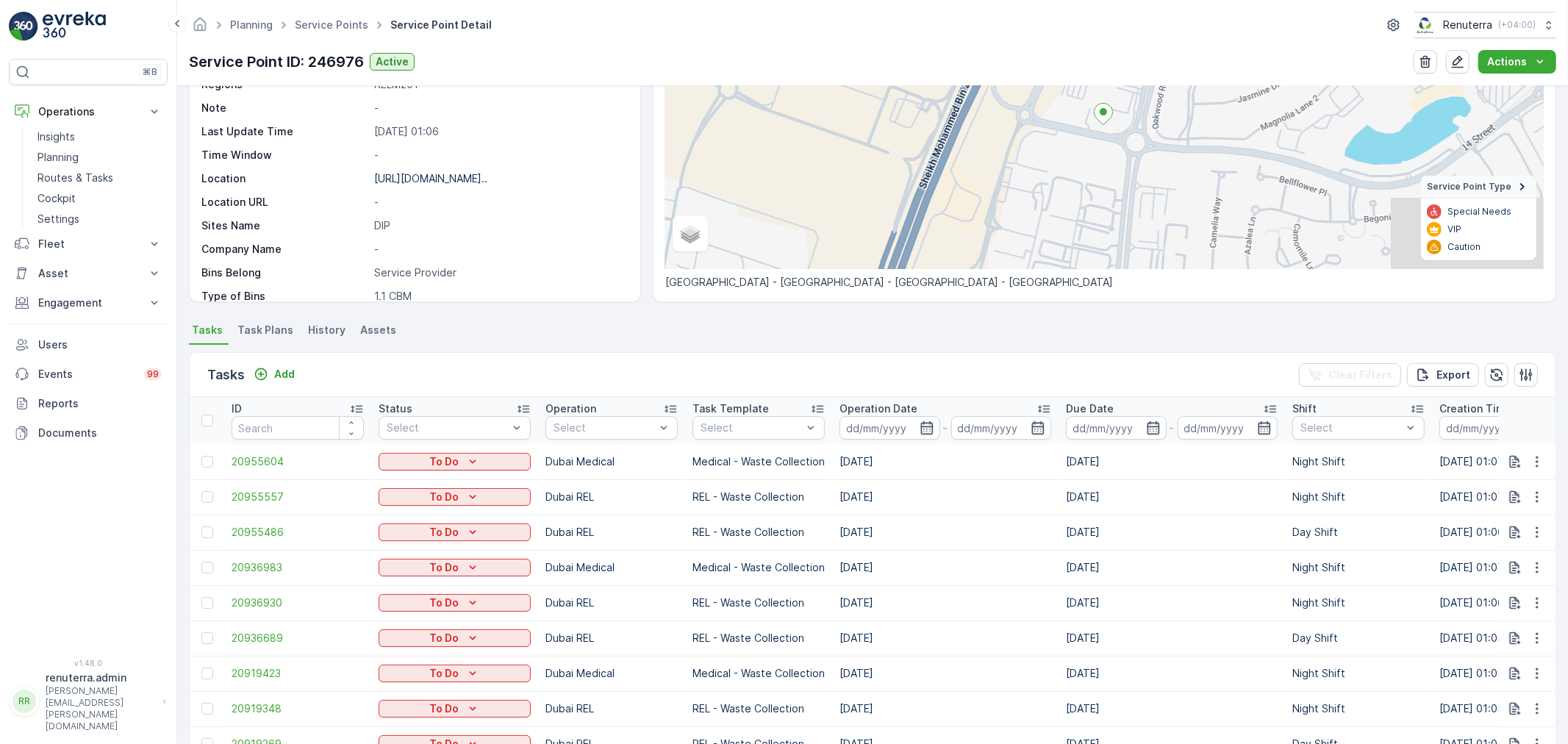
click at [597, 431] on div at bounding box center [605, 428] width 104 height 12
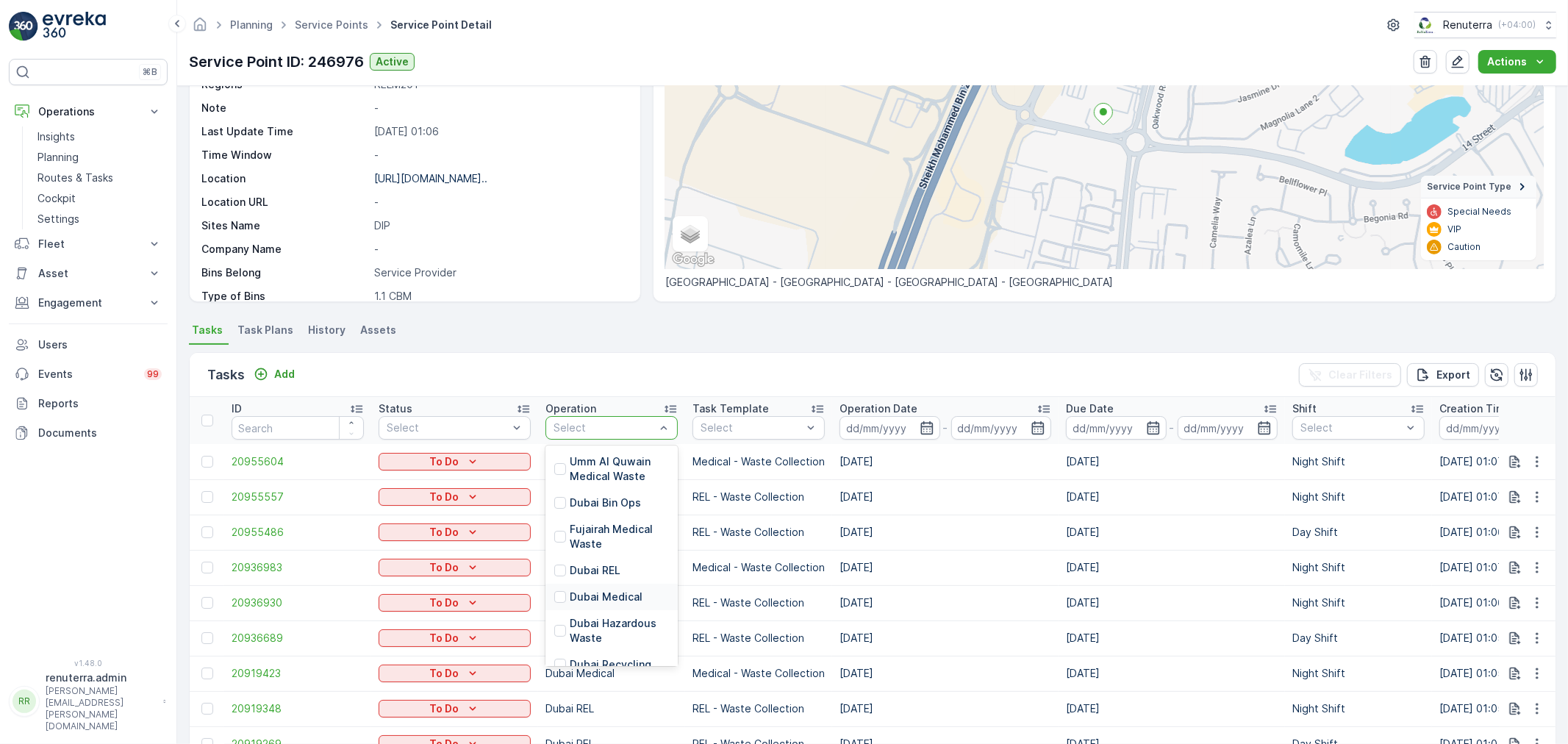
click at [596, 586] on div "Dubai Medical" at bounding box center [611, 596] width 132 height 26
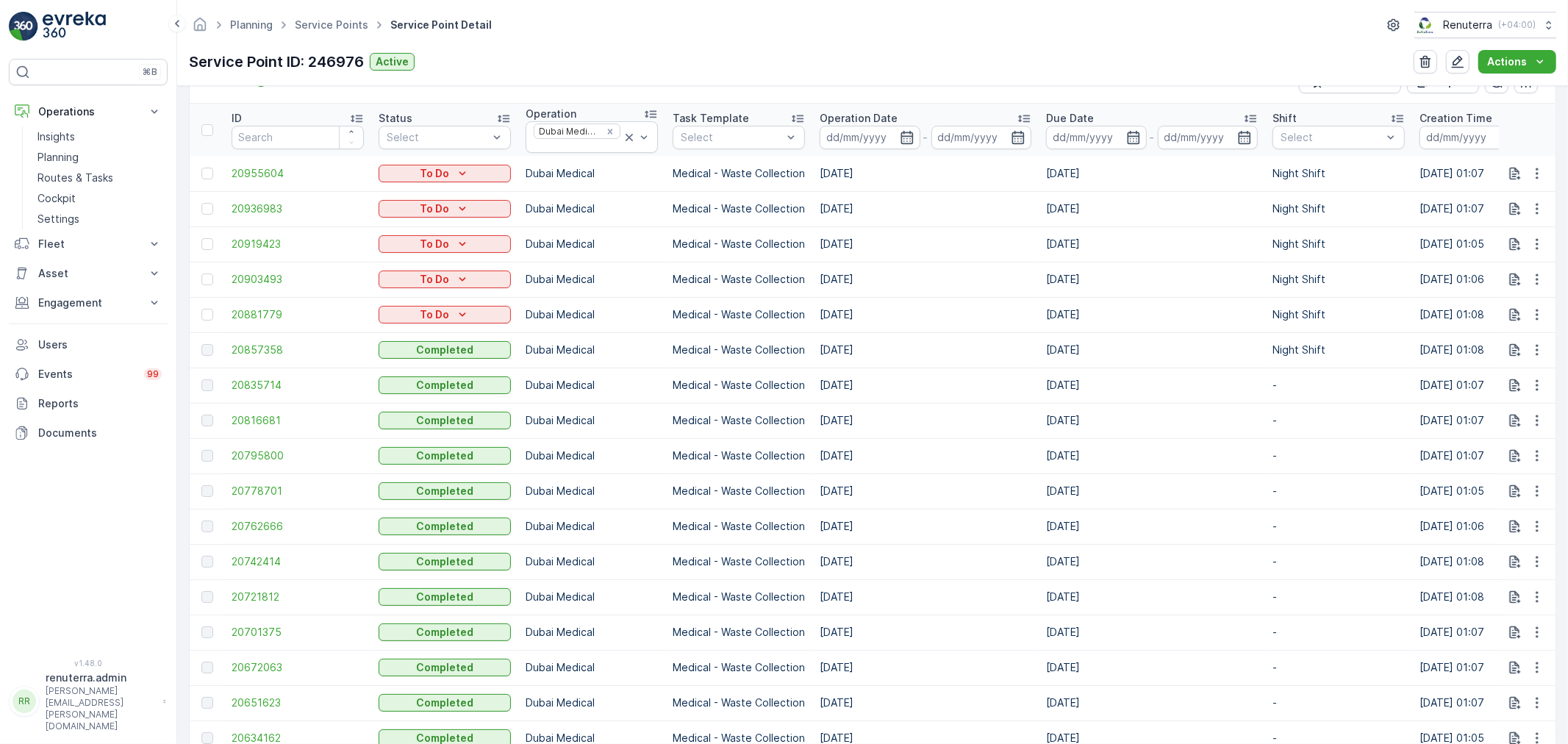
scroll to position [490, 0]
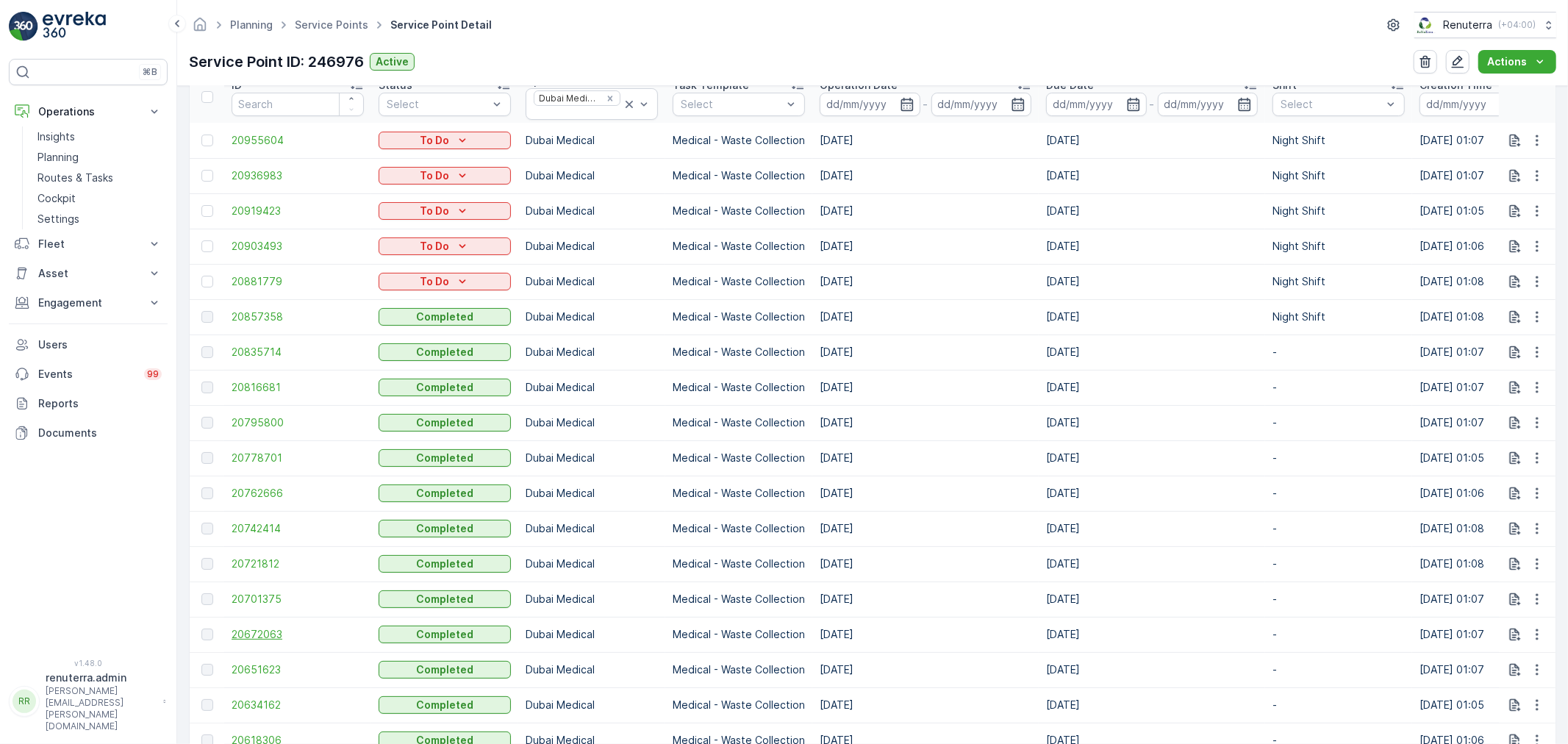
click at [260, 630] on span "20672063" at bounding box center [297, 634] width 132 height 15
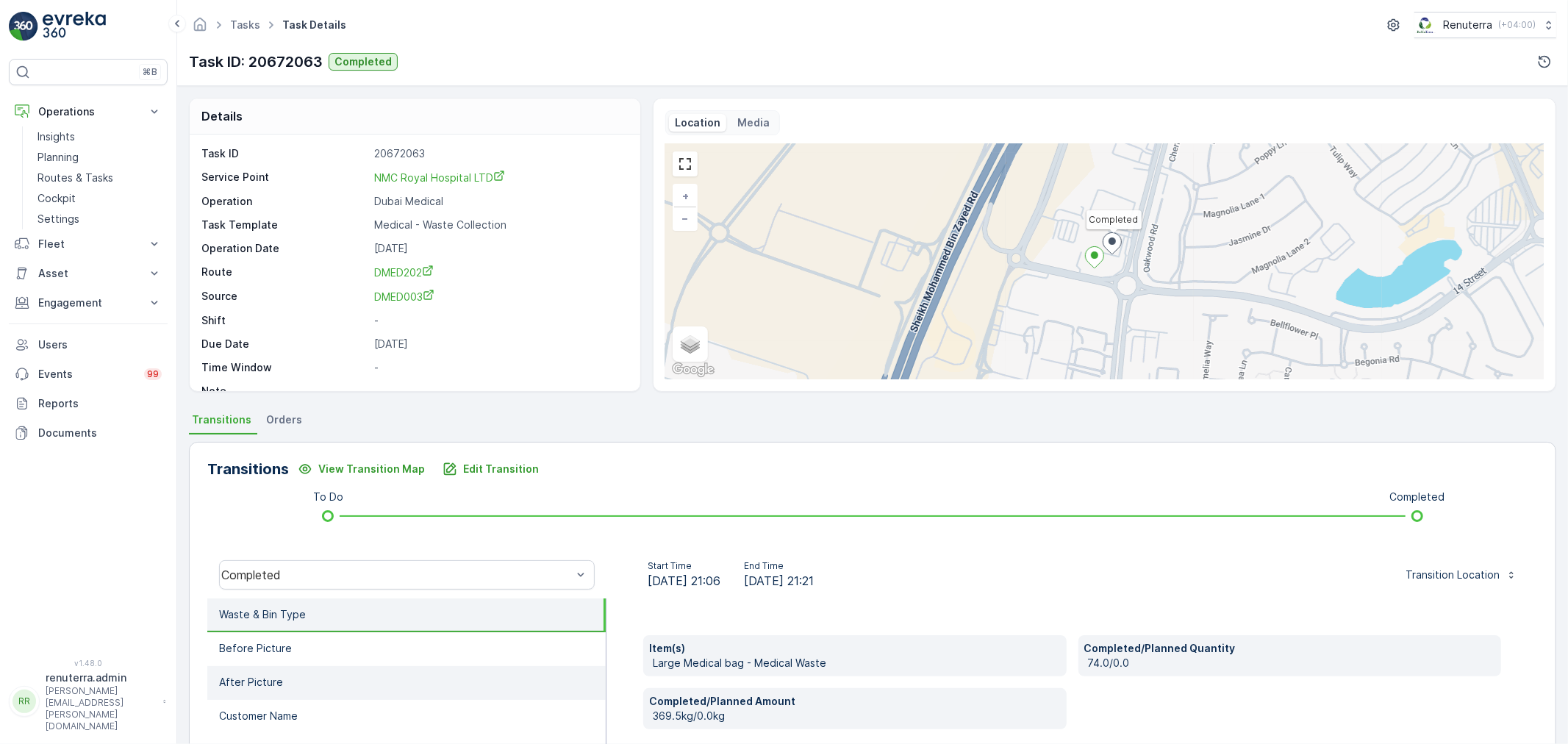
click at [310, 681] on li "After Picture" at bounding box center [407, 683] width 399 height 34
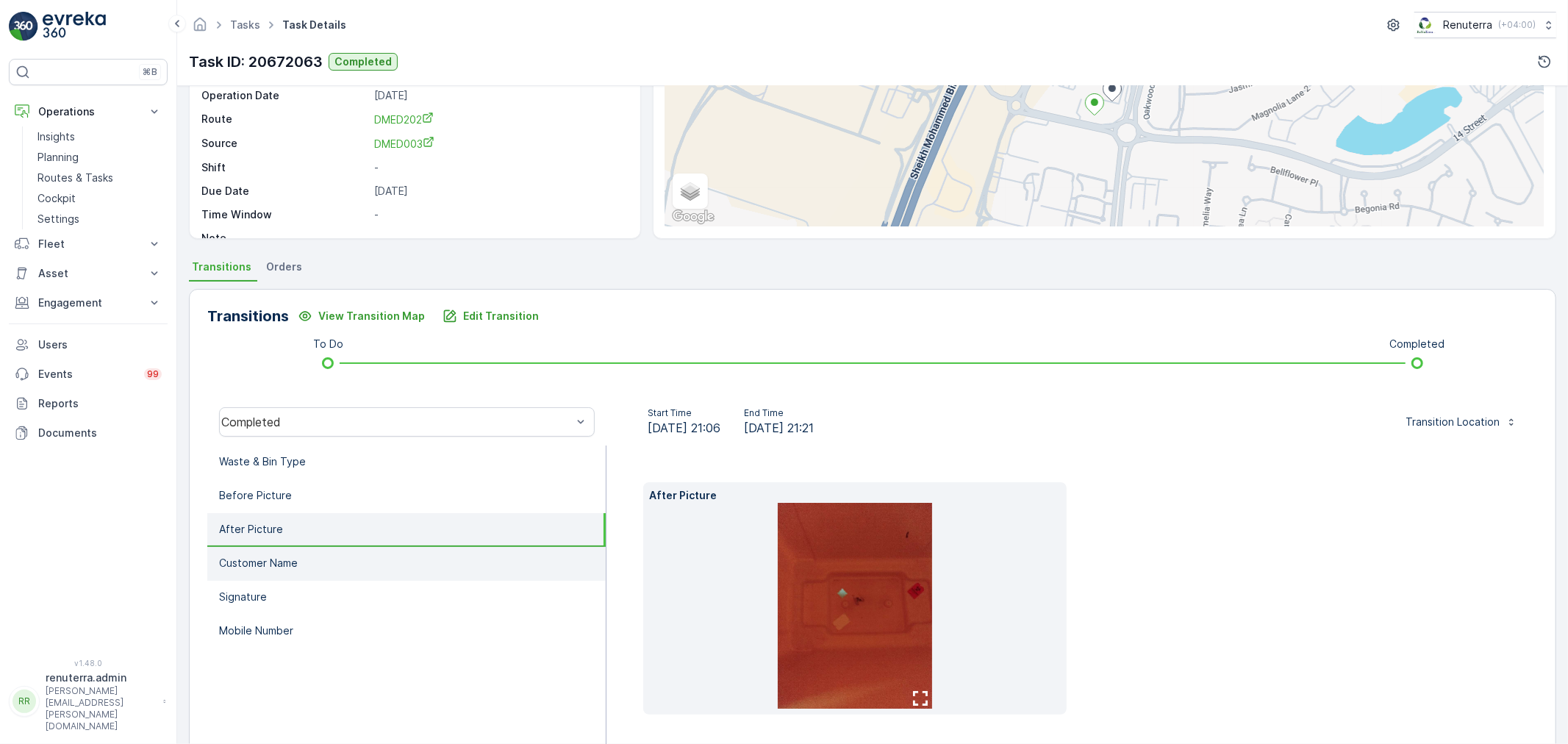
scroll to position [100, 0]
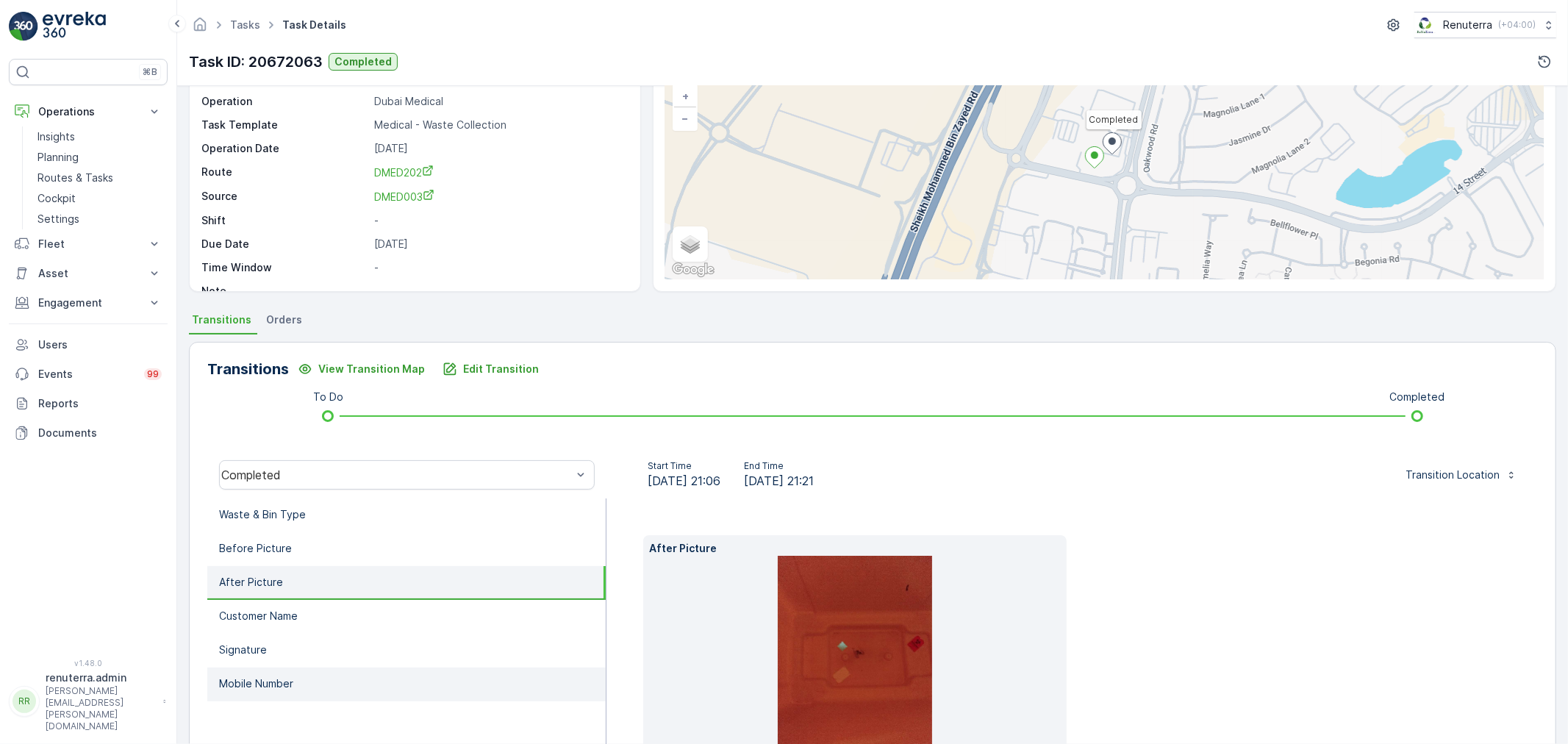
click at [317, 673] on li "Mobile Number" at bounding box center [407, 684] width 399 height 34
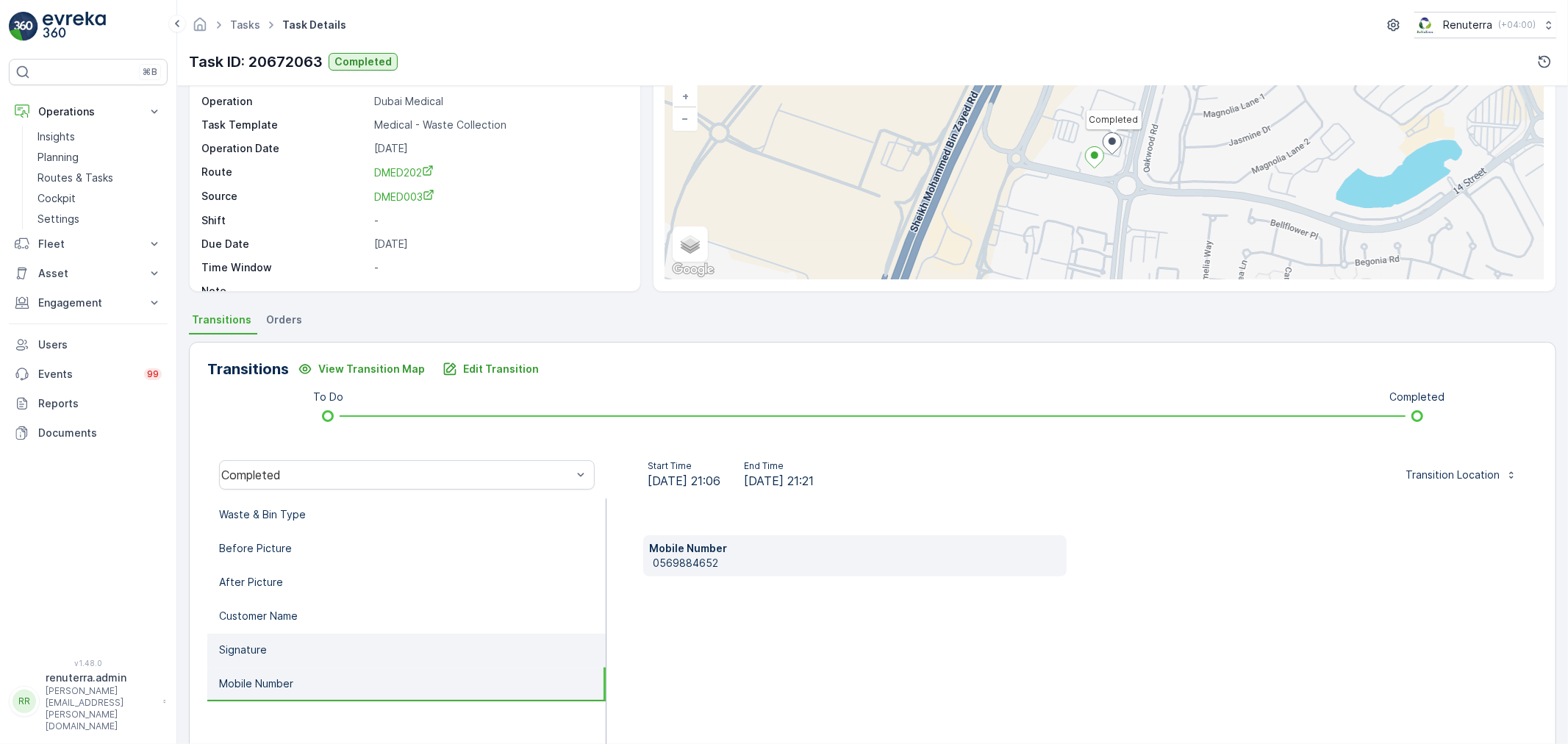
click at [312, 651] on li "Signature" at bounding box center [407, 650] width 399 height 34
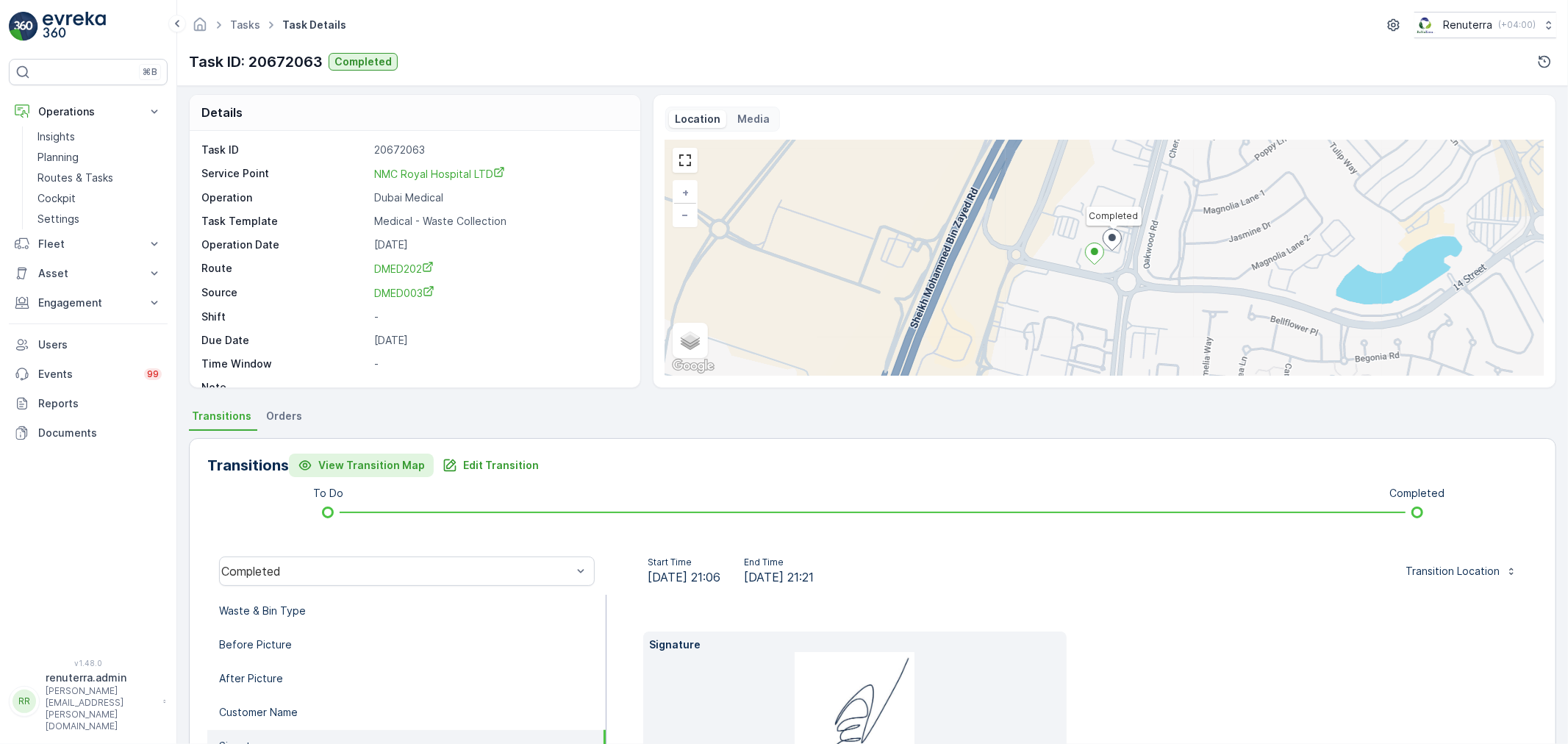
scroll to position [0, 0]
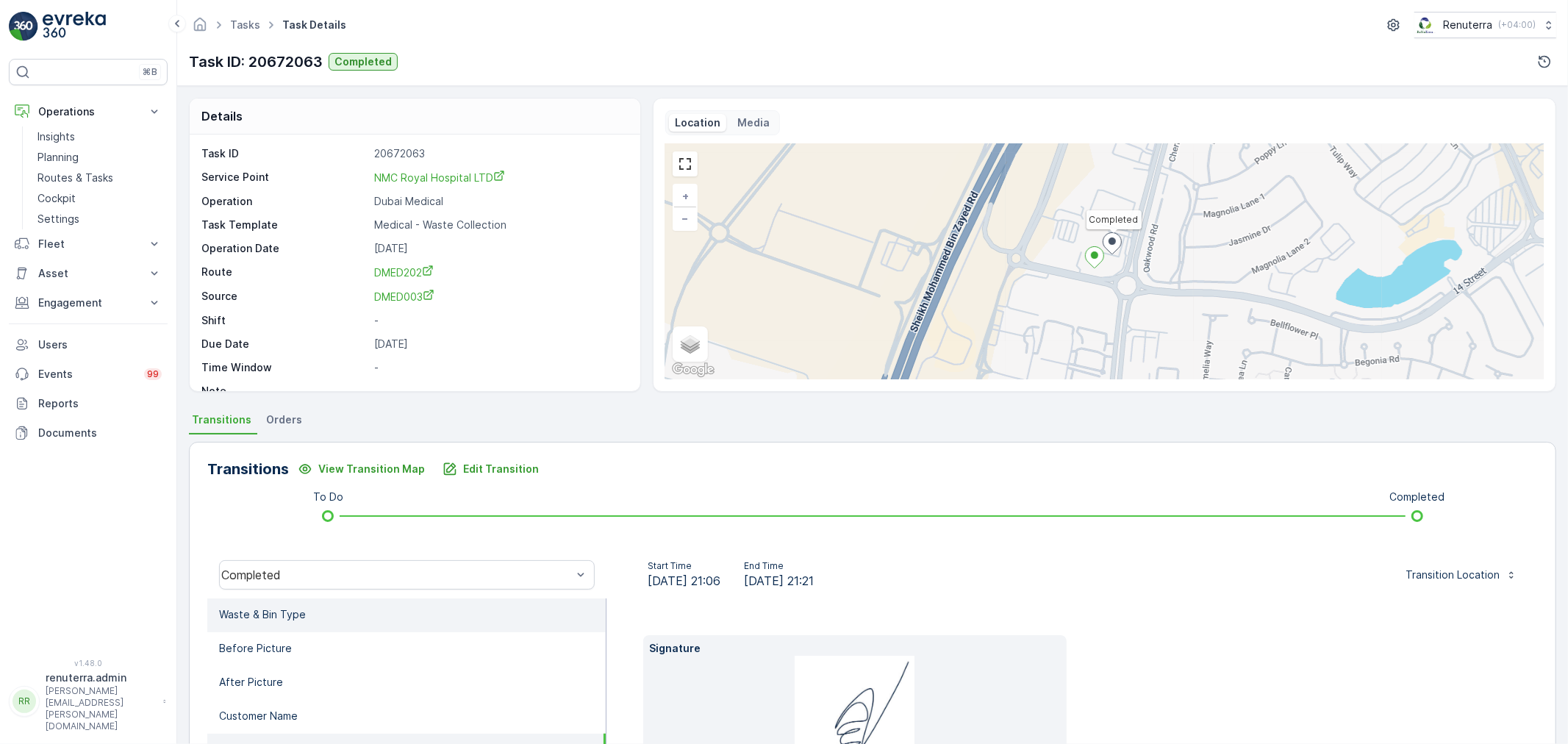
drag, startPoint x: 302, startPoint y: 631, endPoint x: 303, endPoint y: 607, distance: 24.0
click at [302, 622] on ul "Waste & Bin Type Before Picture After Picture Customer Name Signature Mobile Nu…" at bounding box center [407, 757] width 399 height 318
click at [305, 607] on li "Waste & Bin Type" at bounding box center [407, 615] width 399 height 34
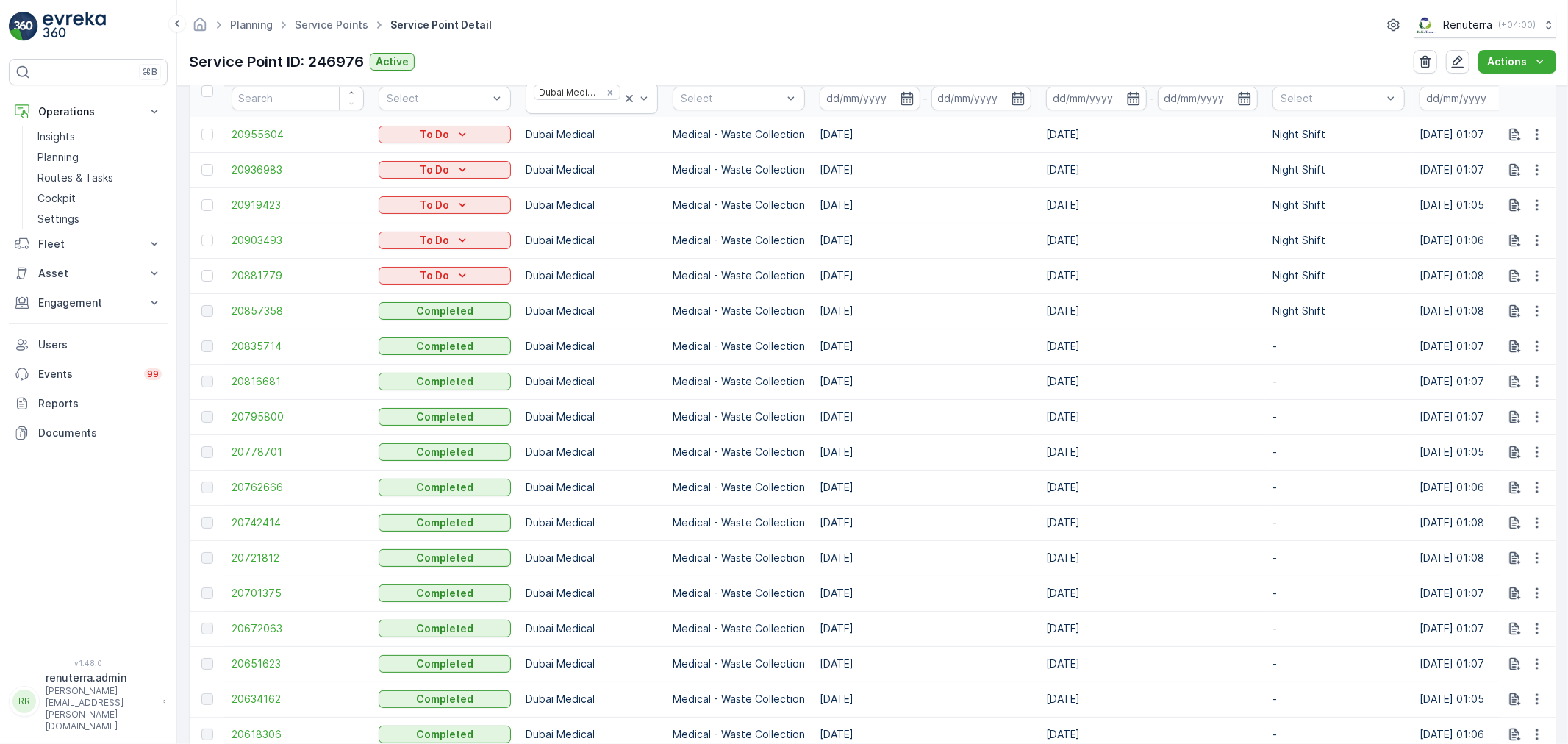
scroll to position [571, 0]
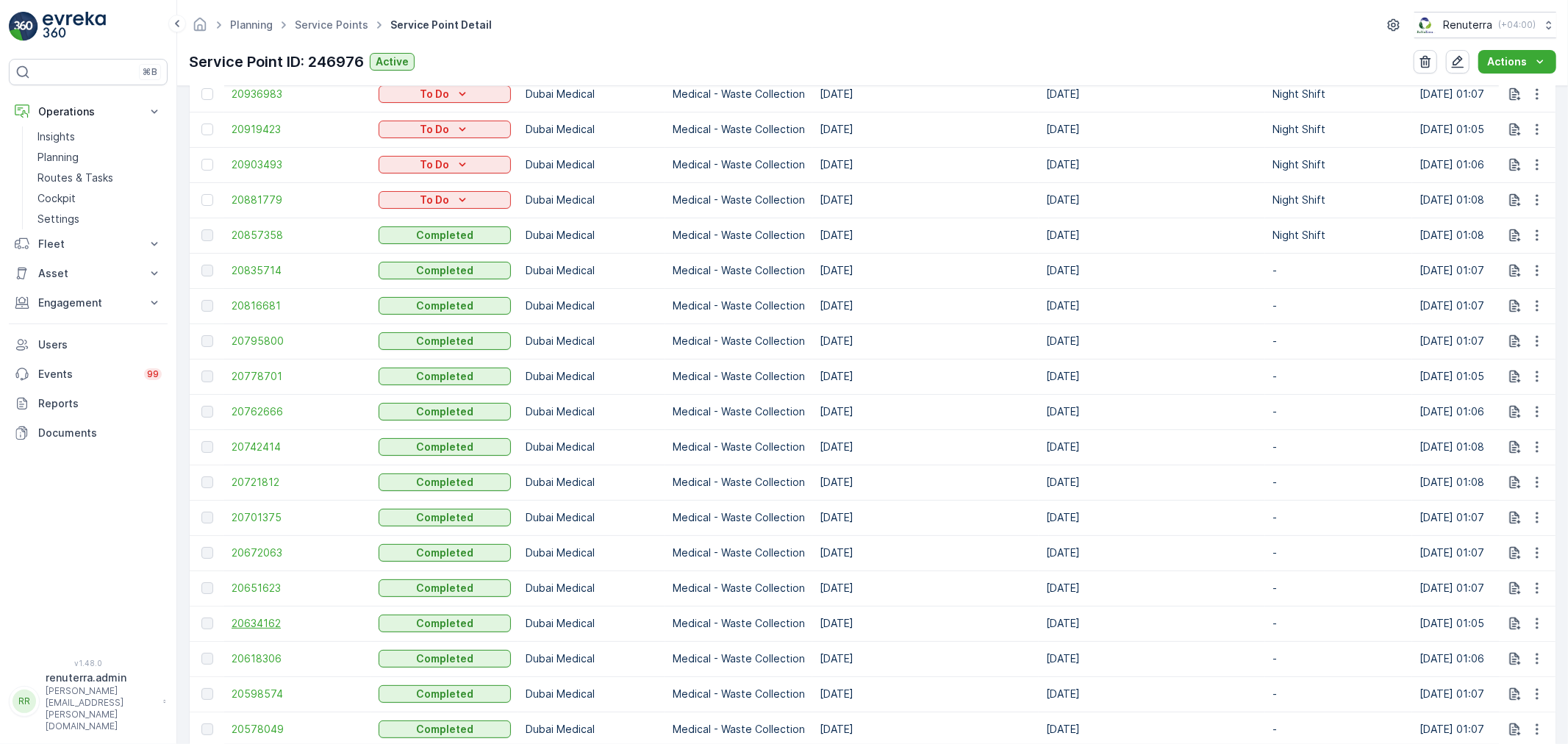
click at [245, 619] on span "20634162" at bounding box center [297, 624] width 132 height 15
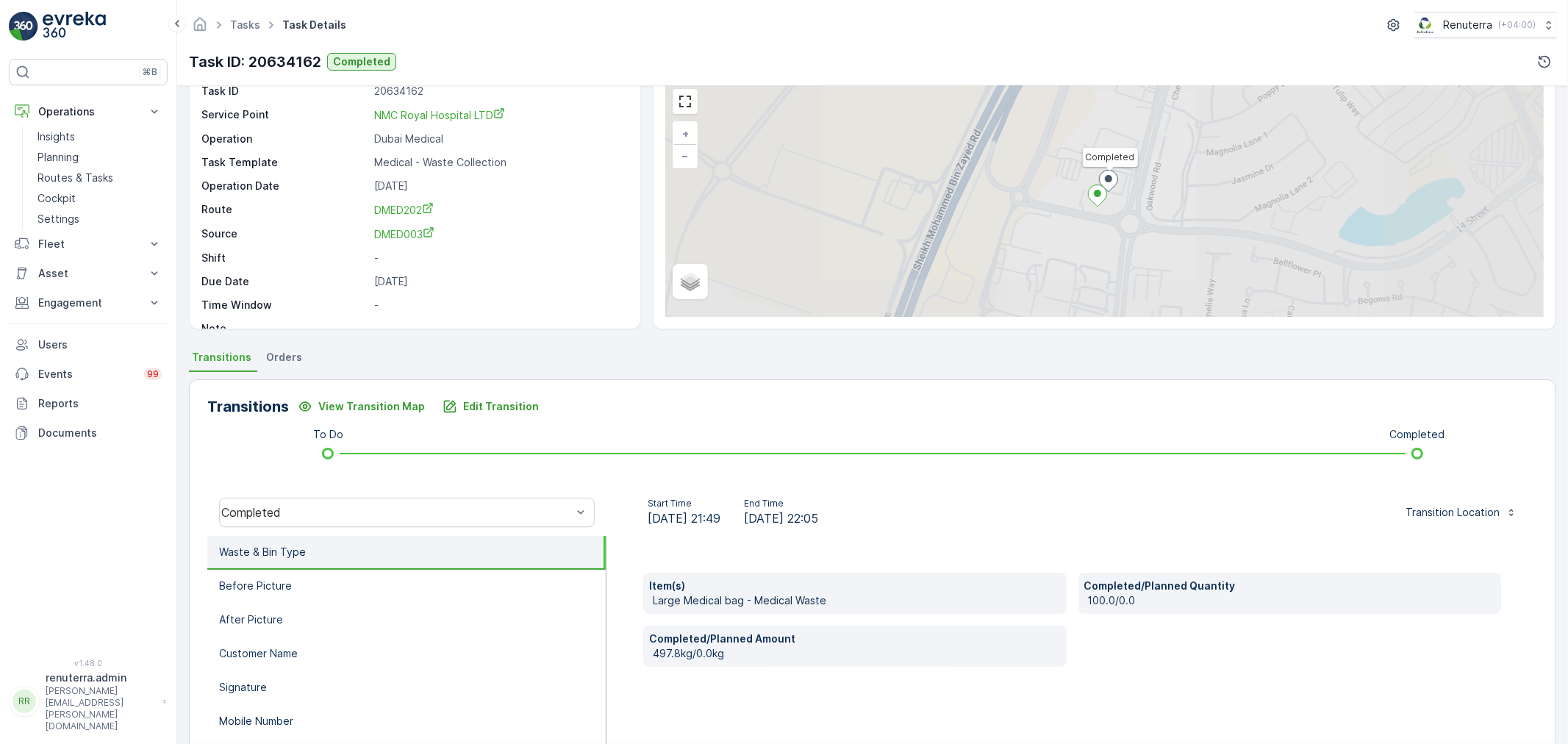
scroll to position [81, 0]
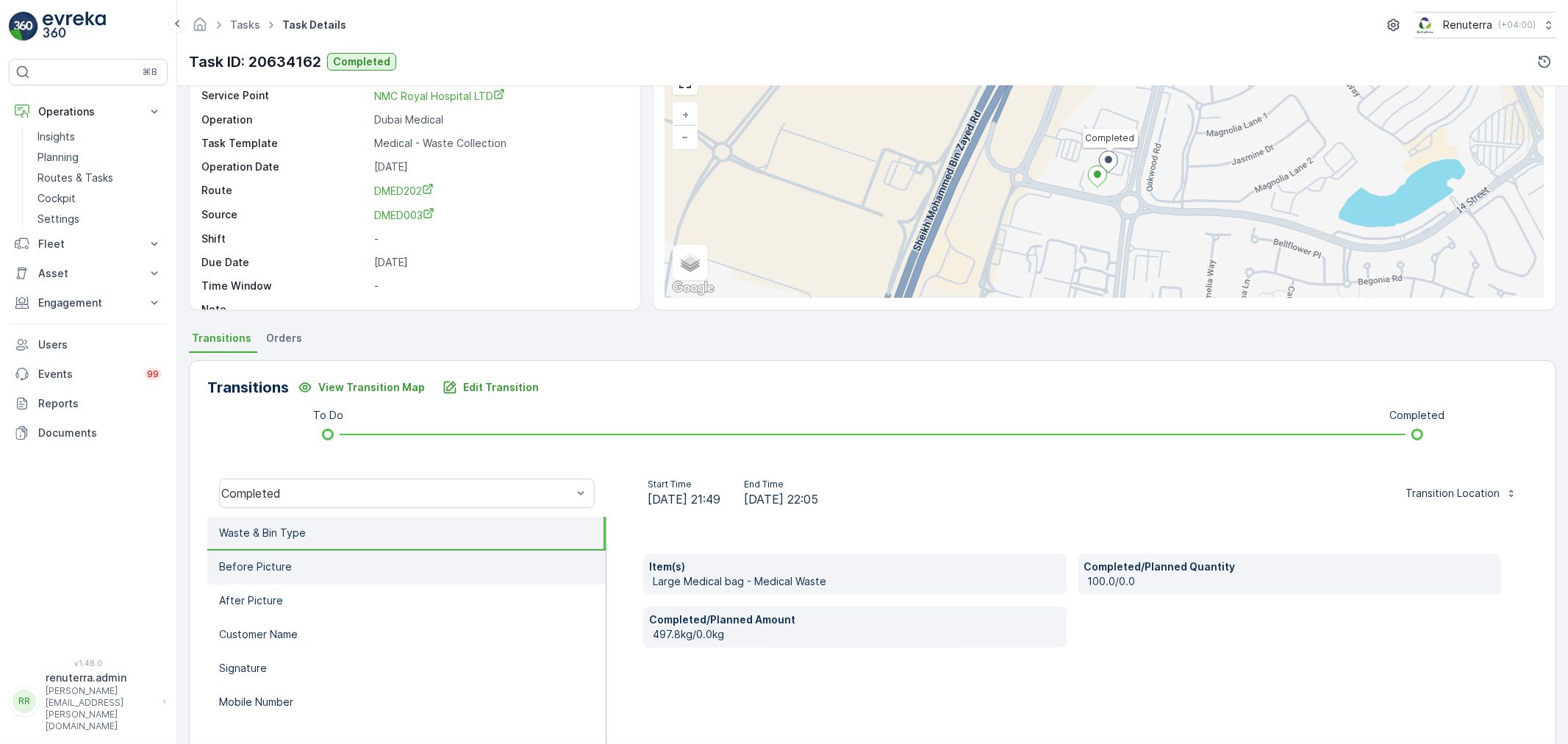
click at [358, 560] on li "Before Picture" at bounding box center [407, 567] width 399 height 34
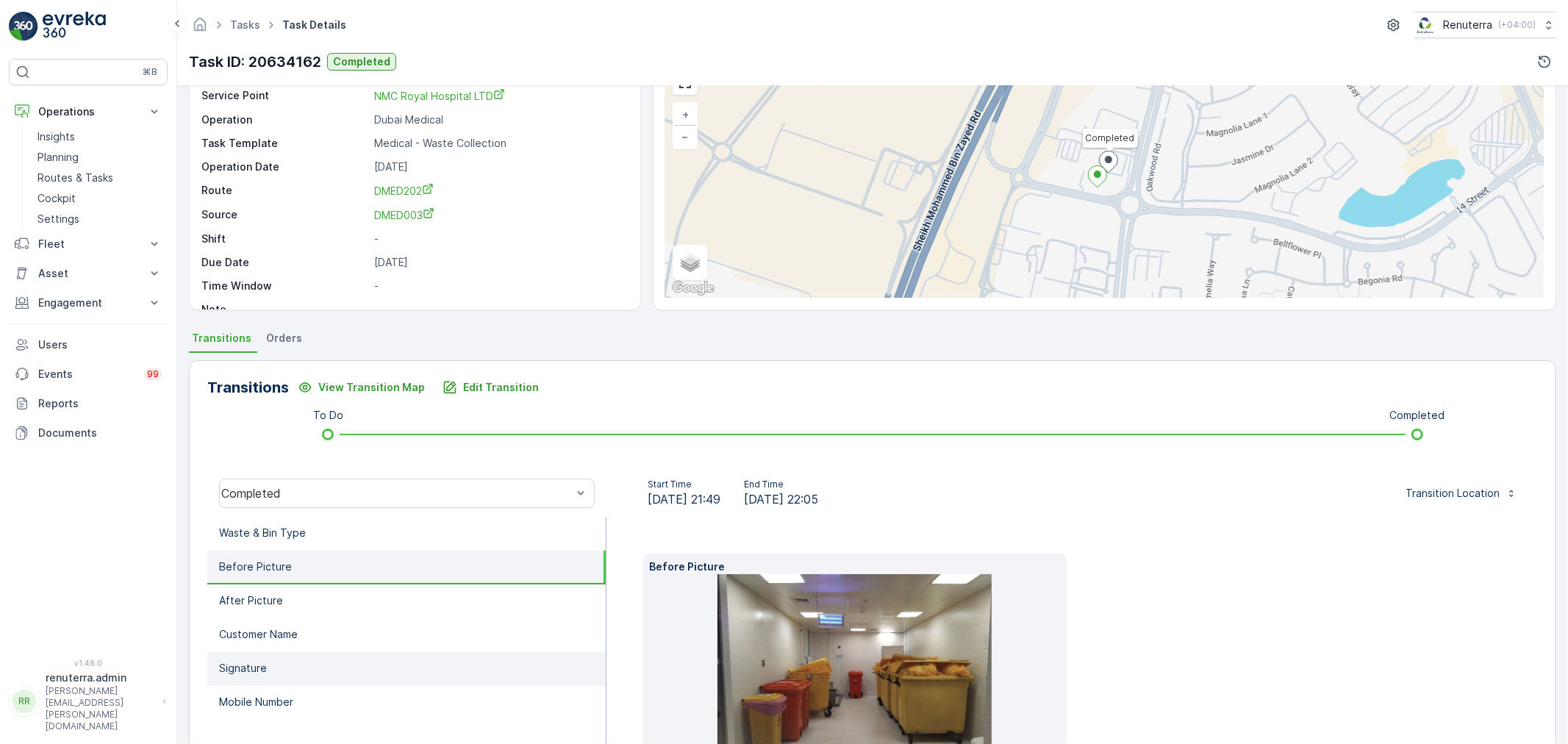
click at [349, 679] on li "Signature" at bounding box center [407, 669] width 399 height 34
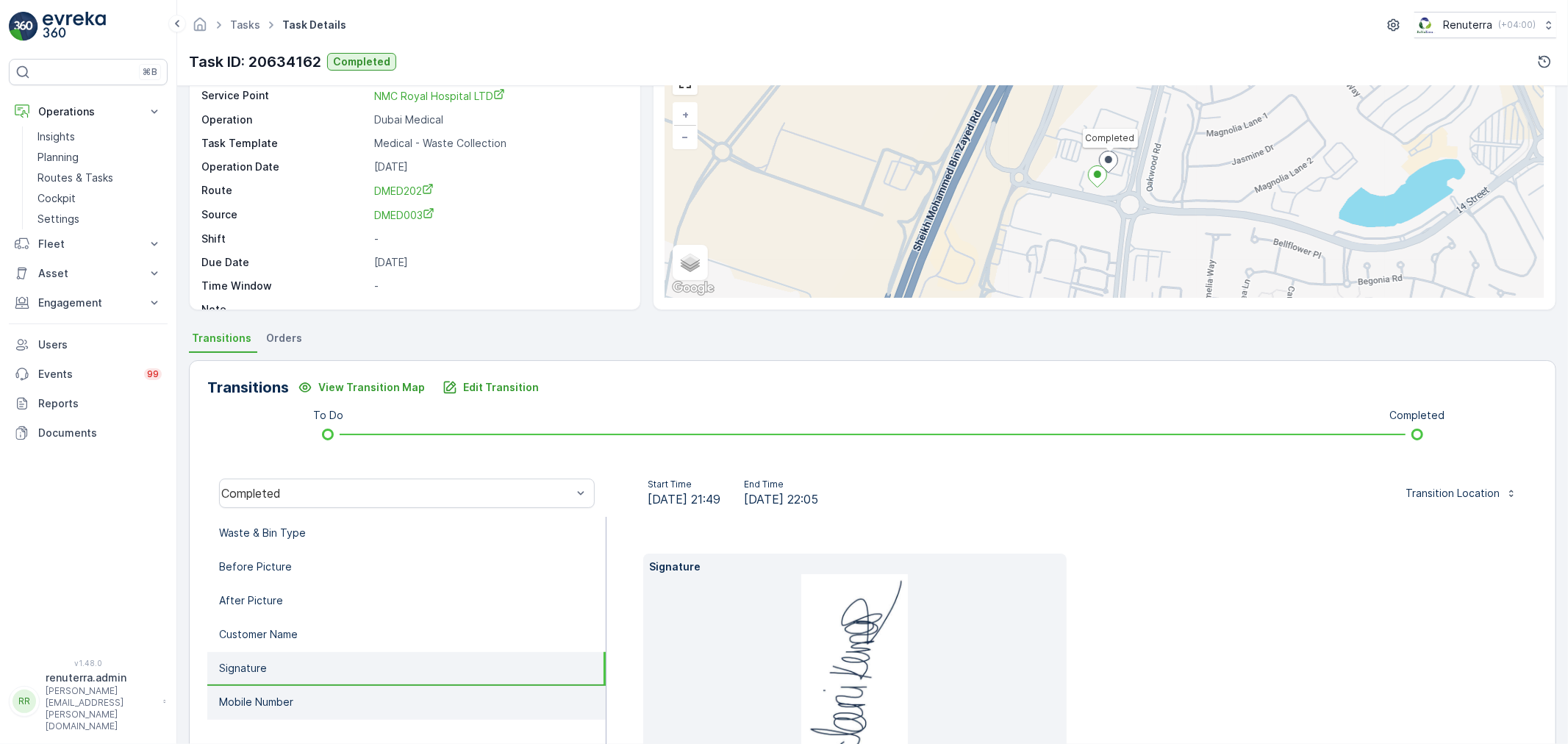
click at [347, 695] on li "Mobile Number" at bounding box center [407, 702] width 399 height 34
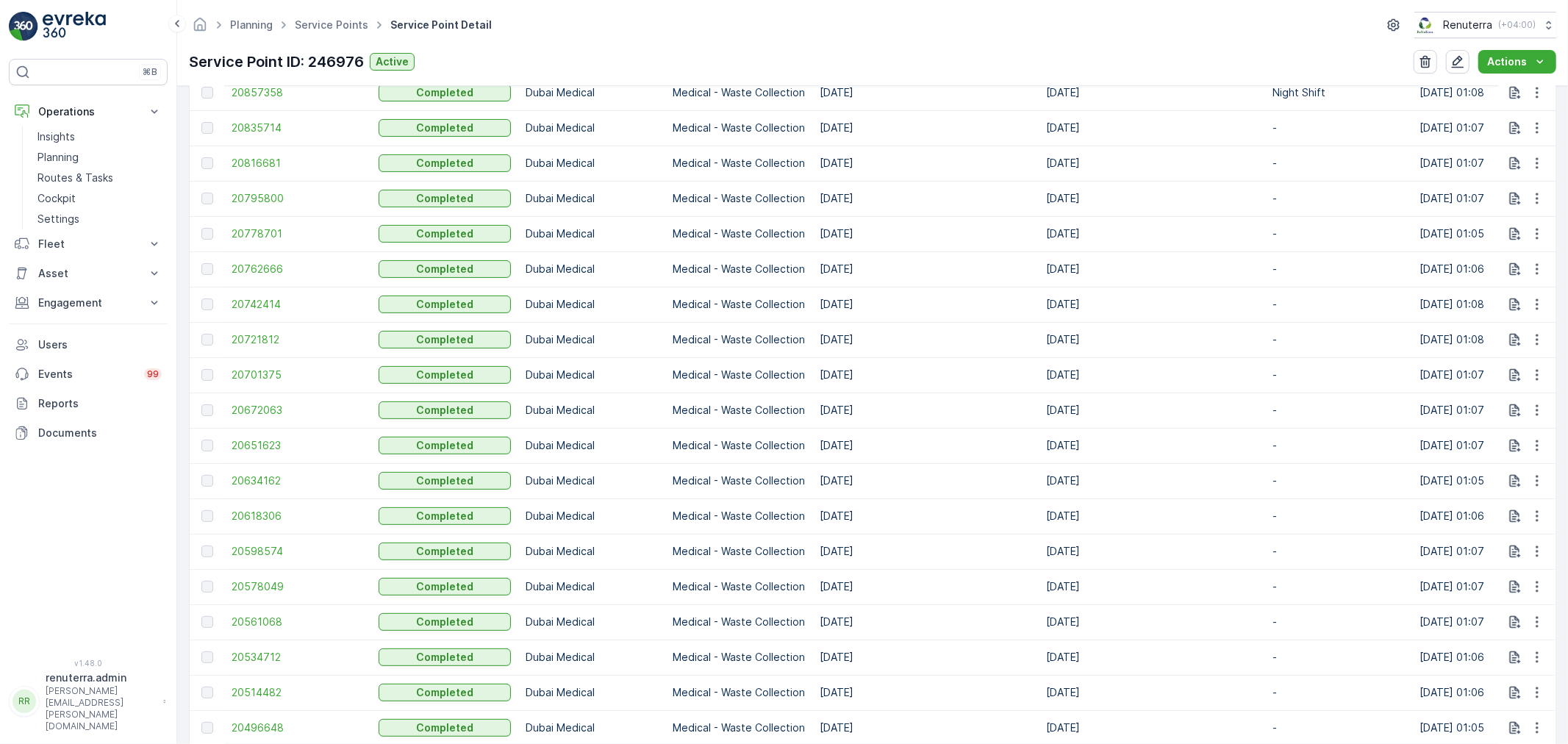
scroll to position [653, 0]
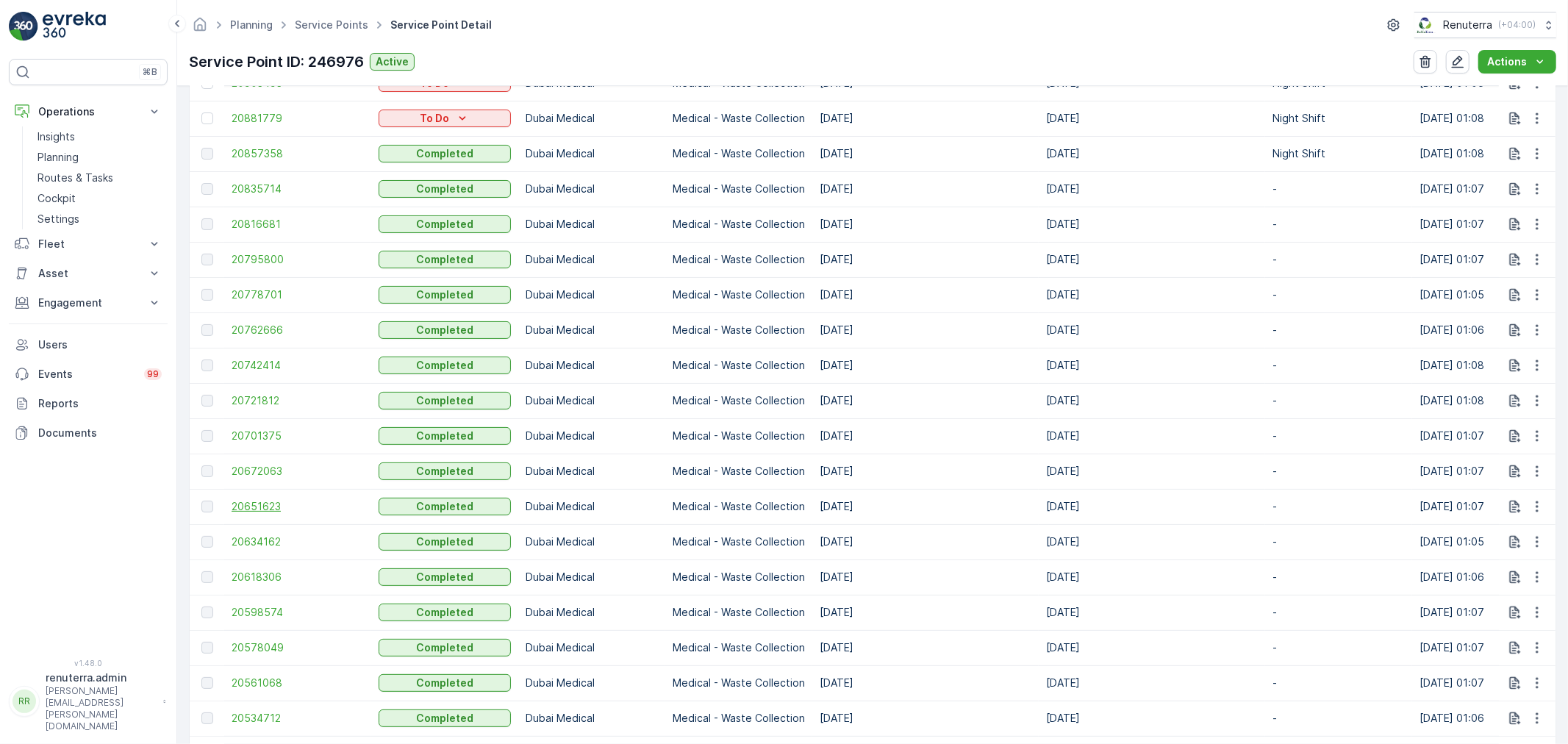
click at [247, 501] on span "20651623" at bounding box center [297, 507] width 132 height 15
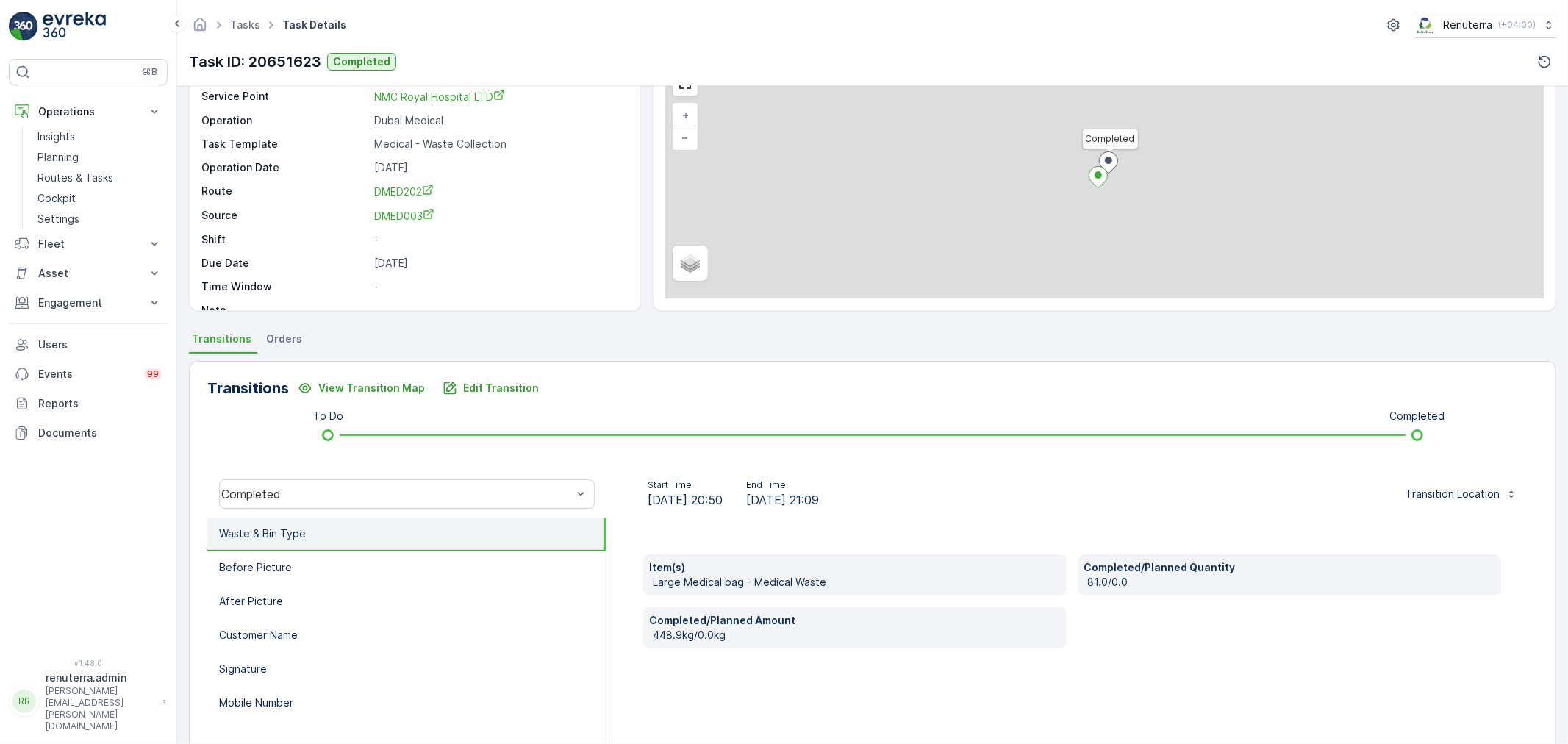
scroll to position [81, 0]
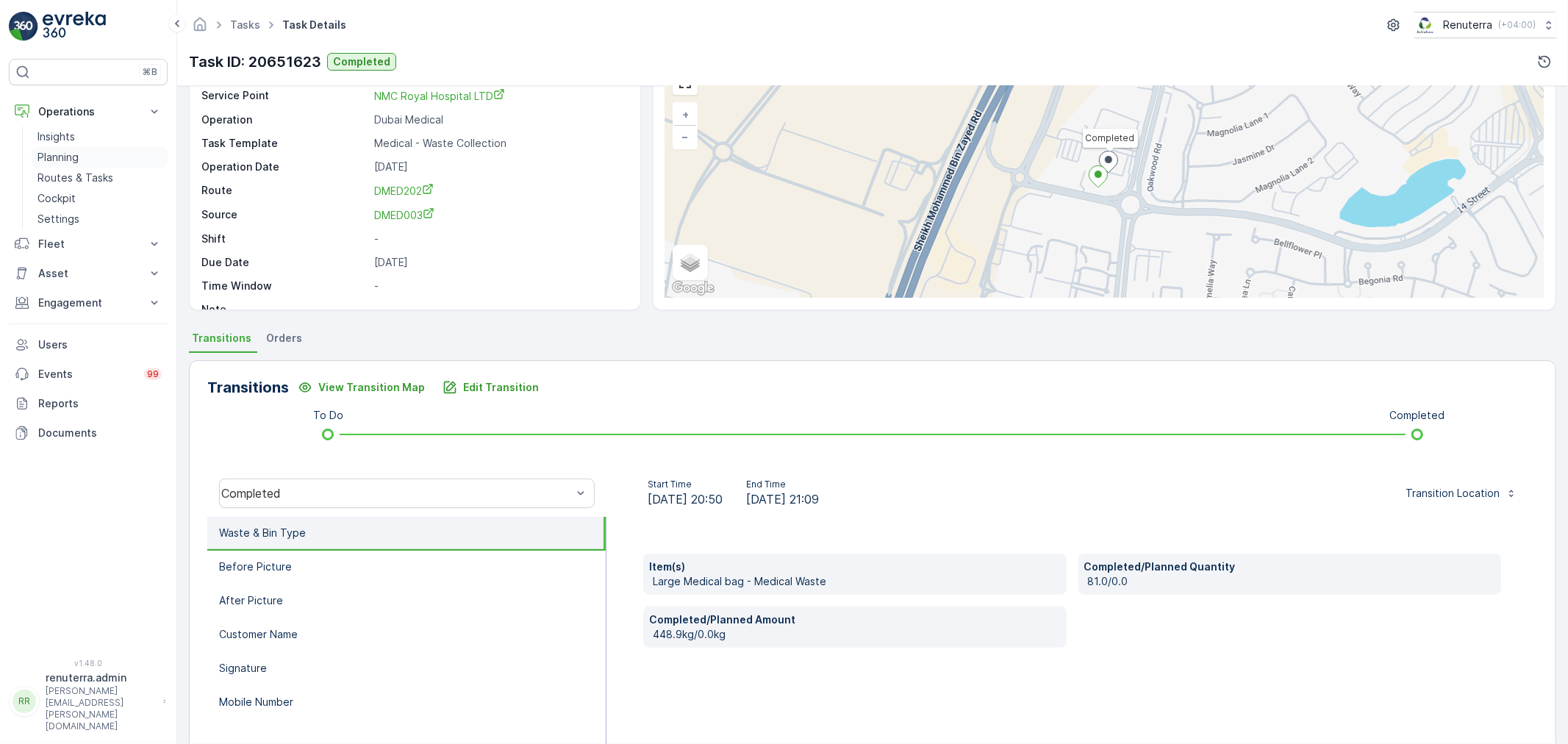
click at [78, 162] on p "Planning" at bounding box center [57, 157] width 41 height 15
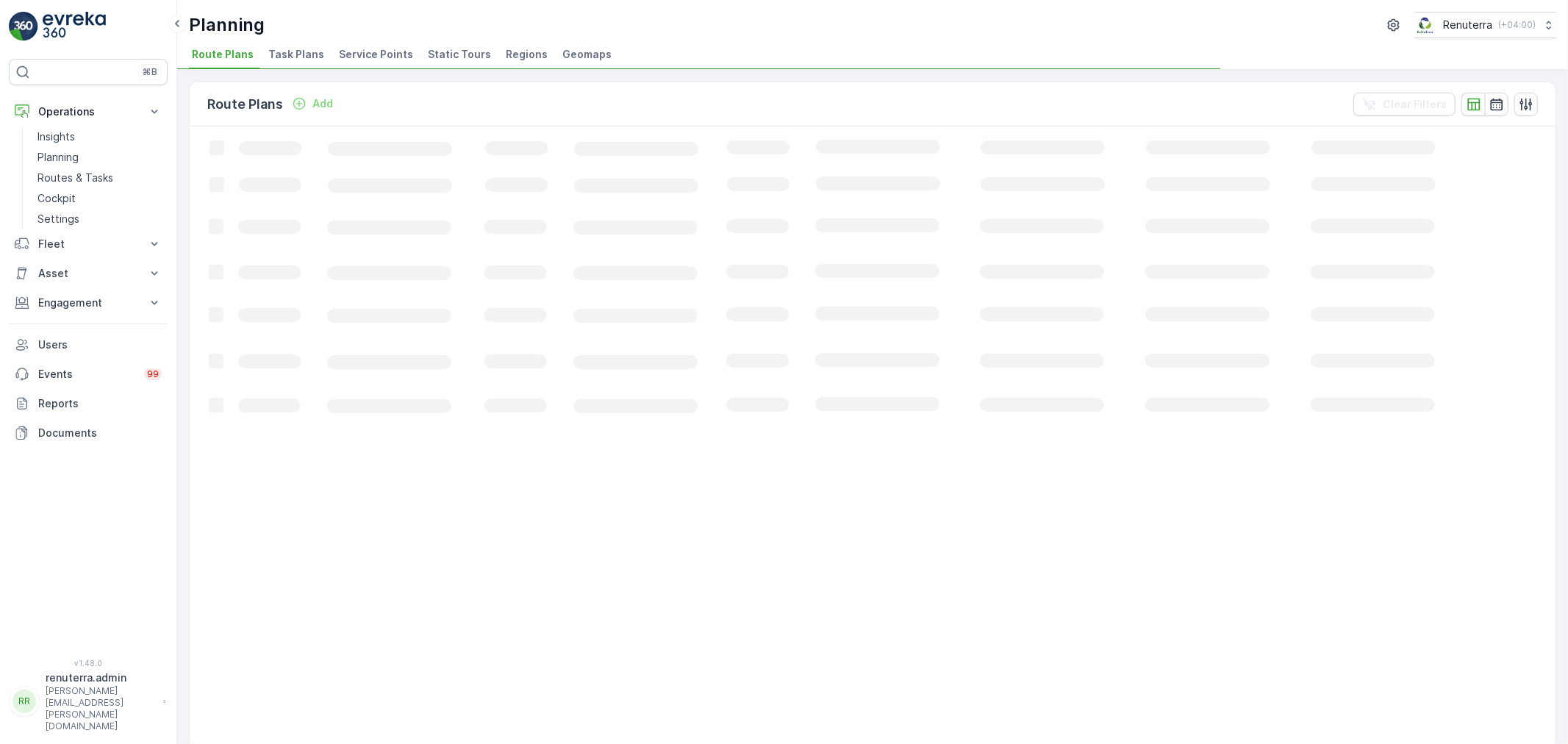
click at [372, 50] on span "Service Points" at bounding box center [376, 54] width 75 height 15
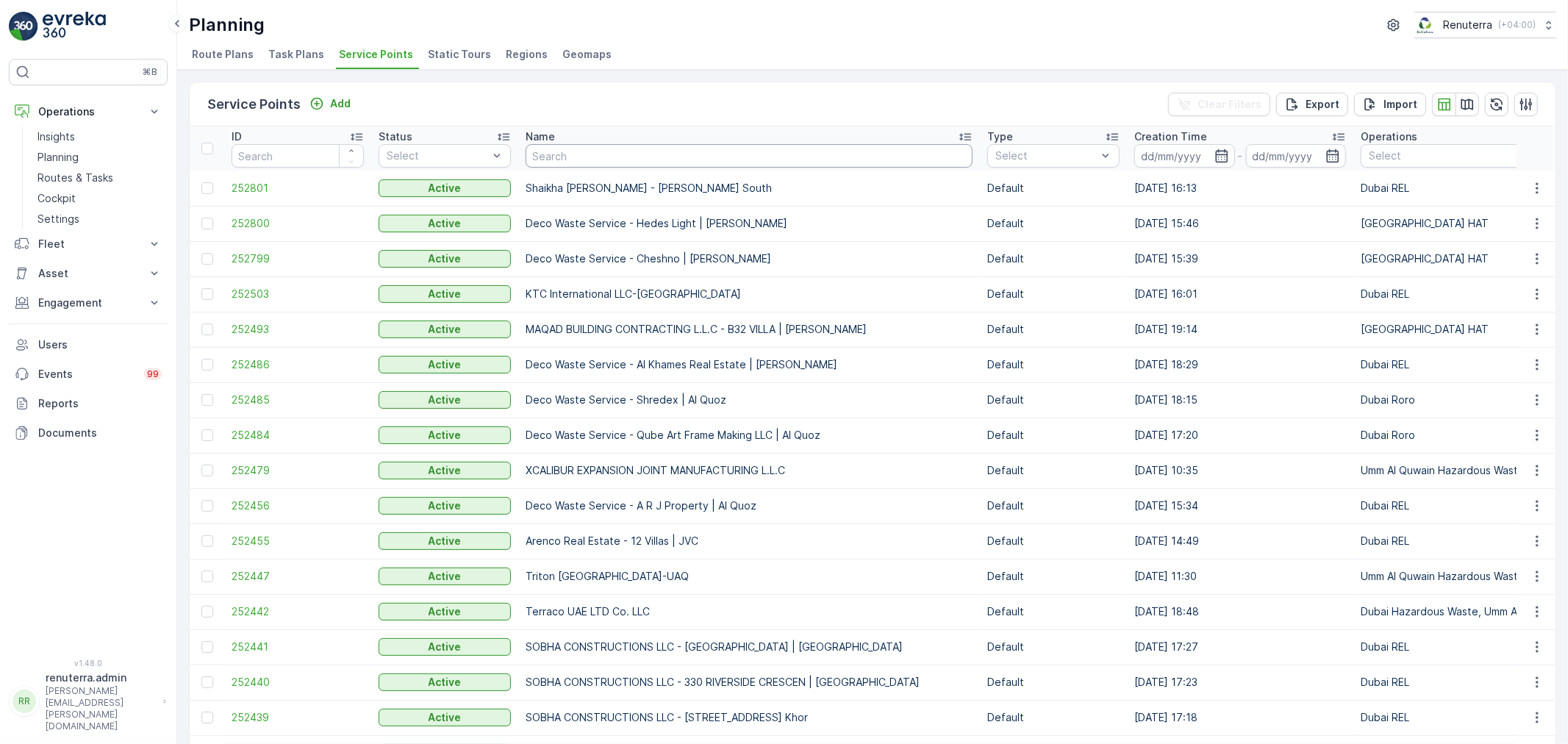
click at [599, 160] on input "text" at bounding box center [749, 156] width 447 height 24
type input "dott"
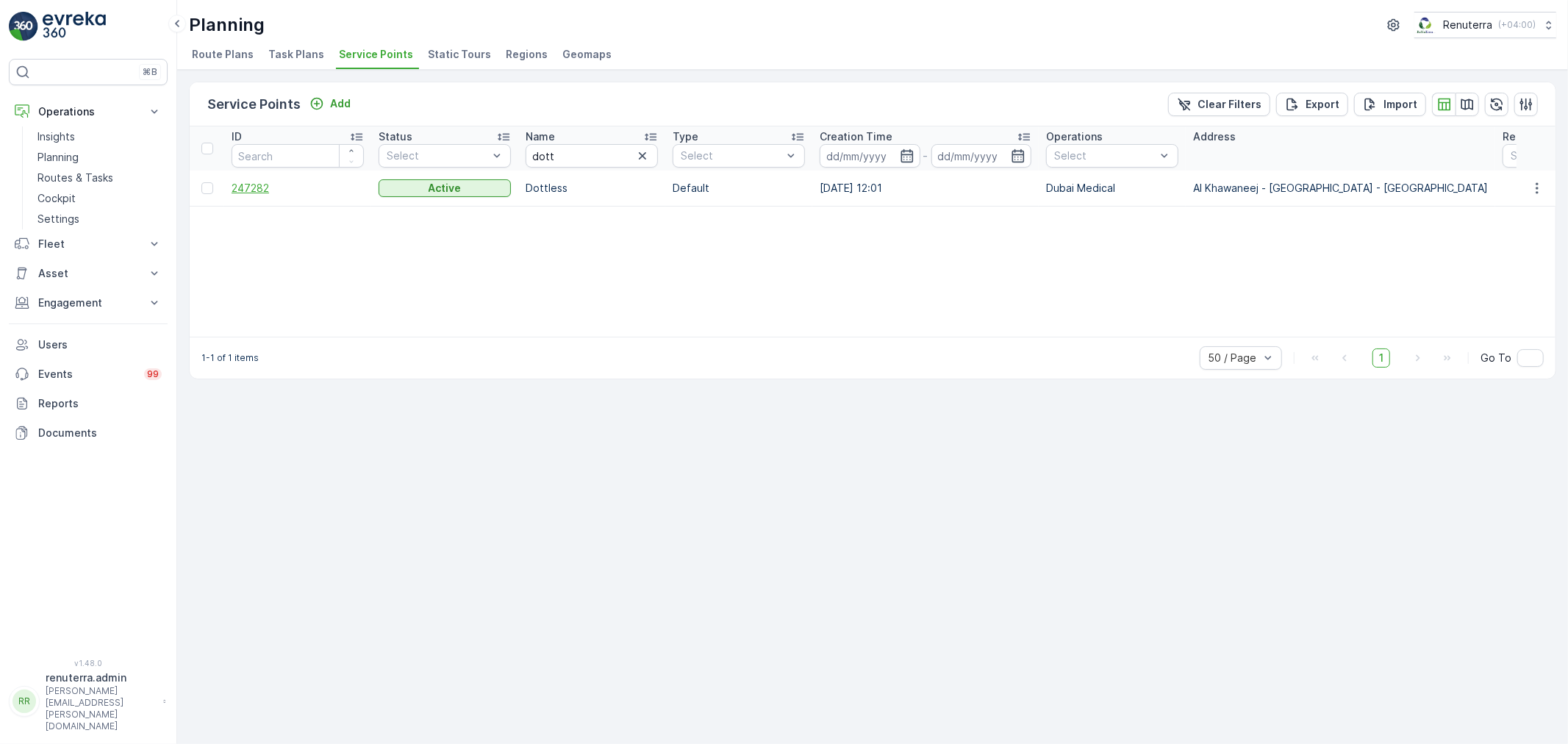
click at [270, 181] on span "247282" at bounding box center [297, 188] width 132 height 15
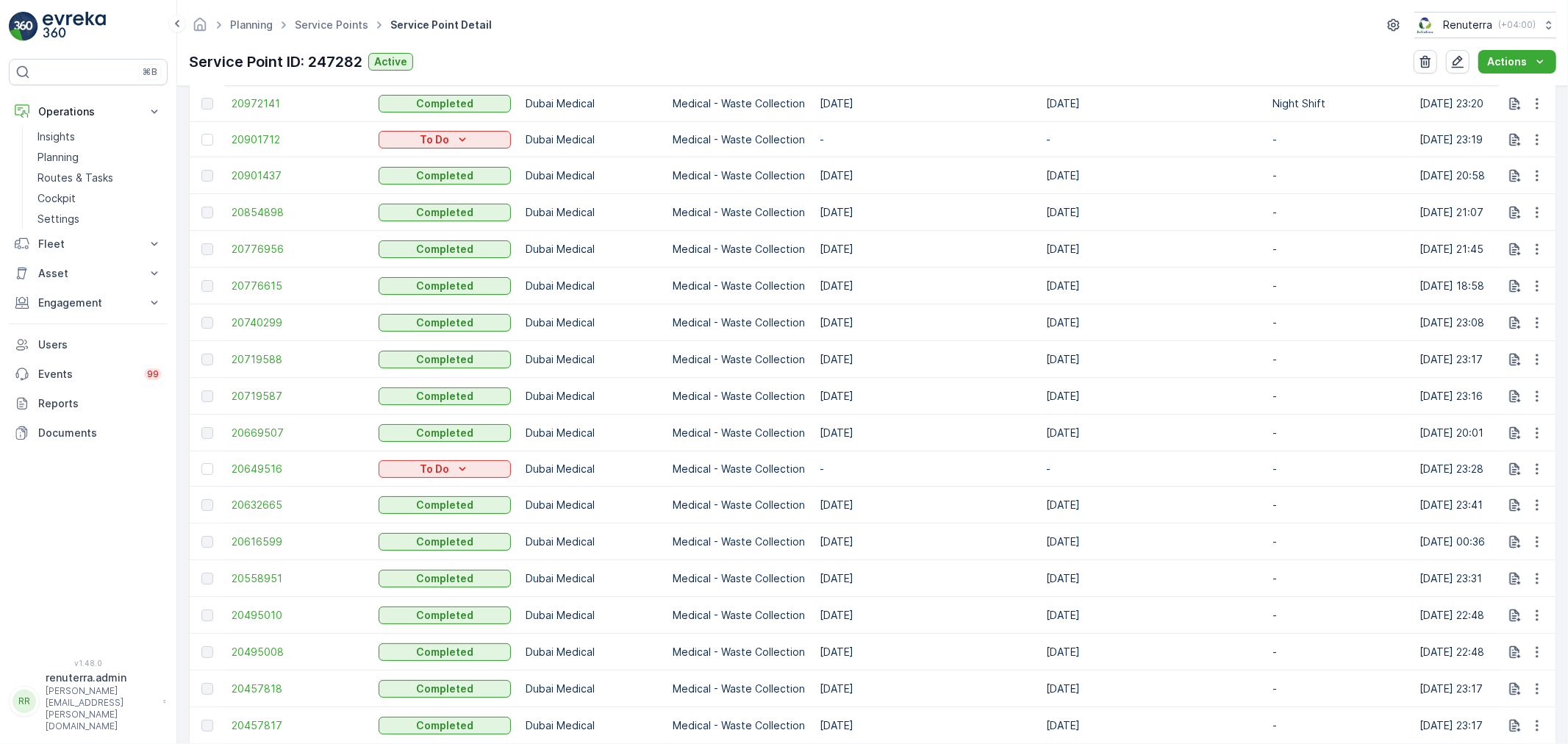
scroll to position [408, 0]
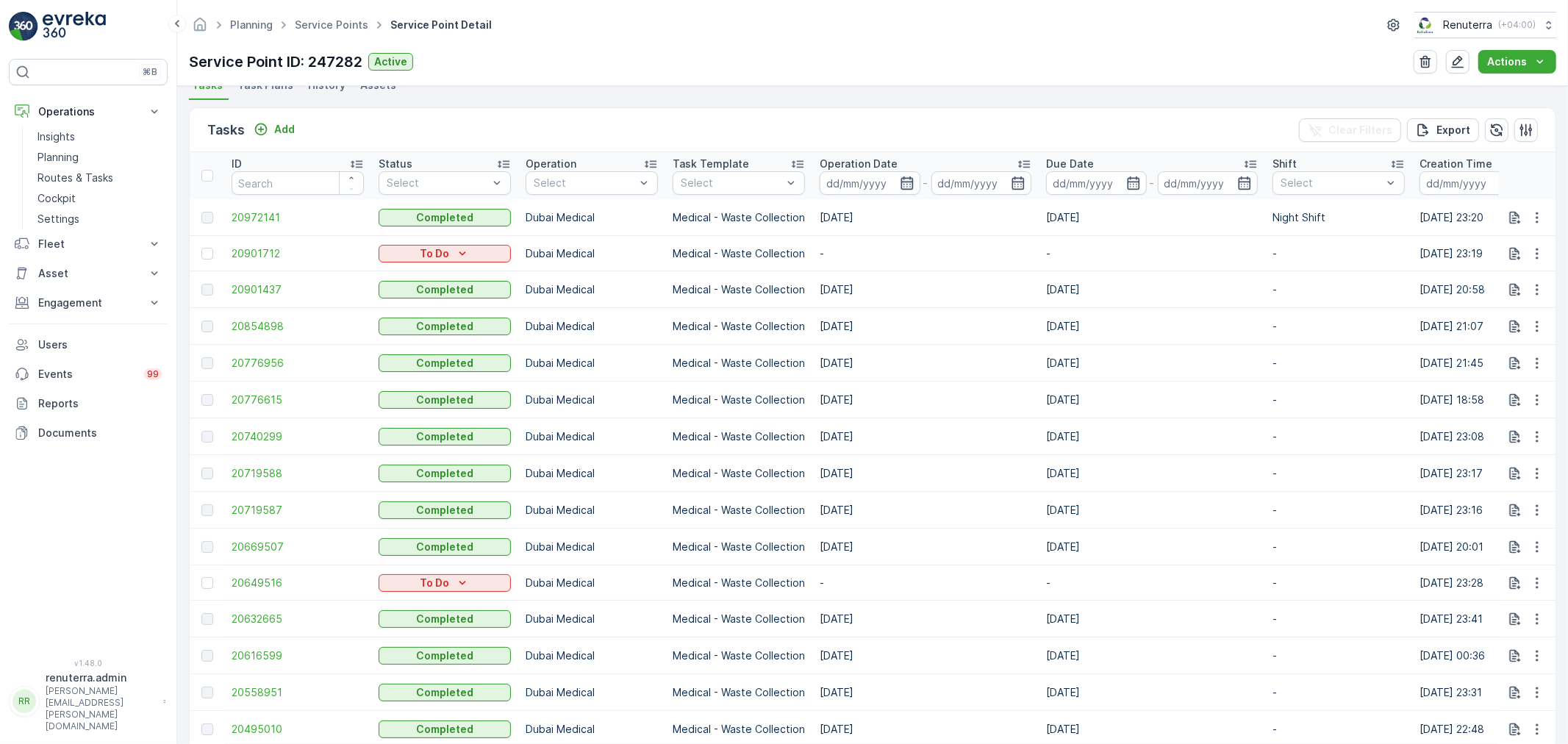
click at [903, 179] on icon "button" at bounding box center [908, 183] width 15 height 15
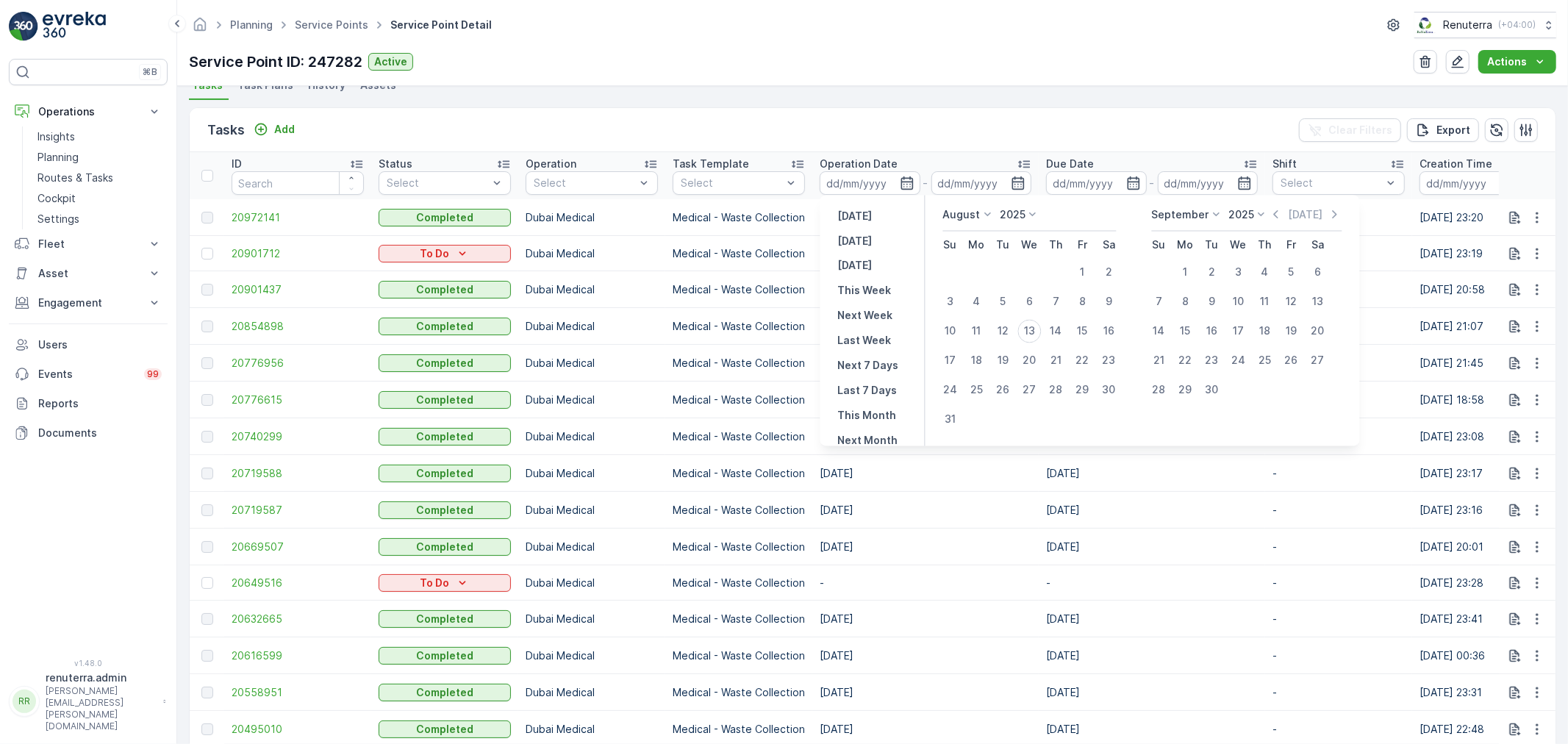
click at [968, 91] on ul "Tasks Task Plans History Assets" at bounding box center [872, 87] width 1367 height 25
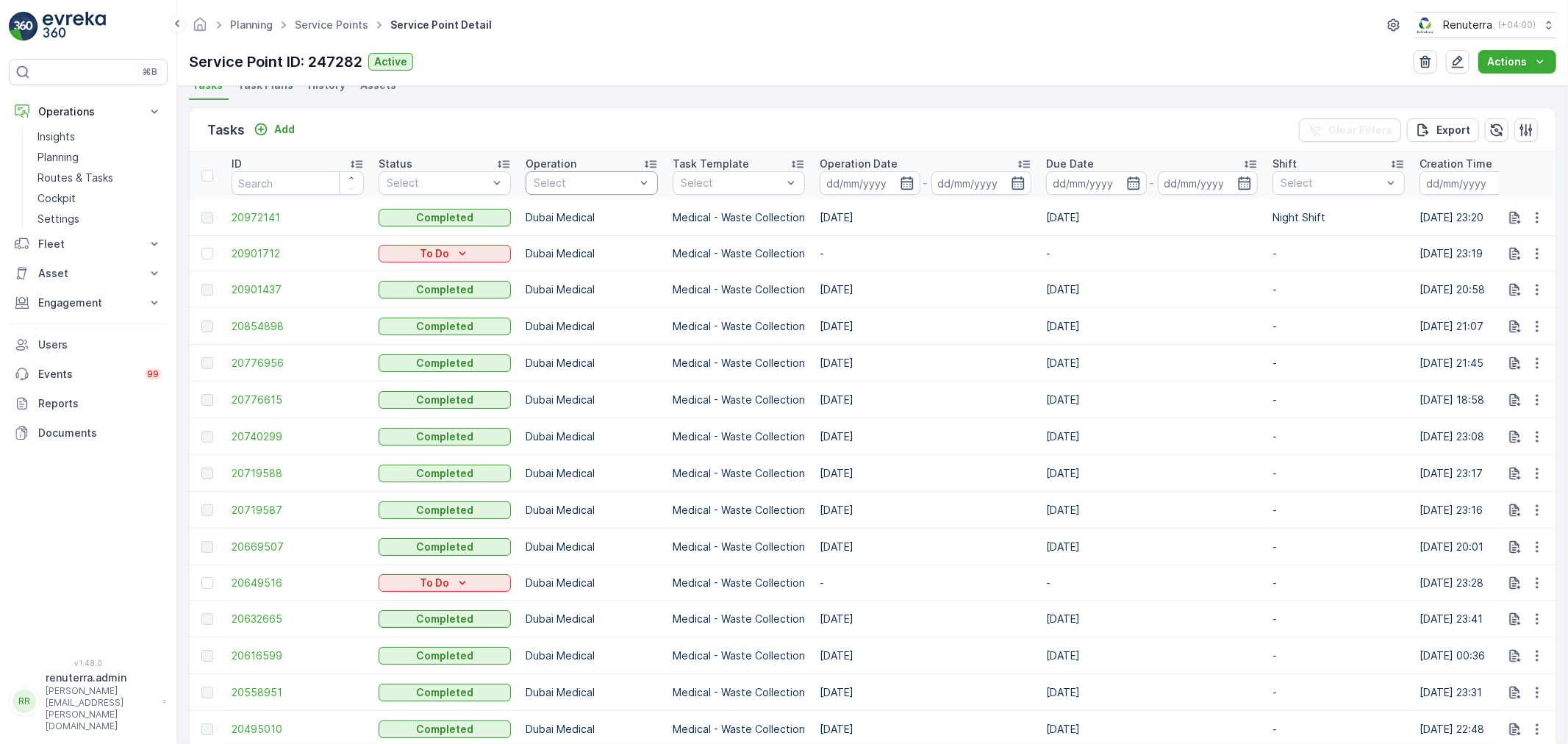
click at [600, 187] on div at bounding box center [584, 183] width 104 height 12
click at [905, 180] on icon "button" at bounding box center [907, 183] width 13 height 13
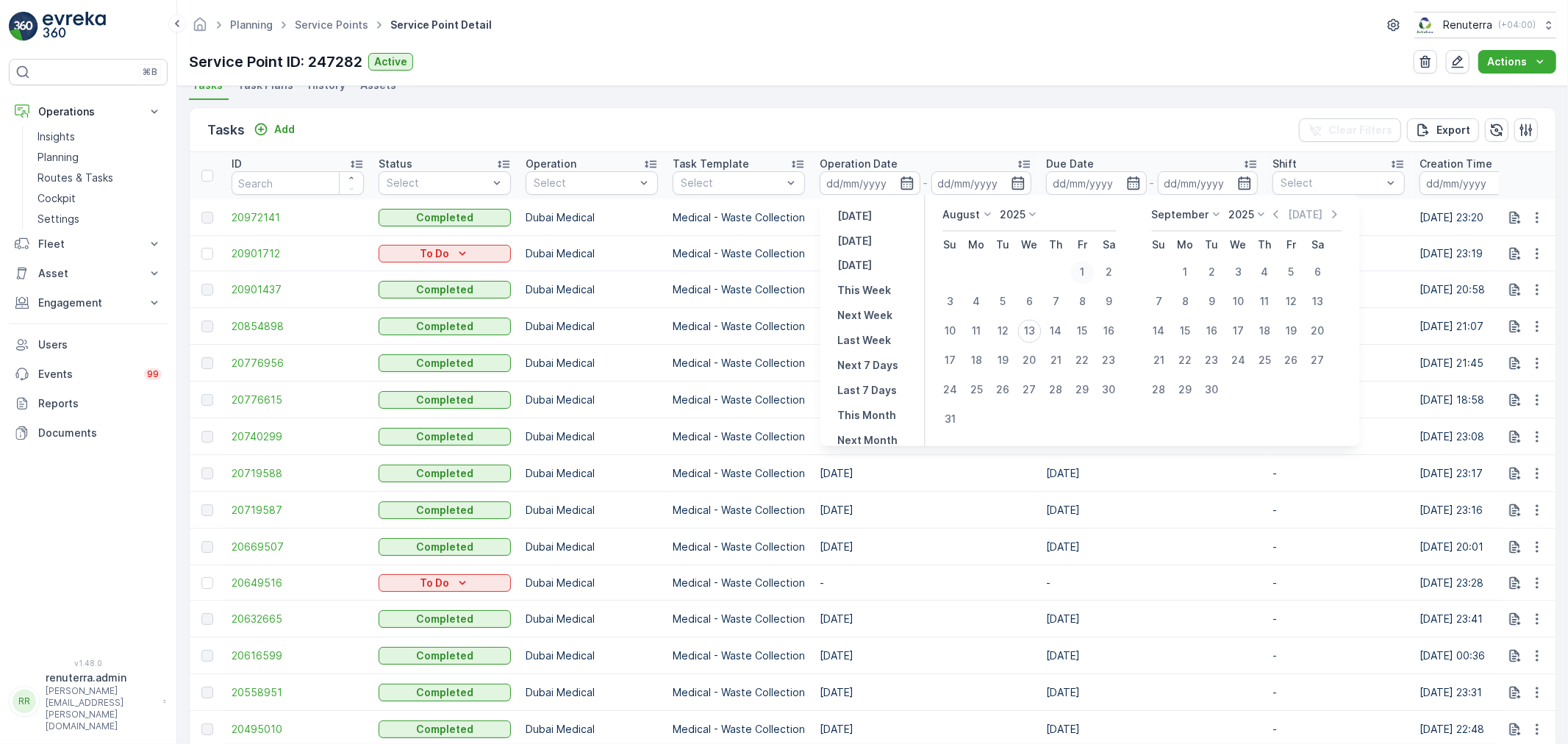
click at [1081, 277] on div "1" at bounding box center [1083, 273] width 24 height 24
type input "[DATE]"
click at [1297, 302] on div "12" at bounding box center [1292, 302] width 24 height 24
type input "12.09.2025"
click at [1297, 302] on div "12" at bounding box center [1292, 302] width 24 height 24
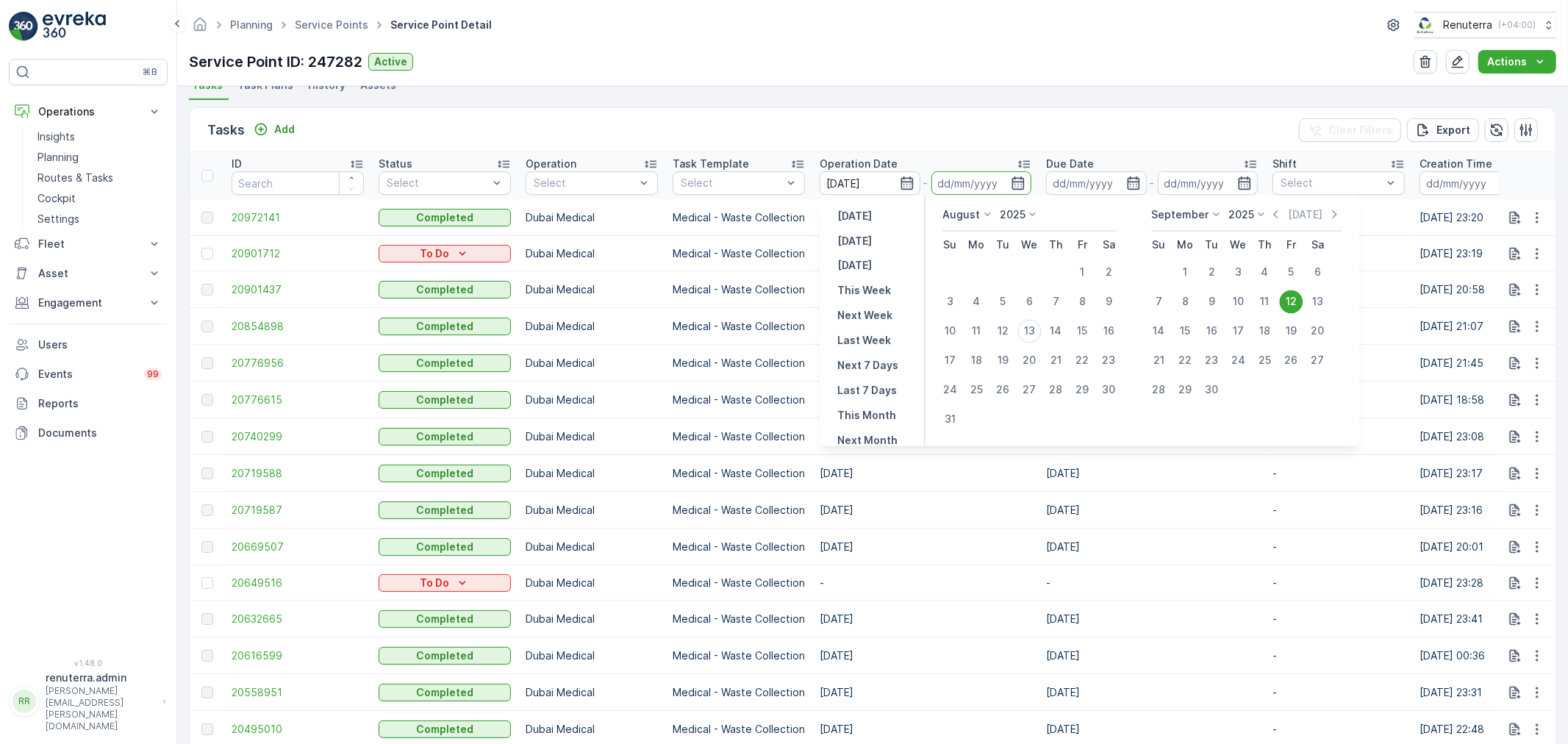
type input "12.09.2025"
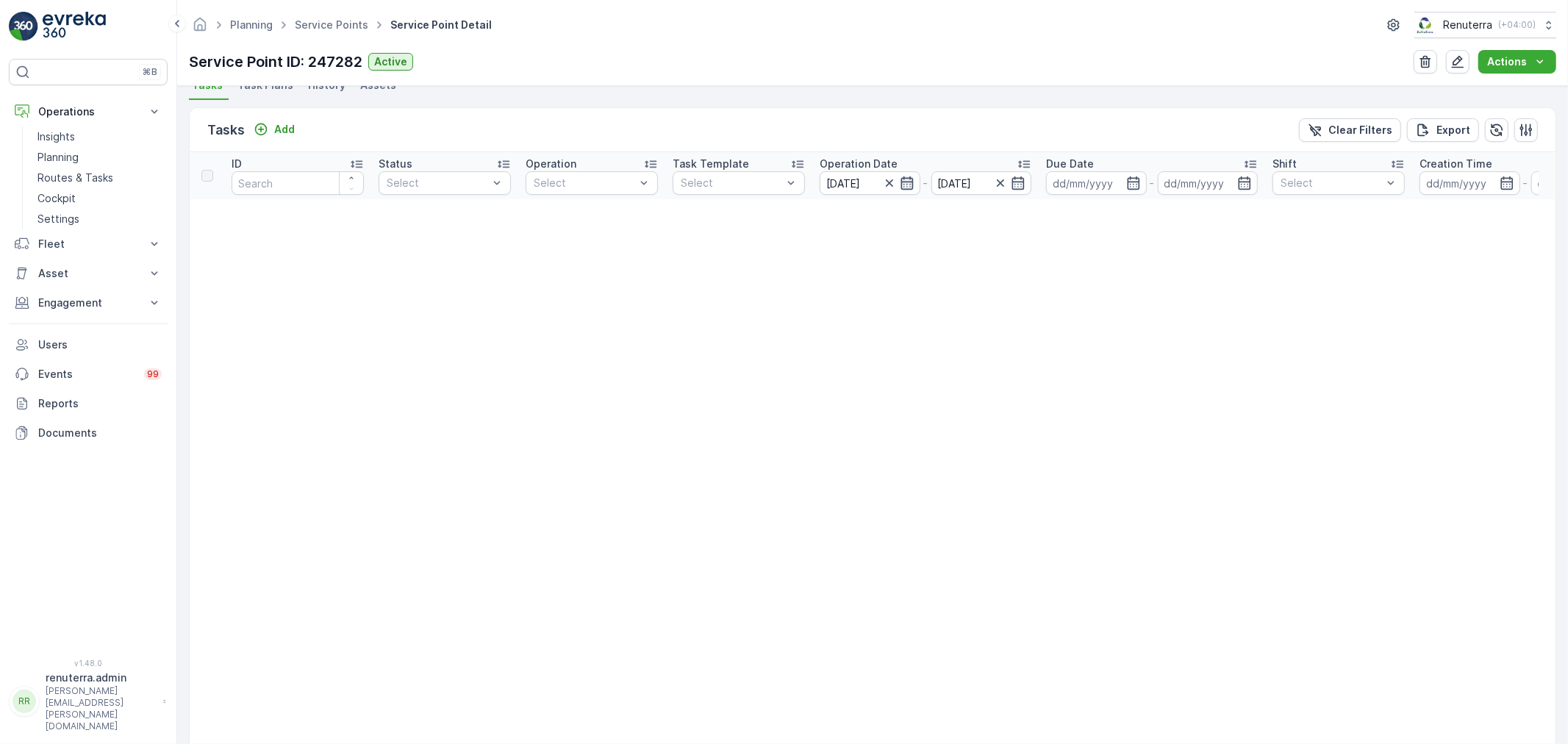
click at [903, 179] on icon "button" at bounding box center [908, 183] width 15 height 15
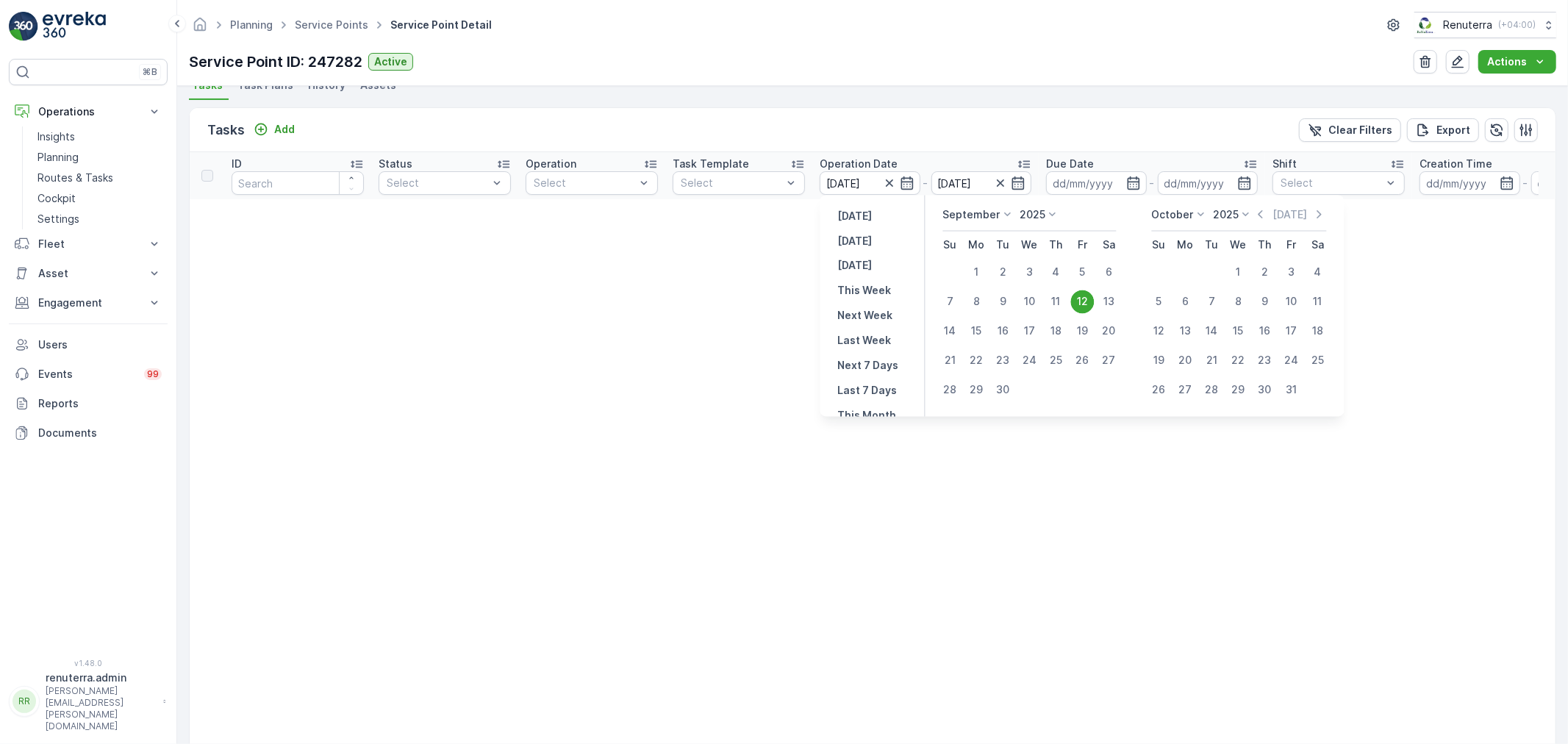
click at [996, 217] on p "September" at bounding box center [972, 215] width 57 height 15
click at [961, 290] on span "August" at bounding box center [969, 298] width 34 height 15
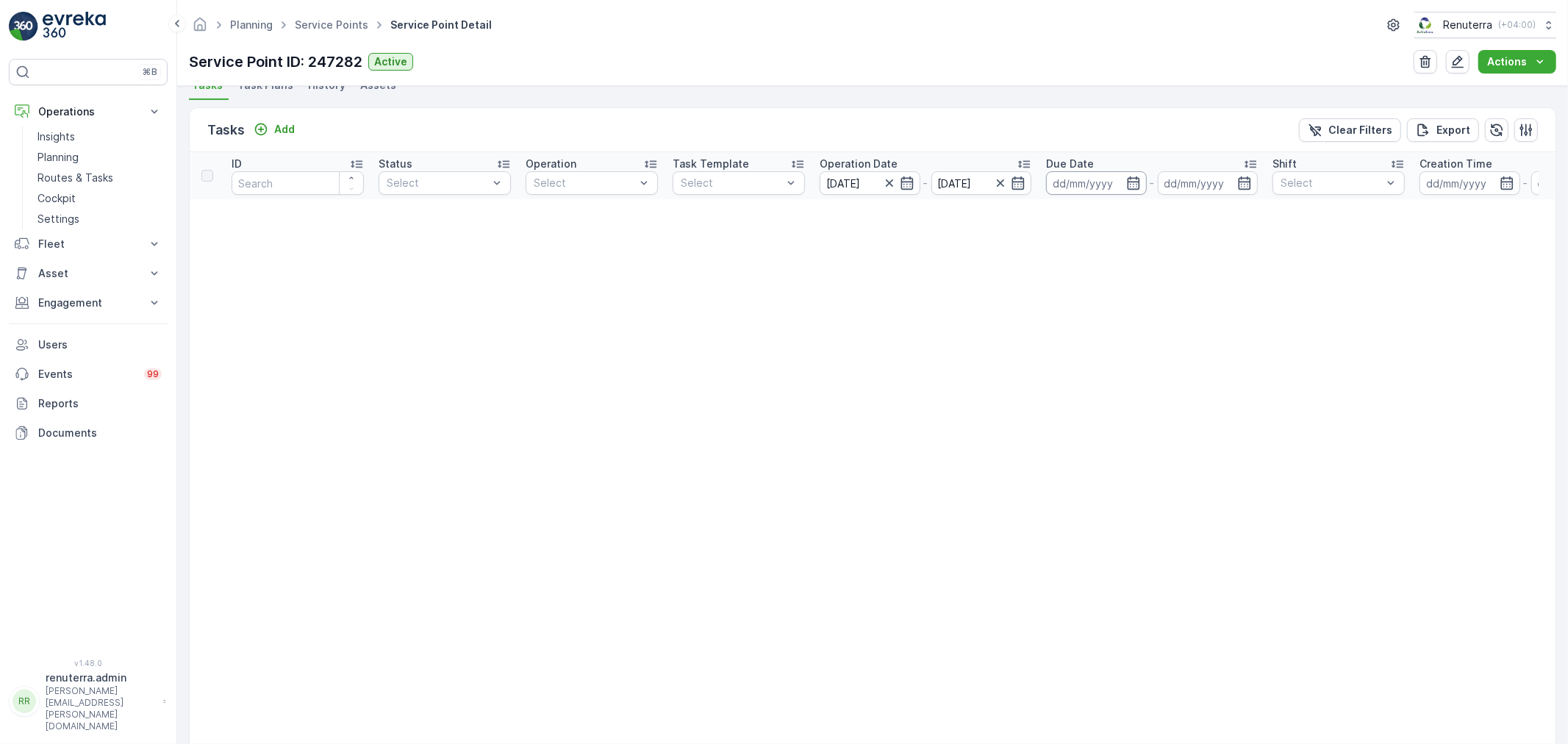
click at [1120, 182] on input at bounding box center [1096, 184] width 101 height 24
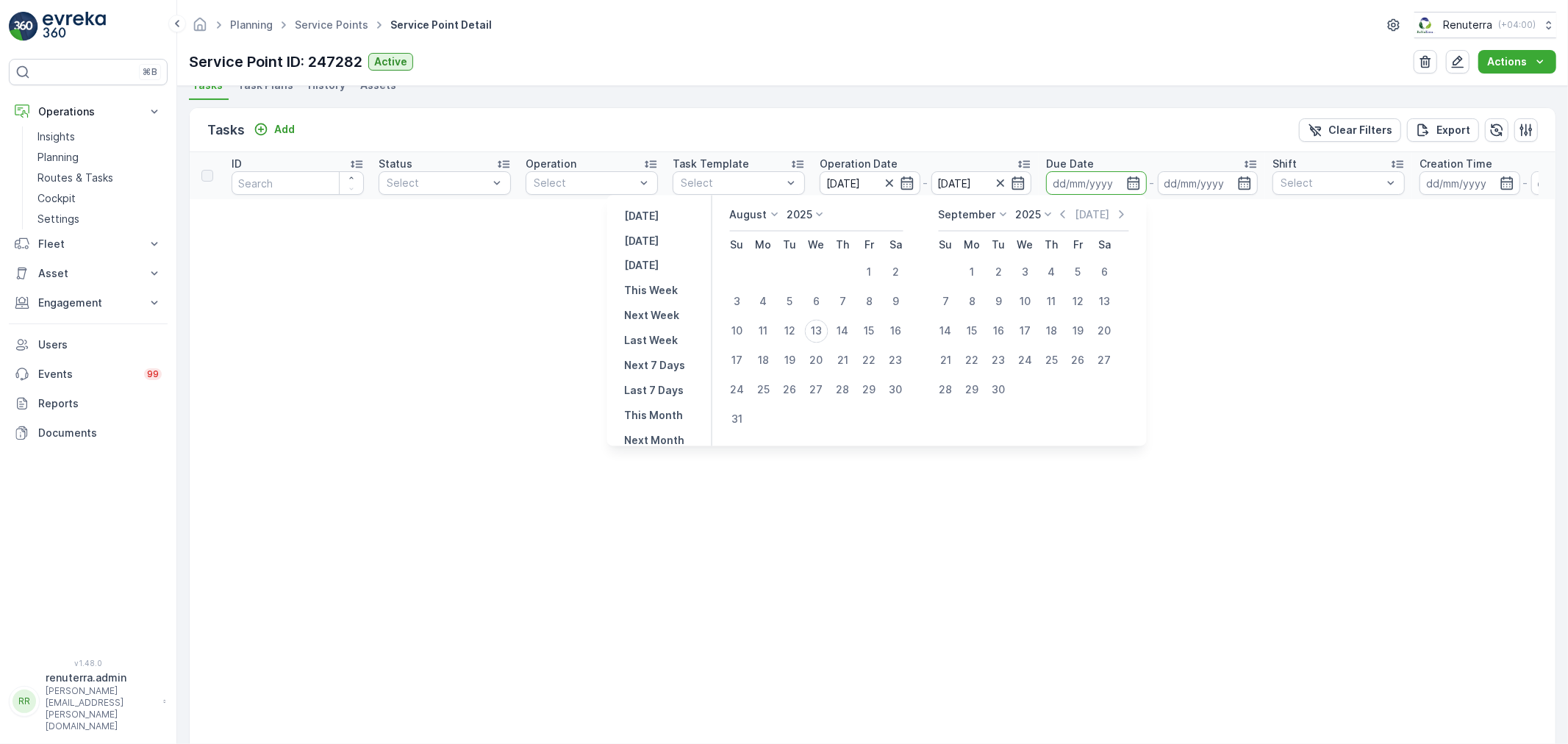
click at [1004, 216] on icon at bounding box center [1003, 215] width 15 height 15
click at [981, 269] on span "August" at bounding box center [964, 269] width 34 height 15
click at [1038, 325] on div "13" at bounding box center [1043, 332] width 24 height 24
type input "[DATE]"
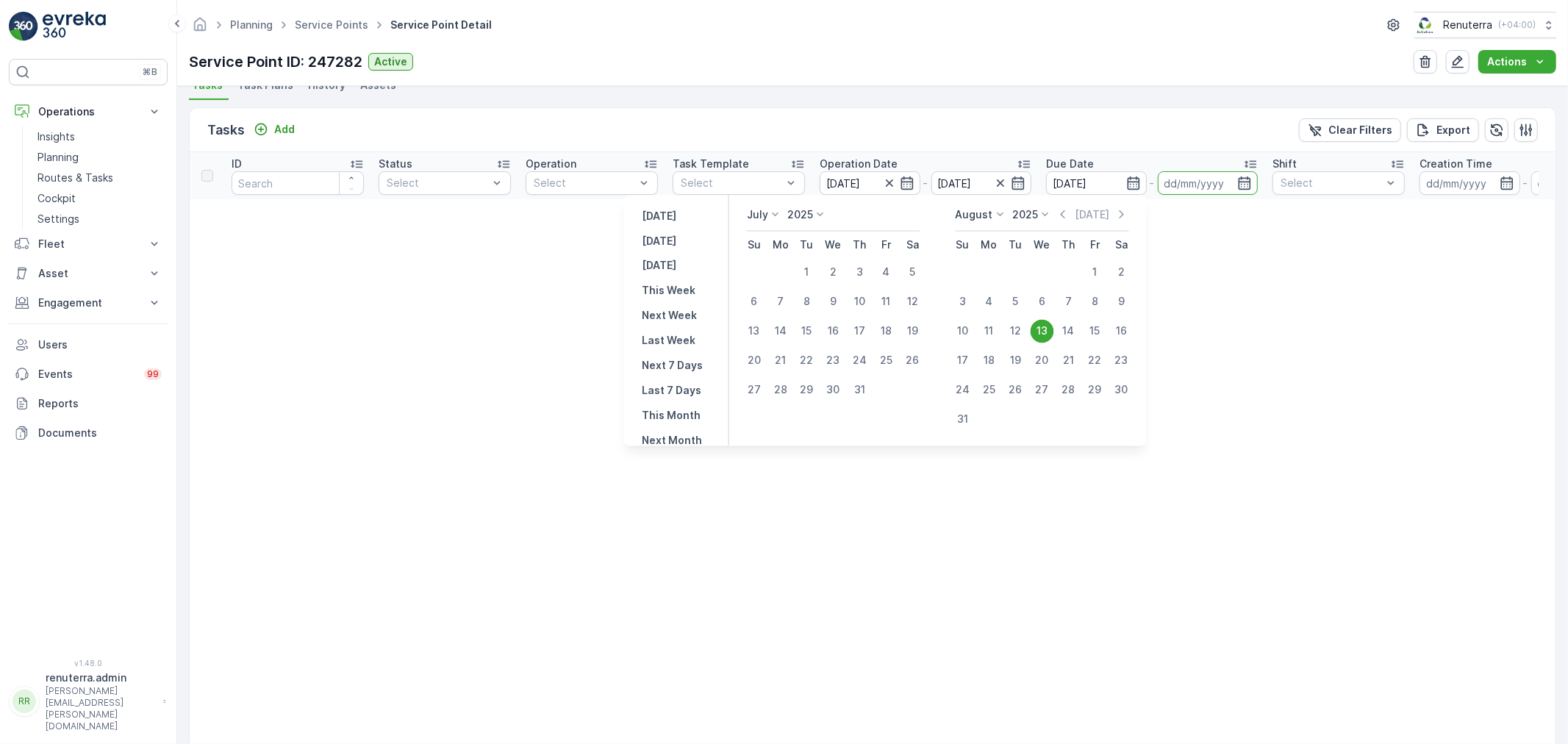
click at [1037, 325] on div "13" at bounding box center [1043, 332] width 24 height 24
type input "[DATE]"
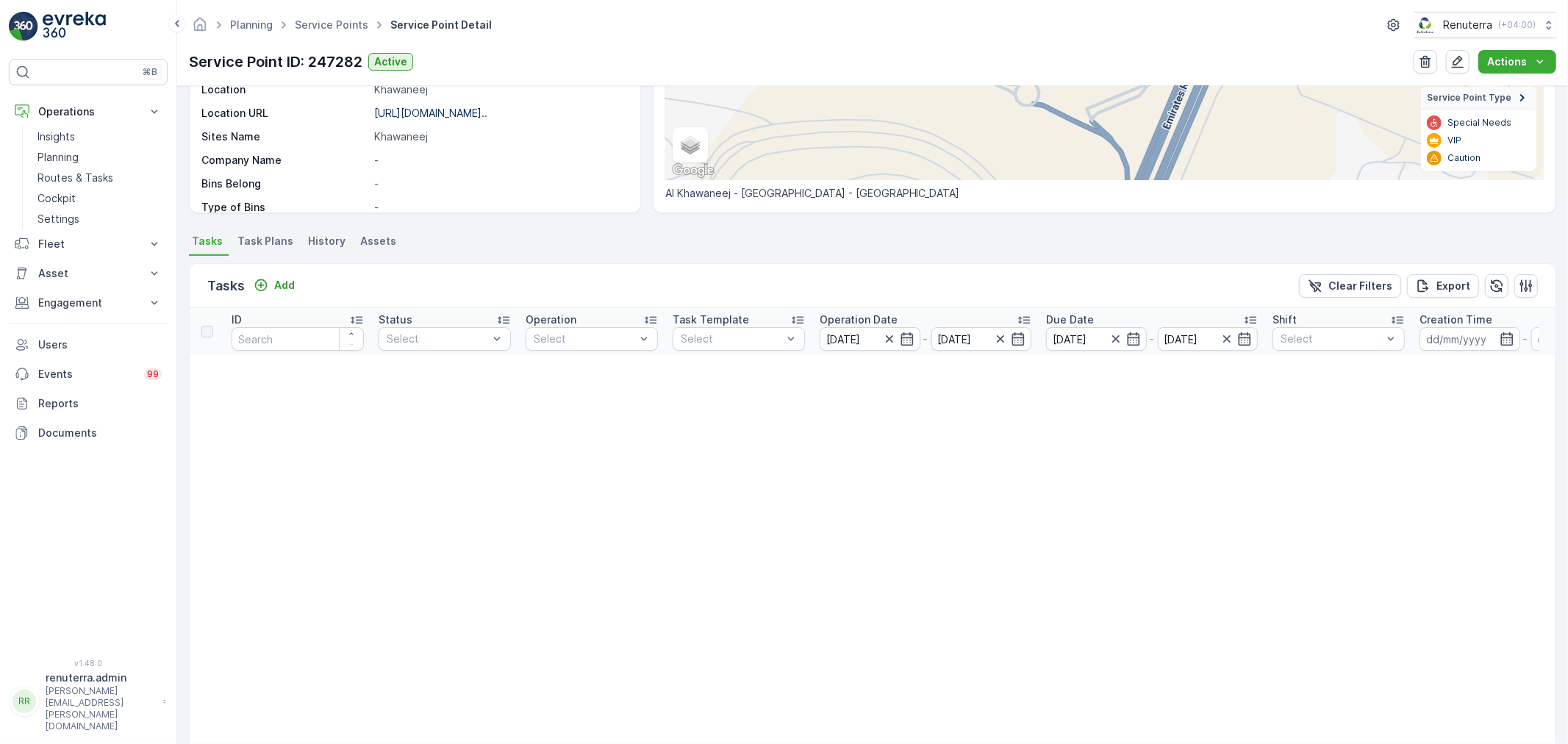
scroll to position [245, 0]
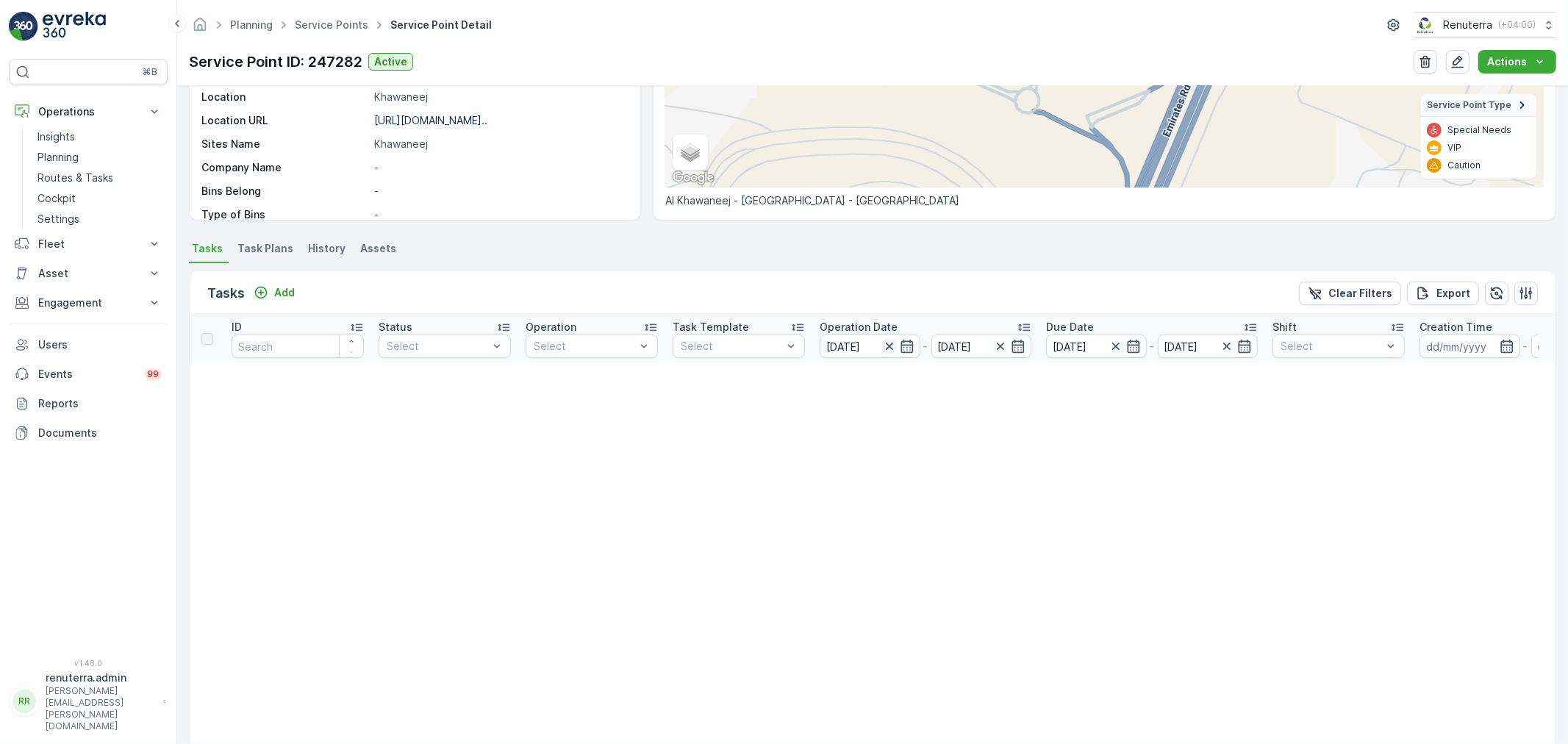
click at [890, 339] on icon "button" at bounding box center [890, 346] width 15 height 15
click at [1119, 343] on icon "button" at bounding box center [1116, 346] width 15 height 15
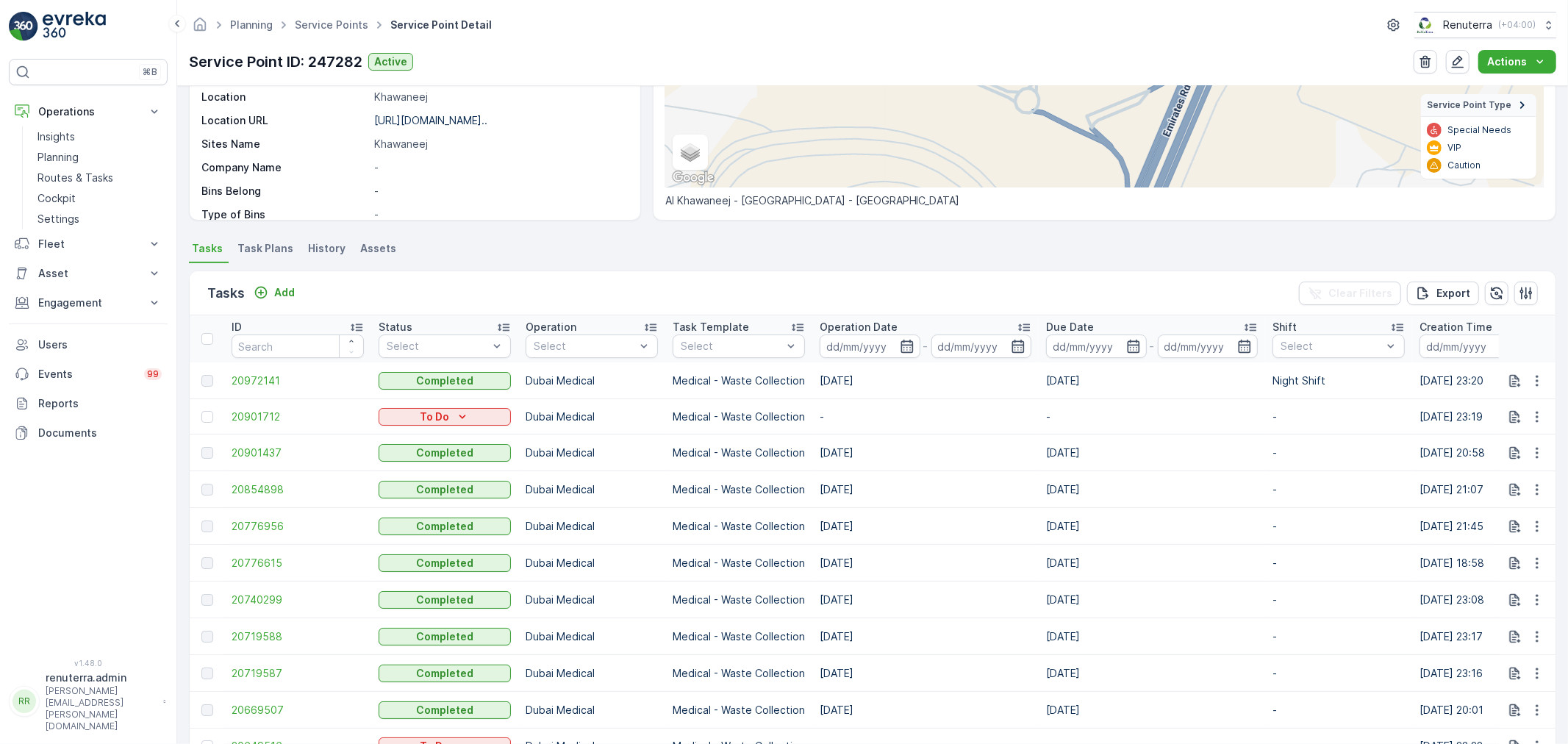
click at [934, 283] on div "Tasks Add Clear Filters Export" at bounding box center [872, 293] width 1366 height 44
click at [908, 342] on icon "button" at bounding box center [908, 346] width 15 height 15
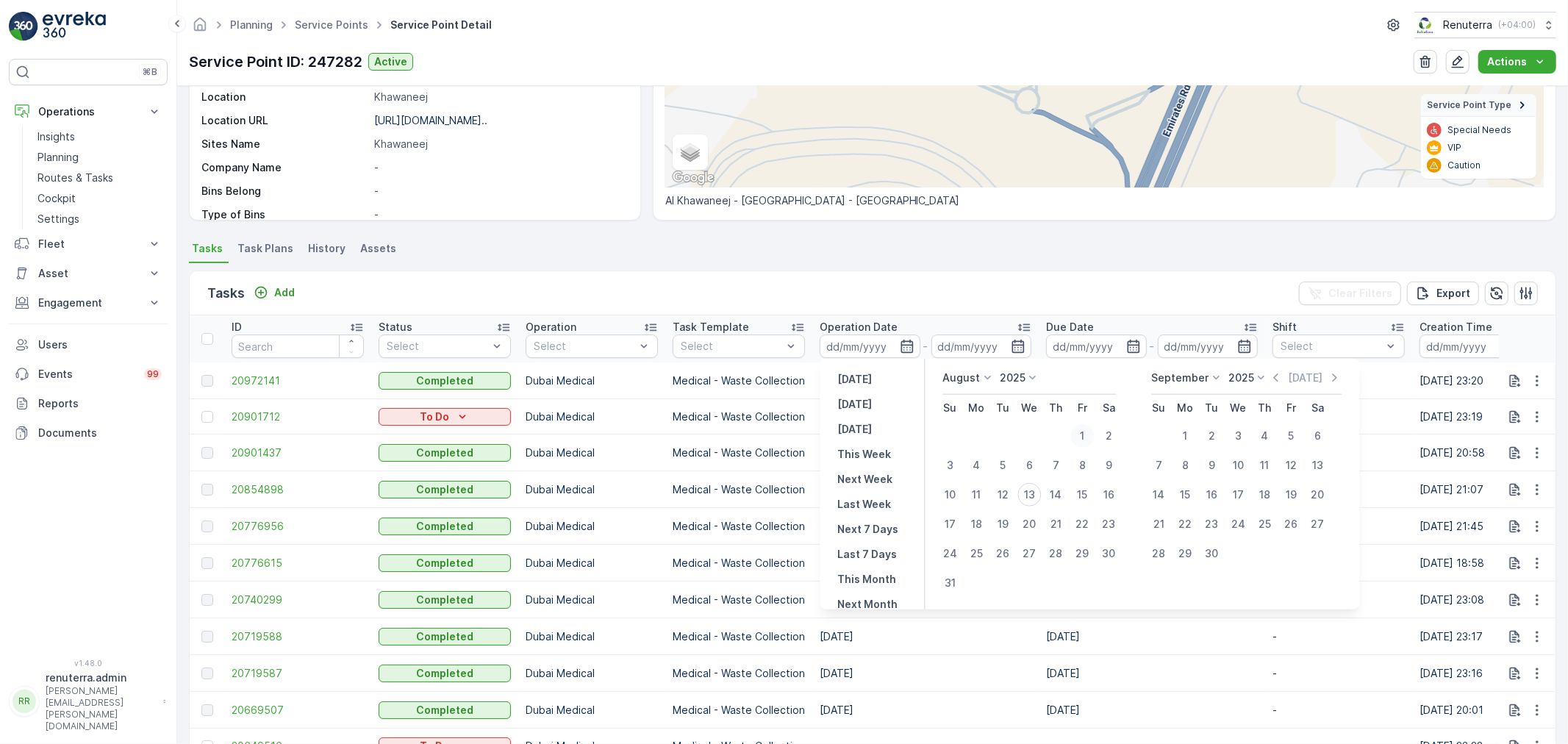
click at [1081, 431] on div "1" at bounding box center [1083, 436] width 24 height 24
type input "[DATE]"
click at [923, 254] on ul "Tasks Task Plans History Assets" at bounding box center [872, 250] width 1367 height 25
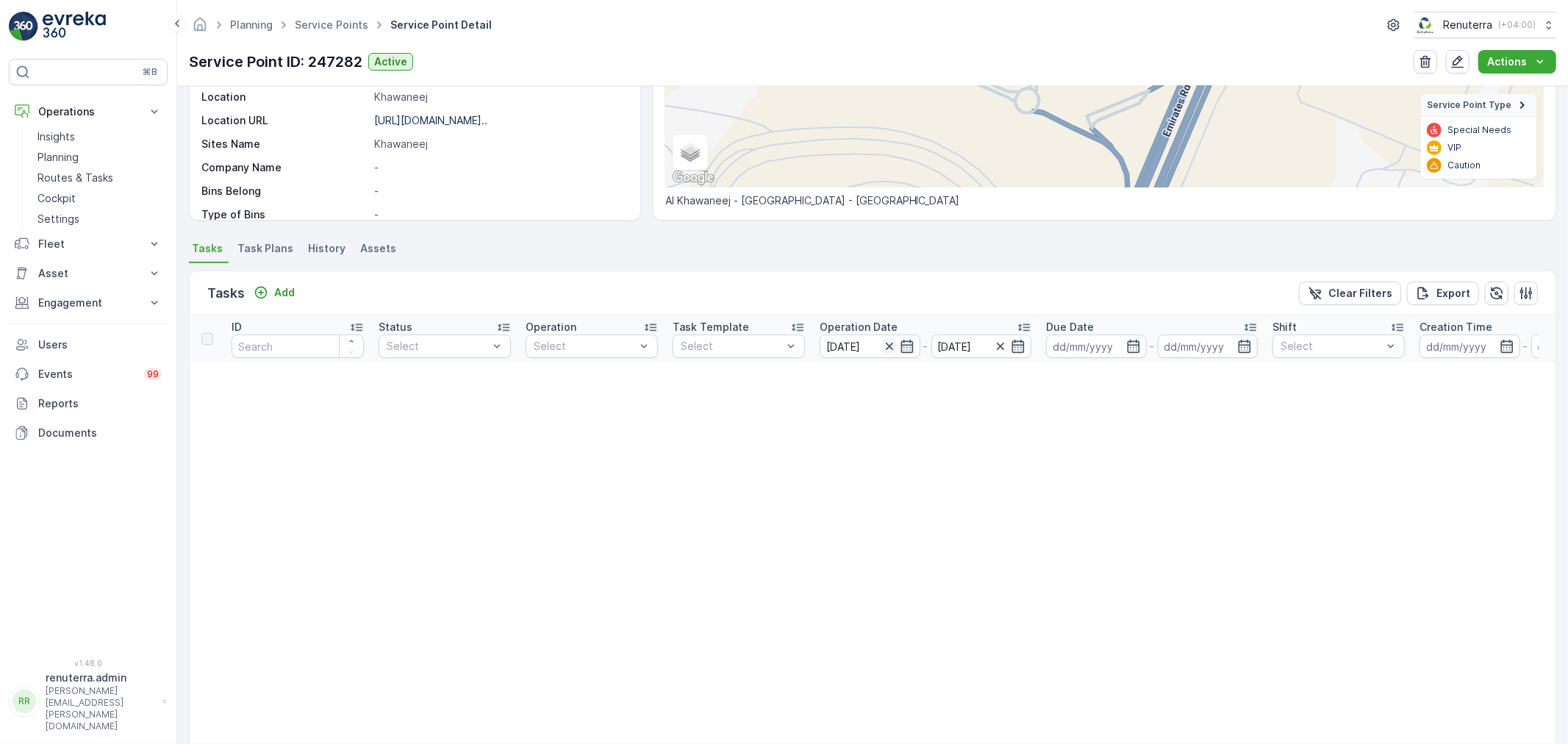
click at [887, 347] on icon "button" at bounding box center [889, 346] width 7 height 7
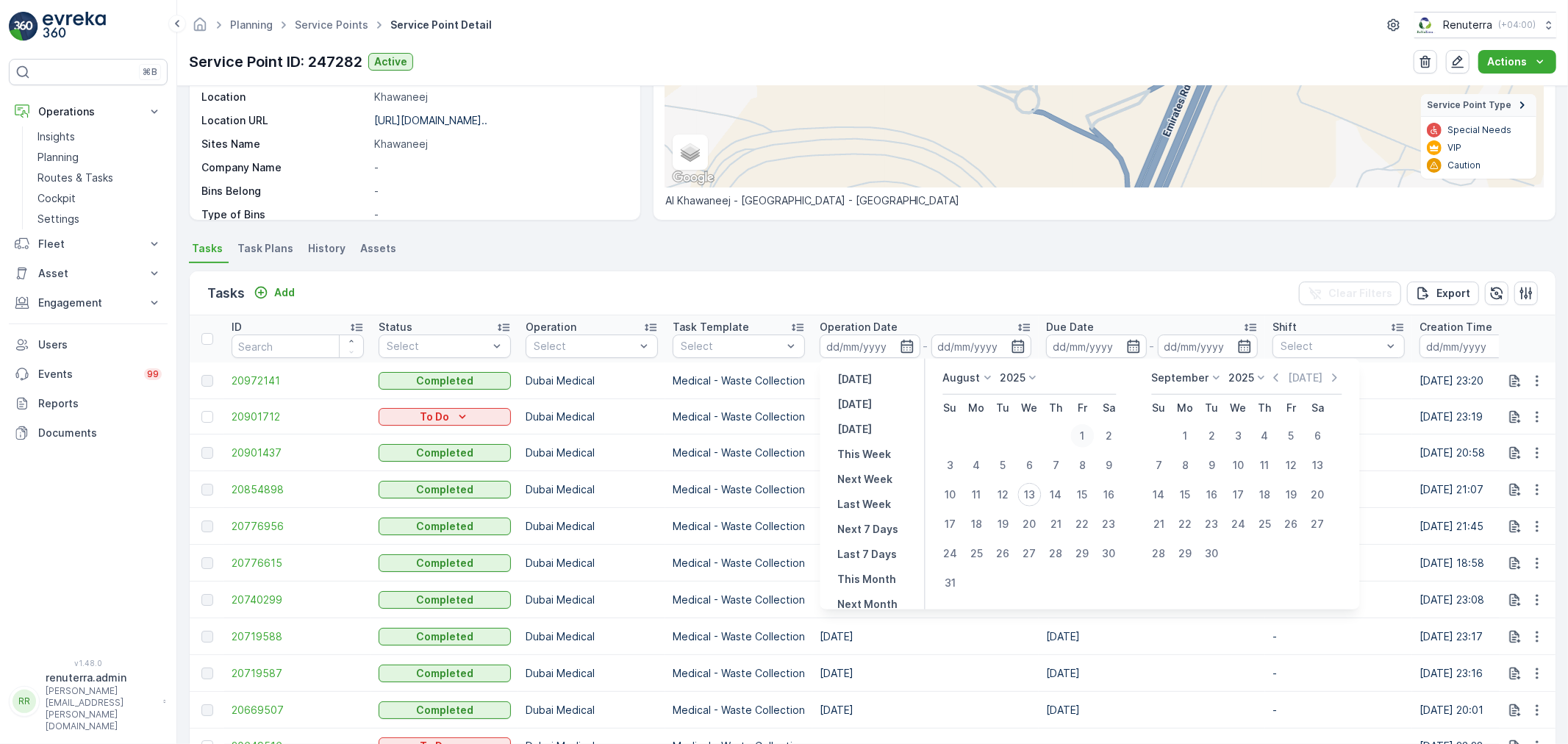
click at [1088, 432] on div "1" at bounding box center [1083, 436] width 24 height 24
type input "[DATE]"
click at [1015, 346] on icon "button" at bounding box center [1019, 346] width 15 height 15
type input "[DATE]"
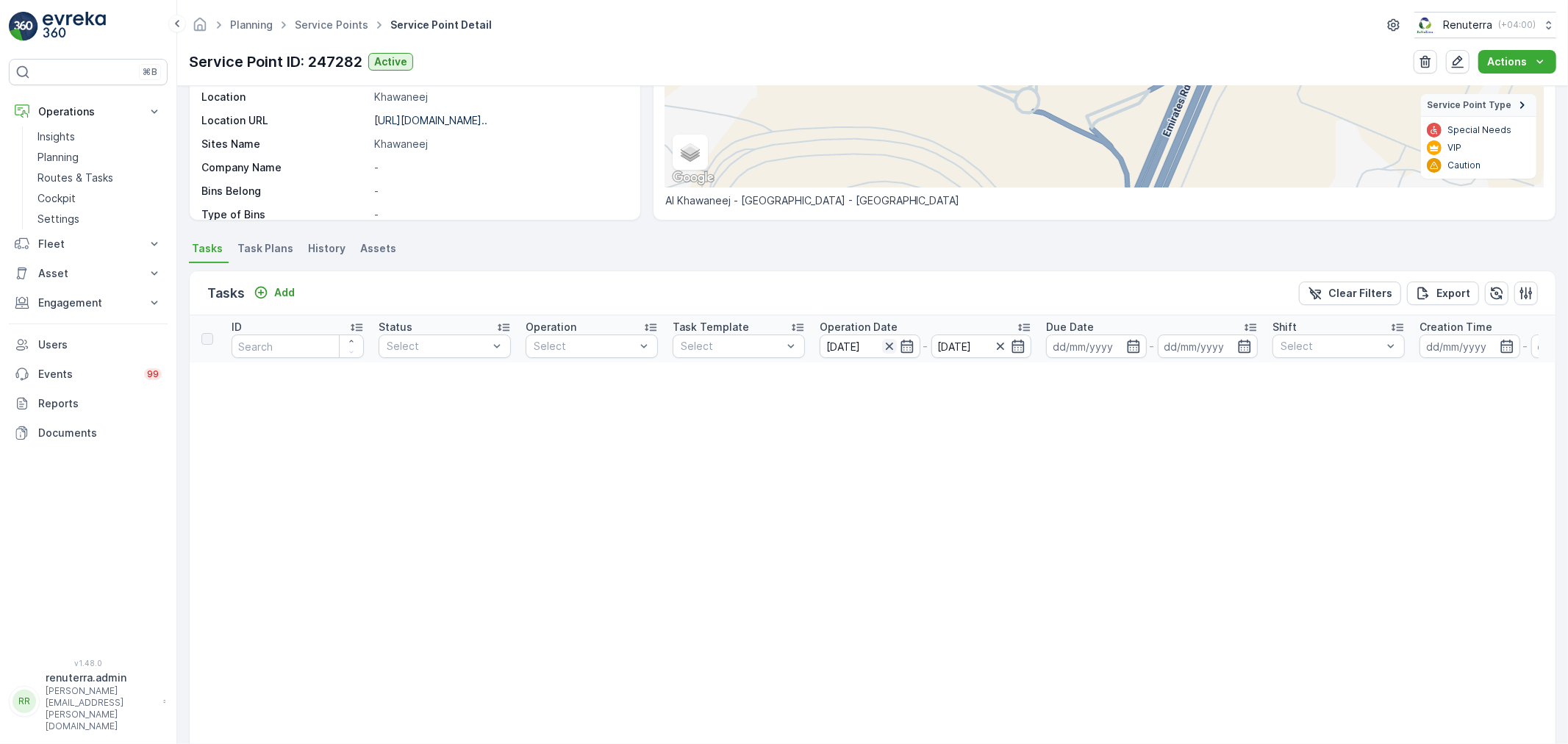
click at [884, 343] on icon "button" at bounding box center [890, 346] width 15 height 15
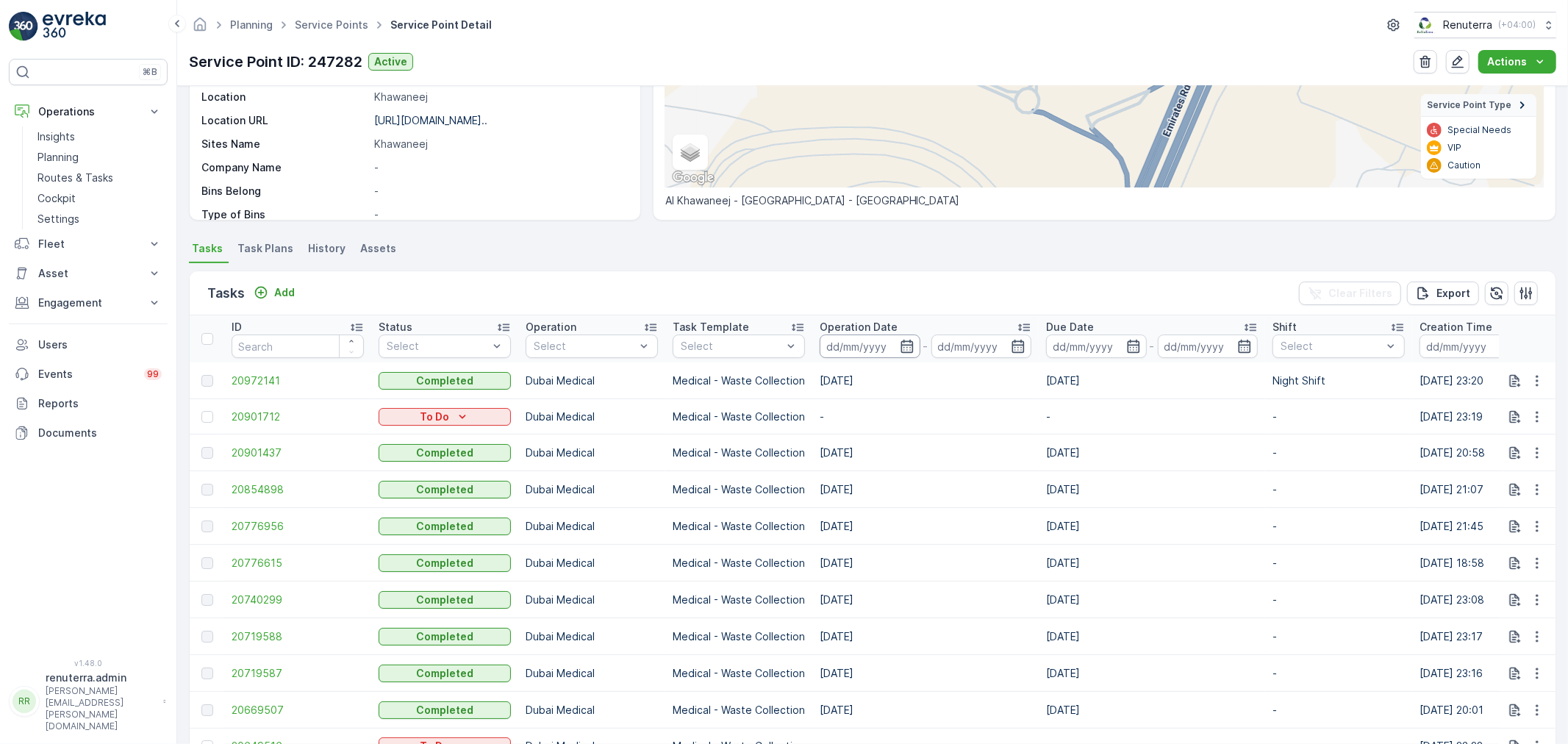
click at [841, 346] on input at bounding box center [869, 346] width 101 height 24
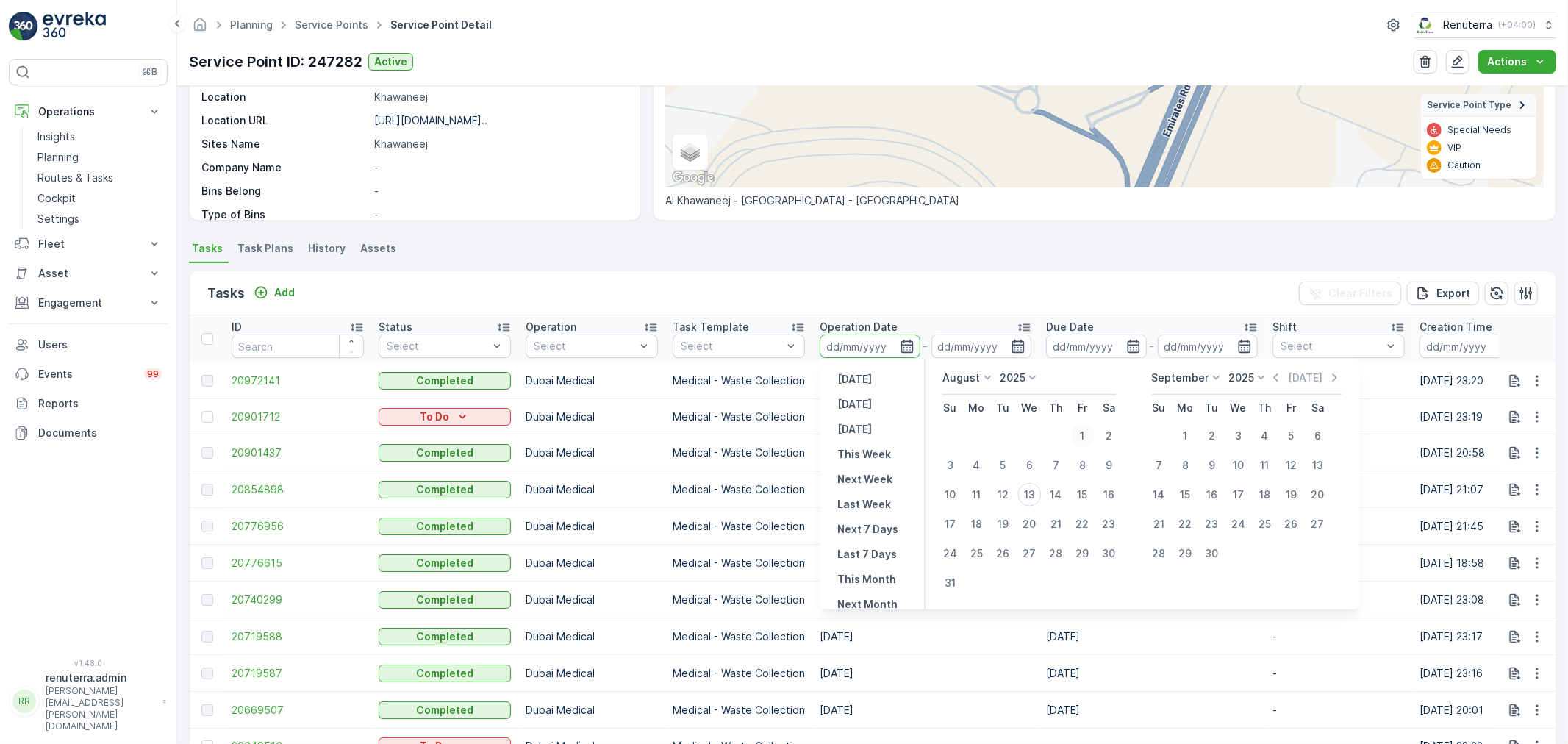
click at [1081, 441] on div "1" at bounding box center [1083, 436] width 24 height 24
type input "[DATE]"
click at [1022, 351] on icon "button" at bounding box center [1019, 346] width 13 height 13
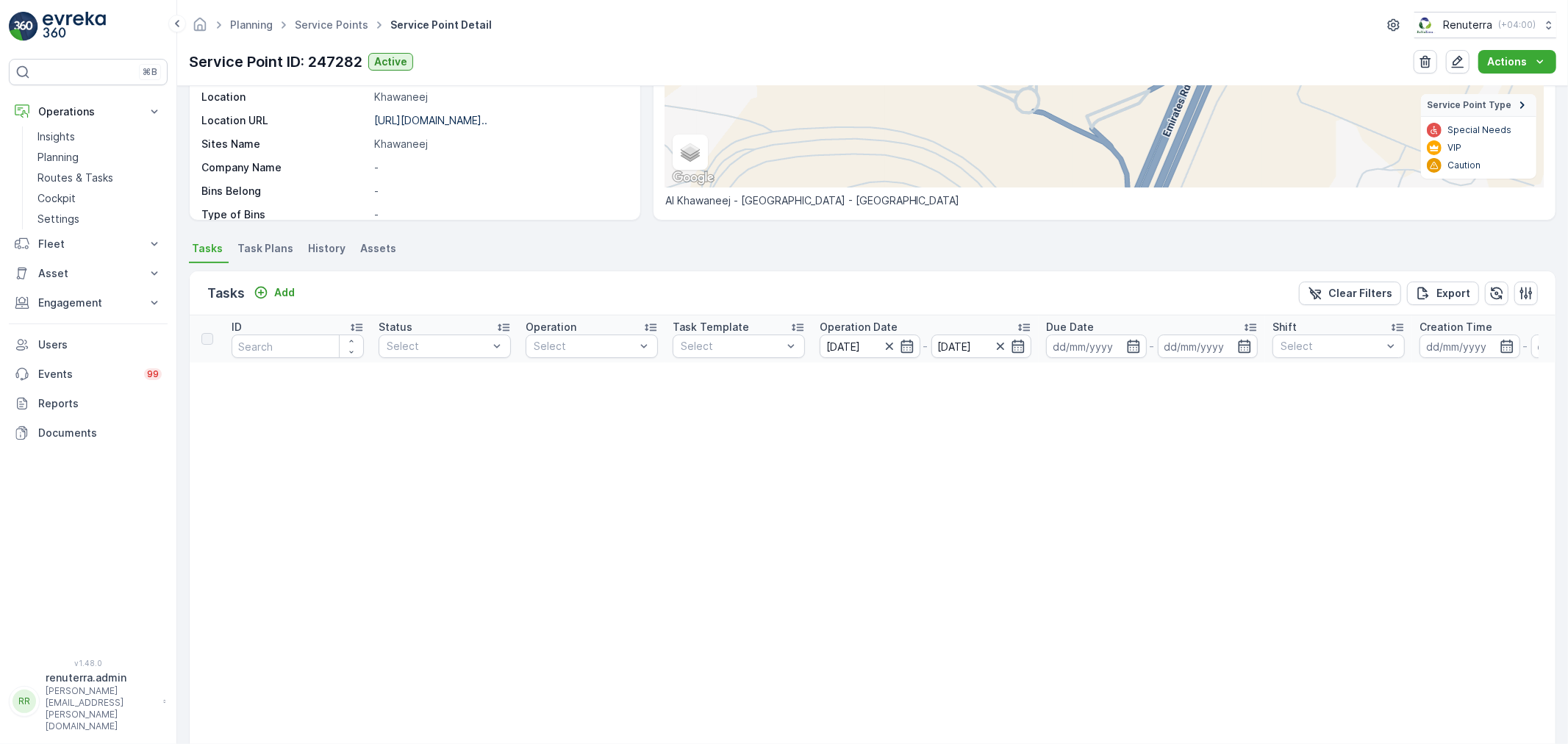
click at [887, 348] on icon "button" at bounding box center [890, 346] width 15 height 15
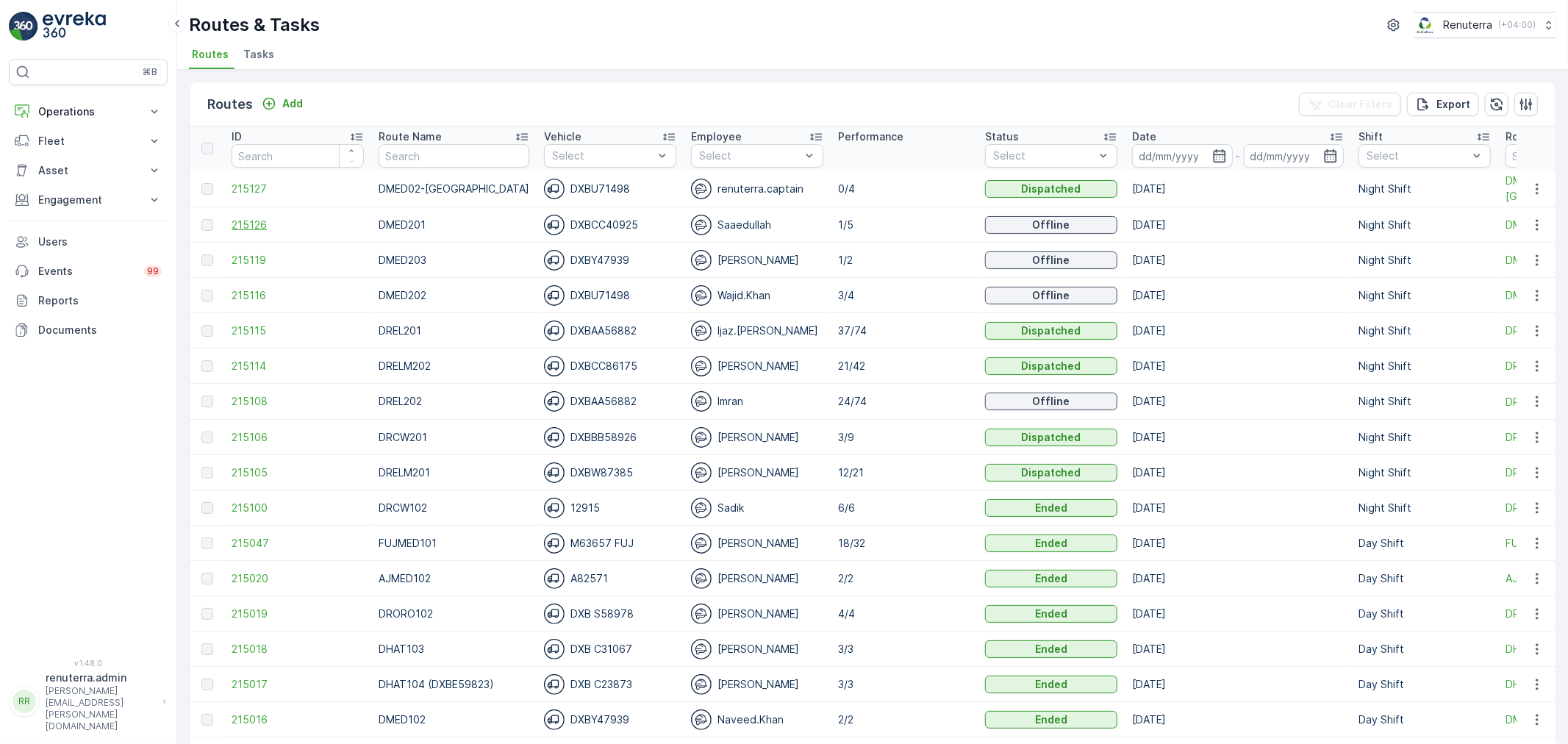
click at [237, 223] on span "215126" at bounding box center [297, 225] width 132 height 15
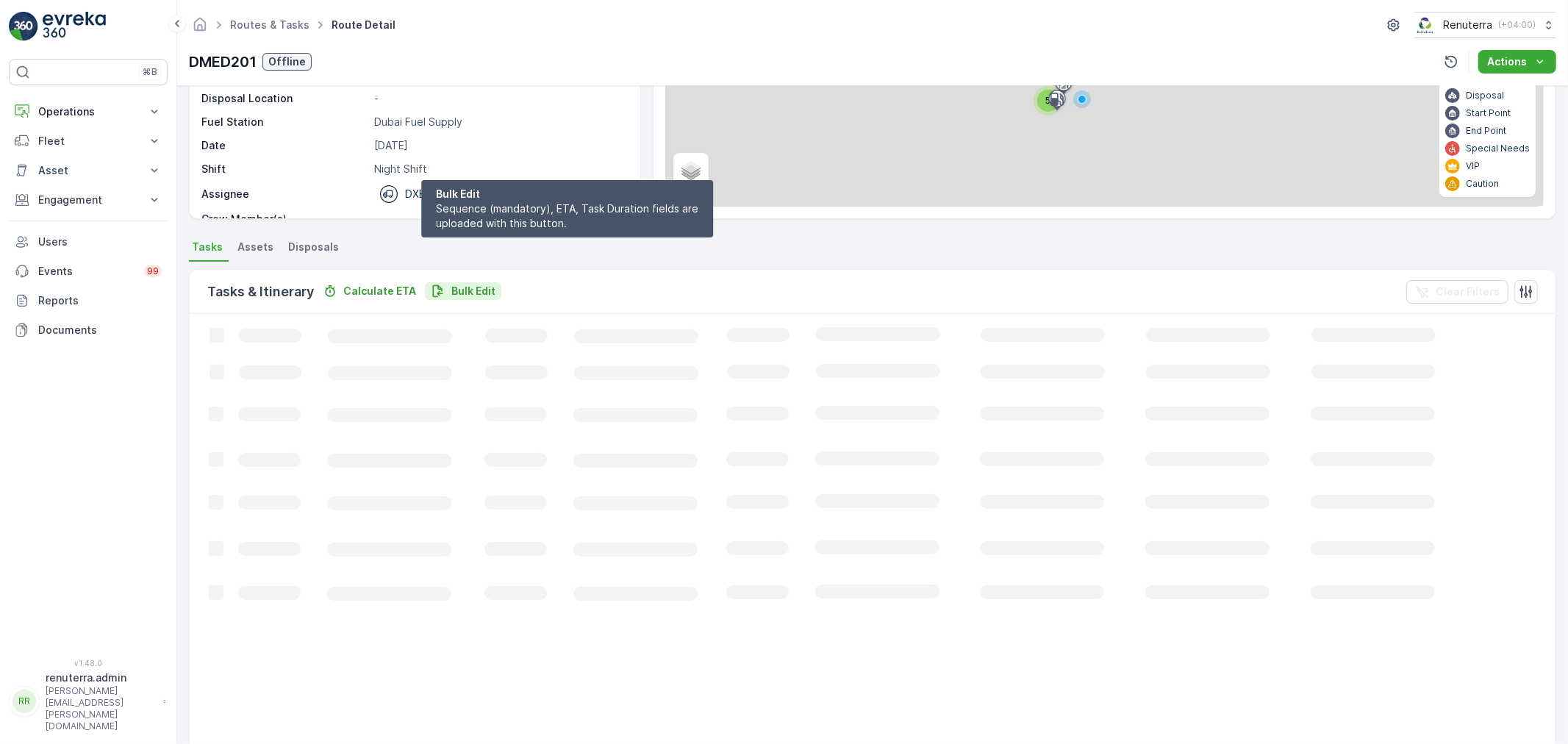
scroll to position [25, 0]
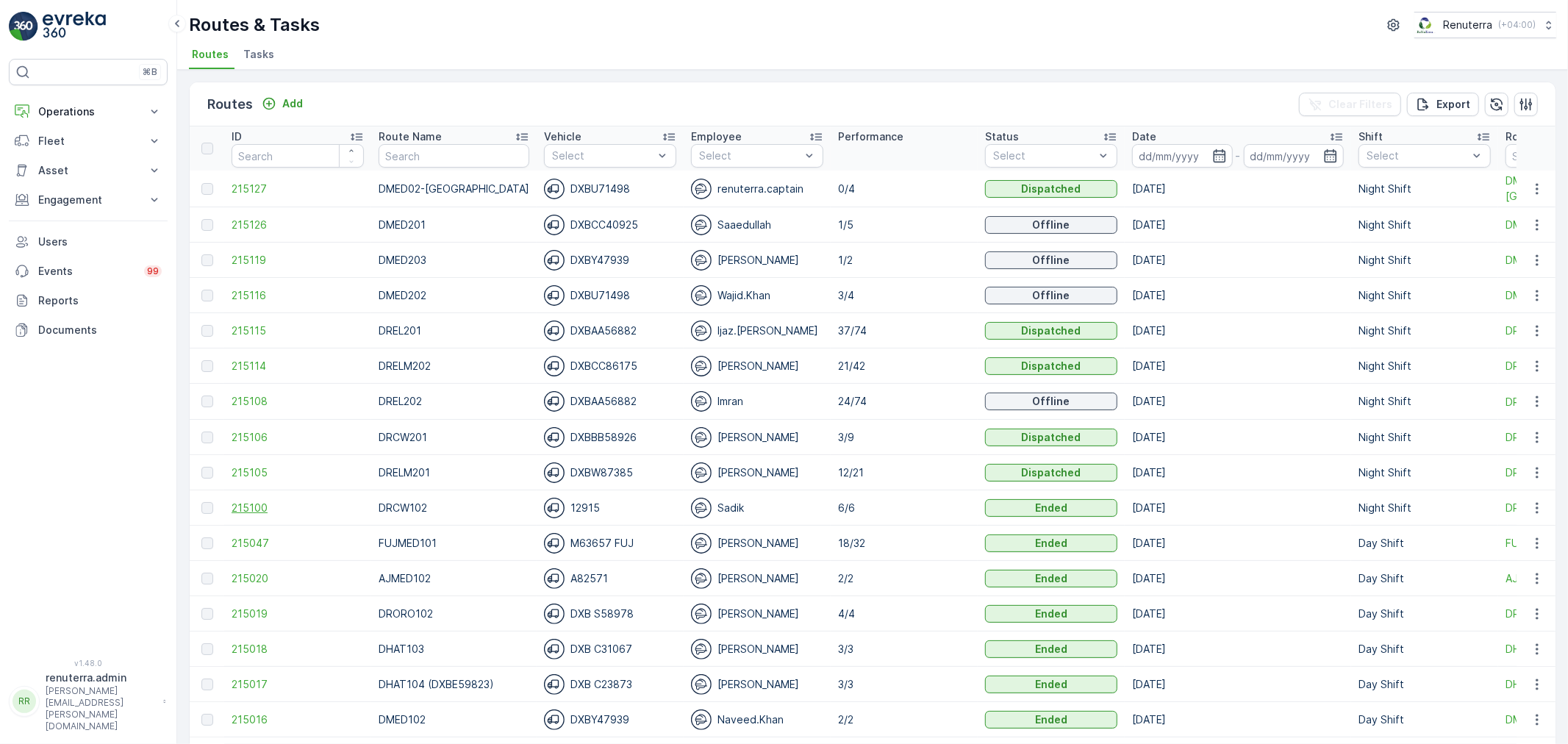
click at [268, 506] on span "215100" at bounding box center [297, 508] width 132 height 15
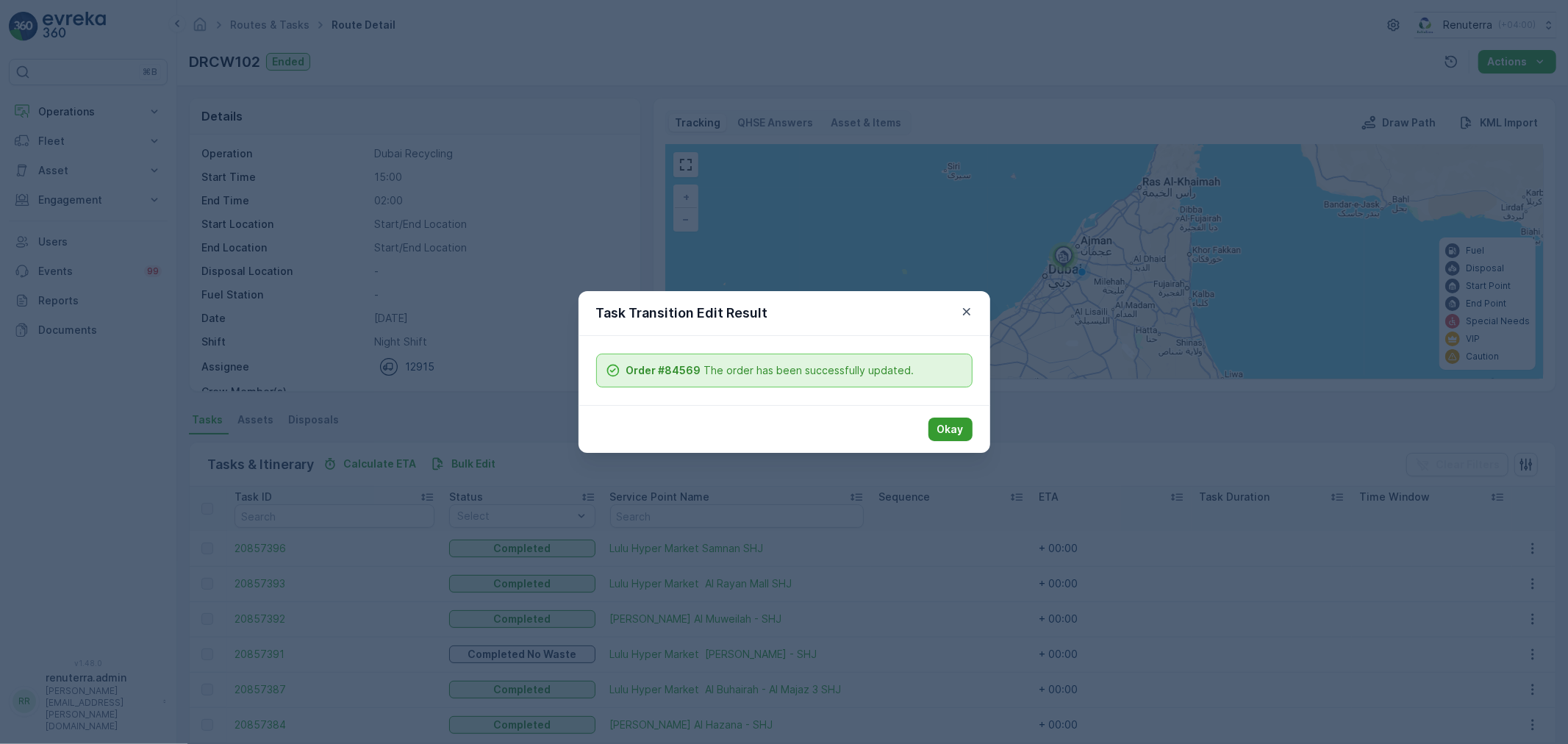
click at [957, 427] on p "Okay" at bounding box center [950, 429] width 26 height 15
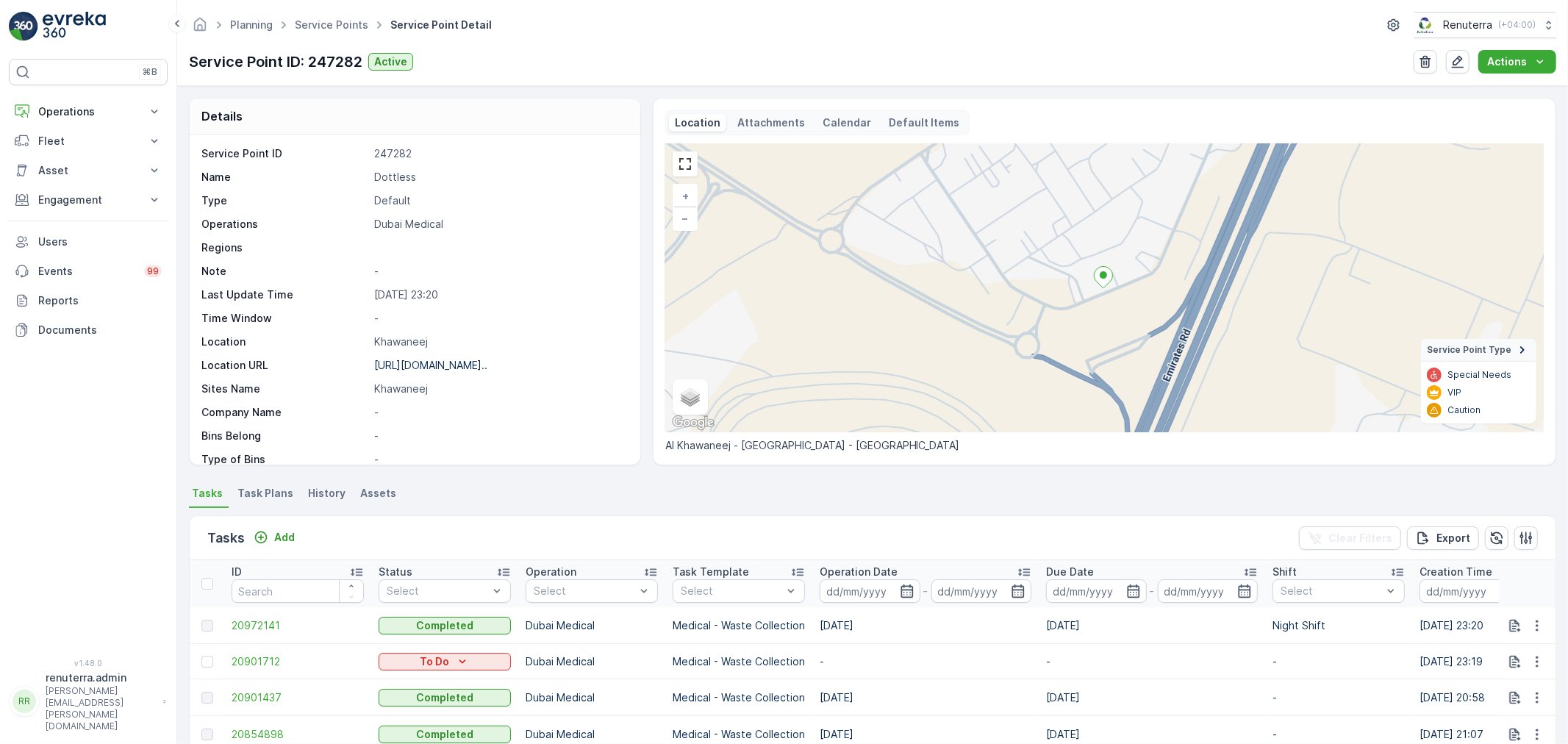
scroll to position [326, 0]
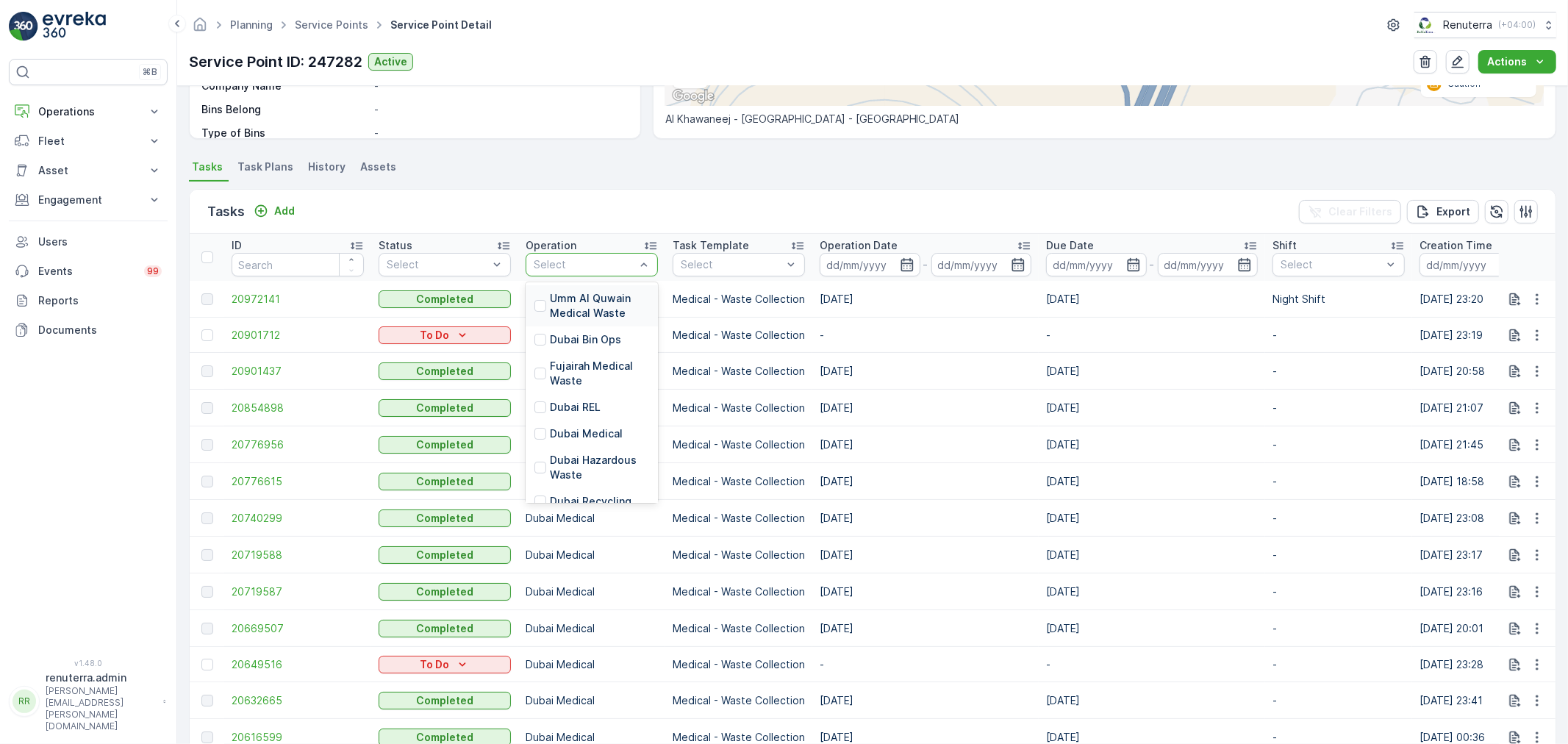
click at [549, 260] on div at bounding box center [584, 265] width 104 height 12
click at [912, 259] on icon "button" at bounding box center [907, 265] width 13 height 13
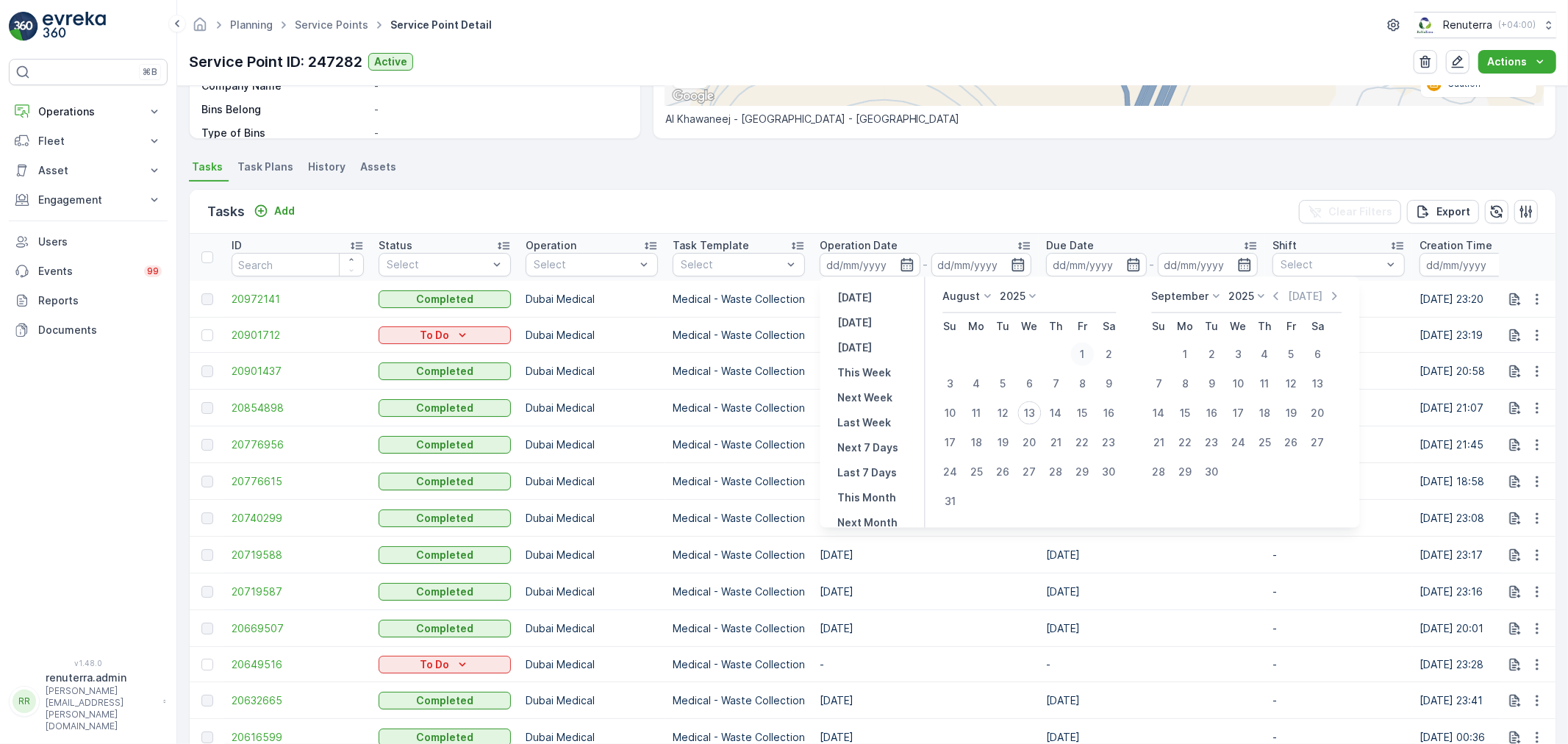
click at [1079, 347] on div "1" at bounding box center [1083, 354] width 24 height 24
type input "[DATE]"
click at [1218, 295] on icon at bounding box center [1217, 296] width 15 height 15
click at [1192, 384] on span "August" at bounding box center [1178, 379] width 34 height 15
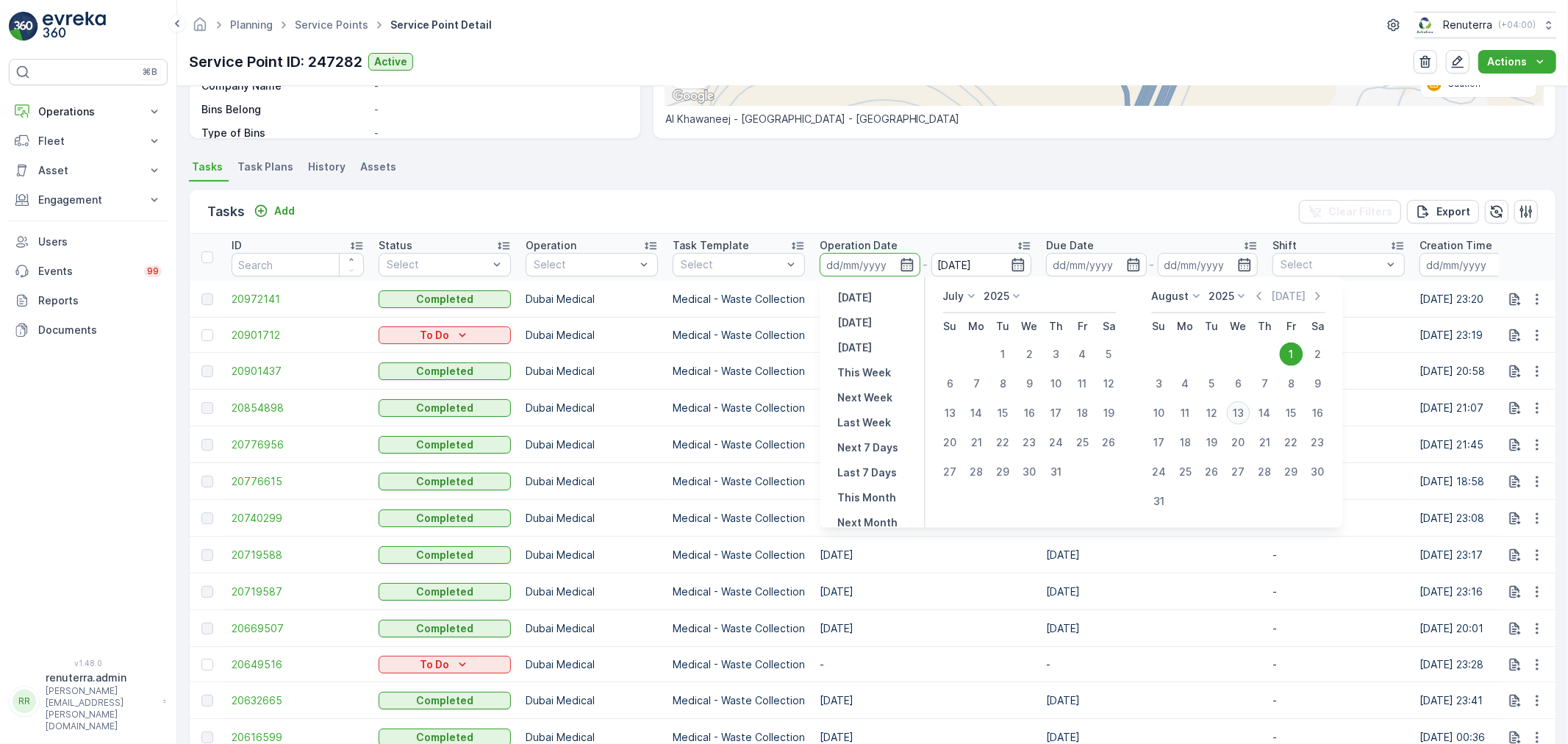
click at [1233, 412] on div "13" at bounding box center [1239, 413] width 24 height 24
type input "[DATE]"
click at [1233, 412] on div "13" at bounding box center [1239, 413] width 24 height 24
type input "[DATE]"
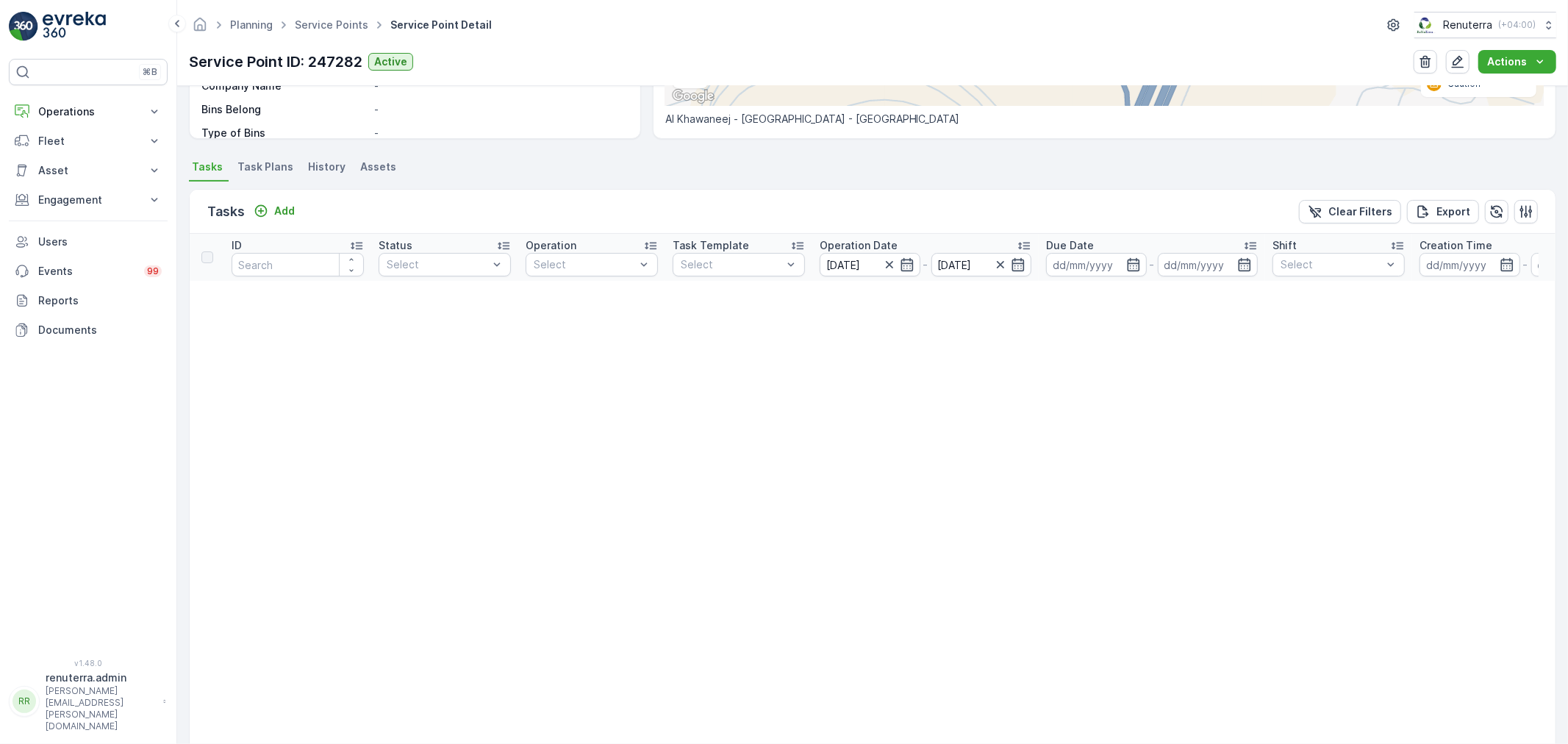
scroll to position [326, 0]
click at [902, 260] on icon "button" at bounding box center [907, 265] width 13 height 13
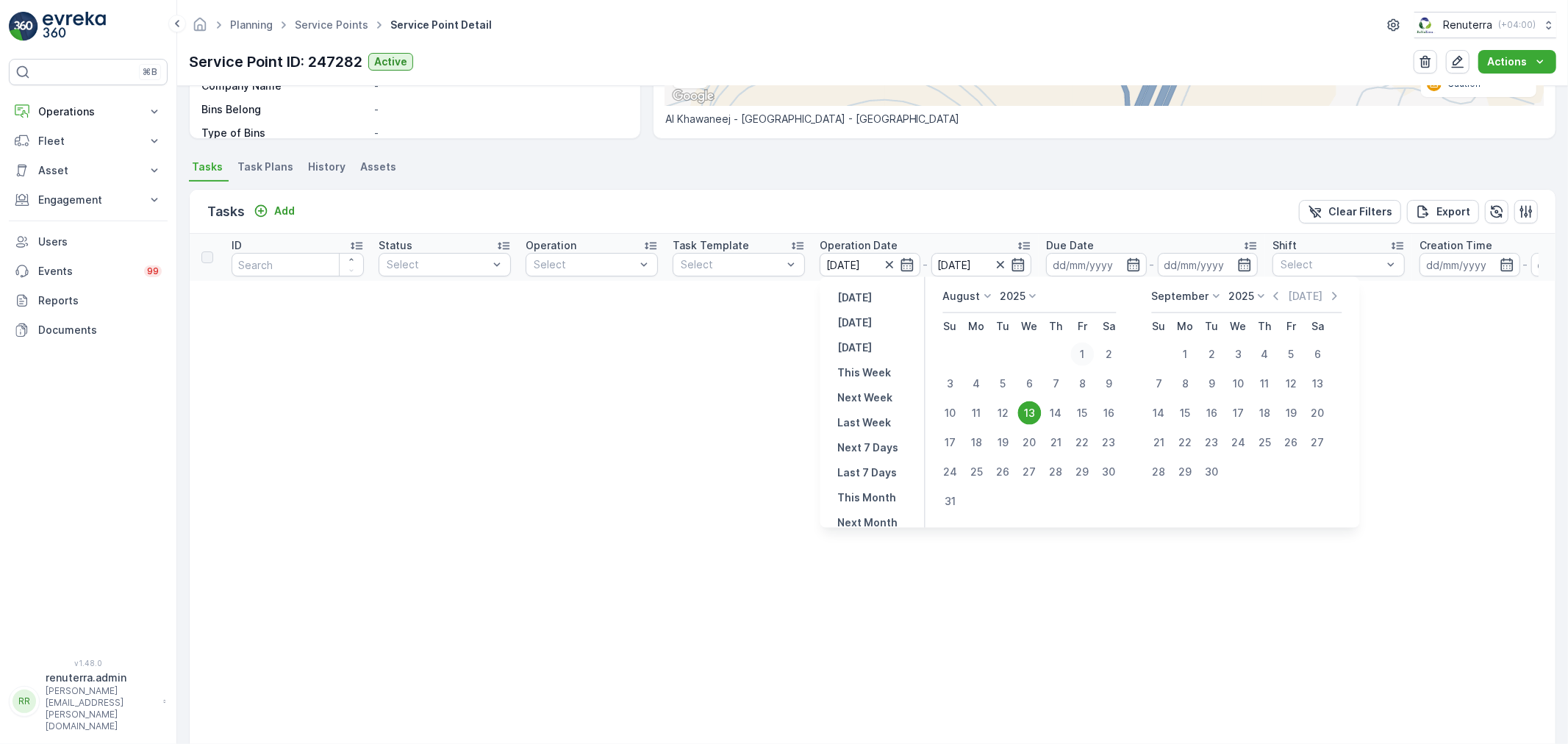
click at [1074, 354] on div "1" at bounding box center [1083, 354] width 24 height 24
type input "[DATE]"
click at [1022, 260] on icon "button" at bounding box center [1019, 265] width 15 height 15
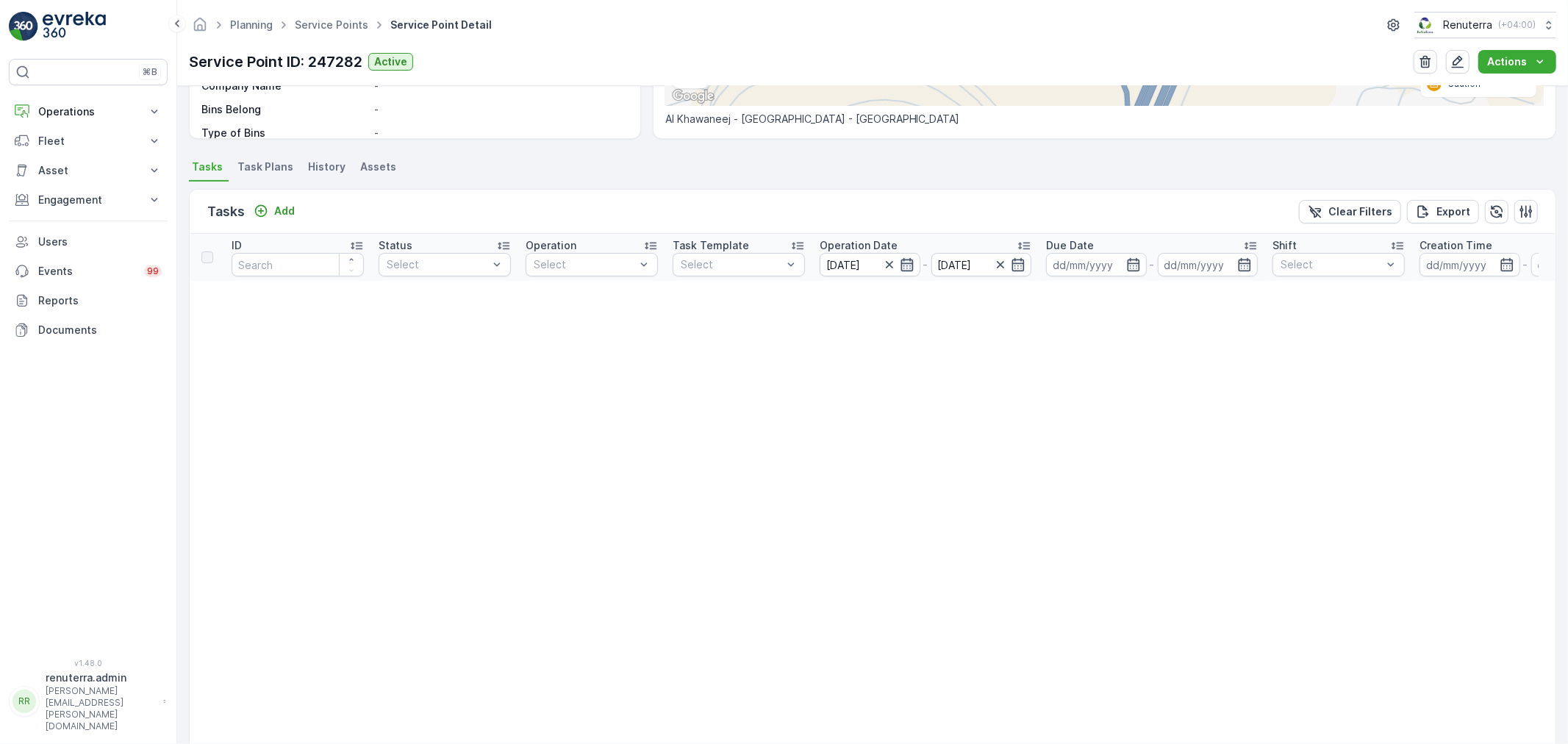
click at [910, 261] on icon "button" at bounding box center [908, 265] width 15 height 15
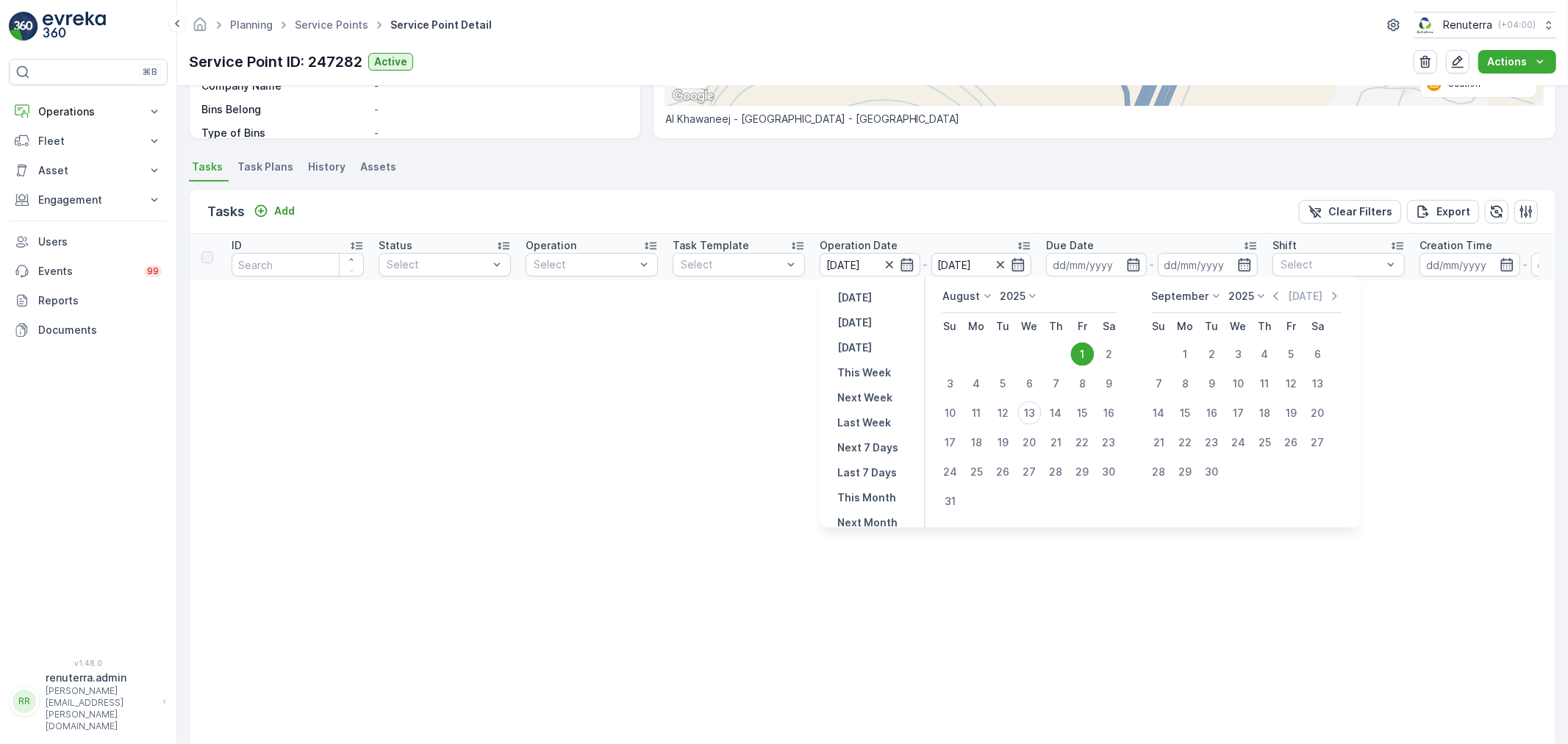
click at [1086, 357] on div "1" at bounding box center [1083, 354] width 24 height 24
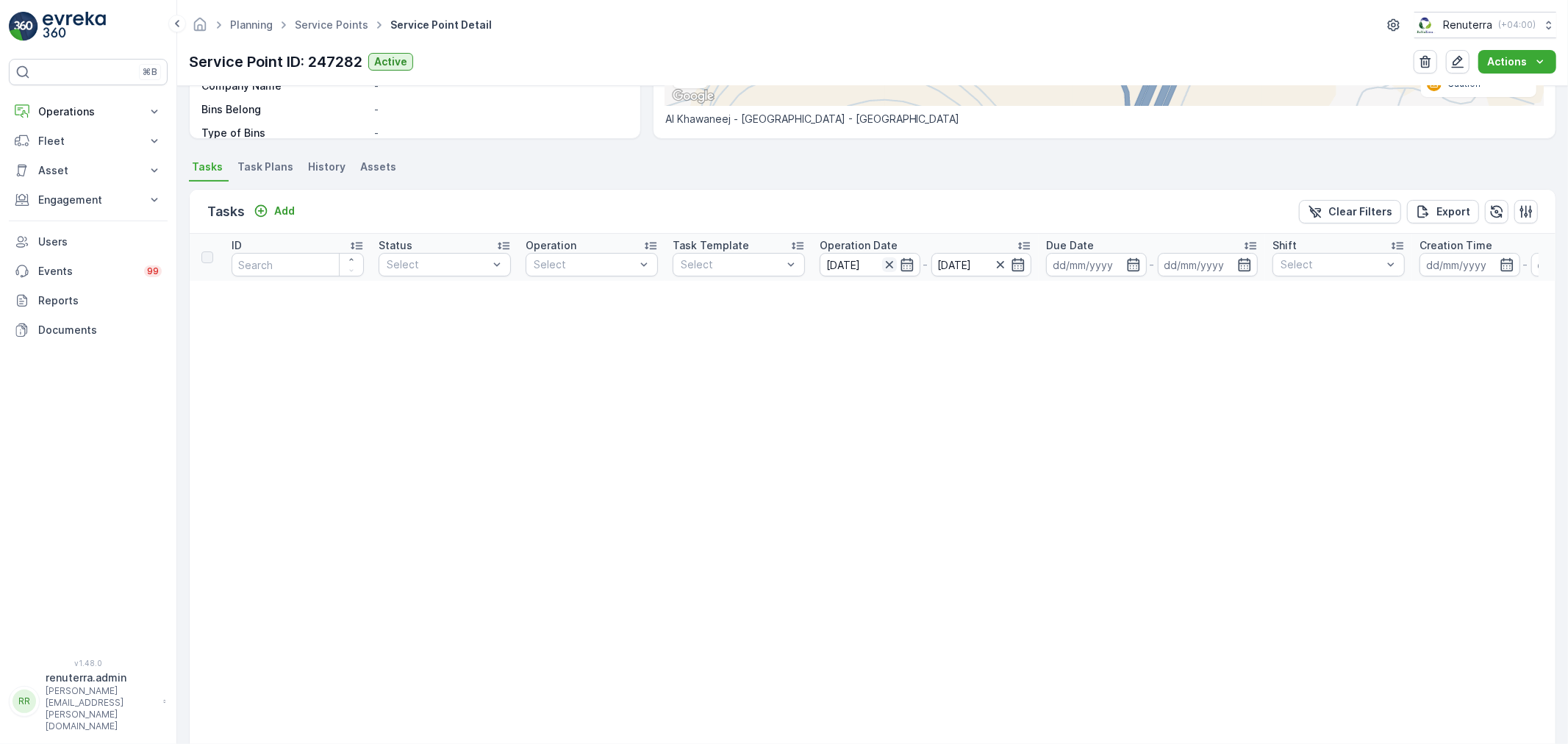
click at [893, 262] on icon "button" at bounding box center [890, 265] width 15 height 15
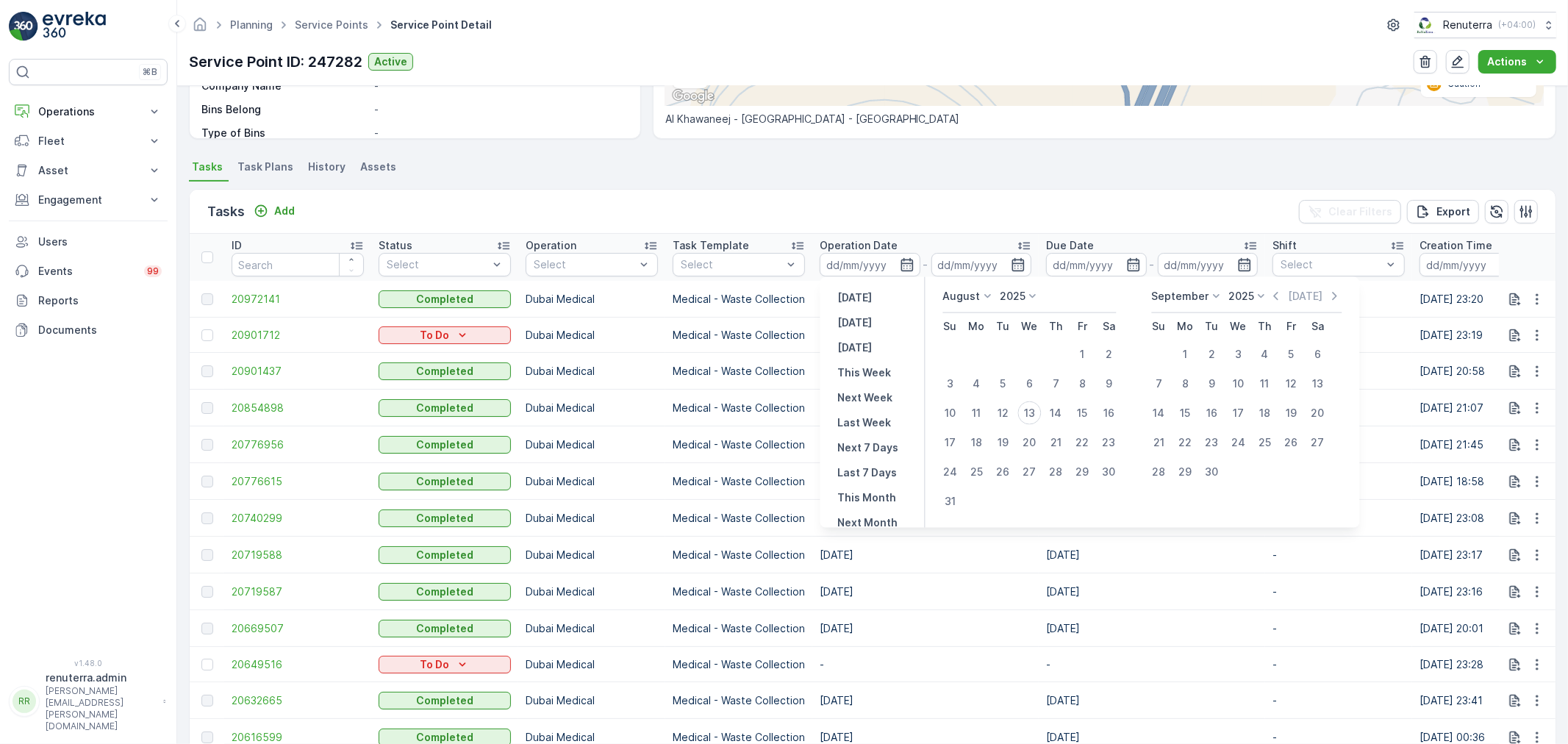
click at [981, 298] on icon at bounding box center [988, 296] width 15 height 15
click at [978, 371] on span "August" at bounding box center [969, 375] width 34 height 15
click at [1072, 350] on div "1" at bounding box center [1083, 354] width 24 height 24
type input "[DATE]"
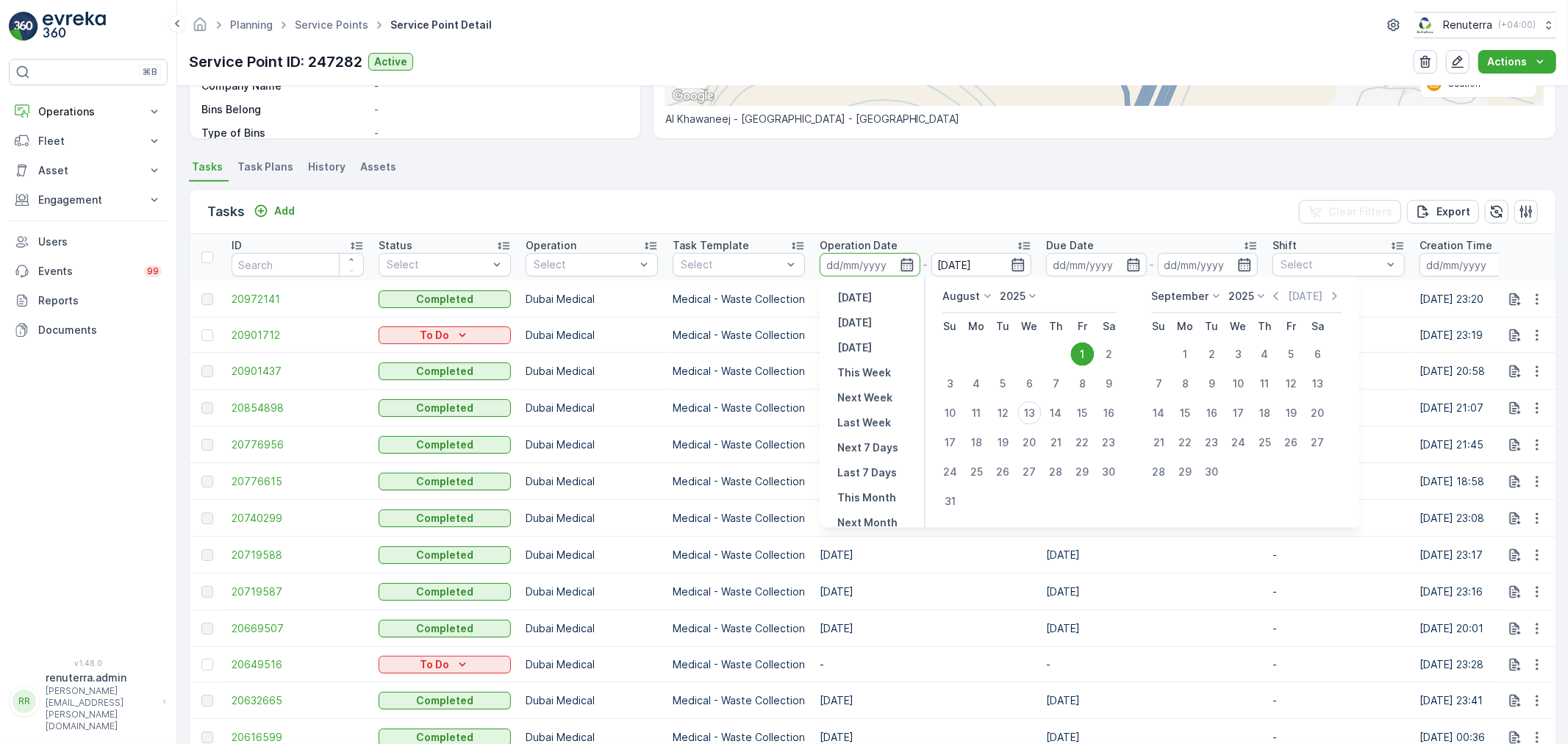
click at [1219, 296] on icon at bounding box center [1217, 296] width 15 height 15
click at [1178, 343] on span "August" at bounding box center [1178, 350] width 34 height 15
click at [1240, 417] on div "13" at bounding box center [1239, 413] width 24 height 24
type input "[DATE]"
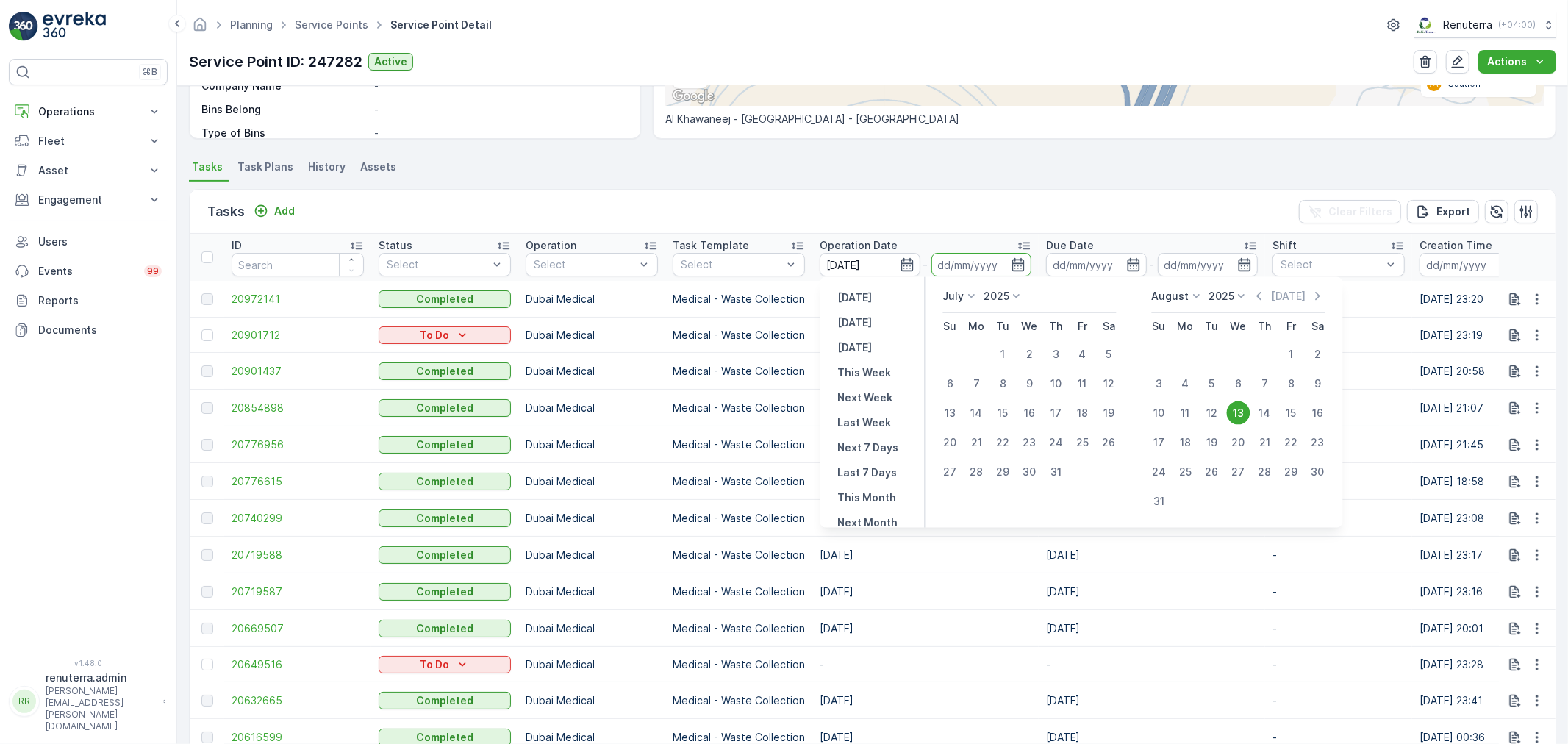
click at [1240, 416] on div "13" at bounding box center [1239, 413] width 24 height 24
type input "[DATE]"
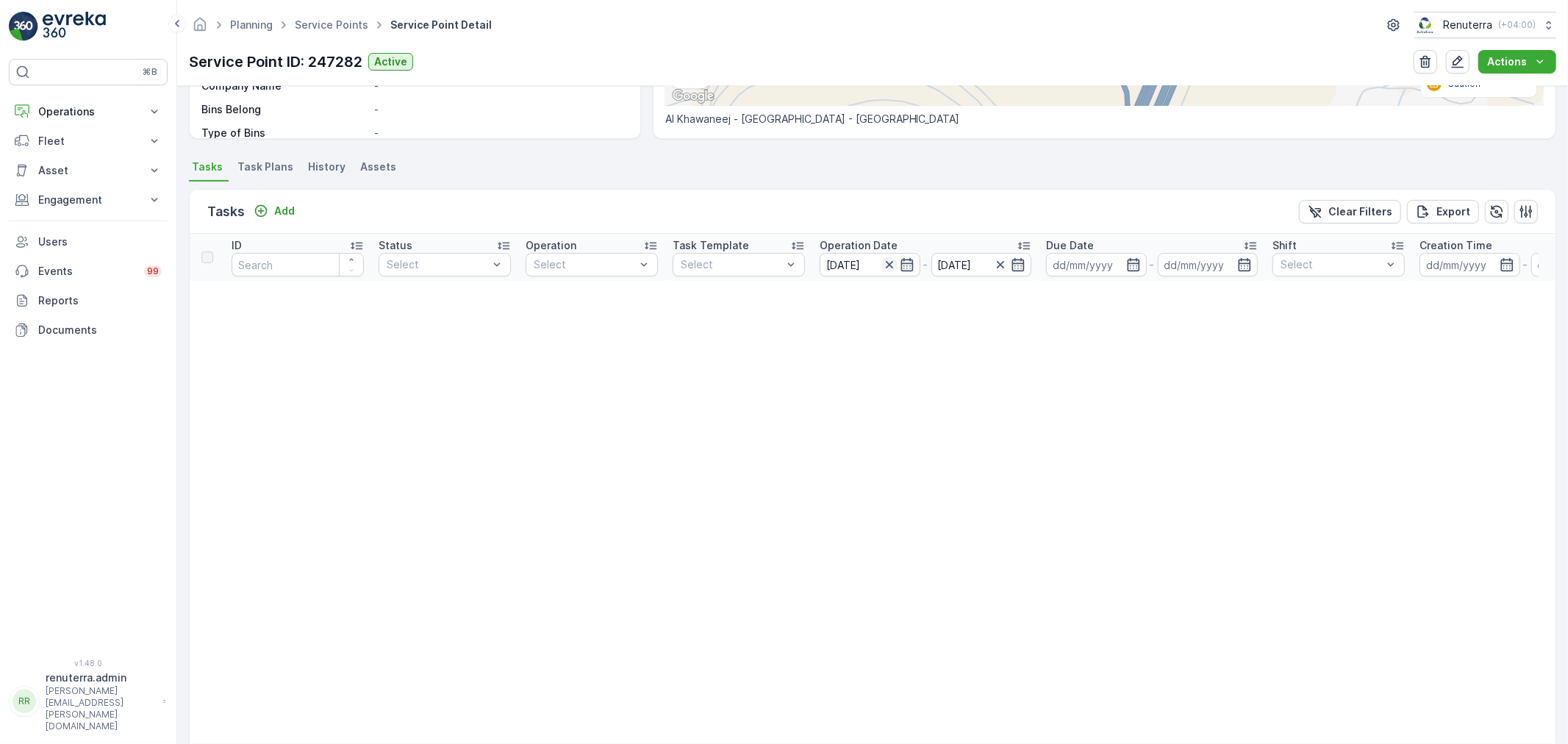
click at [883, 263] on icon "button" at bounding box center [890, 265] width 15 height 15
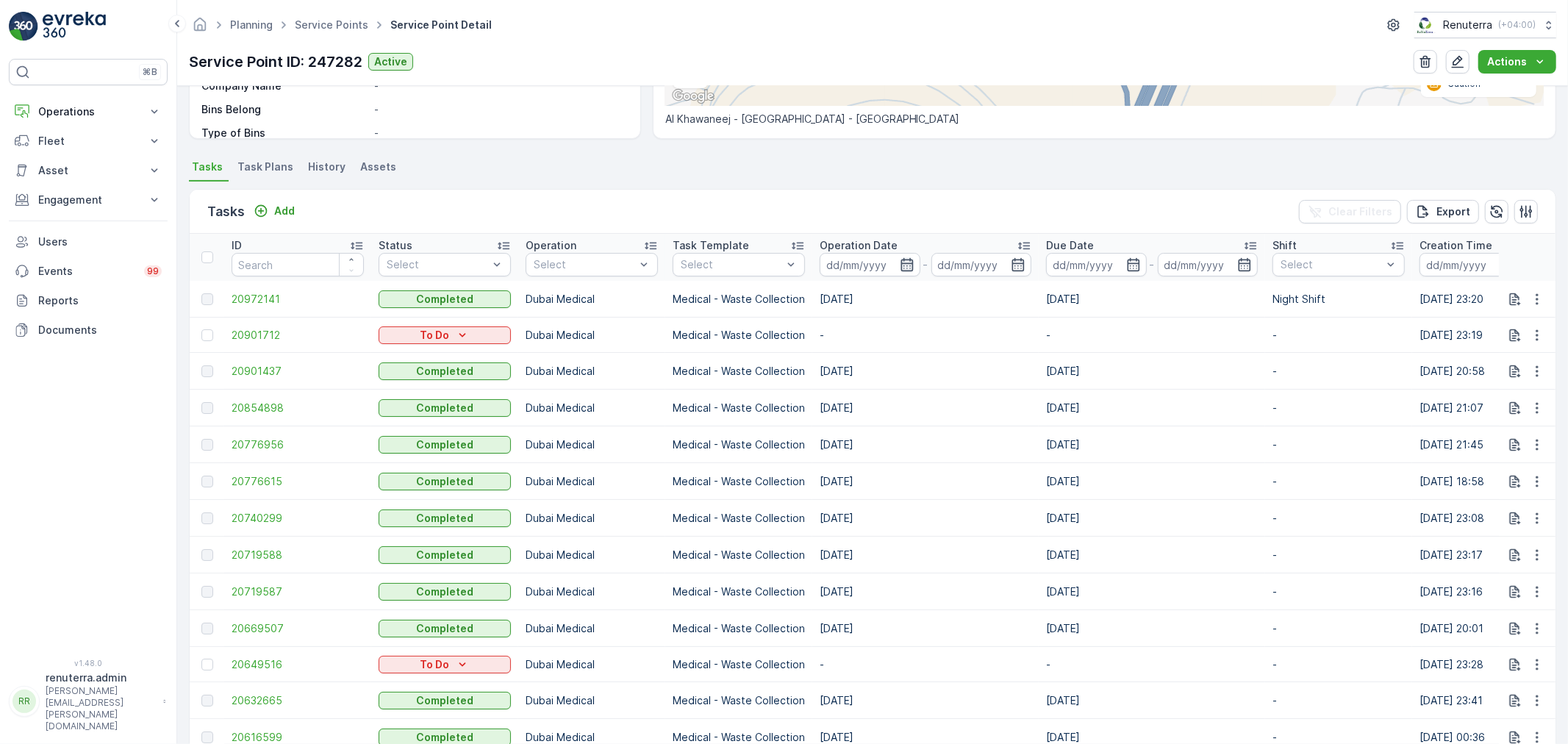
click at [912, 257] on icon "button" at bounding box center [908, 265] width 15 height 15
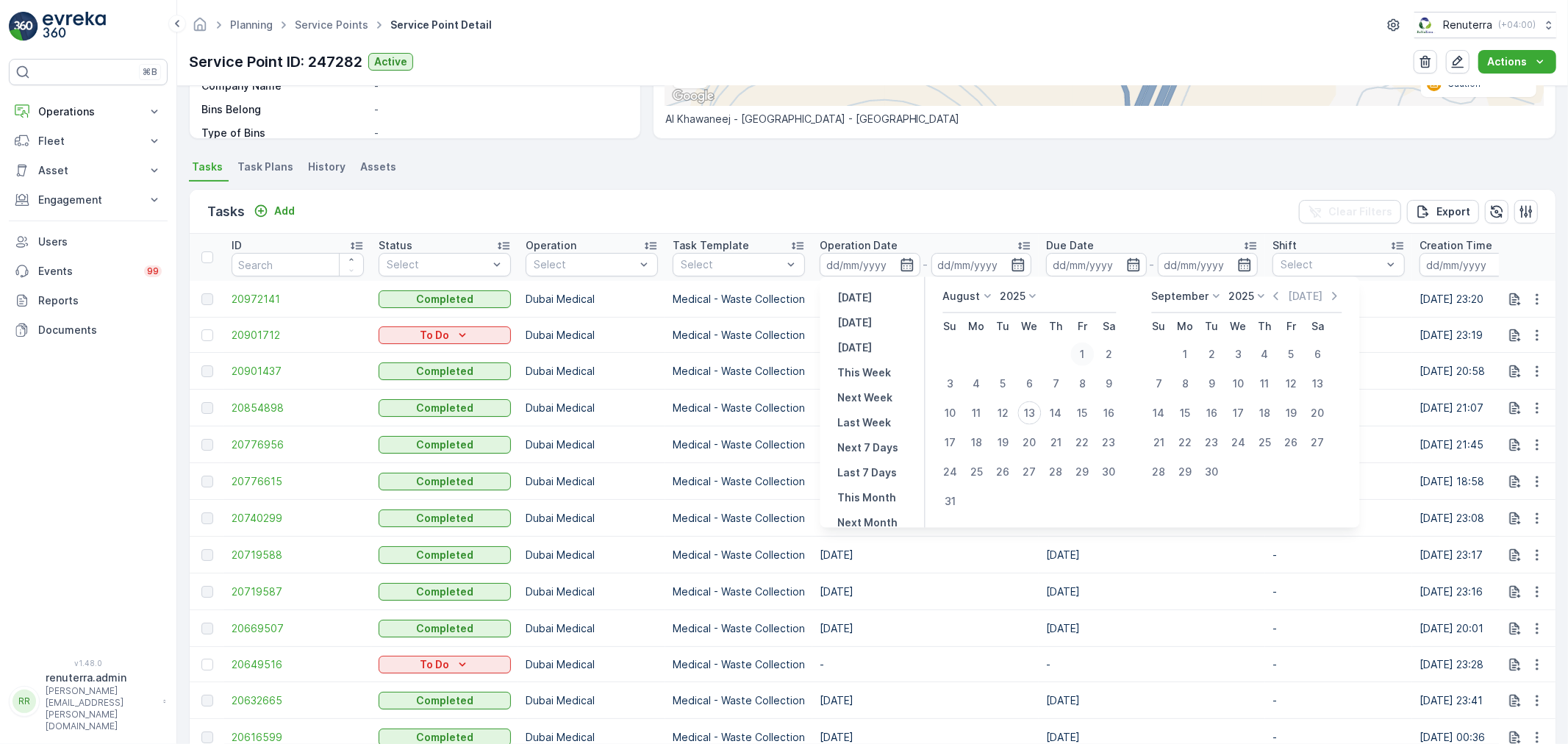
click at [1084, 354] on div "1" at bounding box center [1083, 354] width 24 height 24
type input "[DATE]"
click at [1214, 290] on icon at bounding box center [1217, 296] width 15 height 15
click at [1179, 346] on span "August" at bounding box center [1178, 350] width 34 height 15
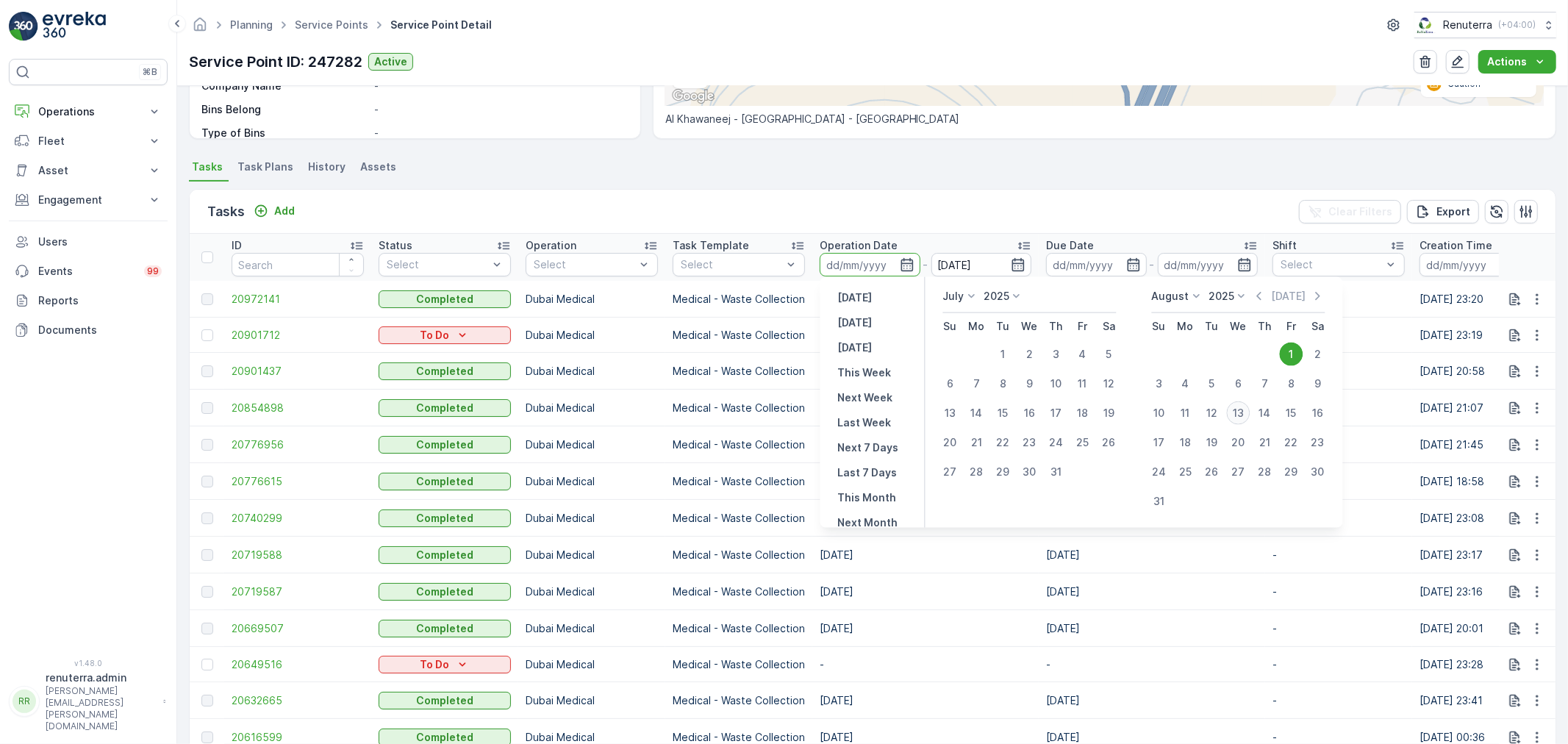
click at [1233, 409] on div "13" at bounding box center [1239, 413] width 24 height 24
type input "[DATE]"
drag, startPoint x: 989, startPoint y: 351, endPoint x: 996, endPoint y: 346, distance: 8.6
click at [996, 346] on tr "1 2 3 4 5" at bounding box center [1030, 354] width 185 height 29
click at [1011, 342] on button "1" at bounding box center [1003, 354] width 26 height 26
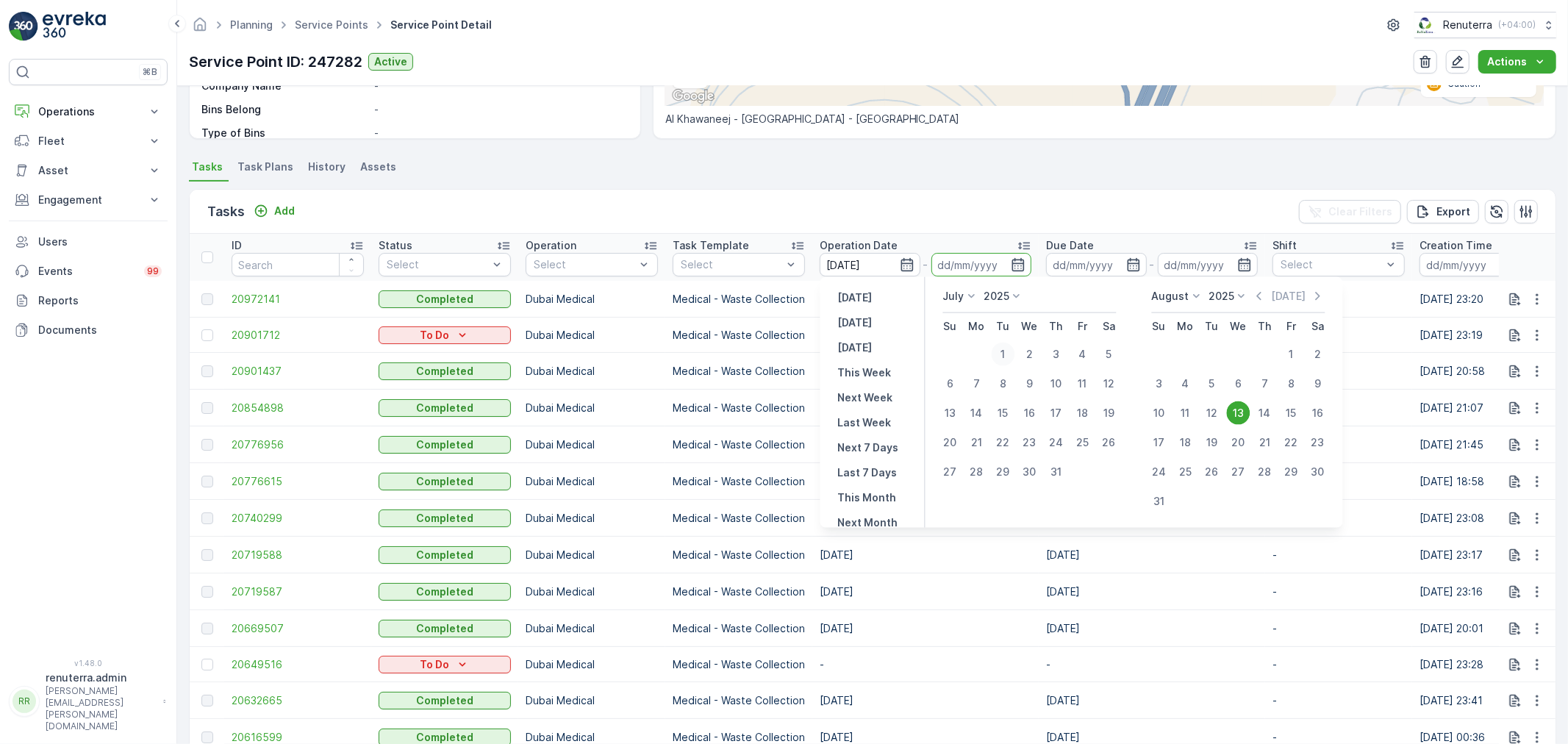
type input "[DATE]"
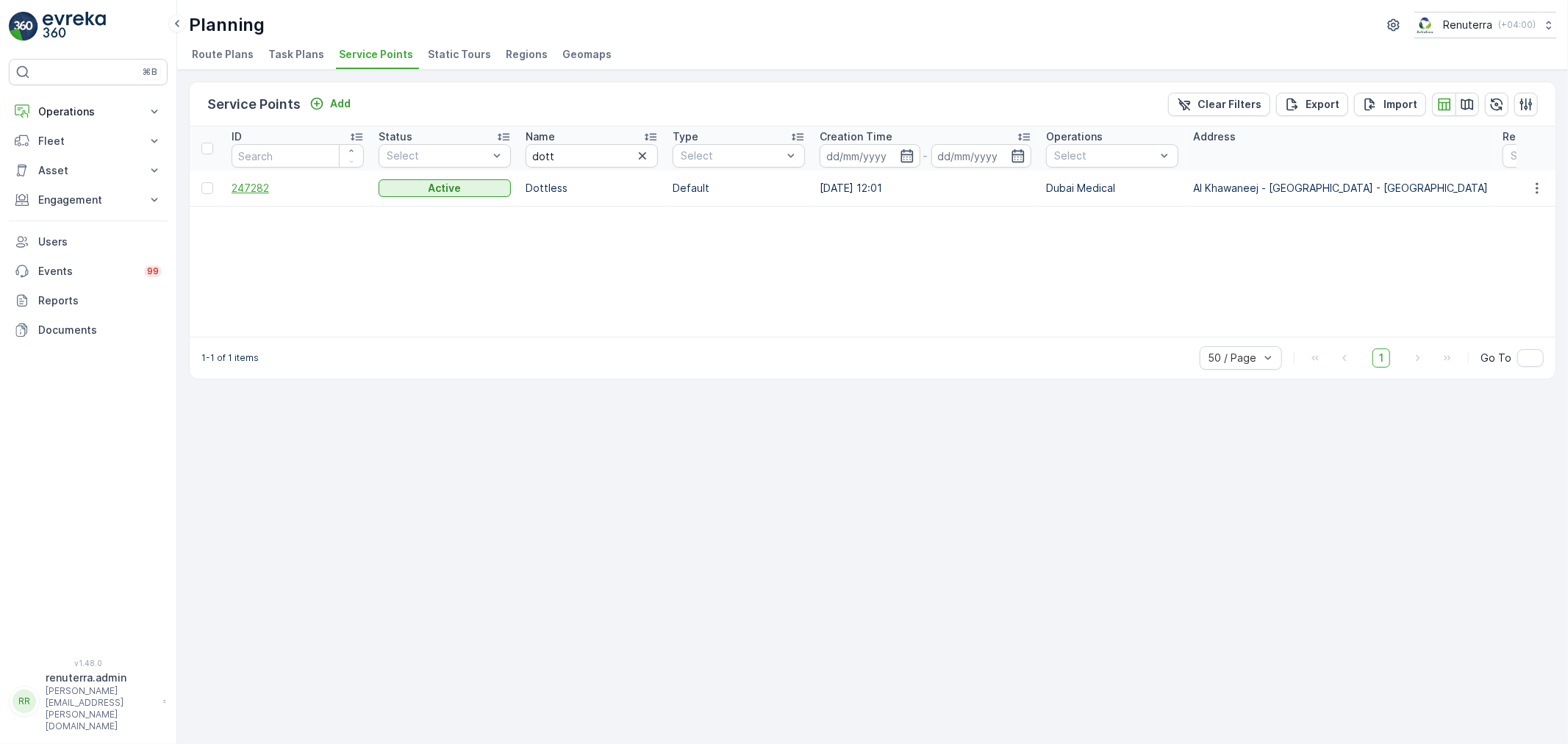
click at [243, 192] on span "247282" at bounding box center [297, 188] width 132 height 15
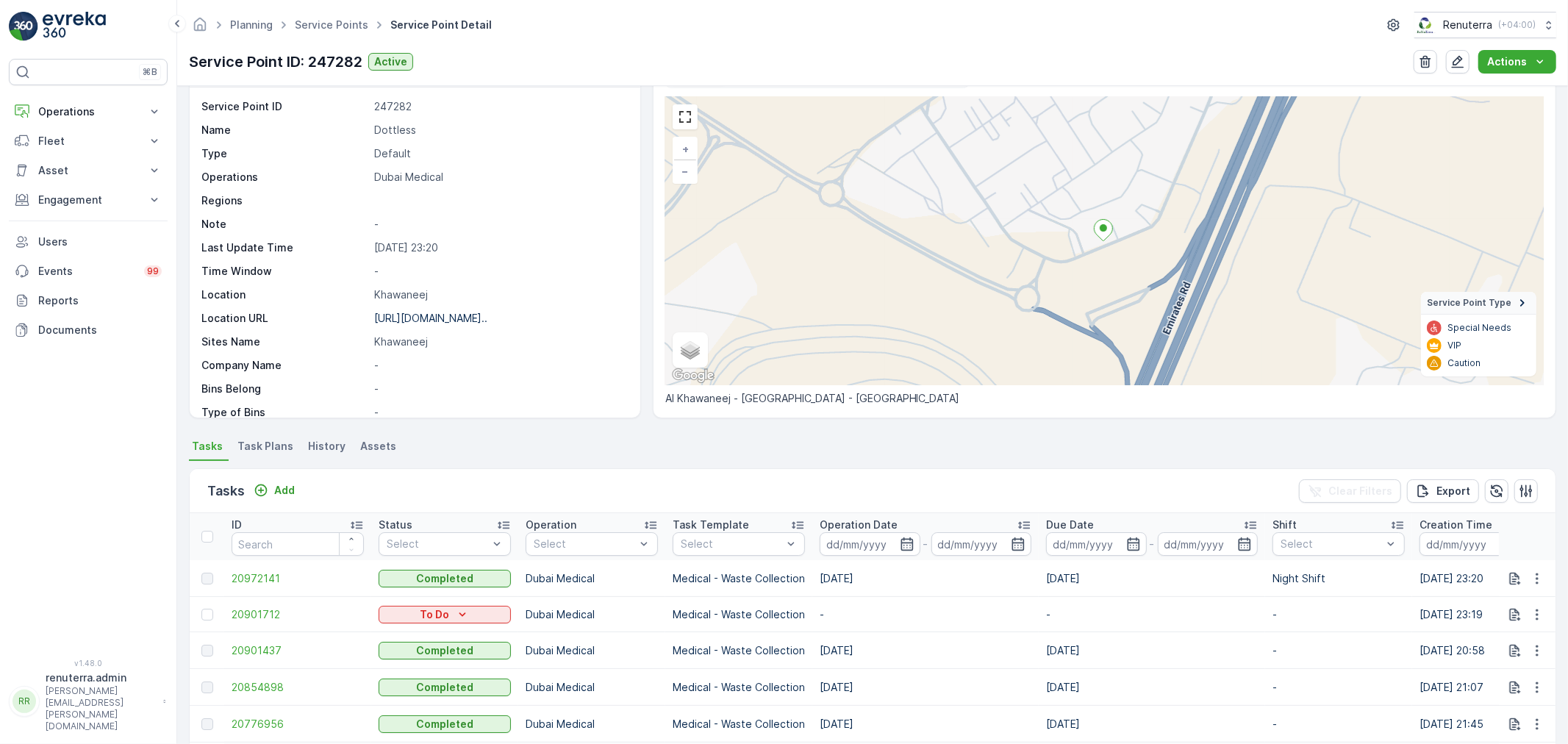
scroll to position [163, 0]
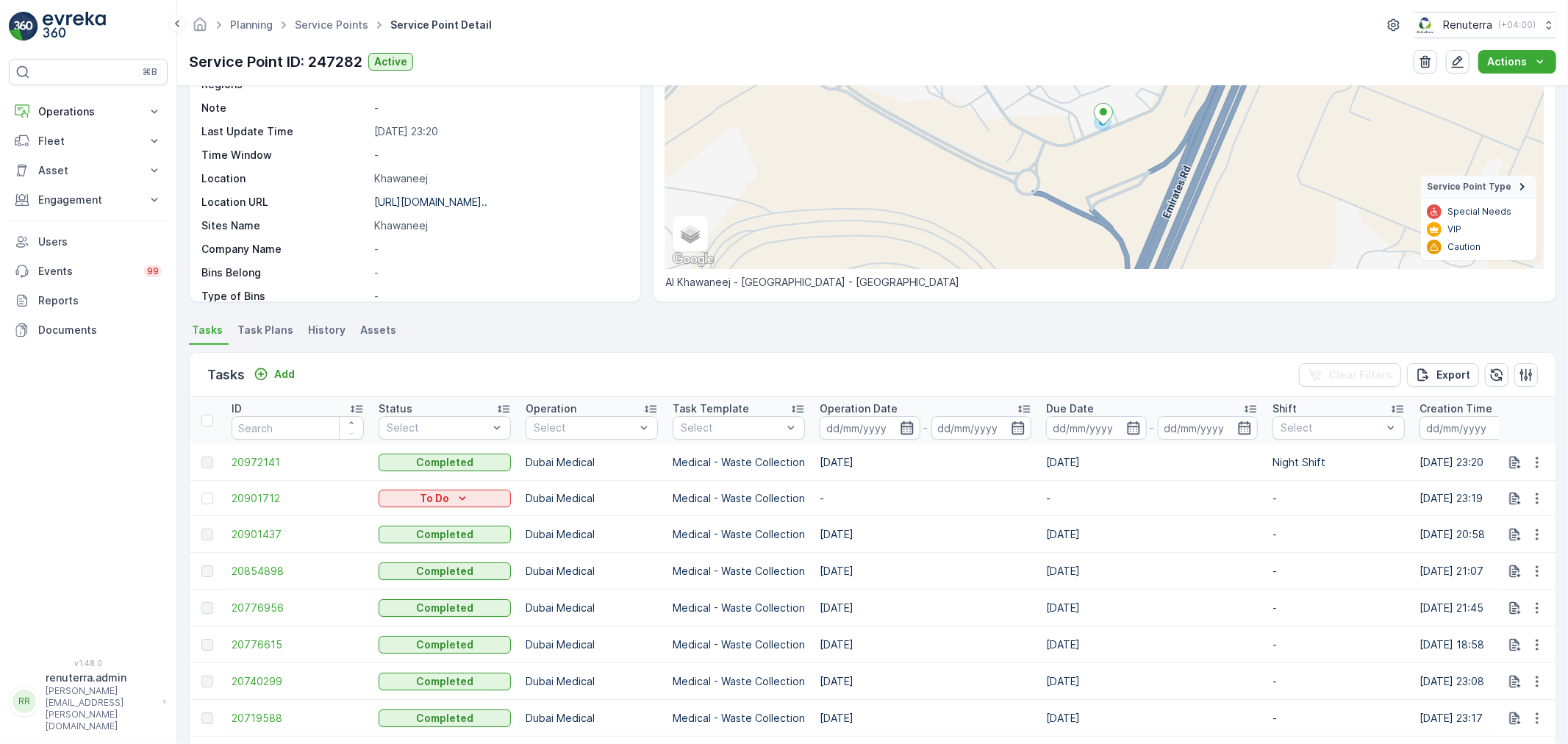
click at [900, 423] on icon "button" at bounding box center [908, 428] width 15 height 15
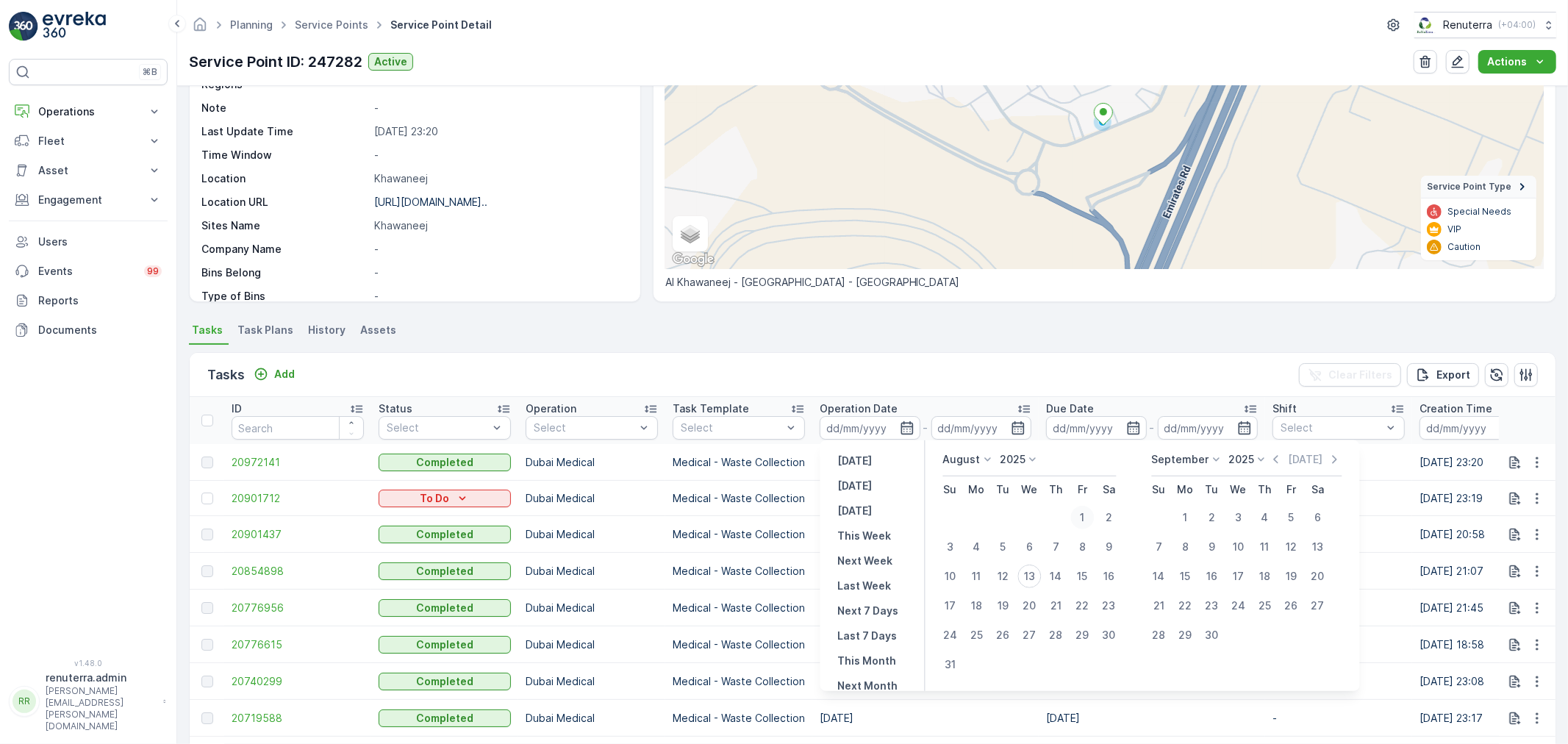
click at [1078, 513] on div "1" at bounding box center [1083, 518] width 24 height 24
type input "[DATE]"
click at [1216, 460] on icon at bounding box center [1217, 460] width 15 height 15
click at [1193, 535] on span "August" at bounding box center [1178, 543] width 34 height 15
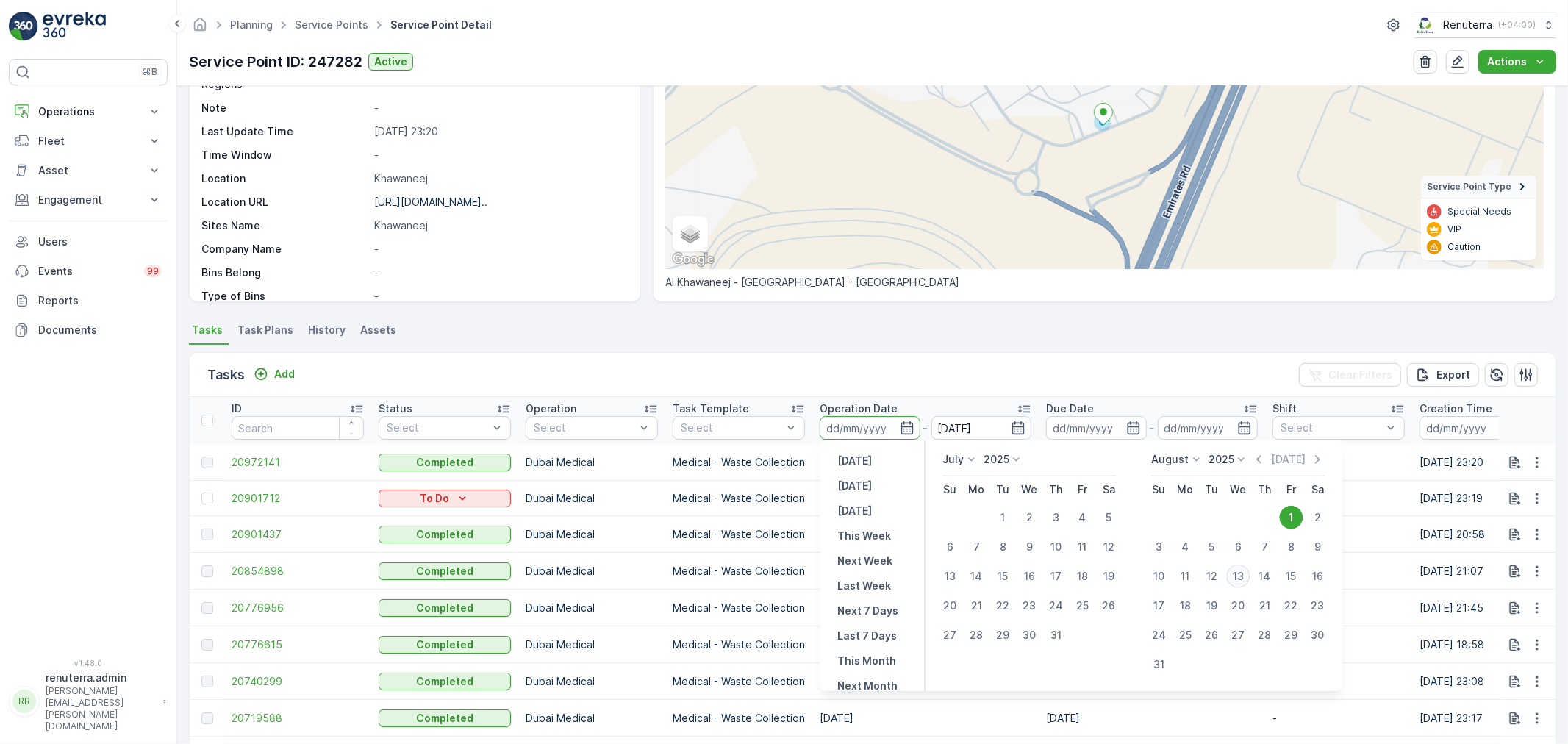
click at [1246, 572] on div "13" at bounding box center [1239, 577] width 24 height 24
type input "[DATE]"
click at [958, 336] on ul "Tasks Task Plans History Assets" at bounding box center [872, 332] width 1367 height 25
type input "[DATE]"
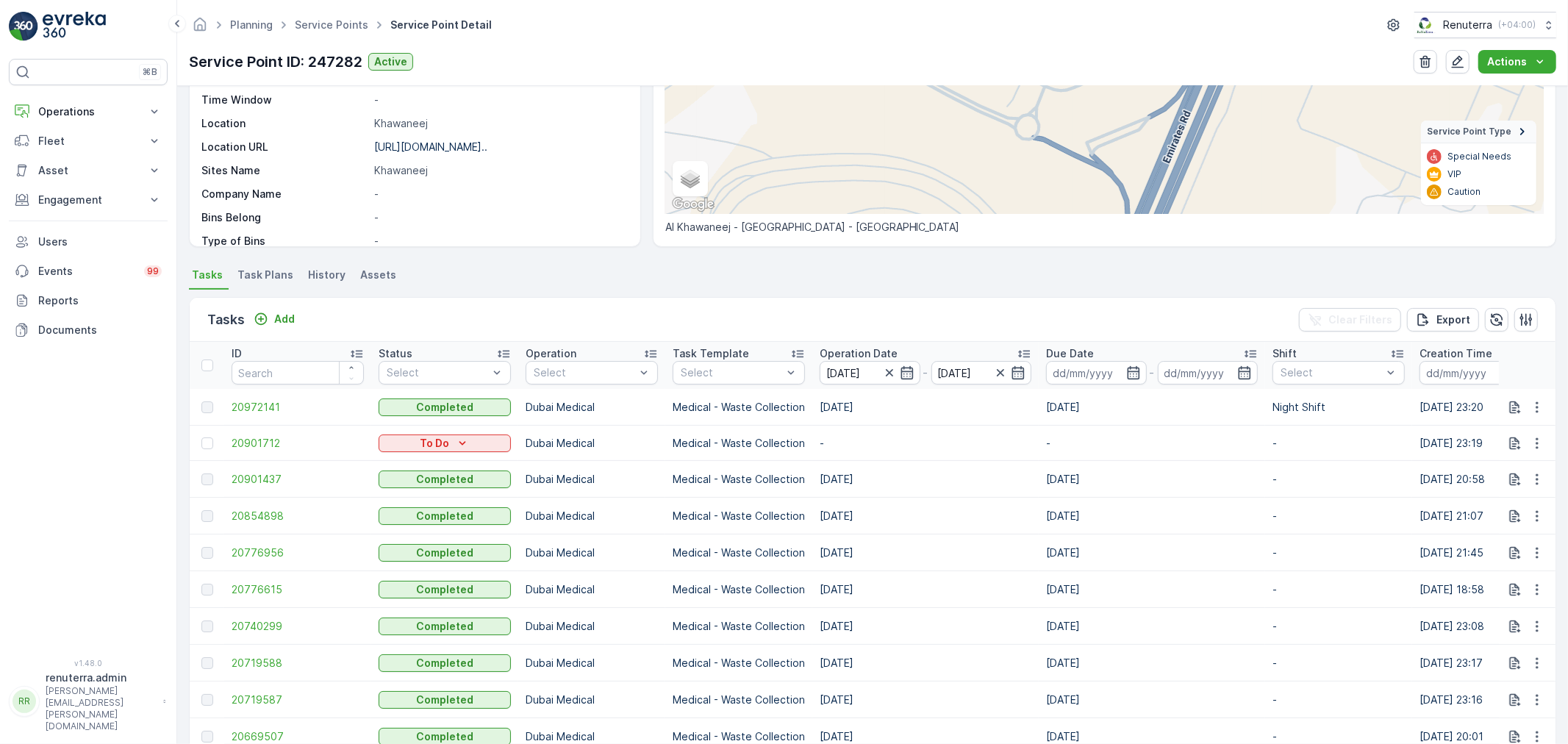
scroll to position [490, 0]
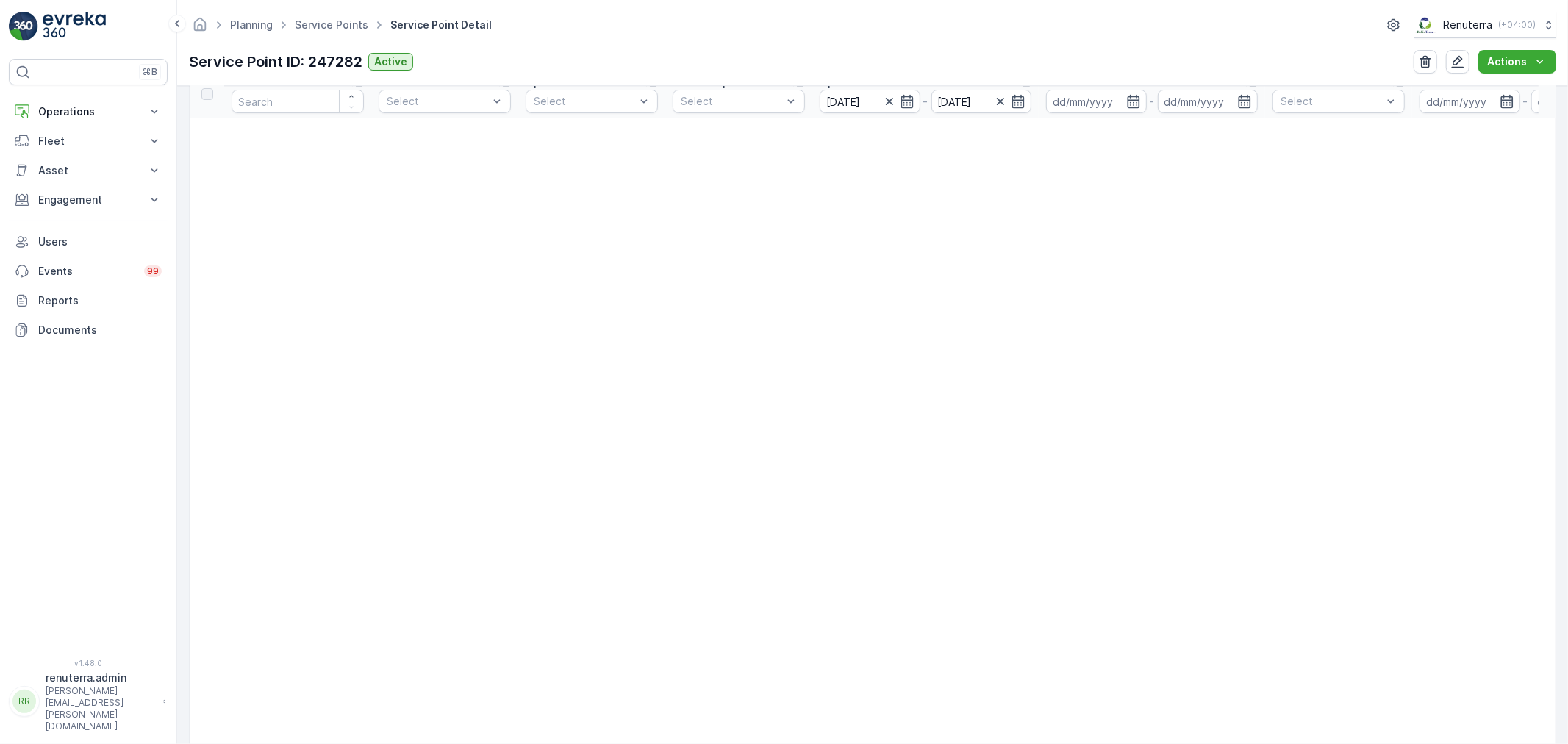
scroll to position [408, 0]
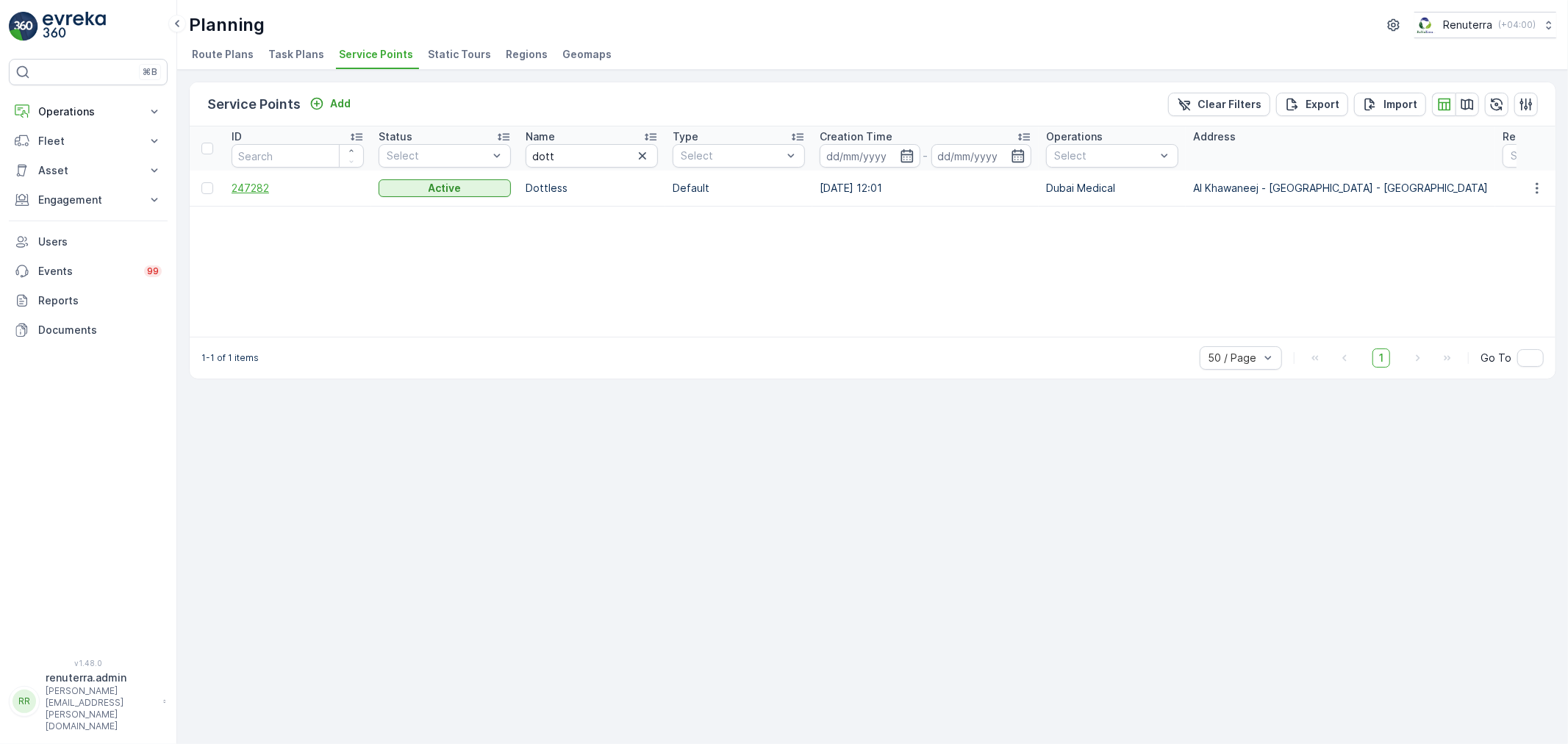
click at [259, 184] on span "247282" at bounding box center [297, 188] width 132 height 15
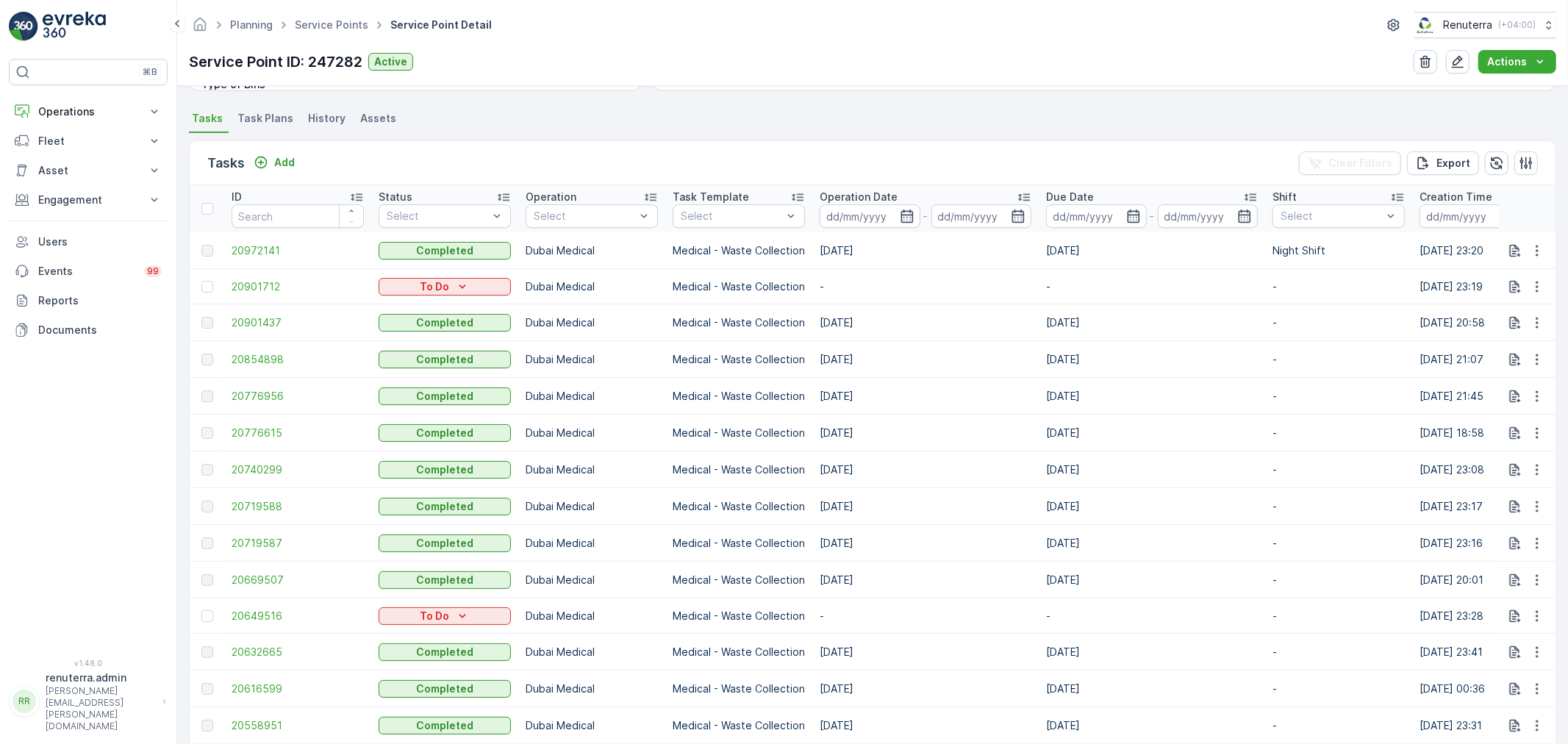
scroll to position [408, 0]
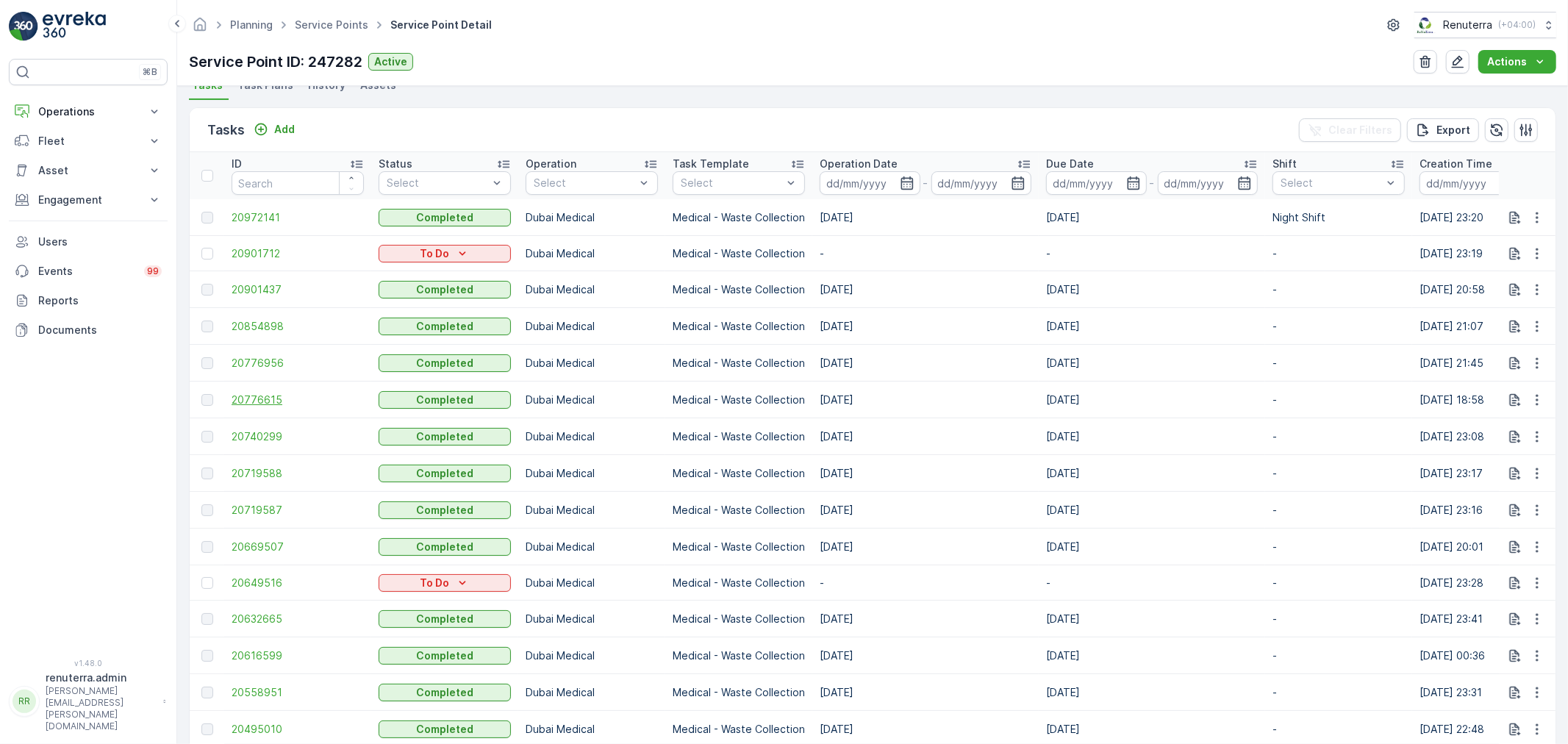
click at [273, 402] on span "20776615" at bounding box center [297, 400] width 132 height 15
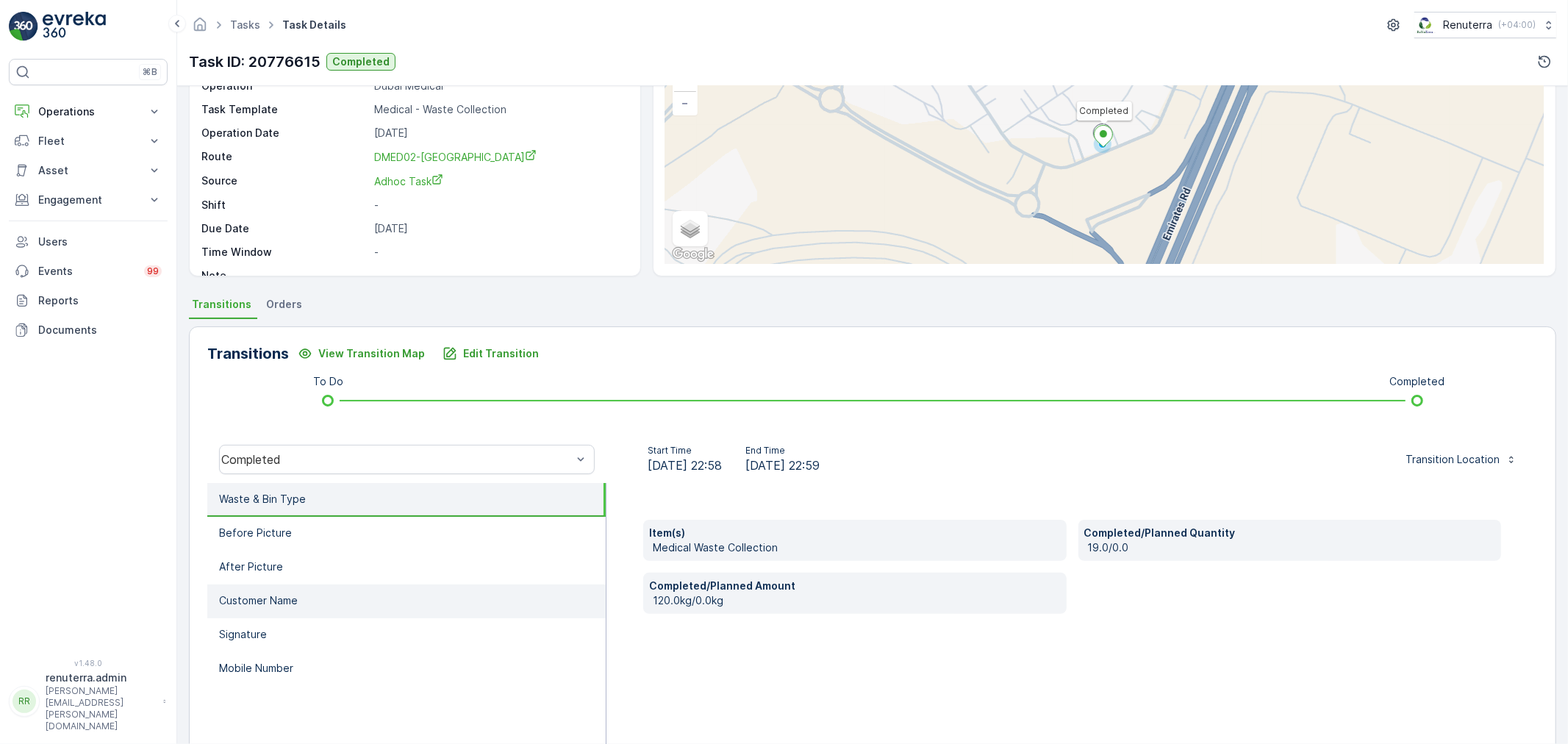
scroll to position [163, 0]
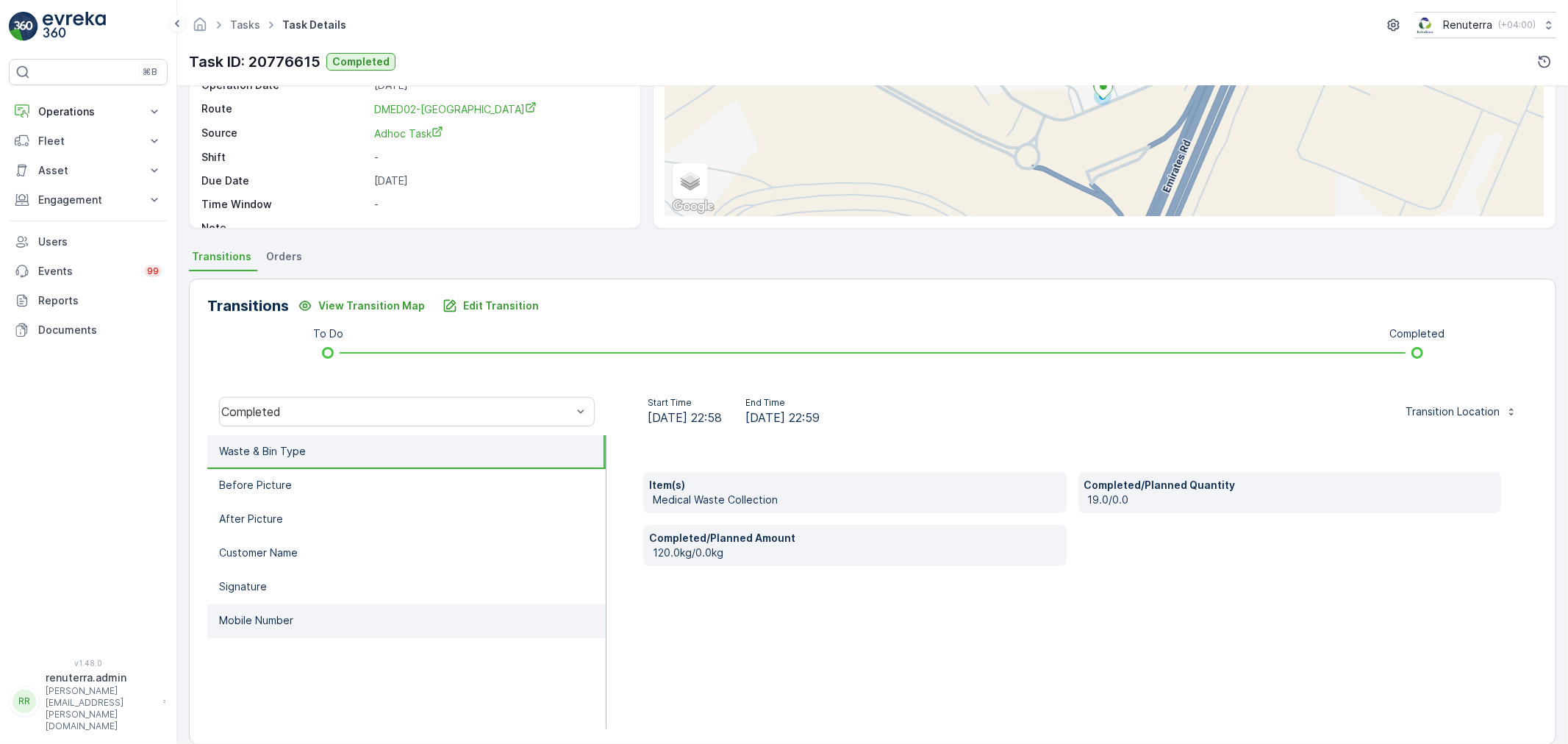
click at [322, 619] on li "Mobile Number" at bounding box center [407, 621] width 399 height 34
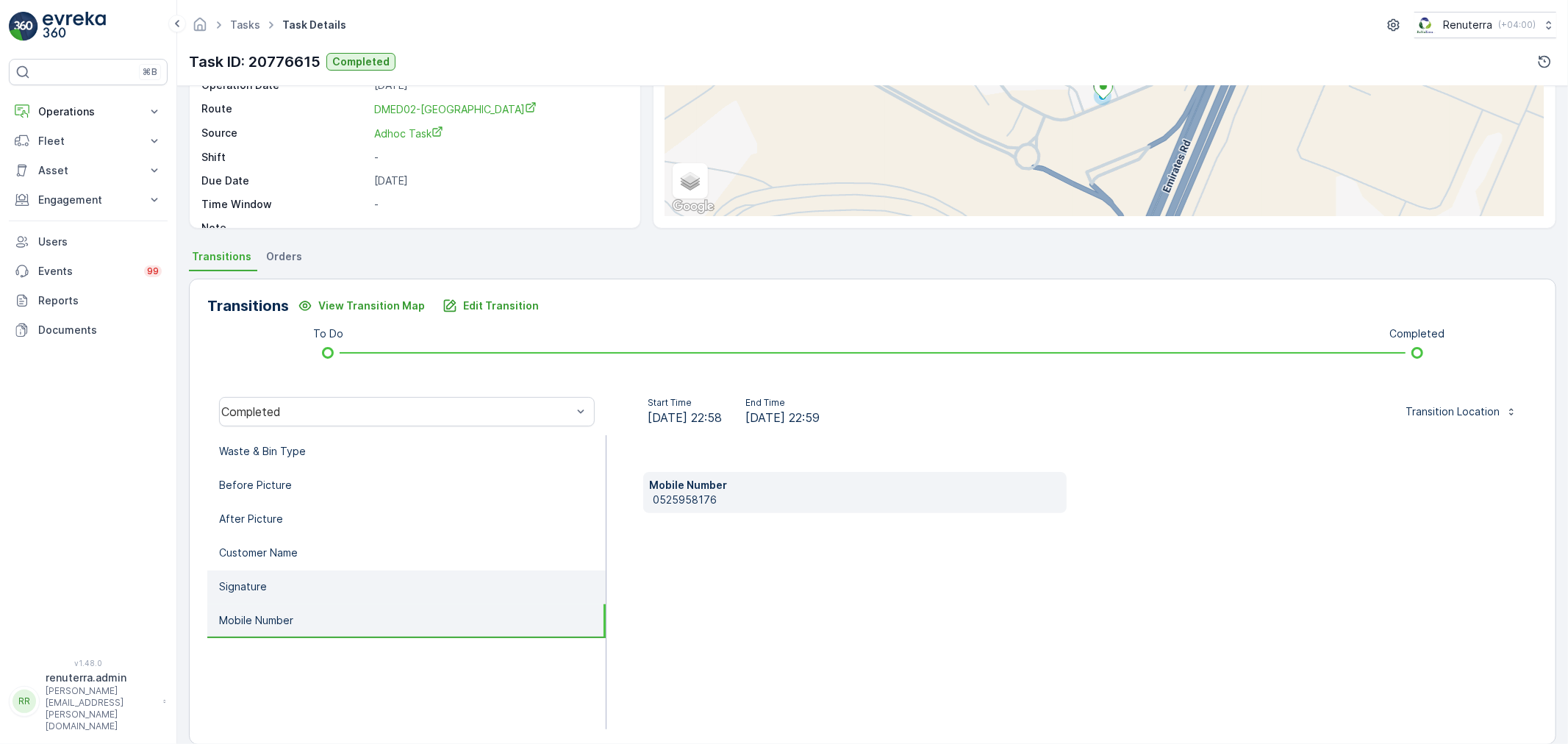
click at [313, 584] on li "Signature" at bounding box center [407, 587] width 399 height 34
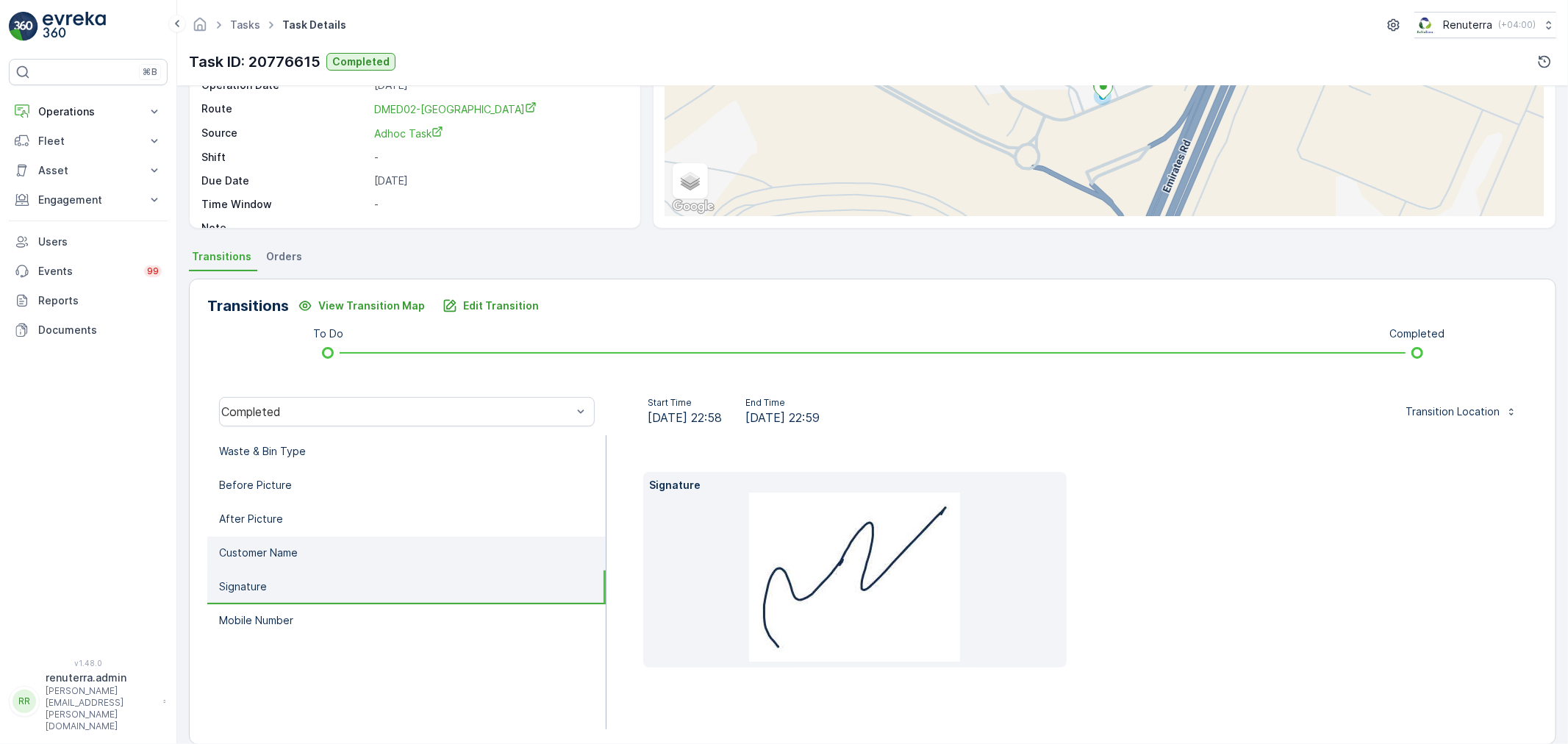
click at [307, 547] on li "Customer Name" at bounding box center [407, 553] width 399 height 34
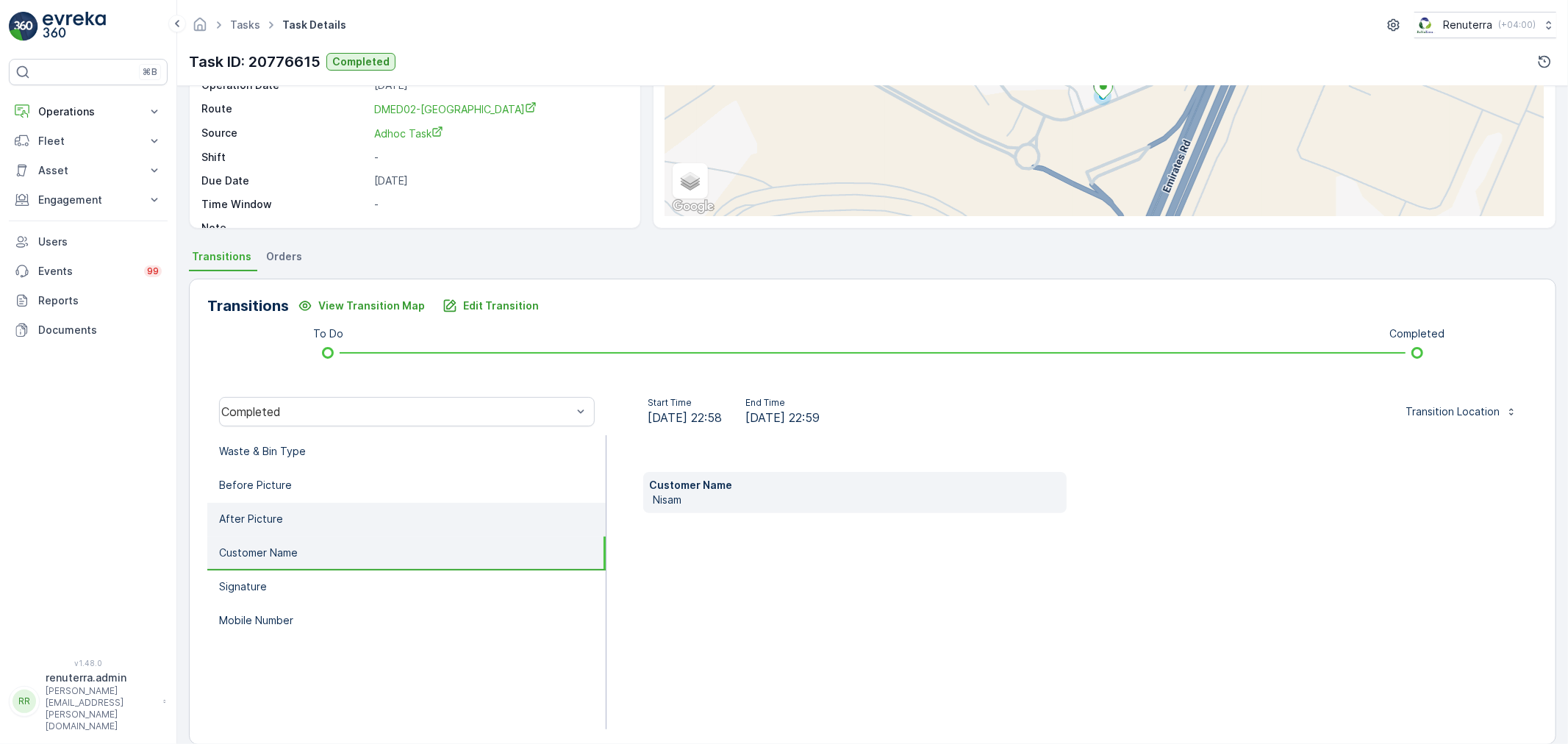
click at [303, 513] on li "After Picture" at bounding box center [407, 519] width 399 height 34
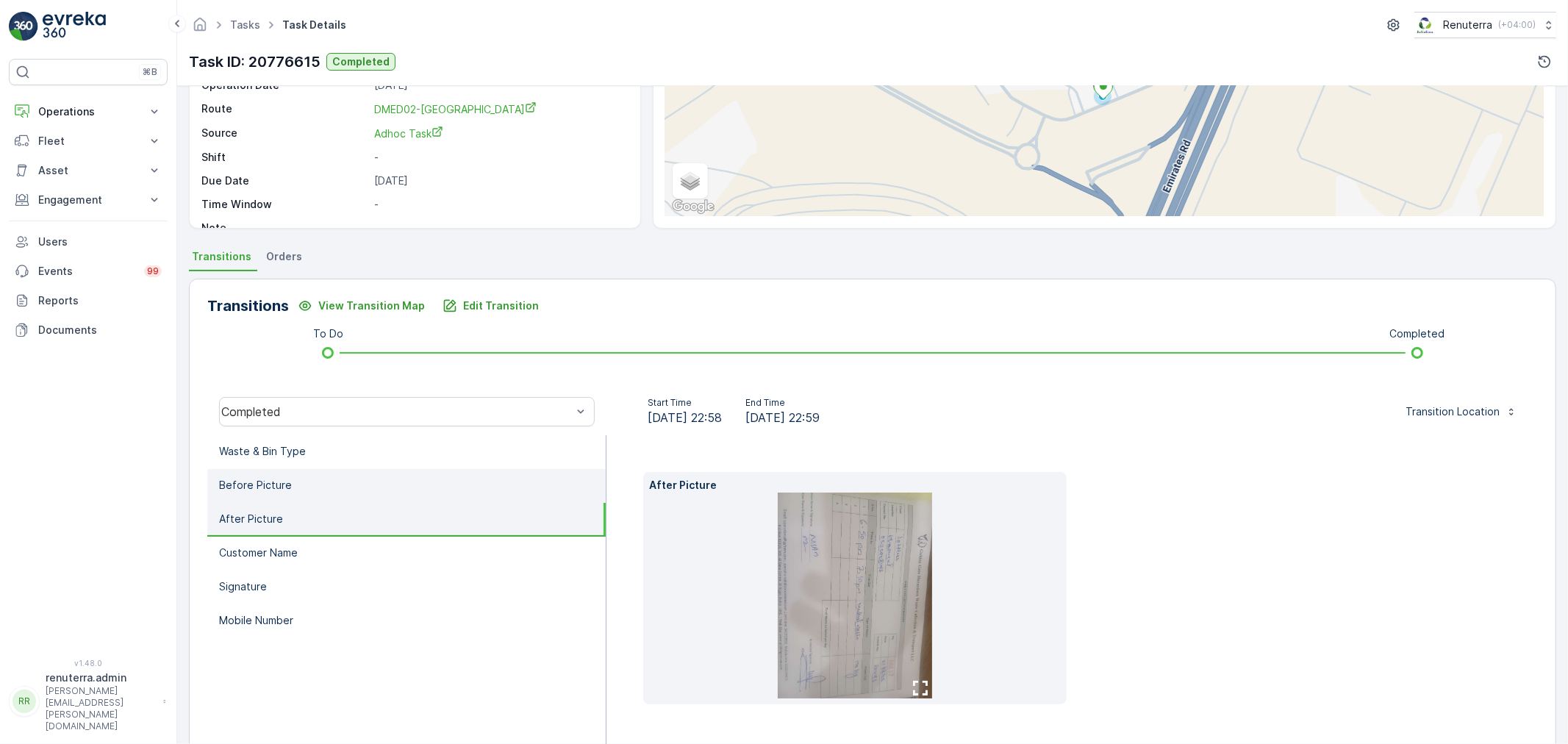
click at [302, 490] on li "Before Picture" at bounding box center [407, 486] width 399 height 34
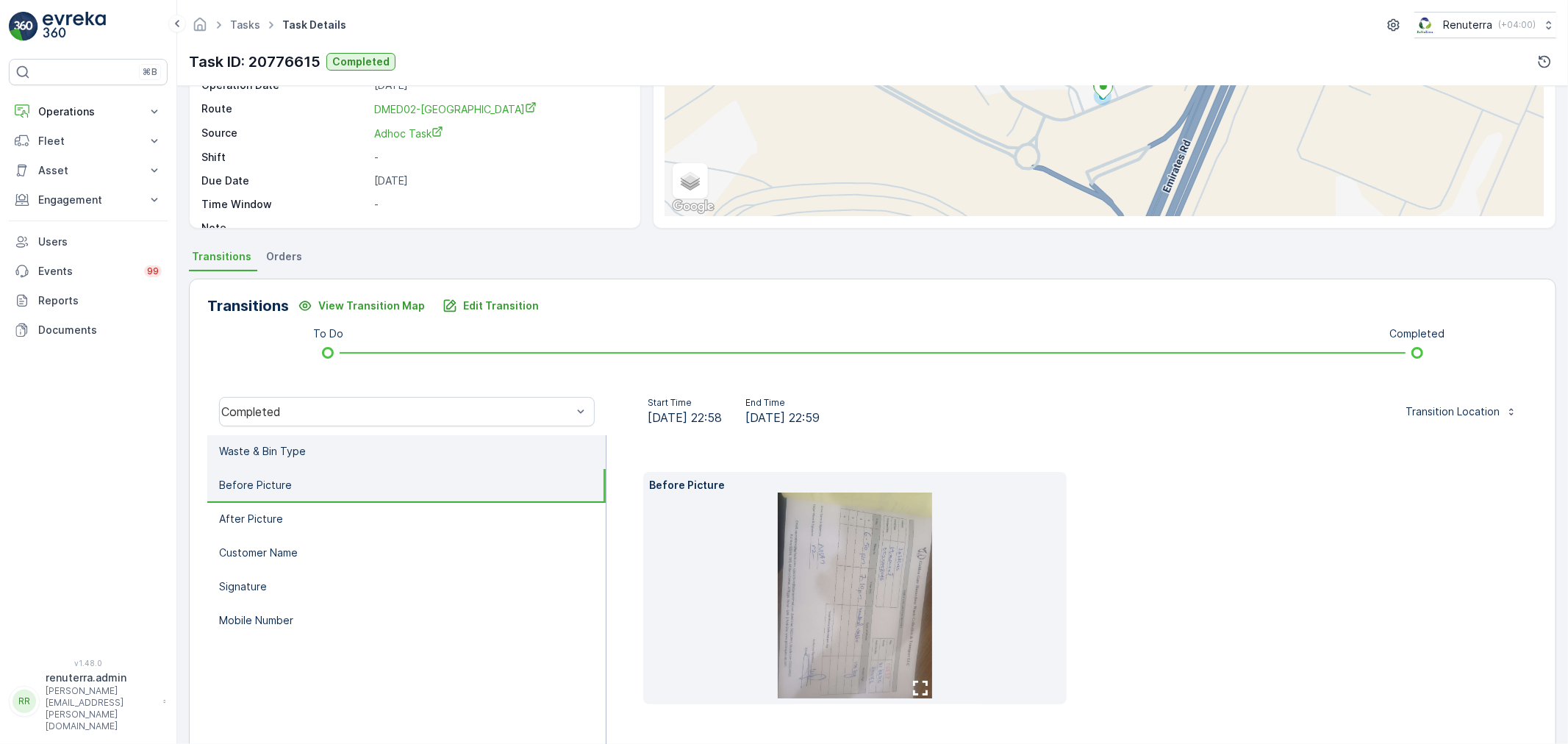
click at [302, 460] on li "Waste & Bin Type" at bounding box center [407, 451] width 399 height 34
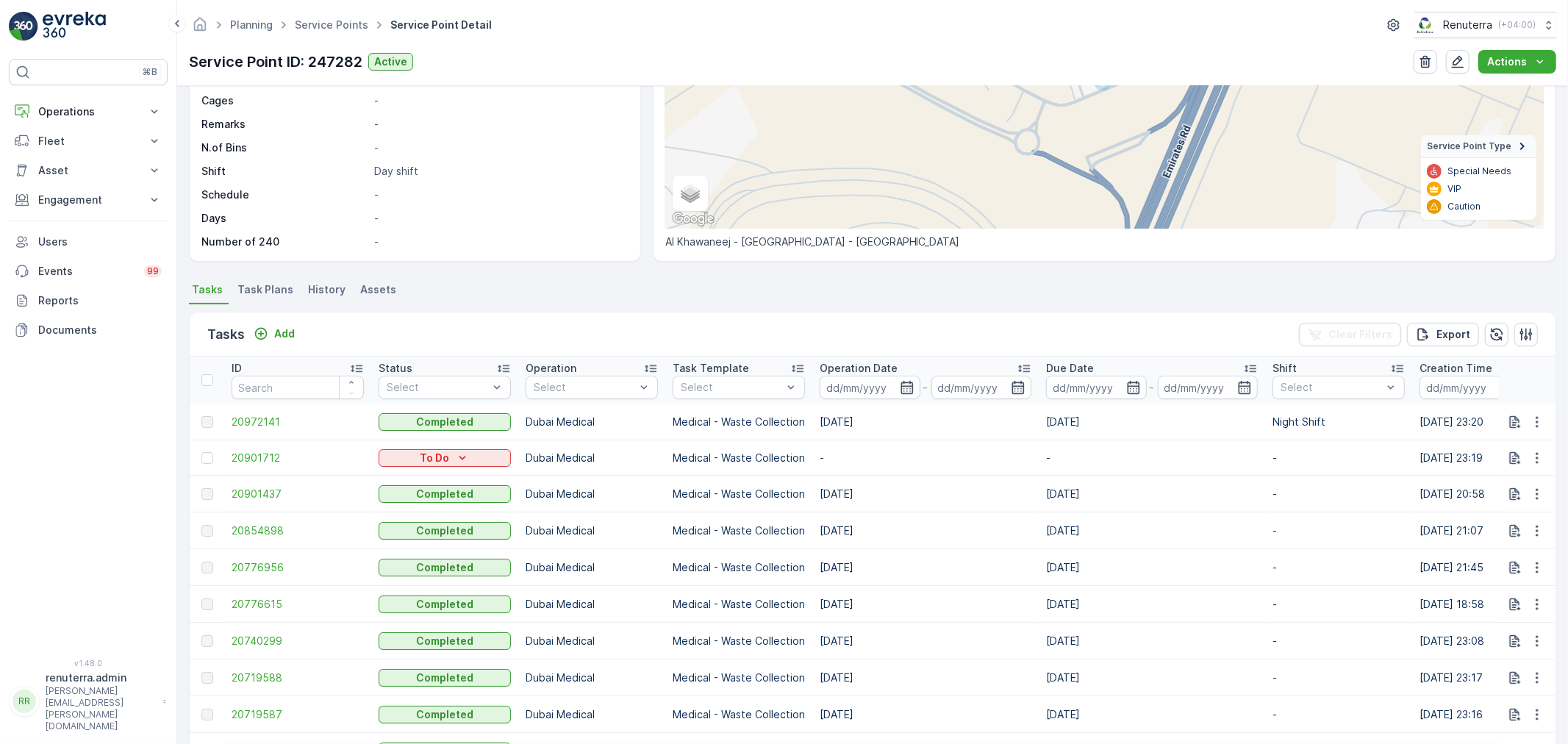
scroll to position [245, 0]
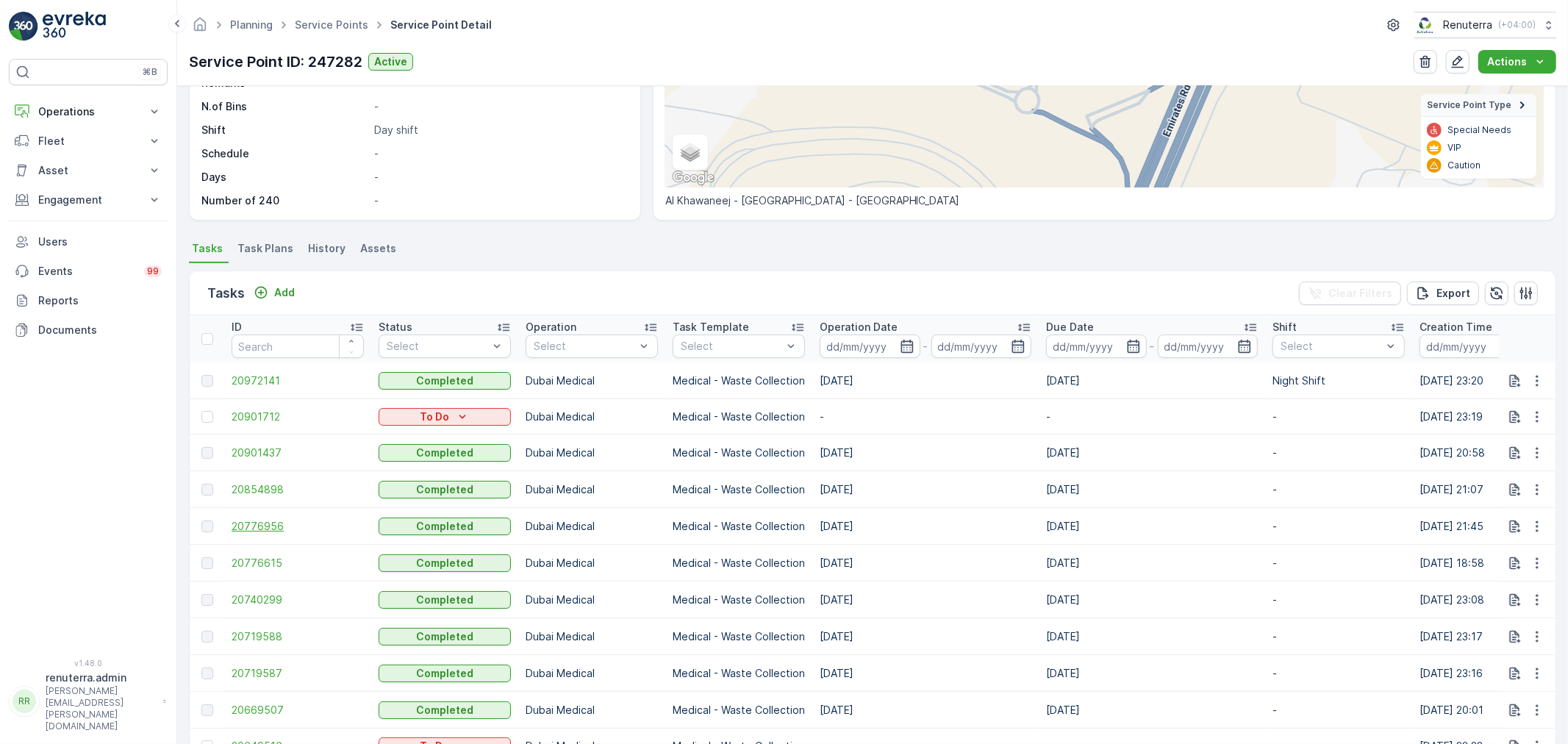
click at [249, 532] on span "20776956" at bounding box center [297, 527] width 132 height 15
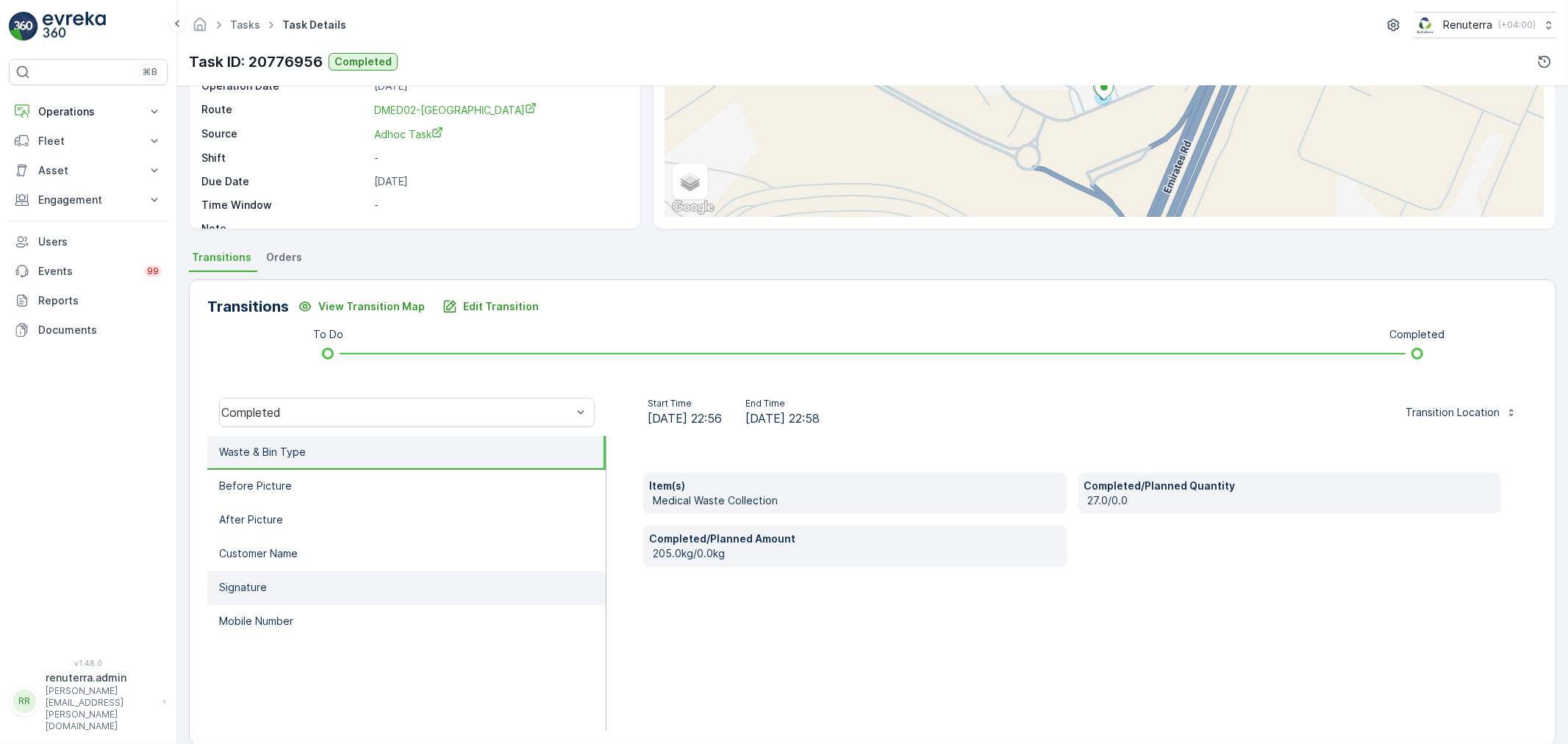
scroll to position [163, 0]
click at [357, 604] on li "Mobile Number" at bounding box center [407, 621] width 399 height 34
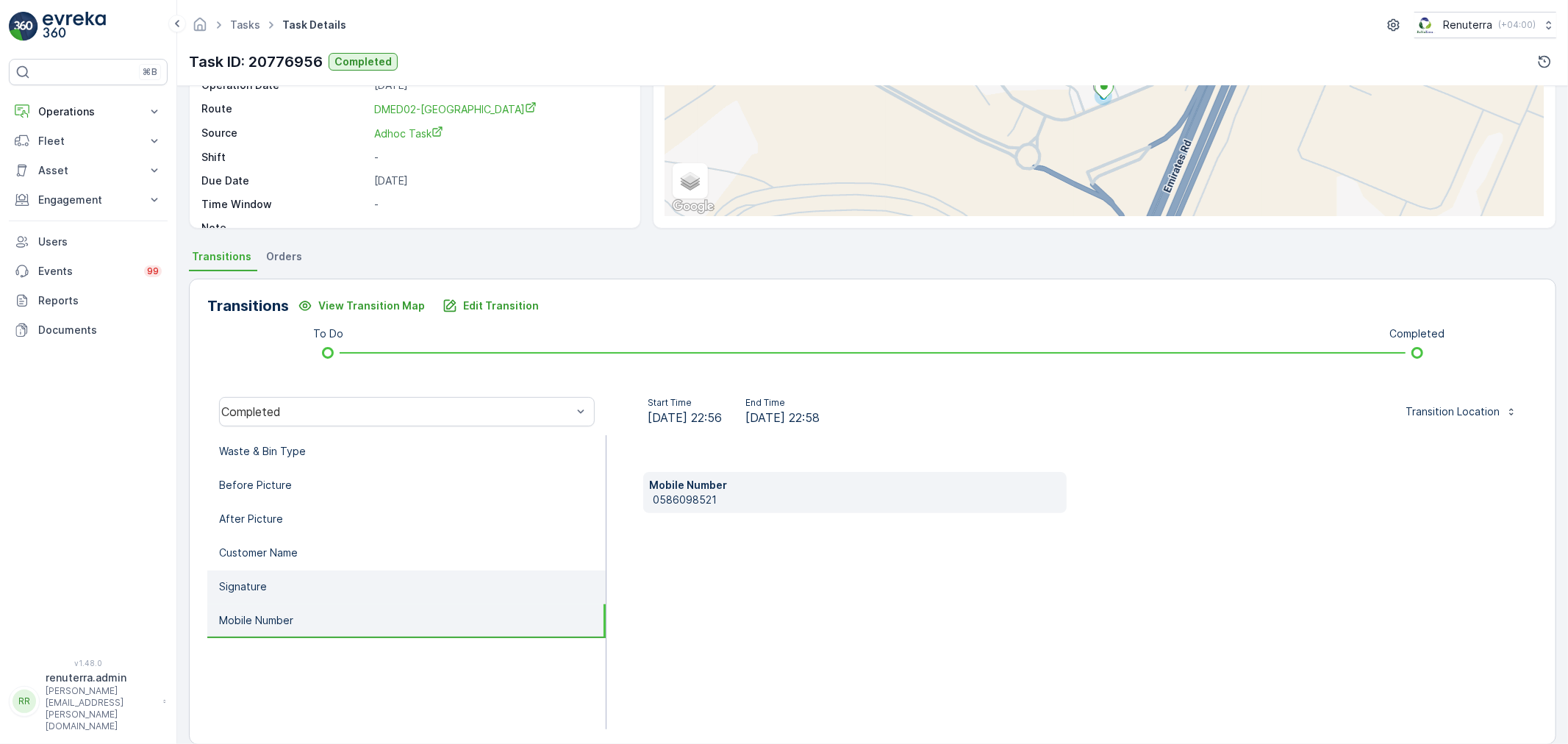
click at [333, 591] on li "Signature" at bounding box center [407, 587] width 399 height 34
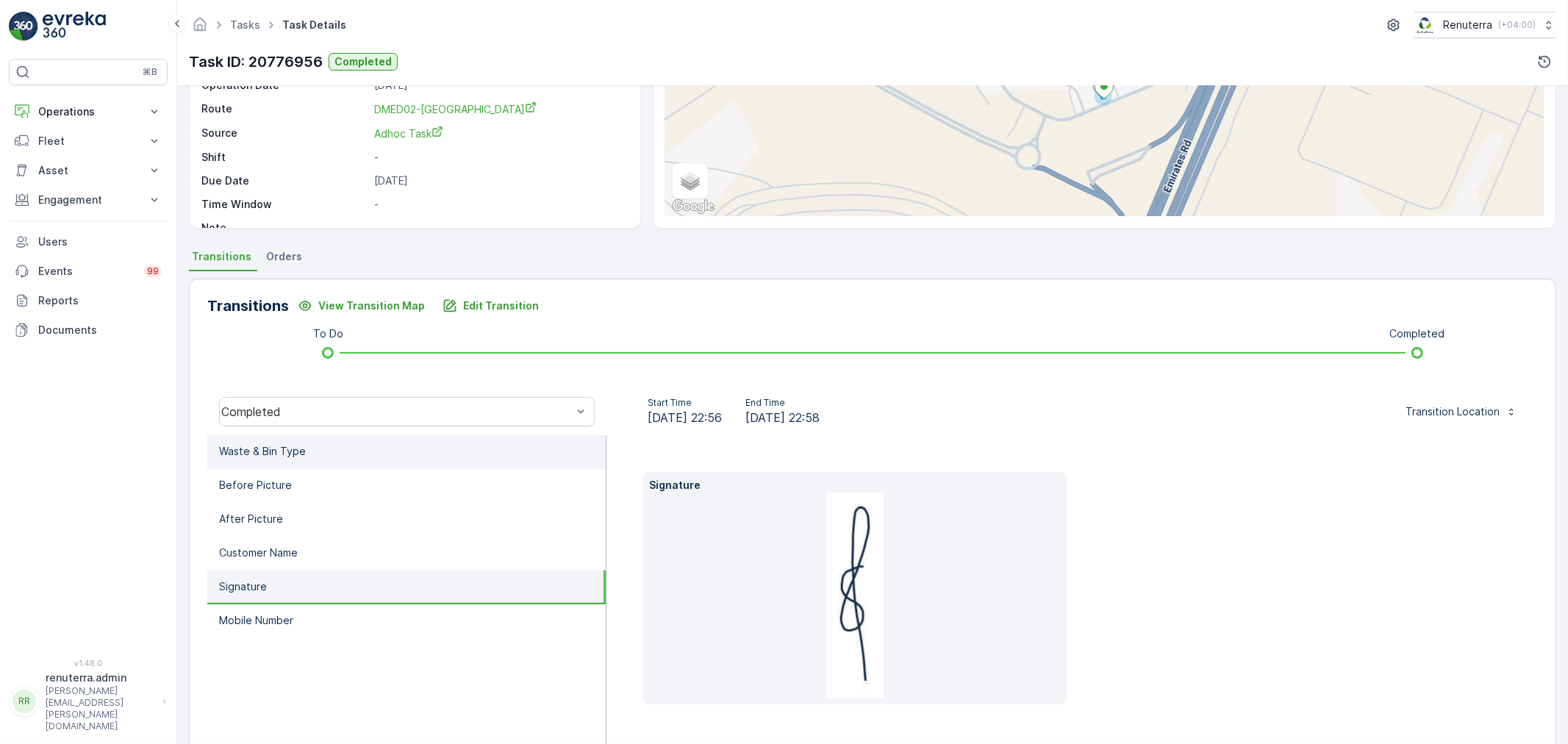
click at [325, 456] on li "Waste & Bin Type" at bounding box center [407, 451] width 399 height 34
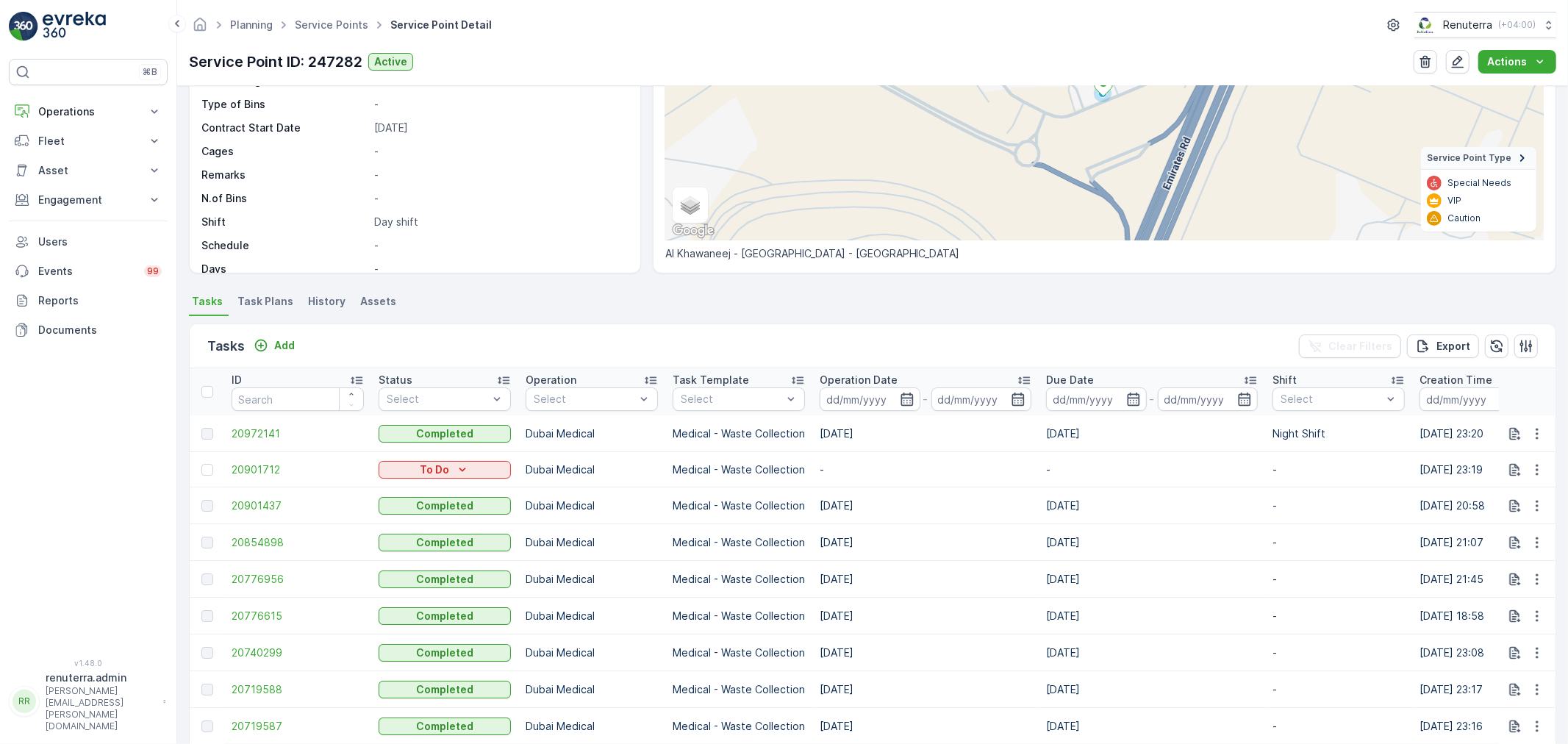
scroll to position [245, 0]
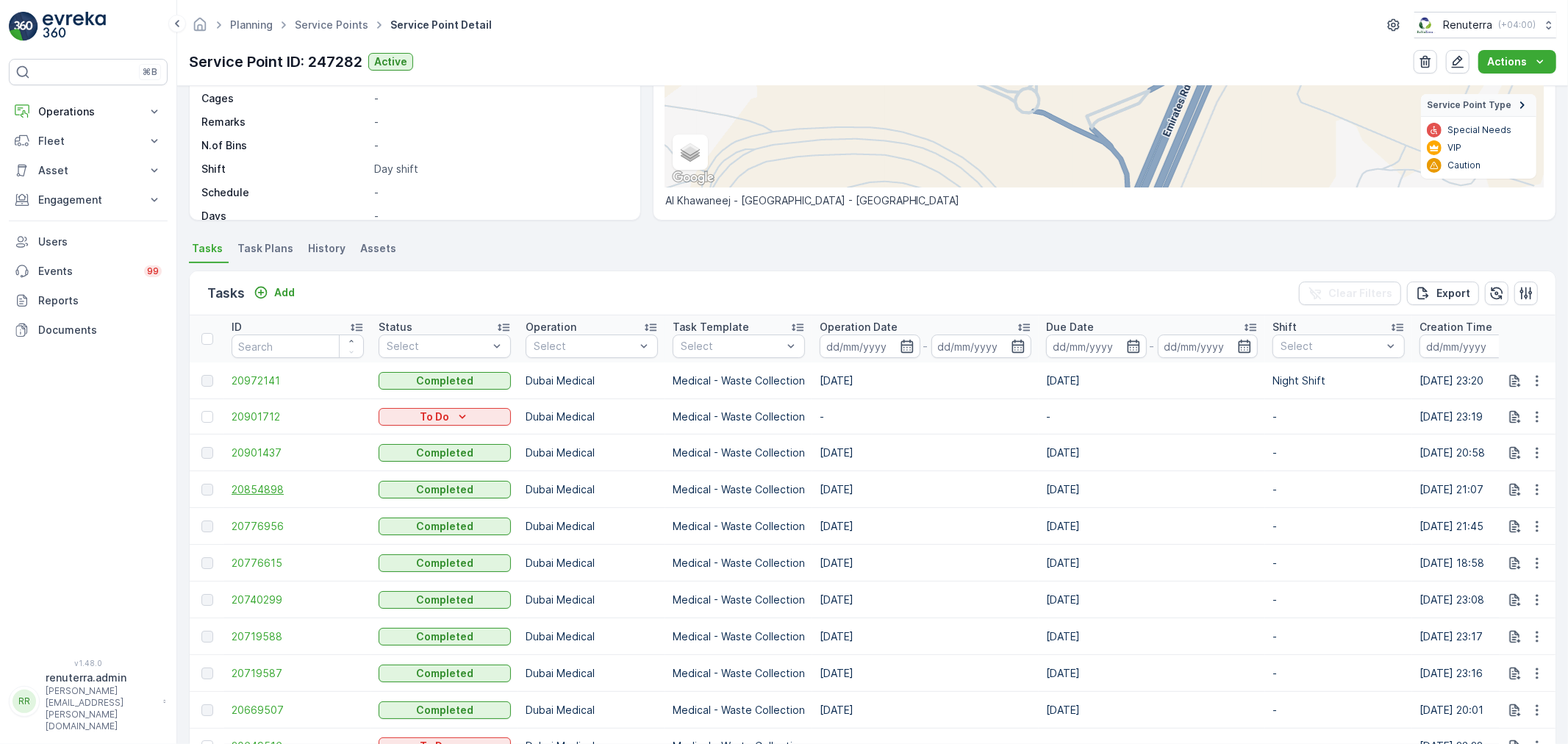
click at [253, 487] on span "20854898" at bounding box center [297, 490] width 132 height 15
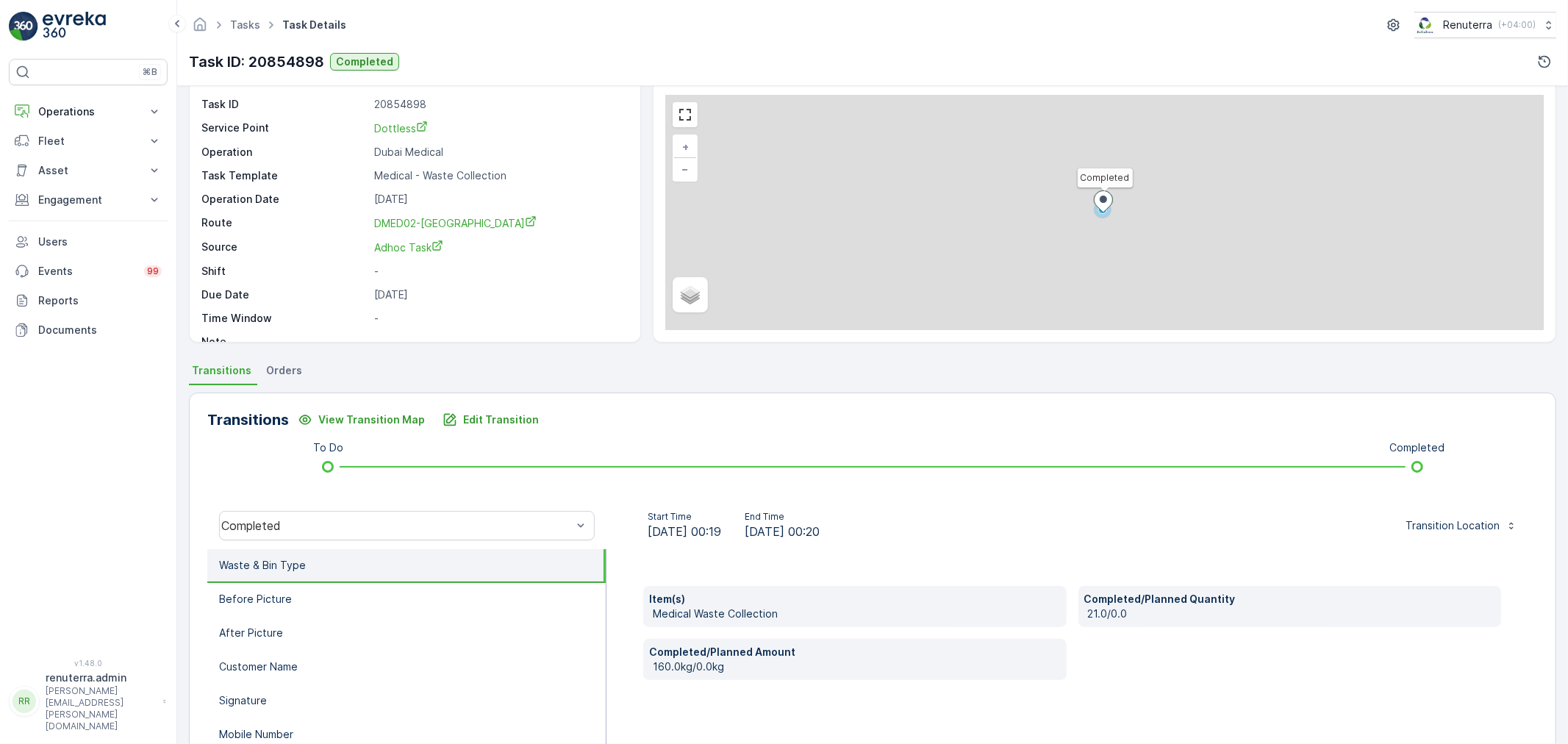
scroll to position [163, 0]
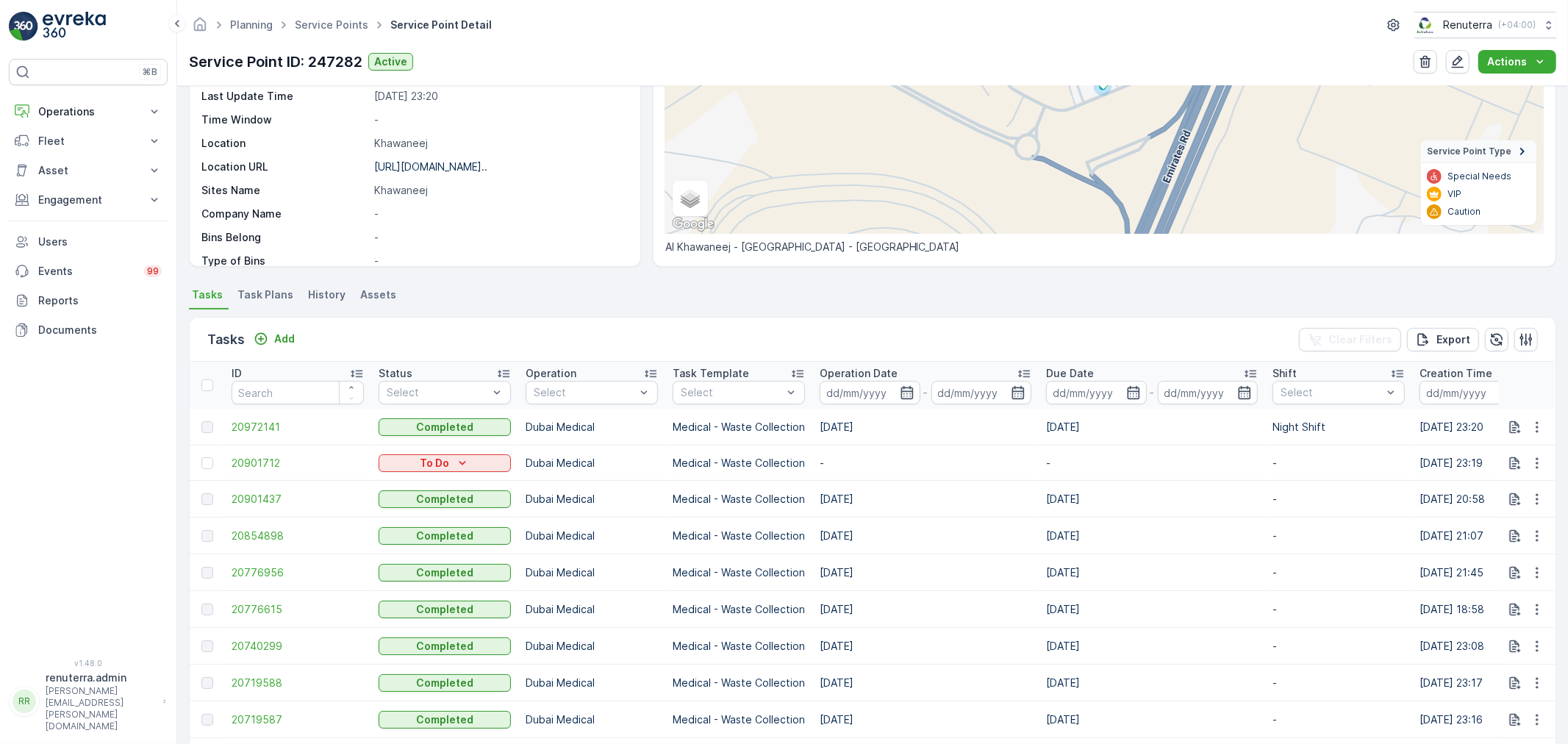
scroll to position [245, 0]
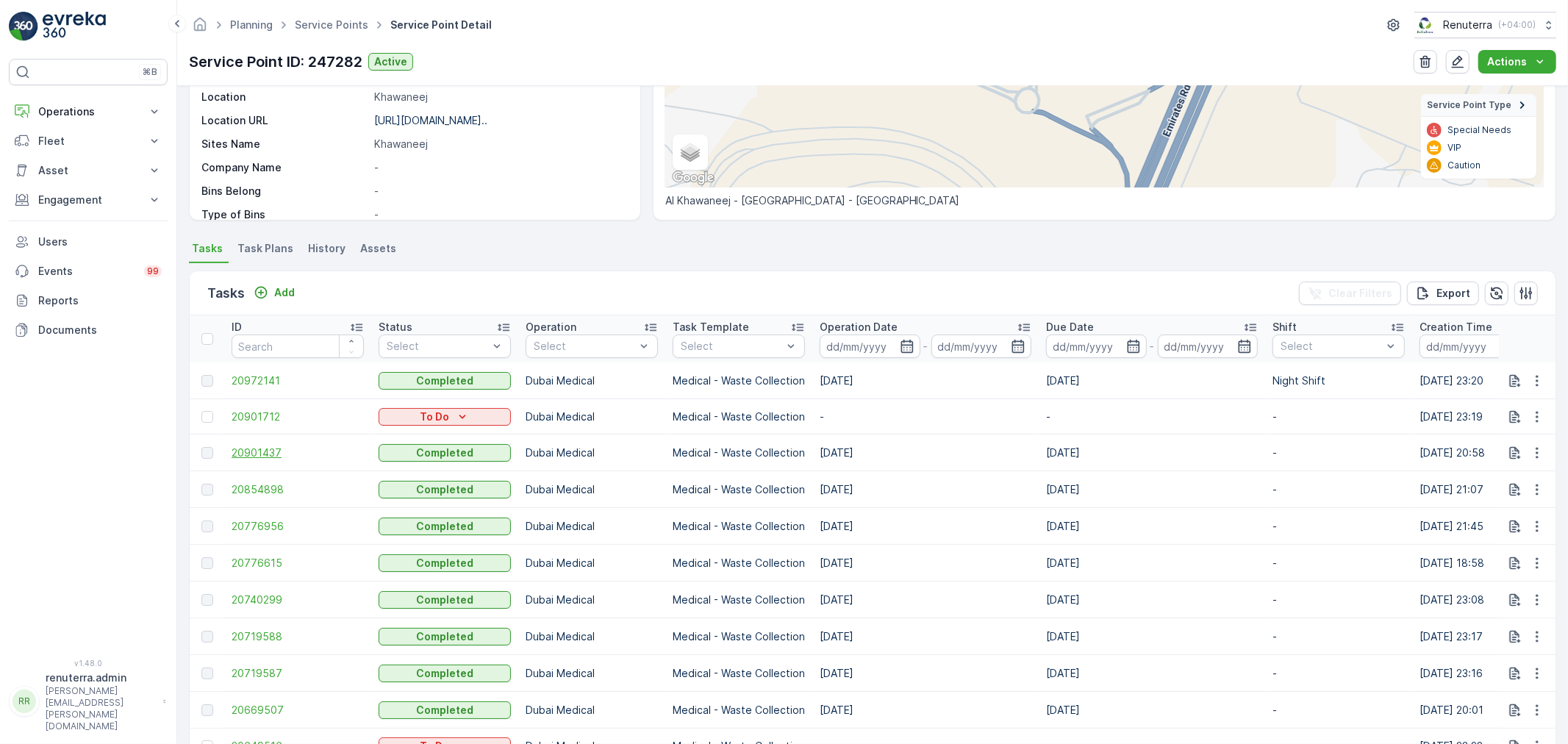
click at [269, 457] on span "20901437" at bounding box center [297, 453] width 132 height 15
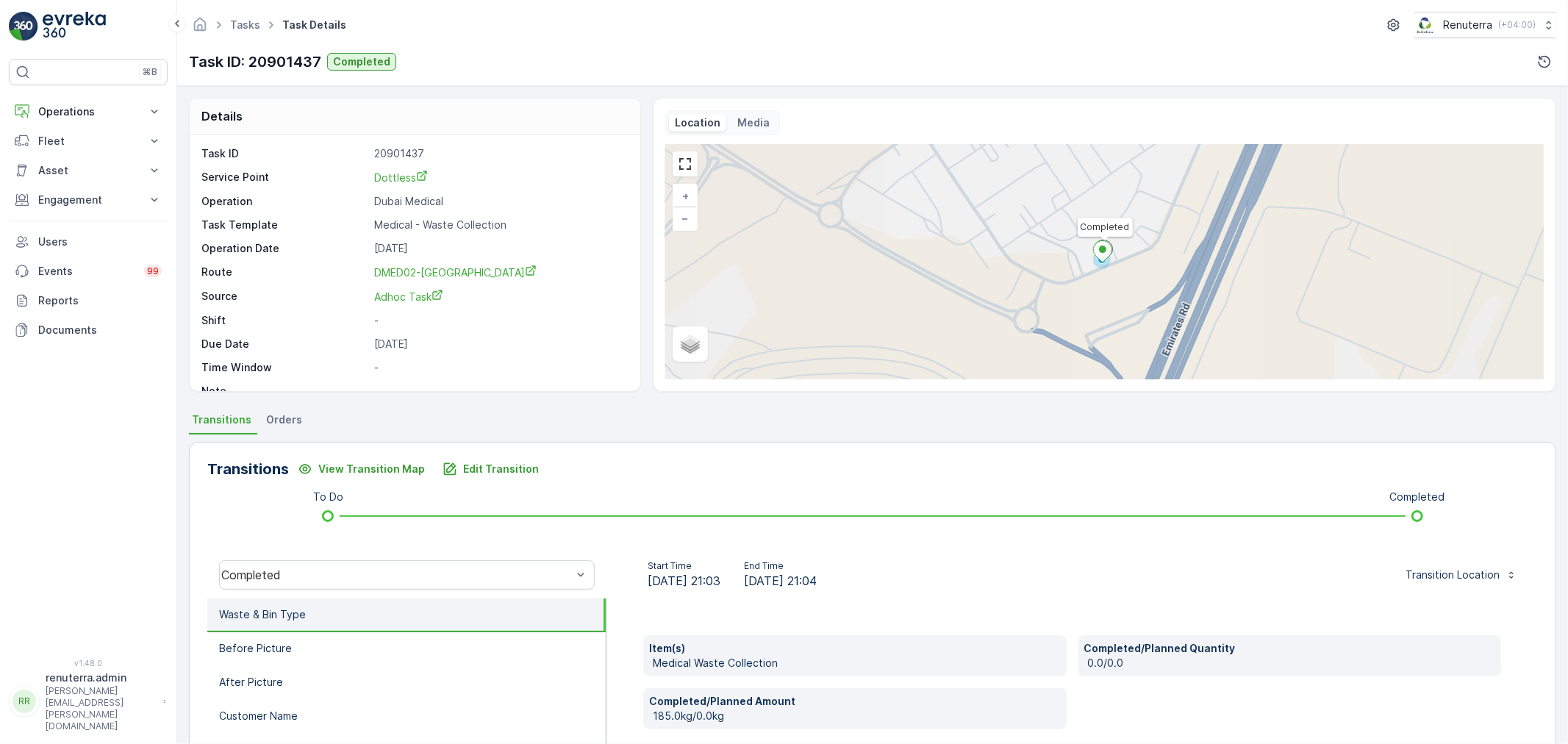
scroll to position [81, 0]
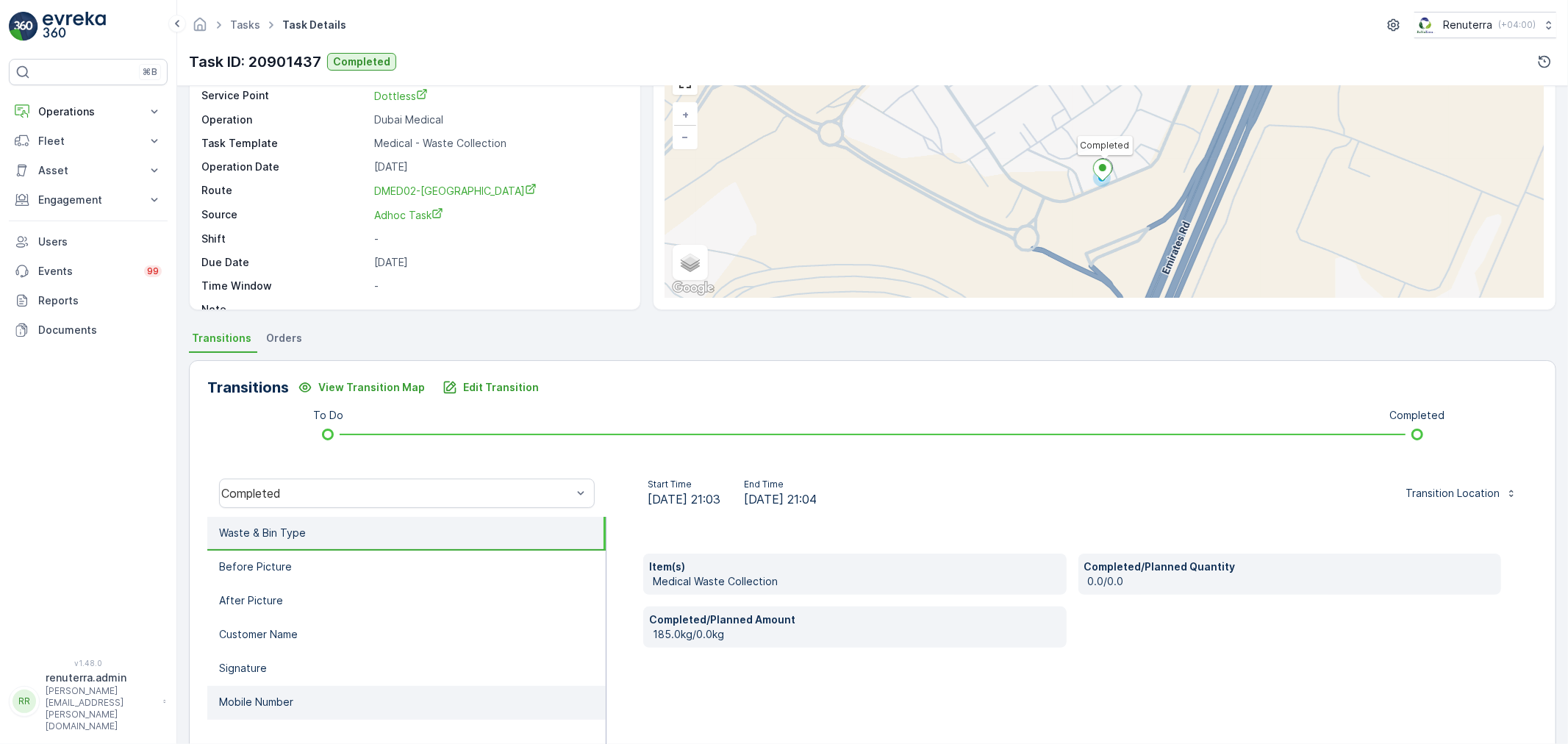
click at [355, 701] on li "Mobile Number" at bounding box center [407, 702] width 399 height 34
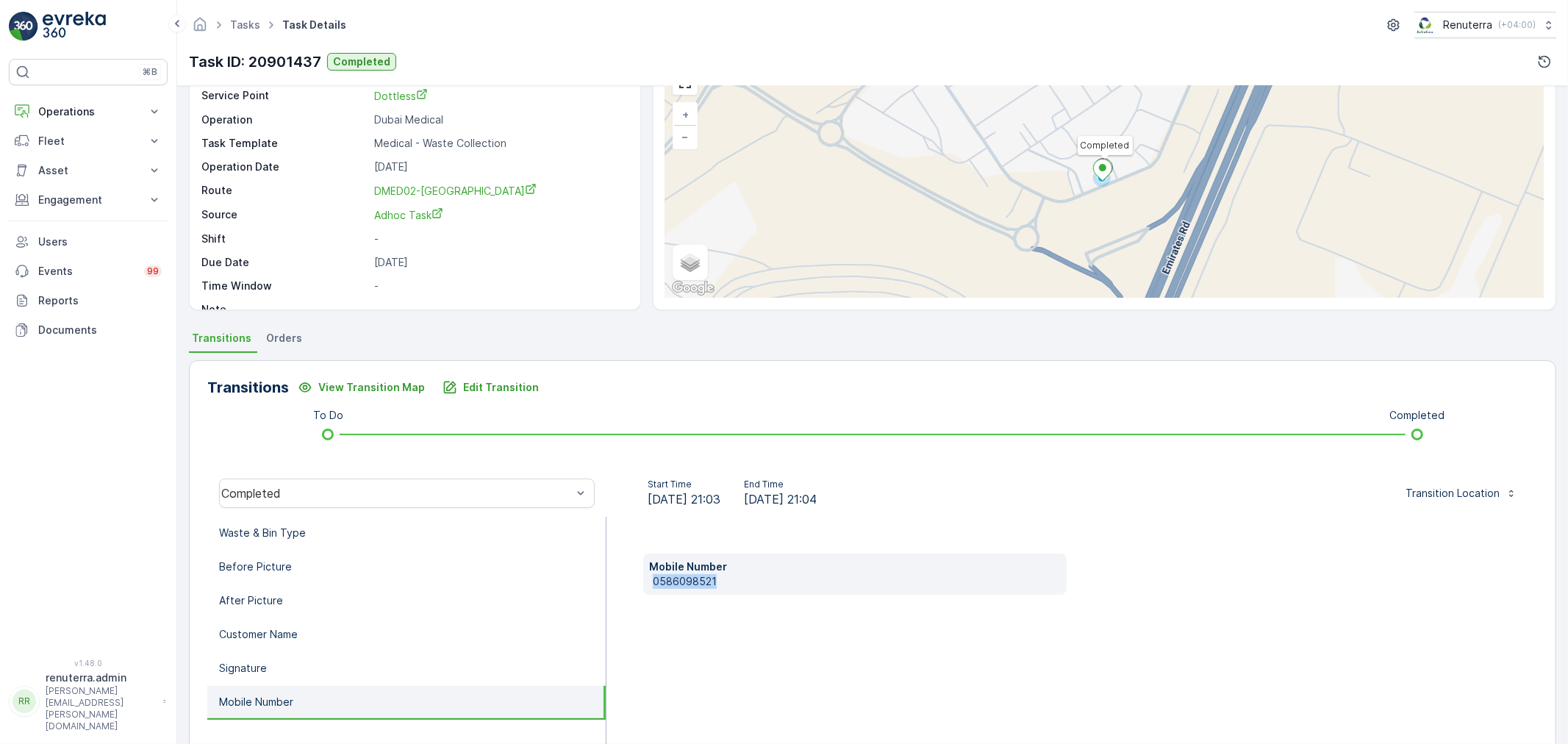
drag, startPoint x: 652, startPoint y: 578, endPoint x: 717, endPoint y: 578, distance: 65.0
click at [717, 578] on p "0586098521" at bounding box center [857, 581] width 408 height 15
copy p "0586098521"
click at [378, 672] on li "Signature" at bounding box center [407, 669] width 399 height 34
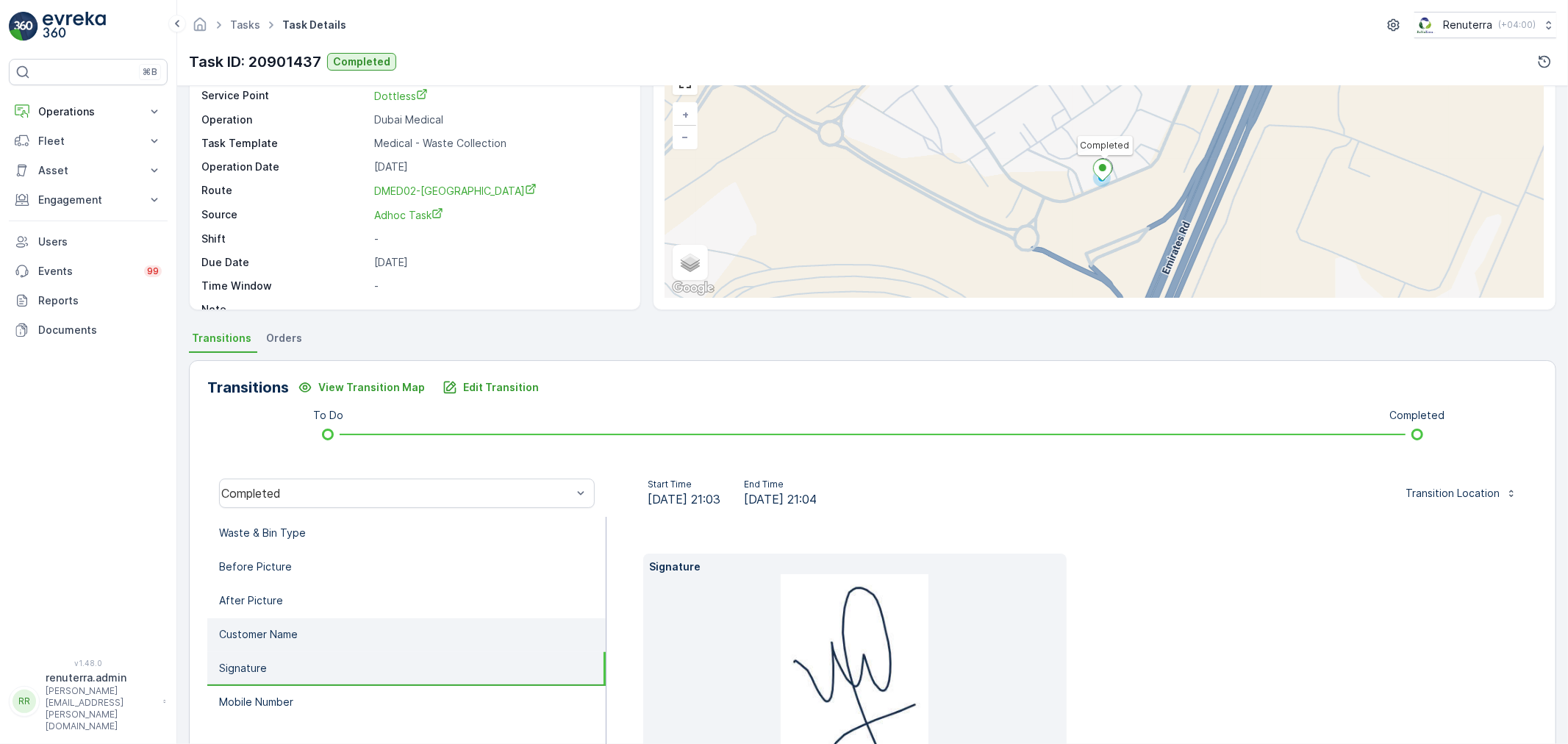
click at [379, 634] on li "Customer Name" at bounding box center [407, 635] width 399 height 34
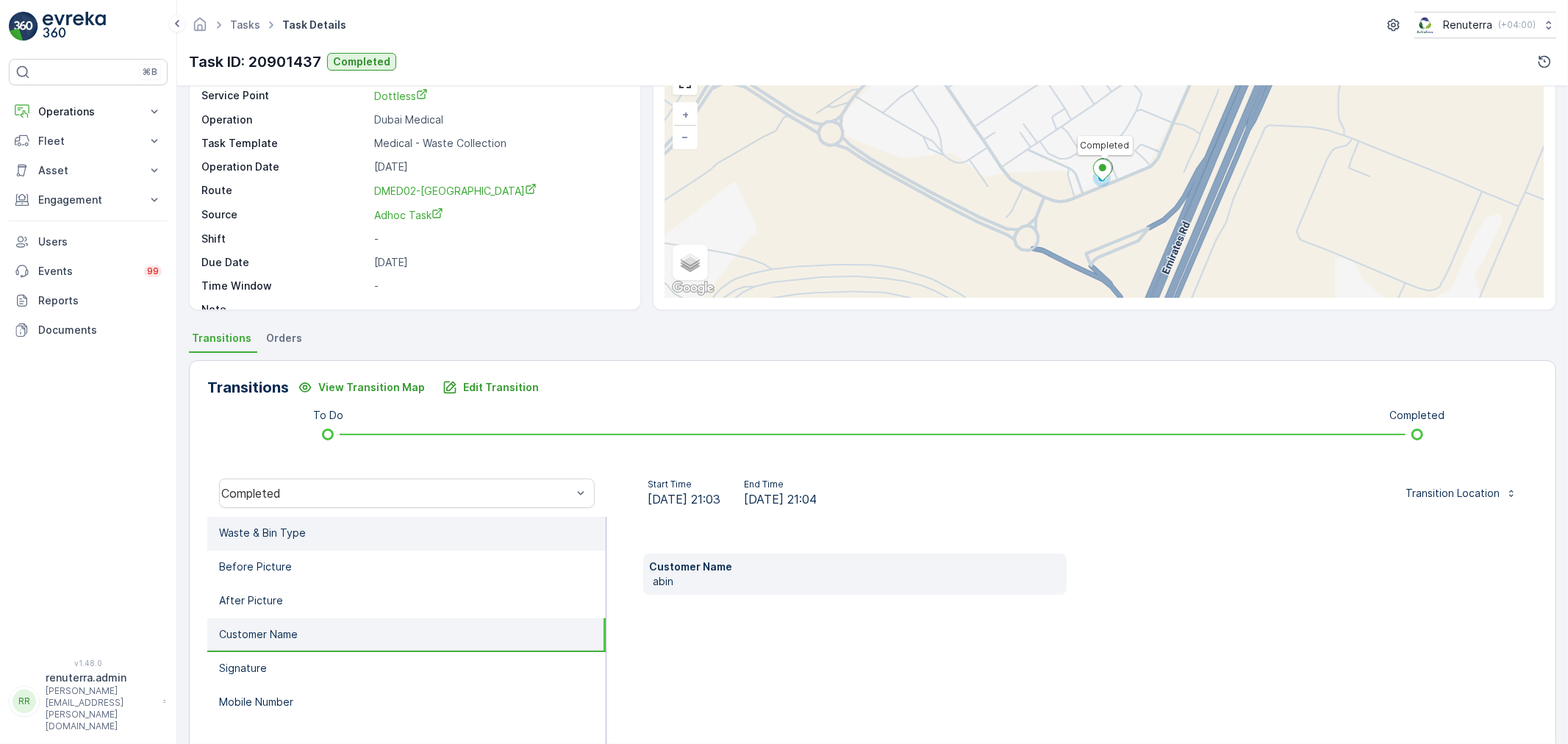
click at [316, 522] on li "Waste & Bin Type" at bounding box center [407, 534] width 399 height 34
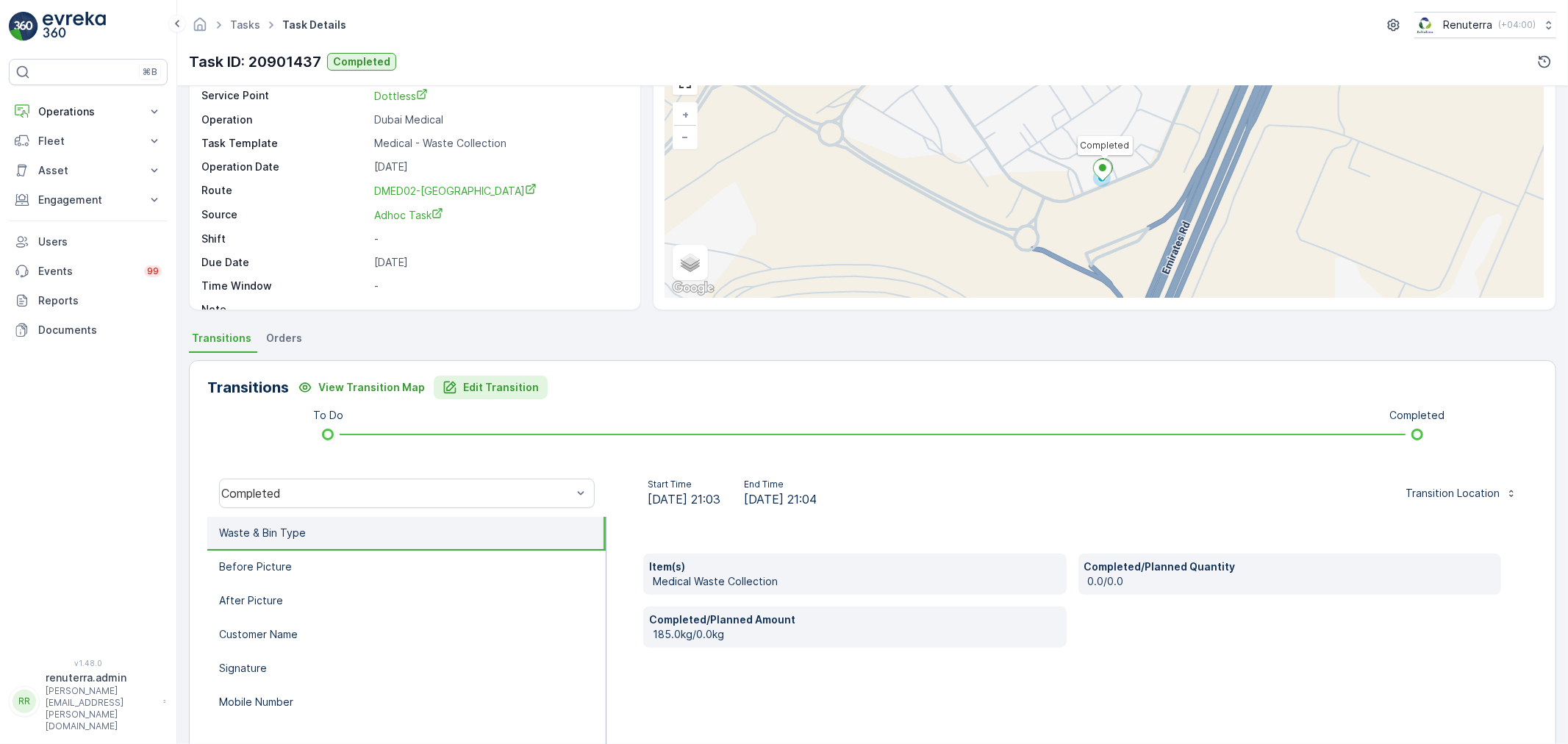
click at [513, 391] on p "Edit Transition" at bounding box center [501, 387] width 75 height 15
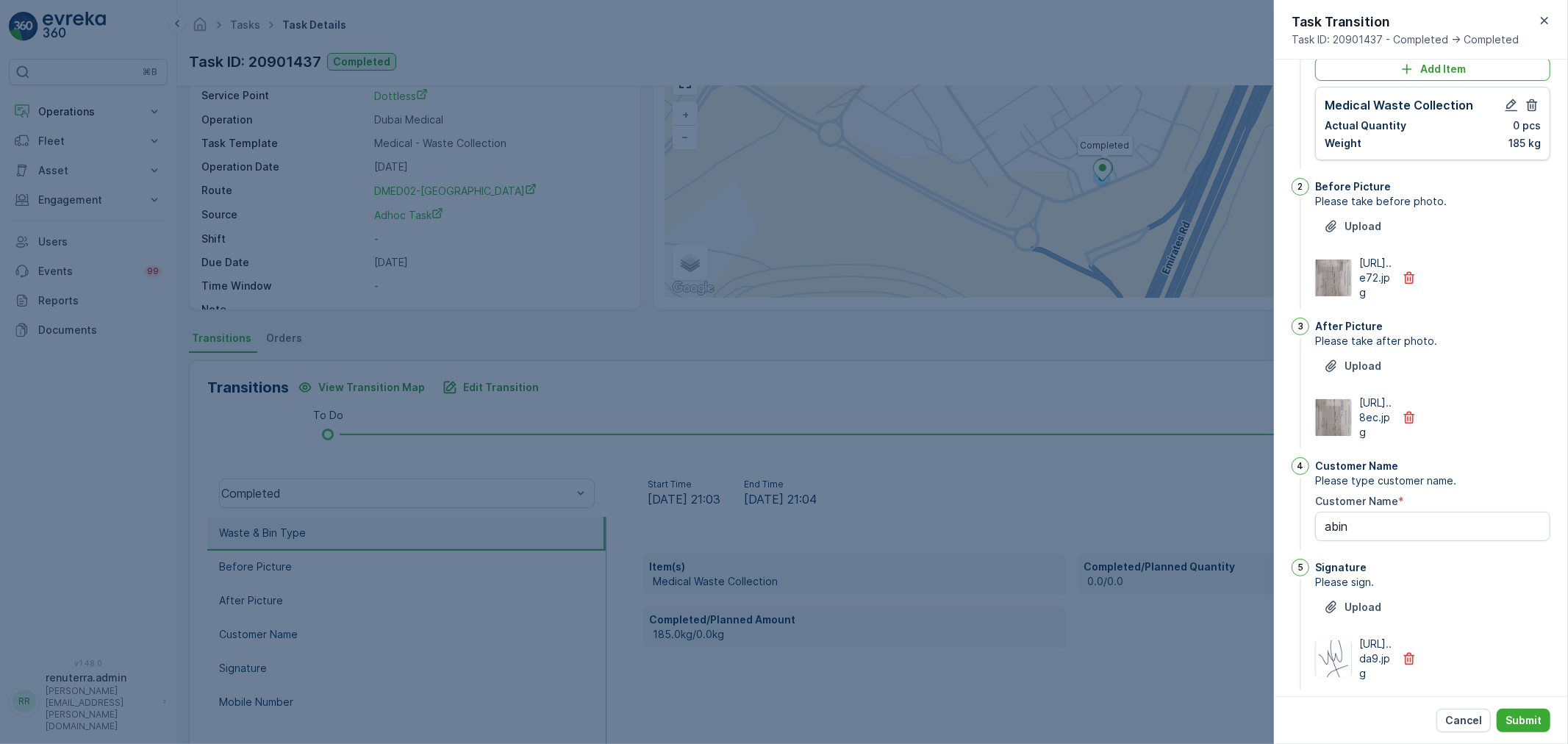
scroll to position [0, 0]
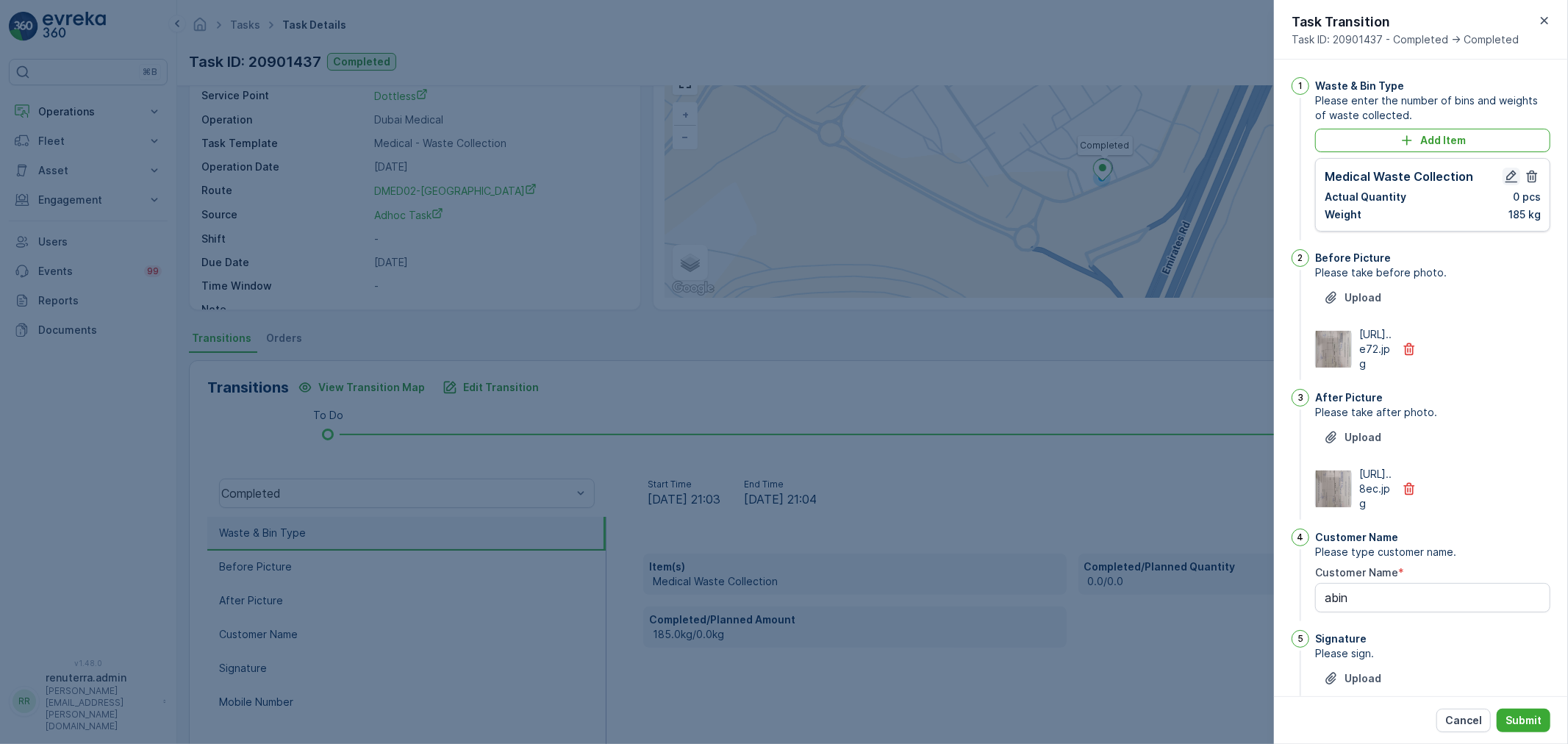
click at [1508, 174] on icon "button" at bounding box center [1512, 177] width 15 height 15
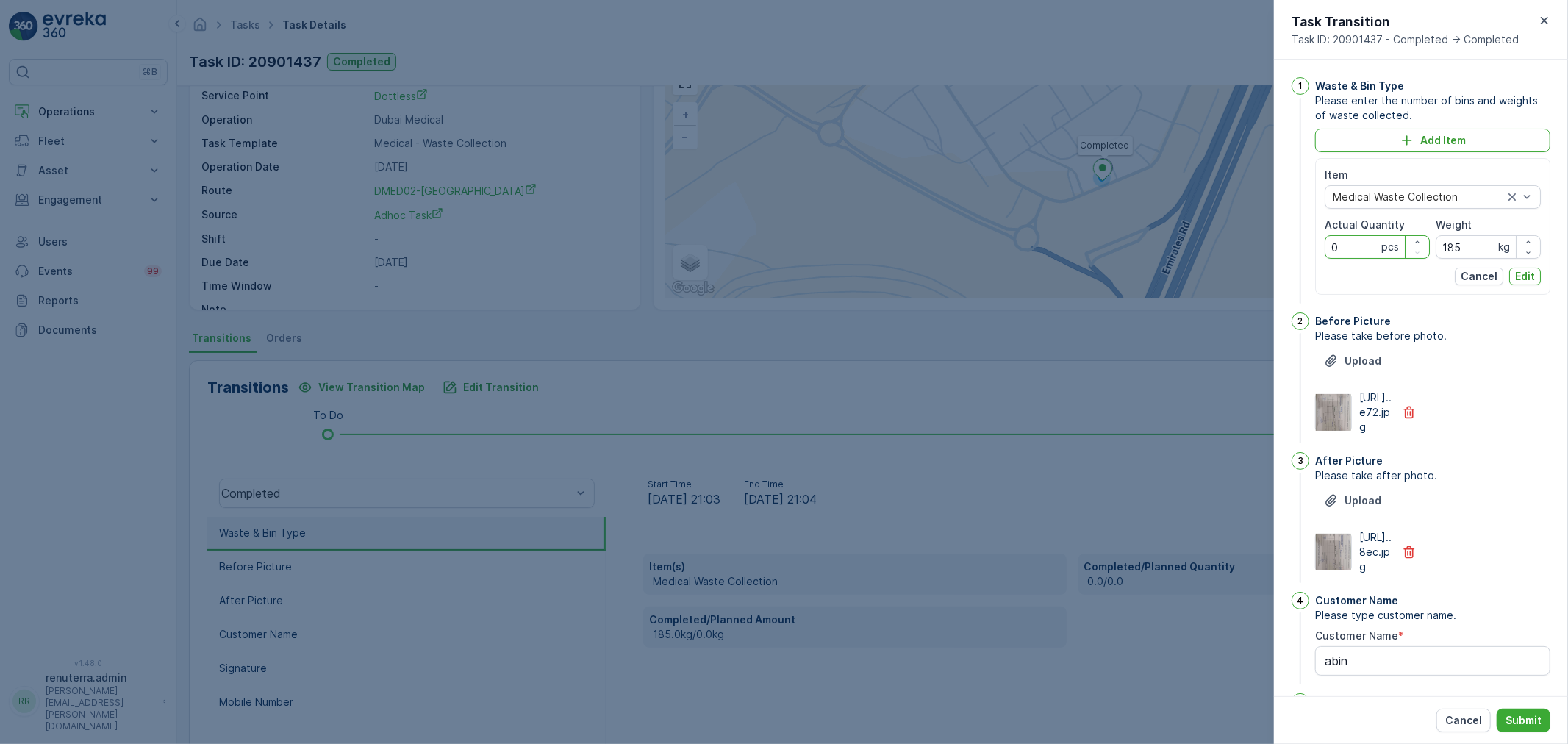
click at [1361, 246] on Quantity "0" at bounding box center [1377, 247] width 105 height 24
type Quantity "7"
type Quantity "17"
click at [1525, 275] on p "Edit" at bounding box center [1525, 277] width 20 height 15
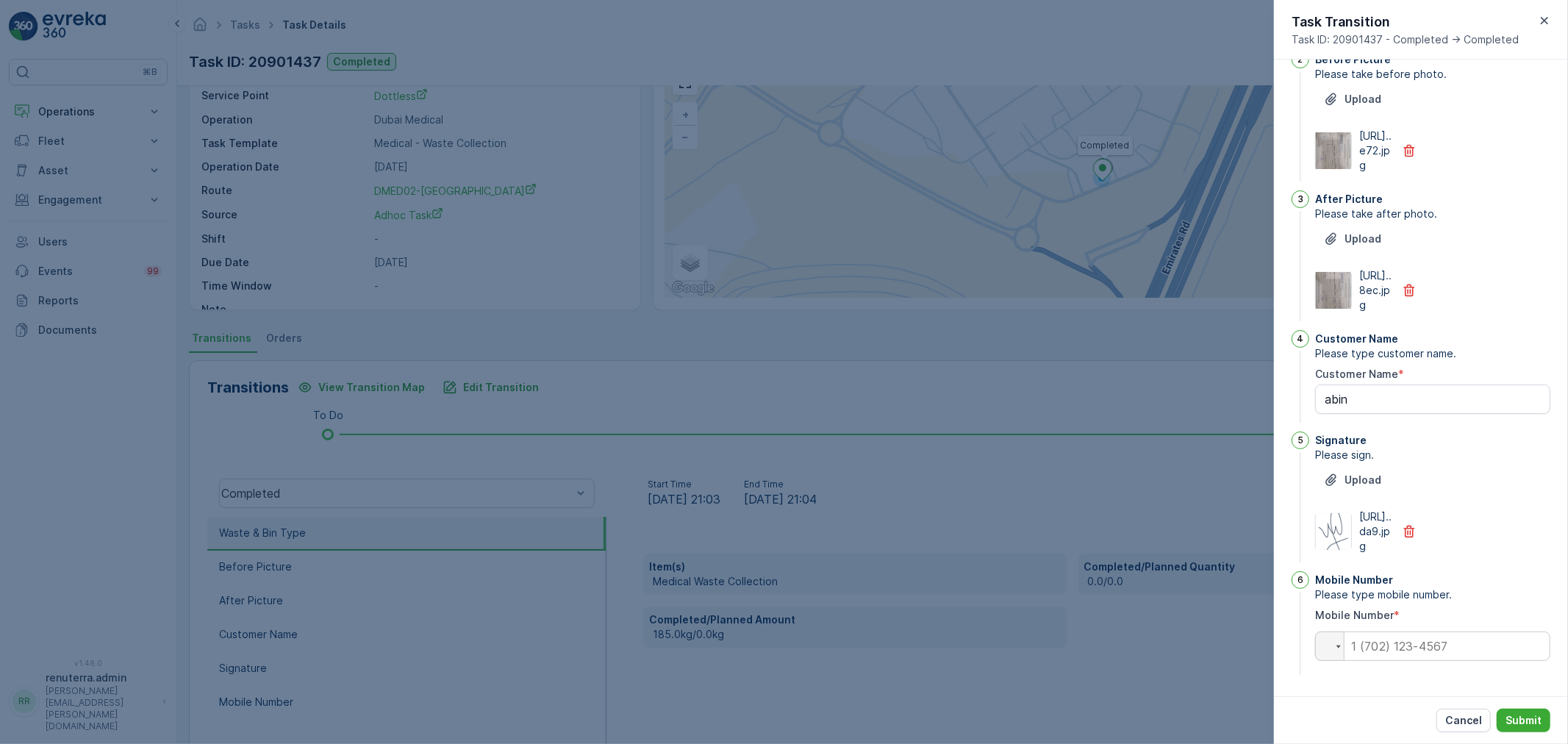
scroll to position [287, 0]
click at [1387, 636] on input "tel" at bounding box center [1432, 645] width 235 height 29
paste input "0586098521"
click at [1364, 651] on input "00586098521" at bounding box center [1432, 645] width 235 height 29
type input "0586098521"
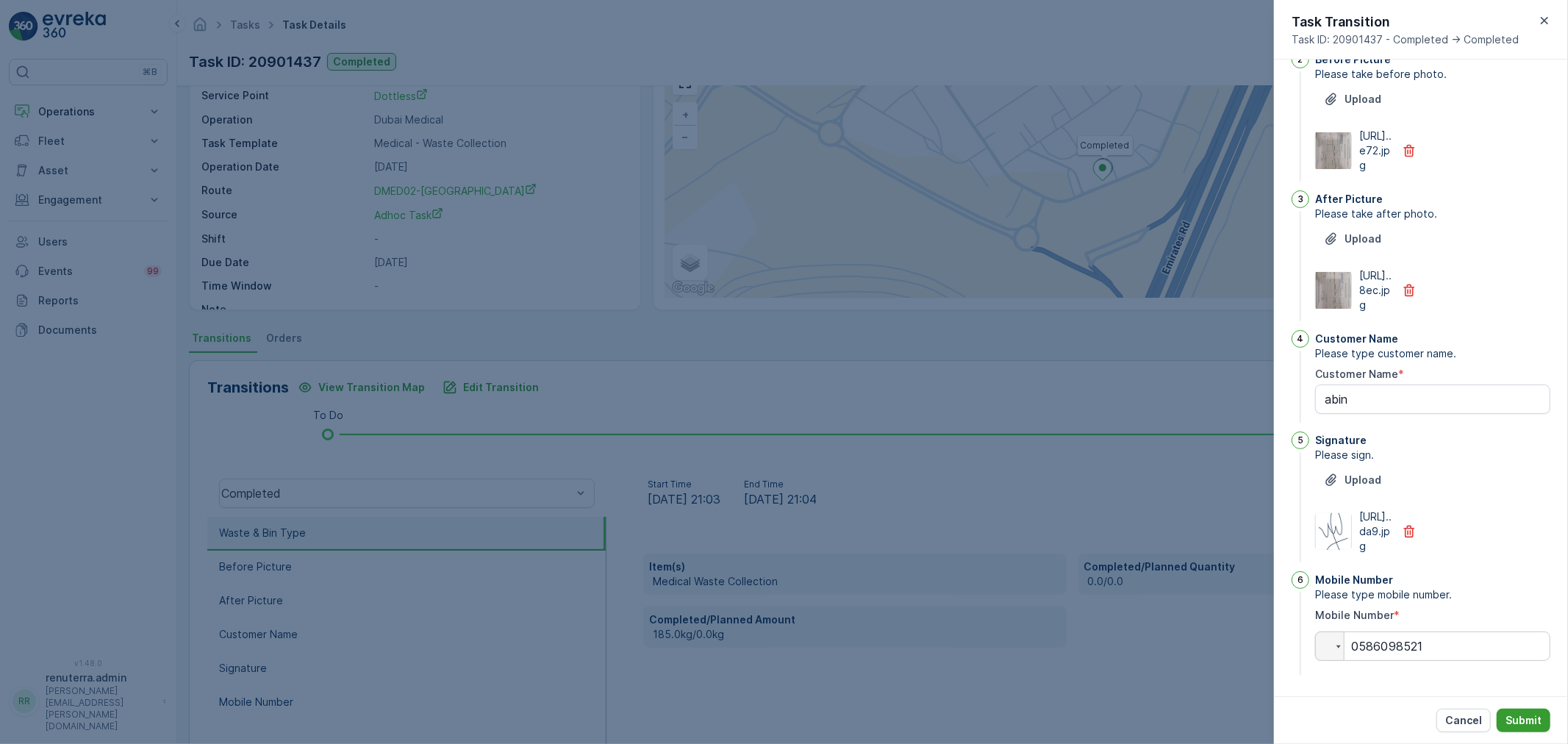
click at [1540, 728] on button "Submit" at bounding box center [1524, 721] width 54 height 24
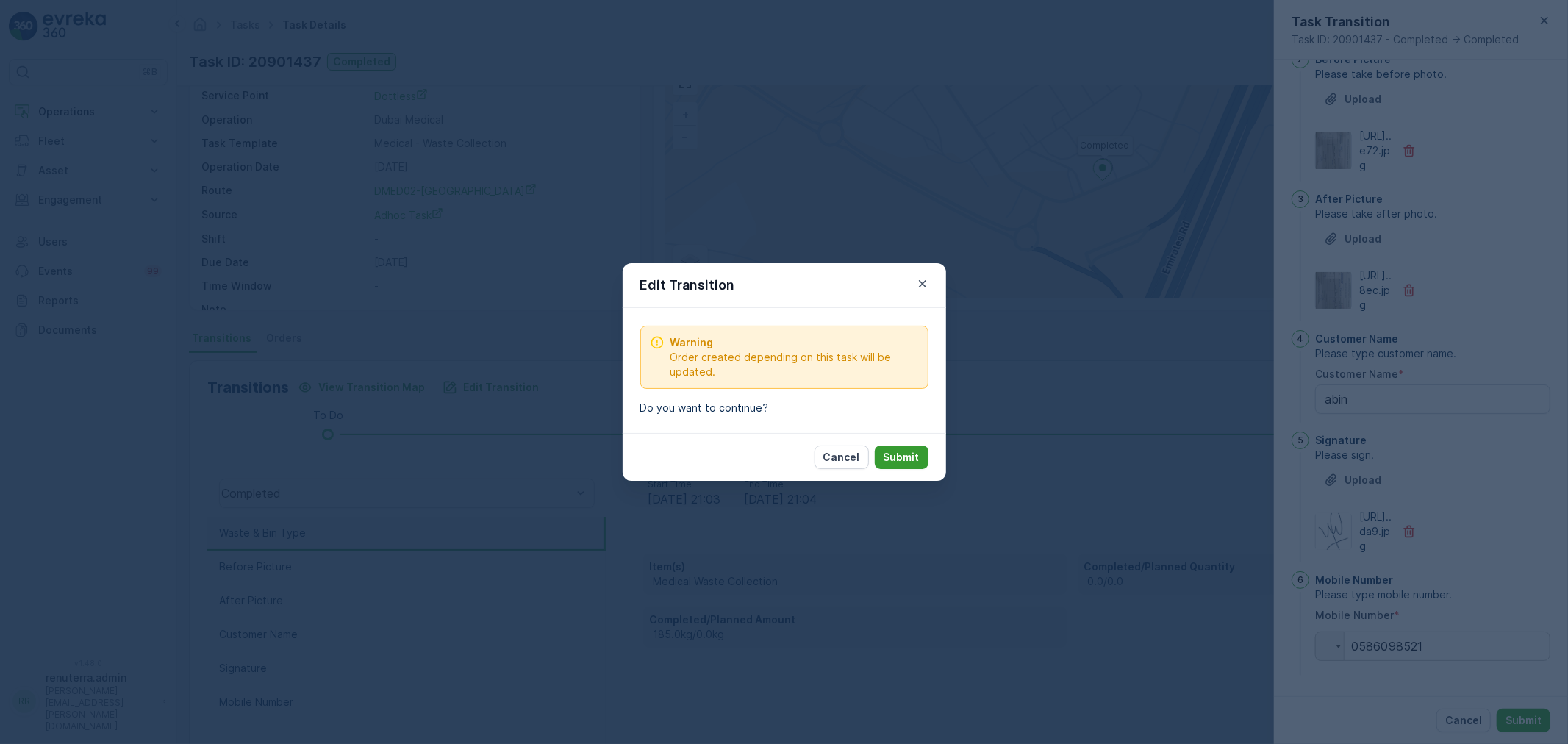
click at [913, 457] on p "Submit" at bounding box center [902, 457] width 36 height 15
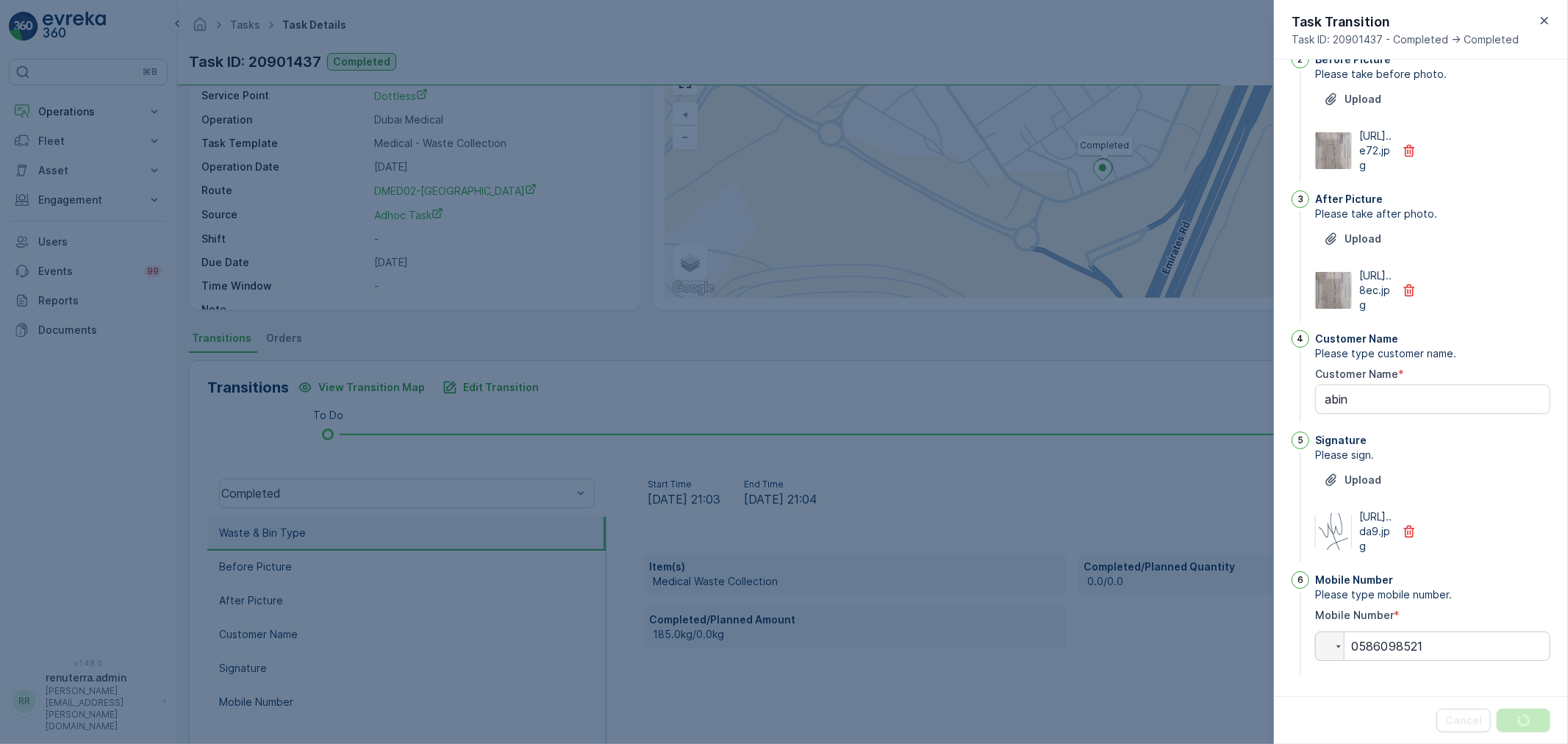
scroll to position [0, 0]
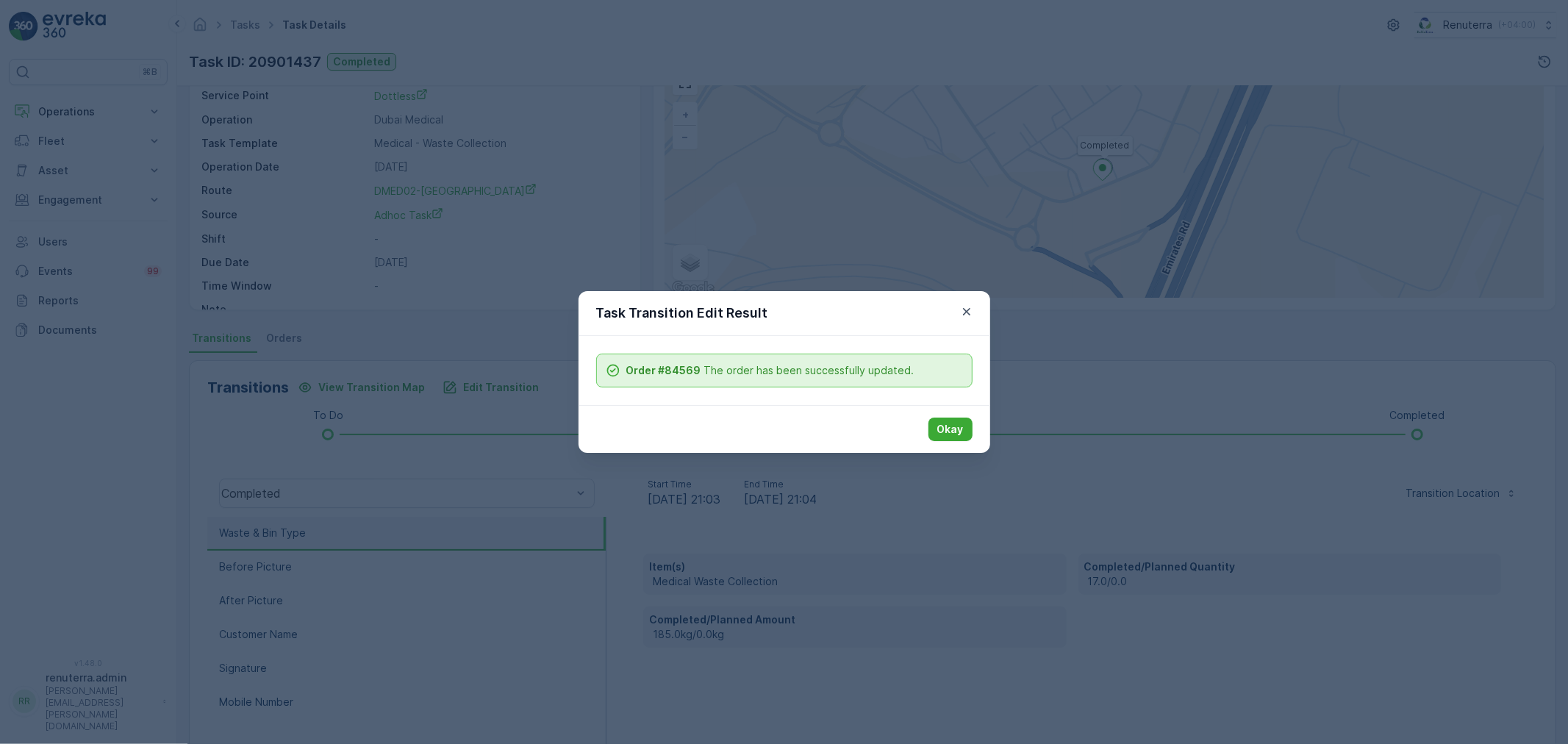
drag, startPoint x: 957, startPoint y: 425, endPoint x: 949, endPoint y: 422, distance: 8.5
click at [956, 425] on p "Okay" at bounding box center [950, 429] width 26 height 15
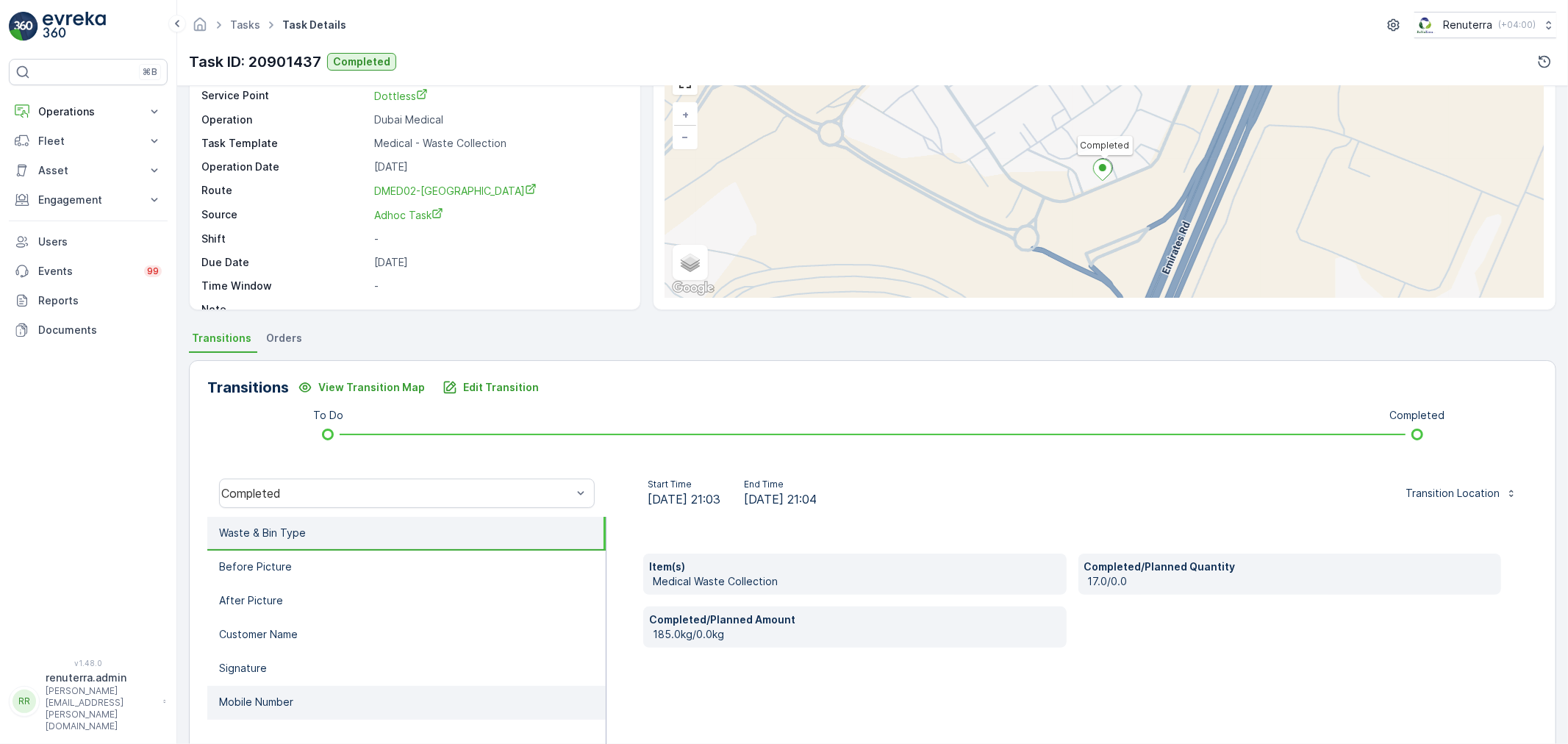
click at [310, 691] on li "Mobile Number" at bounding box center [407, 702] width 399 height 34
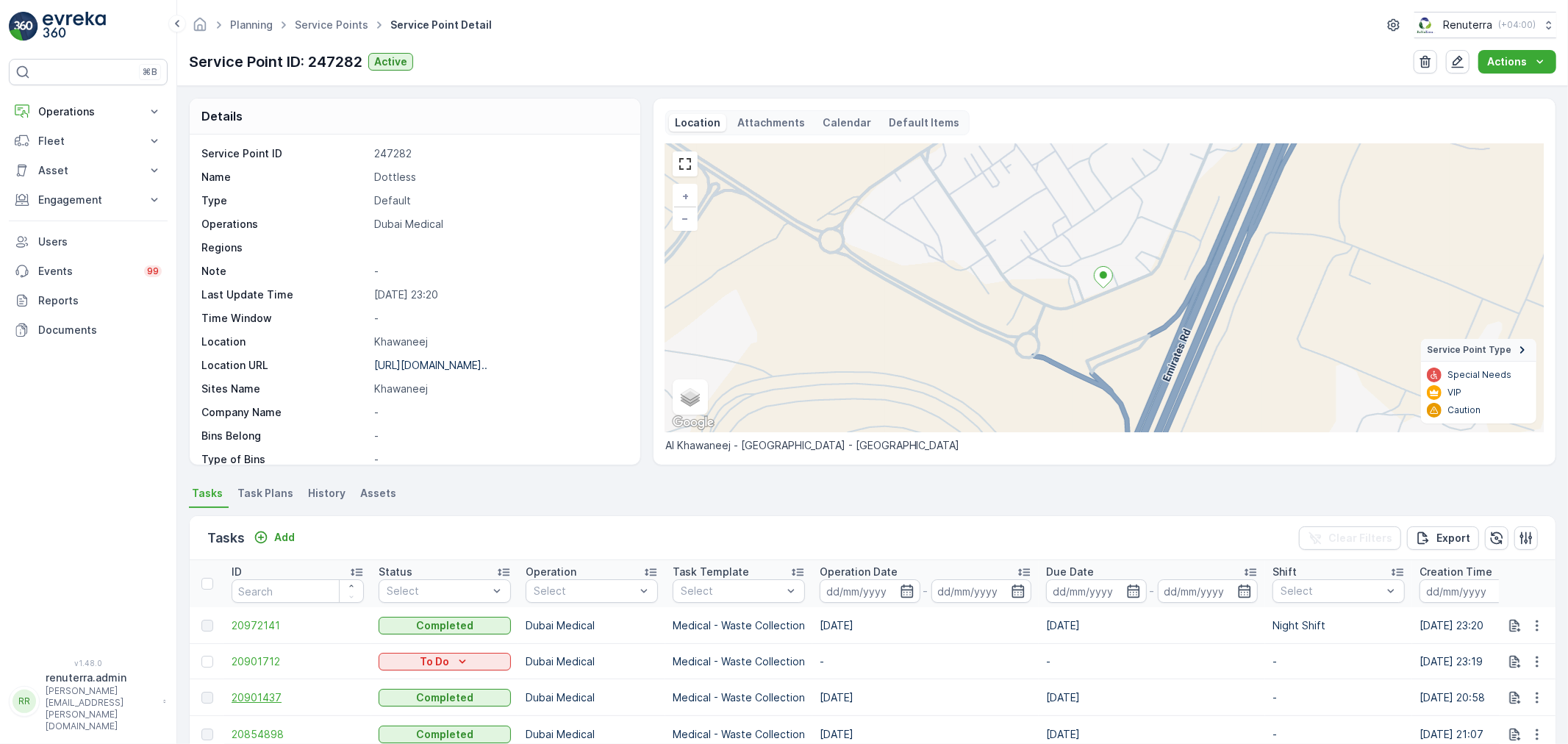
scroll to position [163, 0]
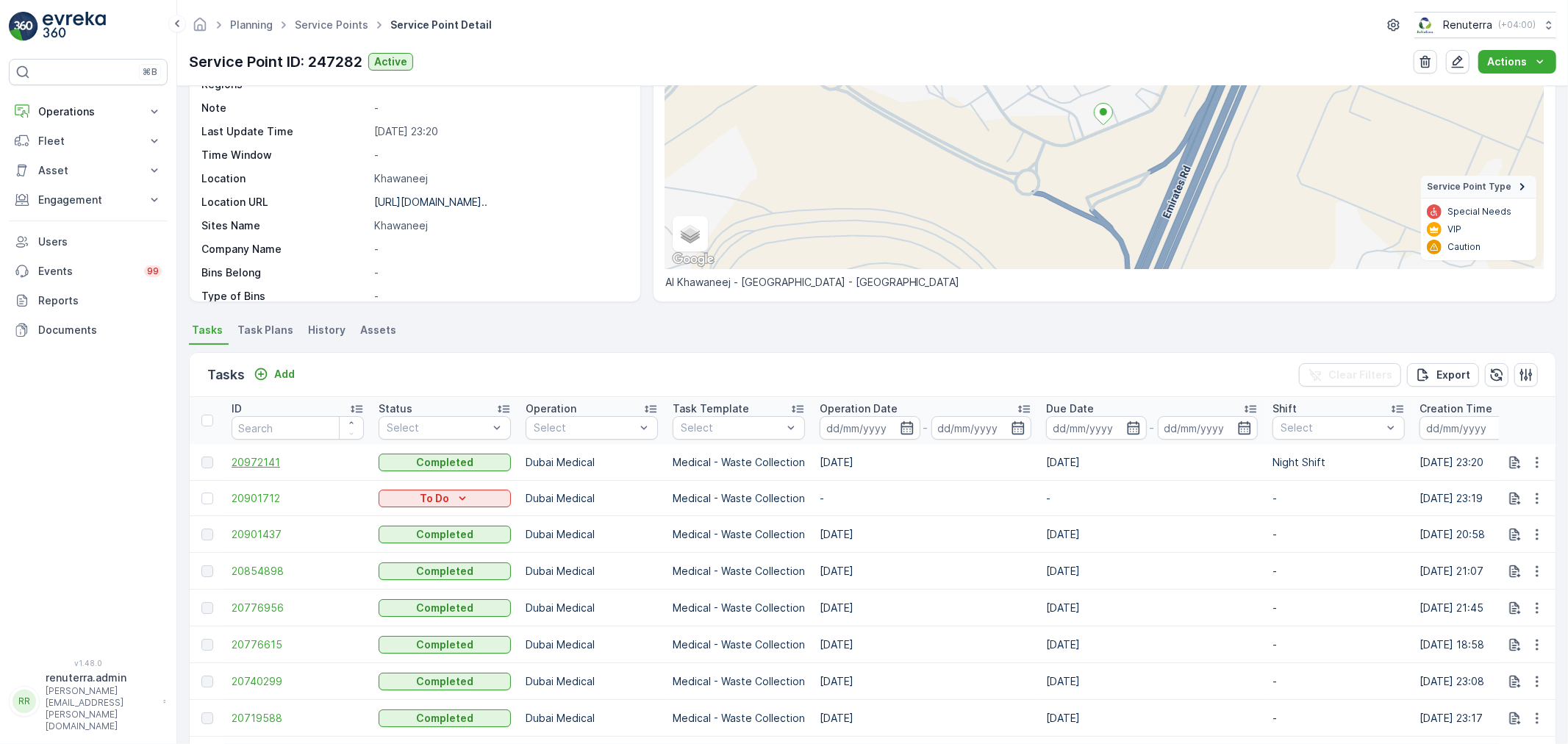
click at [247, 457] on span "20972141" at bounding box center [297, 463] width 132 height 15
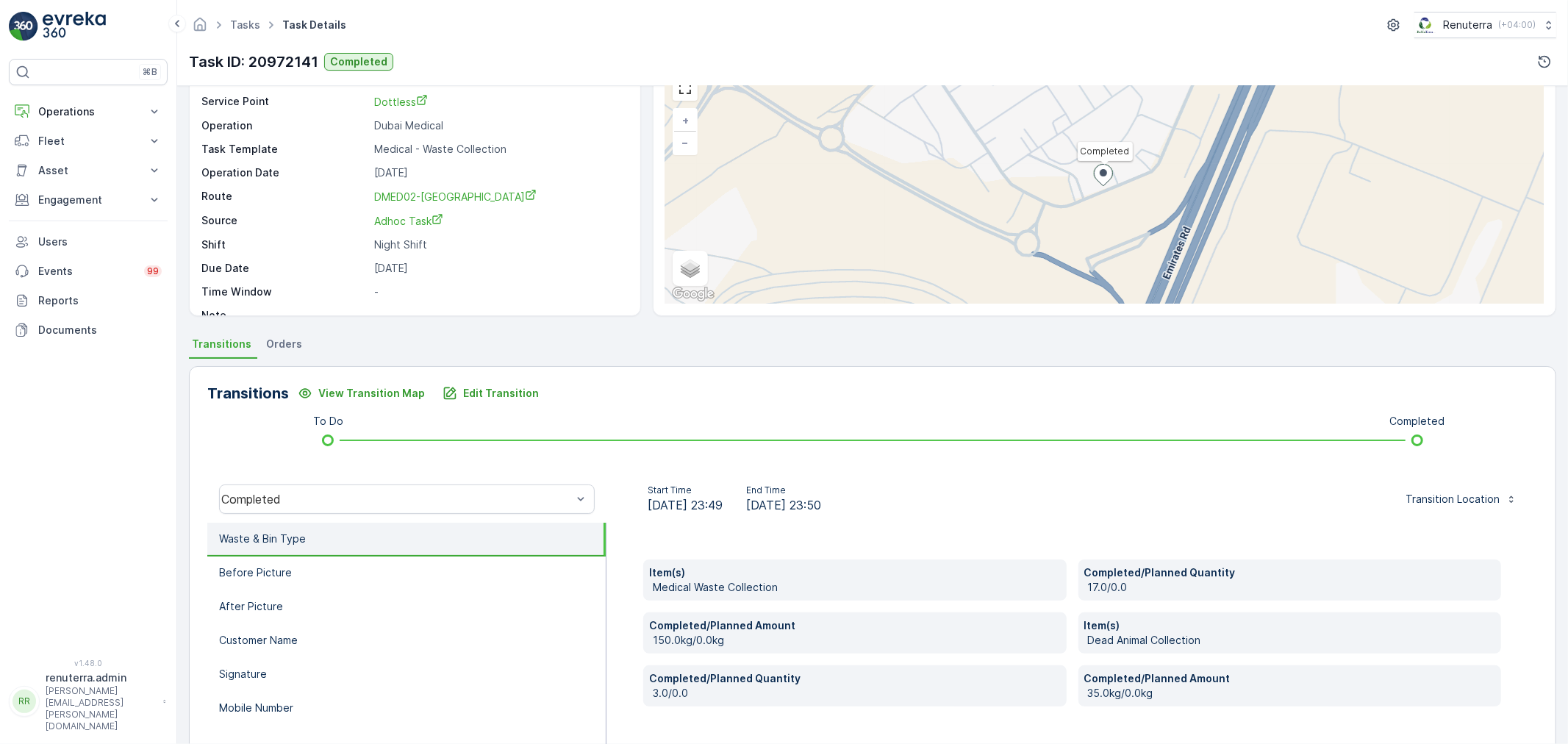
scroll to position [81, 0]
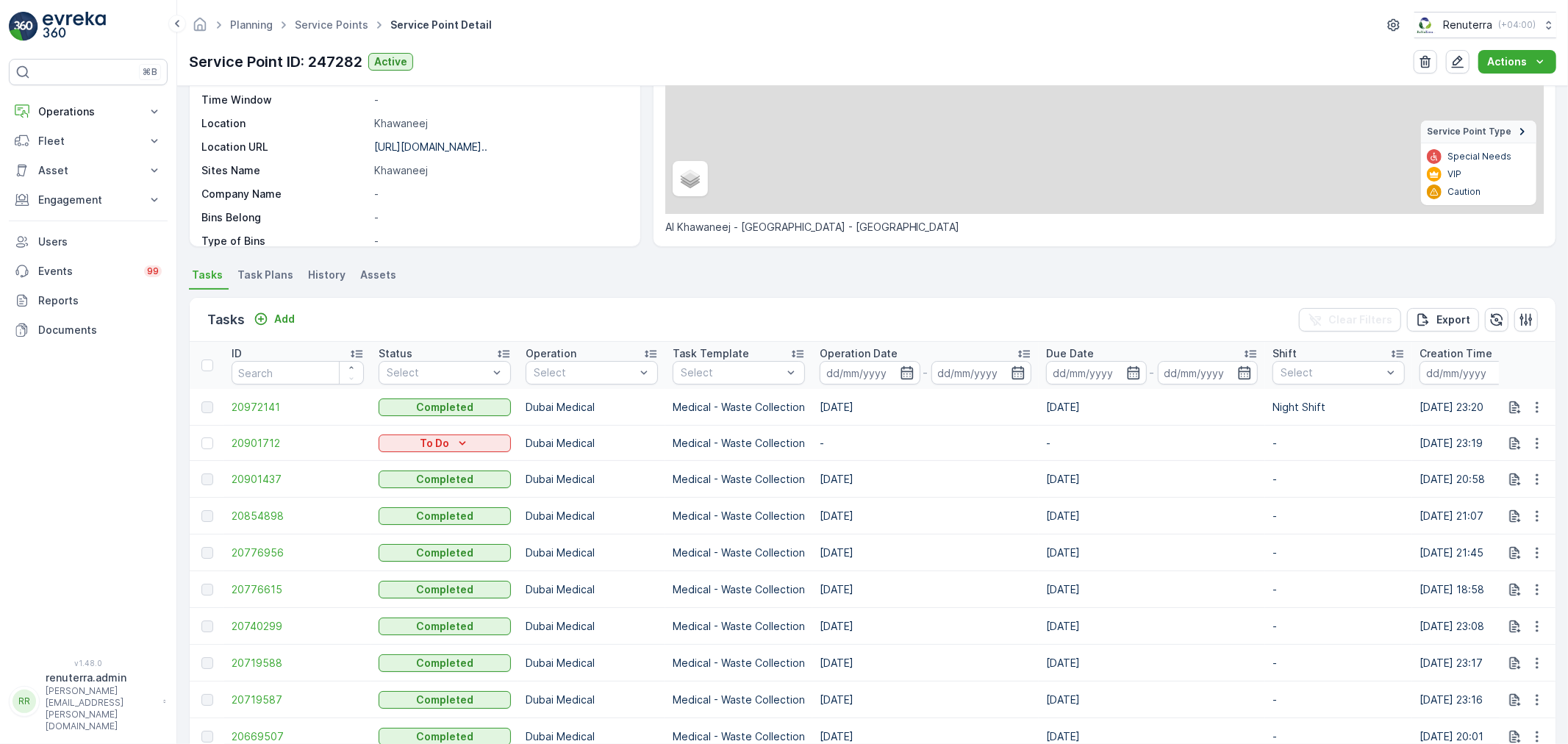
scroll to position [245, 0]
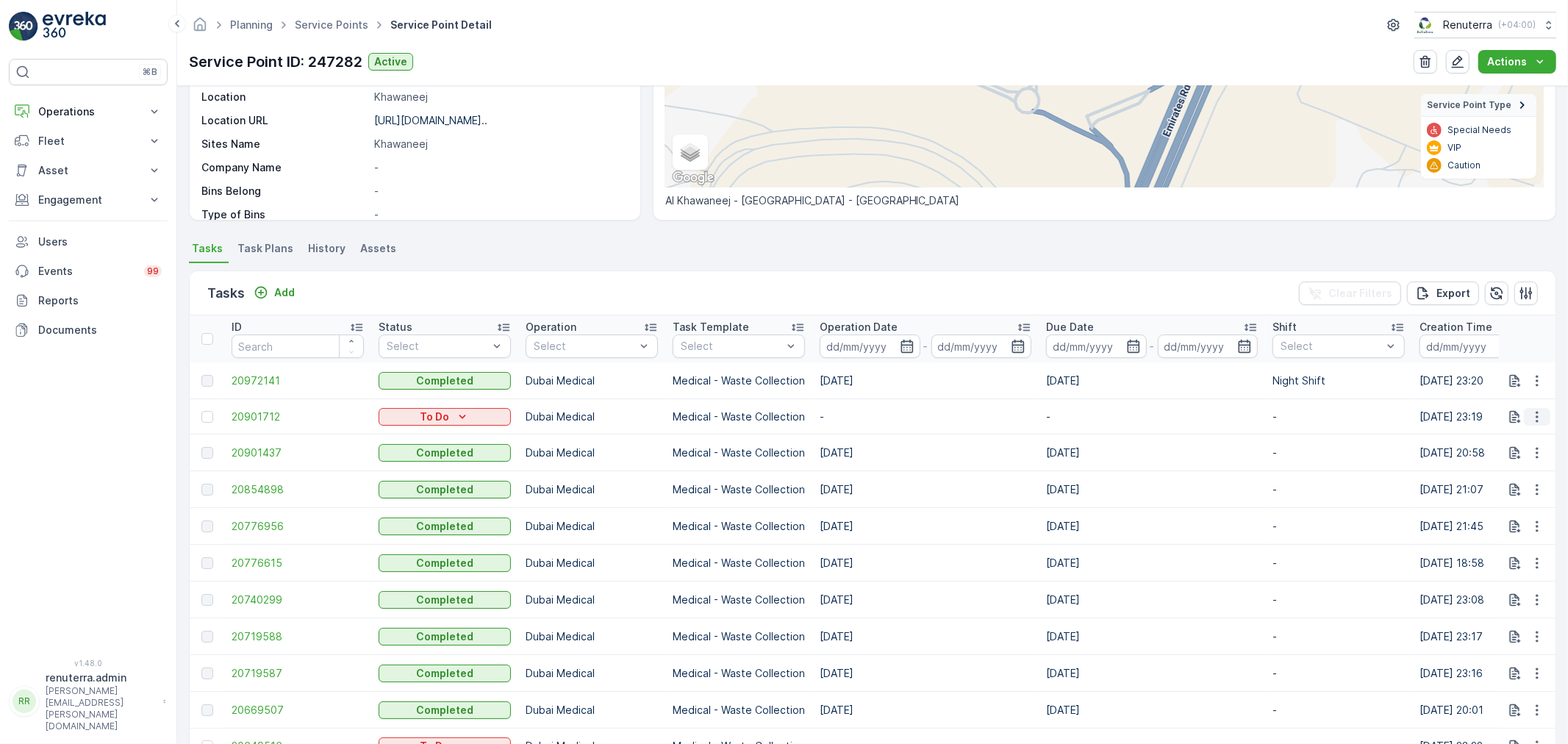
click at [1546, 416] on button "button" at bounding box center [1537, 417] width 26 height 18
click at [1529, 527] on div "Delete" at bounding box center [1514, 528] width 111 height 21
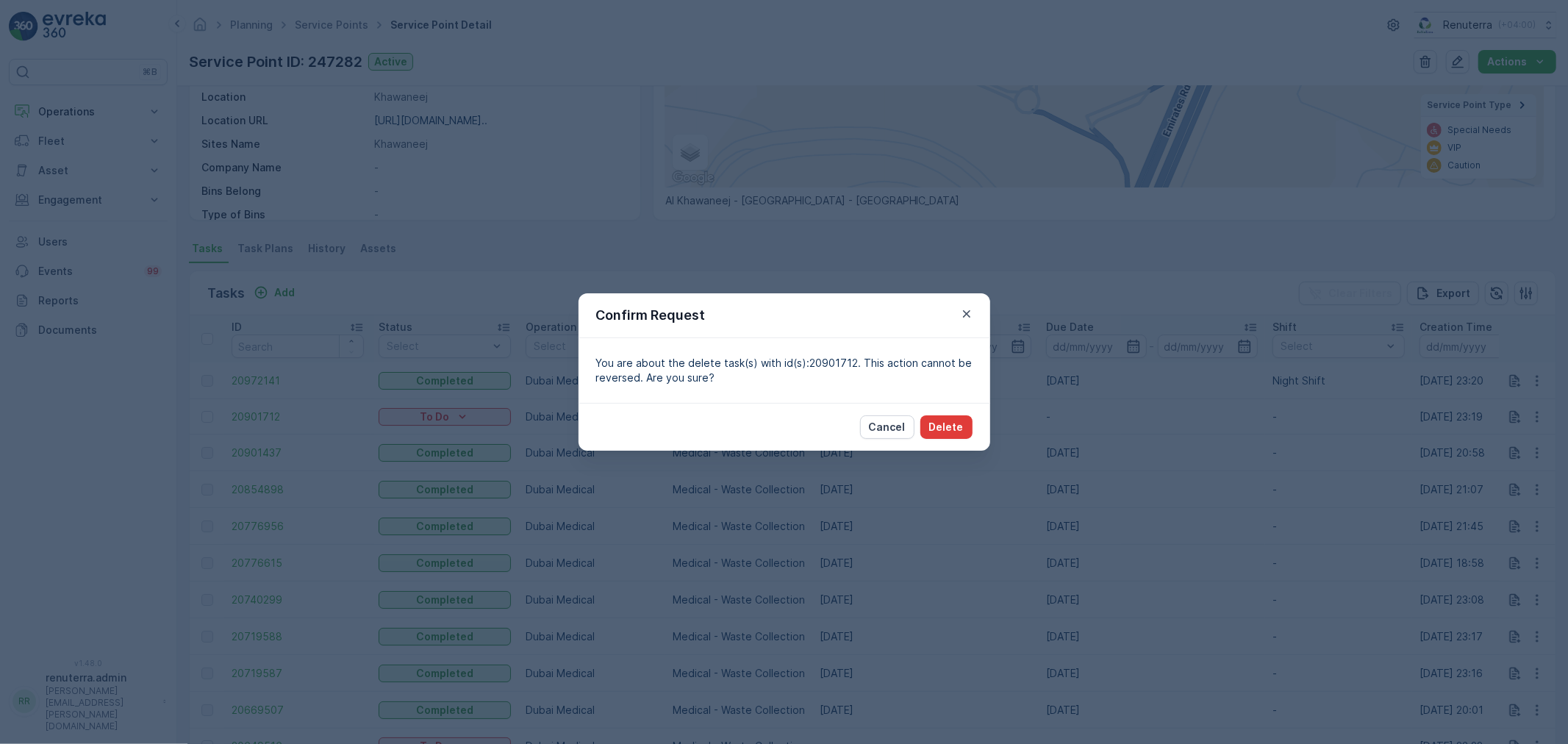
click at [953, 422] on p "Delete" at bounding box center [946, 428] width 34 height 15
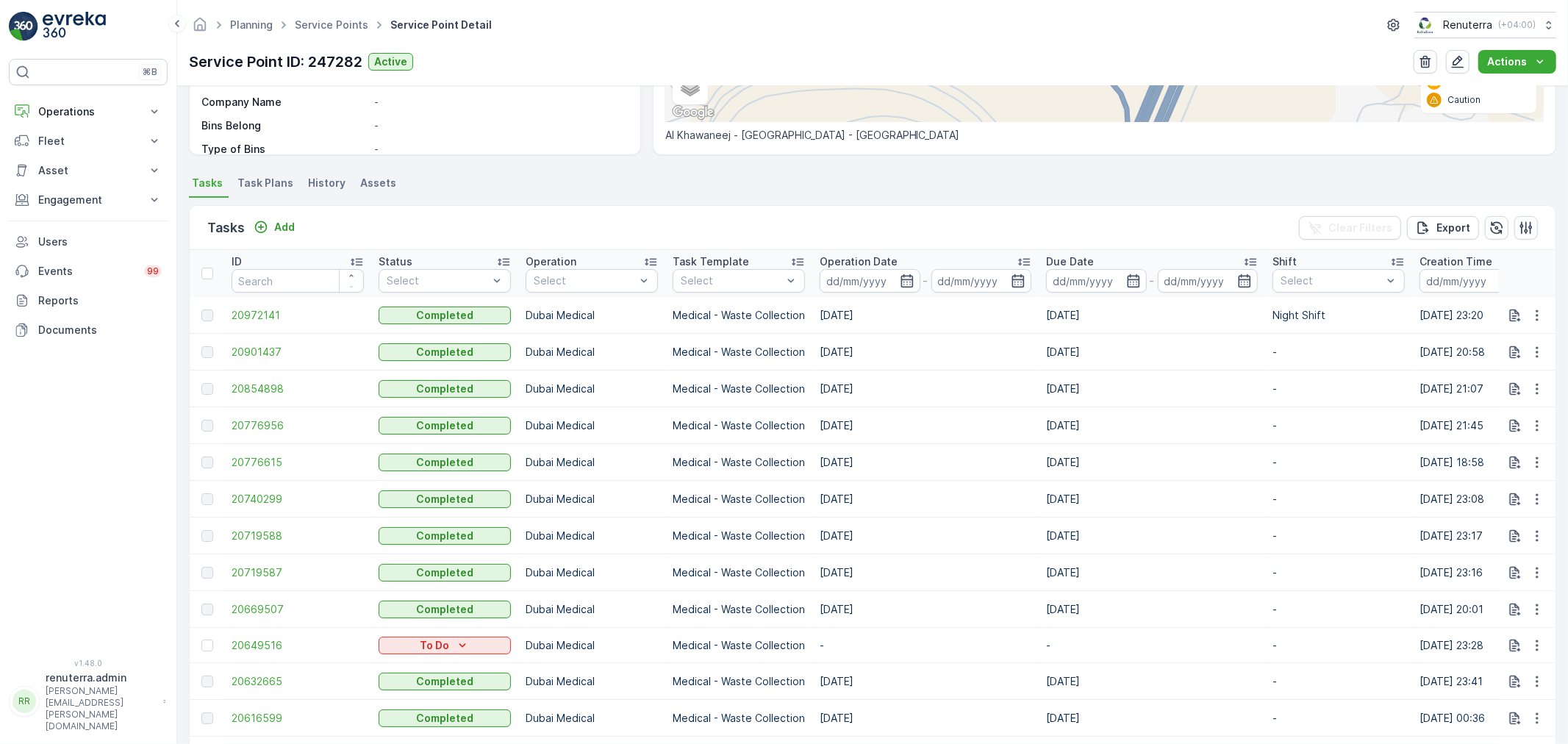
scroll to position [326, 0]
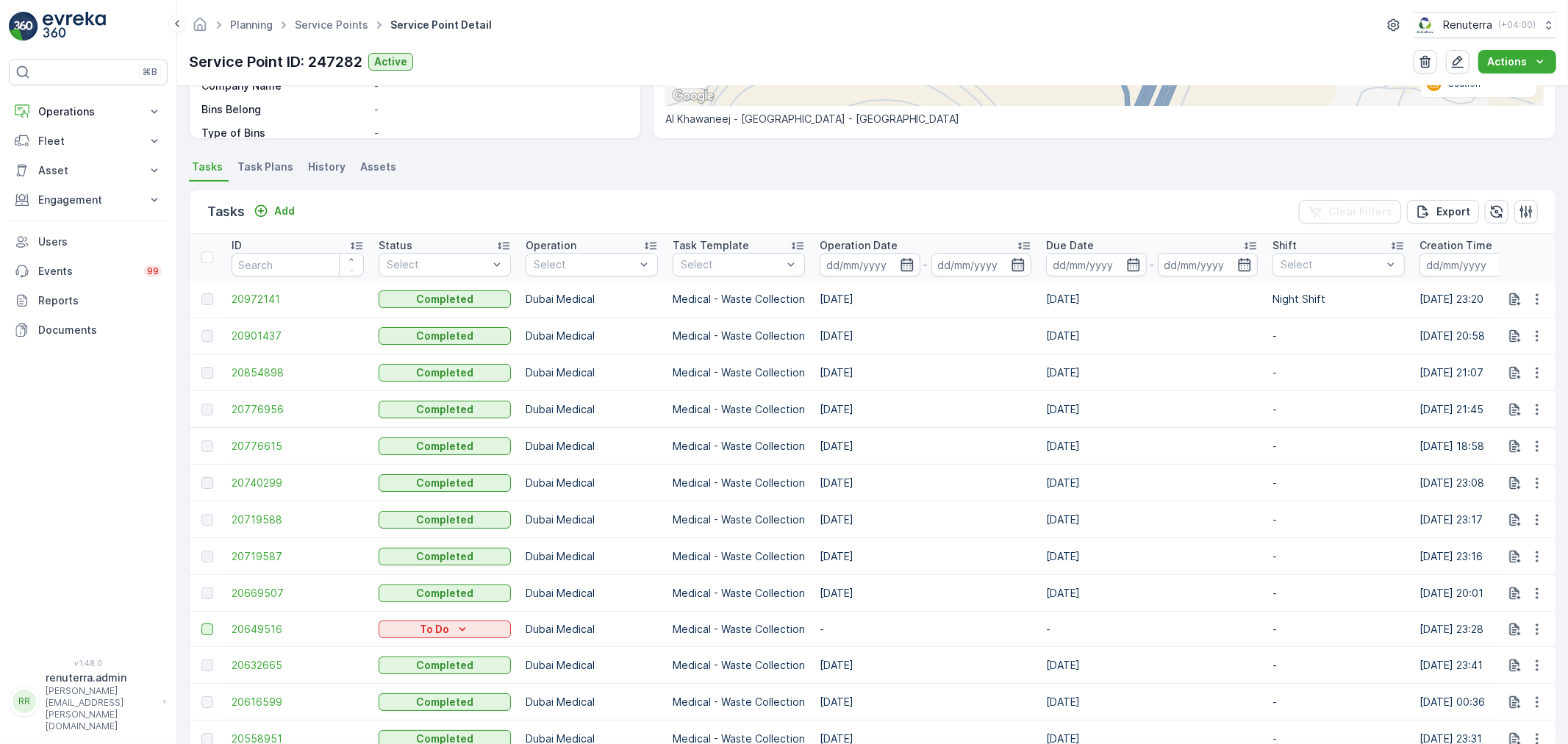
click at [204, 631] on div at bounding box center [207, 629] width 12 height 12
click at [202, 623] on input "checkbox" at bounding box center [202, 623] width 0 height 0
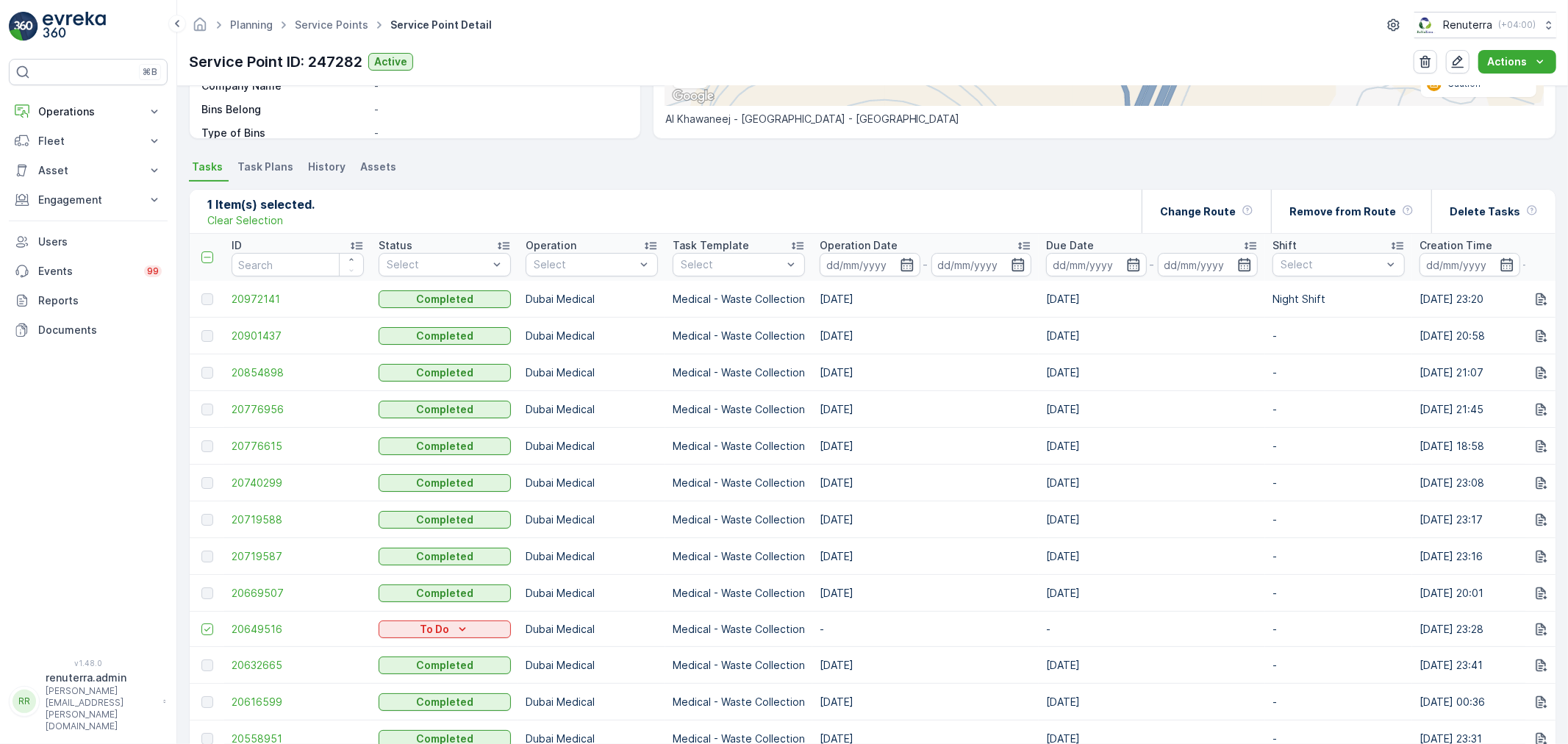
click at [202, 635] on div at bounding box center [209, 629] width 16 height 12
click at [202, 623] on input "checkbox" at bounding box center [202, 623] width 0 height 0
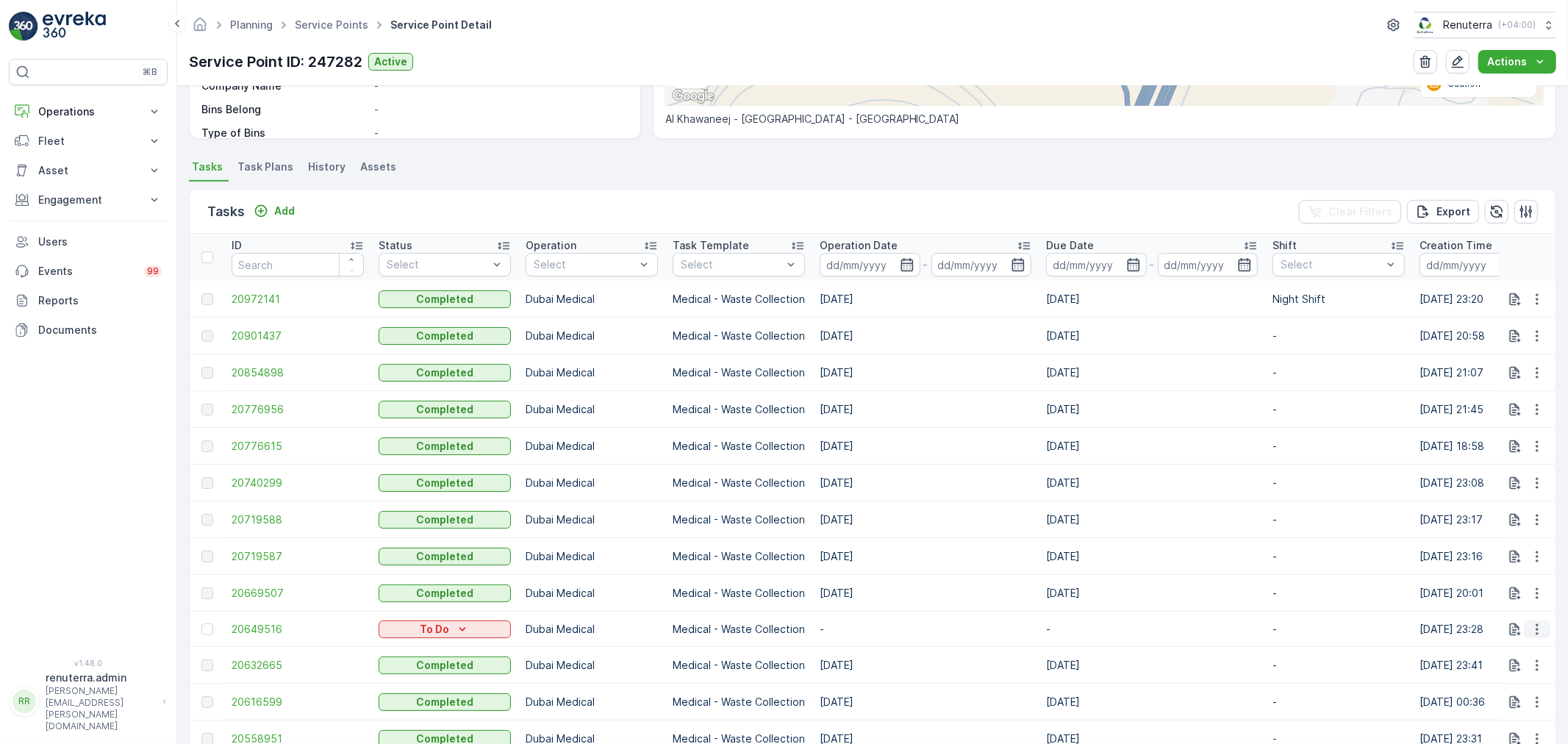
click at [1532, 633] on icon "button" at bounding box center [1537, 629] width 15 height 15
click at [1506, 611] on div "Delete" at bounding box center [1514, 610] width 111 height 21
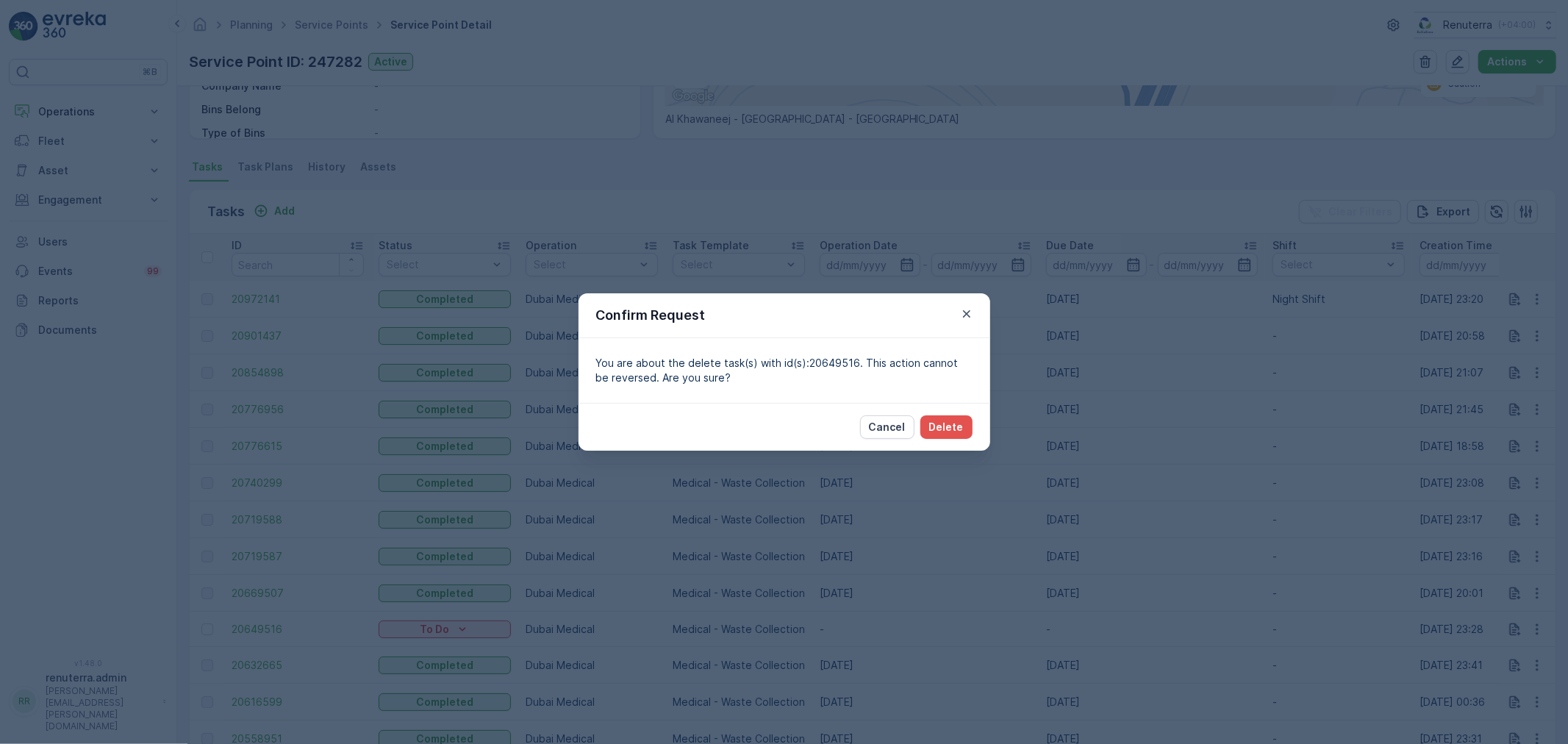
drag, startPoint x: 964, startPoint y: 312, endPoint x: 827, endPoint y: 401, distance: 163.4
click at [962, 311] on icon "button" at bounding box center [967, 314] width 15 height 15
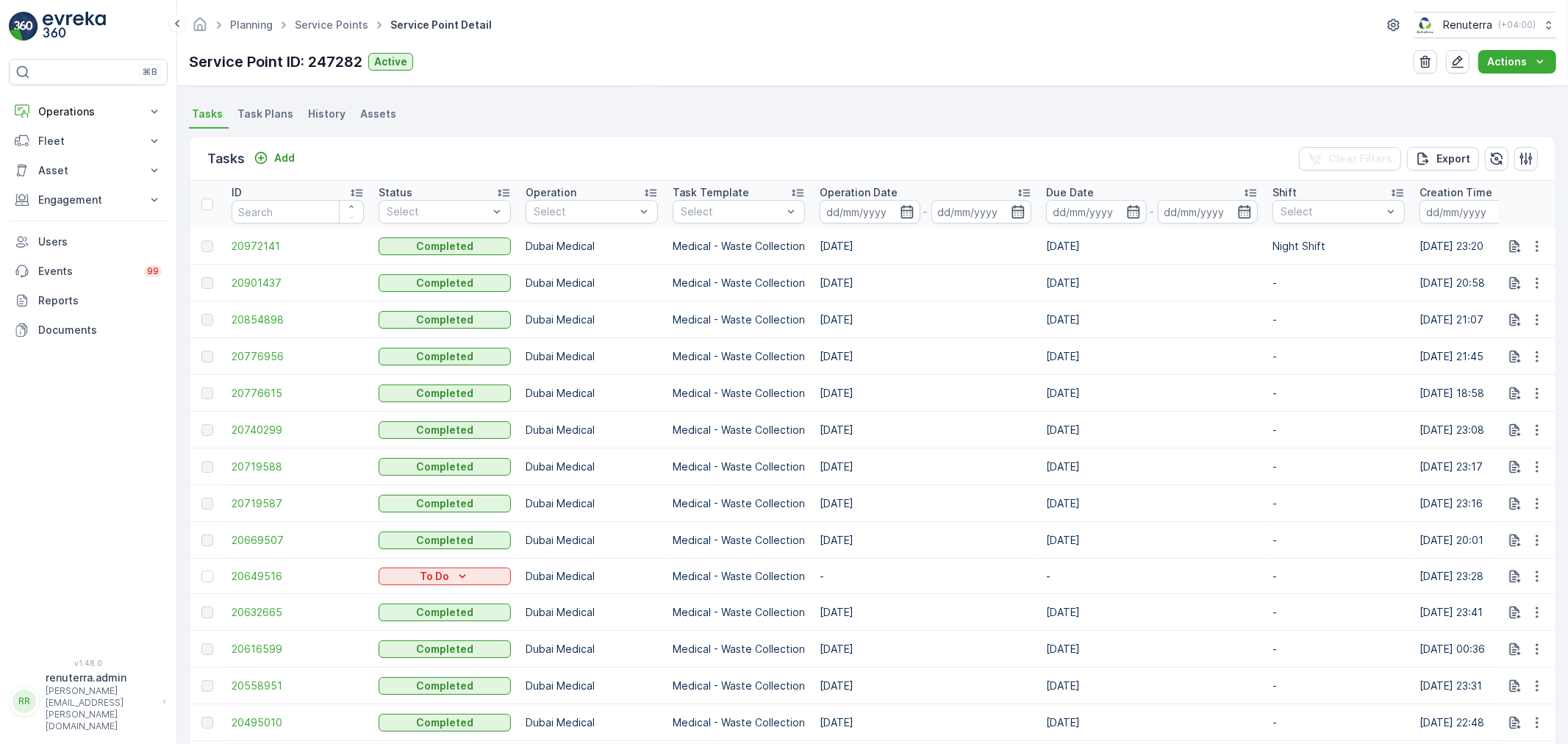
scroll to position [490, 0]
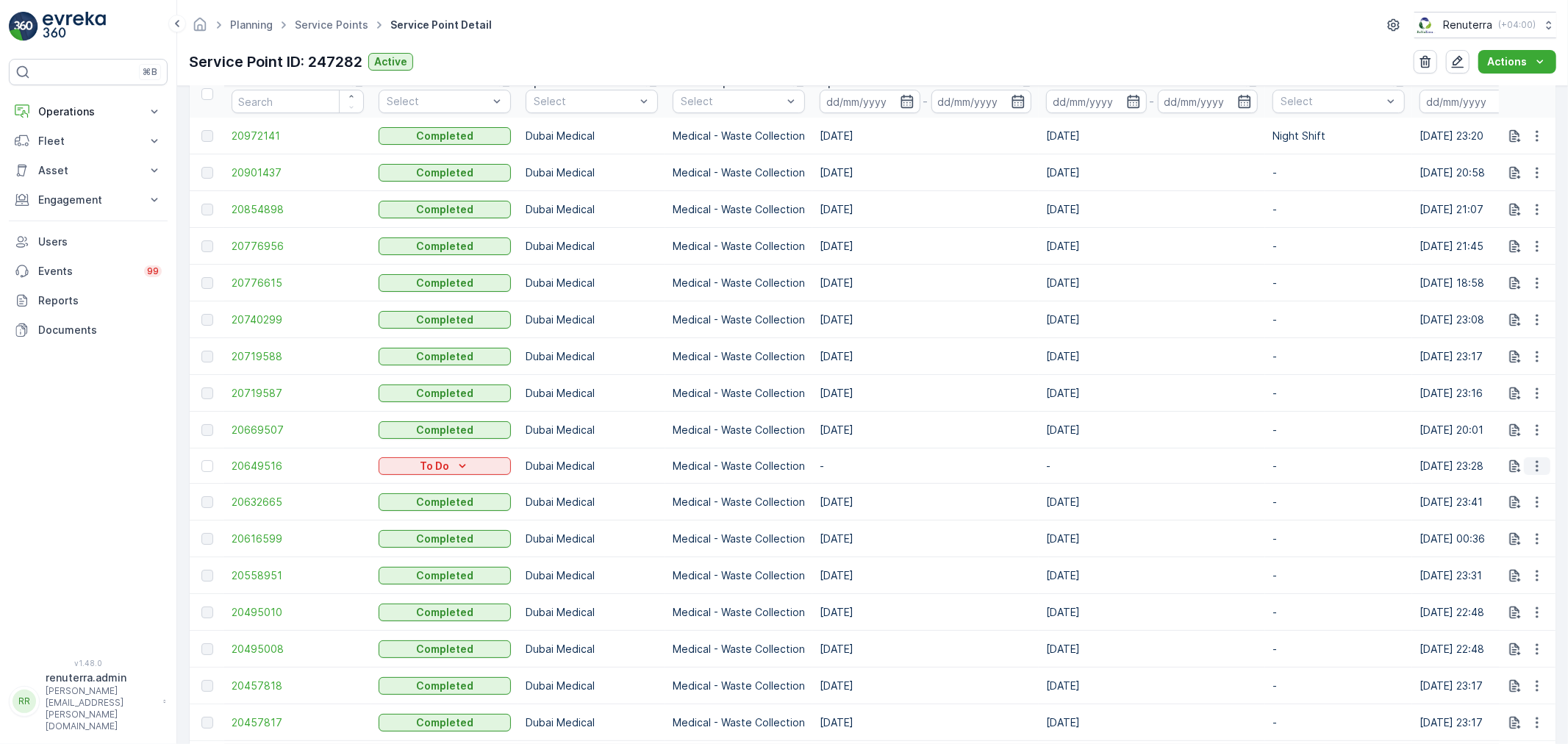
click at [1546, 464] on button "button" at bounding box center [1537, 466] width 26 height 18
click at [1499, 578] on div "Delete" at bounding box center [1514, 580] width 111 height 21
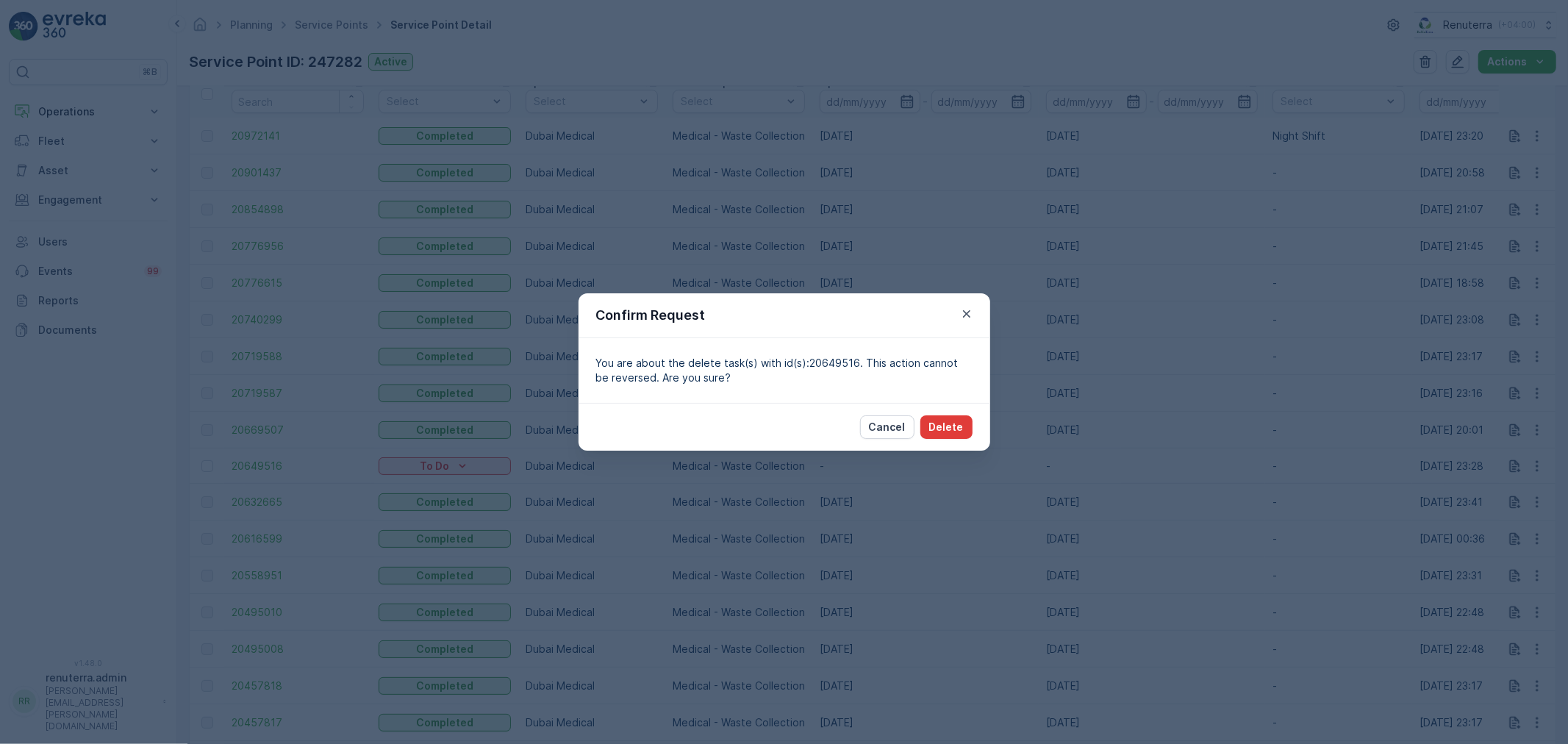
click at [934, 421] on p "Delete" at bounding box center [946, 428] width 34 height 15
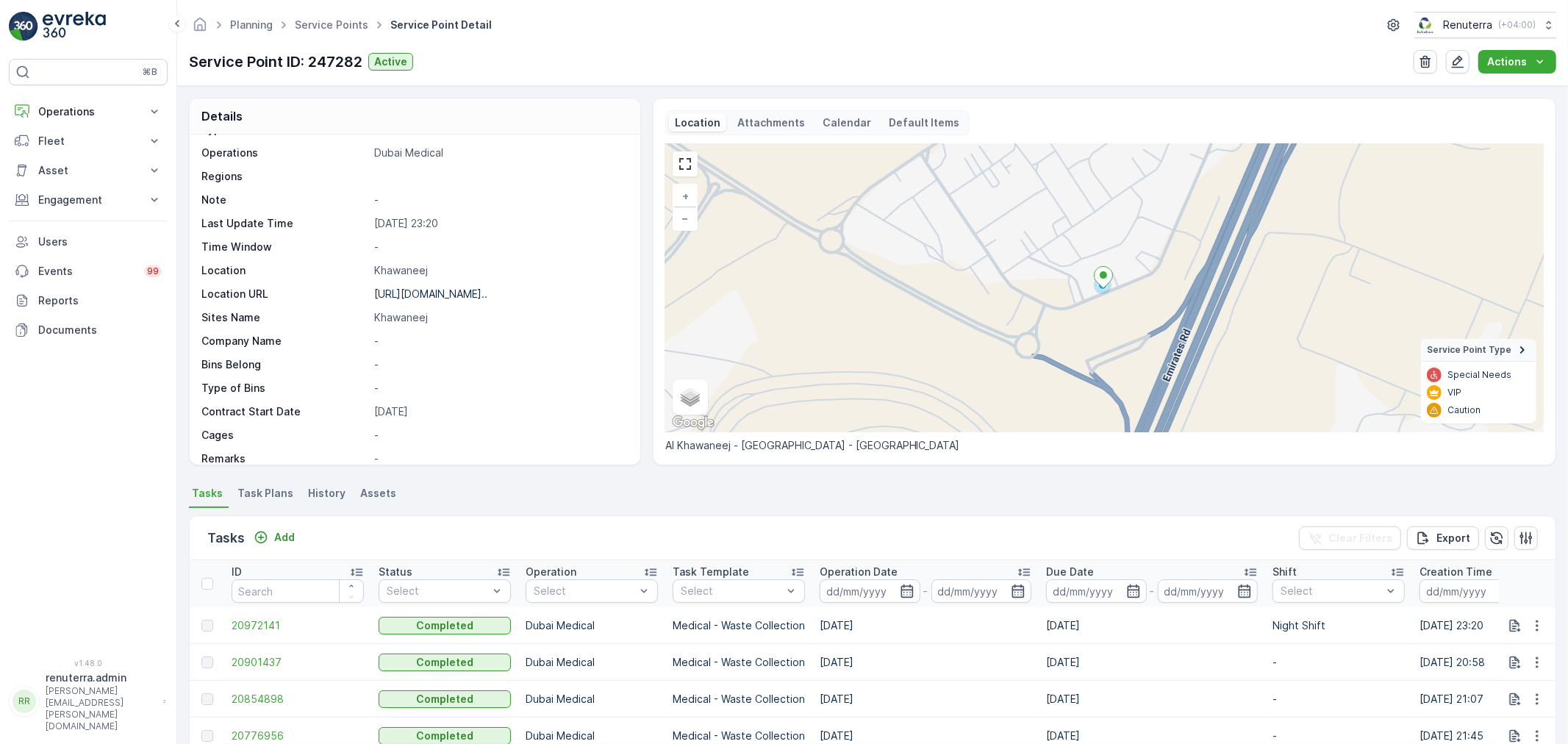
scroll to position [81, 0]
